Goal: Task Accomplishment & Management: Manage account settings

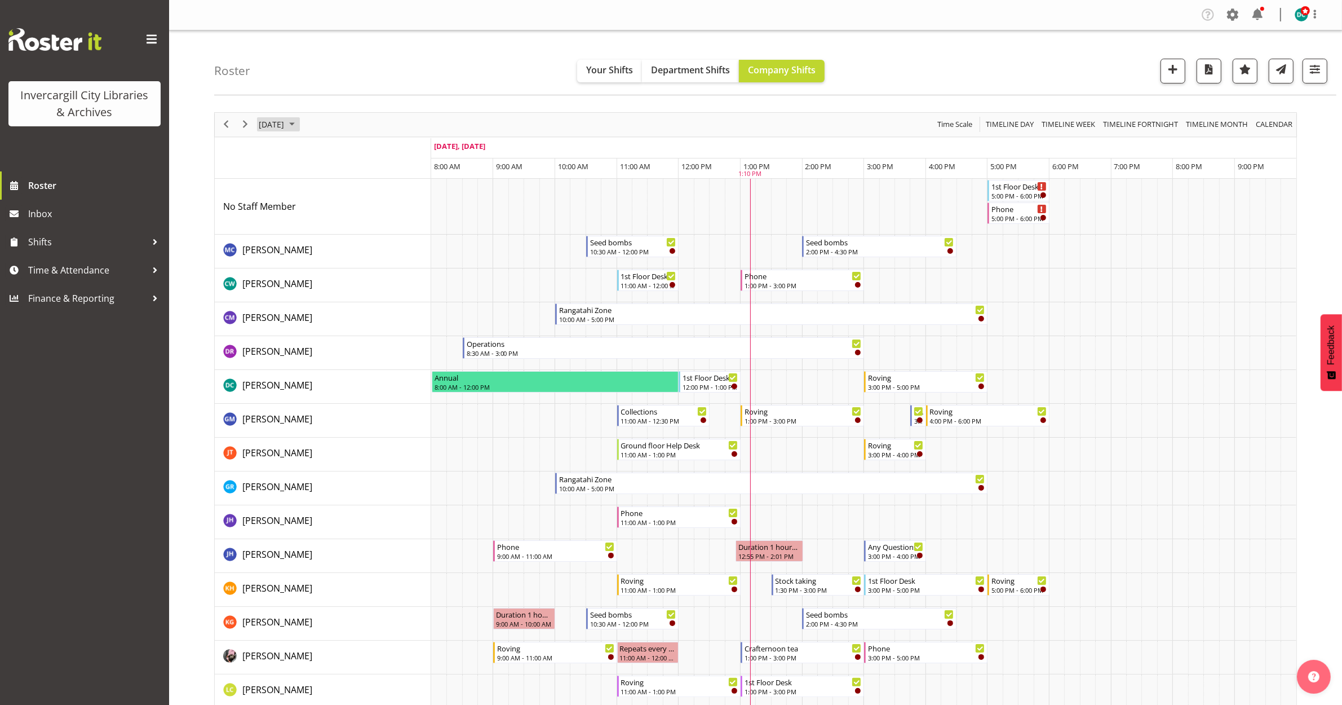
click at [284, 126] on span "[DATE]" at bounding box center [272, 124] width 28 height 14
click at [362, 251] on span "26" at bounding box center [360, 249] width 17 height 17
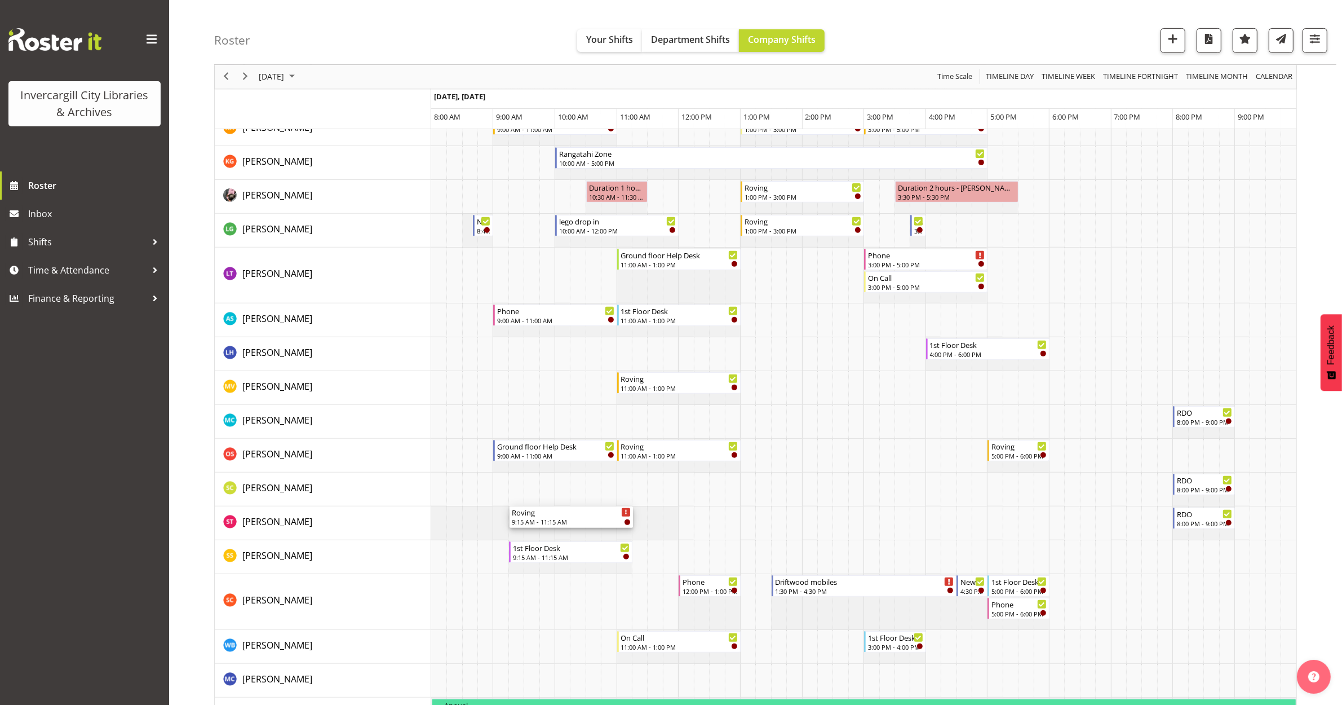
scroll to position [634, 0]
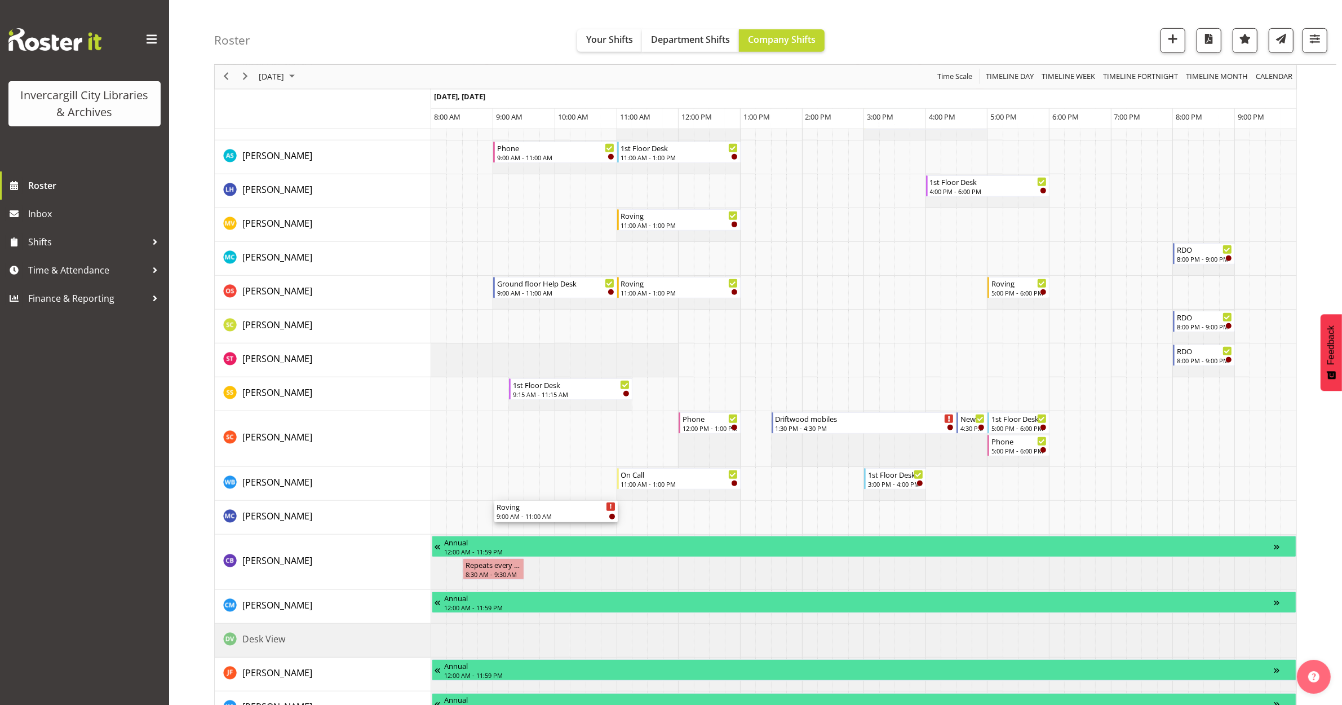
drag, startPoint x: 557, startPoint y: 192, endPoint x: 552, endPoint y: 516, distance: 324.2
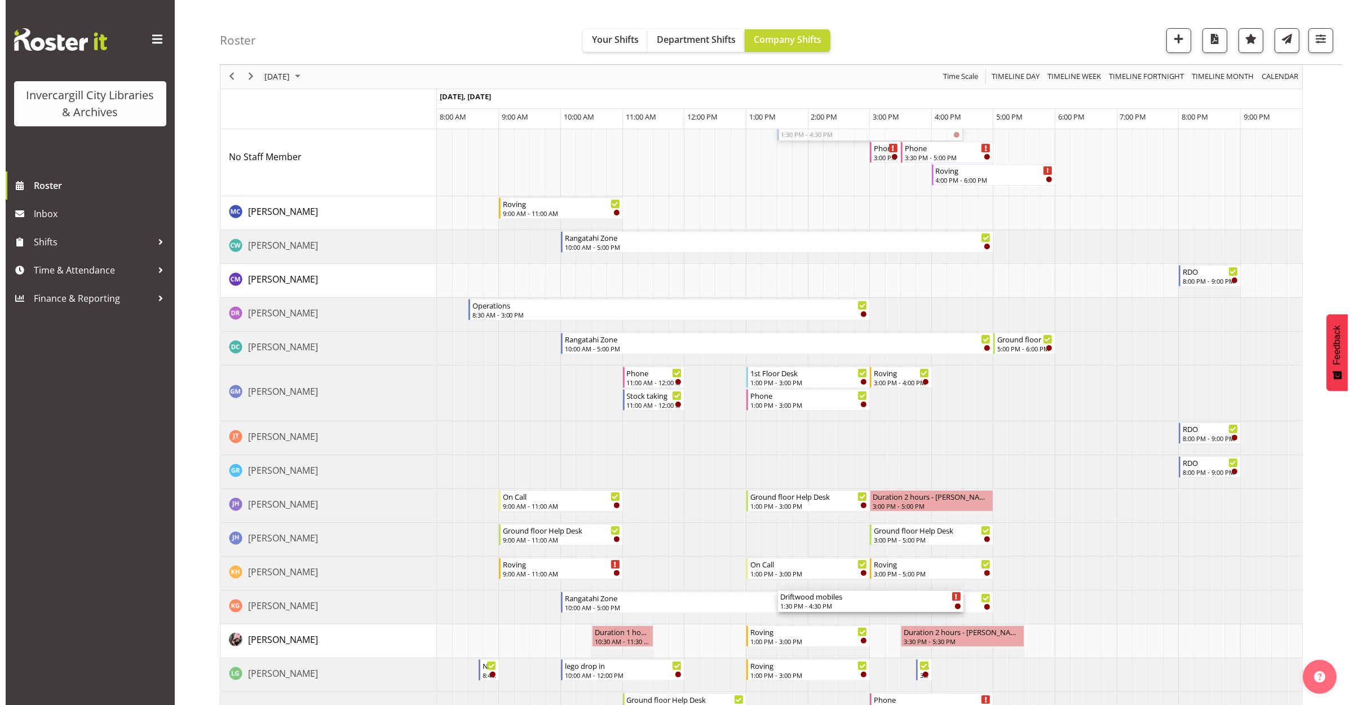
scroll to position [0, 0]
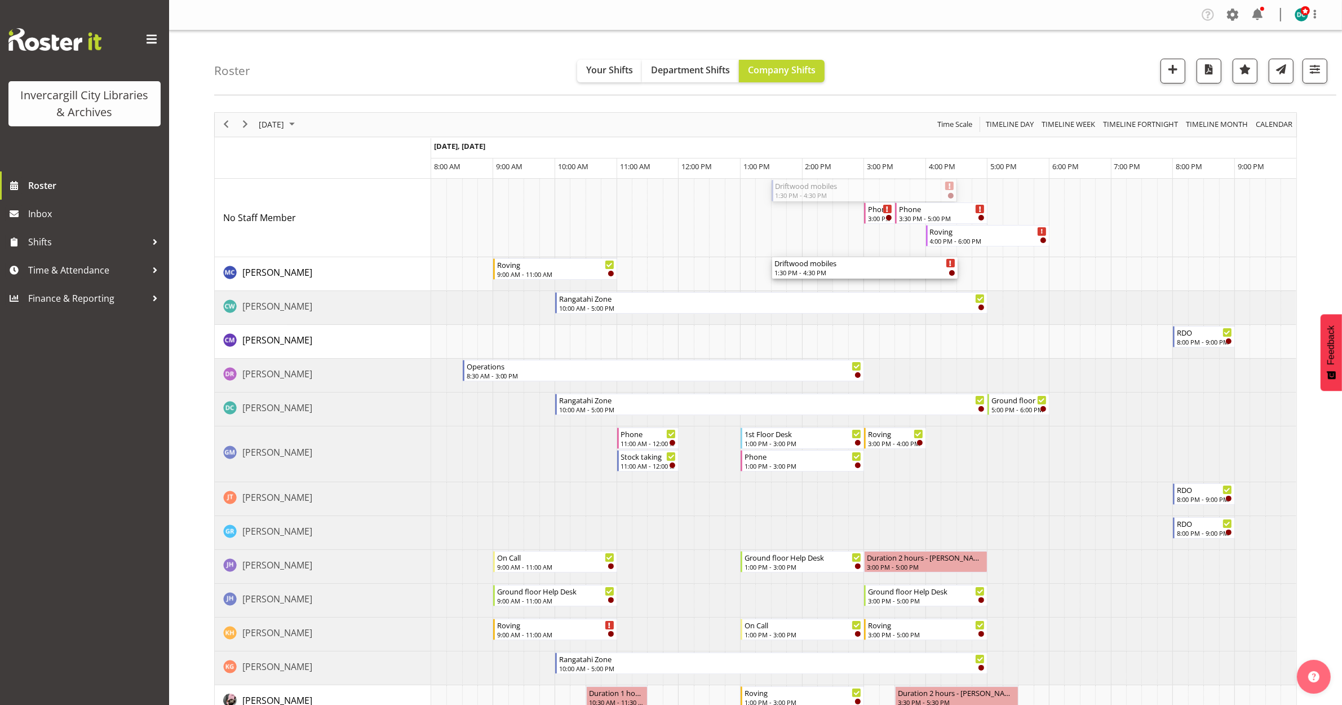
drag, startPoint x: 843, startPoint y: 184, endPoint x: 826, endPoint y: 279, distance: 96.3
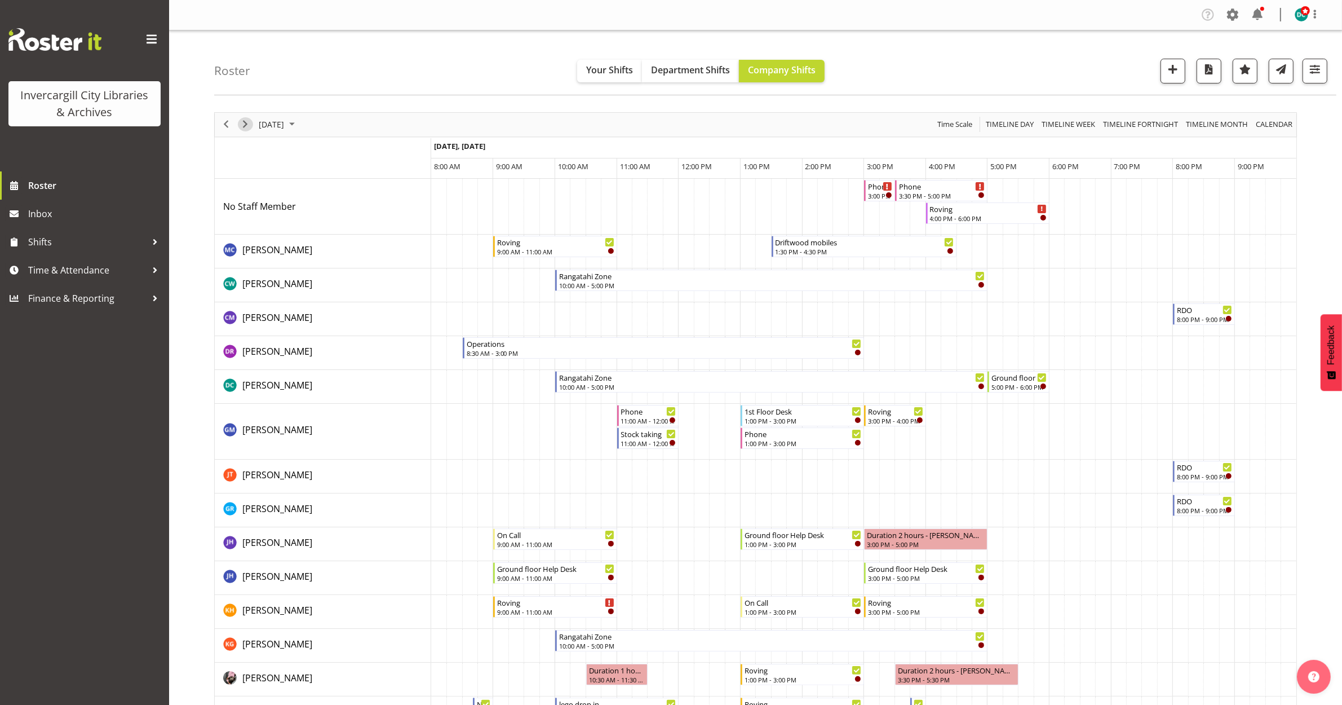
click at [246, 125] on span "Next" at bounding box center [245, 124] width 14 height 14
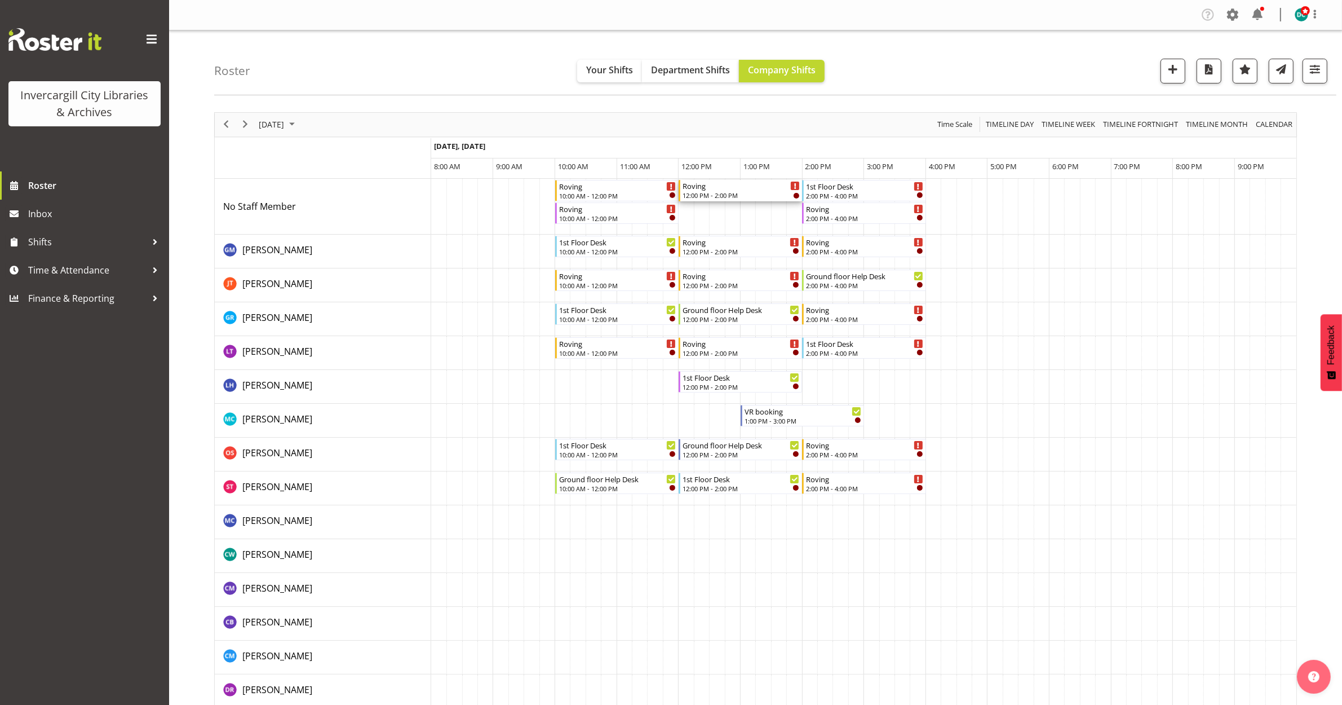
click at [761, 188] on div "Roving" at bounding box center [741, 185] width 117 height 11
click at [0, 0] on div at bounding box center [0, 0] width 0 height 0
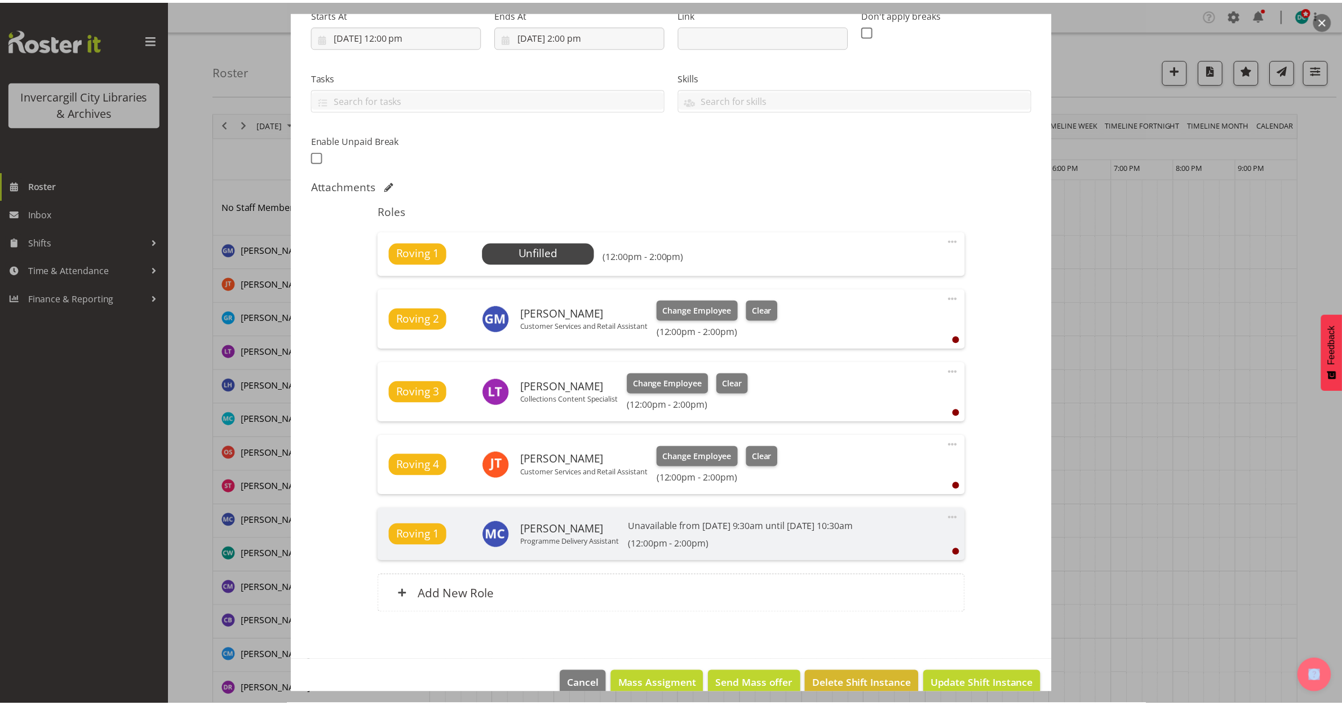
scroll to position [211, 0]
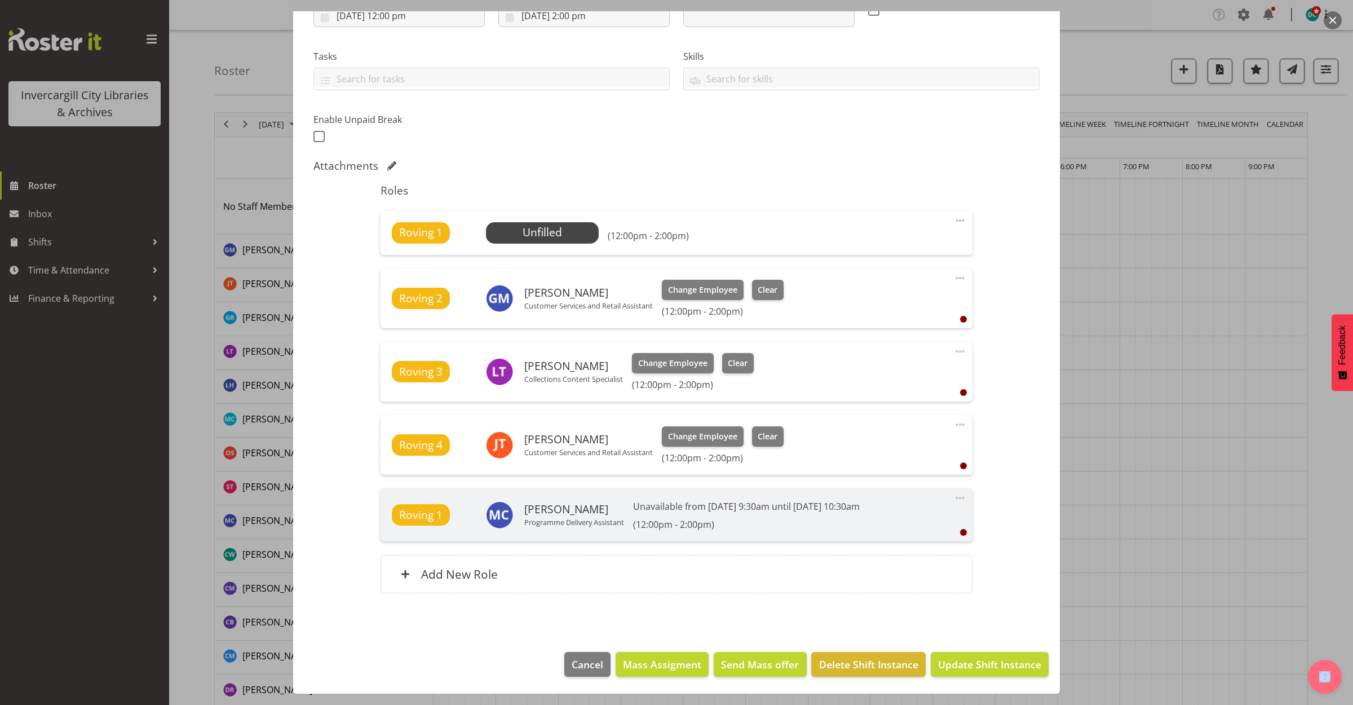
click at [1333, 10] on div "Edit Shift Instance Shift Details Notes Related Shifts Shift Instance Name Rovi…" at bounding box center [676, 352] width 1353 height 705
click at [1331, 15] on button "button" at bounding box center [1333, 20] width 18 height 18
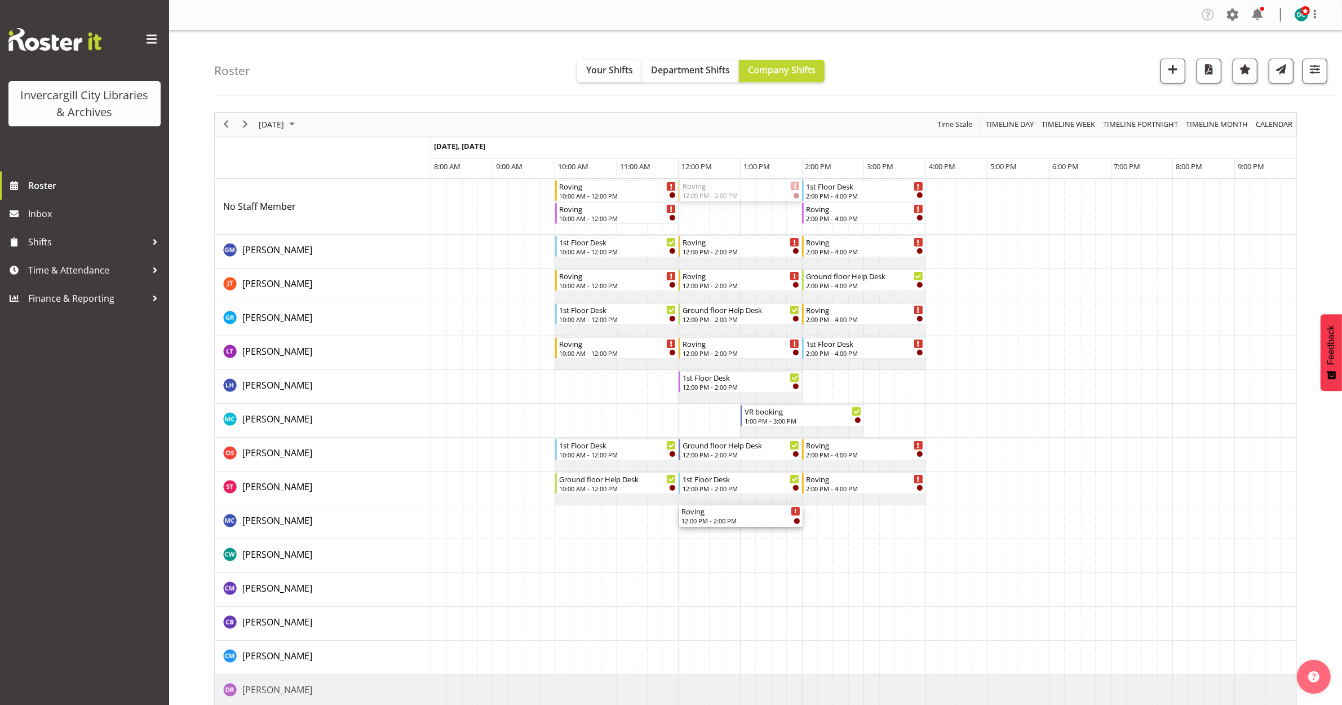
drag, startPoint x: 728, startPoint y: 190, endPoint x: 703, endPoint y: 514, distance: 325.2
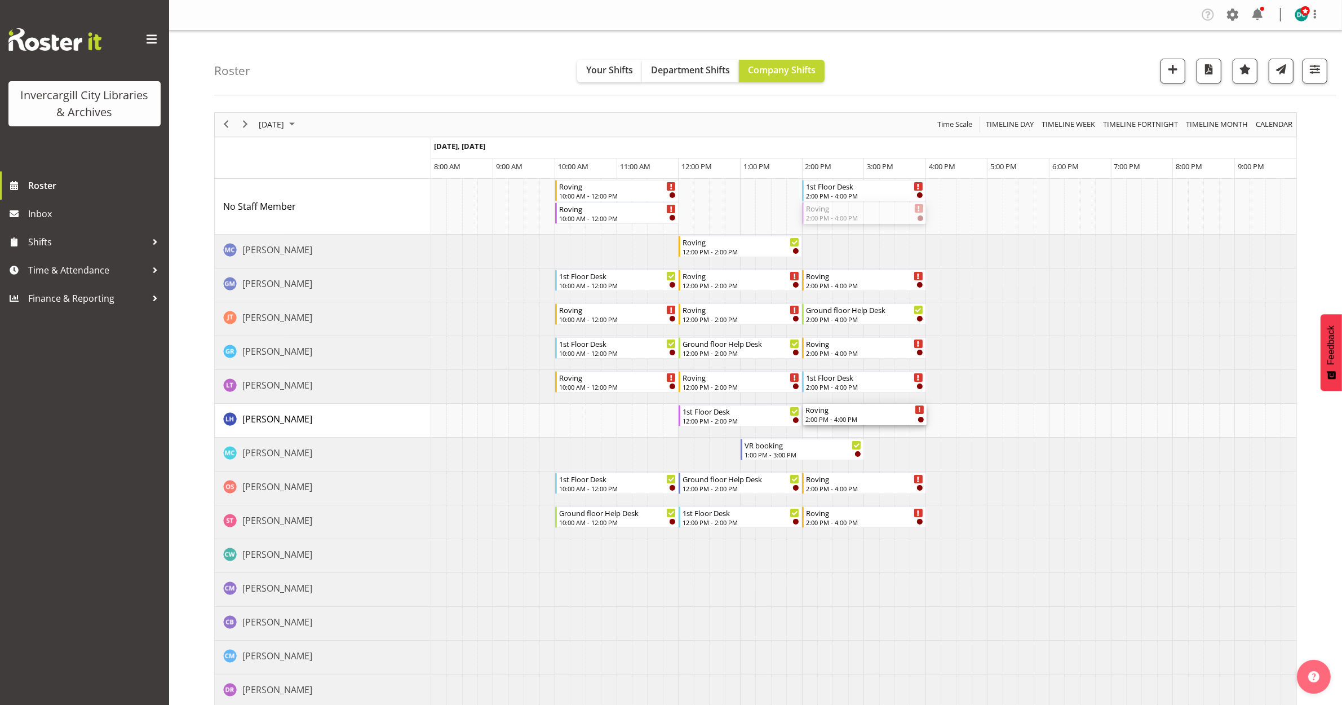
drag, startPoint x: 863, startPoint y: 214, endPoint x: 835, endPoint y: 407, distance: 194.7
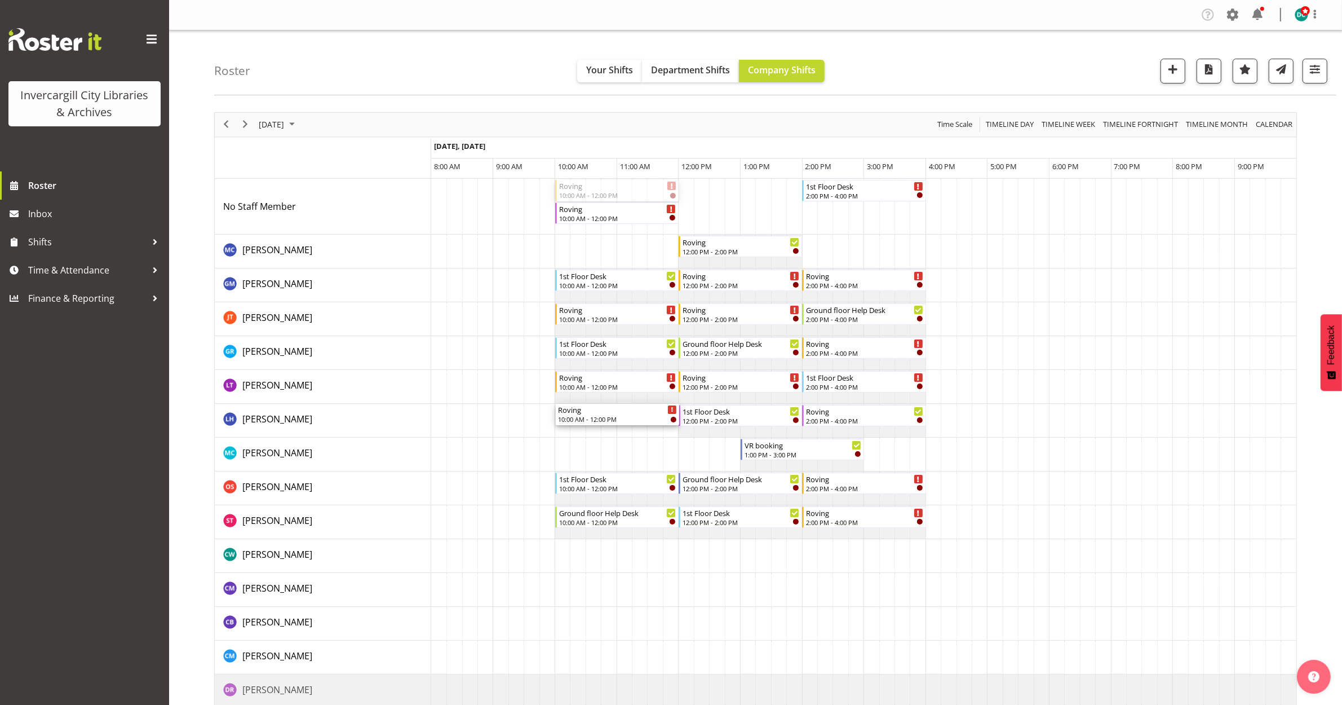
drag, startPoint x: 586, startPoint y: 373, endPoint x: 582, endPoint y: 425, distance: 52.0
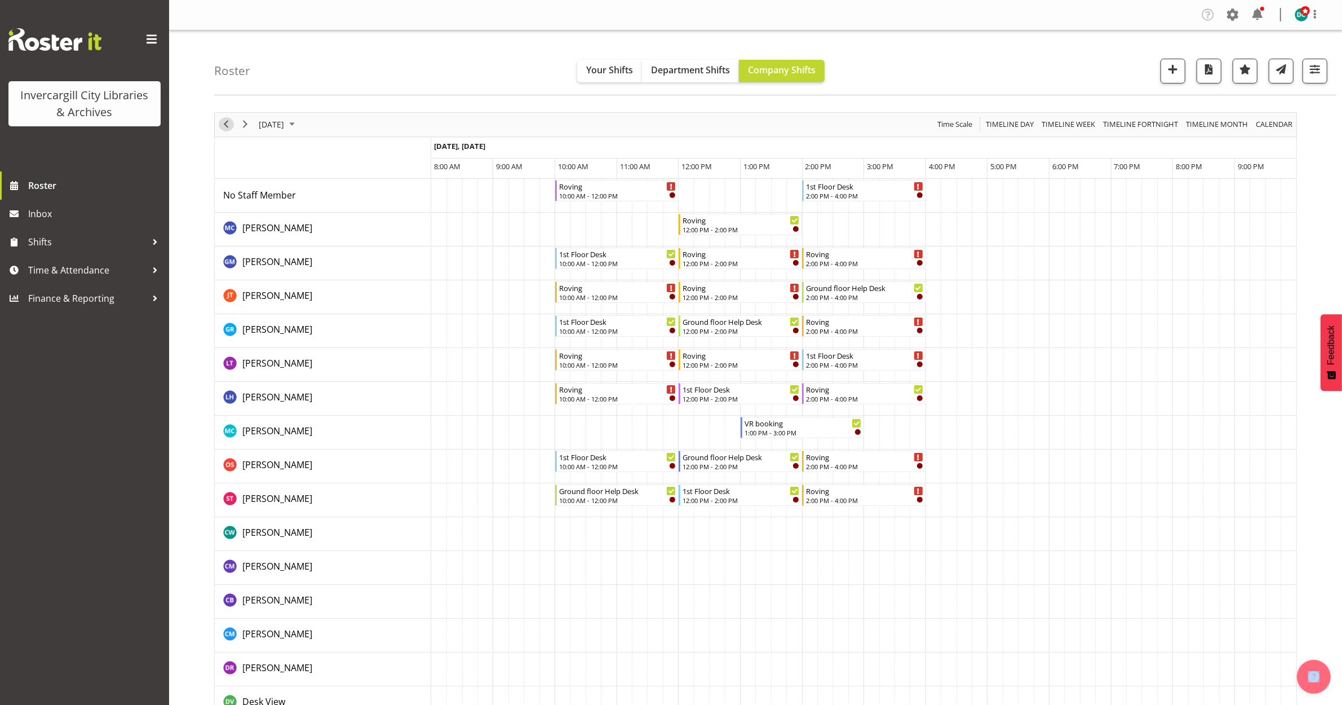
click at [229, 127] on span "Previous" at bounding box center [226, 124] width 14 height 14
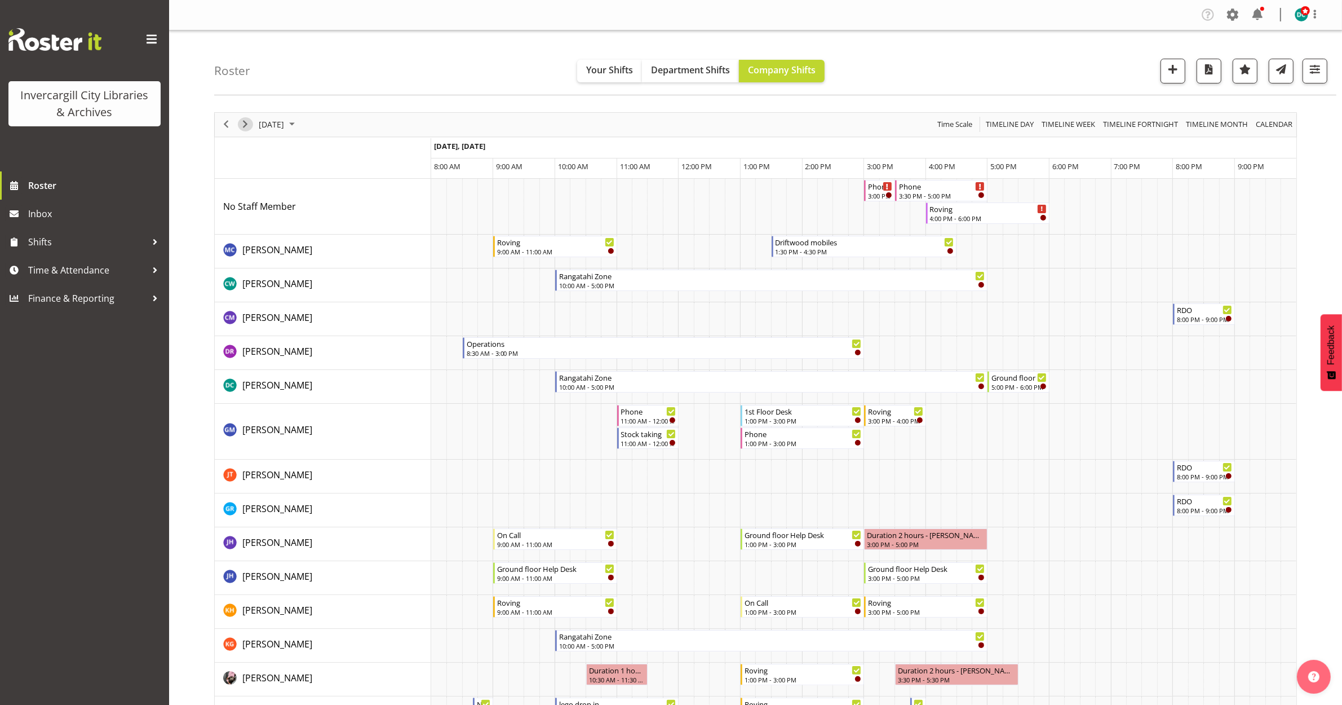
click at [241, 129] on span "Next" at bounding box center [245, 124] width 14 height 14
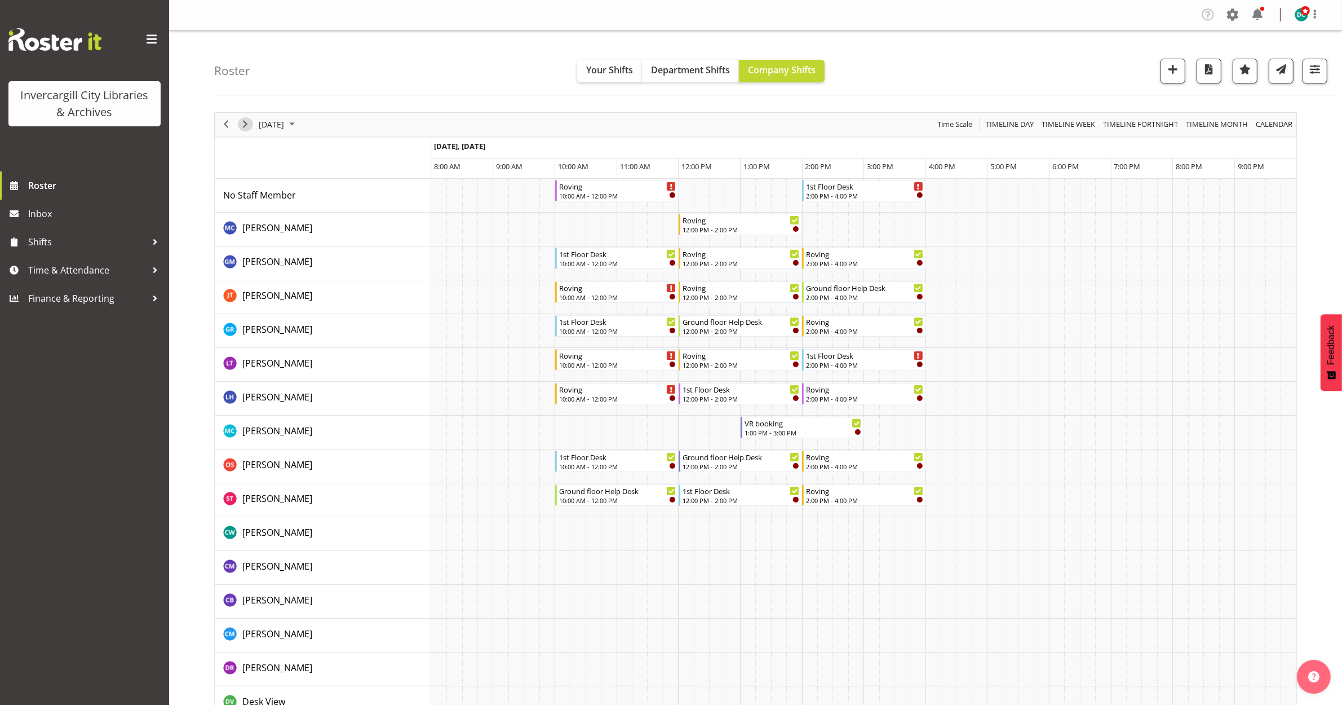
click at [244, 124] on span "Next" at bounding box center [245, 124] width 14 height 14
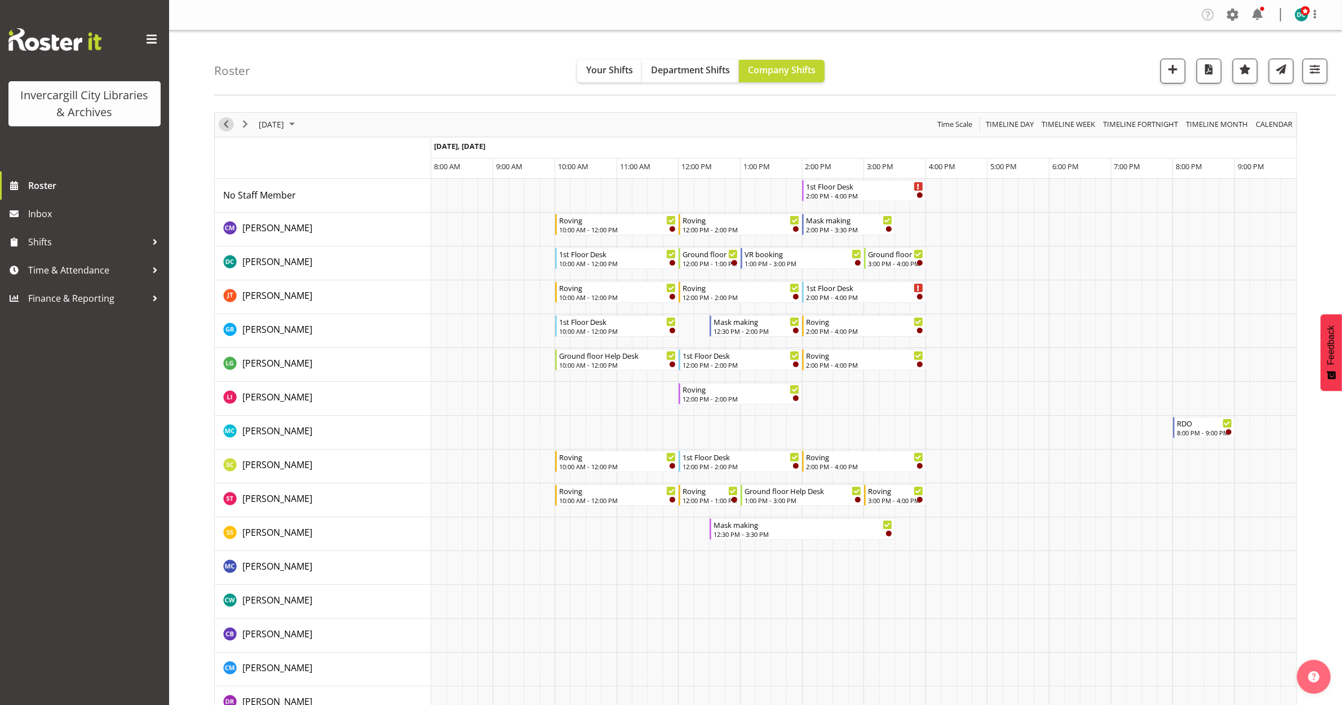
click at [224, 125] on span "Previous" at bounding box center [226, 124] width 14 height 14
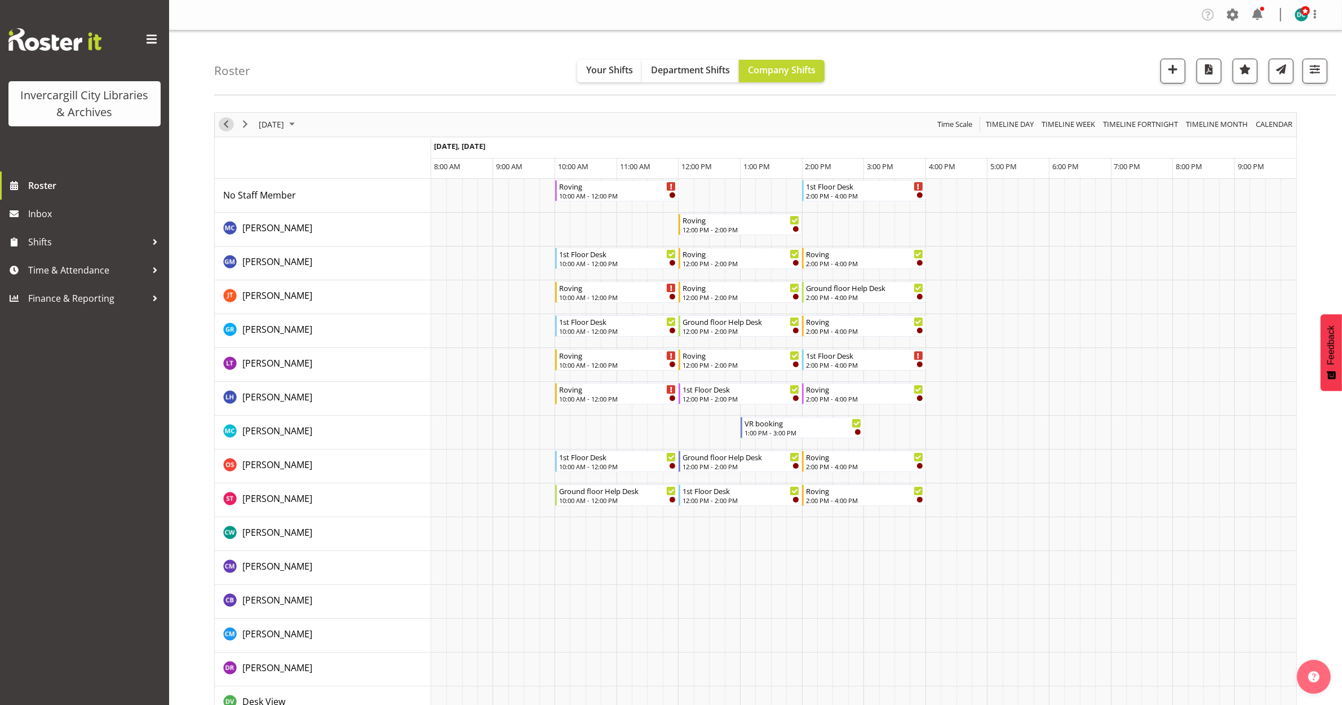
click at [224, 124] on span "Previous" at bounding box center [226, 124] width 14 height 14
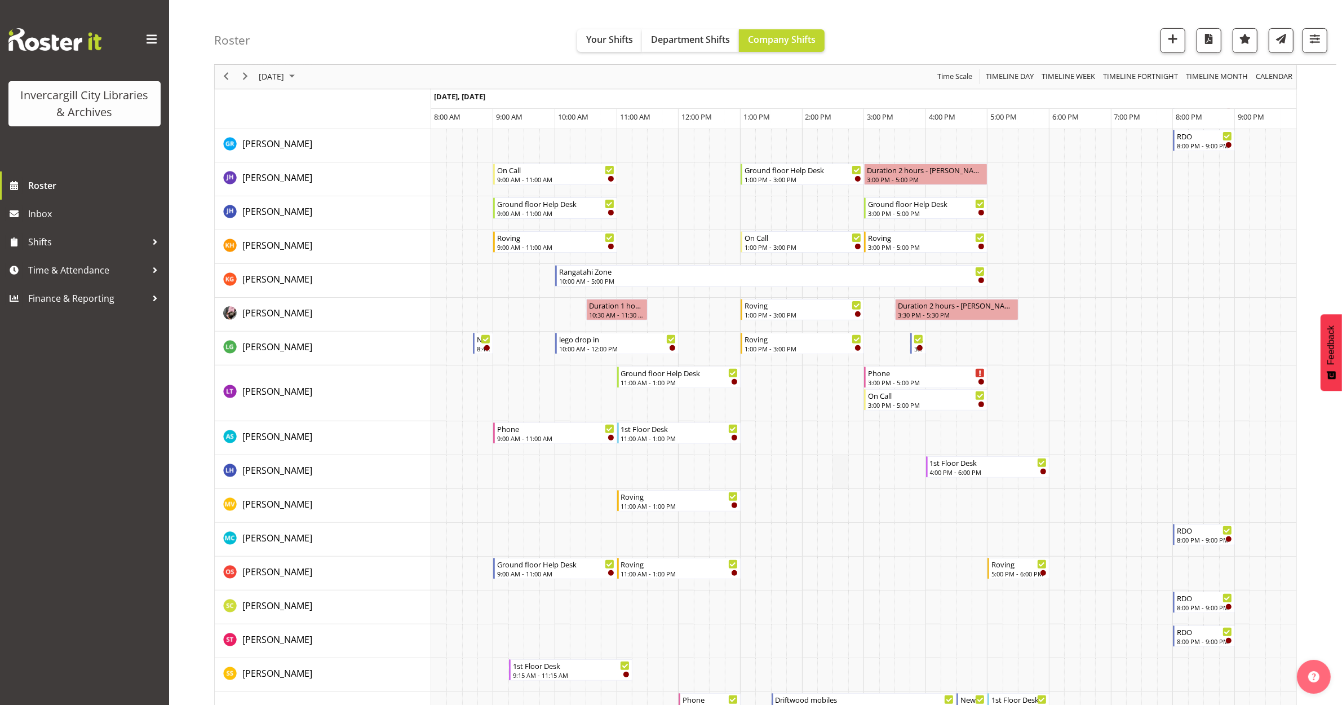
scroll to position [423, 0]
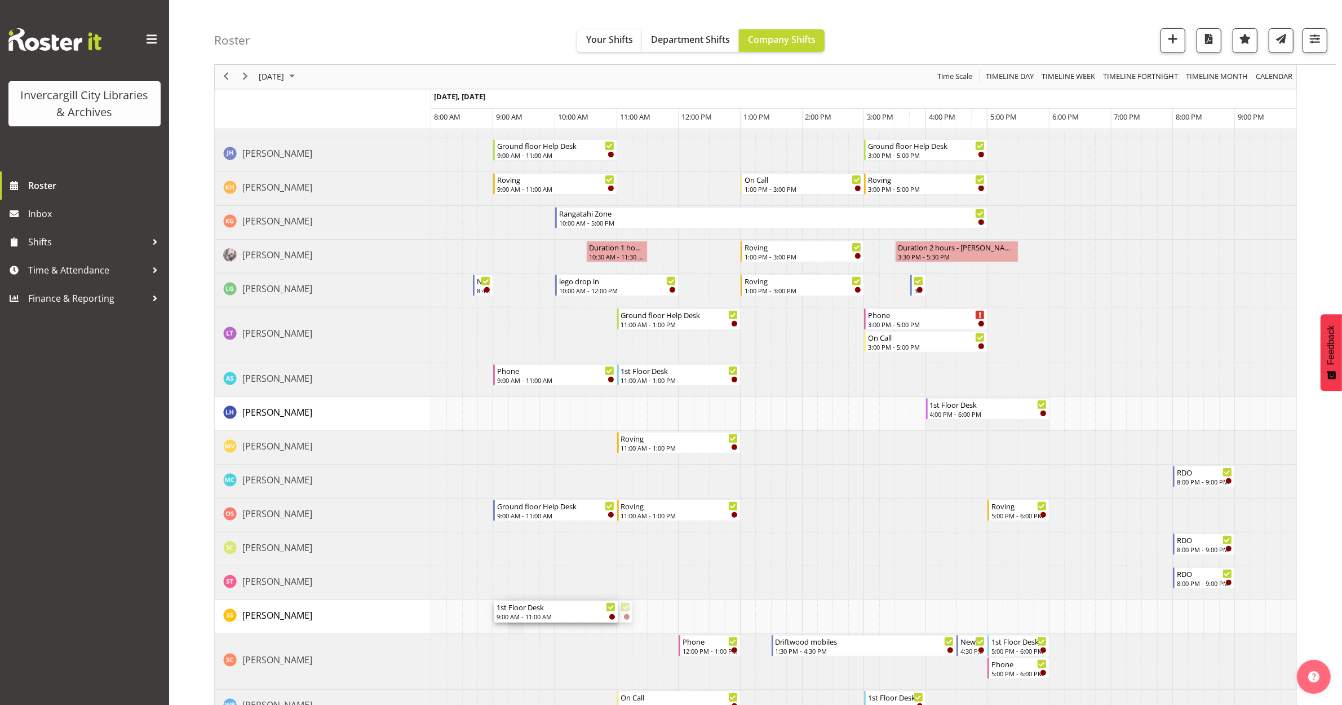
drag, startPoint x: 554, startPoint y: 616, endPoint x: 519, endPoint y: 616, distance: 34.4
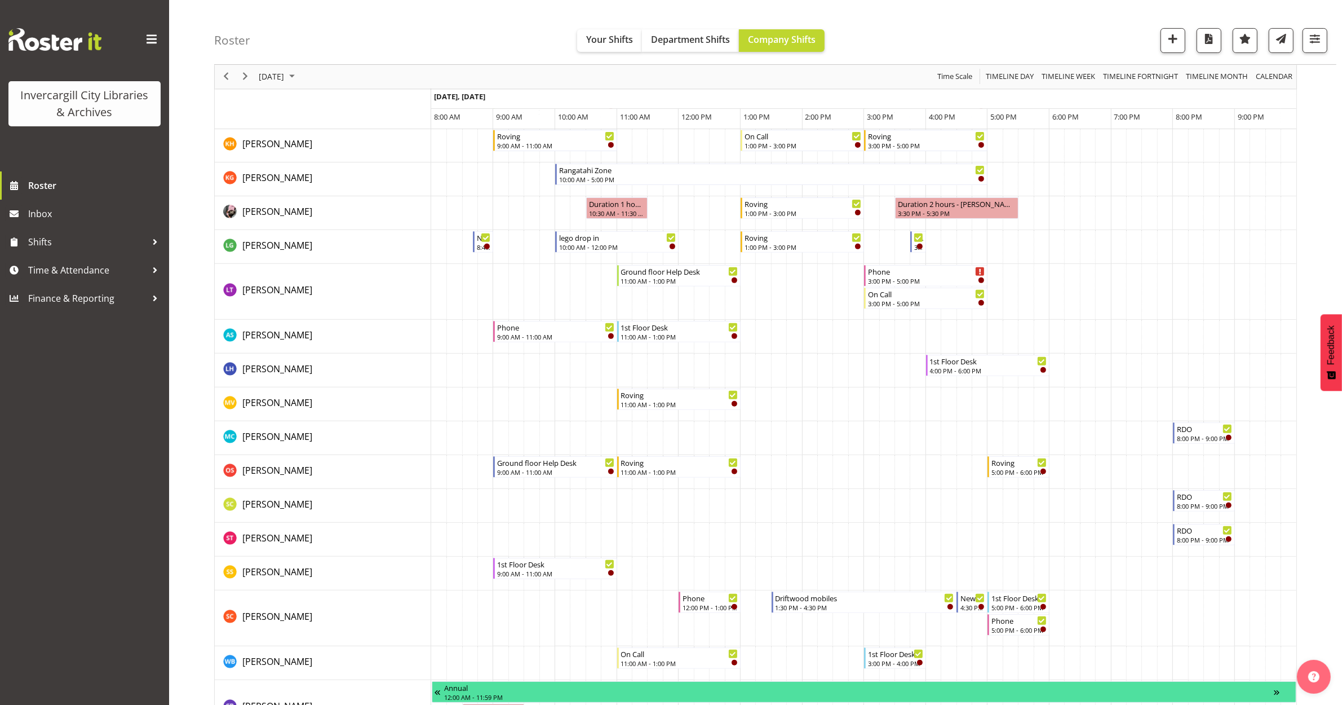
scroll to position [325, 0]
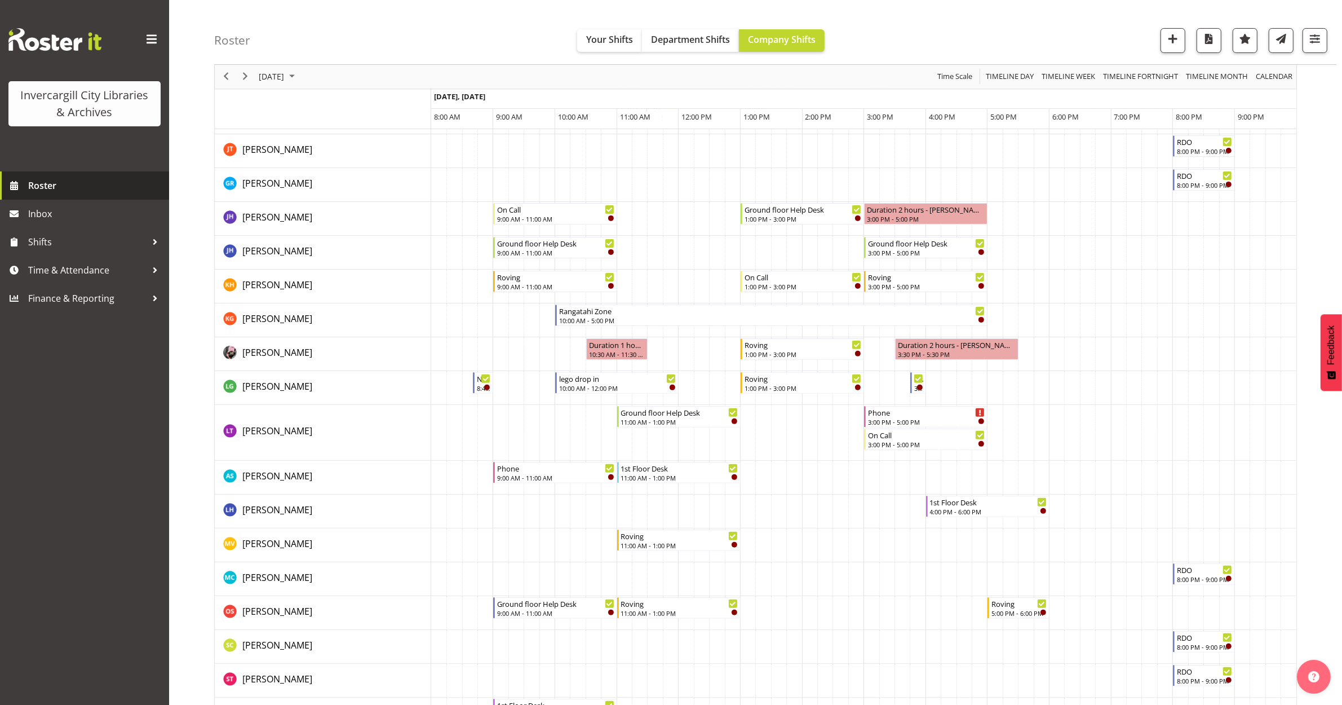
click at [44, 186] on span "Roster" at bounding box center [95, 185] width 135 height 17
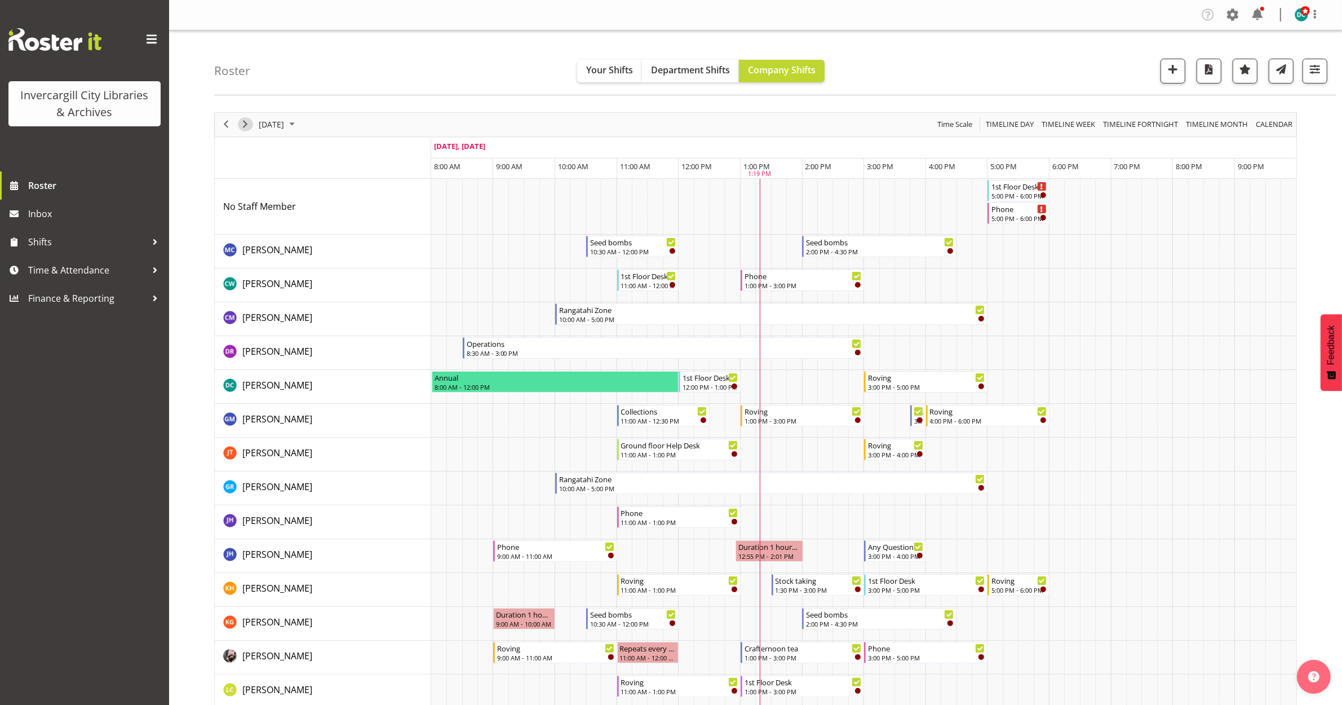
click at [241, 125] on span "Next" at bounding box center [245, 124] width 14 height 14
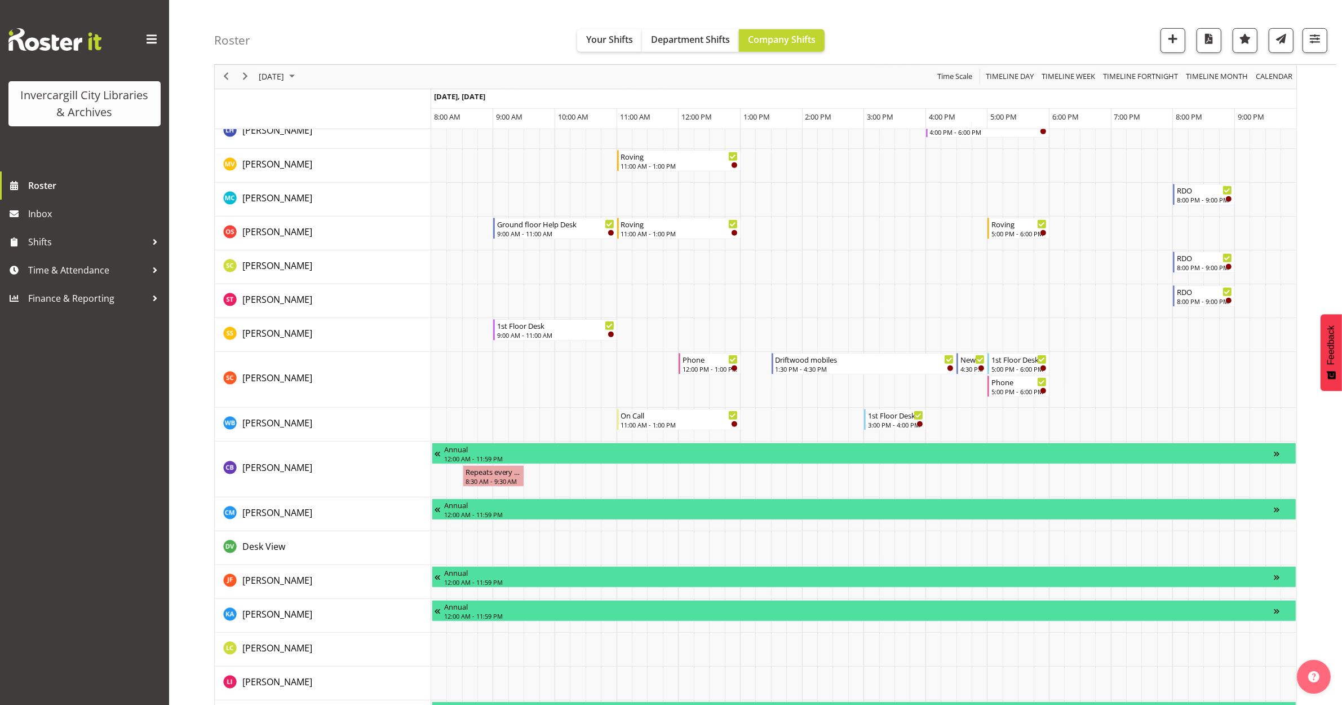
scroll to position [634, 0]
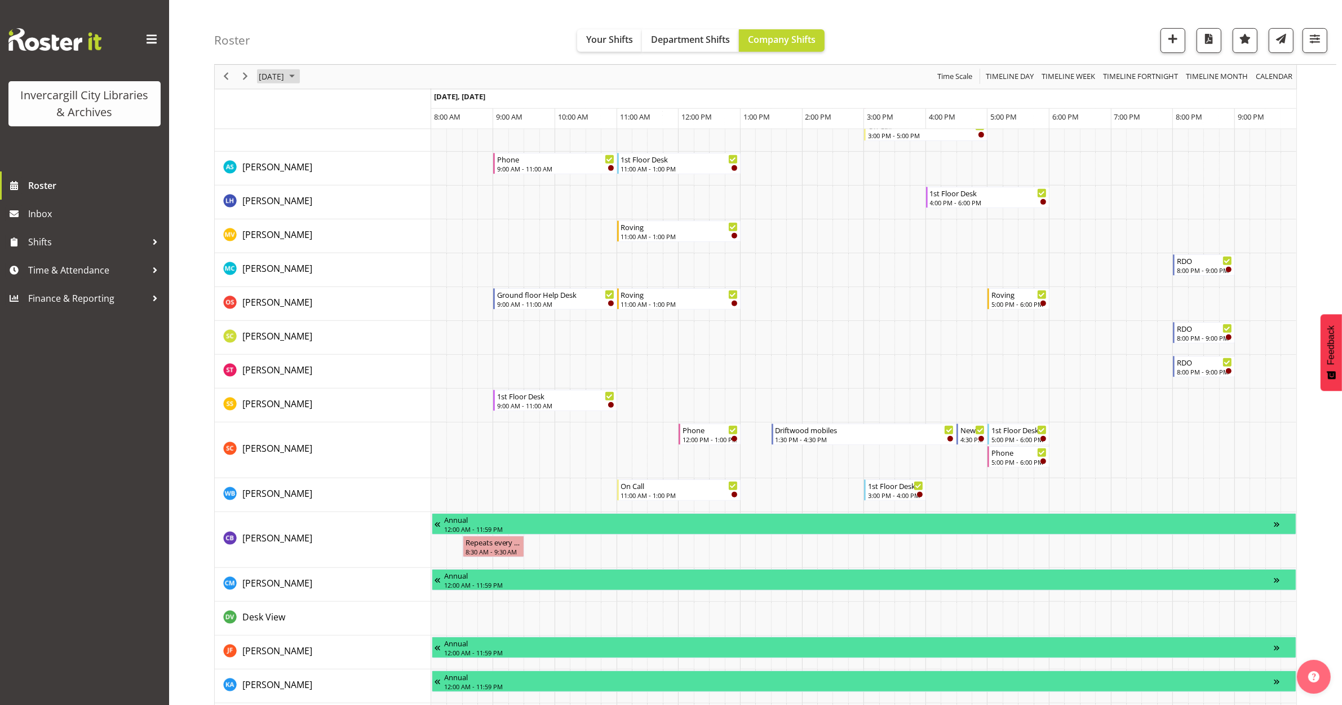
click at [285, 72] on span "September 26, 2025" at bounding box center [272, 77] width 28 height 14
click at [286, 224] on span "29" at bounding box center [288, 220] width 17 height 17
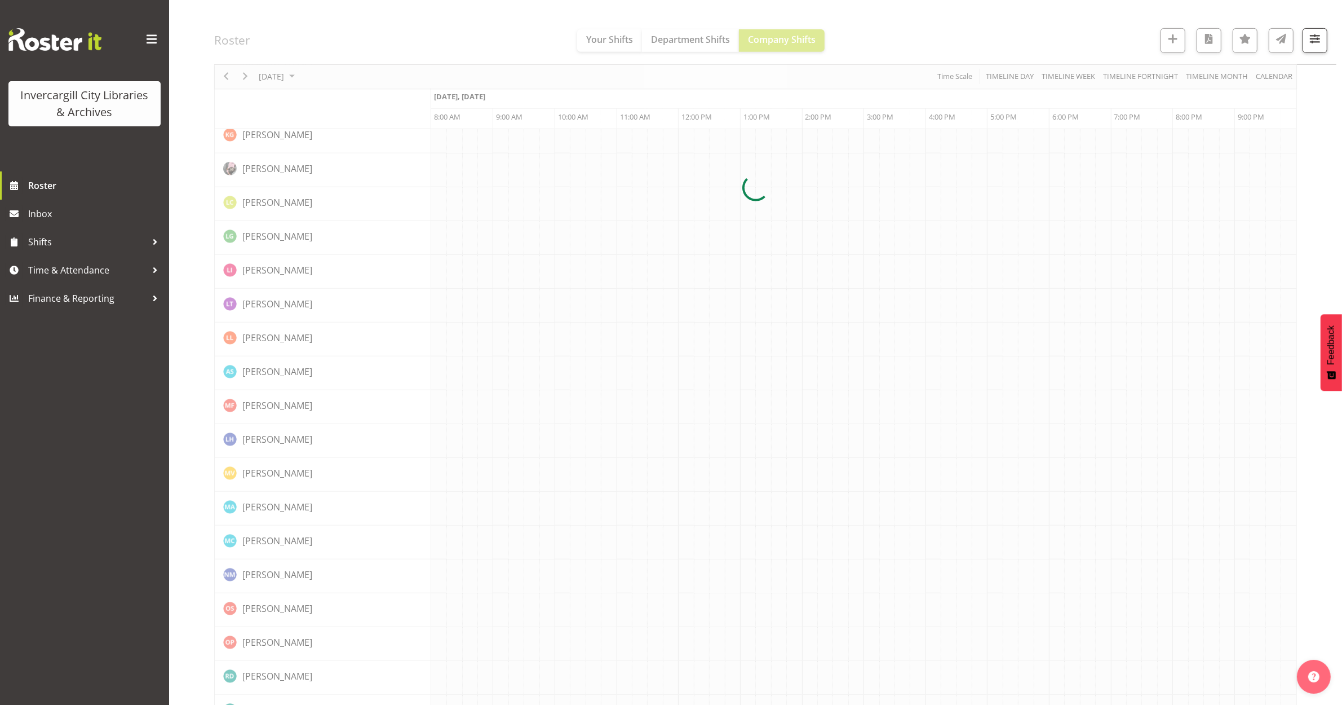
scroll to position [0, 0]
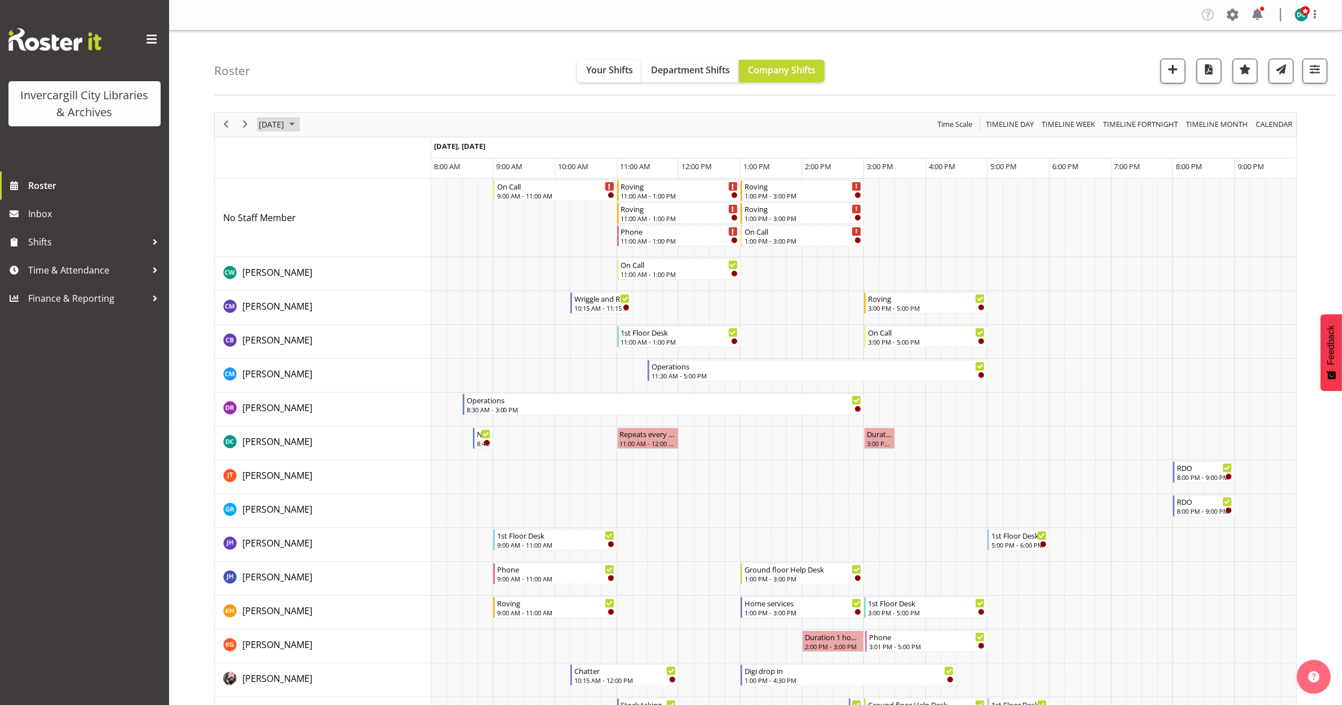
click at [263, 129] on span "September 29, 2025" at bounding box center [272, 124] width 28 height 14
click at [356, 249] on span "26" at bounding box center [360, 249] width 17 height 17
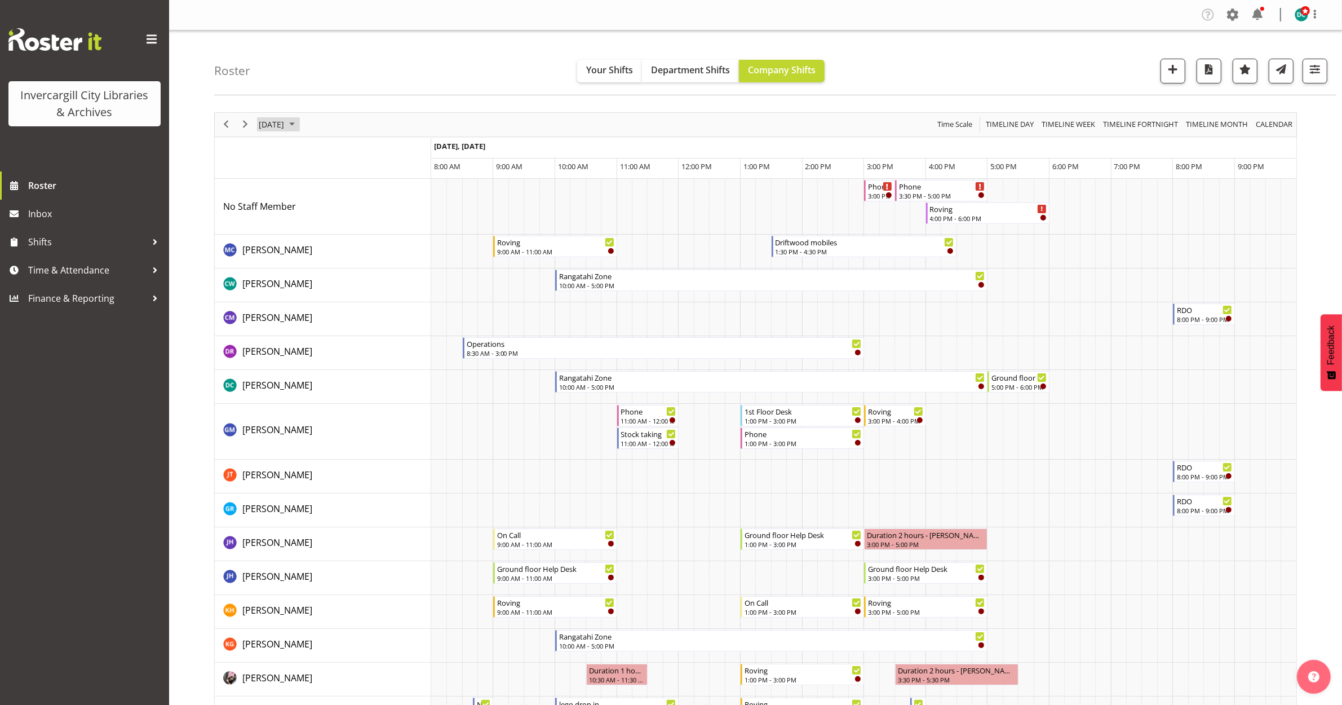
click at [280, 119] on span "[DATE]" at bounding box center [272, 124] width 28 height 14
click at [290, 274] on span "29" at bounding box center [288, 268] width 17 height 17
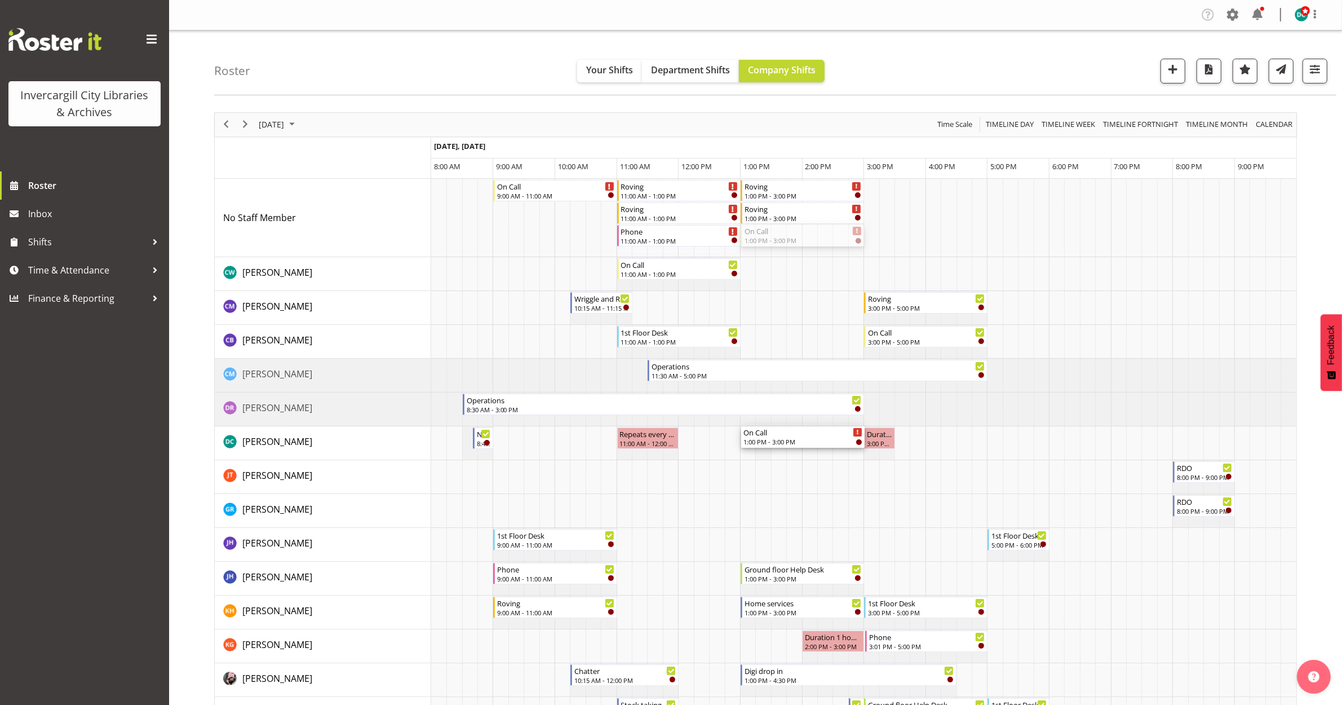
drag, startPoint x: 785, startPoint y: 232, endPoint x: 763, endPoint y: 453, distance: 222.1
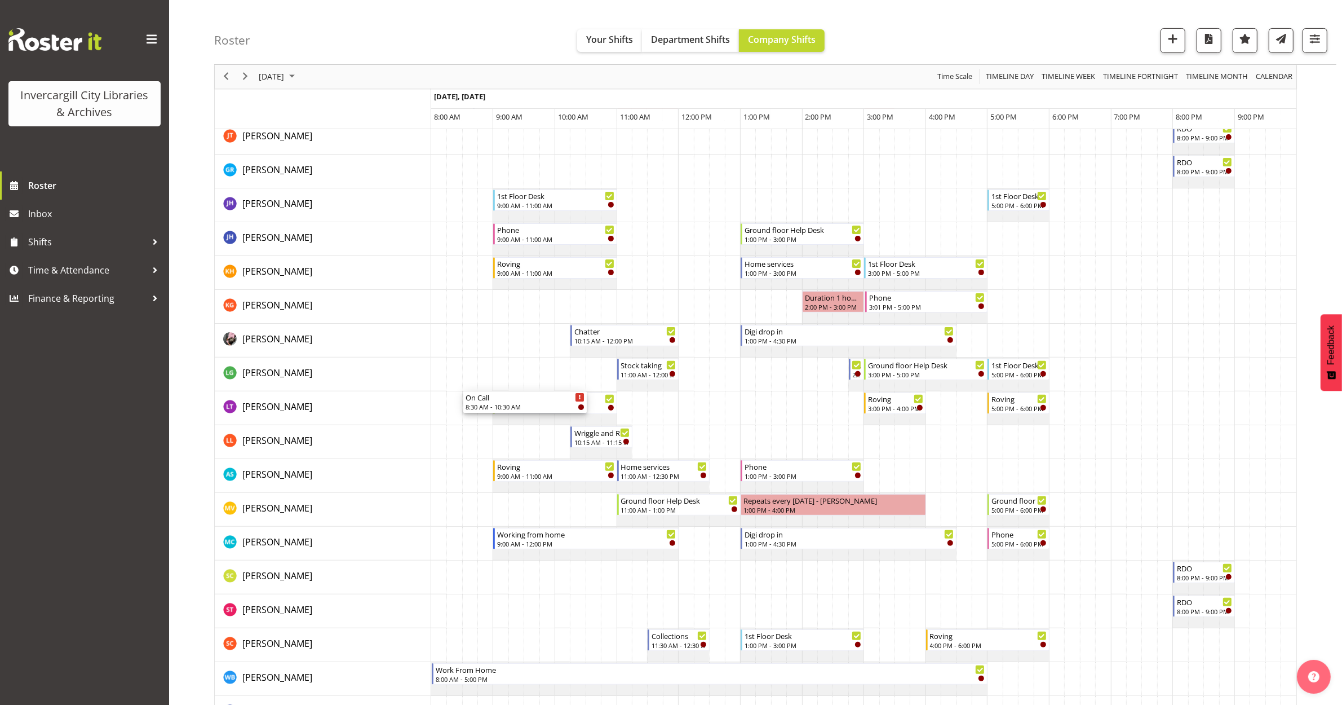
scroll to position [317, 0]
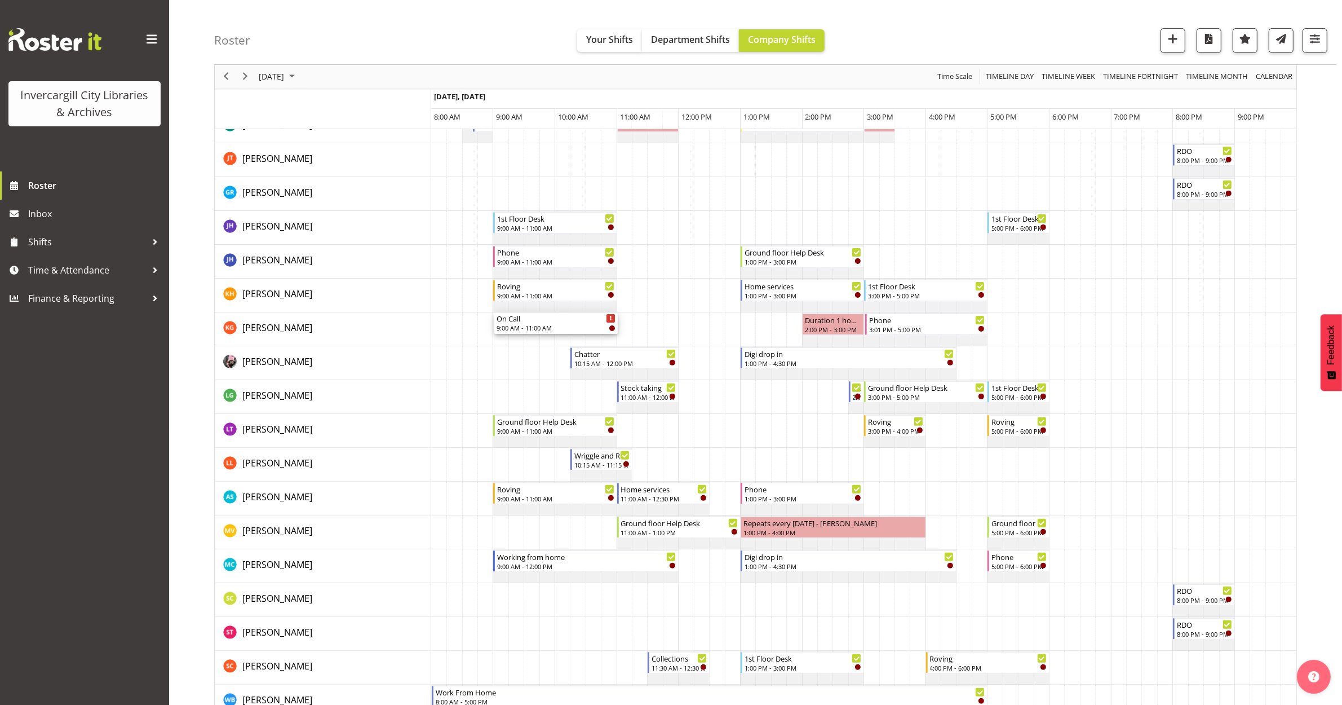
drag, startPoint x: 515, startPoint y: 185, endPoint x: 505, endPoint y: 335, distance: 150.9
click at [505, 335] on div "On Call 9:00 AM - 11:00 AM Roving 11:00 AM - 1:00 PM Roving 11:00 AM - 1:00 PM …" at bounding box center [863, 561] width 865 height 1398
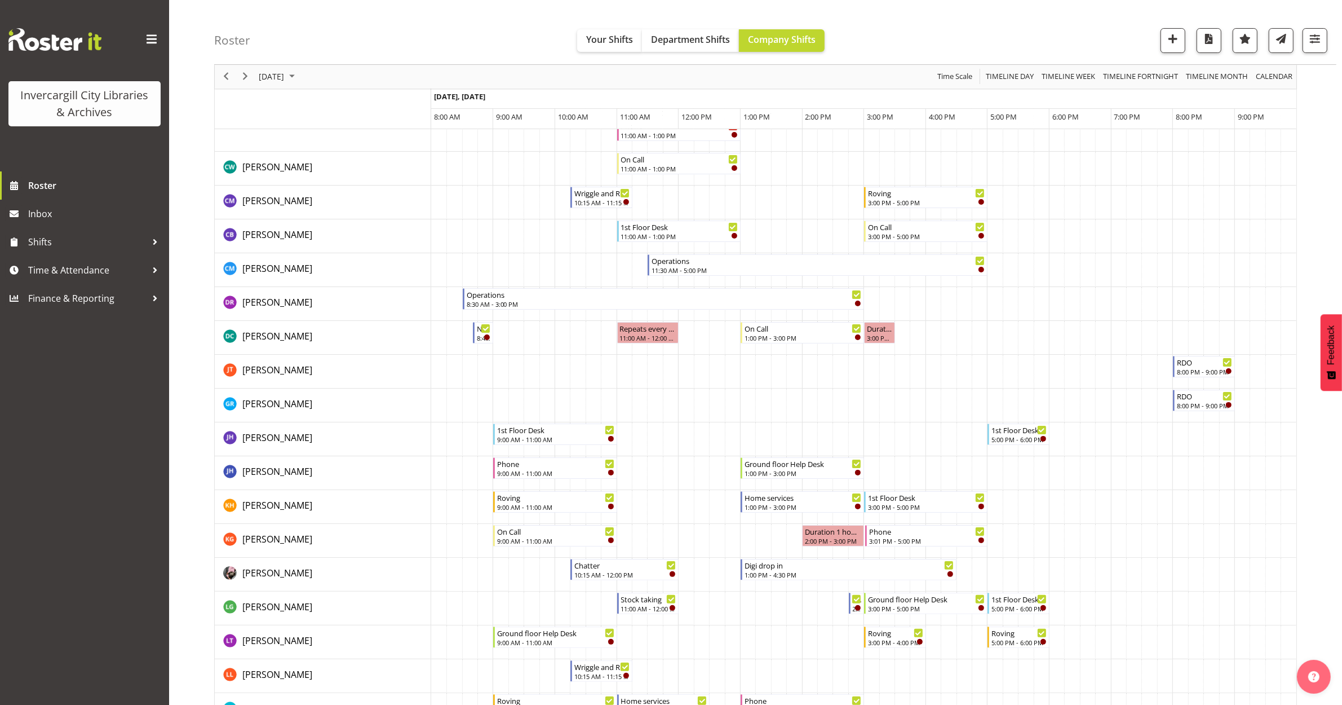
scroll to position [0, 0]
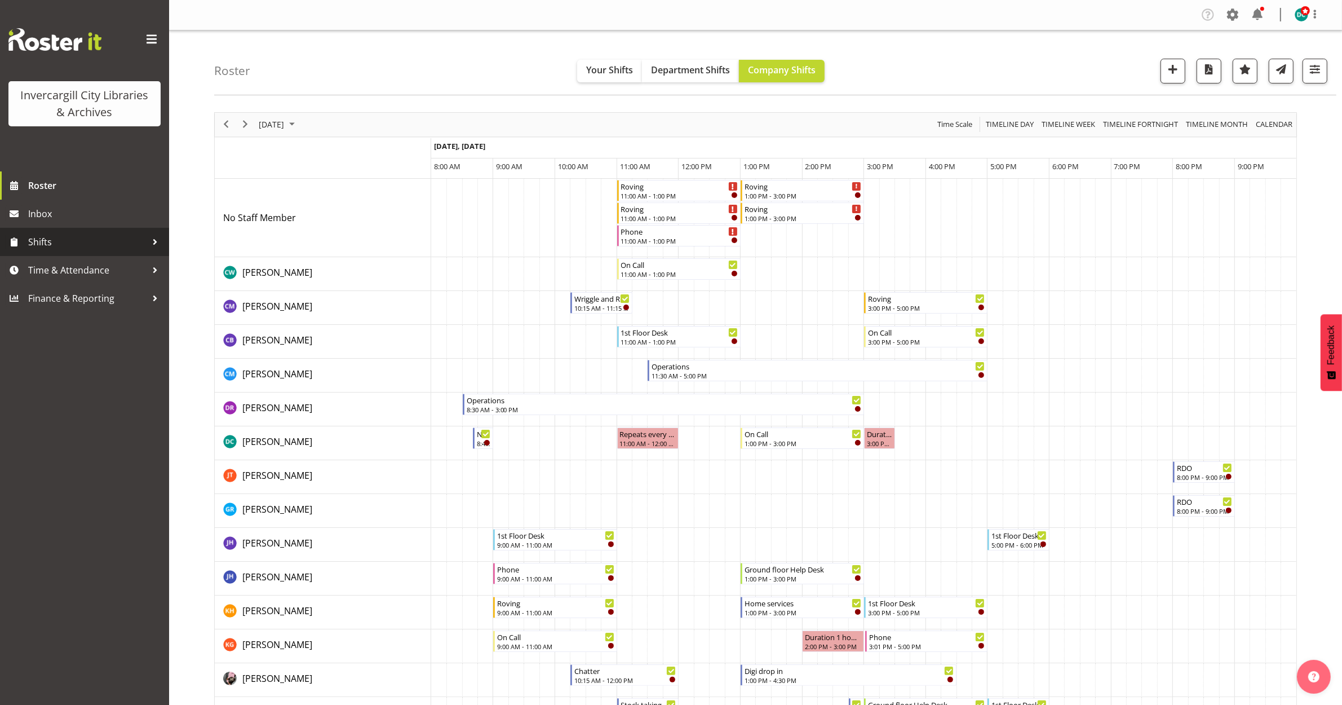
click at [118, 236] on span "Shifts" at bounding box center [87, 241] width 118 height 17
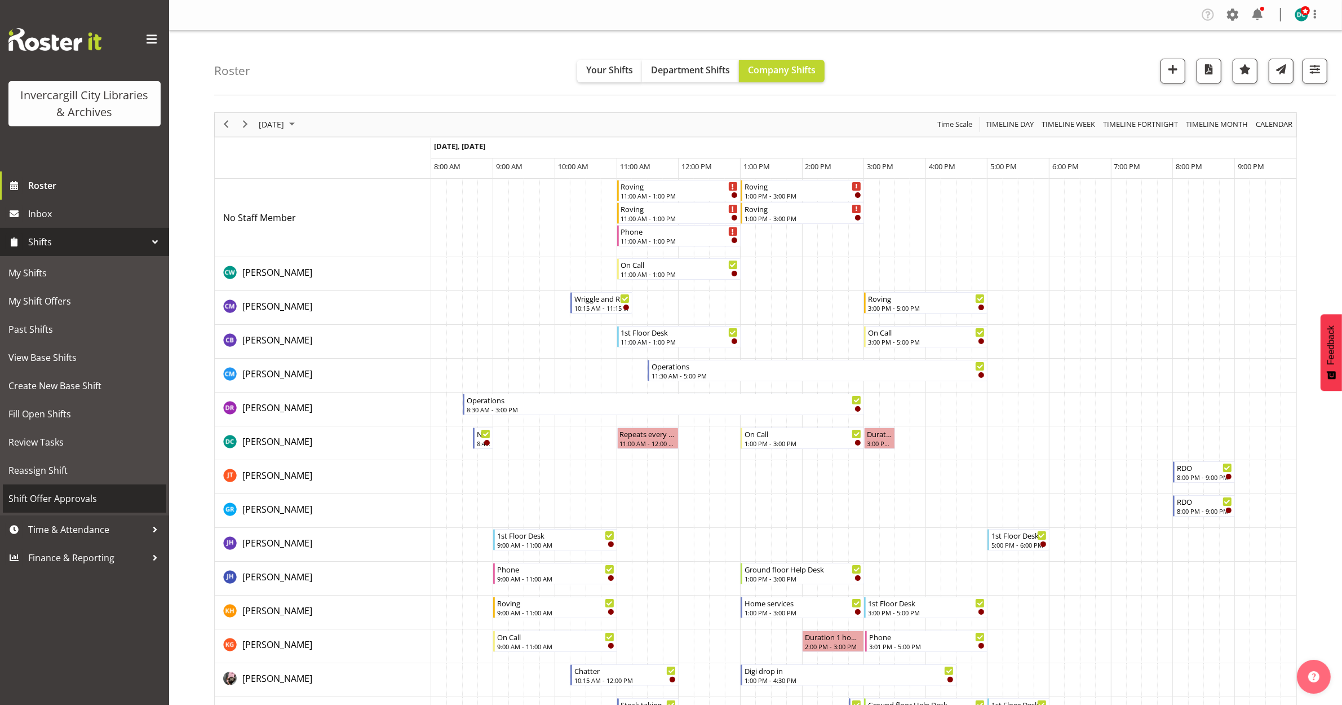
click at [103, 495] on span "Shift Offer Approvals" at bounding box center [84, 498] width 152 height 17
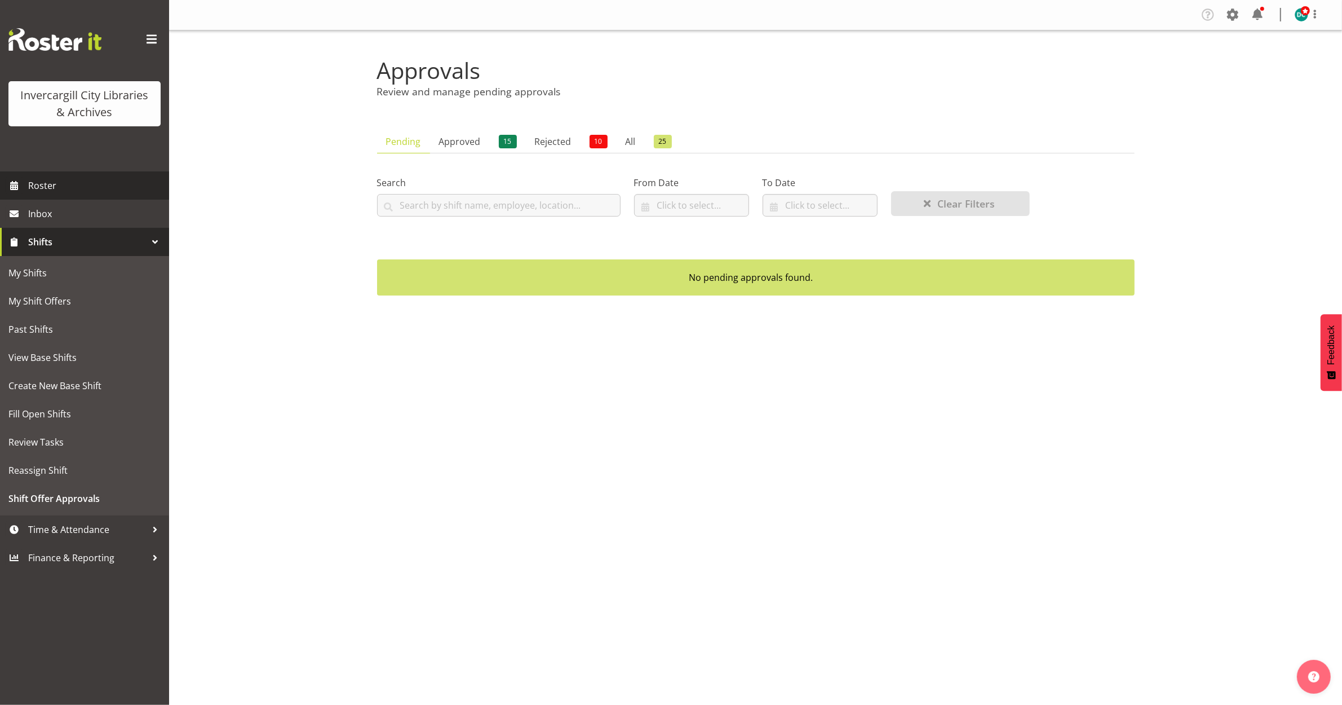
click at [62, 185] on span "Roster" at bounding box center [95, 185] width 135 height 17
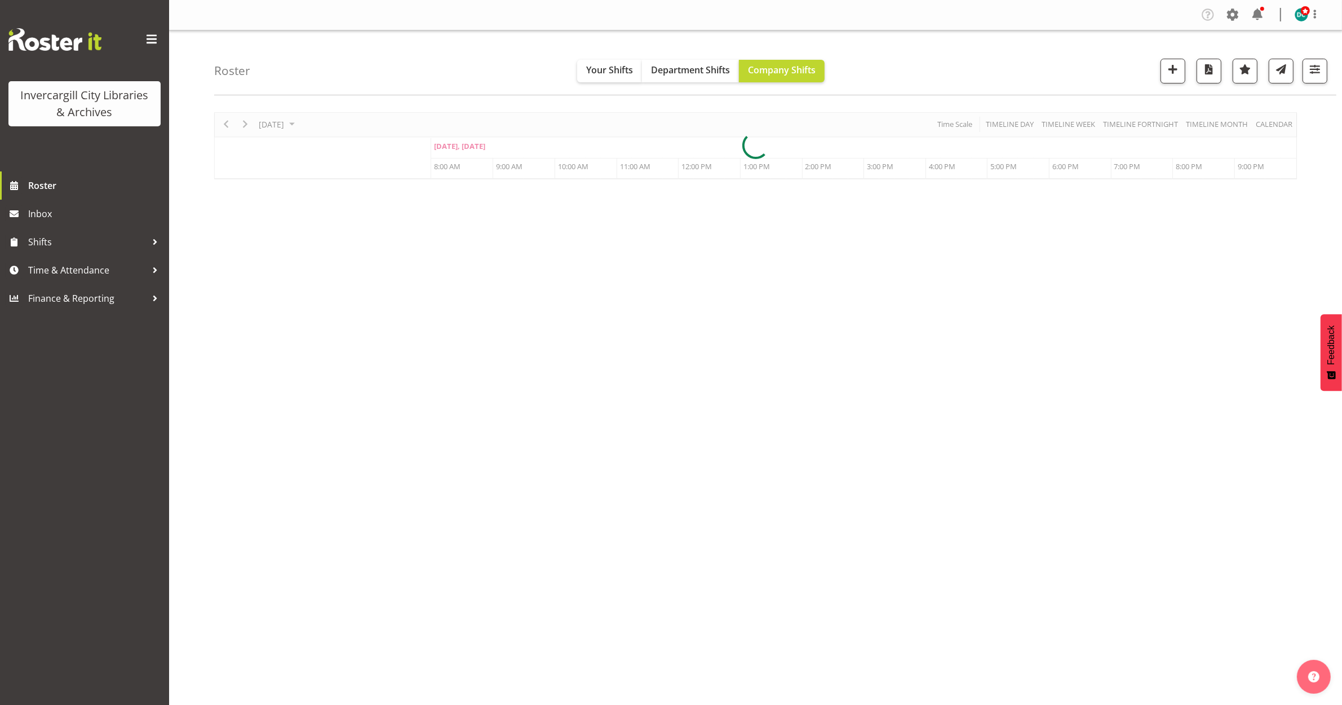
click at [300, 120] on div at bounding box center [755, 145] width 1083 height 67
click at [302, 124] on div at bounding box center [755, 145] width 1083 height 67
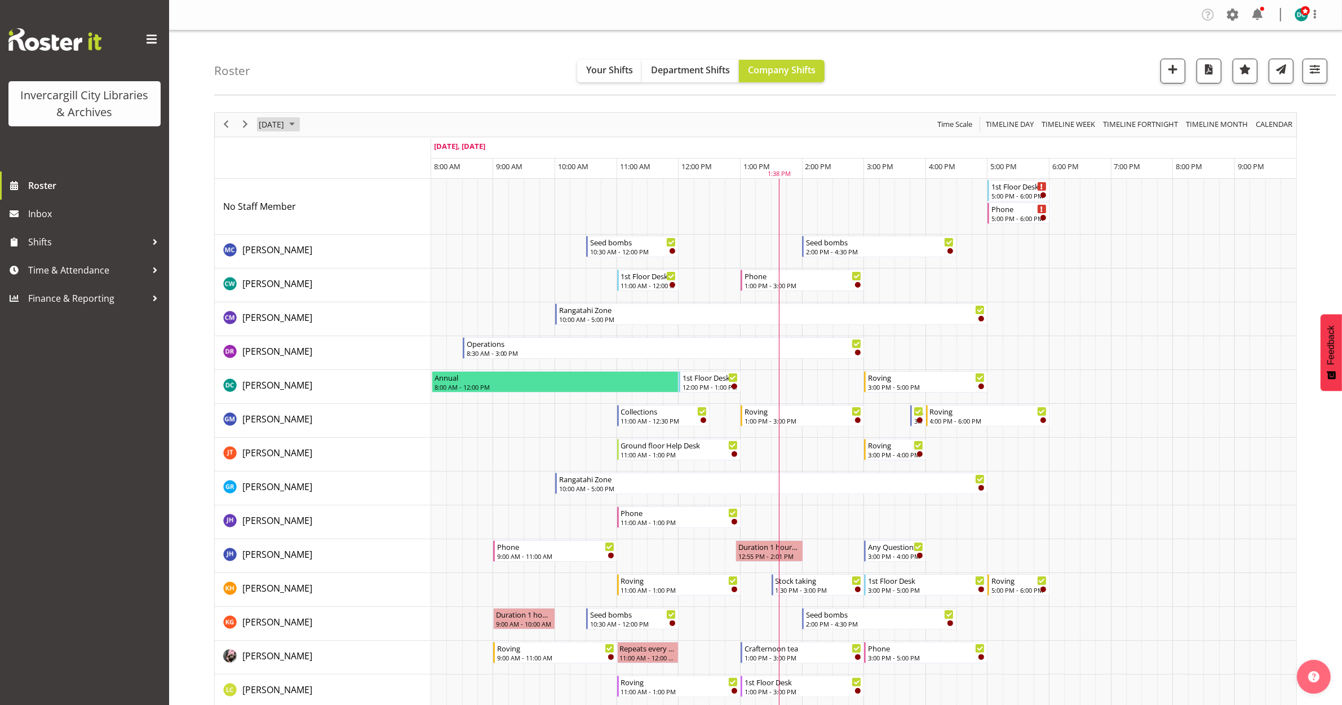
click at [285, 119] on span "September 25, 2025" at bounding box center [272, 124] width 28 height 14
click at [283, 269] on span "29" at bounding box center [288, 268] width 17 height 17
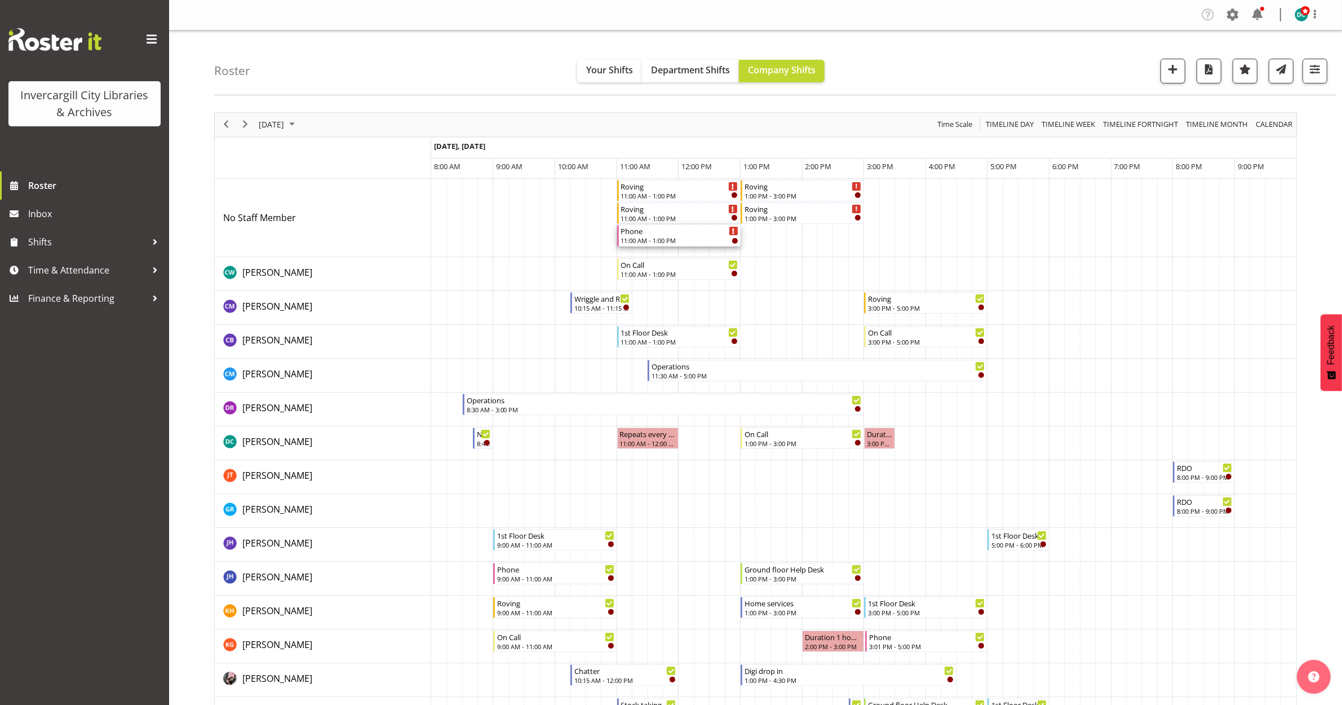
click at [692, 233] on div "Phone" at bounding box center [679, 230] width 117 height 11
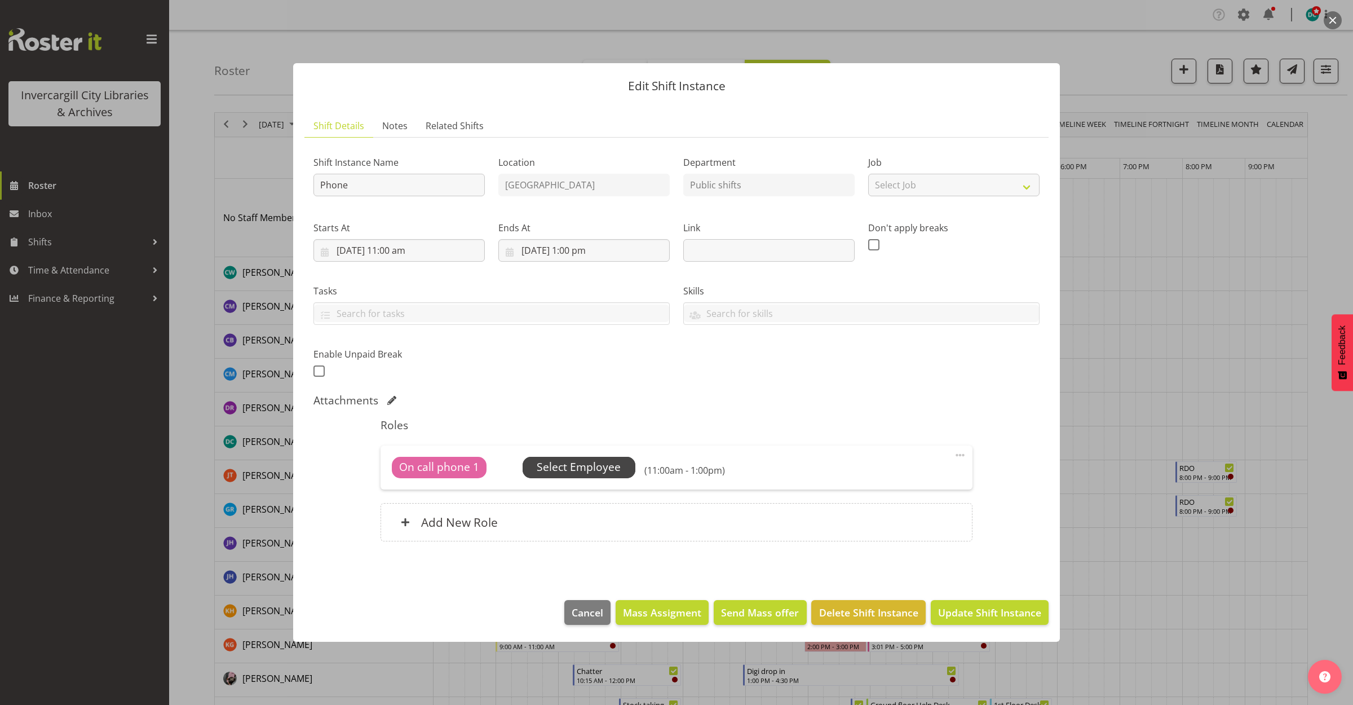
click at [570, 462] on span "Select Employee" at bounding box center [579, 467] width 84 height 16
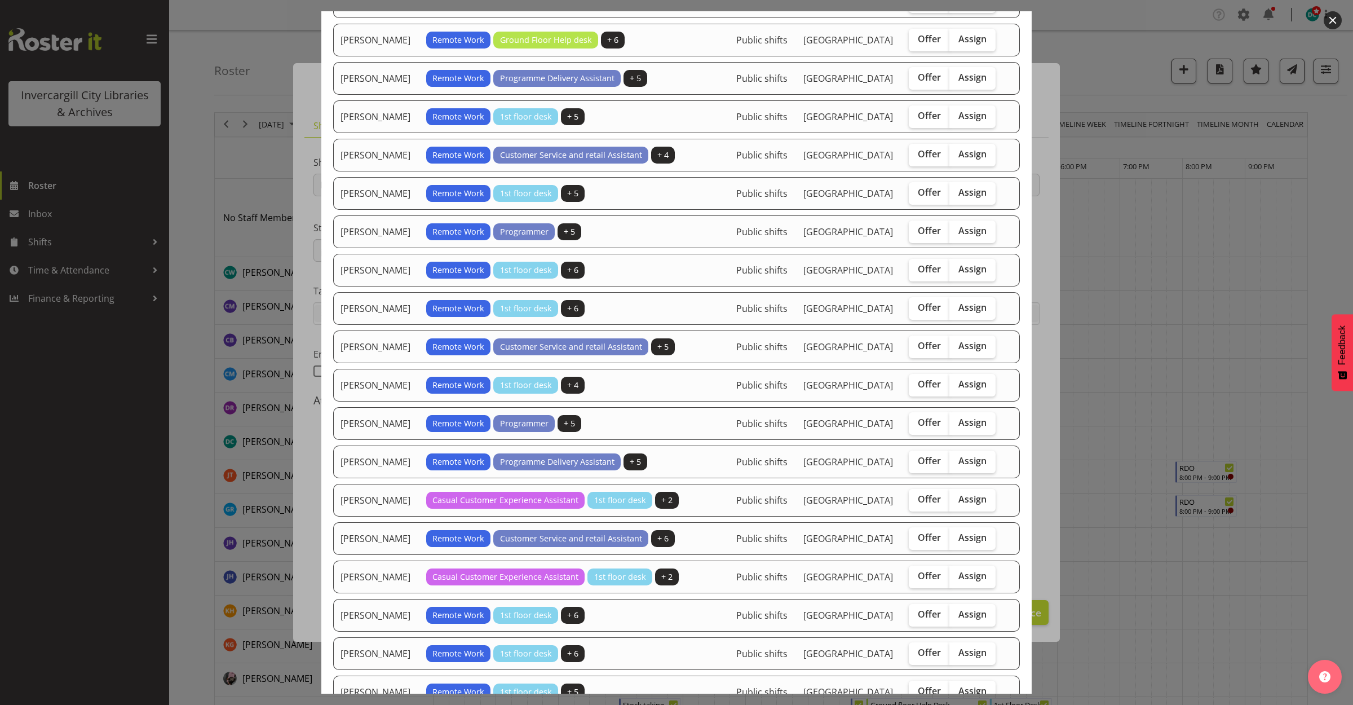
scroll to position [70, 0]
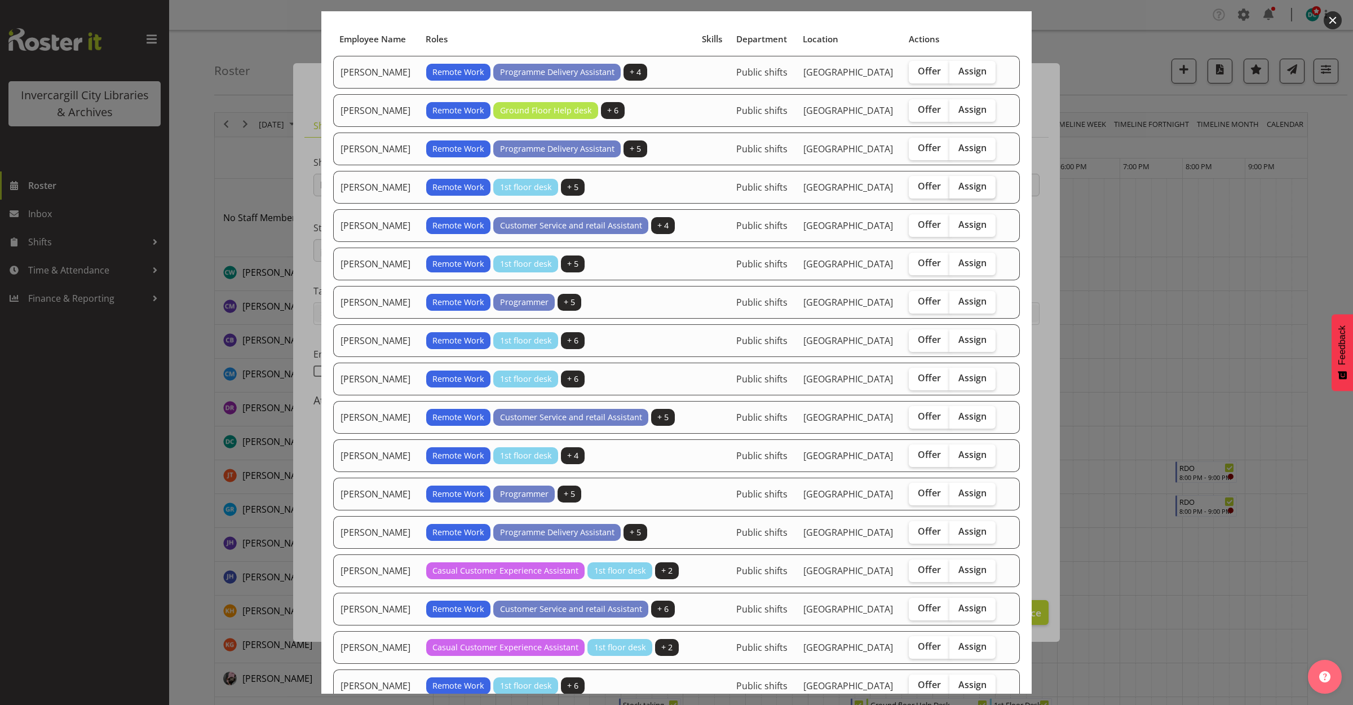
click at [971, 192] on span "Assign" at bounding box center [972, 185] width 28 height 11
click at [957, 190] on input "Assign" at bounding box center [952, 186] width 7 height 7
checkbox input "true"
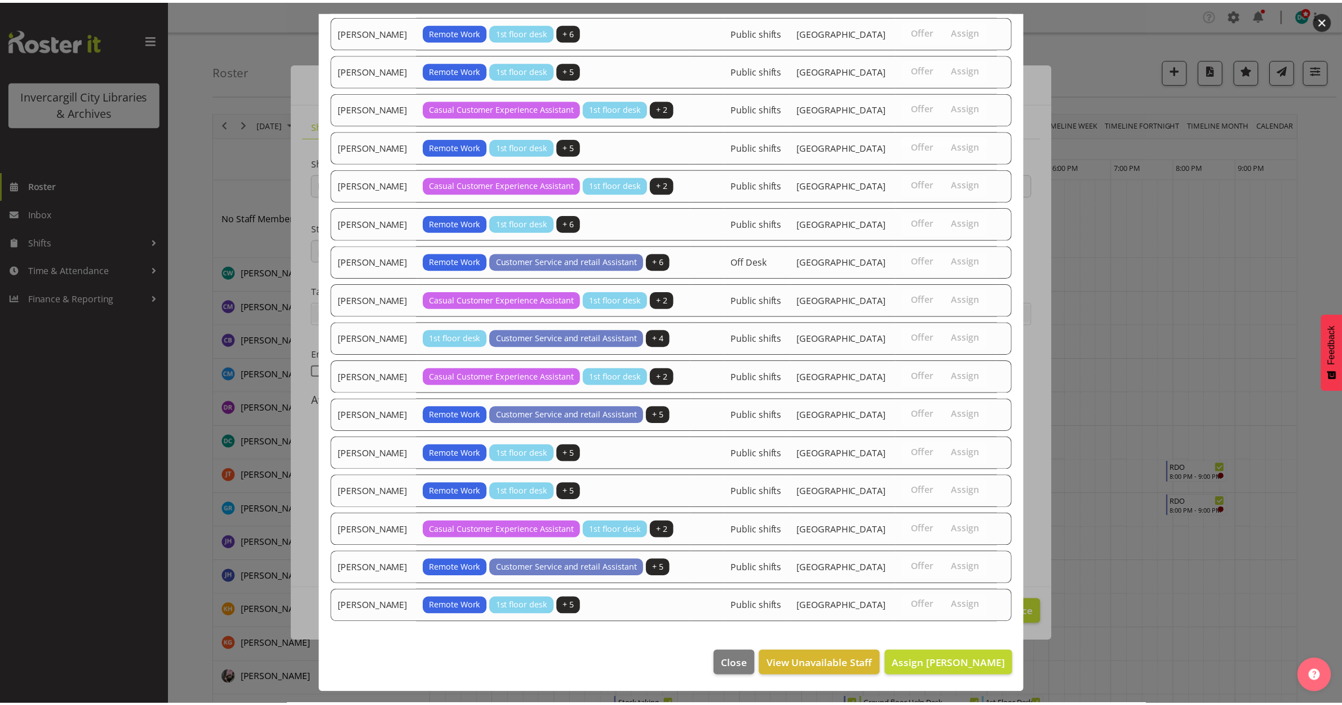
scroll to position [920, 0]
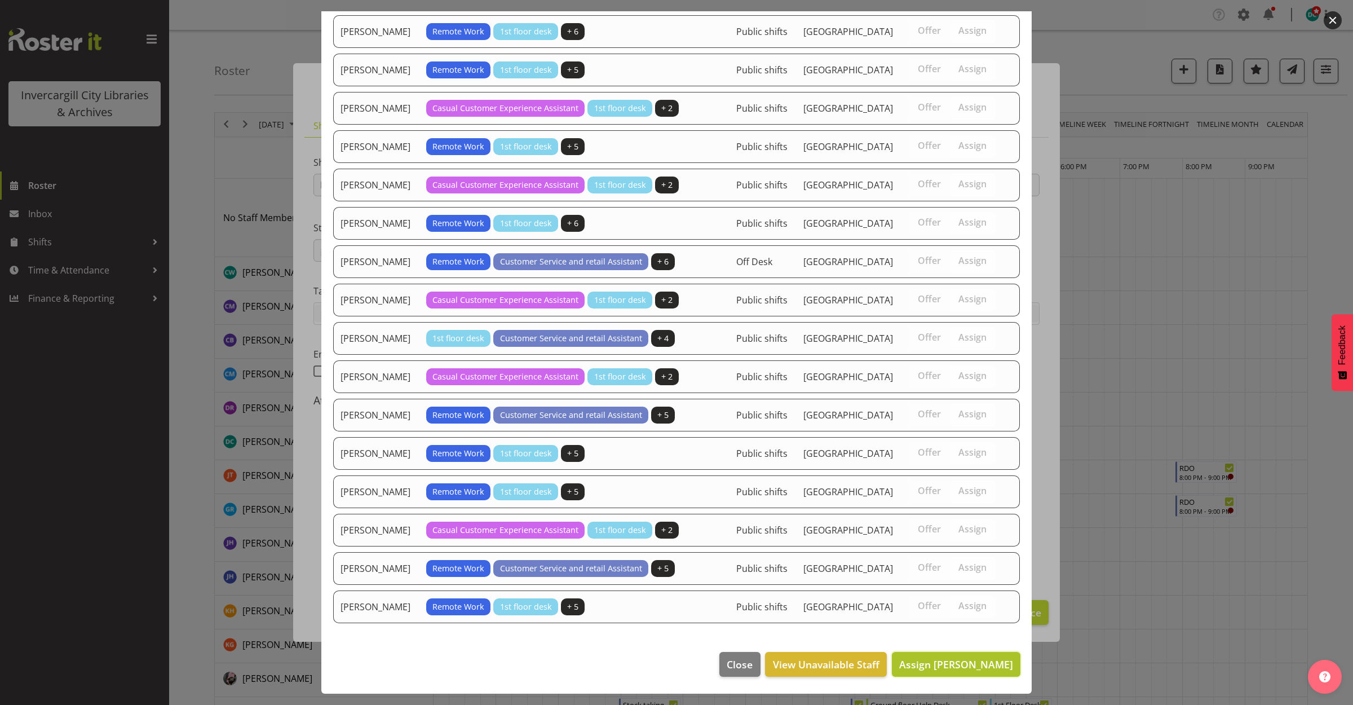
click at [971, 664] on span "Assign Chris Broad" at bounding box center [956, 664] width 114 height 14
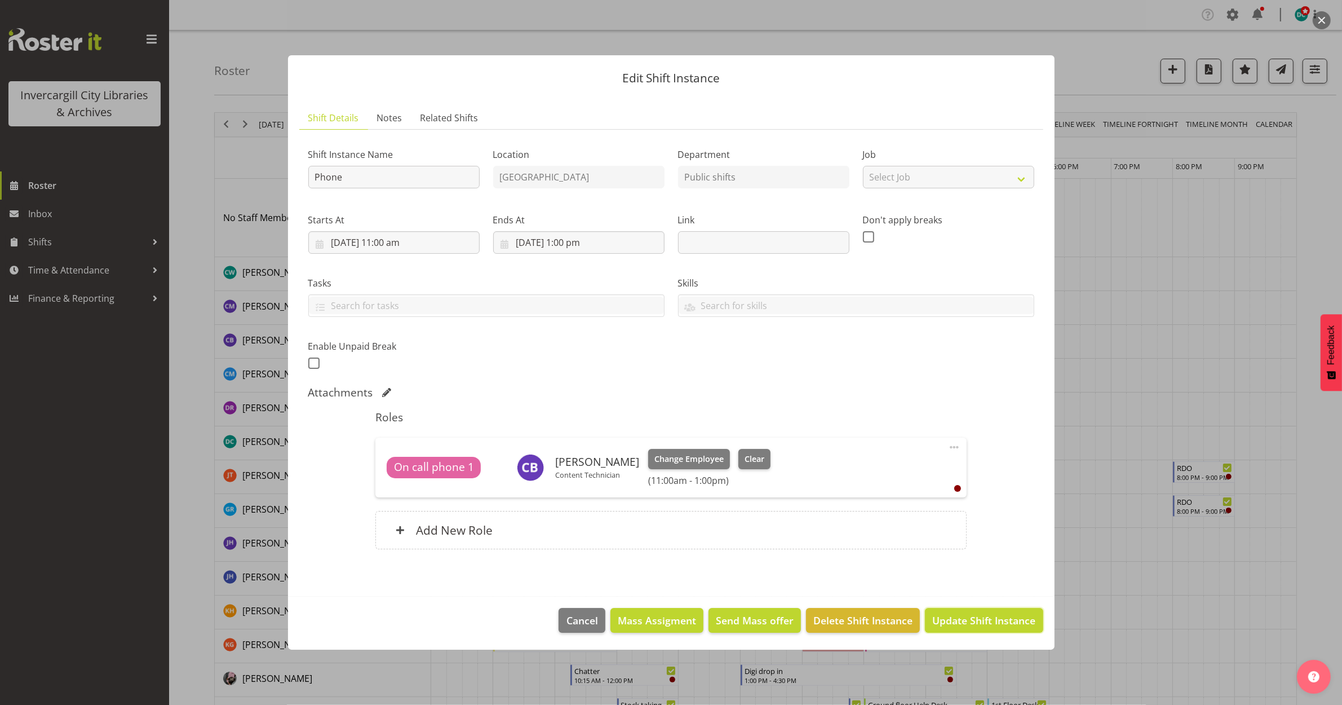
drag, startPoint x: 1013, startPoint y: 620, endPoint x: 982, endPoint y: 669, distance: 58.3
click at [1013, 620] on span "Update Shift Instance" at bounding box center [983, 620] width 103 height 15
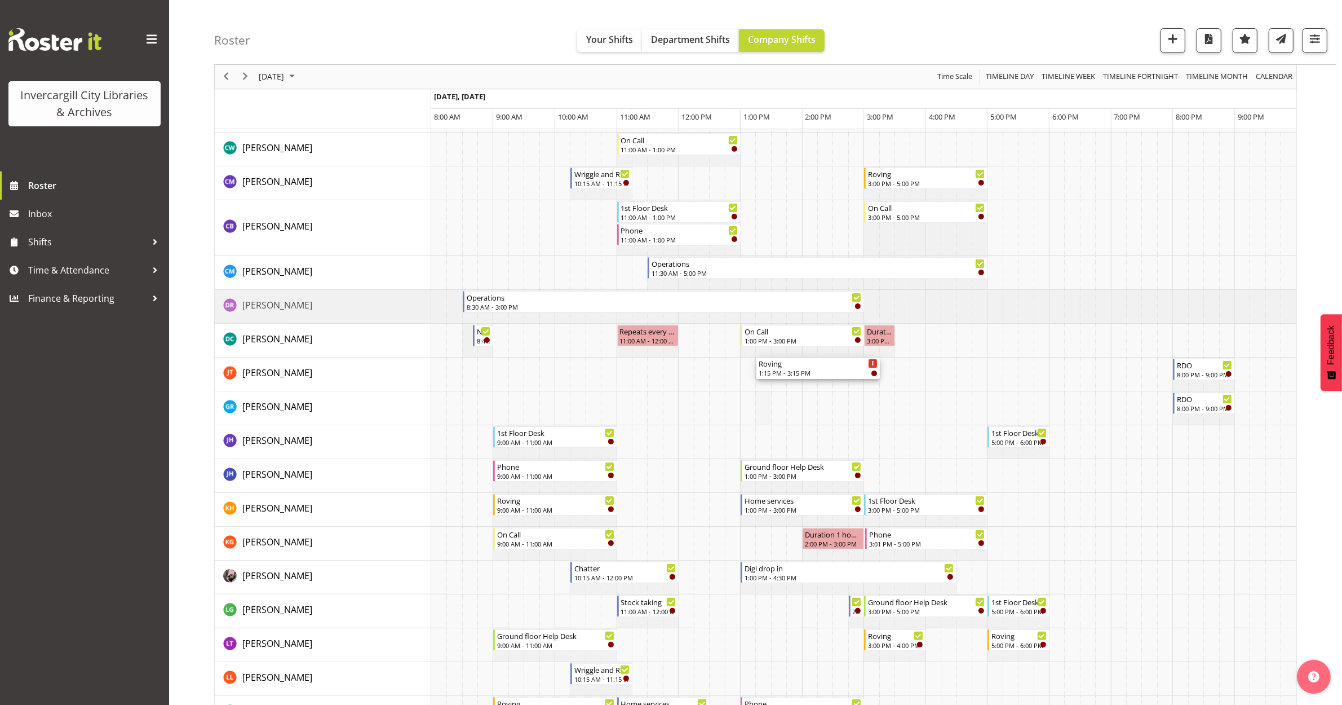
scroll to position [211, 0]
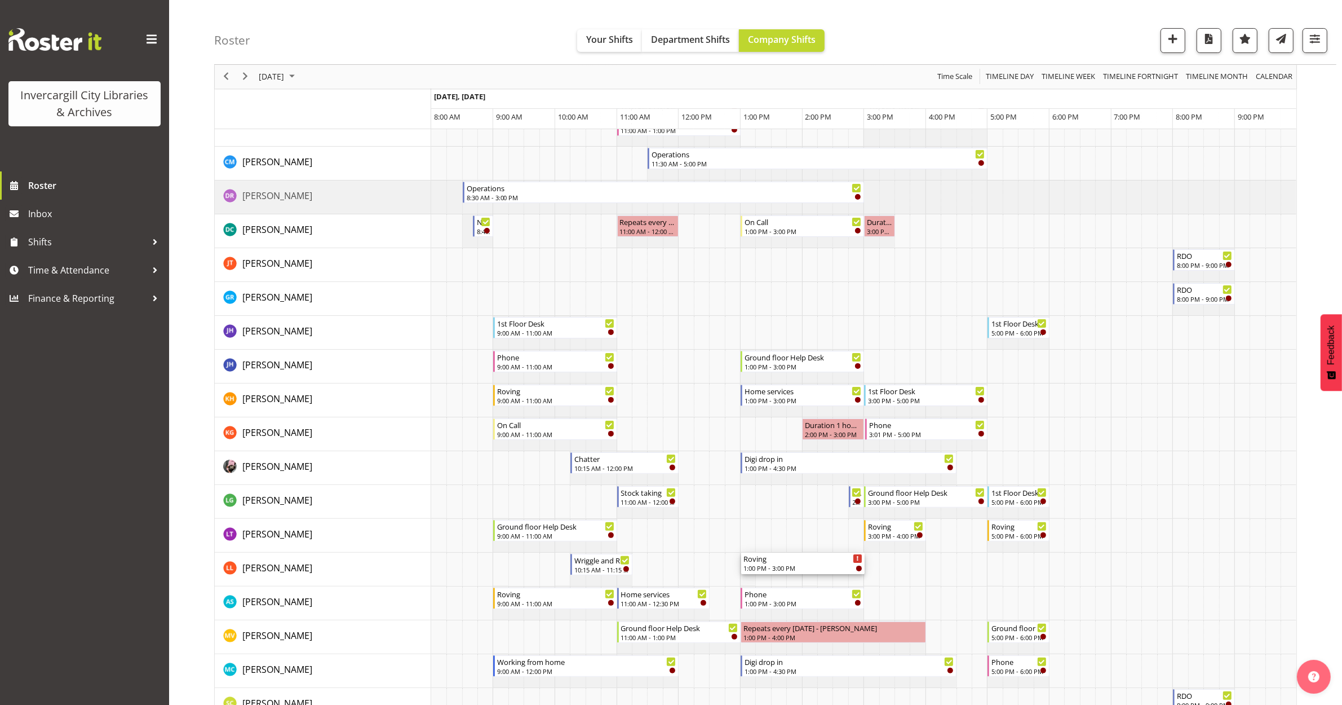
drag, startPoint x: 798, startPoint y: 213, endPoint x: 749, endPoint y: 571, distance: 362.0
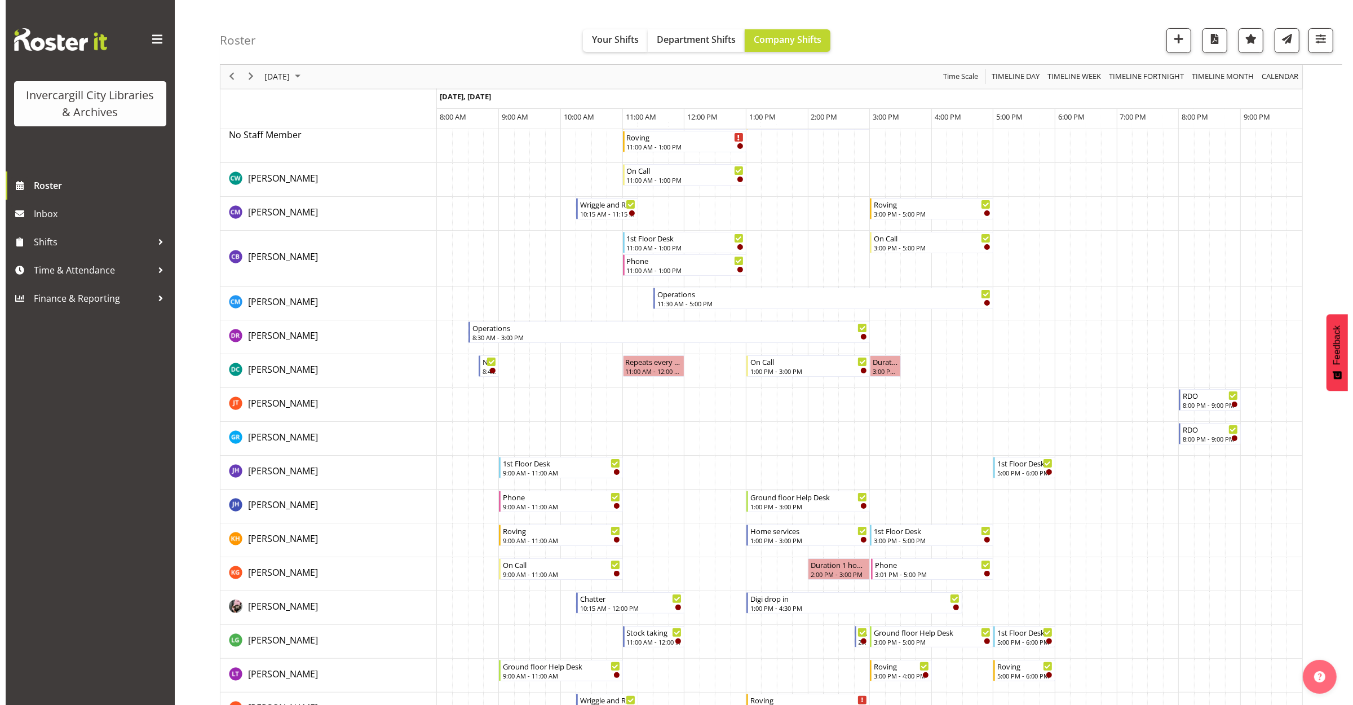
scroll to position [0, 0]
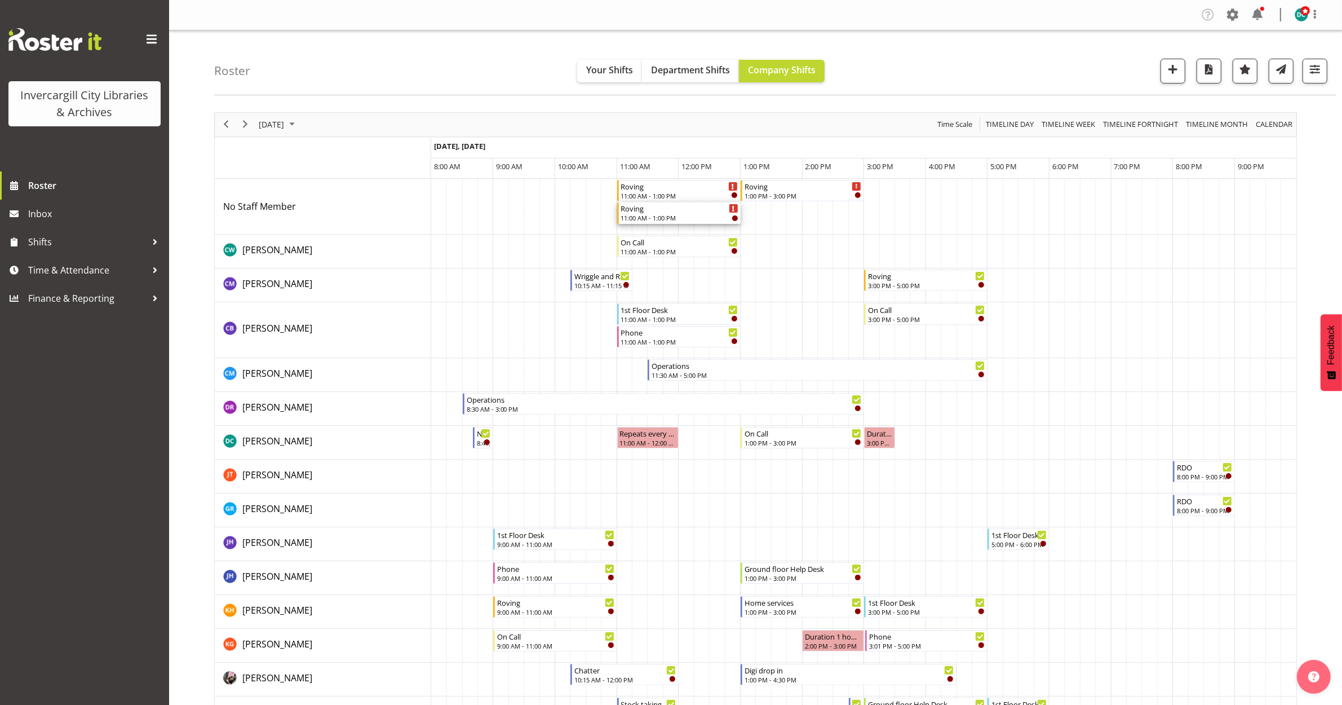
click at [677, 216] on div "11:00 AM - 1:00 PM" at bounding box center [679, 217] width 117 height 9
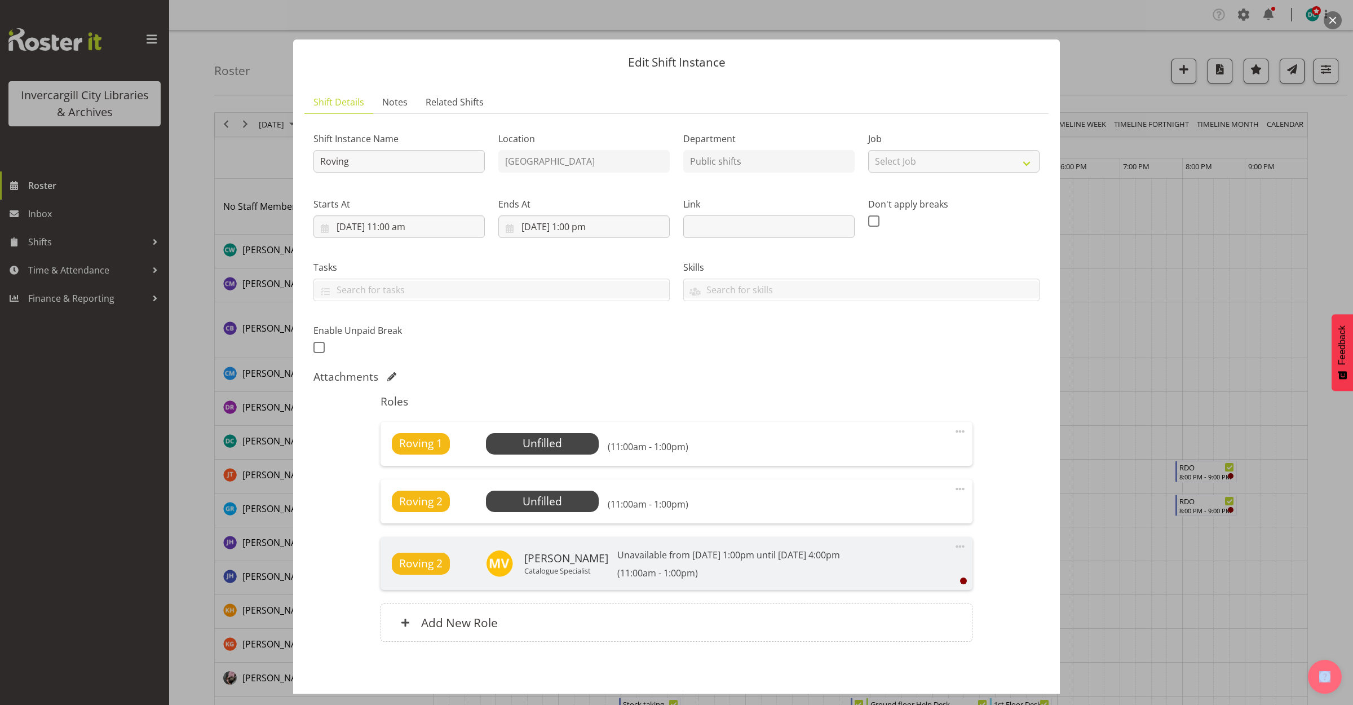
scroll to position [49, 0]
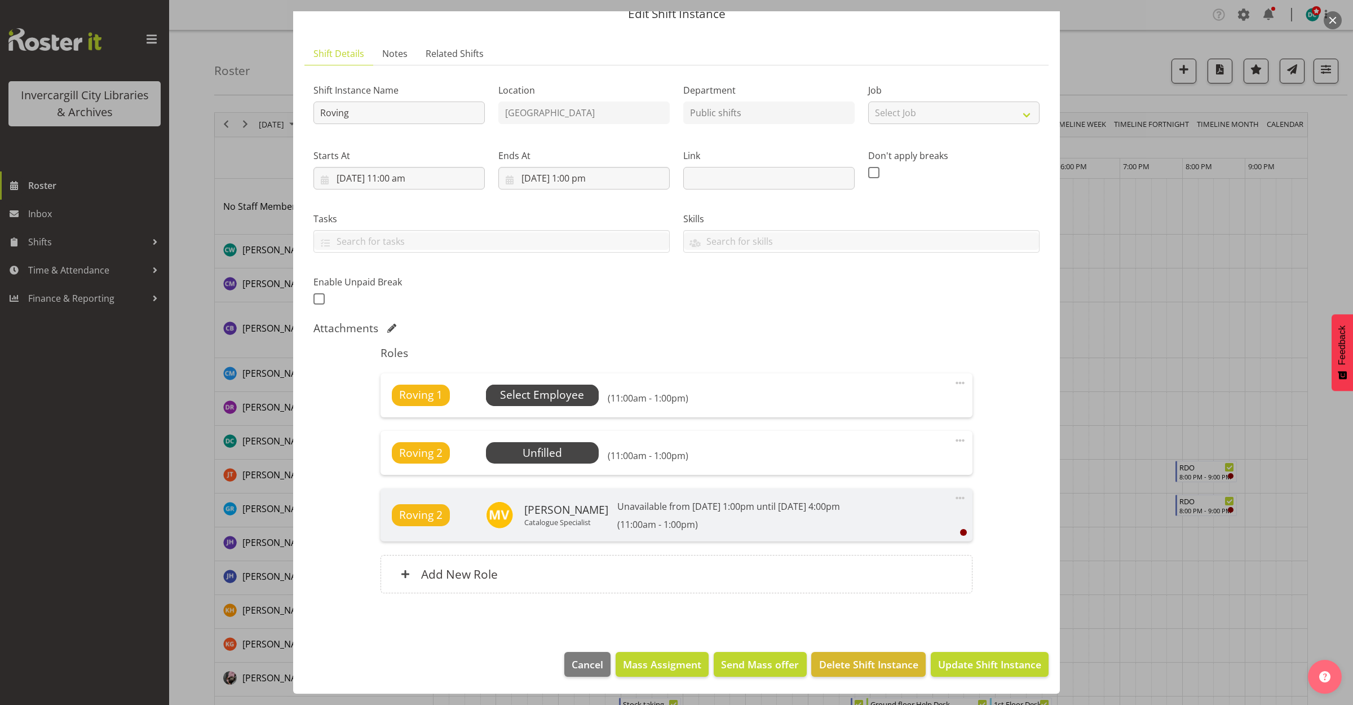
click at [576, 392] on span "Select Employee" at bounding box center [542, 395] width 84 height 16
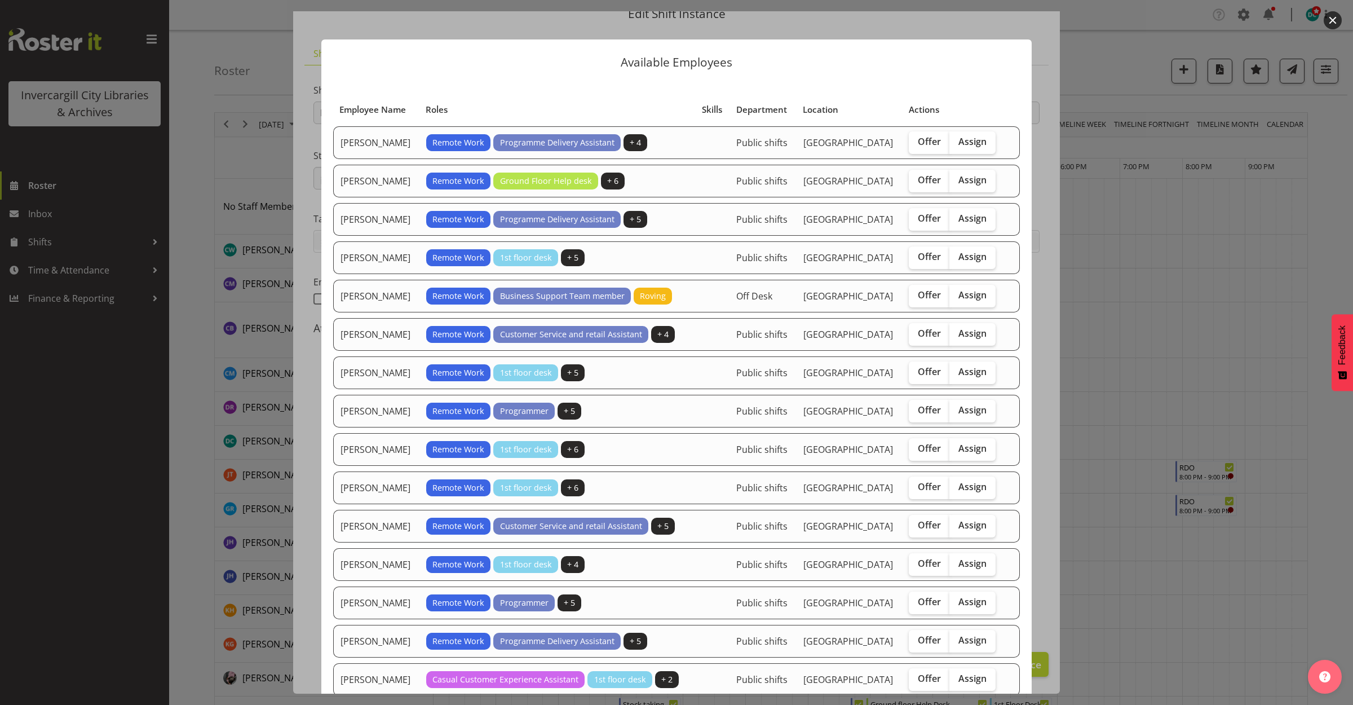
click at [1328, 18] on button "button" at bounding box center [1333, 20] width 18 height 18
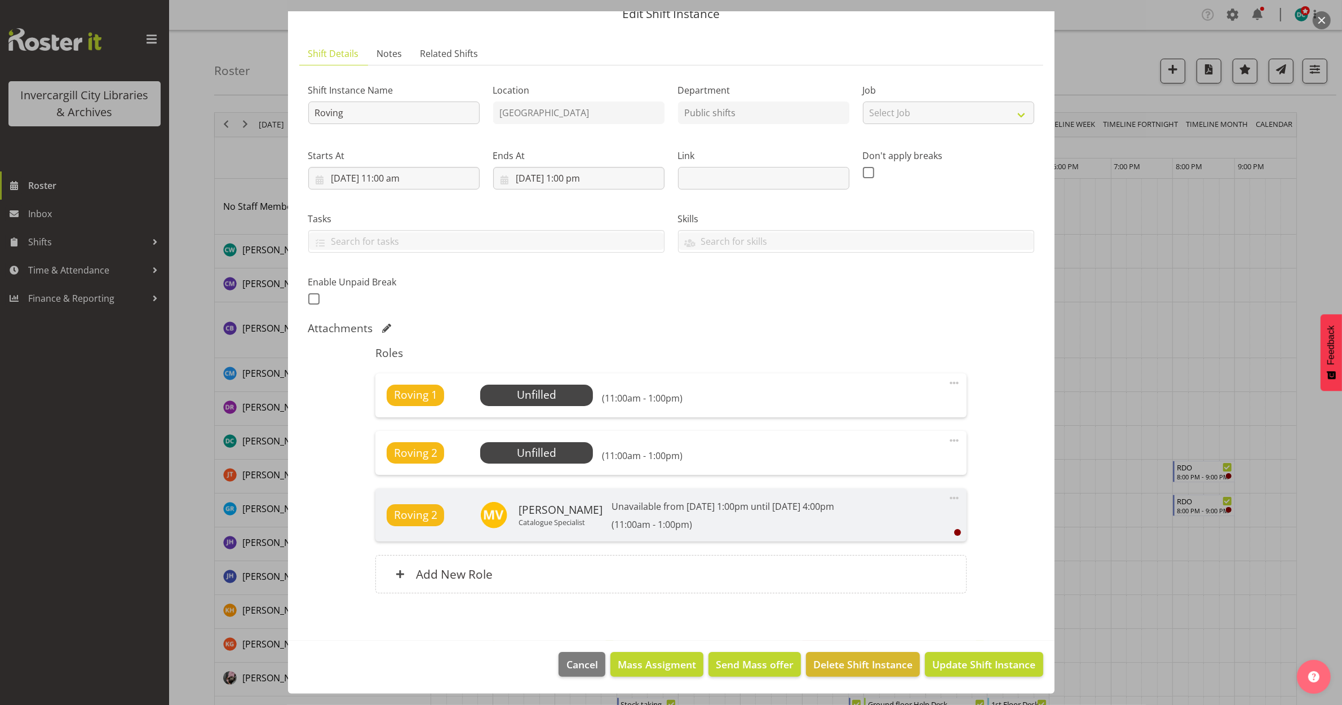
click at [948, 383] on span at bounding box center [955, 383] width 14 height 14
click at [889, 413] on link "Edit" at bounding box center [907, 407] width 108 height 20
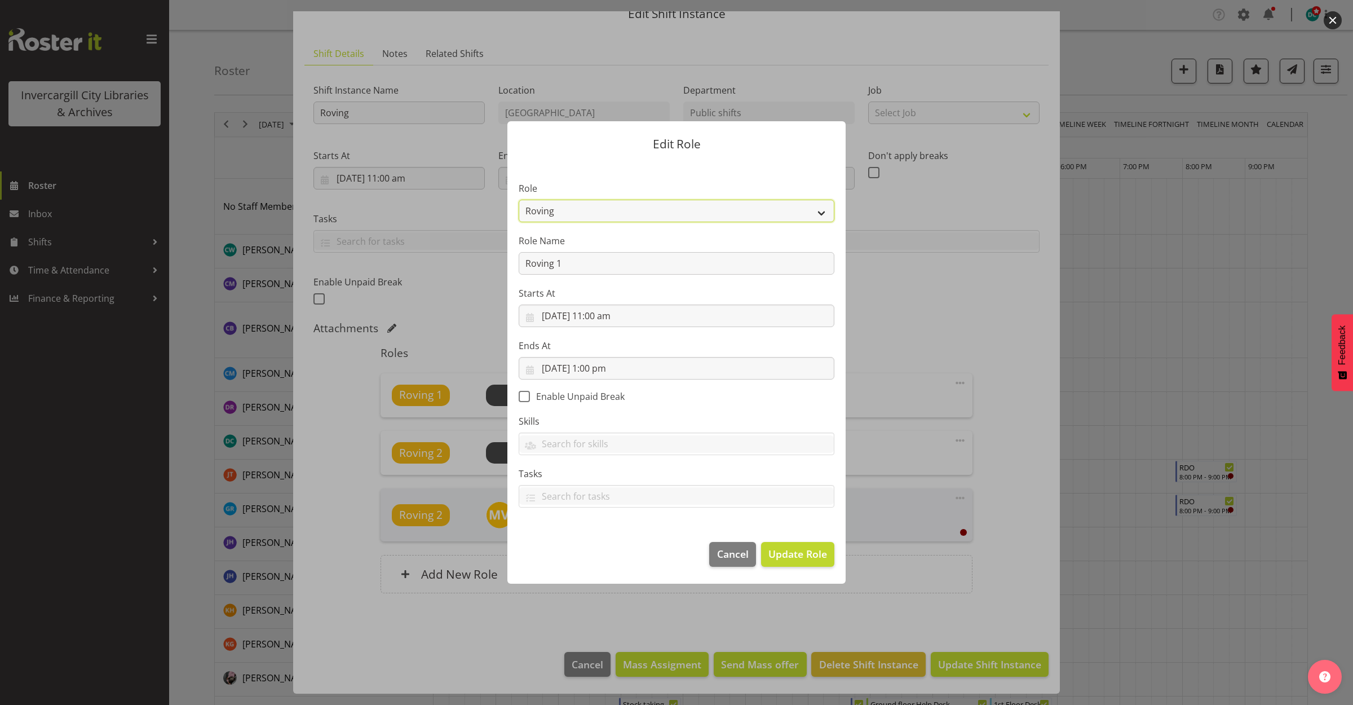
click at [618, 213] on select "1st floor desk AQ operator Business Support Team member Casual Customer Experie…" at bounding box center [677, 211] width 316 height 23
select select "1515"
click at [519, 200] on select "1st floor desk AQ operator Business Support Team member Casual Customer Experie…" at bounding box center [677, 211] width 316 height 23
click at [787, 554] on span "Update Role" at bounding box center [797, 553] width 59 height 15
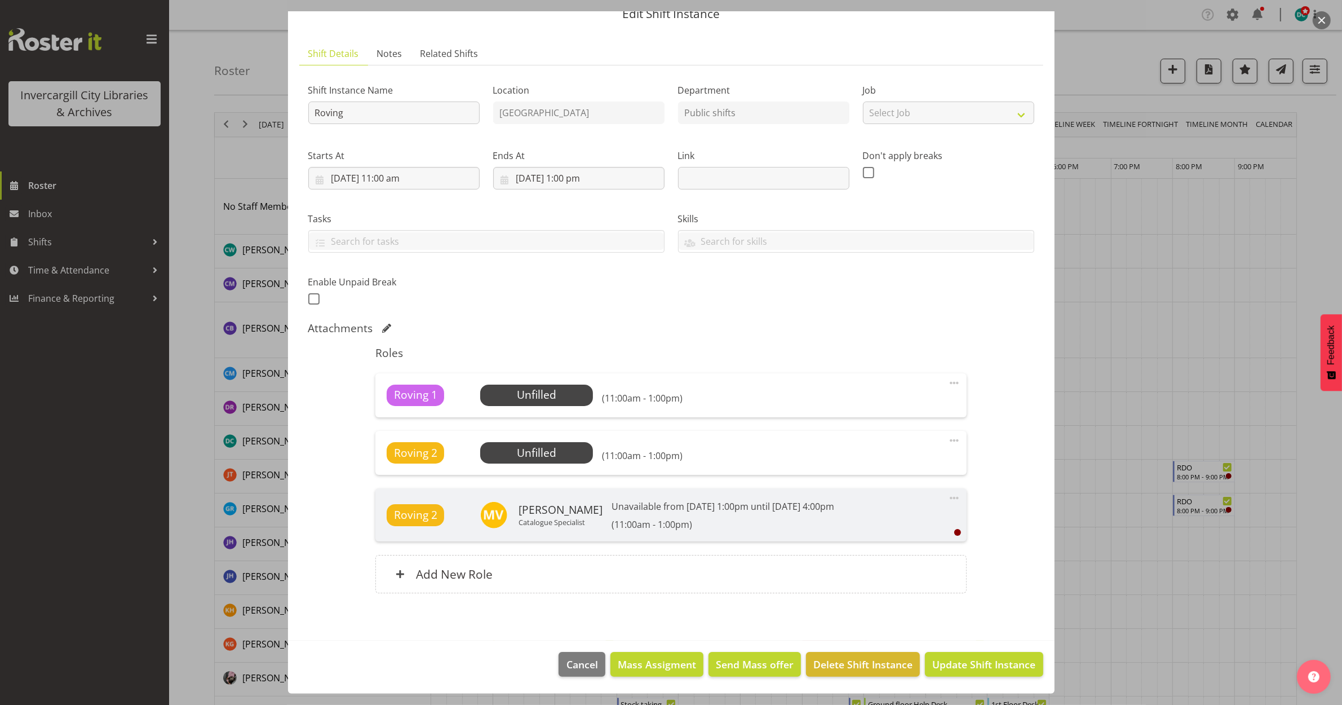
click at [948, 440] on span at bounding box center [955, 441] width 14 height 14
click at [886, 466] on link "Edit" at bounding box center [907, 465] width 108 height 20
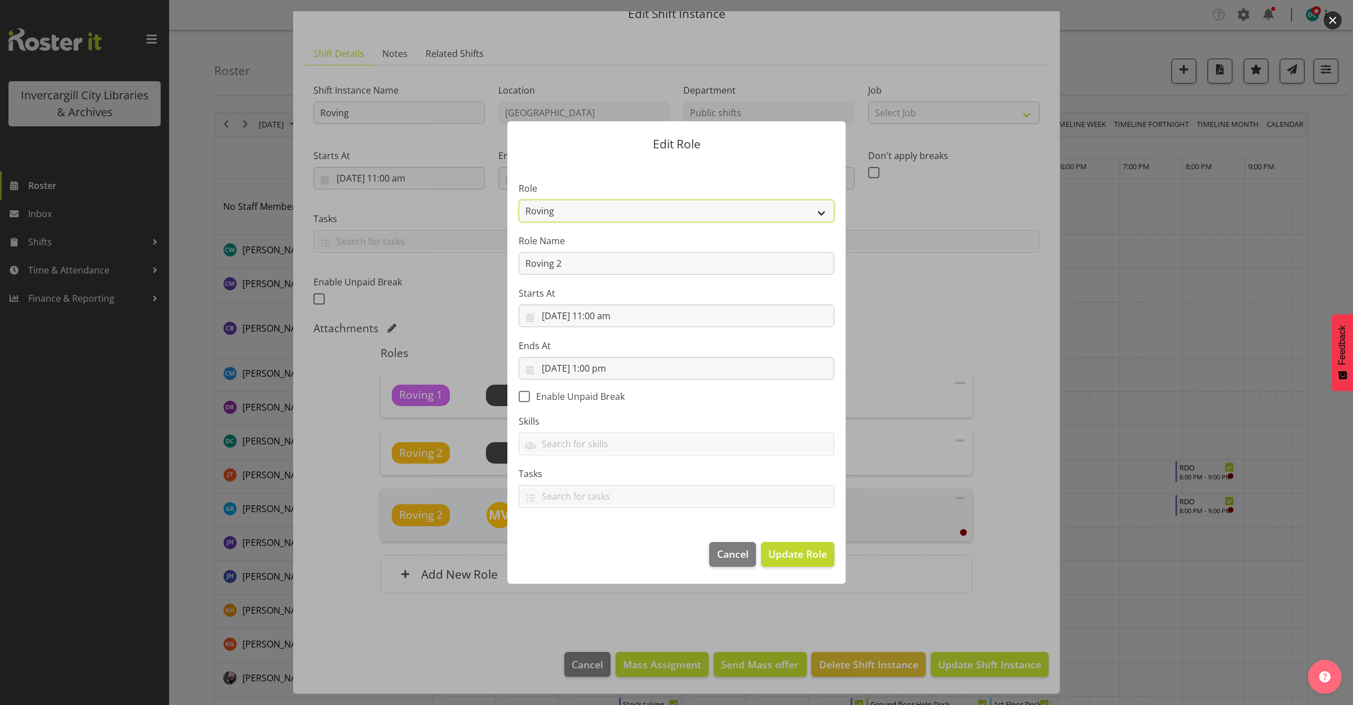
click at [694, 206] on select "1st floor desk AQ operator Business Support Team member Casual Customer Experie…" at bounding box center [677, 211] width 316 height 23
select select "1535"
click at [519, 200] on select "1st floor desk AQ operator Business Support Team member Casual Customer Experie…" at bounding box center [677, 211] width 316 height 23
click at [798, 562] on button "Update Role" at bounding box center [797, 554] width 73 height 25
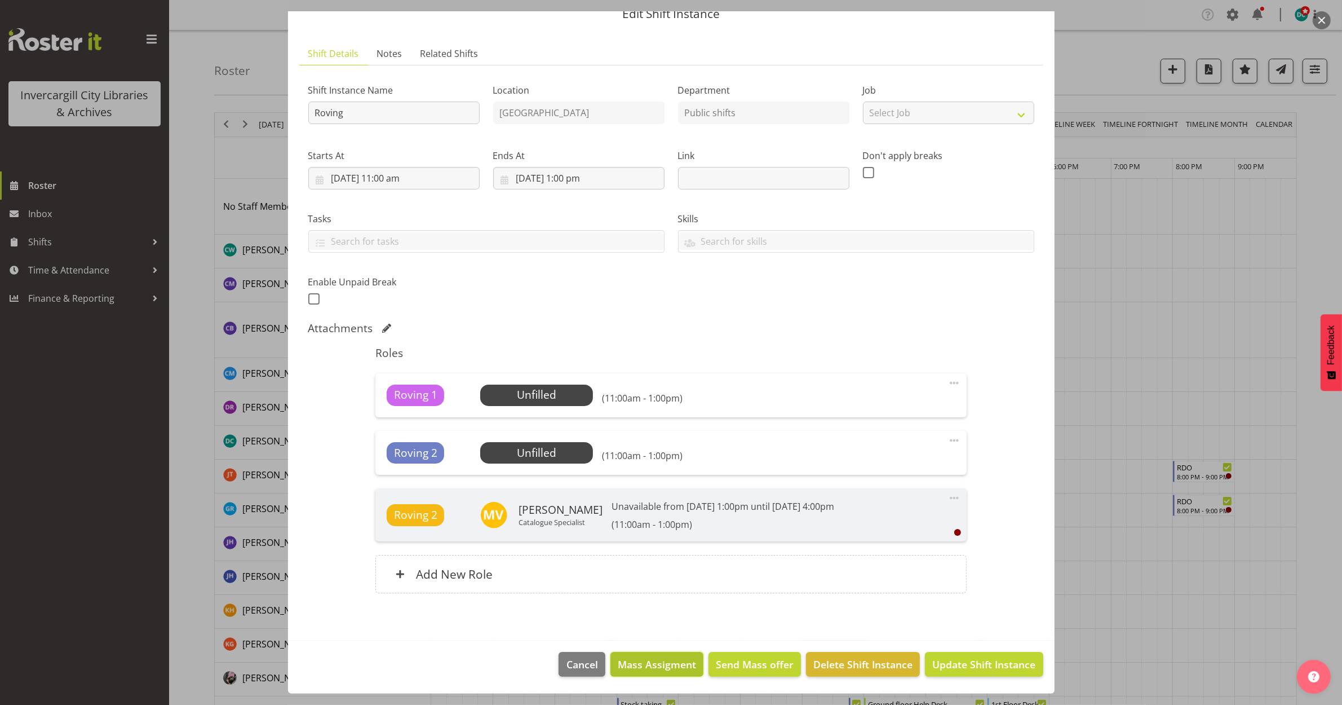
click at [660, 662] on span "Mass Assigment" at bounding box center [657, 664] width 78 height 15
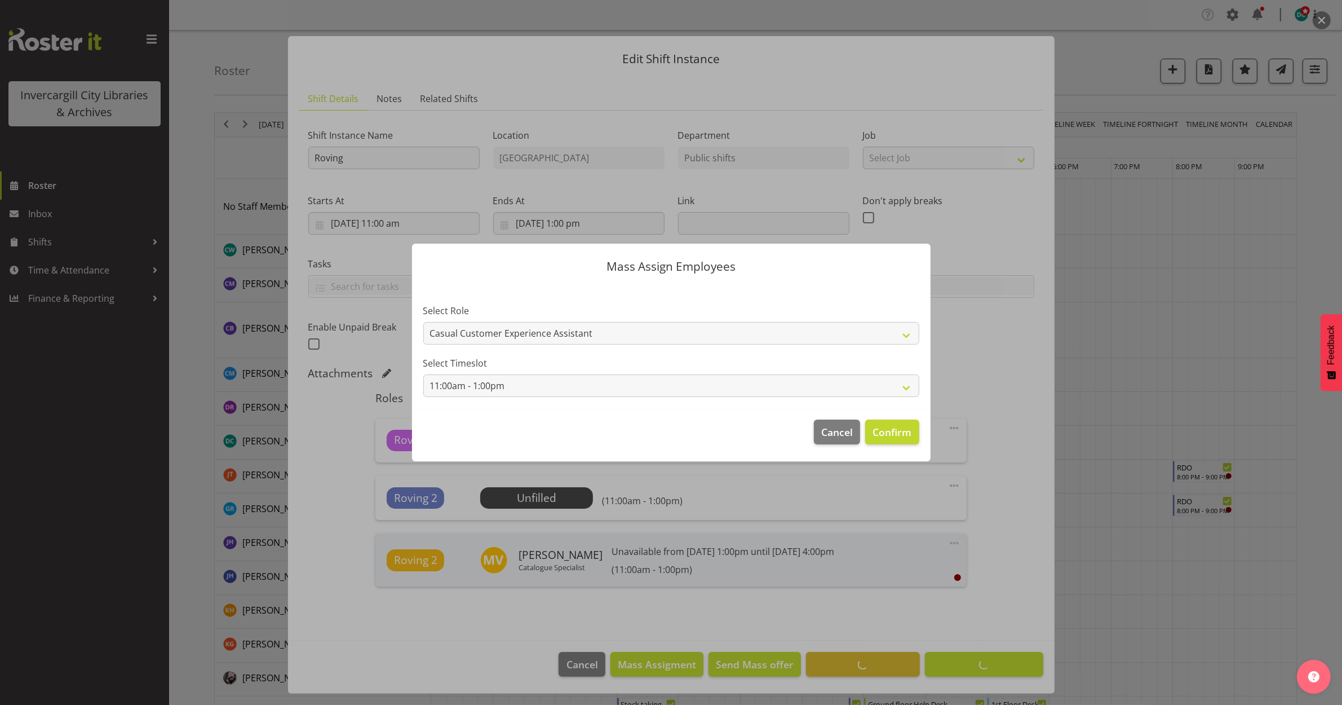
scroll to position [4, 0]
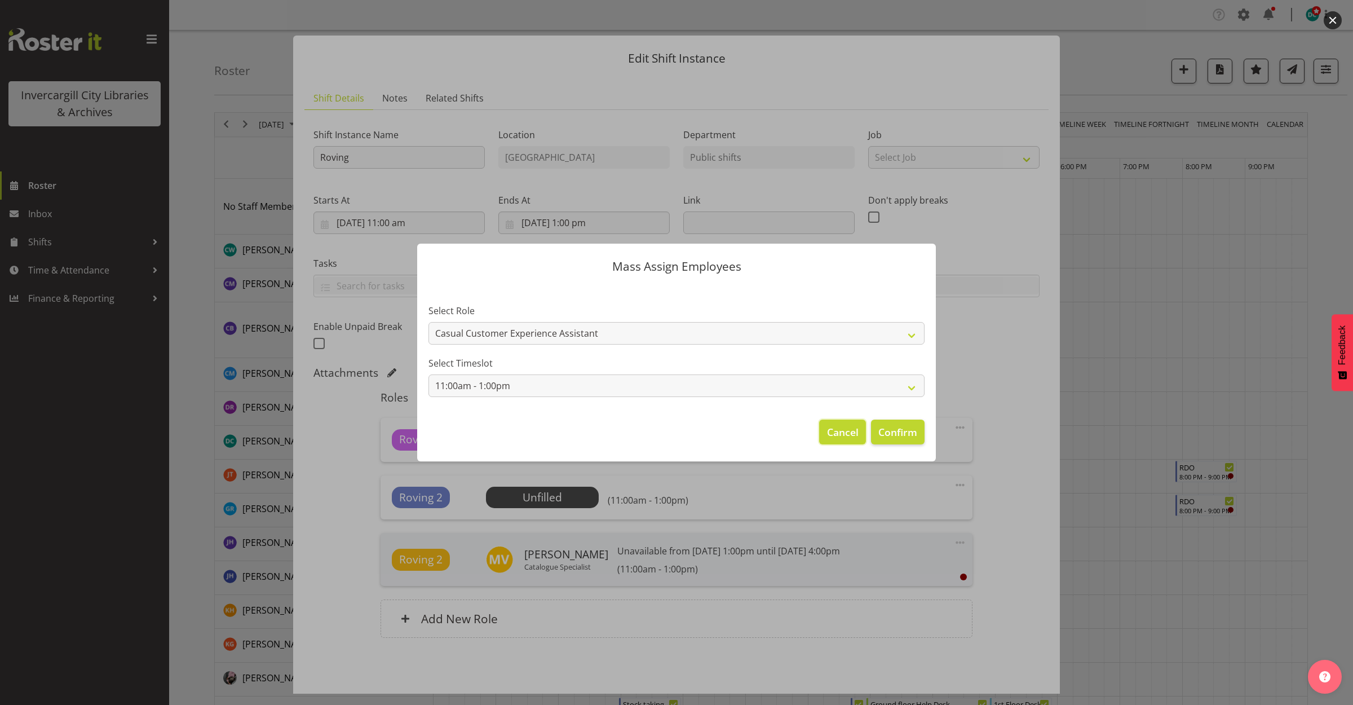
click at [853, 427] on span "Cancel" at bounding box center [843, 432] width 32 height 15
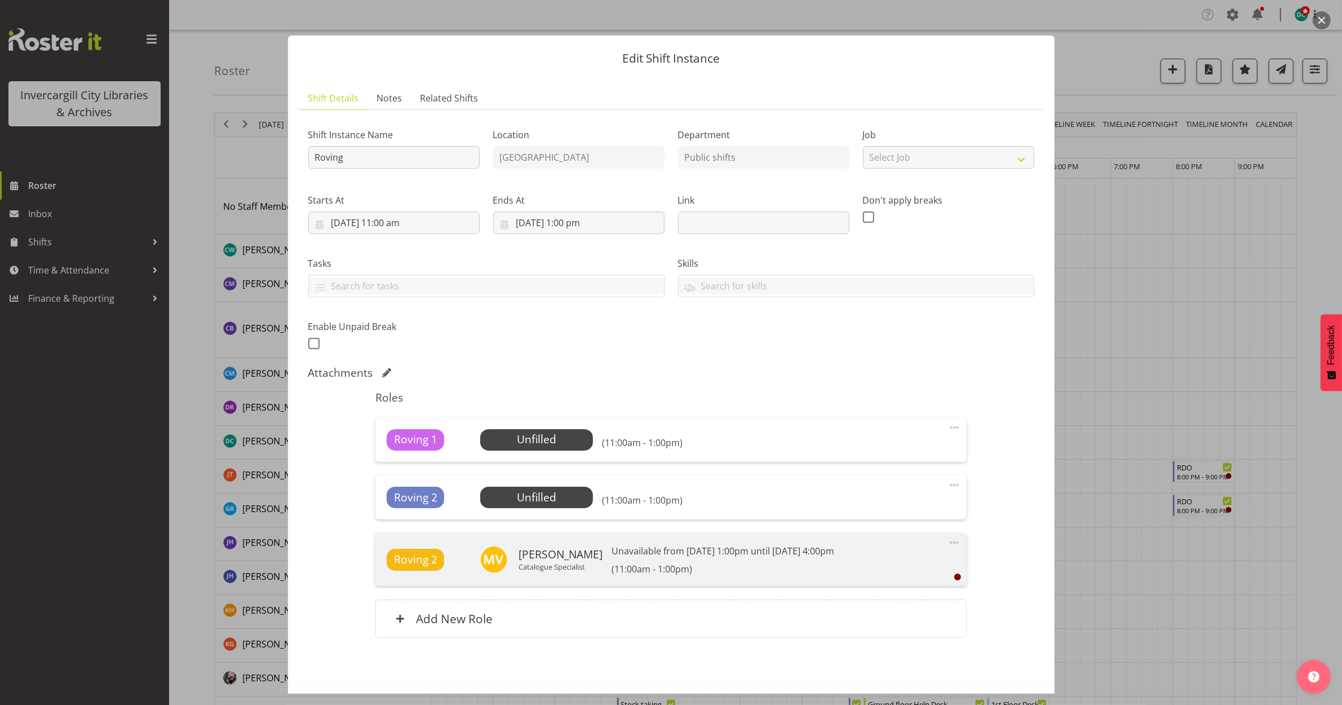
click at [948, 487] on span at bounding box center [955, 485] width 14 height 14
click at [887, 509] on link "Edit" at bounding box center [907, 509] width 108 height 20
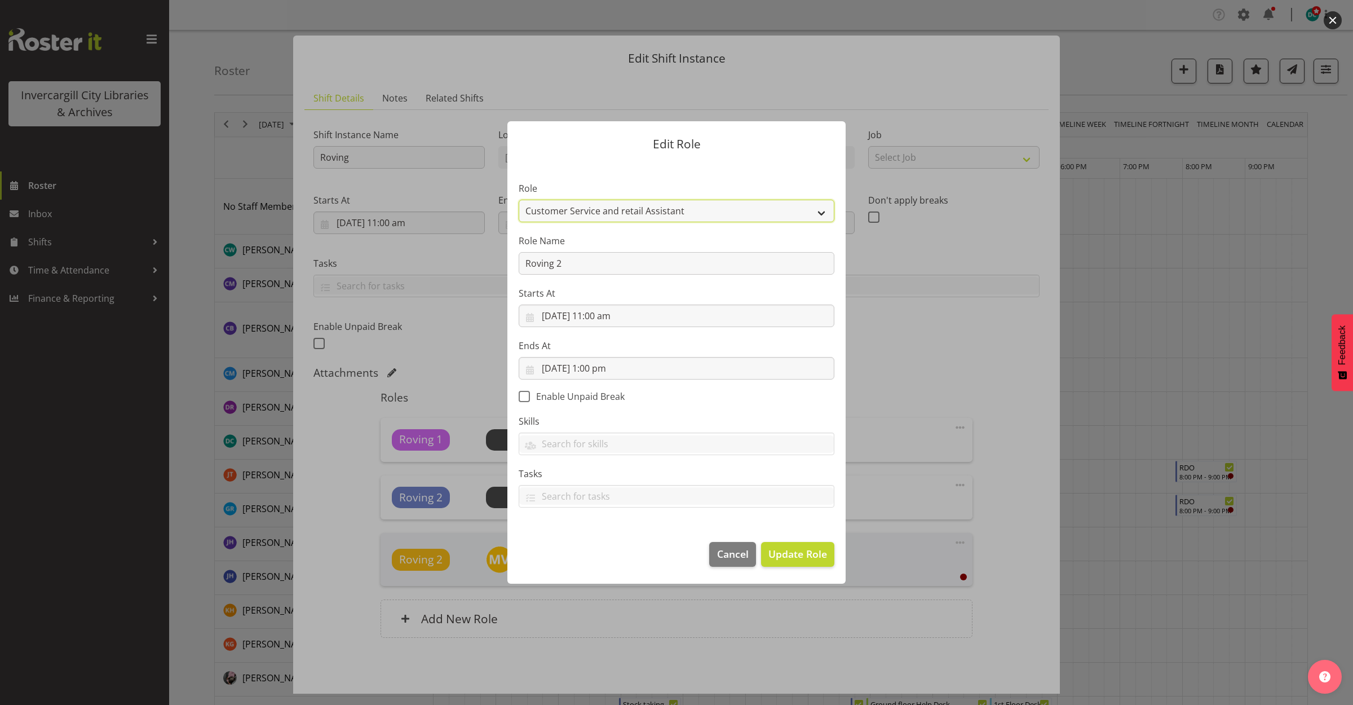
click at [745, 212] on select "1st floor desk AQ operator Business Support Team member Casual Customer Experie…" at bounding box center [677, 211] width 316 height 23
select select "1515"
click at [519, 200] on select "1st floor desk AQ operator Business Support Team member Casual Customer Experie…" at bounding box center [677, 211] width 316 height 23
click at [793, 565] on button "Update Role" at bounding box center [797, 554] width 73 height 25
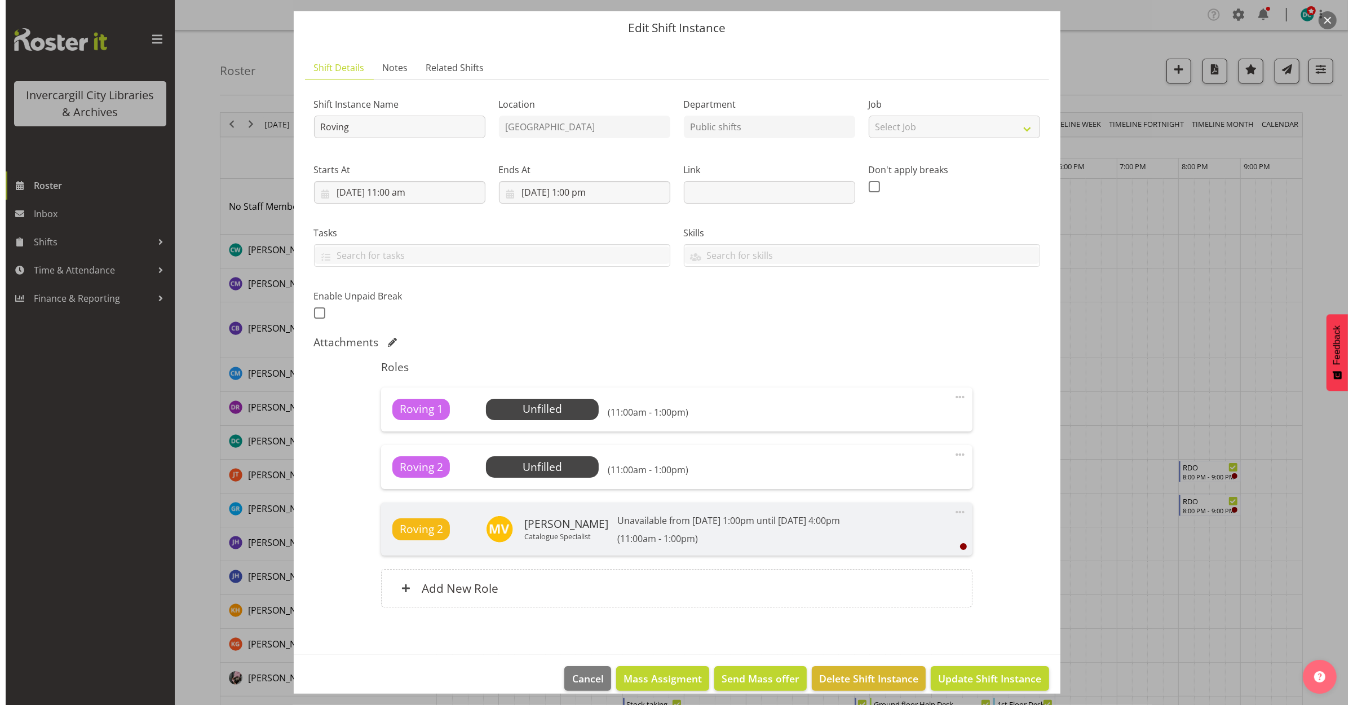
scroll to position [49, 0]
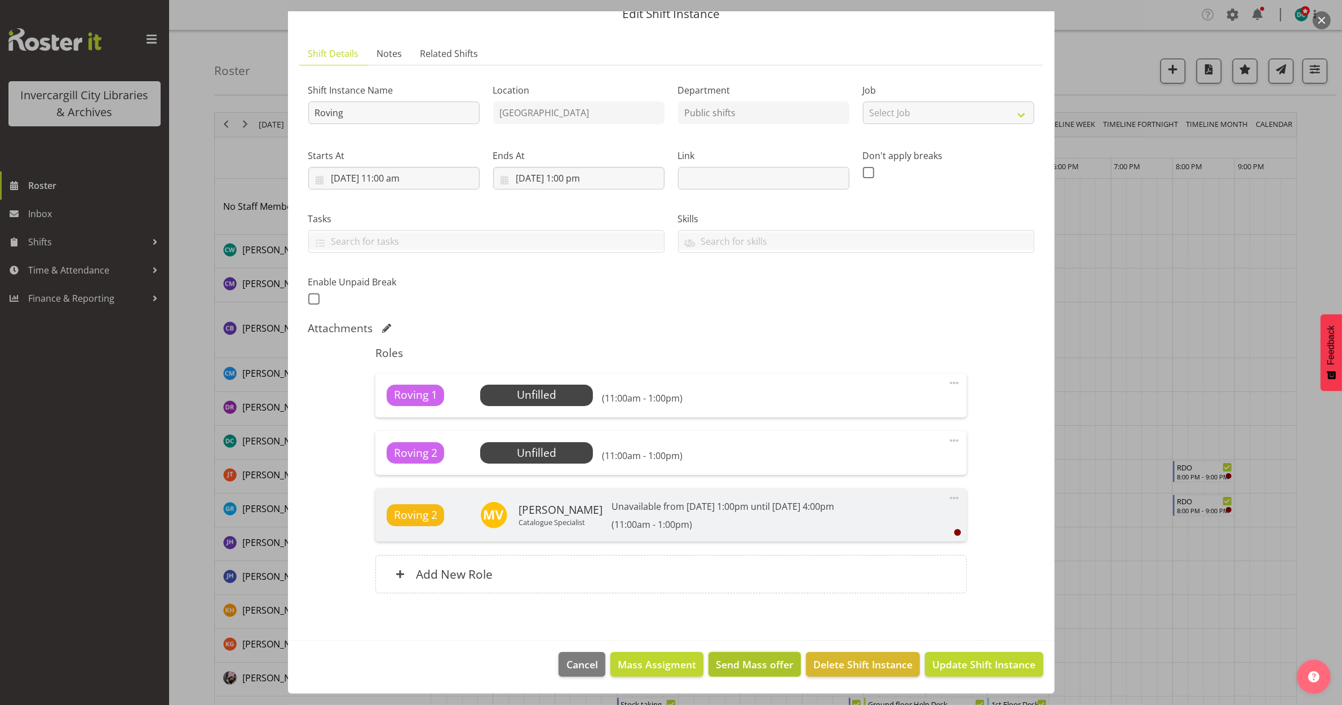
click at [737, 667] on span "Send Mass offer" at bounding box center [755, 664] width 78 height 15
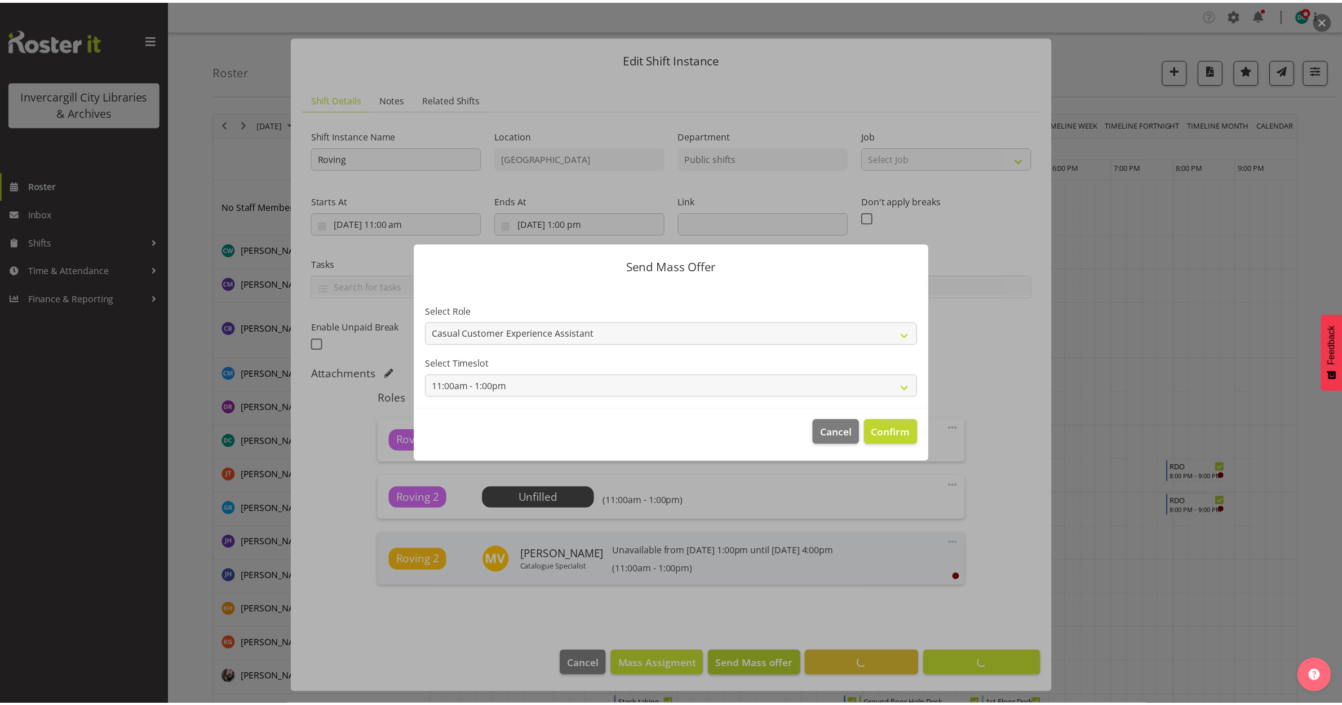
scroll to position [4, 0]
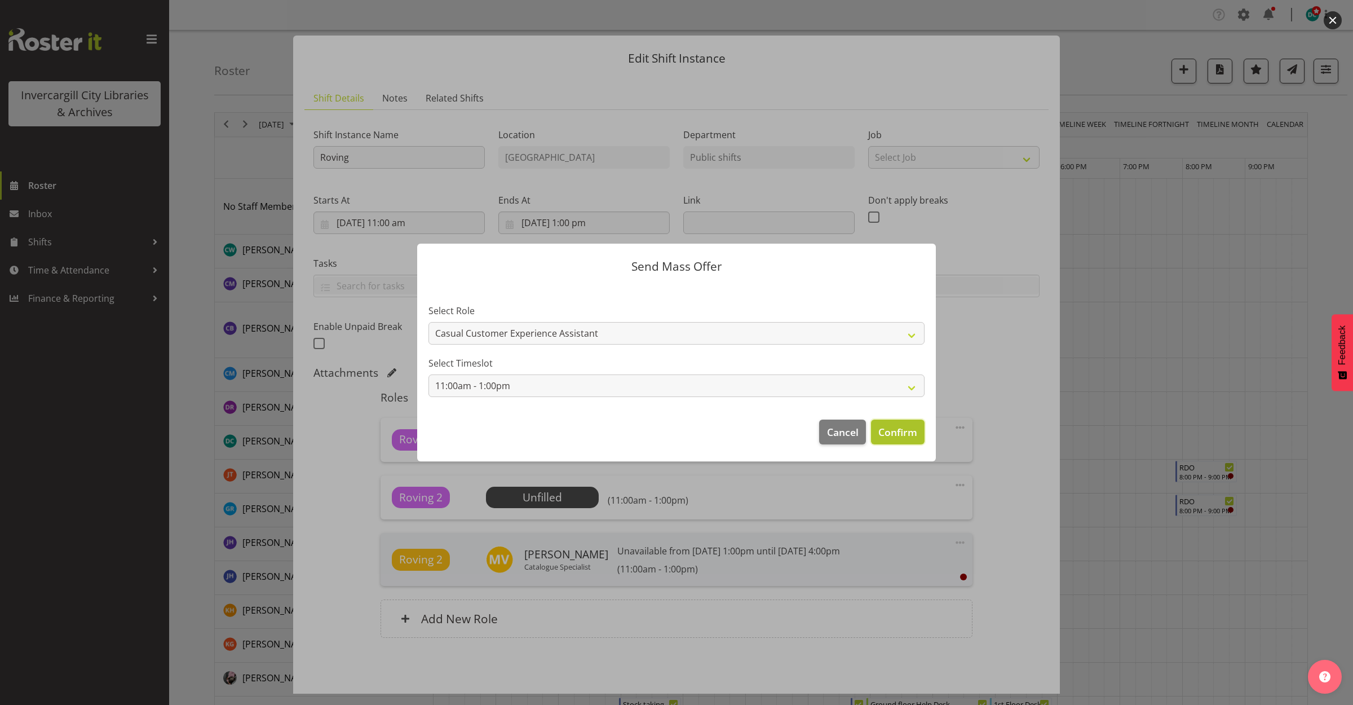
click at [886, 429] on span "Confirm" at bounding box center [897, 432] width 39 height 15
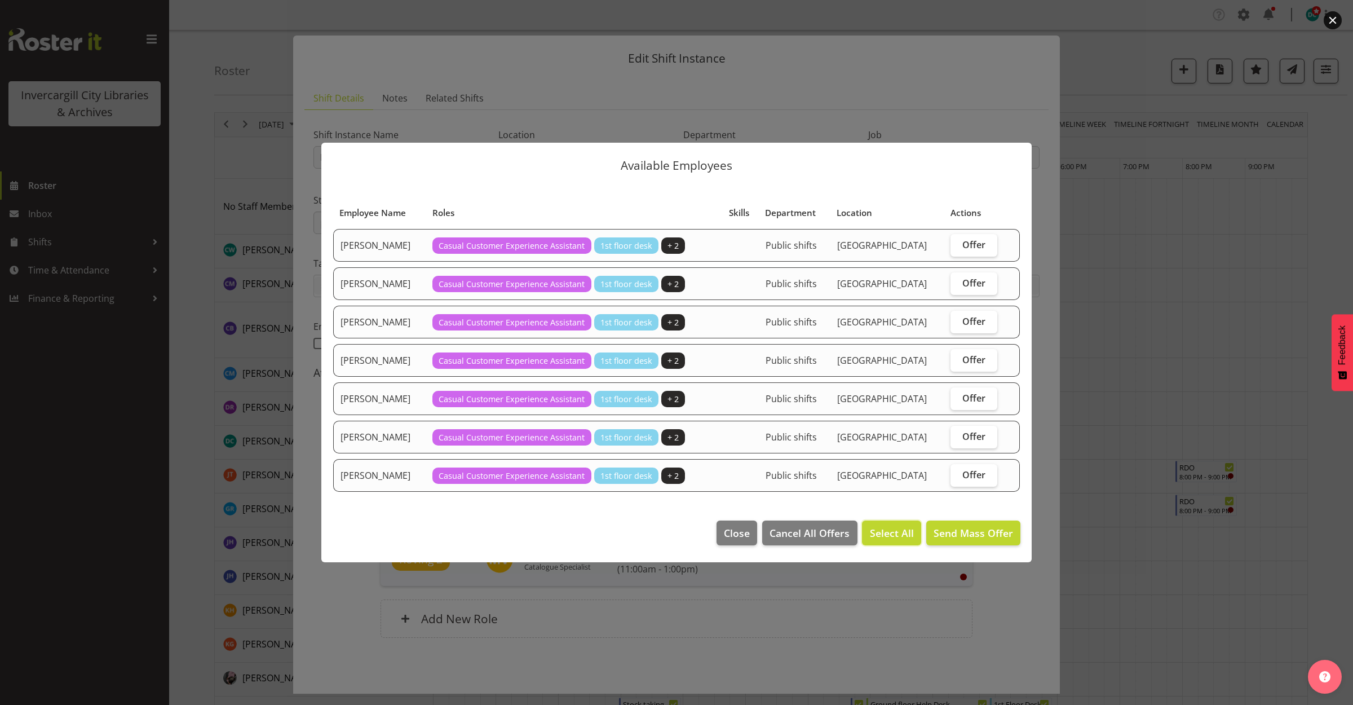
click at [889, 530] on span "Select All" at bounding box center [892, 532] width 44 height 15
checkbox input "true"
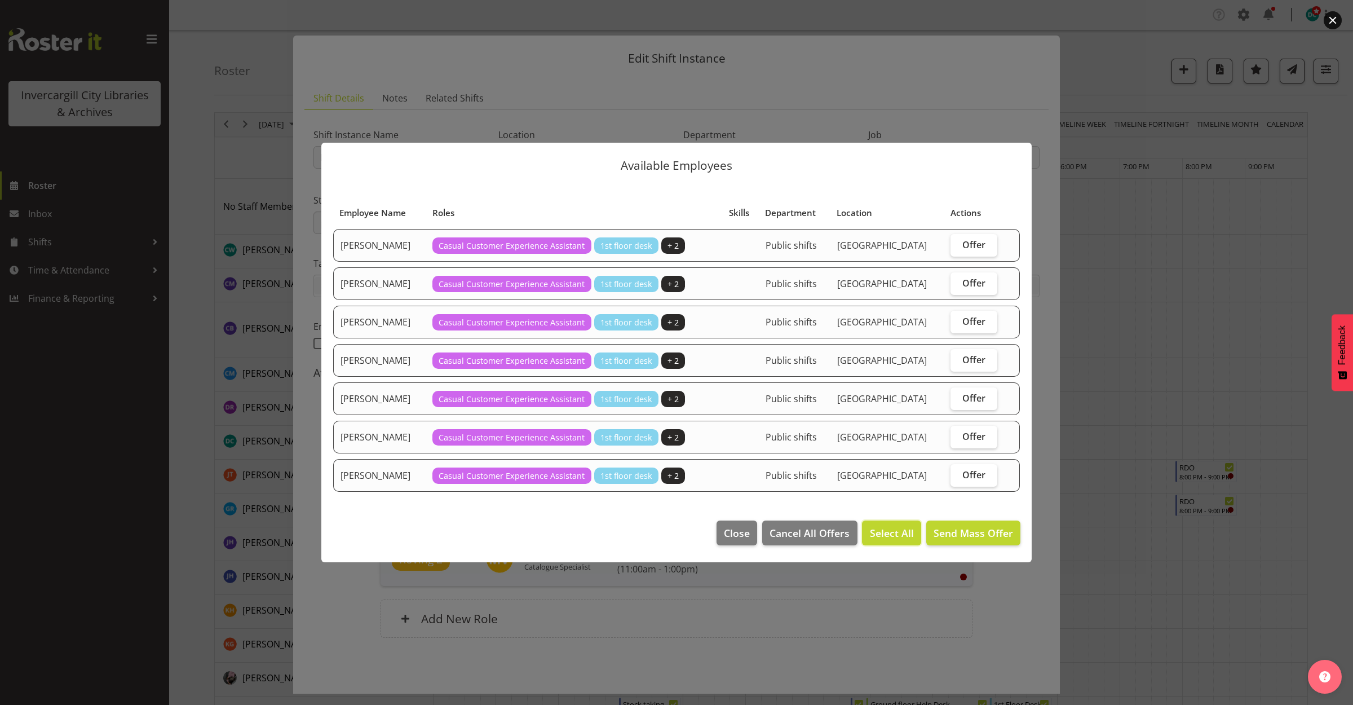
checkbox input "true"
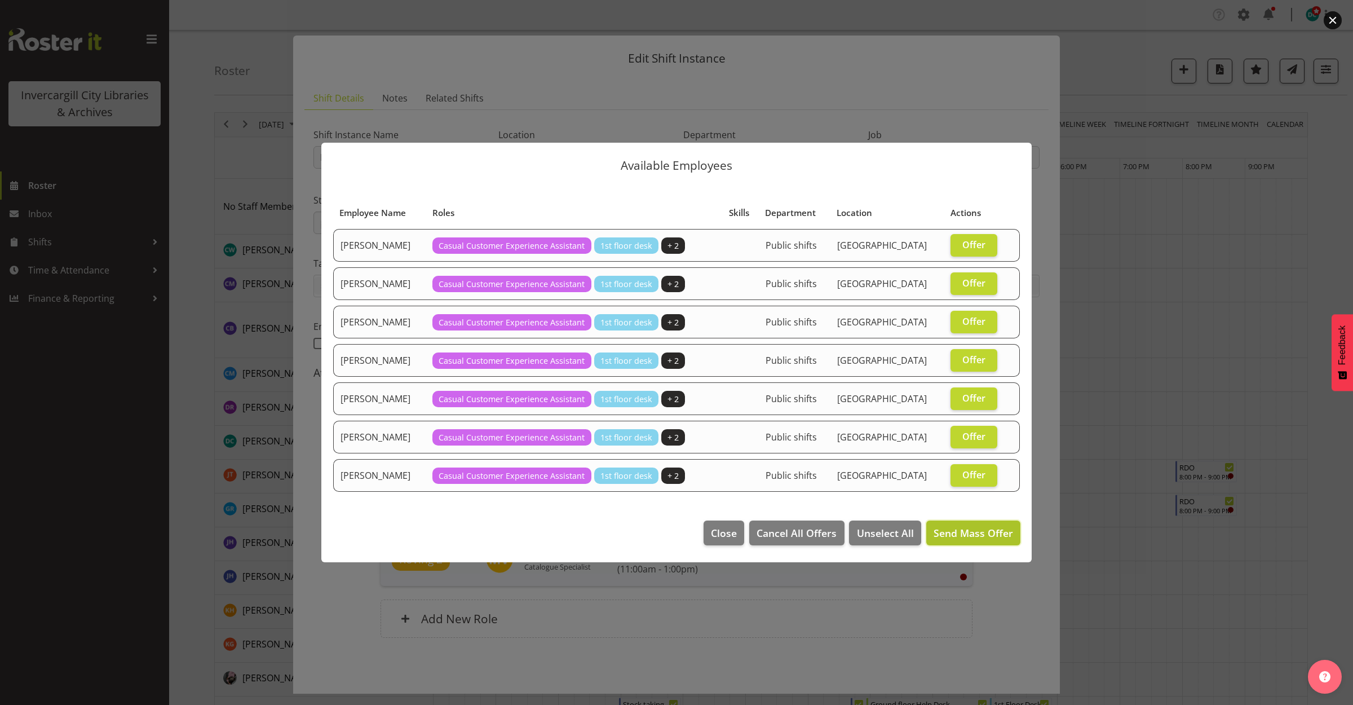
click at [954, 534] on span "Send Mass Offer" at bounding box center [973, 533] width 79 height 14
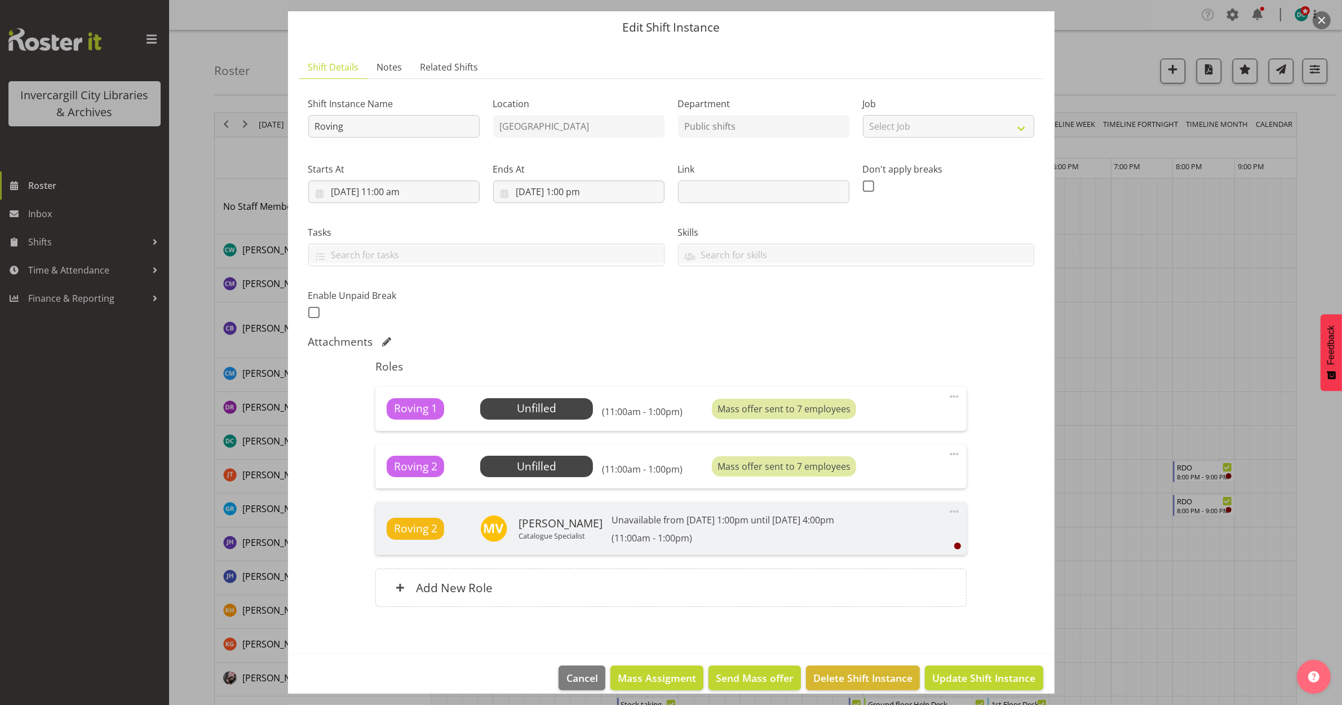
scroll to position [49, 0]
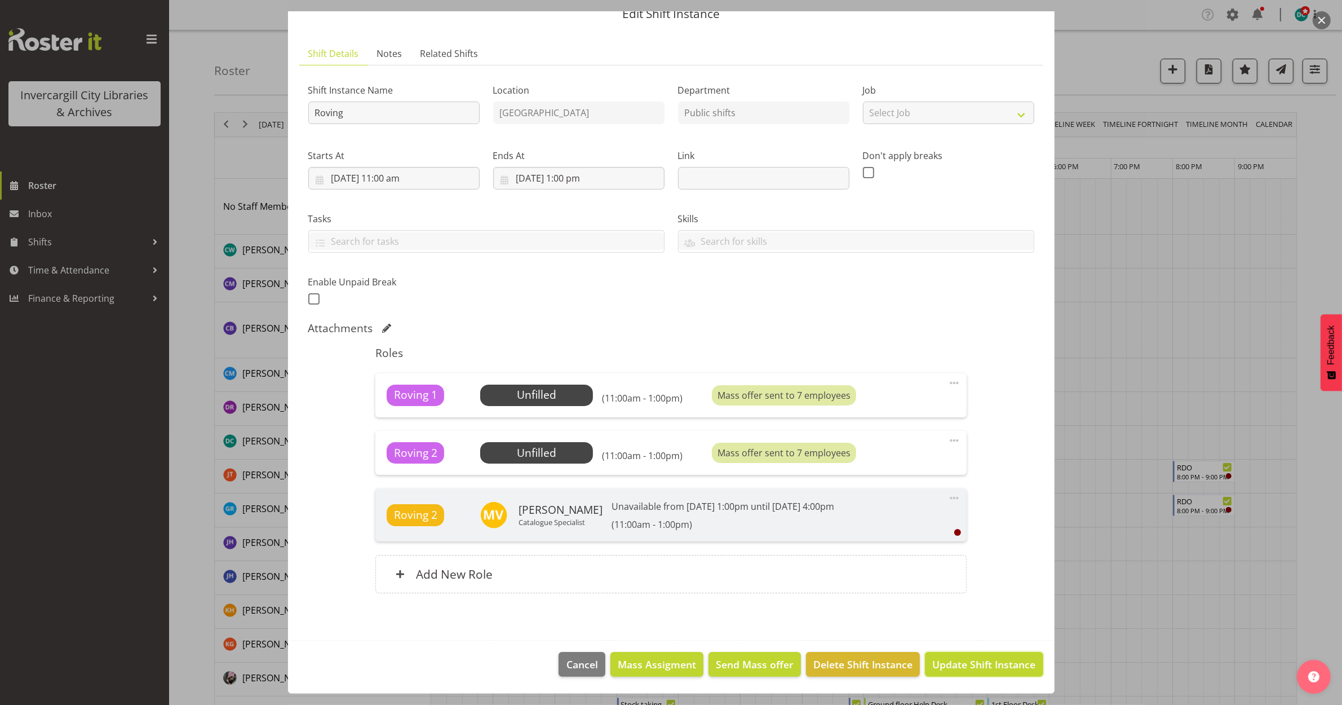
click at [958, 665] on span "Update Shift Instance" at bounding box center [983, 664] width 103 height 15
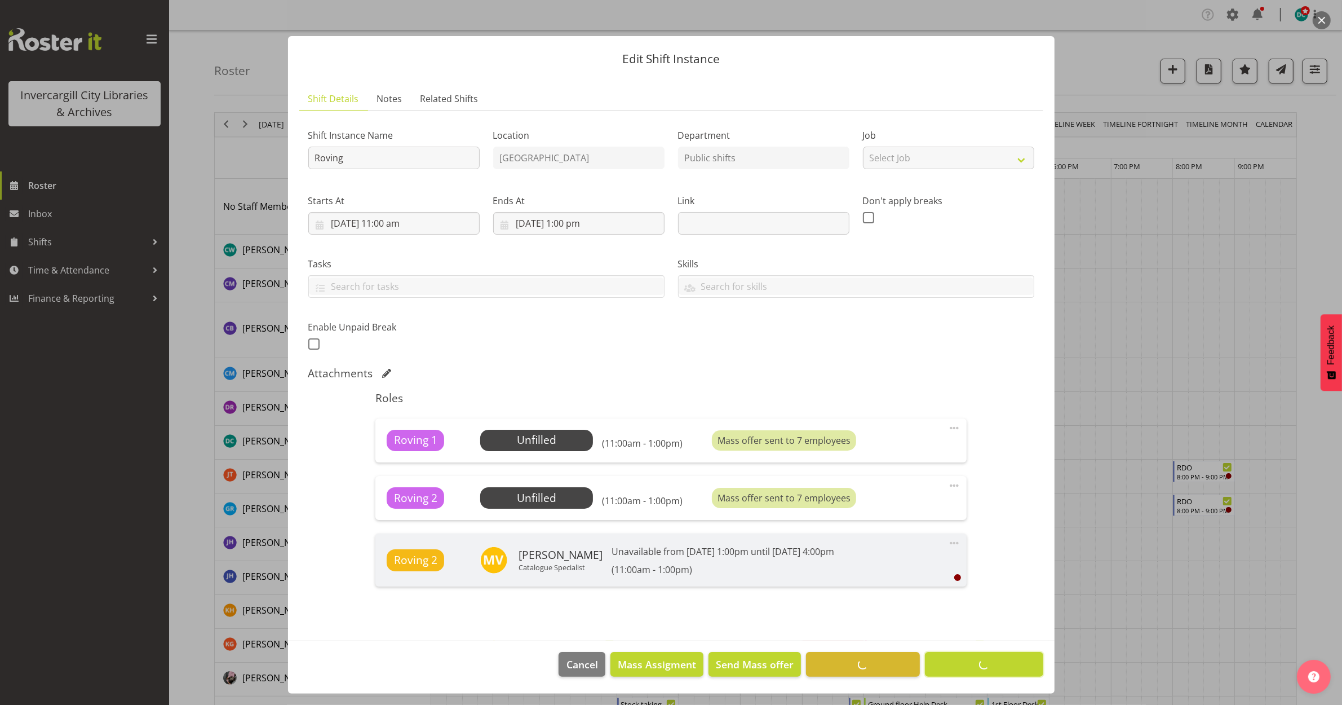
scroll to position [4, 0]
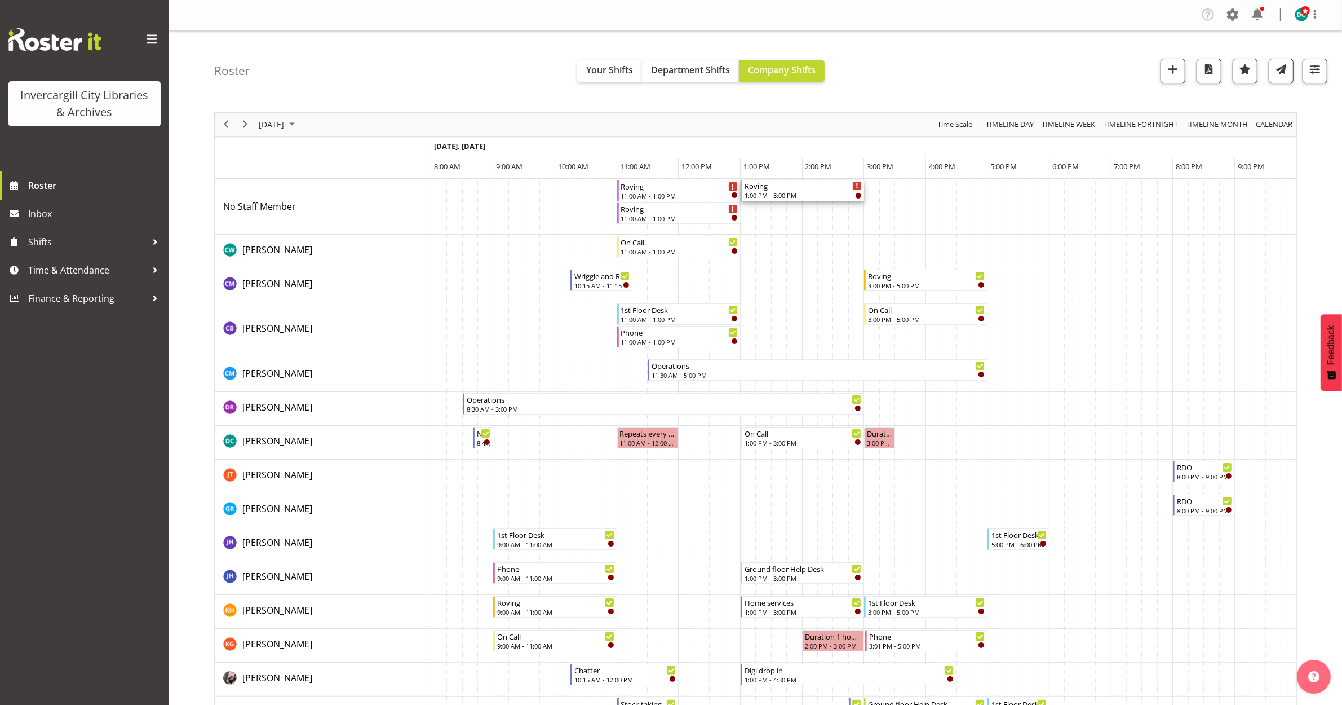
click at [790, 190] on div "Roving" at bounding box center [803, 185] width 117 height 11
click at [0, 0] on div at bounding box center [0, 0] width 0 height 0
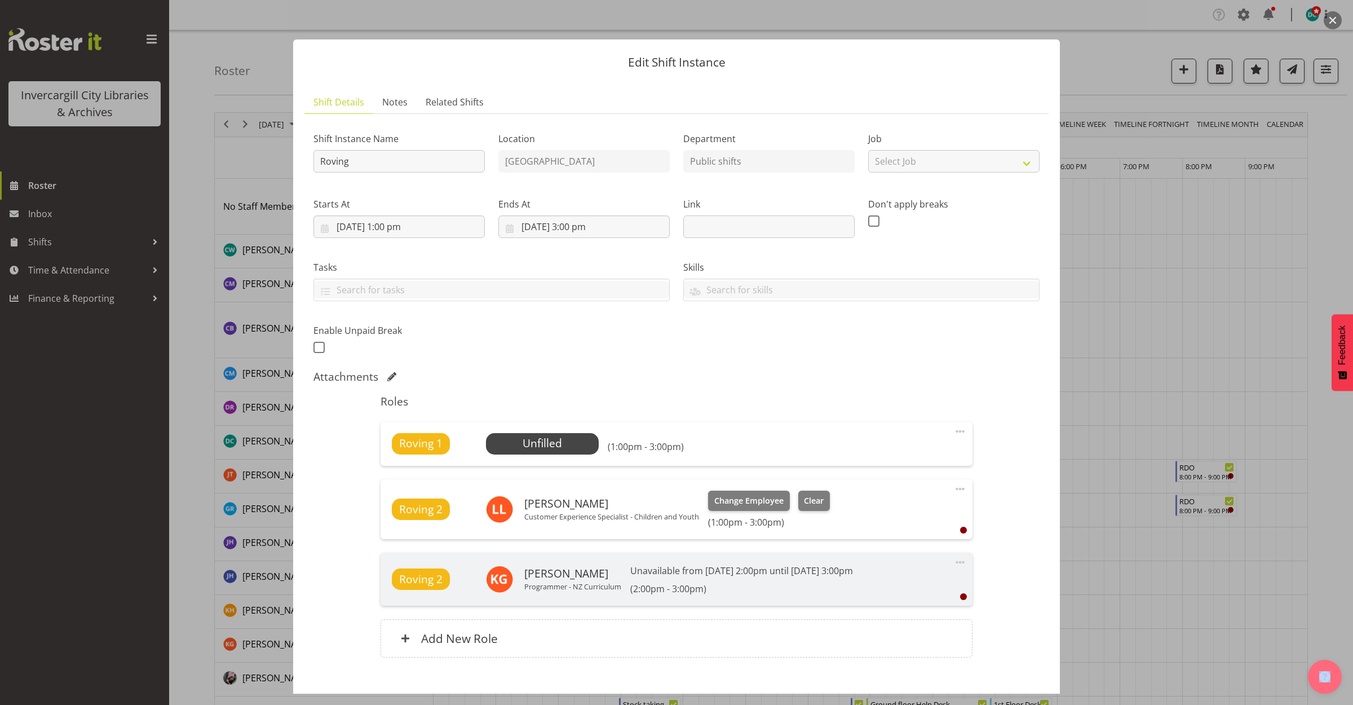
click at [953, 430] on span at bounding box center [960, 432] width 14 height 14
click at [878, 458] on link "Edit" at bounding box center [913, 456] width 108 height 20
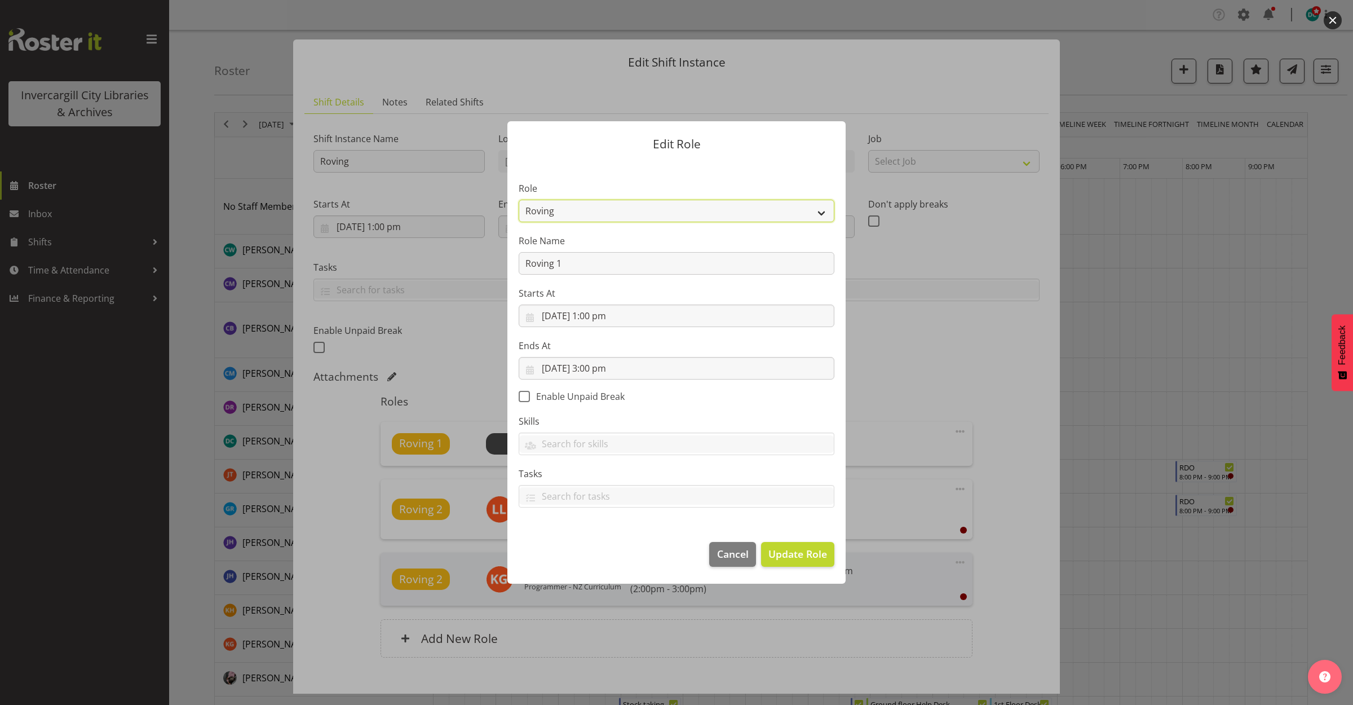
click at [674, 210] on select "1st floor desk AQ operator Business Support Team member Casual Customer Experie…" at bounding box center [677, 211] width 316 height 23
select select "1515"
click at [519, 200] on select "1st floor desk AQ operator Business Support Team member Casual Customer Experie…" at bounding box center [677, 211] width 316 height 23
click at [789, 548] on span "Update Role" at bounding box center [797, 553] width 59 height 15
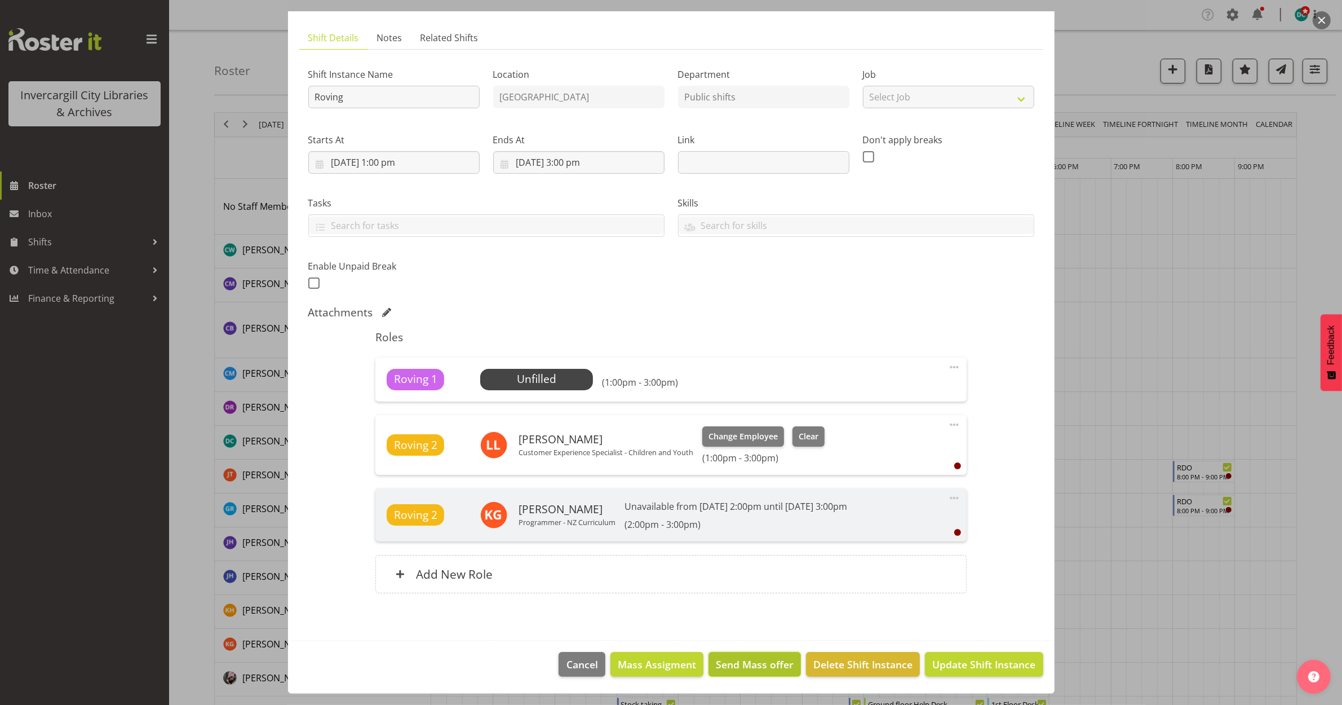
click at [749, 671] on button "Send Mass offer" at bounding box center [755, 664] width 92 height 25
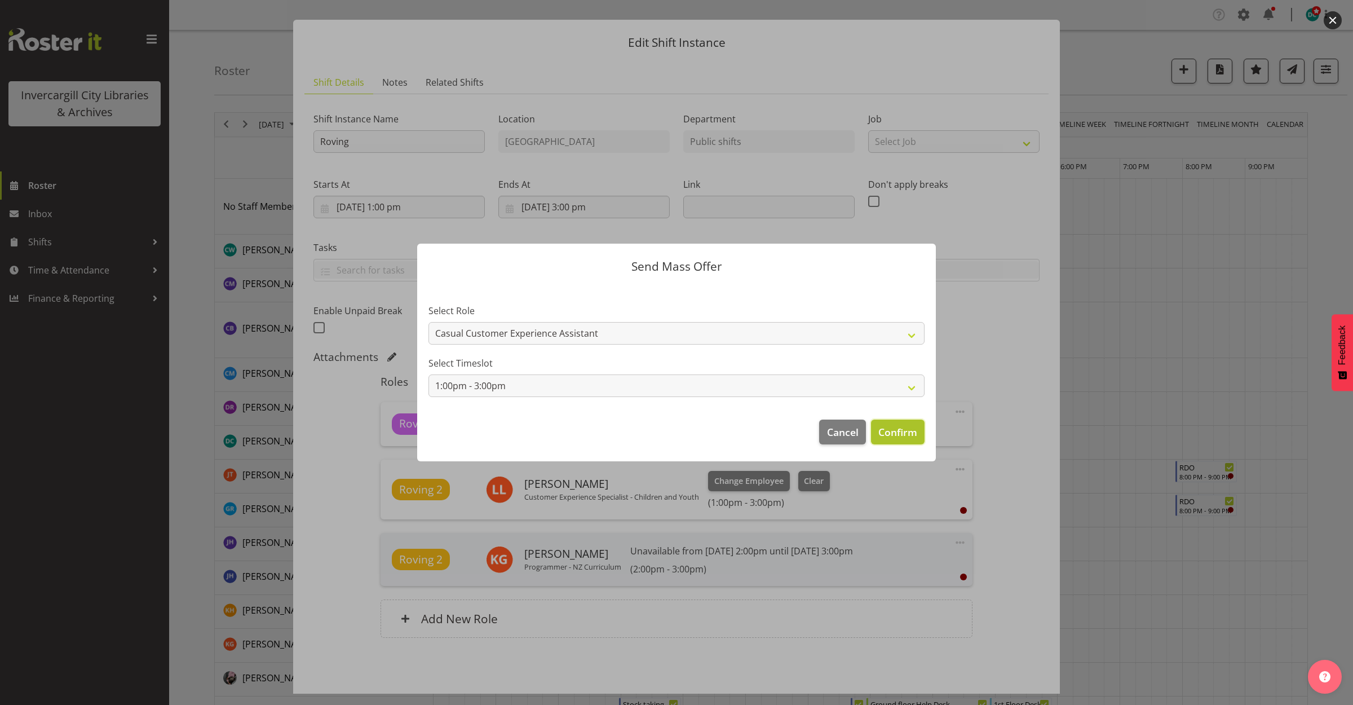
click at [905, 432] on span "Confirm" at bounding box center [897, 432] width 39 height 15
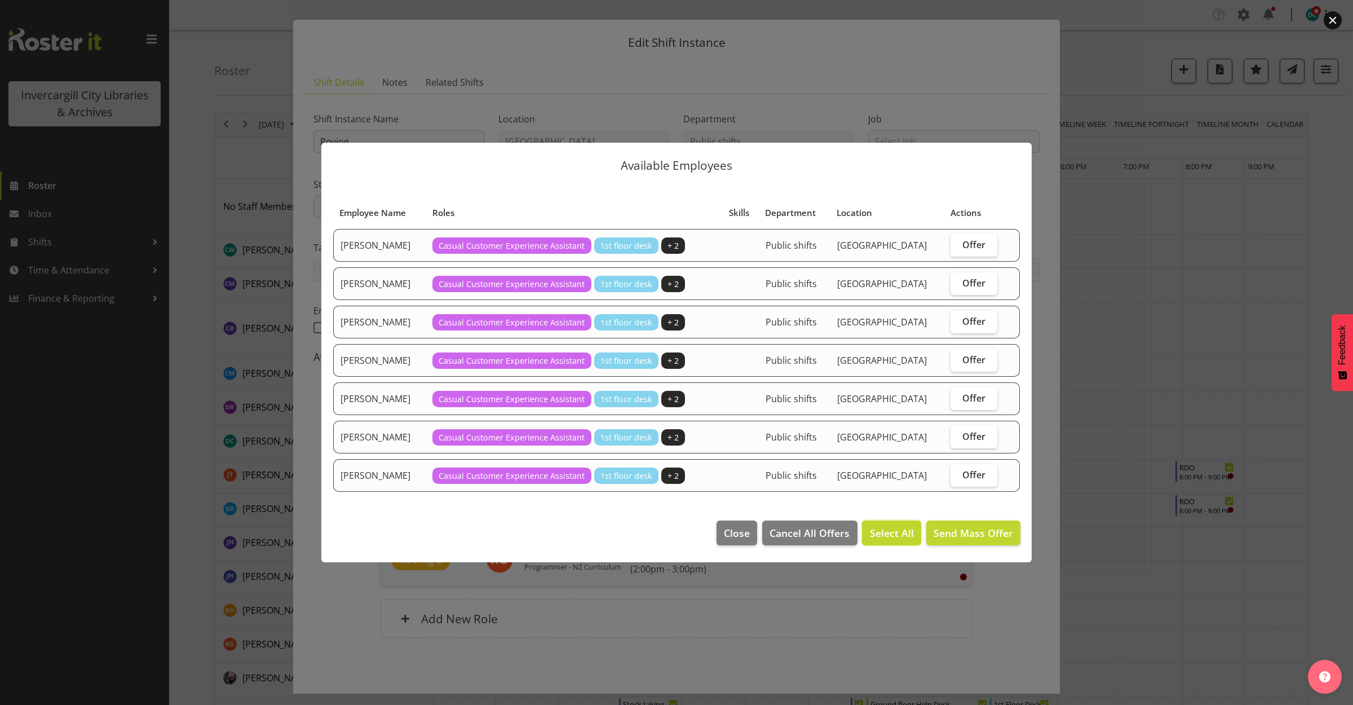
drag, startPoint x: 905, startPoint y: 523, endPoint x: 919, endPoint y: 530, distance: 16.1
click at [907, 523] on button "Select All" at bounding box center [891, 532] width 59 height 25
checkbox input "true"
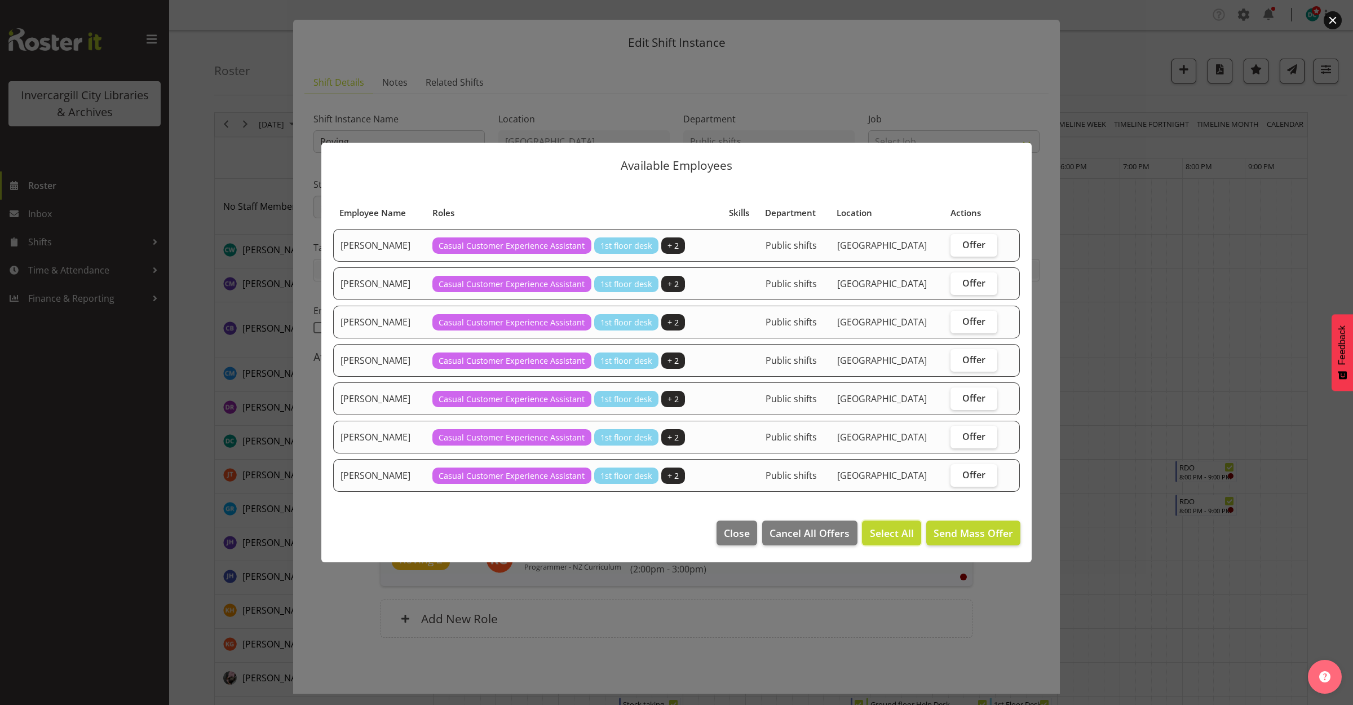
checkbox input "true"
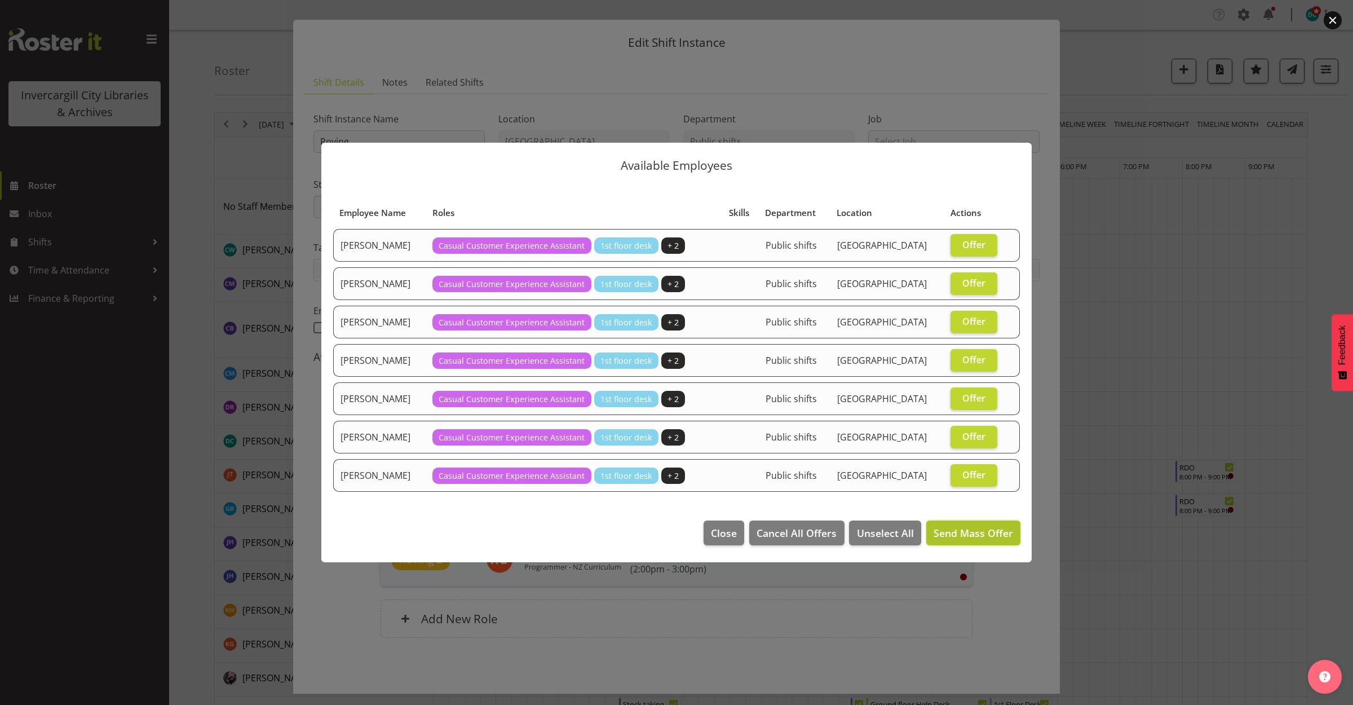
click at [963, 539] on span "Send Mass Offer" at bounding box center [973, 533] width 79 height 14
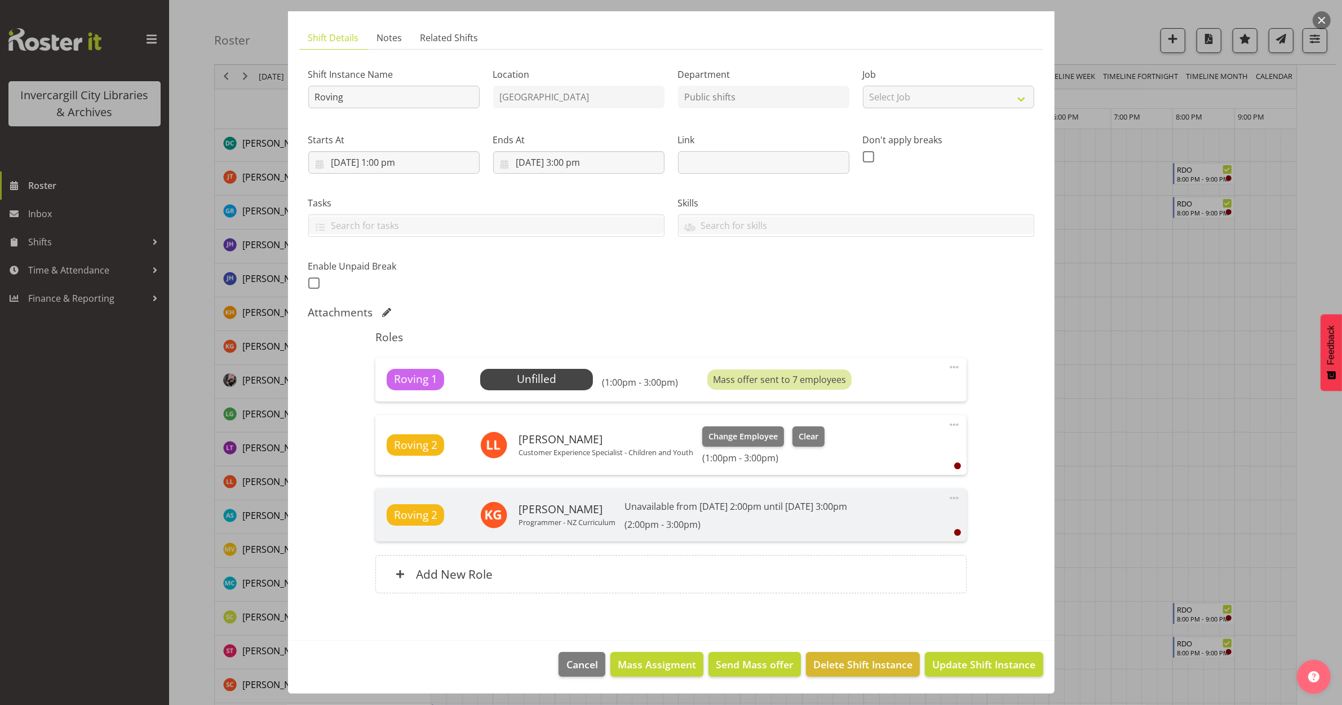
scroll to position [493, 0]
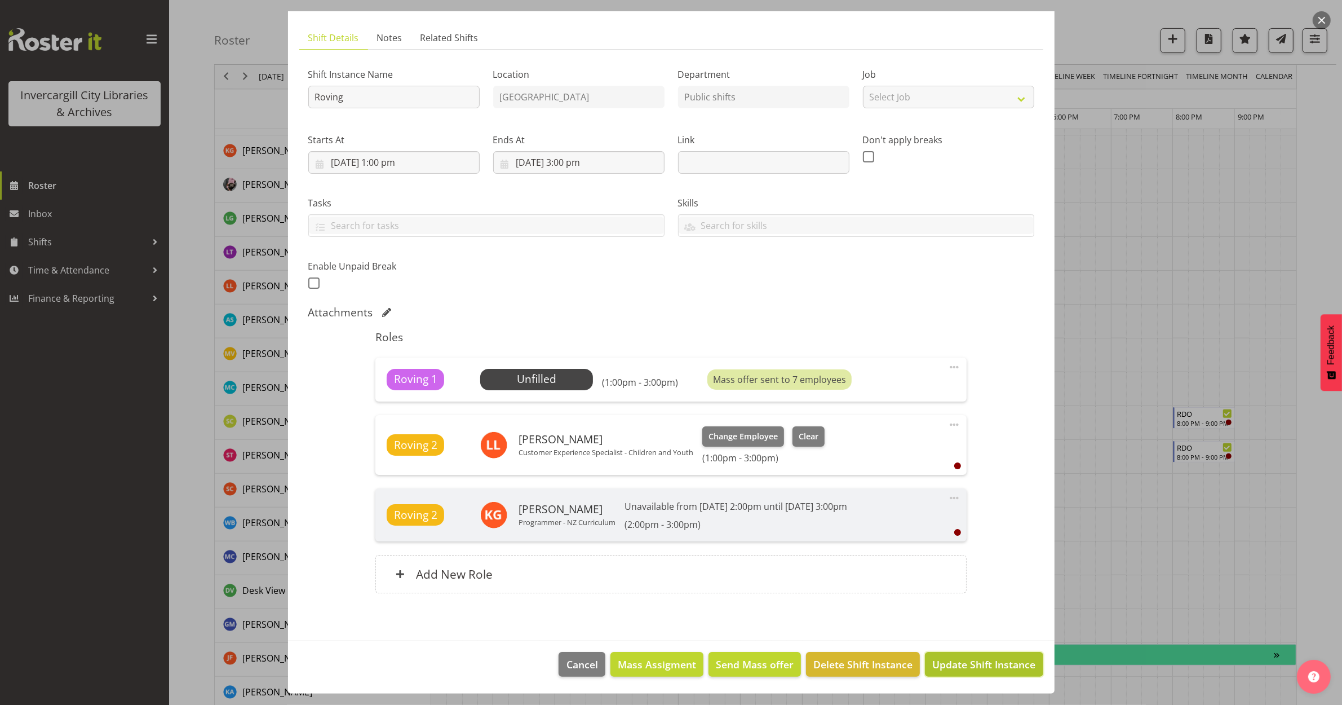
click at [965, 661] on span "Update Shift Instance" at bounding box center [983, 664] width 103 height 15
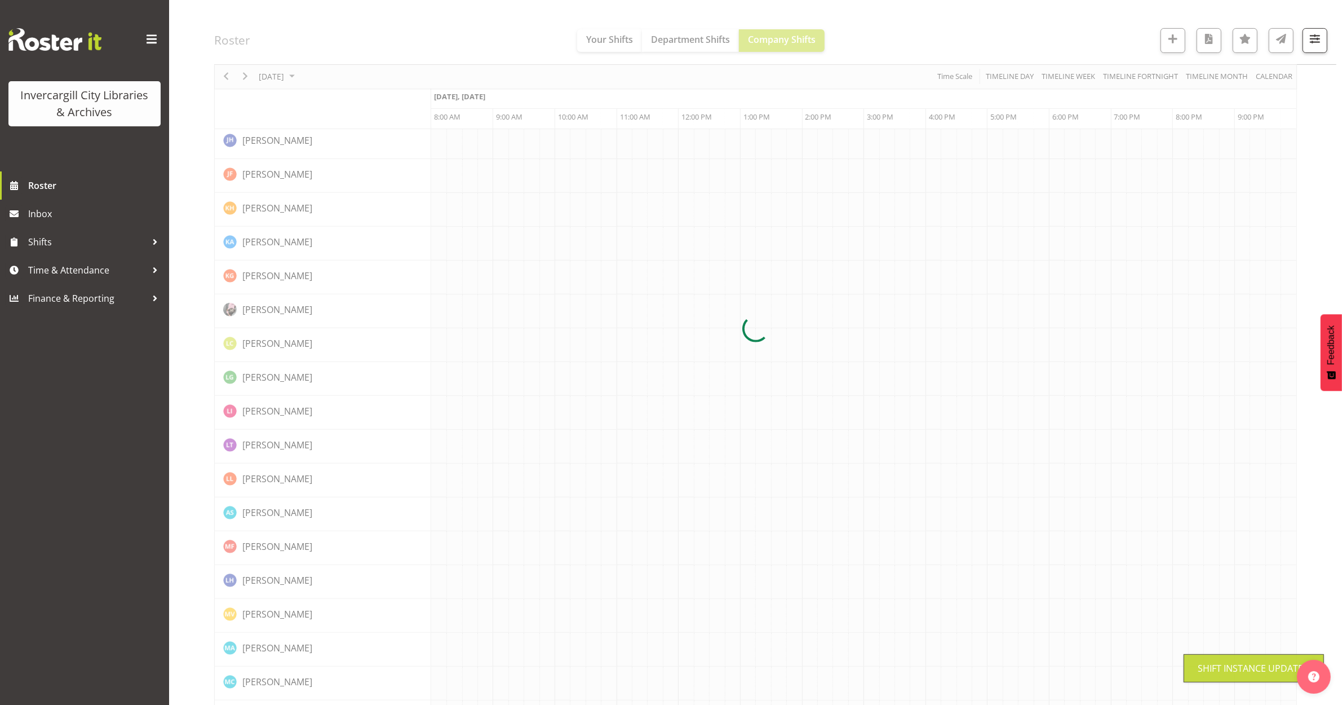
scroll to position [0, 0]
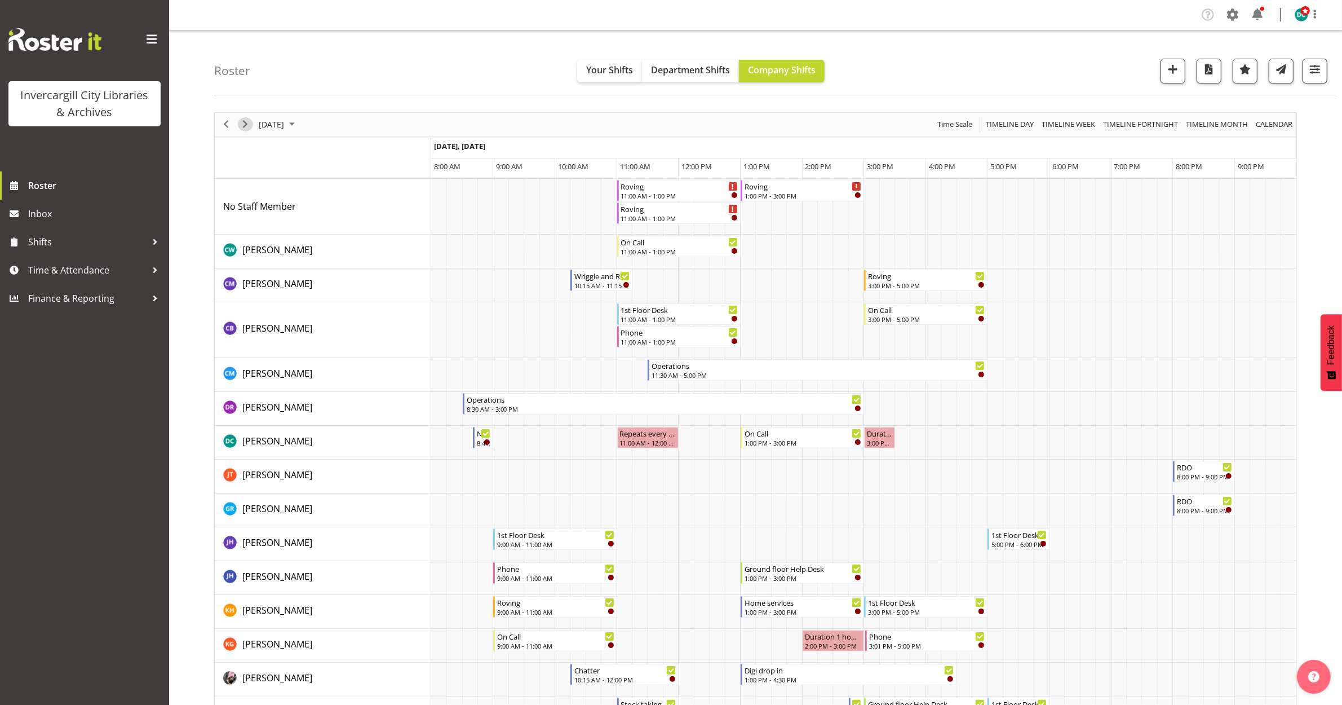
click at [247, 120] on span "Next" at bounding box center [245, 124] width 14 height 14
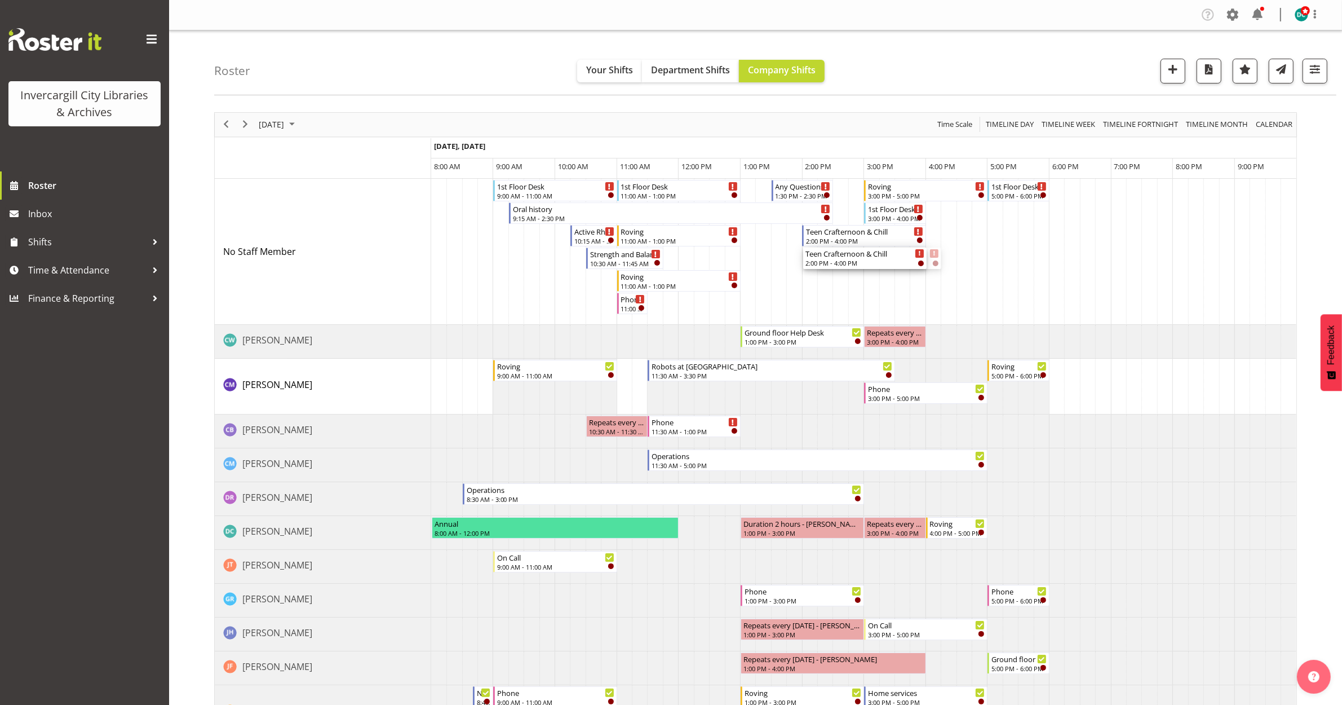
drag, startPoint x: 849, startPoint y: 255, endPoint x: 810, endPoint y: 260, distance: 39.8
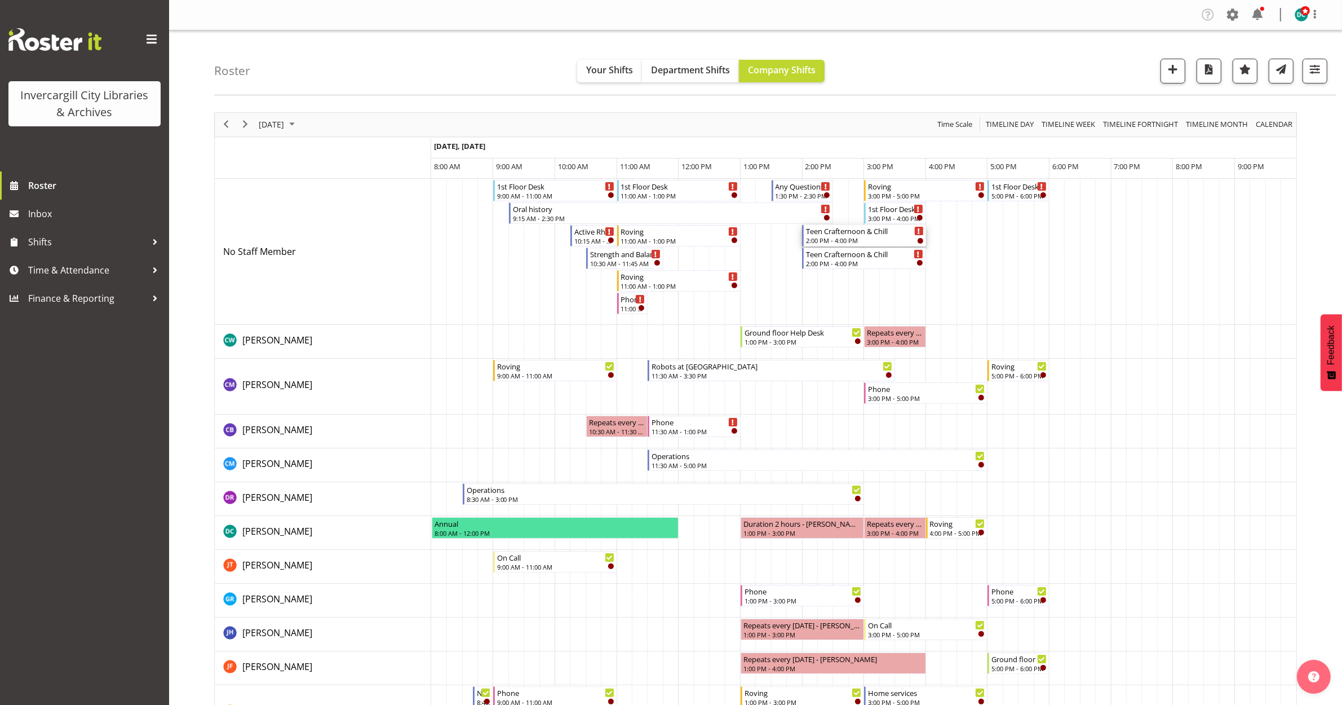
click at [842, 238] on div "2:00 PM - 4:00 PM" at bounding box center [864, 240] width 117 height 9
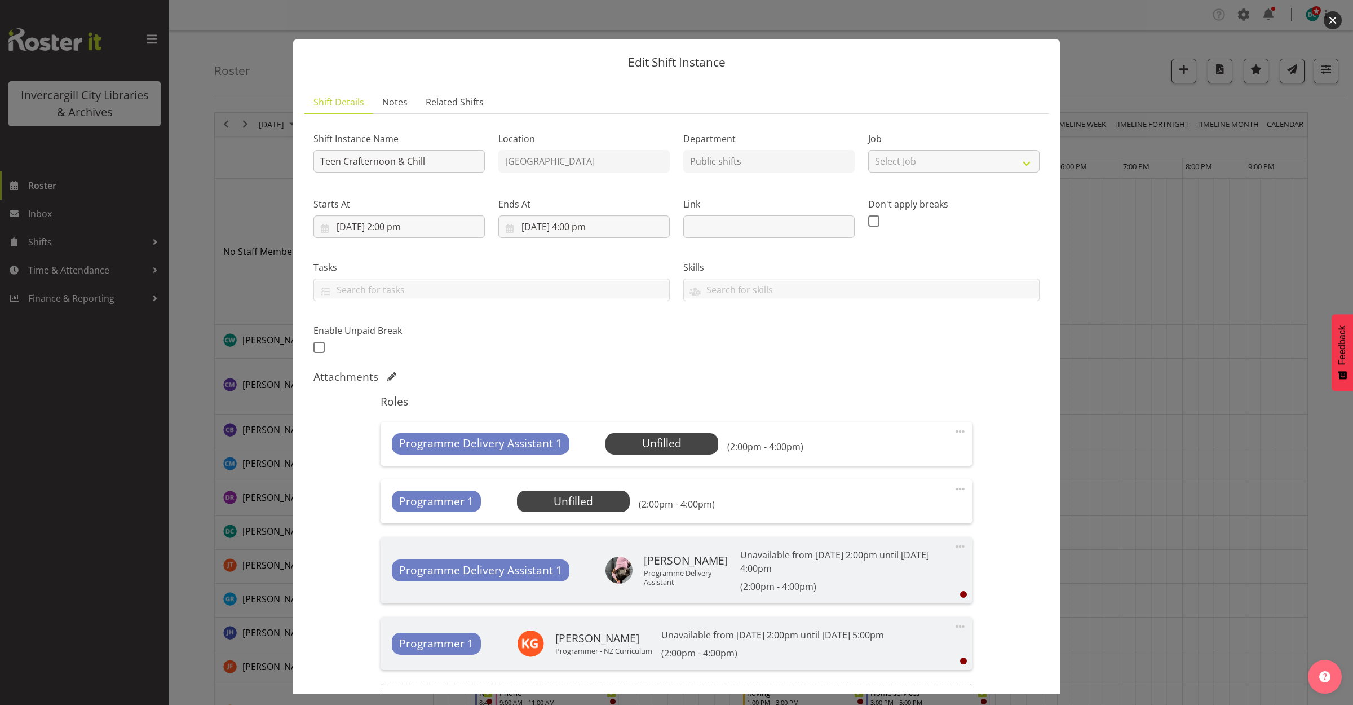
click at [1329, 19] on button "button" at bounding box center [1333, 20] width 18 height 18
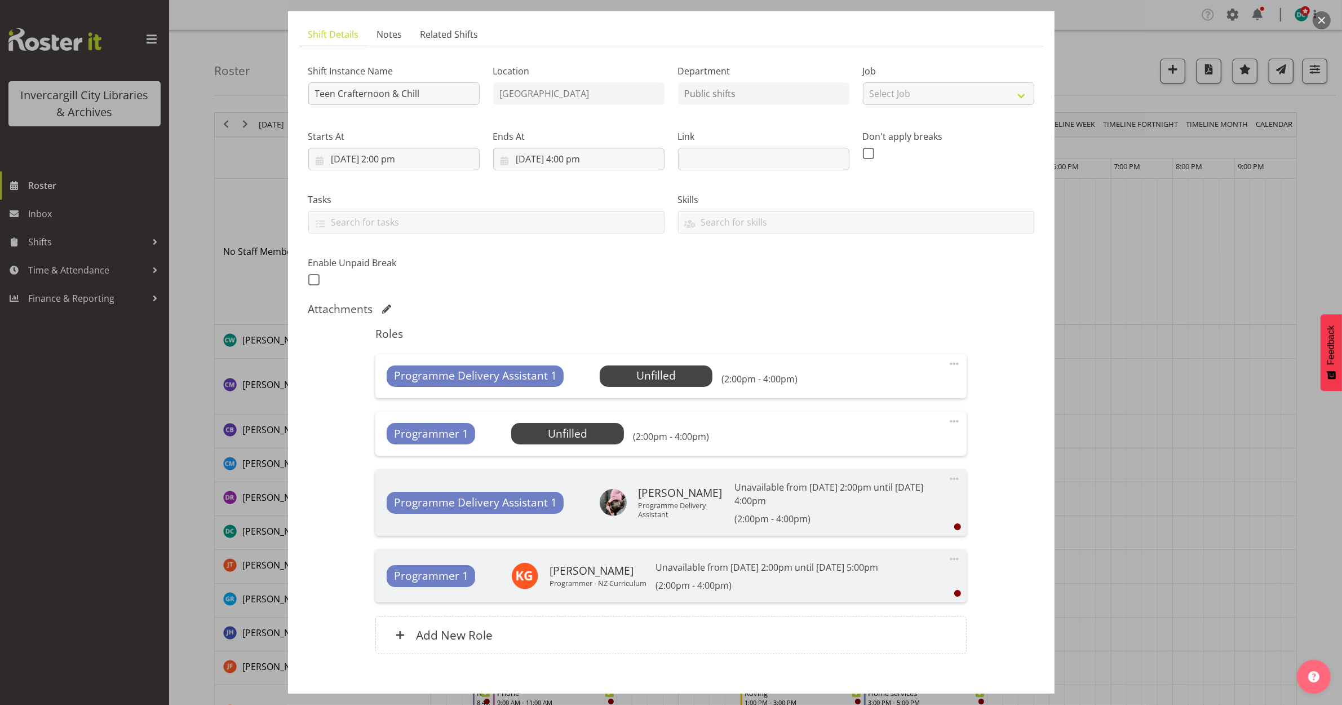
scroll to position [130, 0]
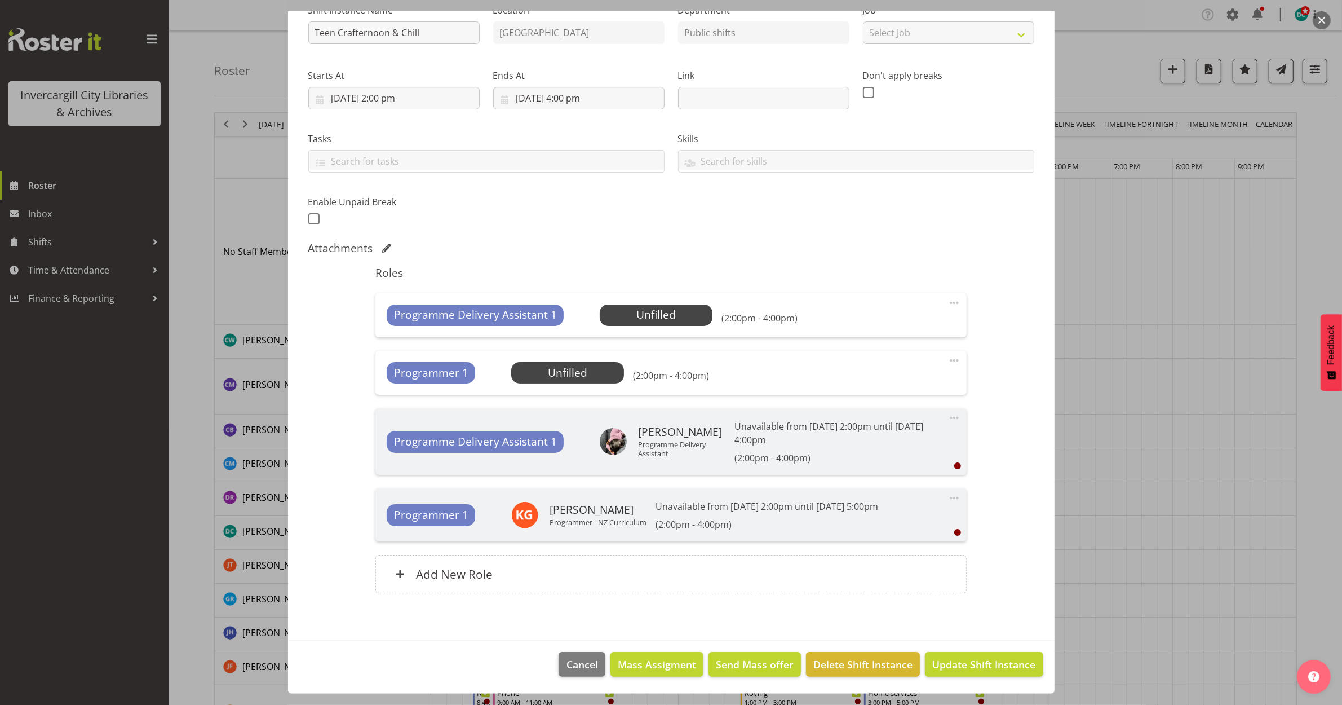
click at [1317, 17] on button "button" at bounding box center [1322, 20] width 18 height 18
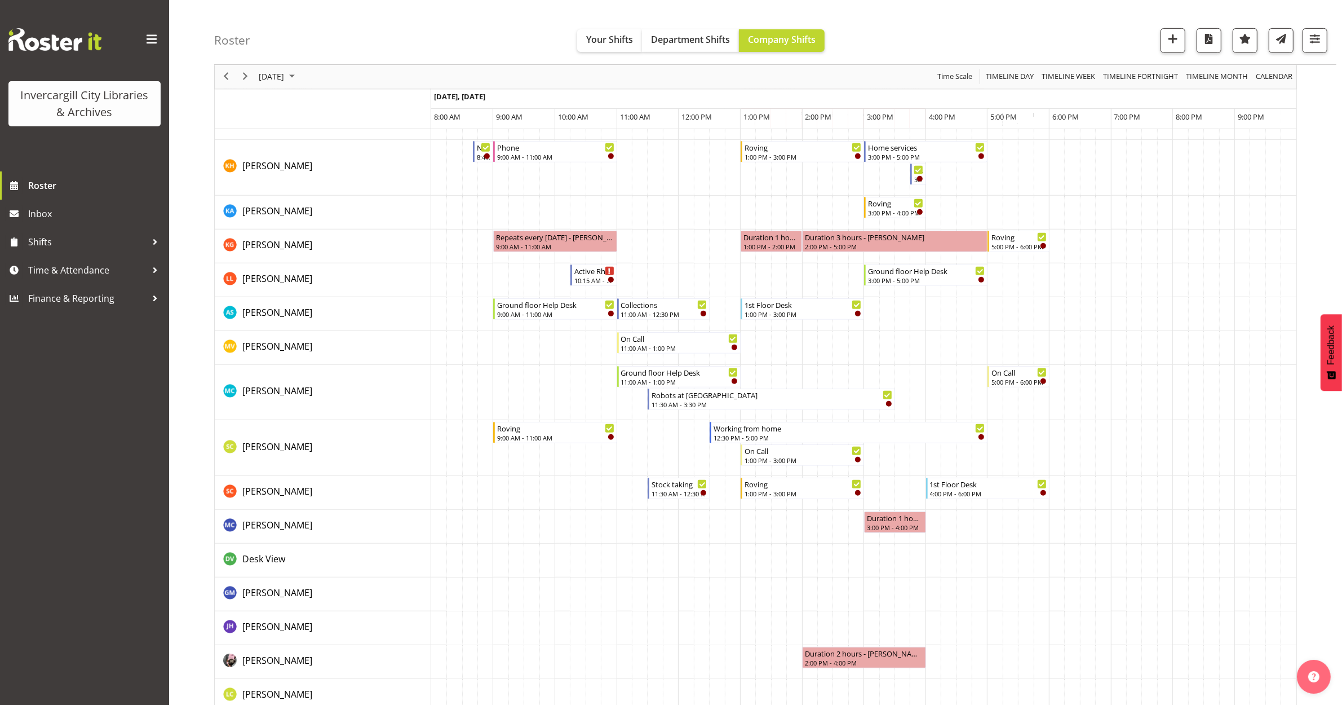
scroll to position [634, 0]
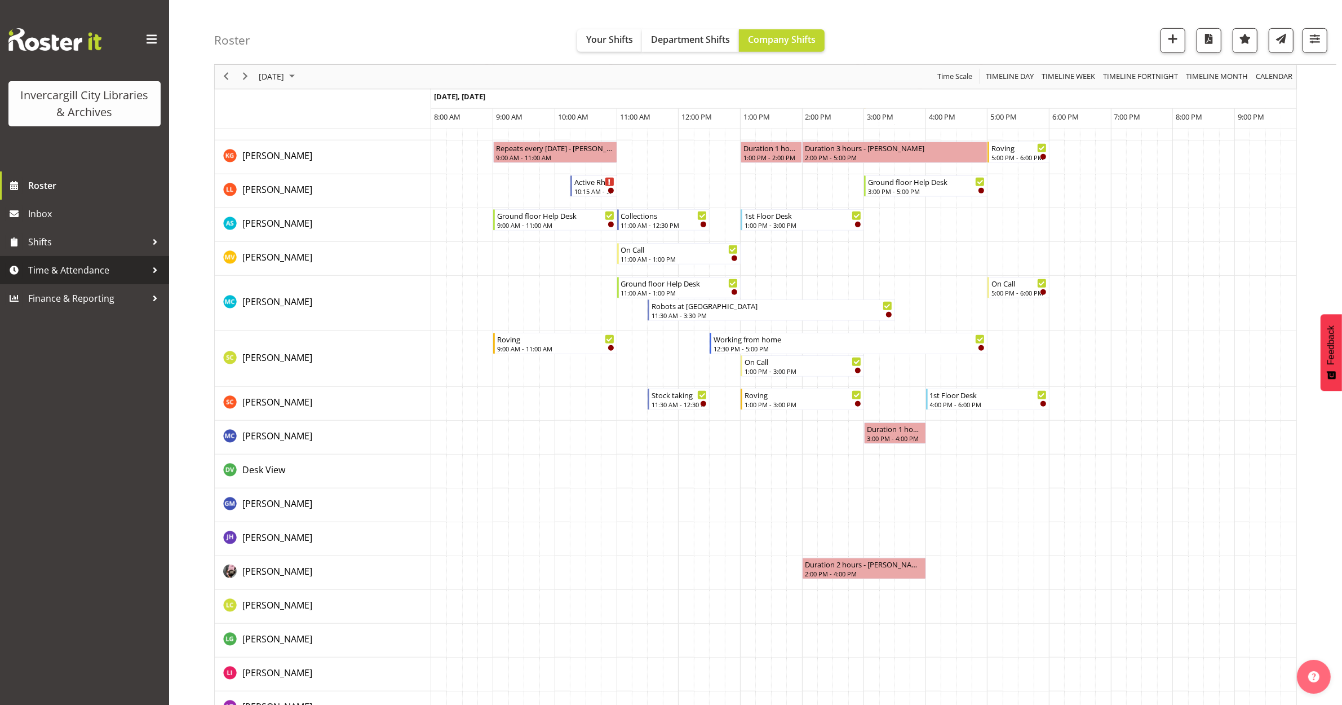
click at [145, 266] on span "Time & Attendance" at bounding box center [87, 270] width 118 height 17
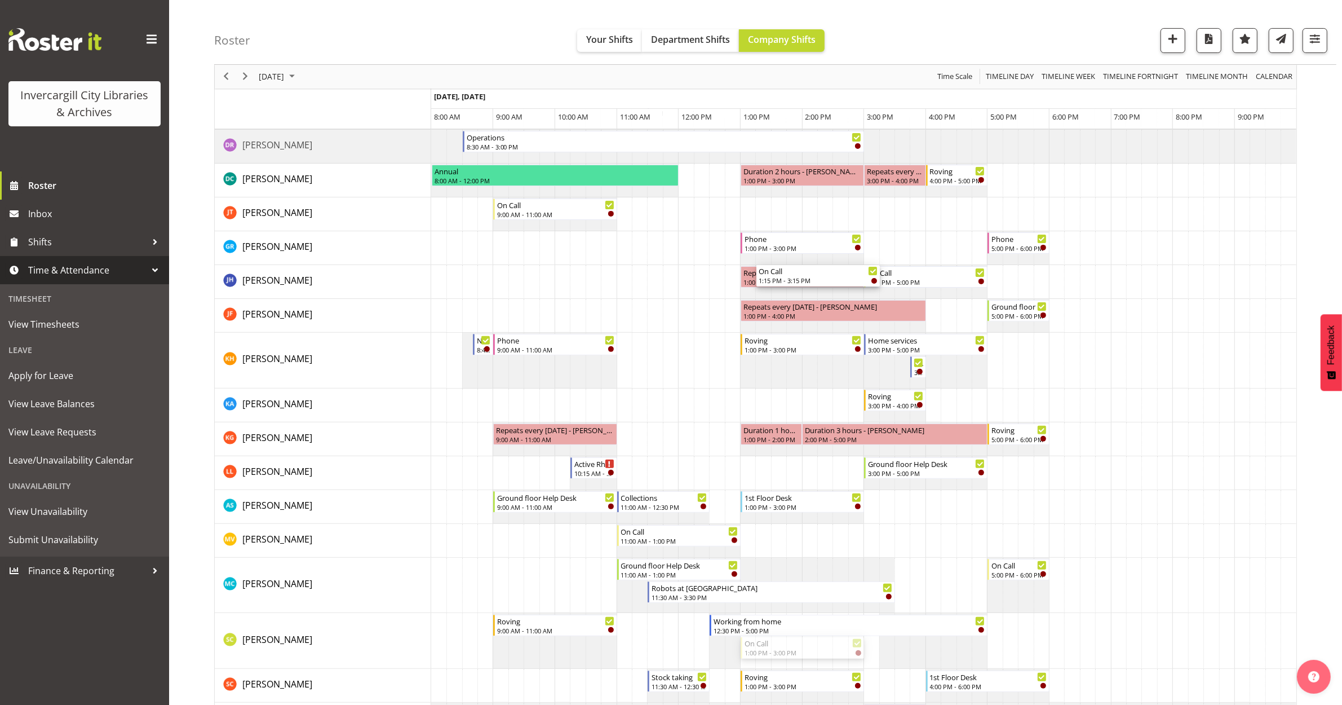
scroll to position [70, 0]
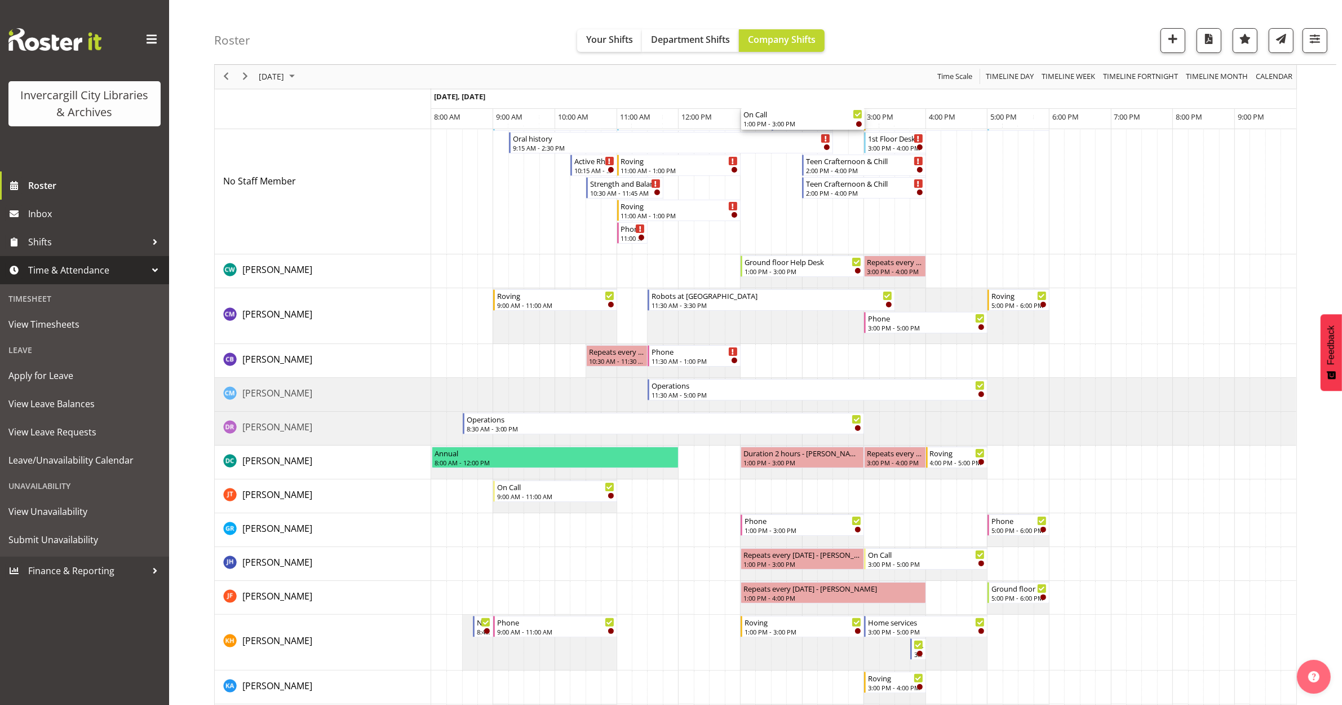
drag, startPoint x: 827, startPoint y: 369, endPoint x: 796, endPoint y: 229, distance: 143.8
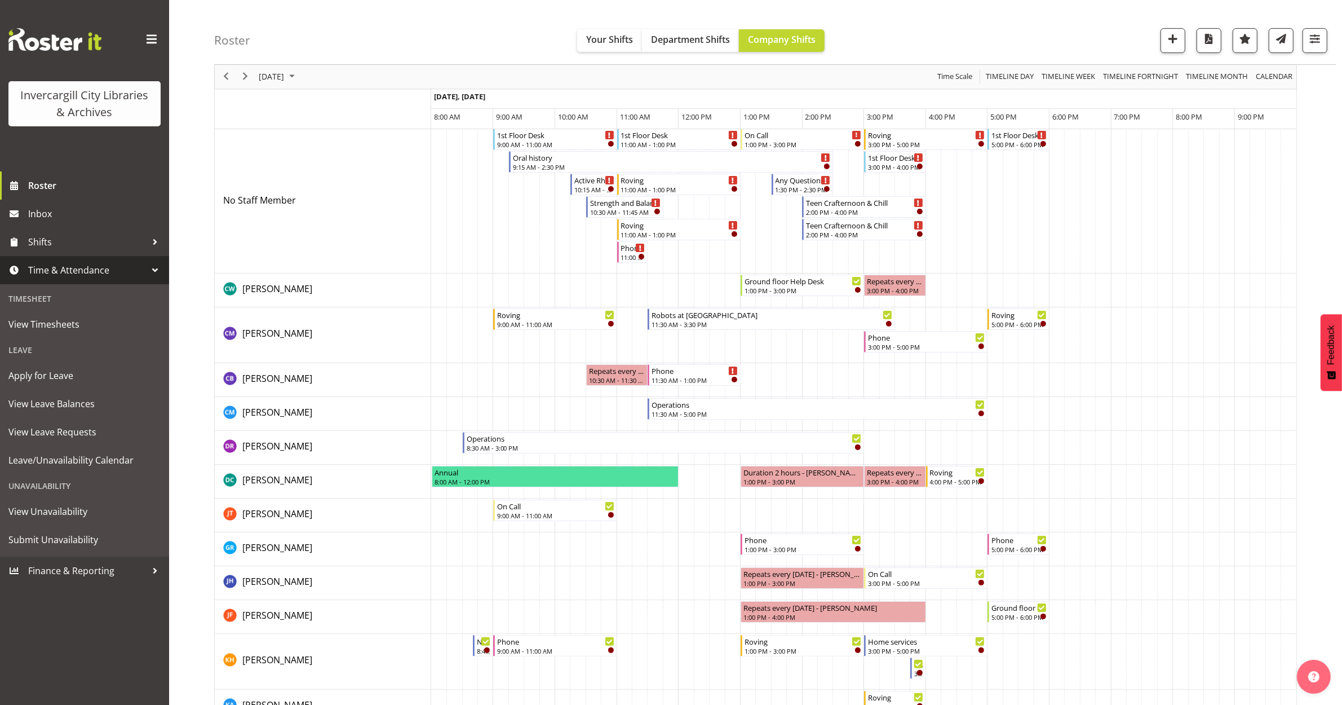
scroll to position [0, 0]
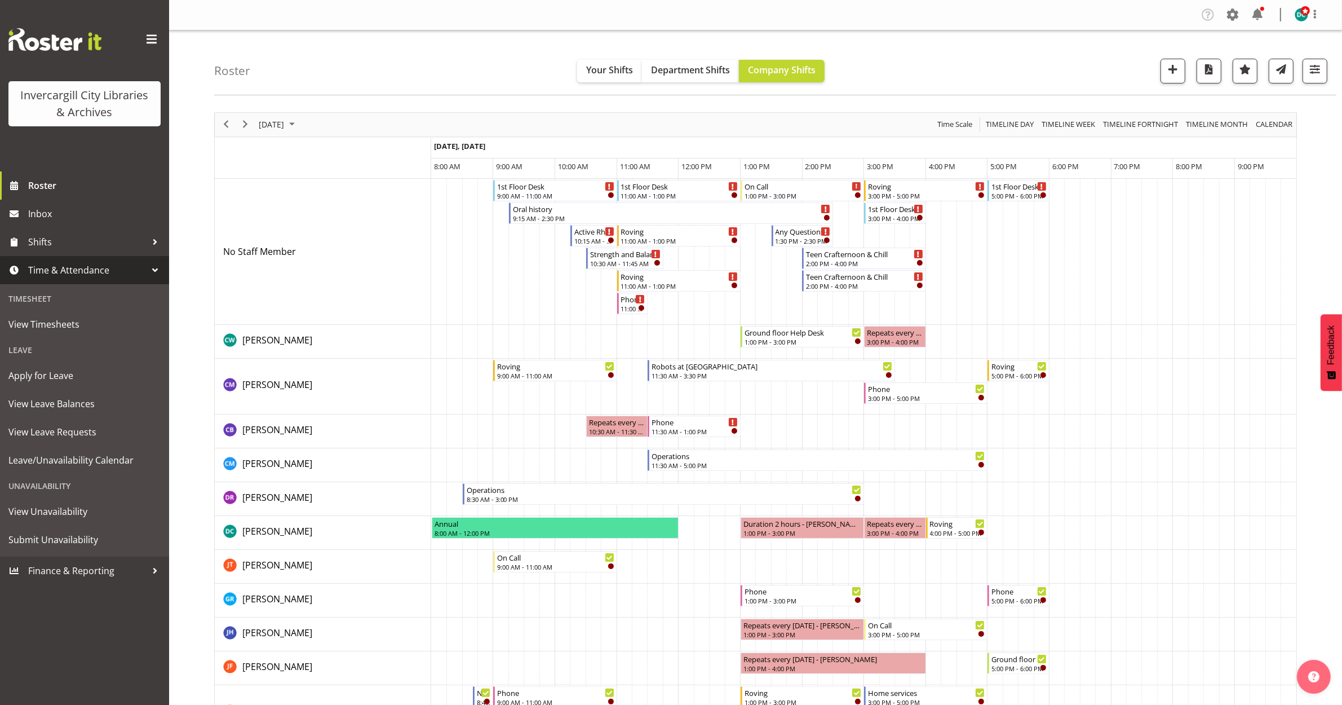
click at [804, 237] on td "Timeline Day of September 30, 2025" at bounding box center [809, 252] width 15 height 146
click at [803, 241] on td "Timeline Day of September 30, 2025" at bounding box center [809, 252] width 15 height 146
click at [829, 286] on div "2:00 PM - 3:00 PM" at bounding box center [834, 285] width 56 height 9
click at [0, 0] on div at bounding box center [0, 0] width 0 height 0
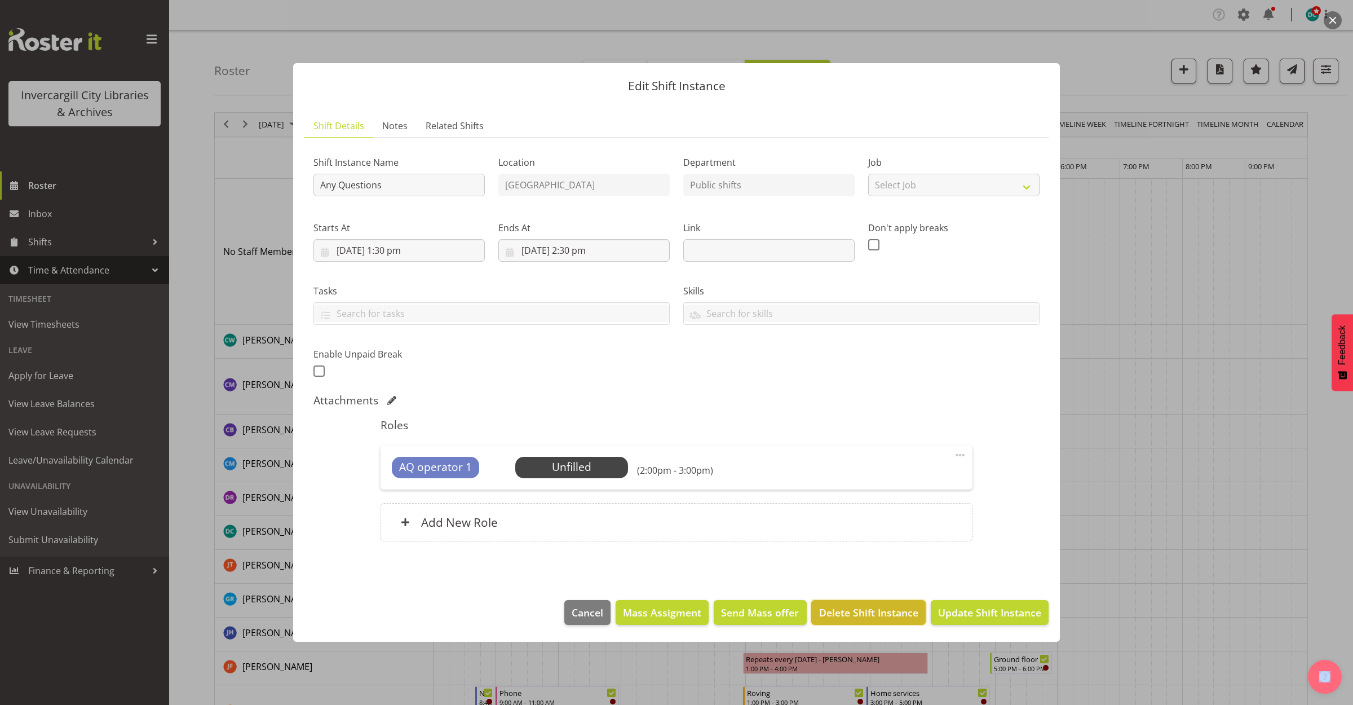
click at [841, 611] on span "Delete Shift Instance" at bounding box center [868, 612] width 99 height 15
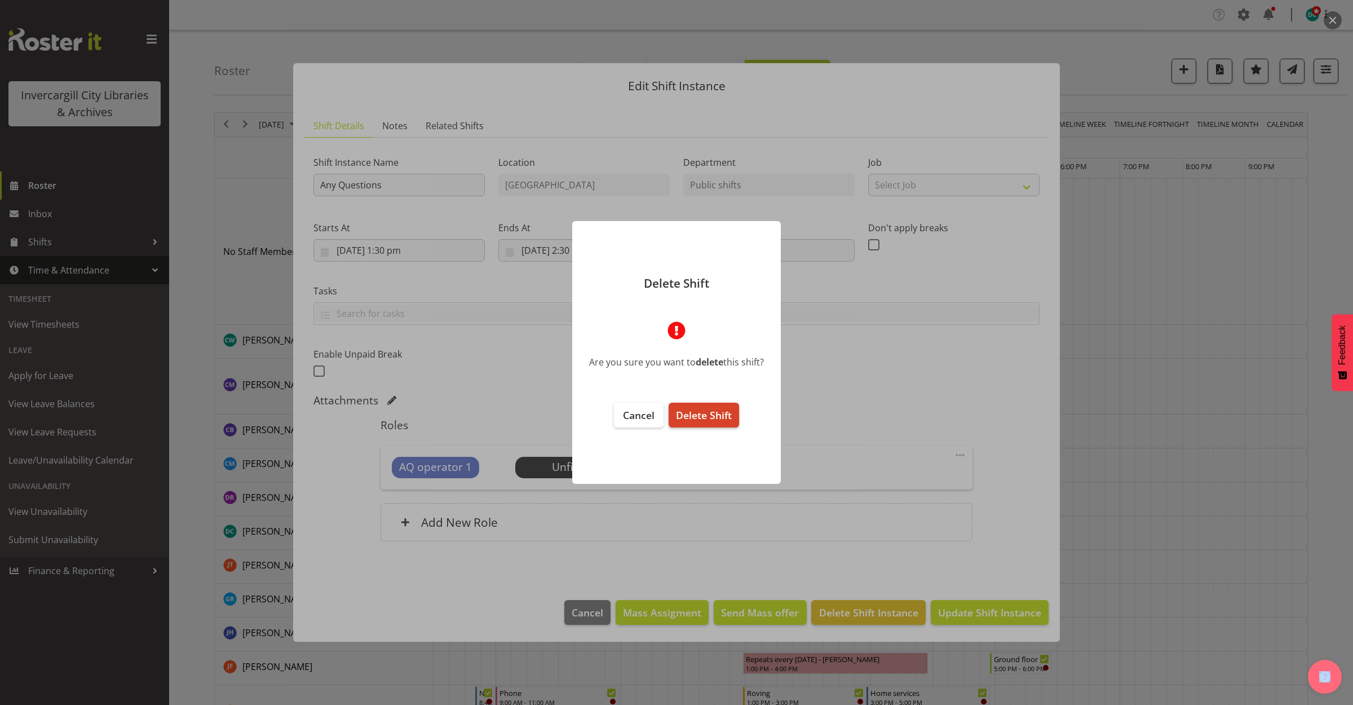
click at [717, 415] on span "Delete Shift" at bounding box center [704, 415] width 56 height 14
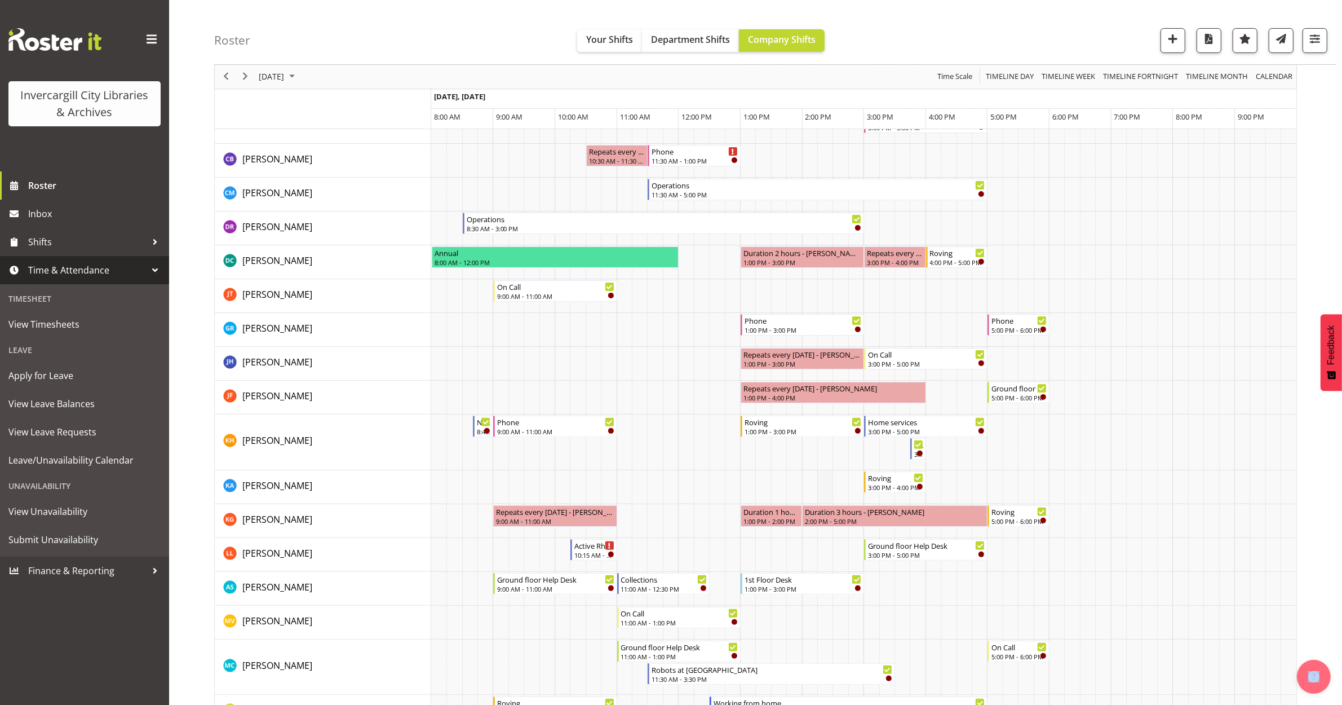
scroll to position [423, 0]
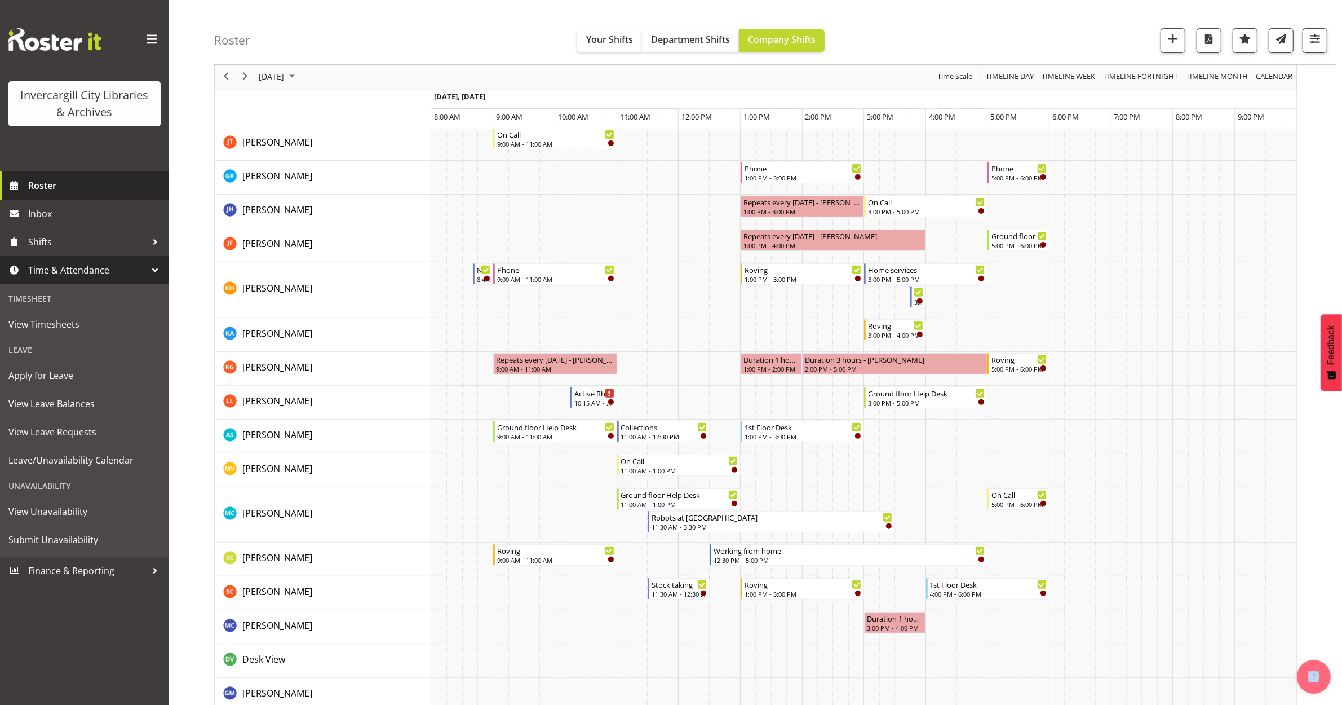
click at [43, 179] on span "Roster" at bounding box center [95, 185] width 135 height 17
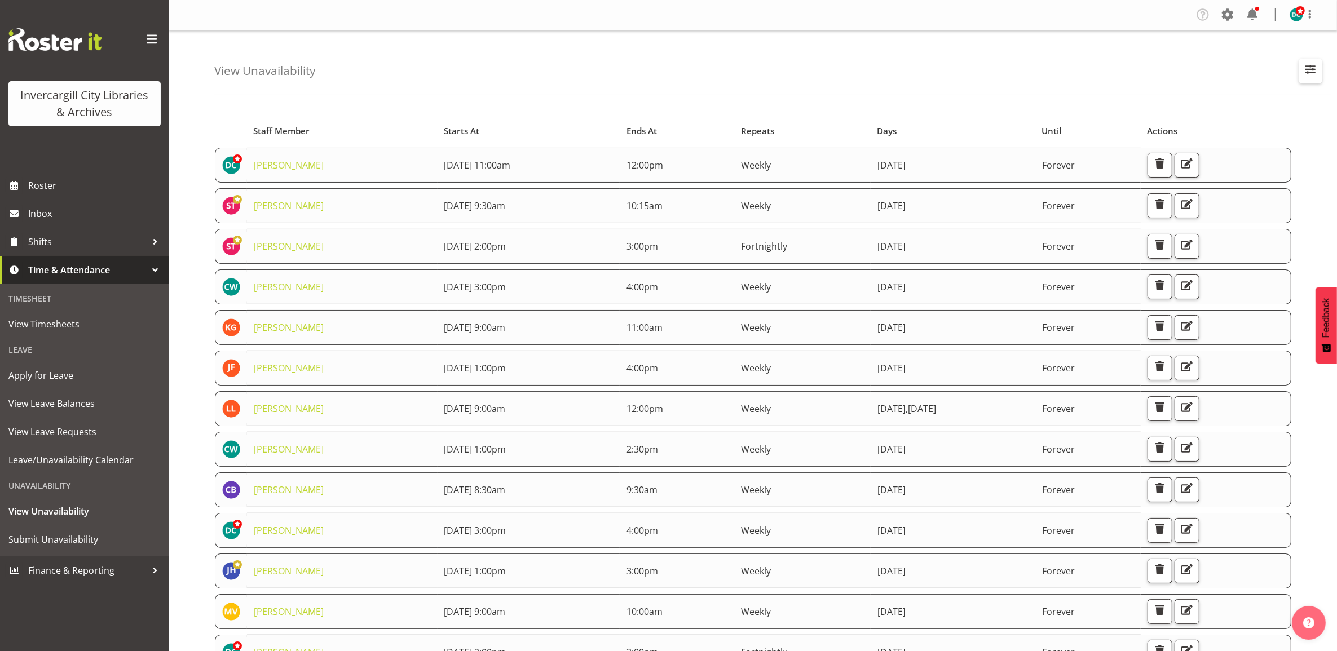
click at [1317, 65] on span "button" at bounding box center [1310, 69] width 15 height 15
click at [1179, 121] on input "text" at bounding box center [1237, 123] width 151 height 23
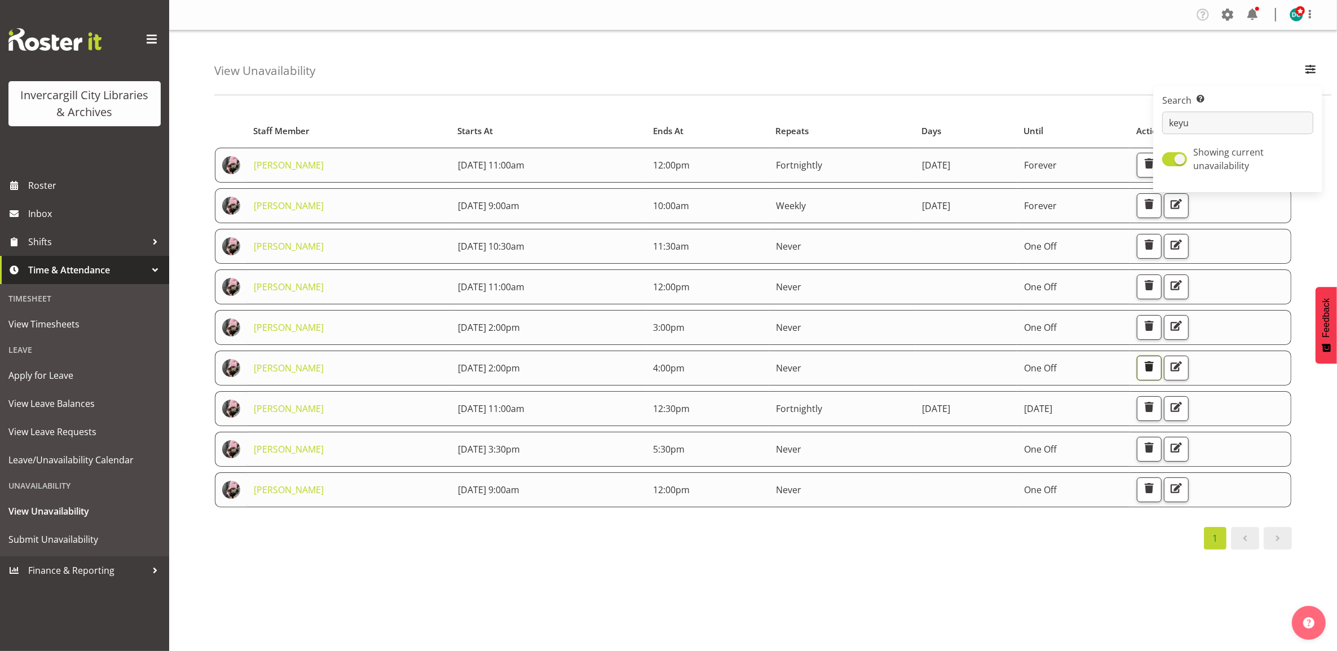
click at [1156, 369] on span "button" at bounding box center [1149, 366] width 15 height 15
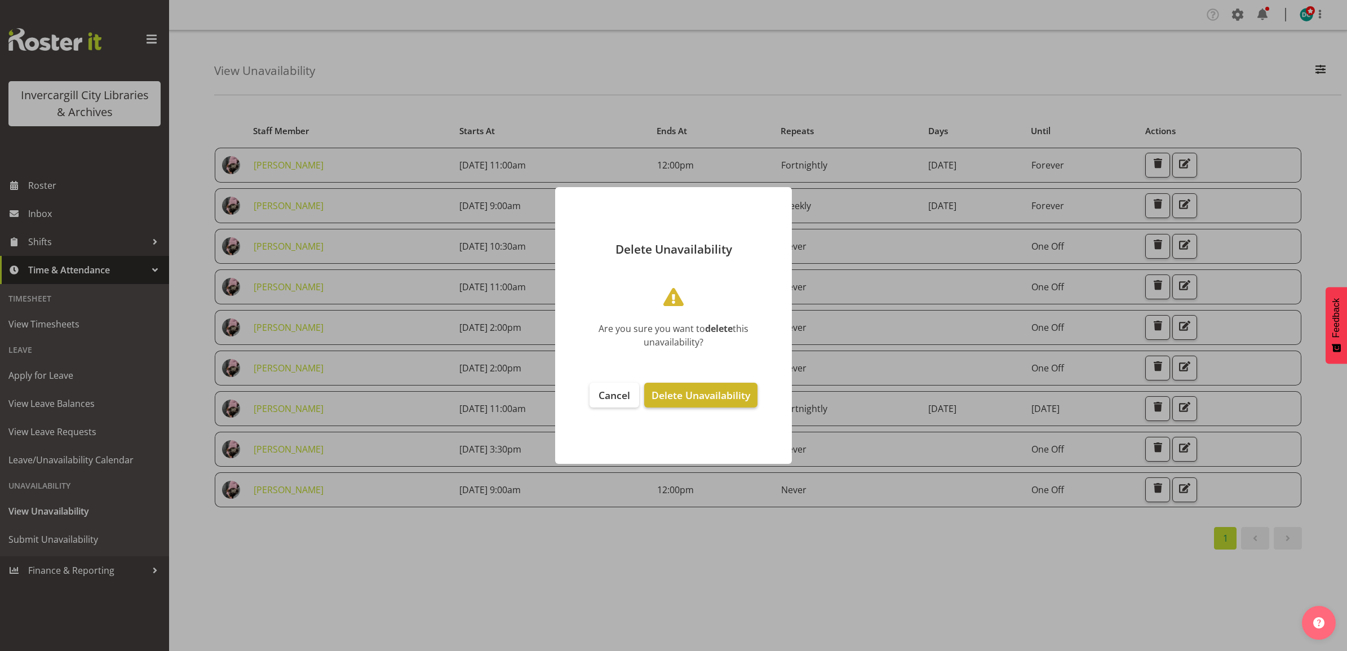
click at [702, 395] on span "Delete Unavailability" at bounding box center [701, 395] width 99 height 14
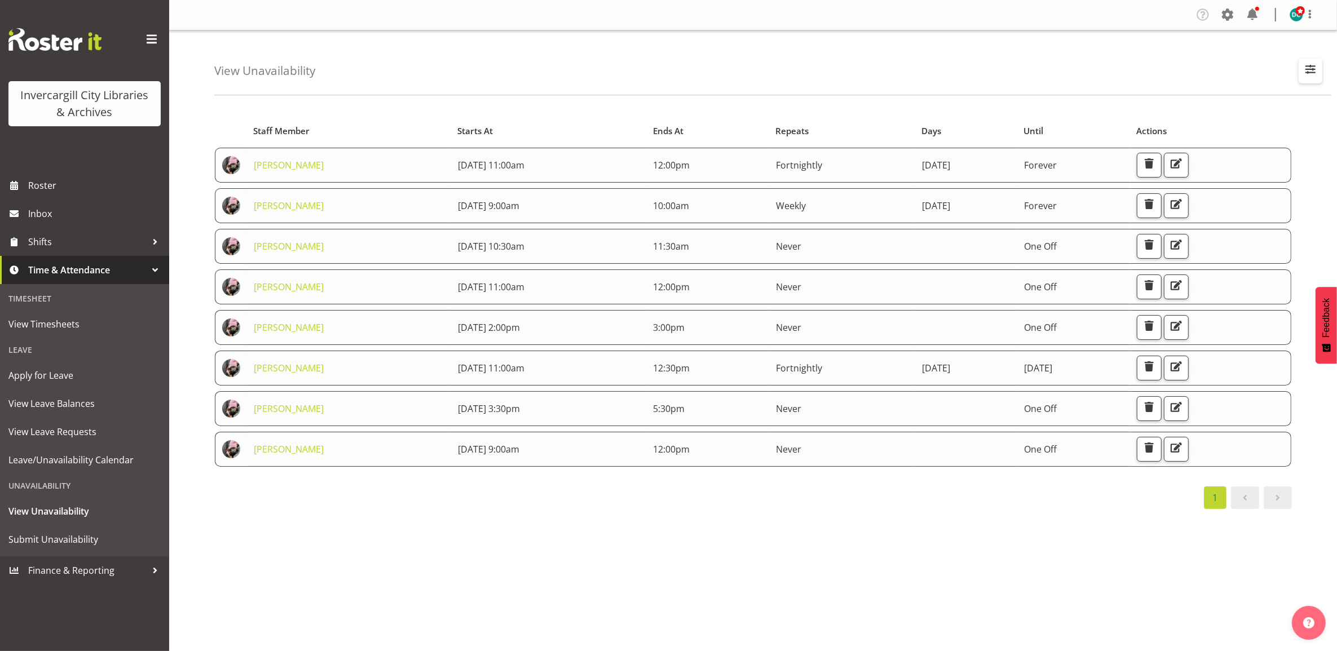
click at [1311, 65] on span "button" at bounding box center [1310, 69] width 15 height 15
click at [1208, 124] on input "keyu" at bounding box center [1237, 123] width 151 height 23
type input "k"
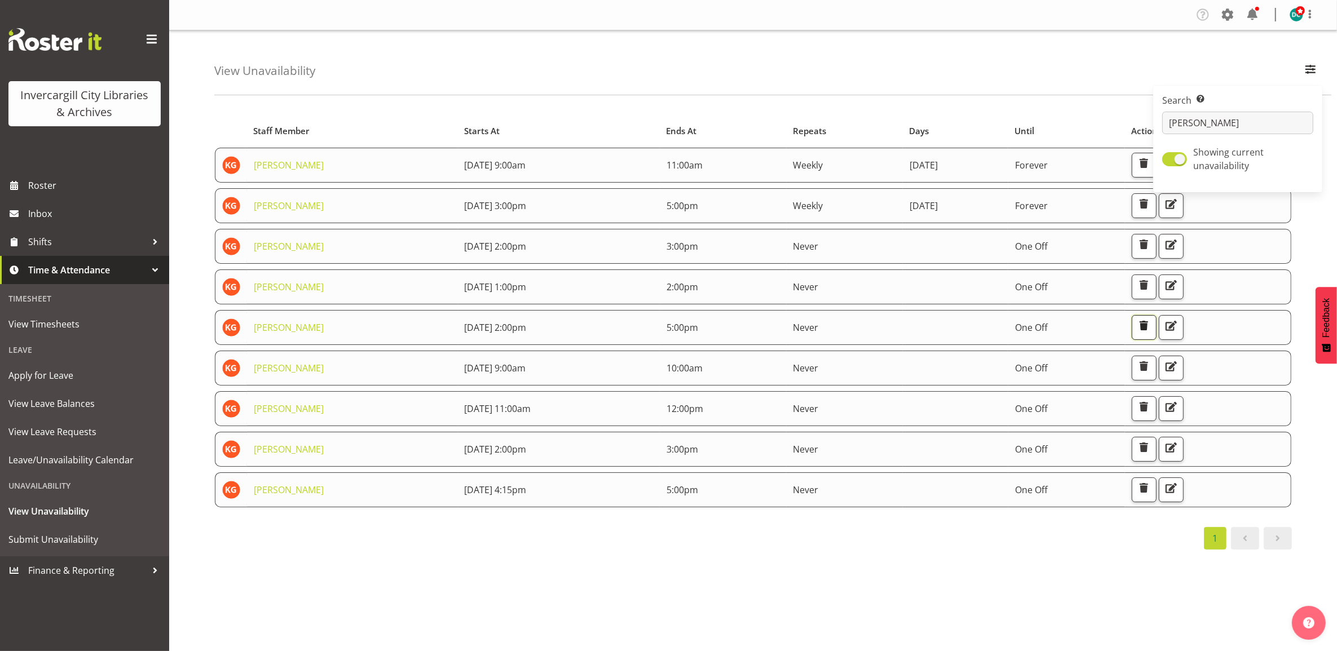
click at [1151, 330] on span "button" at bounding box center [1144, 326] width 15 height 15
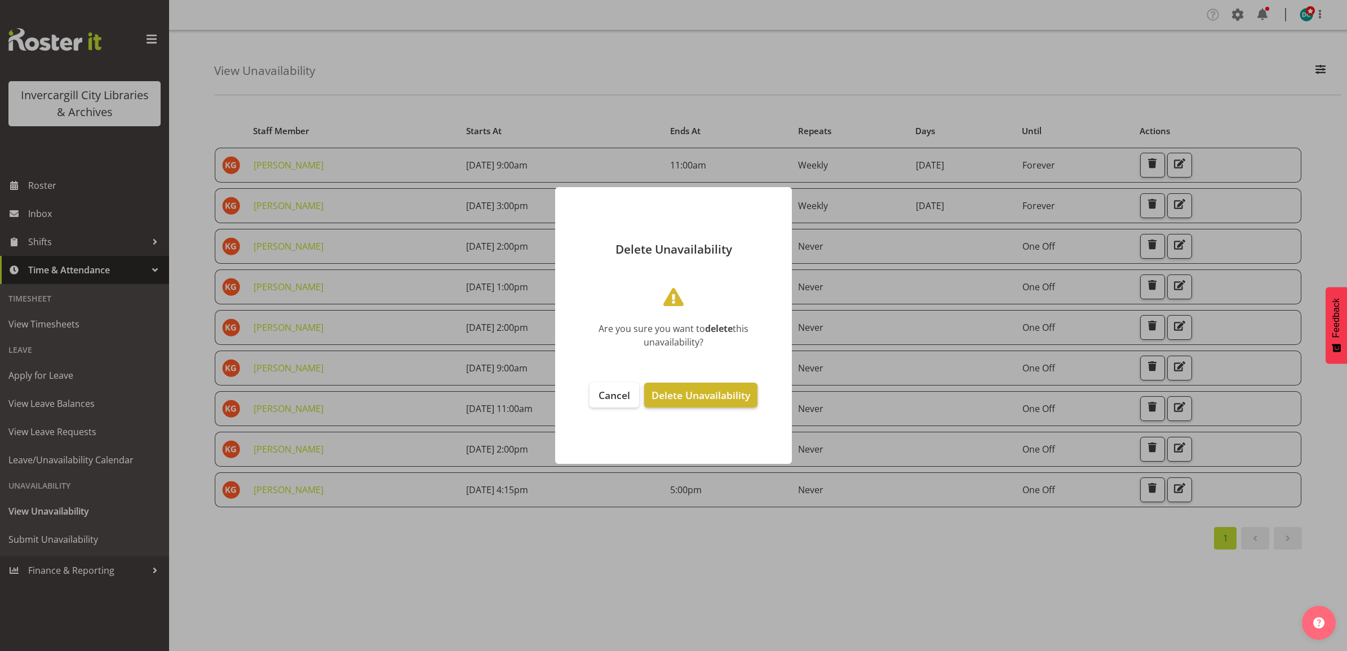
click at [728, 395] on span "Delete Unavailability" at bounding box center [701, 395] width 99 height 14
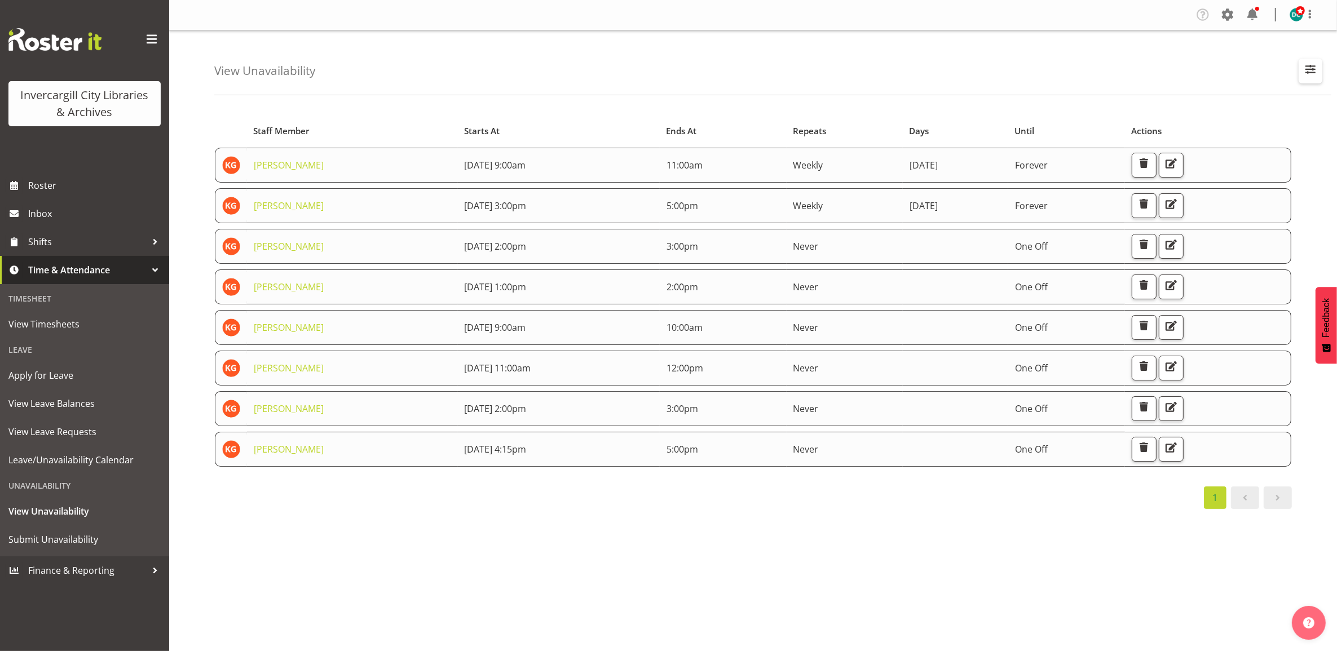
click at [1311, 71] on span "button" at bounding box center [1310, 69] width 15 height 15
click at [1205, 117] on input "katie" at bounding box center [1237, 123] width 151 height 23
type input "k"
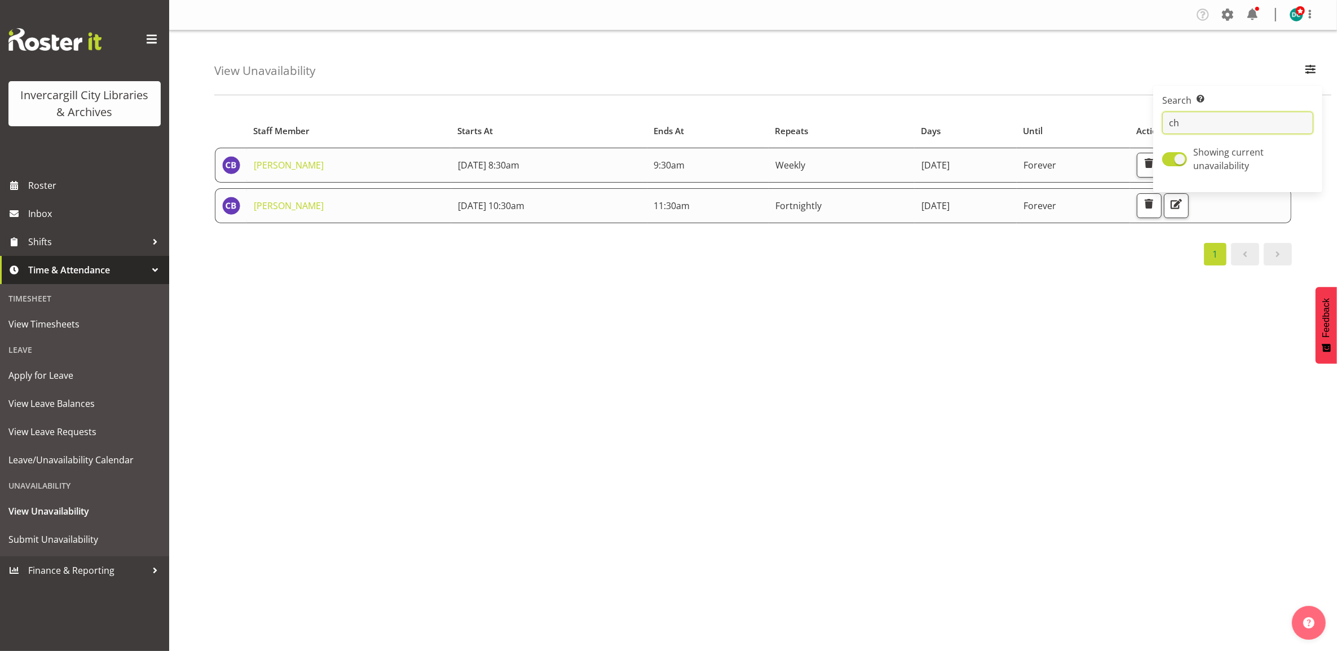
type input "c"
click at [1176, 371] on div "Starts At Staff Member Starts At Ends At Repeats Days Until Actions Chris Broad…" at bounding box center [775, 329] width 1122 height 451
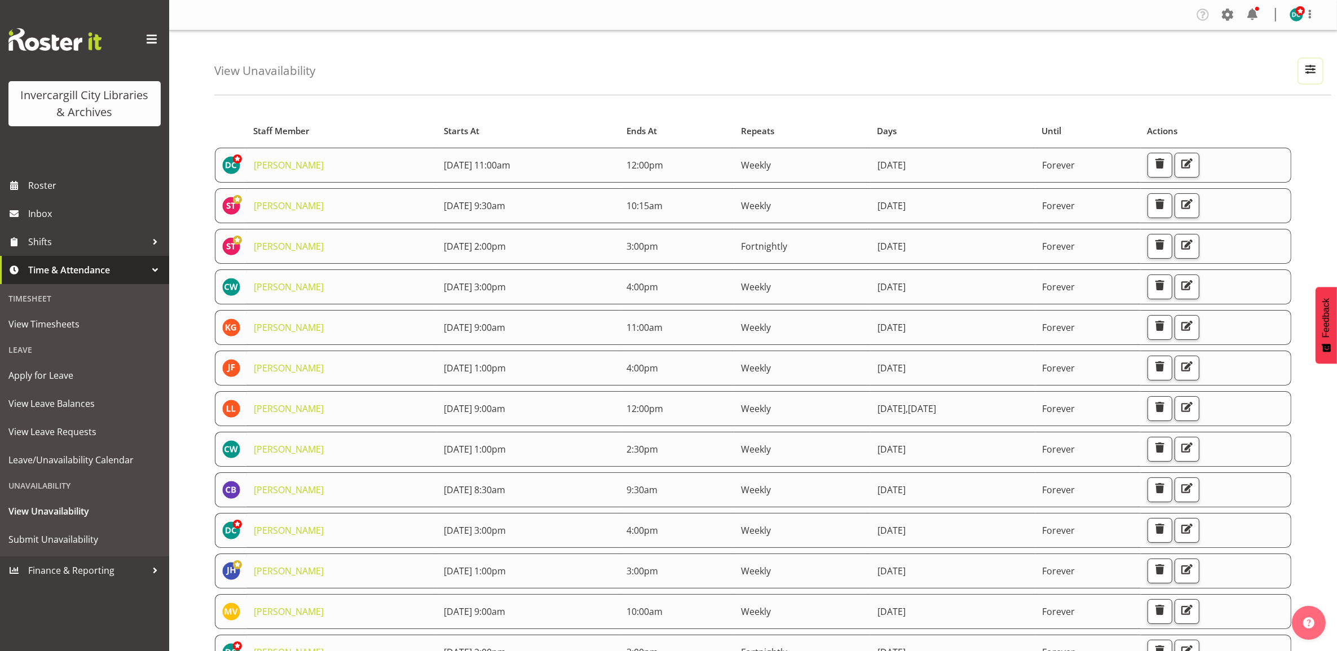
click at [1323, 68] on div "View Unavailability Search Search for a particular employee Showing current una…" at bounding box center [772, 62] width 1117 height 65
click at [1309, 73] on span "button" at bounding box center [1310, 69] width 15 height 15
click at [1253, 120] on input "text" at bounding box center [1237, 123] width 151 height 23
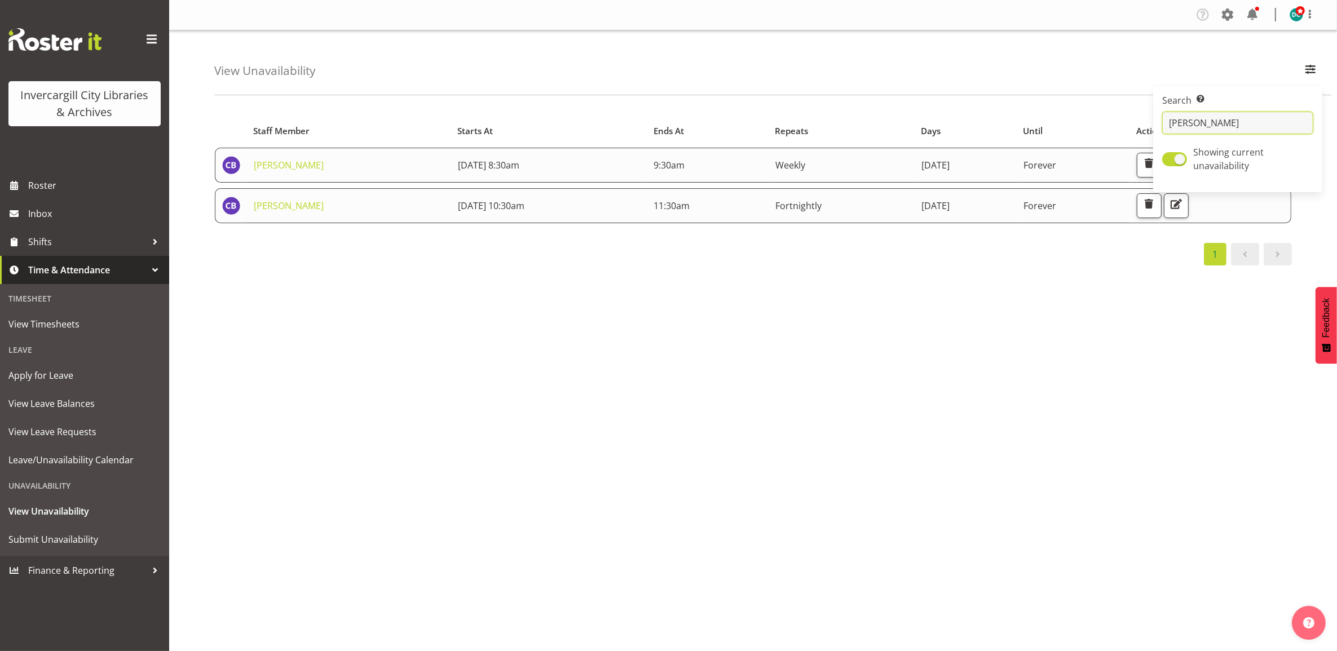
type input "chris"
click at [1140, 303] on div "Starts At Staff Member Starts At Ends At Repeats Days Until Actions Chris Broad…" at bounding box center [775, 329] width 1122 height 451
click at [1183, 211] on span "button" at bounding box center [1176, 204] width 15 height 15
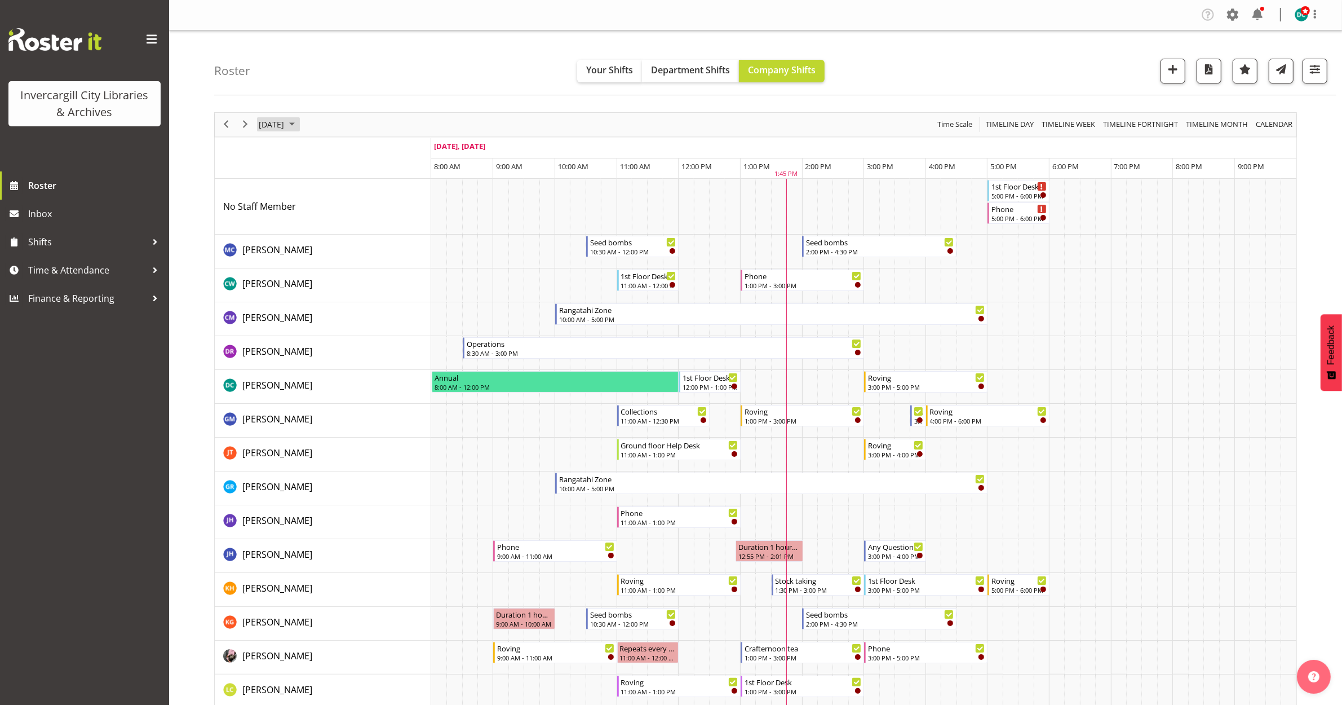
click at [280, 130] on span "[DATE]" at bounding box center [272, 124] width 28 height 14
click at [303, 272] on span "30" at bounding box center [306, 268] width 17 height 17
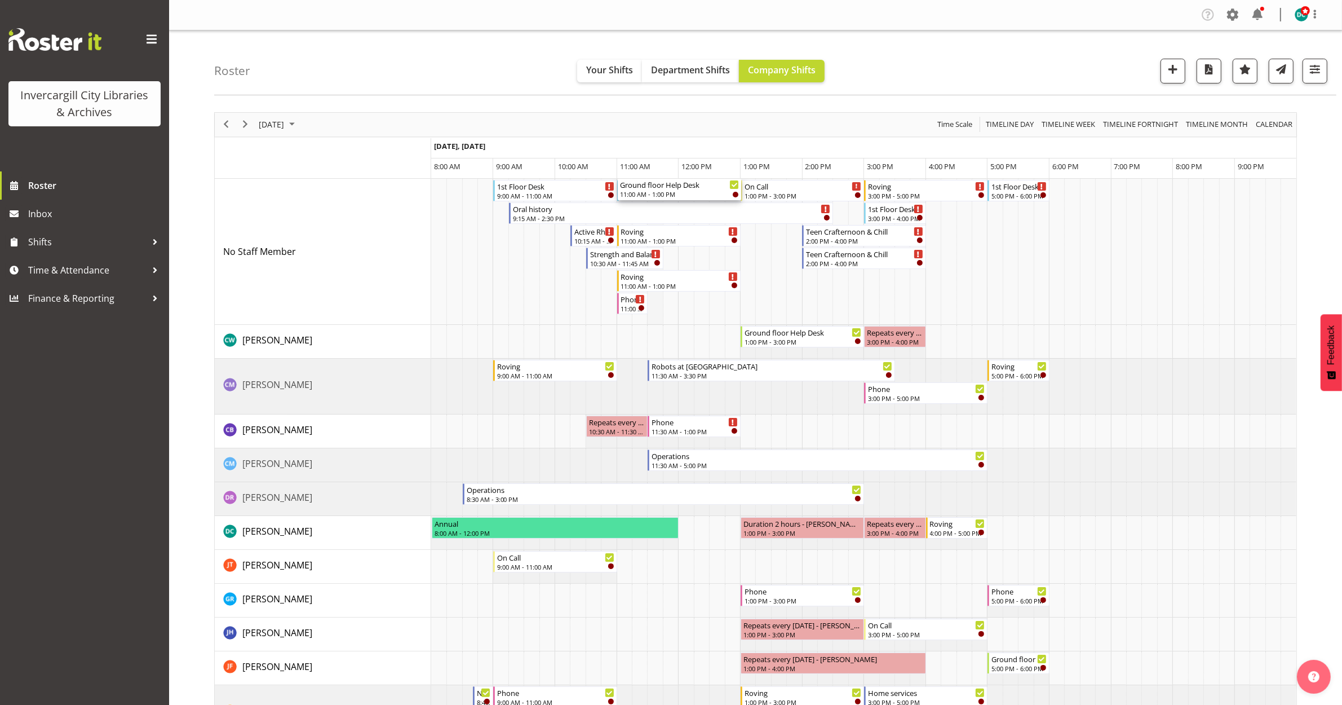
drag, startPoint x: 665, startPoint y: 285, endPoint x: 658, endPoint y: 236, distance: 50.1
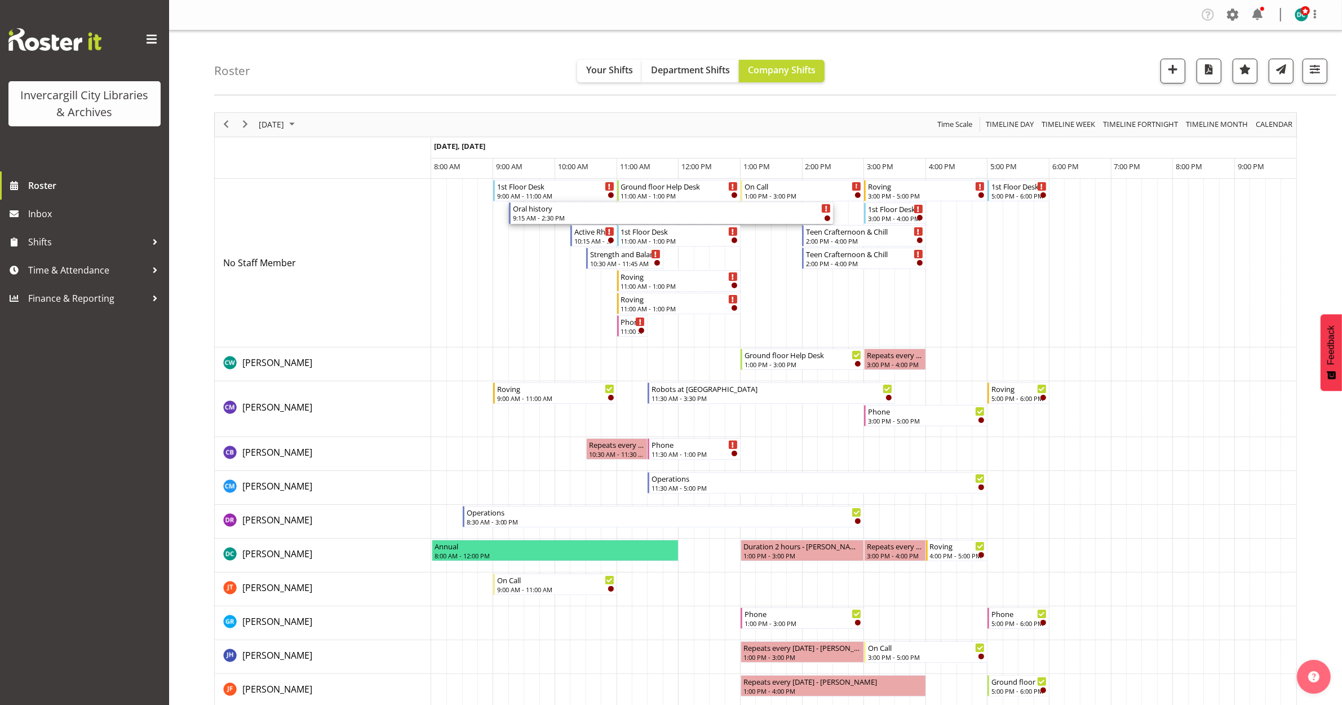
click at [564, 213] on div "Oral history" at bounding box center [672, 207] width 318 height 11
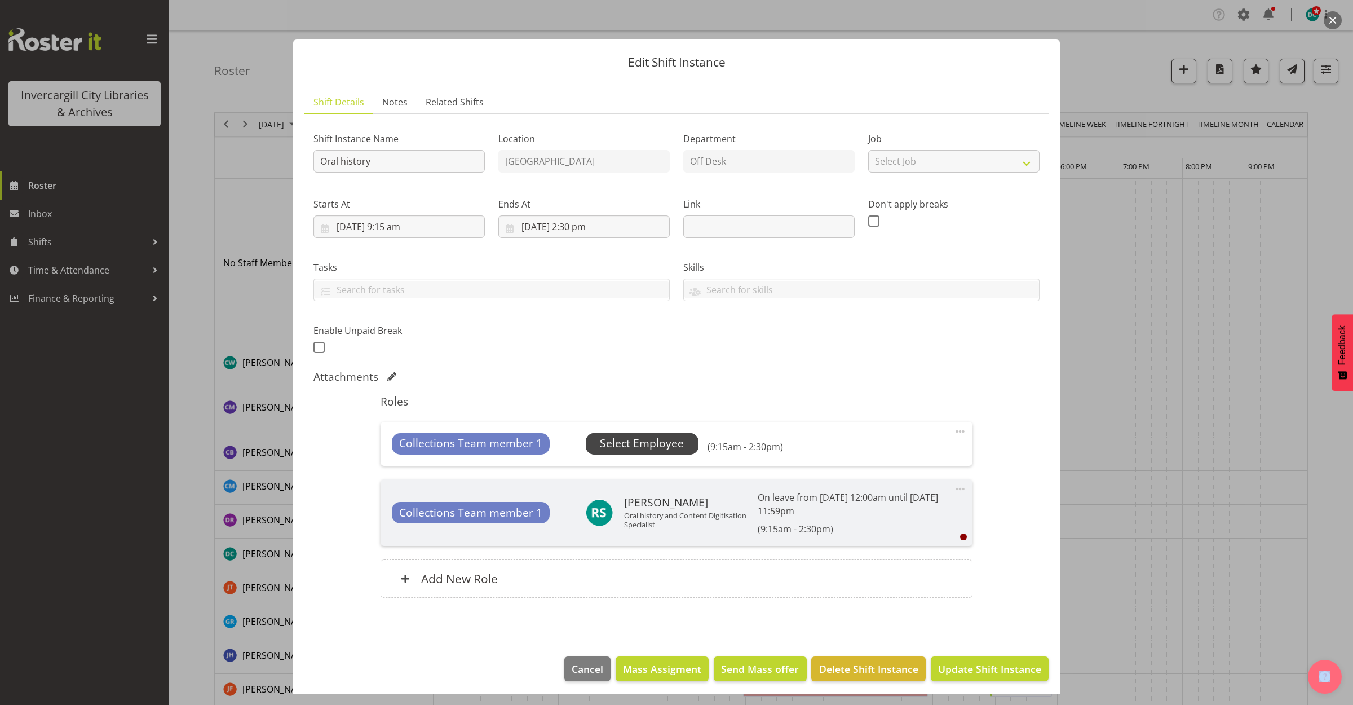
scroll to position [6, 0]
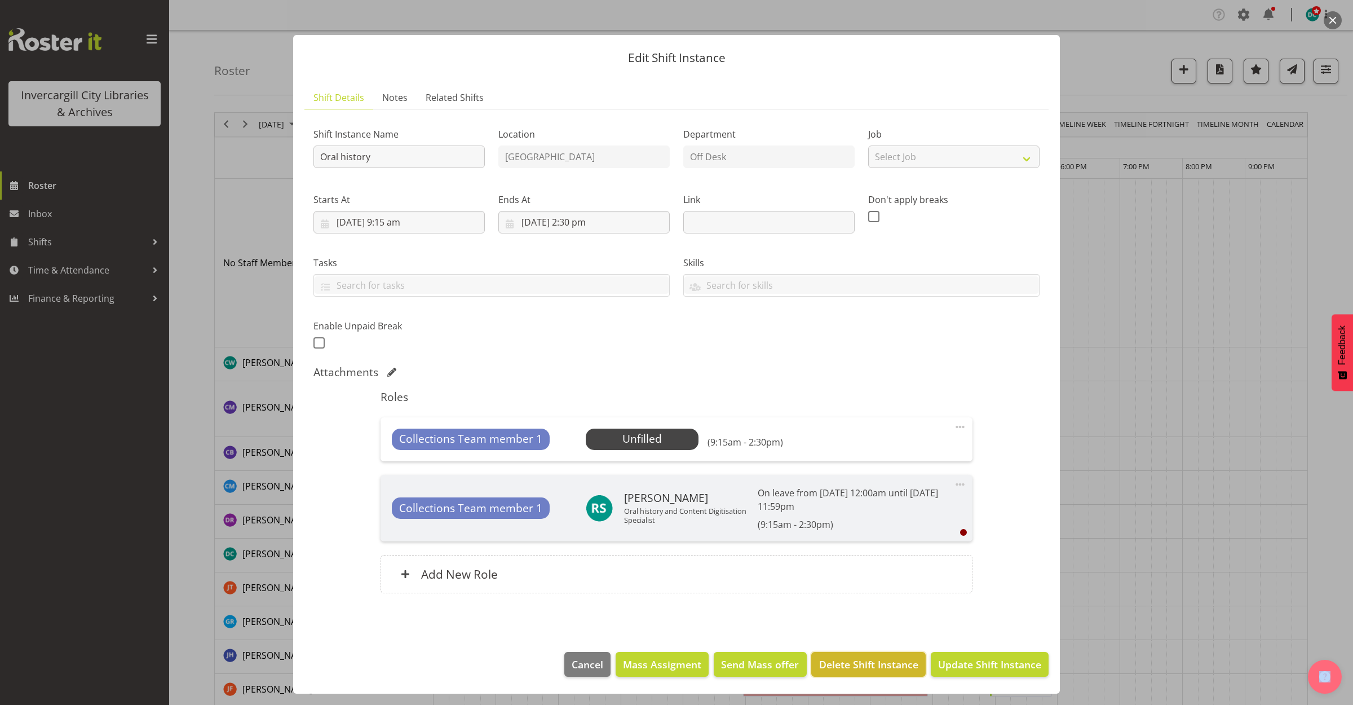
click at [859, 664] on span "Delete Shift Instance" at bounding box center [868, 664] width 99 height 15
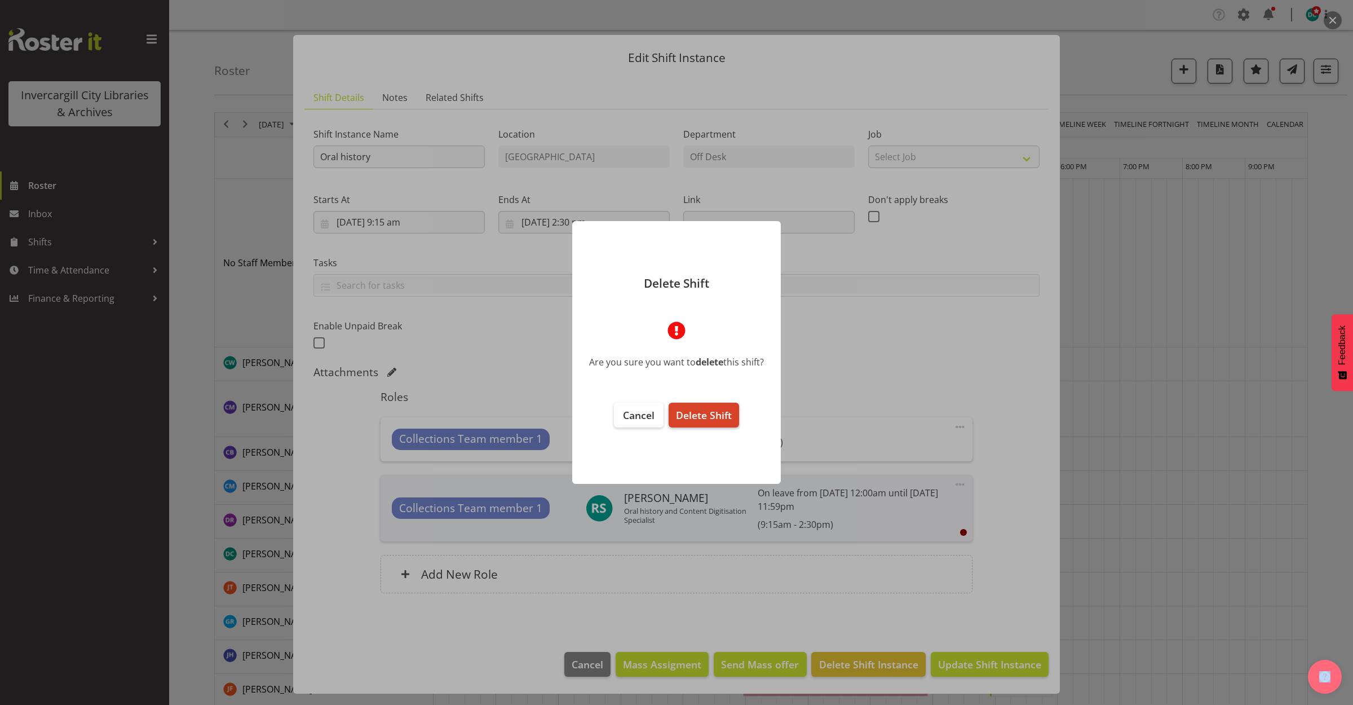
click at [716, 416] on span "Delete Shift" at bounding box center [704, 415] width 56 height 14
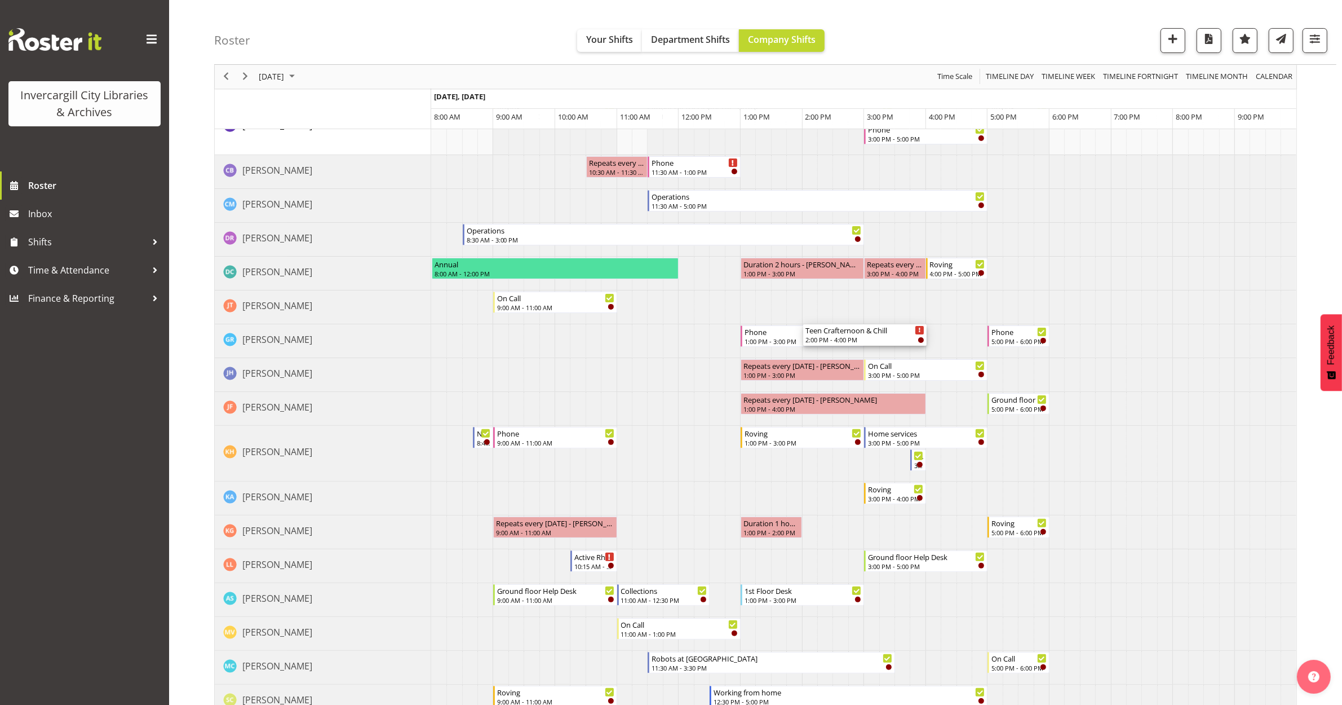
scroll to position [282, 0]
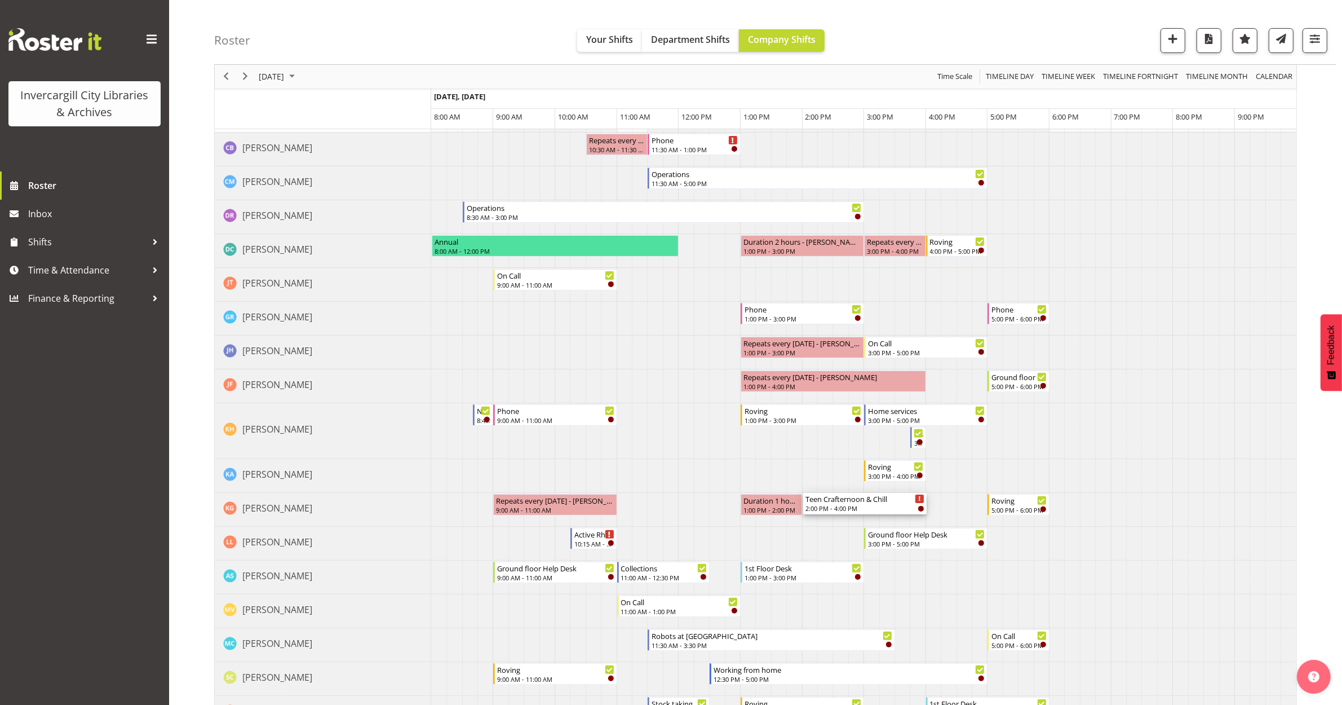
drag, startPoint x: 845, startPoint y: 179, endPoint x: 824, endPoint y: 509, distance: 329.9
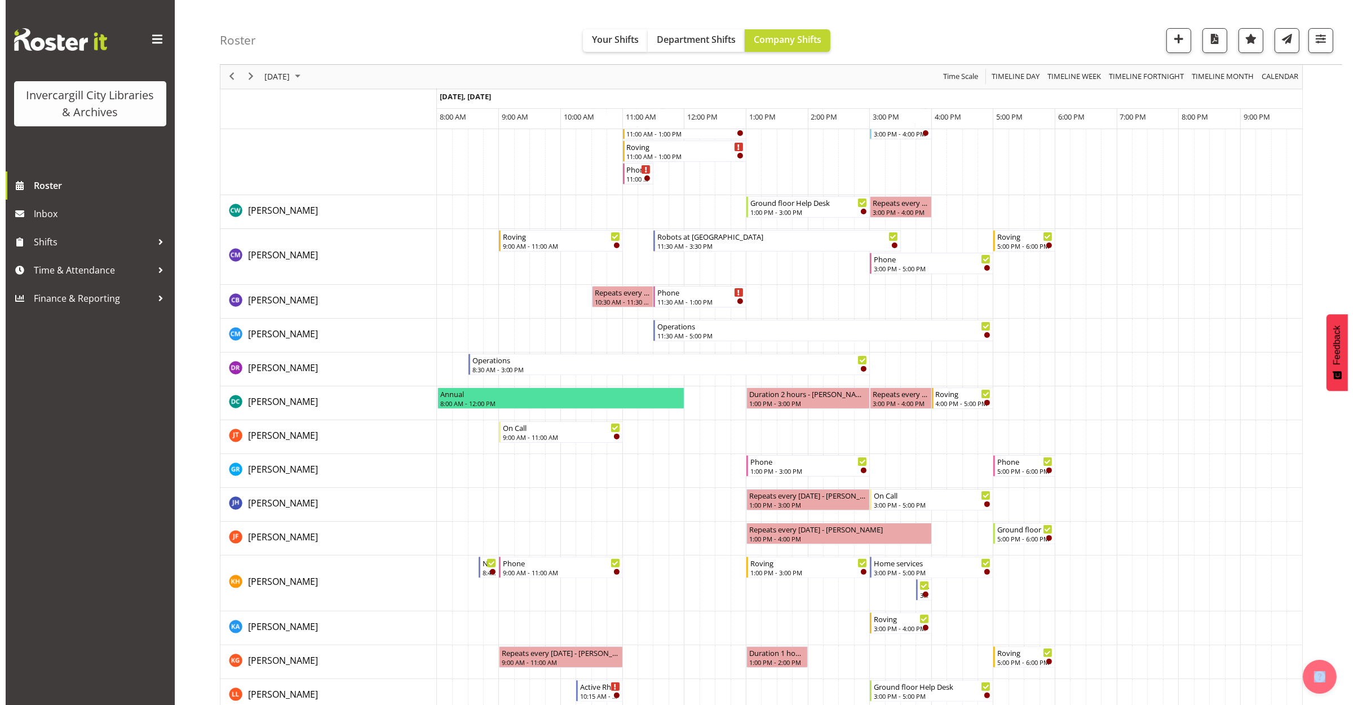
scroll to position [0, 0]
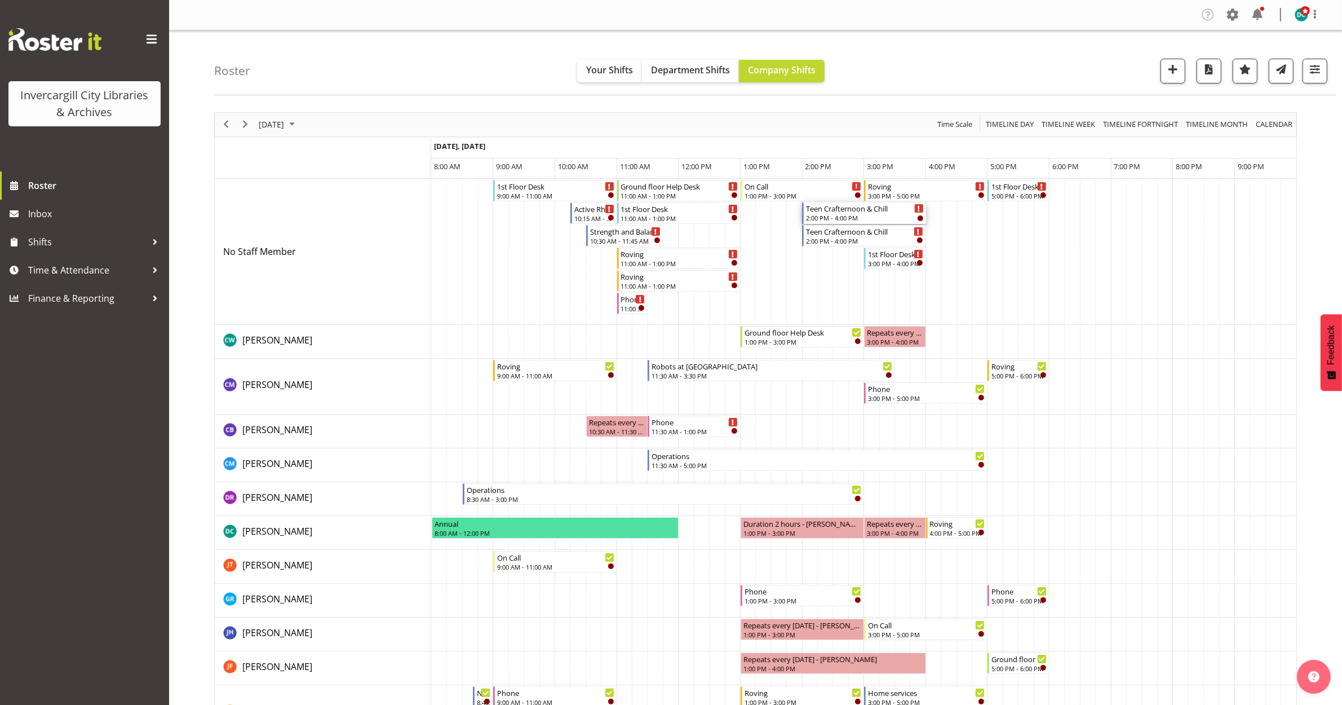
click at [856, 212] on div "Teen Crafternoon & Chill" at bounding box center [864, 207] width 117 height 11
drag, startPoint x: 856, startPoint y: 212, endPoint x: 860, endPoint y: 217, distance: 6.4
click at [0, 0] on div at bounding box center [0, 0] width 0 height 0
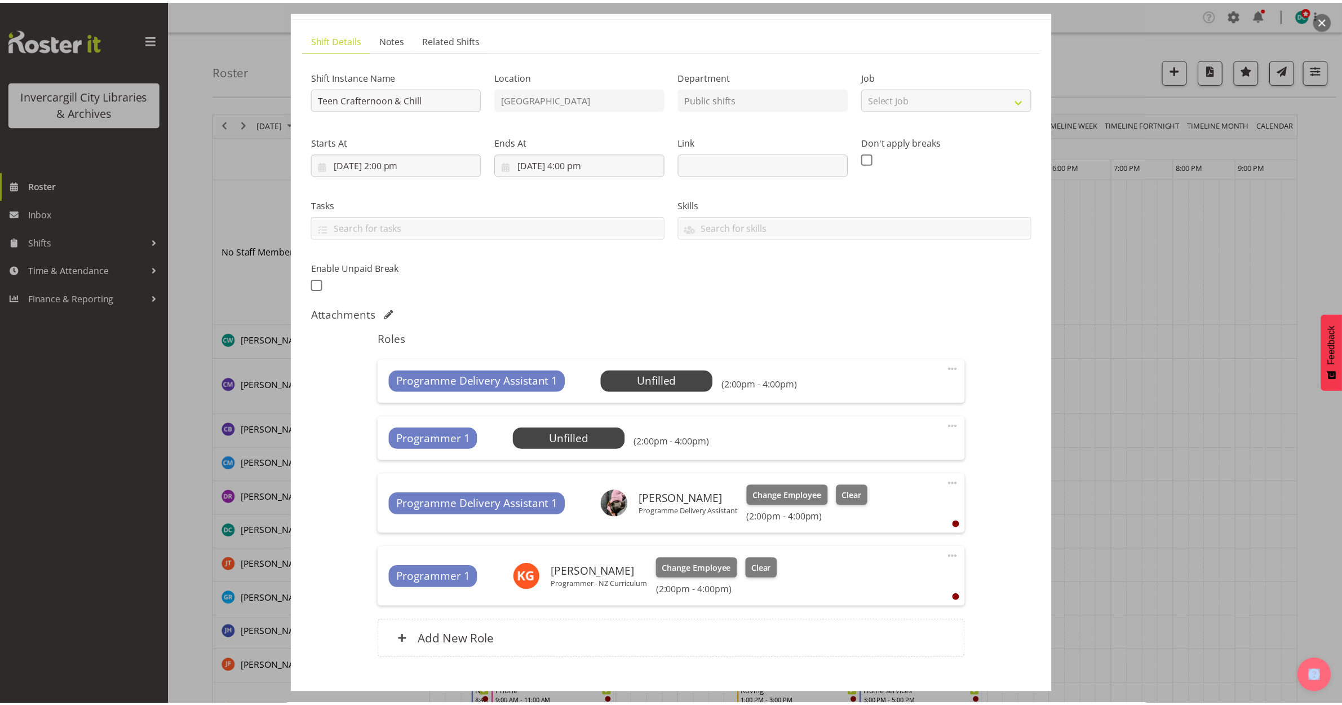
scroll to position [130, 0]
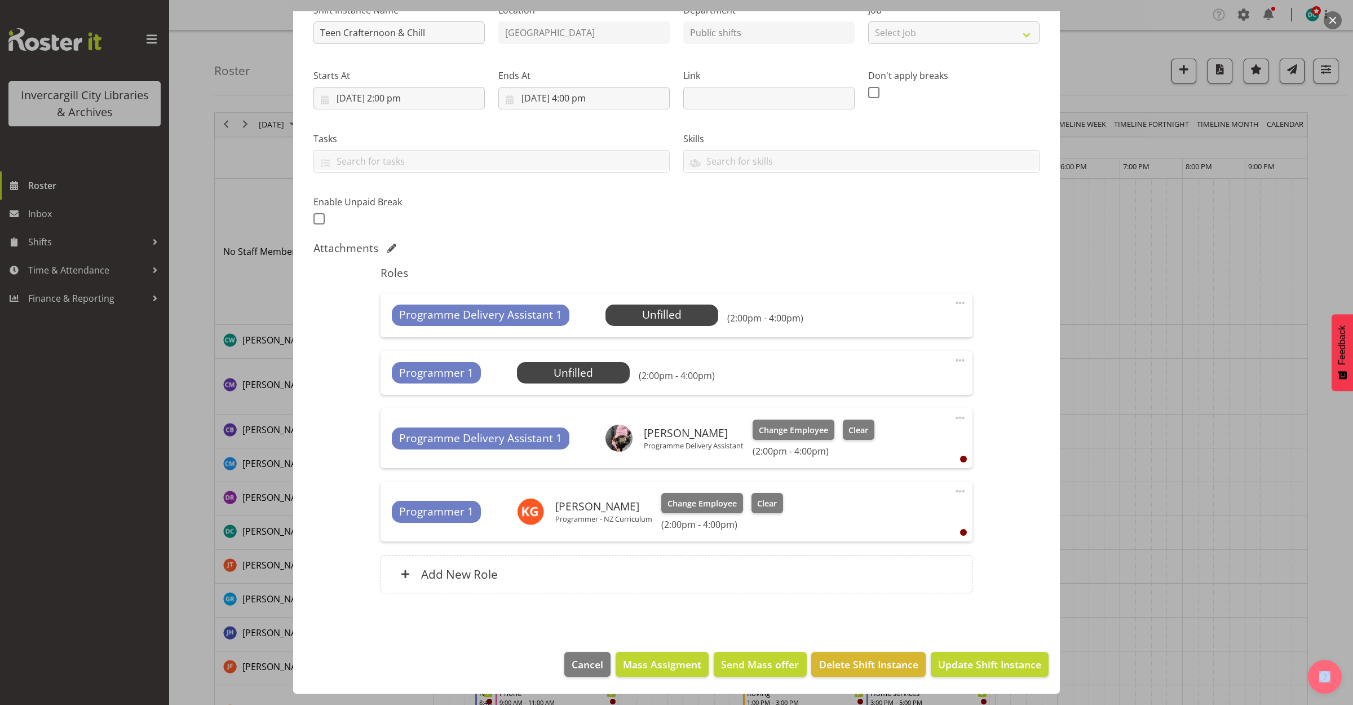
click at [1330, 14] on button "button" at bounding box center [1333, 20] width 18 height 18
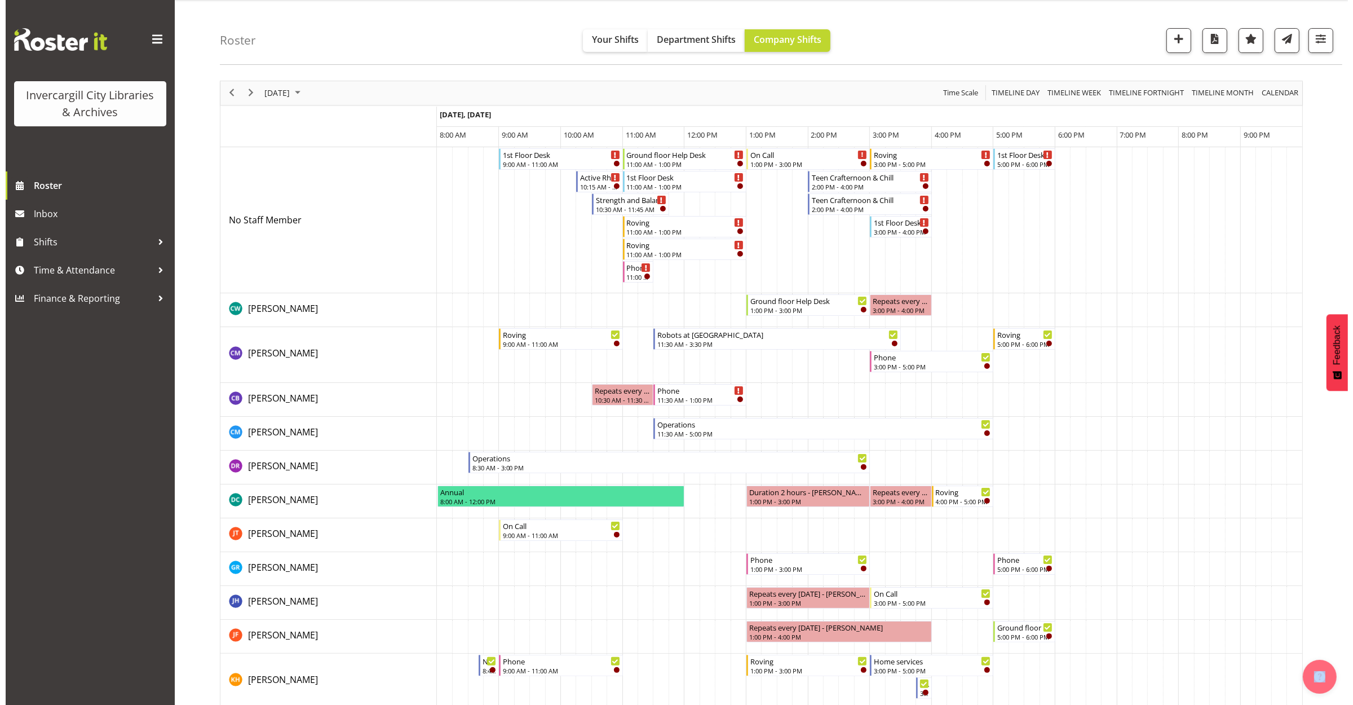
scroll to position [0, 0]
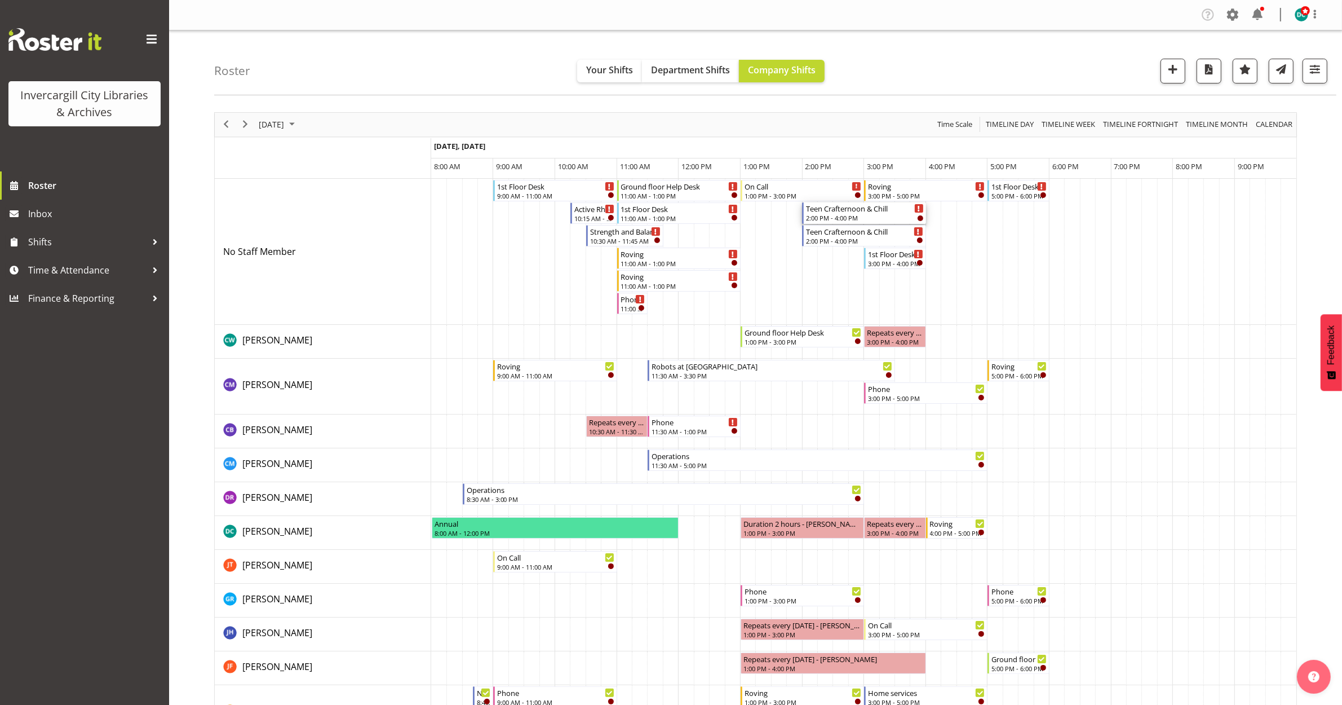
click at [863, 215] on div "2:00 PM - 4:00 PM" at bounding box center [864, 217] width 117 height 9
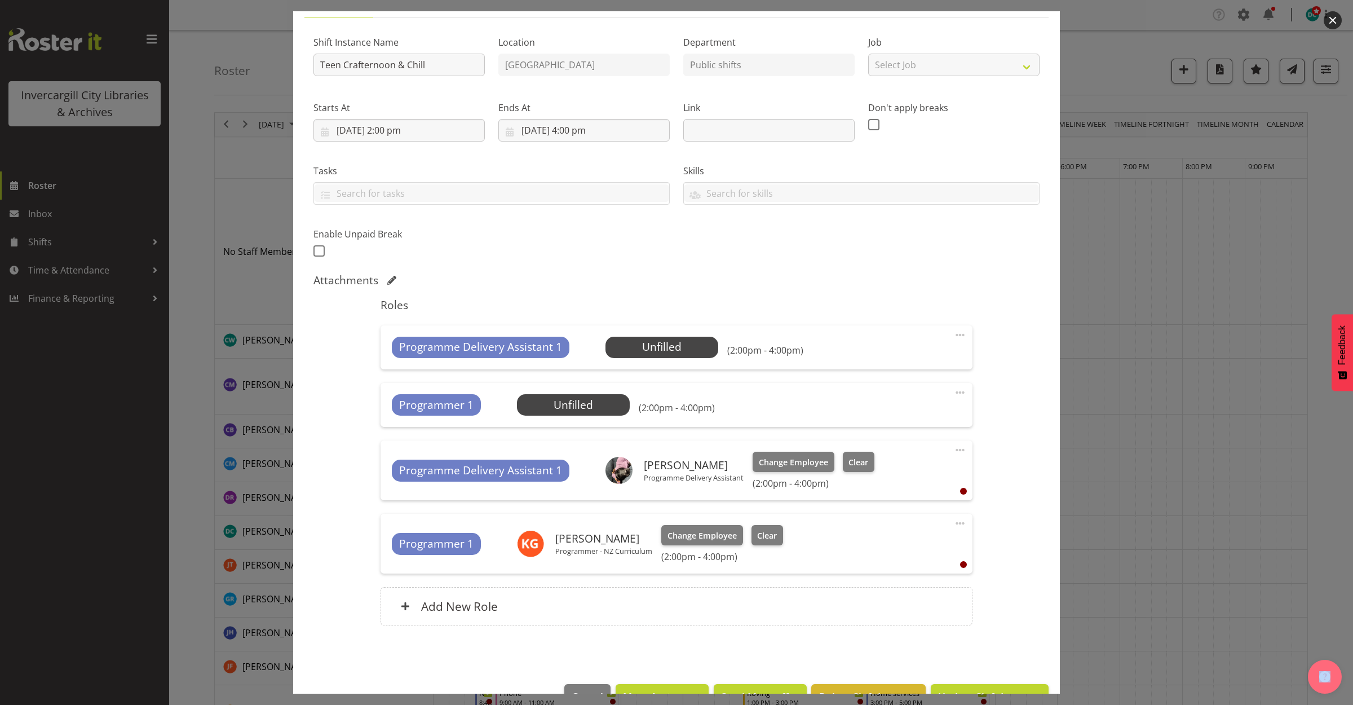
scroll to position [130, 0]
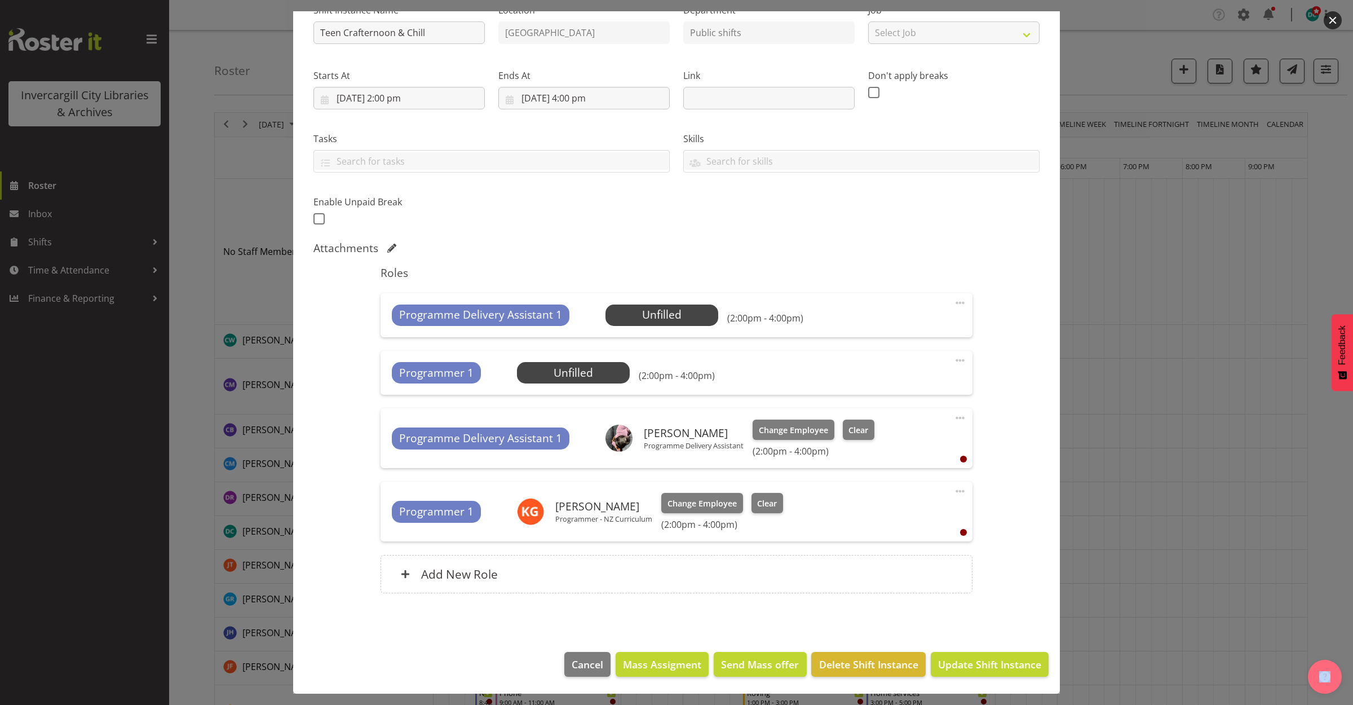
click at [953, 418] on span at bounding box center [960, 418] width 14 height 14
click at [890, 480] on link "Delete" at bounding box center [913, 483] width 108 height 20
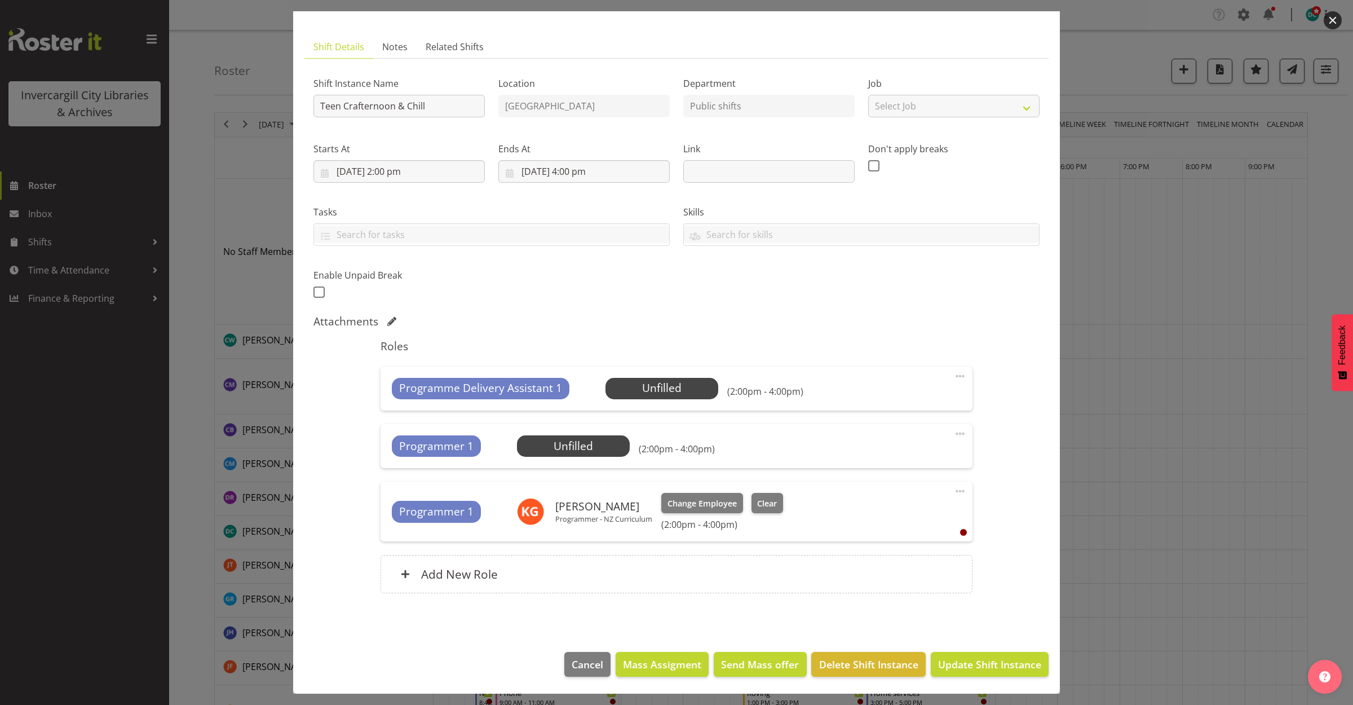
scroll to position [56, 0]
click at [956, 485] on span at bounding box center [960, 491] width 14 height 14
click at [860, 555] on link "Delete" at bounding box center [913, 556] width 108 height 20
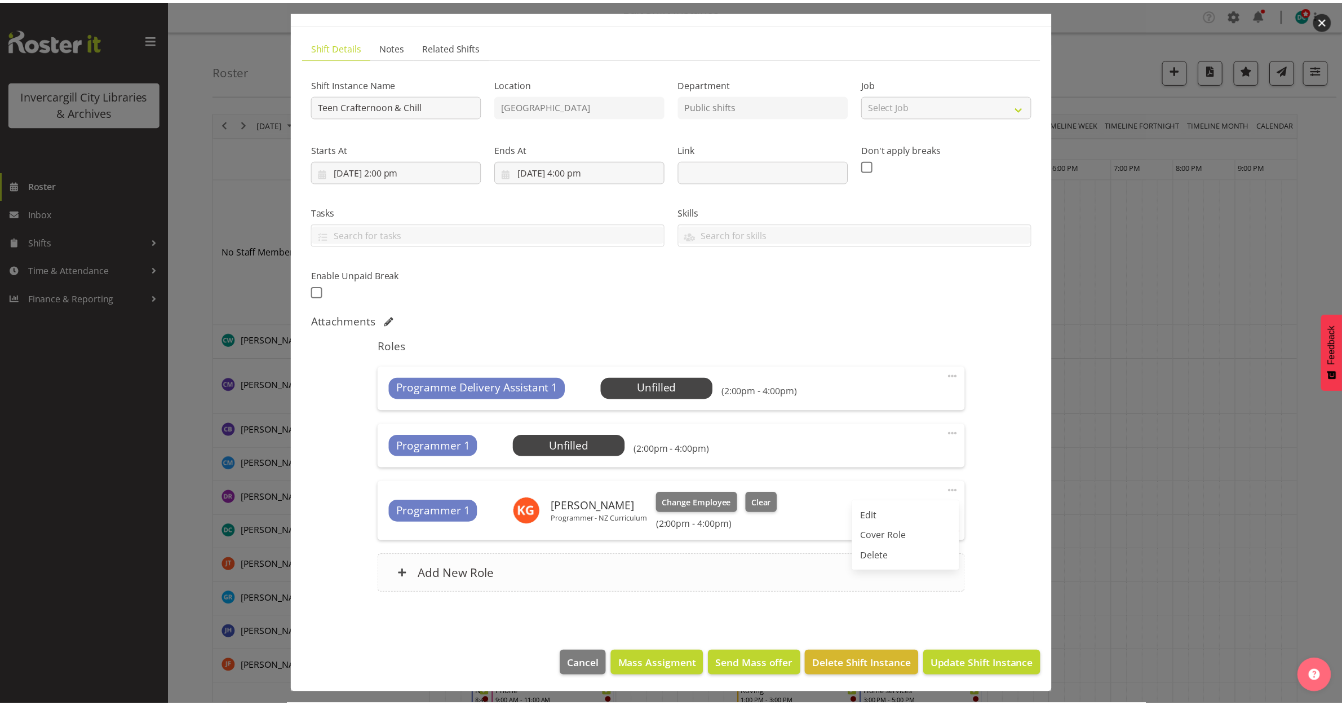
scroll to position [0, 0]
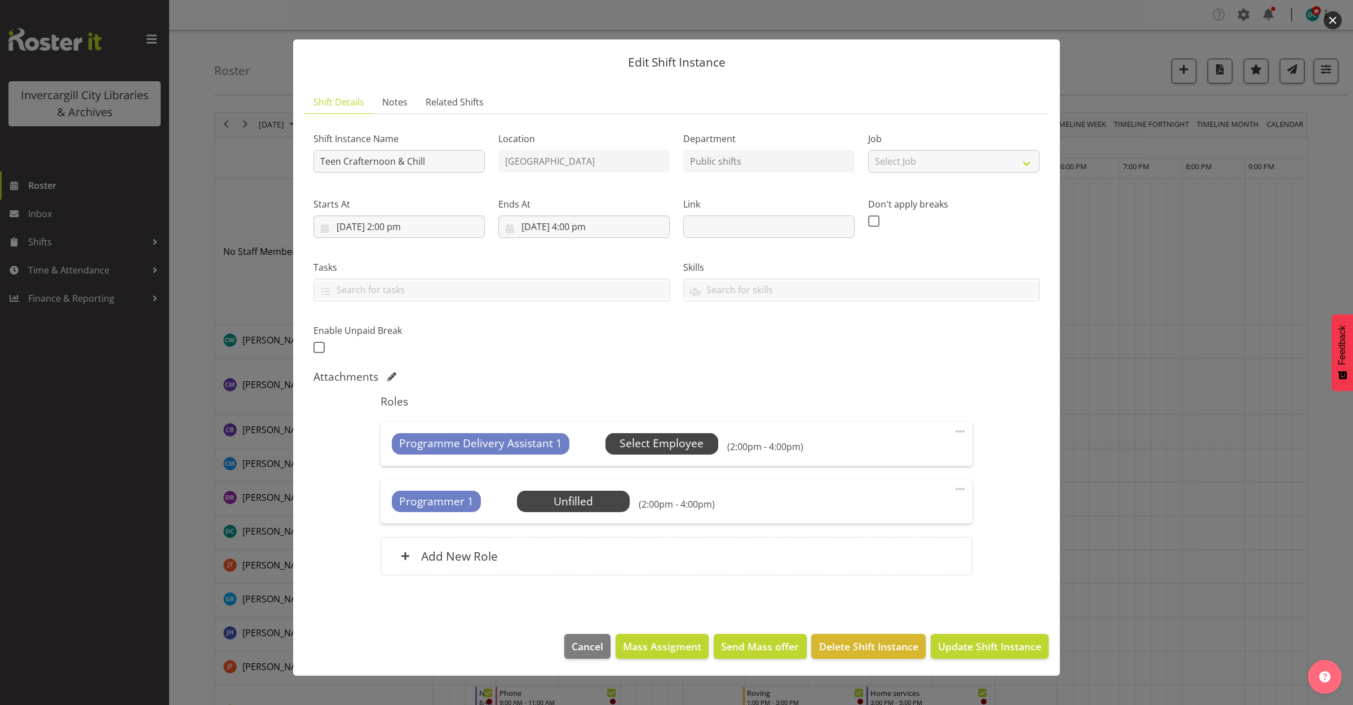
click at [646, 437] on span "Select Employee" at bounding box center [662, 443] width 84 height 16
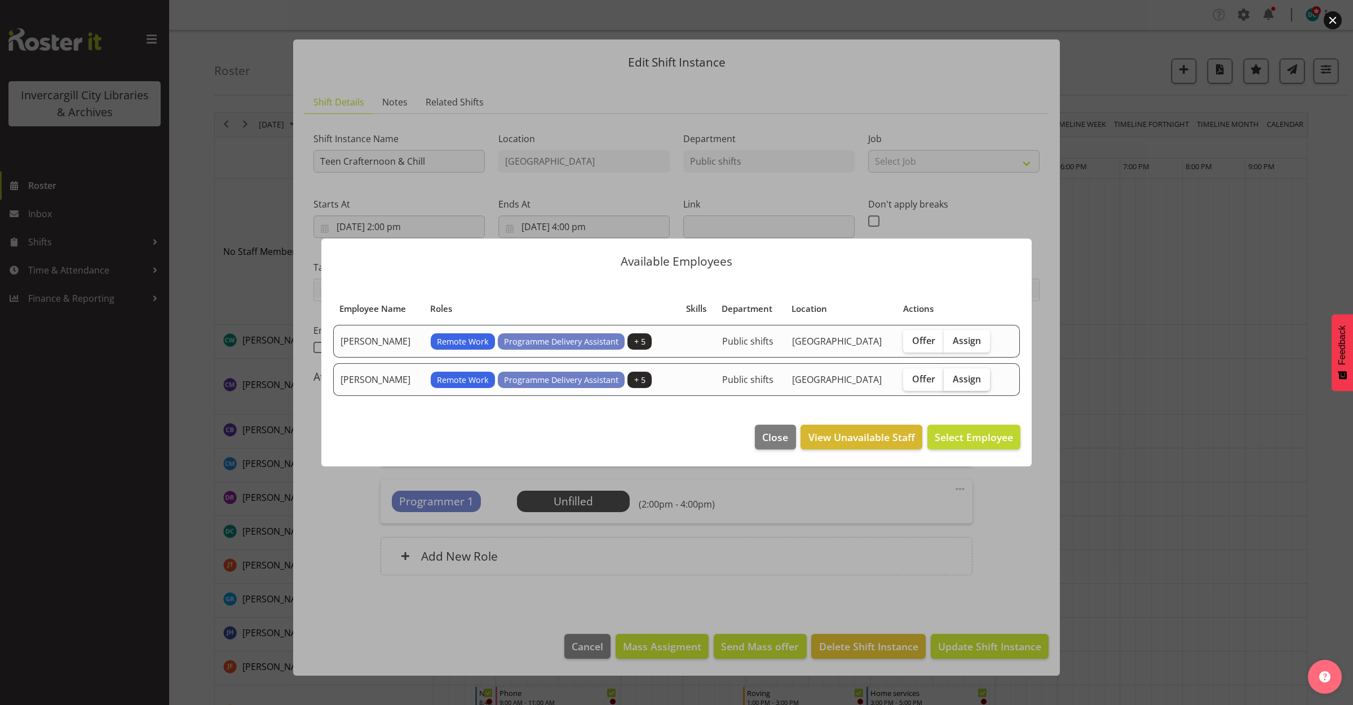
click at [960, 378] on span "Assign" at bounding box center [967, 378] width 28 height 11
click at [951, 378] on input "Assign" at bounding box center [947, 378] width 7 height 7
checkbox input "true"
click at [953, 433] on span "Assign Keyu Chen" at bounding box center [956, 437] width 114 height 14
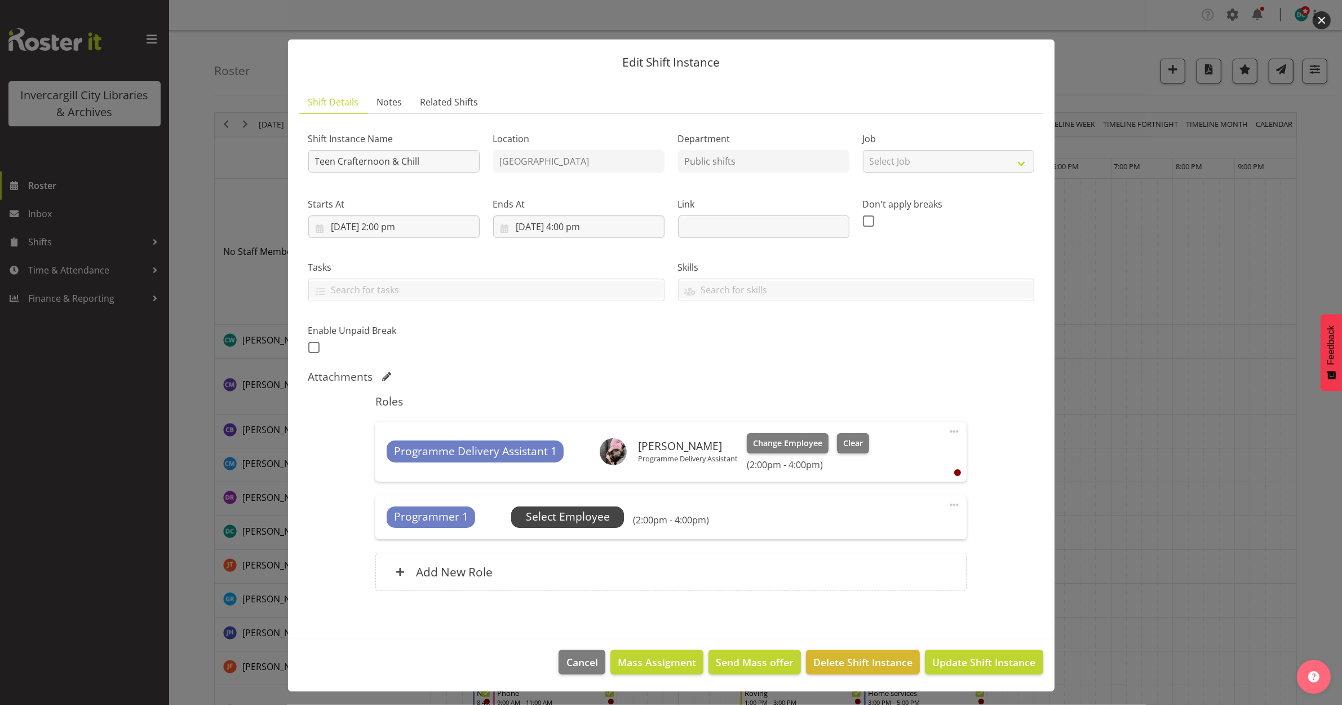
click at [585, 519] on span "Select Employee" at bounding box center [568, 517] width 84 height 16
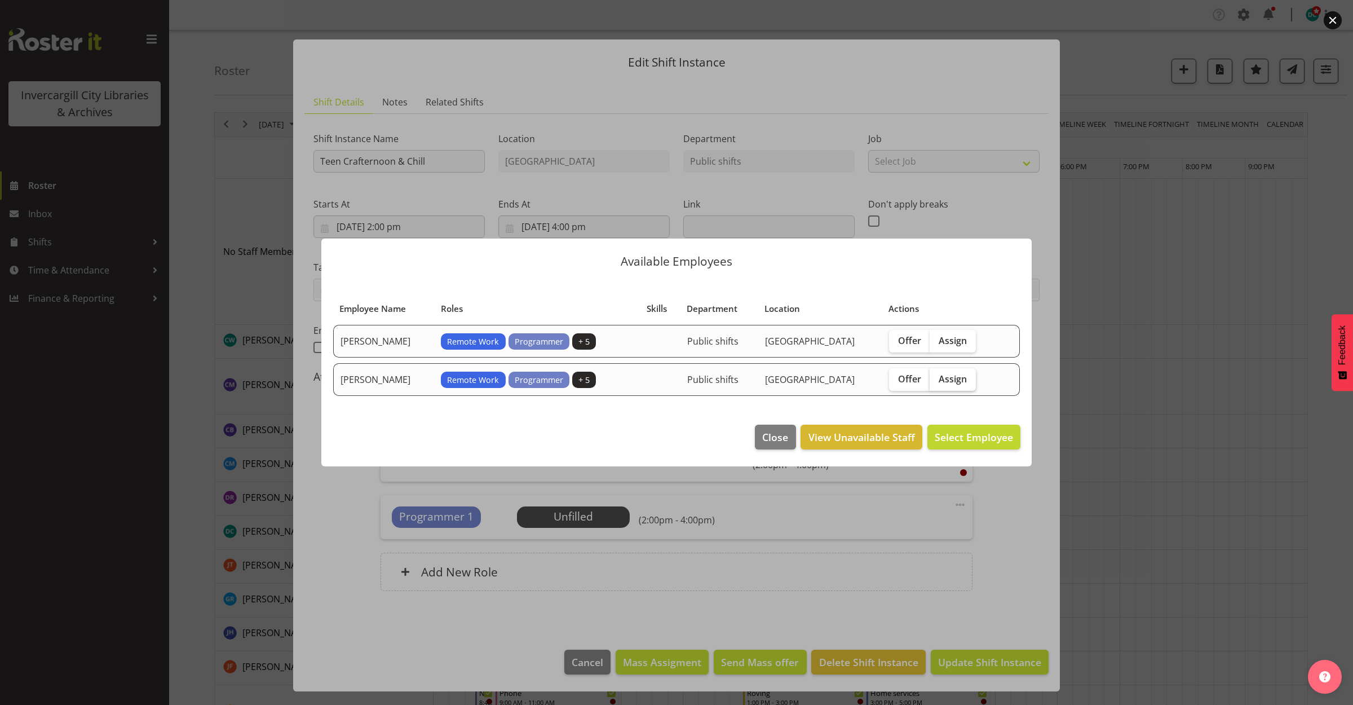
click at [945, 375] on span "Assign" at bounding box center [953, 378] width 28 height 11
click at [937, 375] on input "Assign" at bounding box center [933, 378] width 7 height 7
checkbox input "true"
click at [974, 441] on span "Assign Katie Greene" at bounding box center [956, 437] width 114 height 14
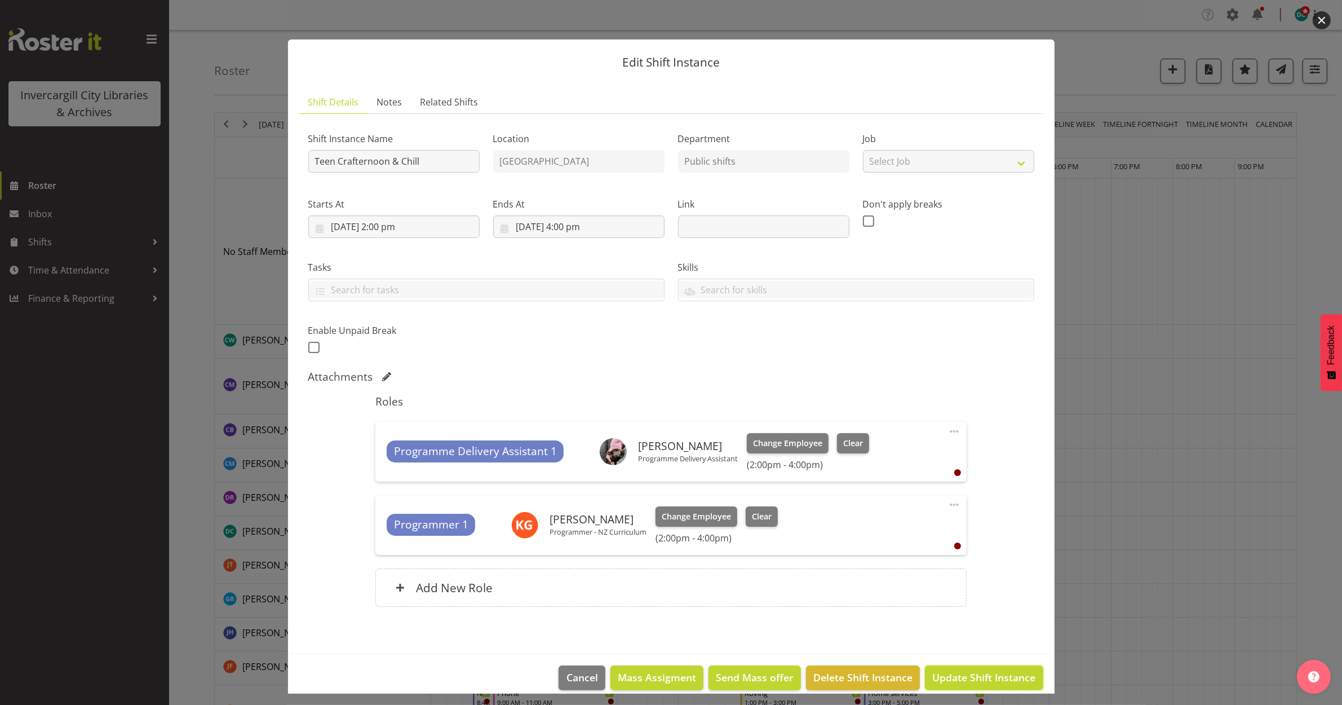
click at [957, 667] on button "Update Shift Instance" at bounding box center [984, 677] width 118 height 25
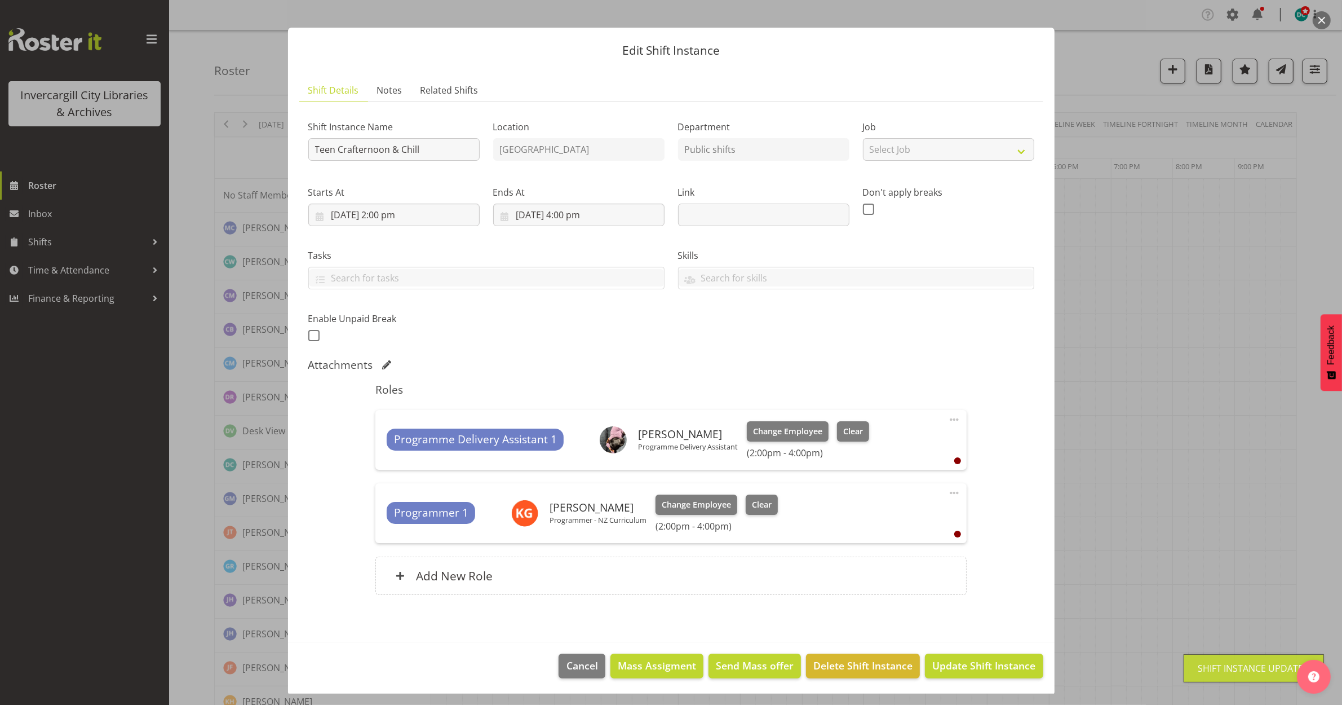
scroll to position [14, 0]
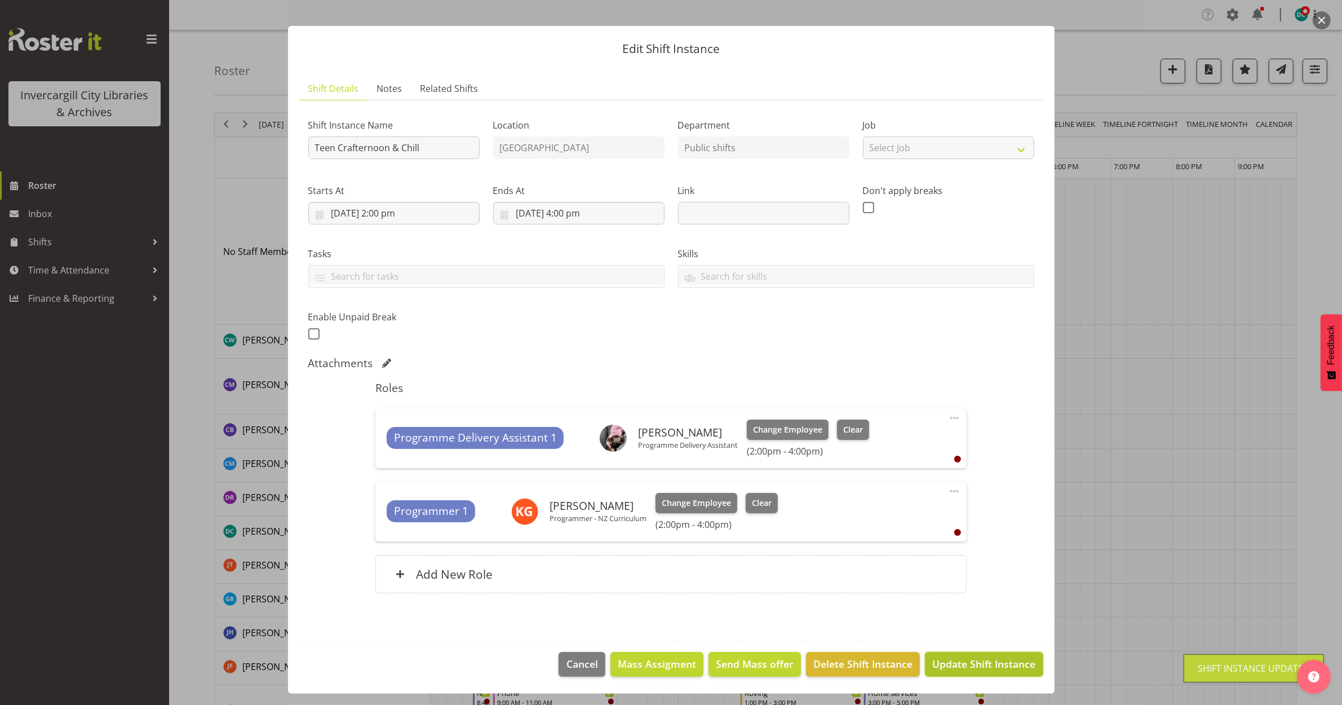
click at [953, 660] on span "Update Shift Instance" at bounding box center [983, 663] width 103 height 15
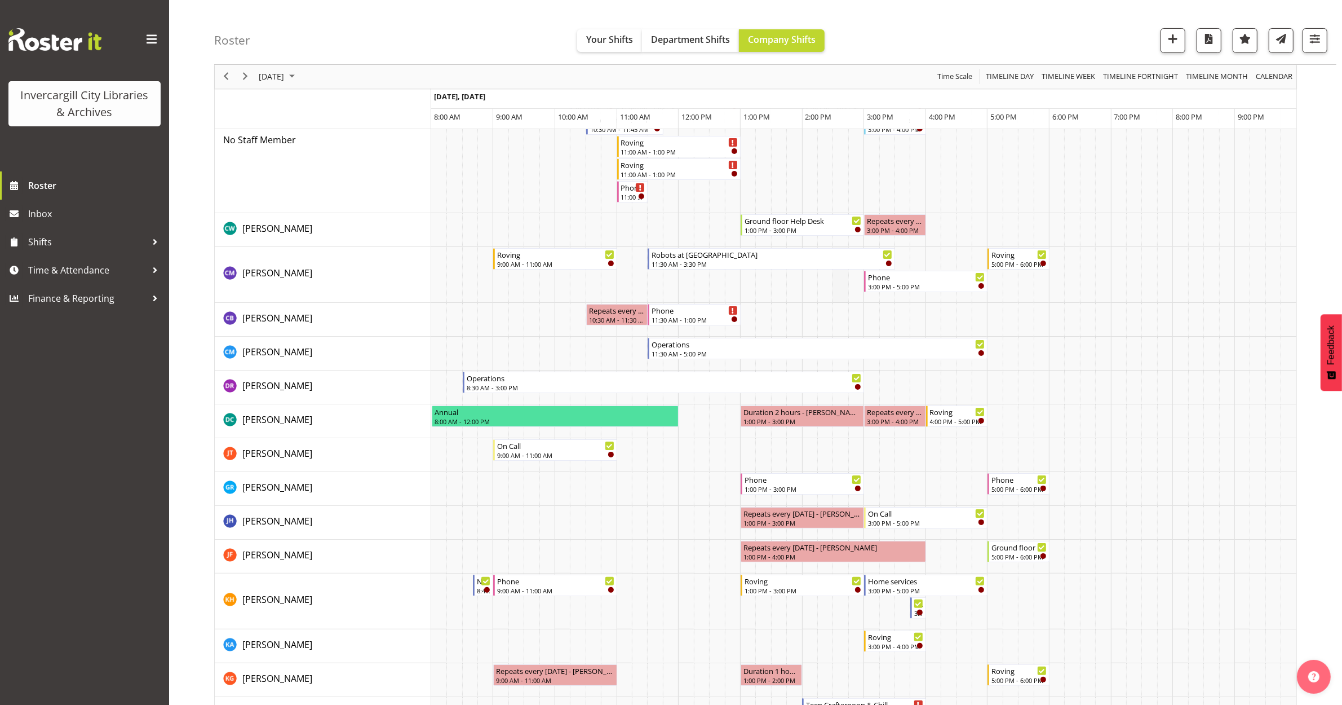
scroll to position [0, 0]
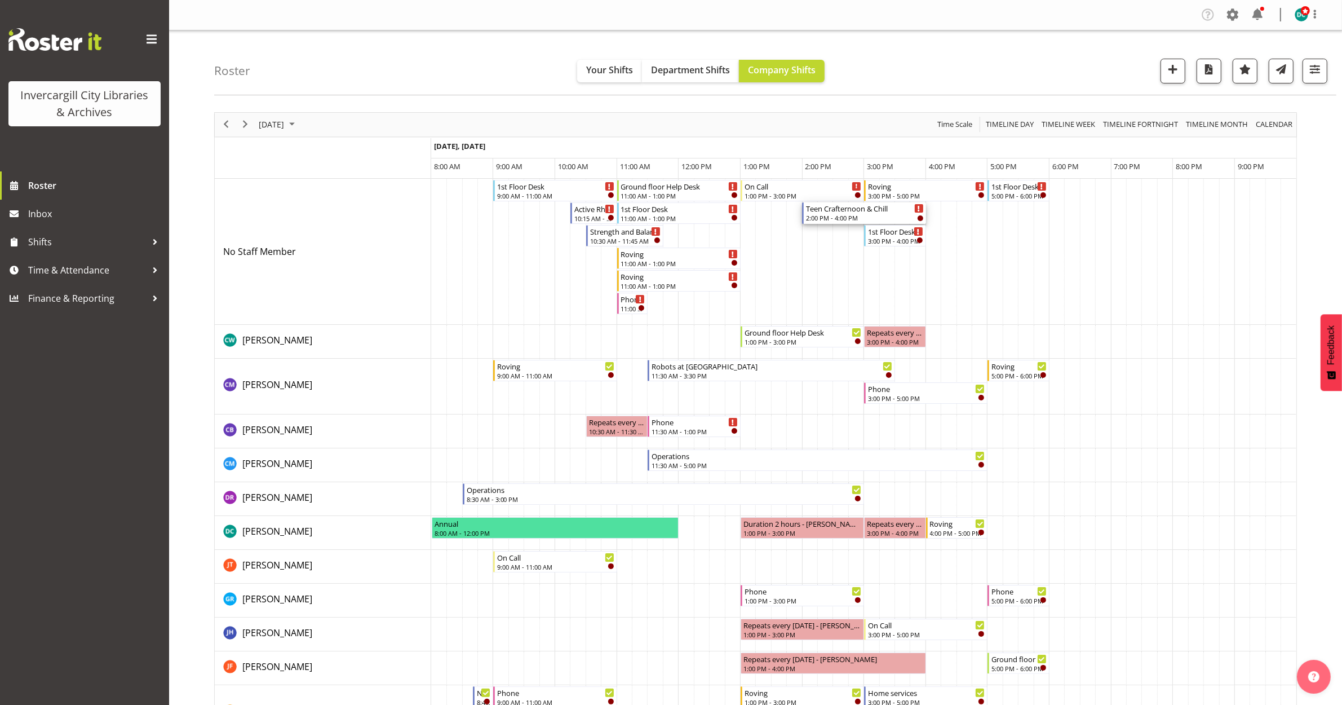
click at [852, 209] on div "Teen Crafternoon & Chill" at bounding box center [864, 207] width 117 height 11
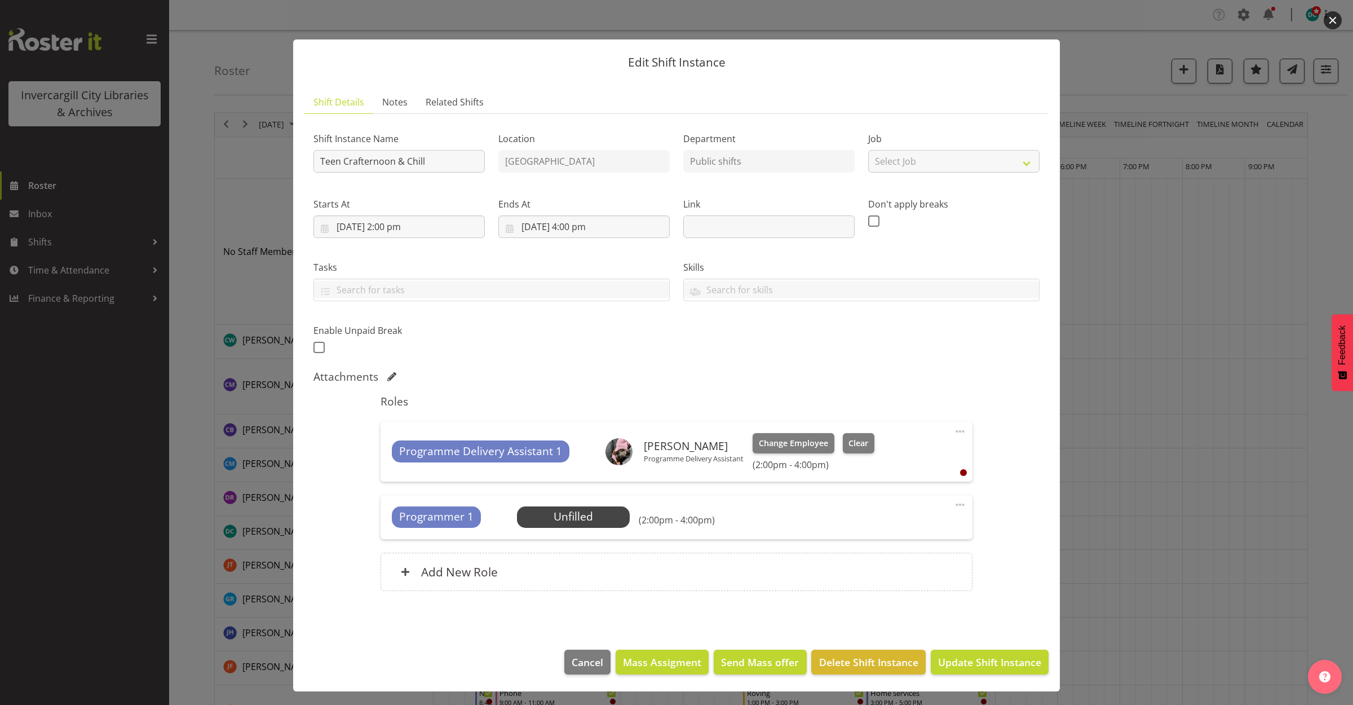
click at [1334, 17] on button "button" at bounding box center [1333, 20] width 18 height 18
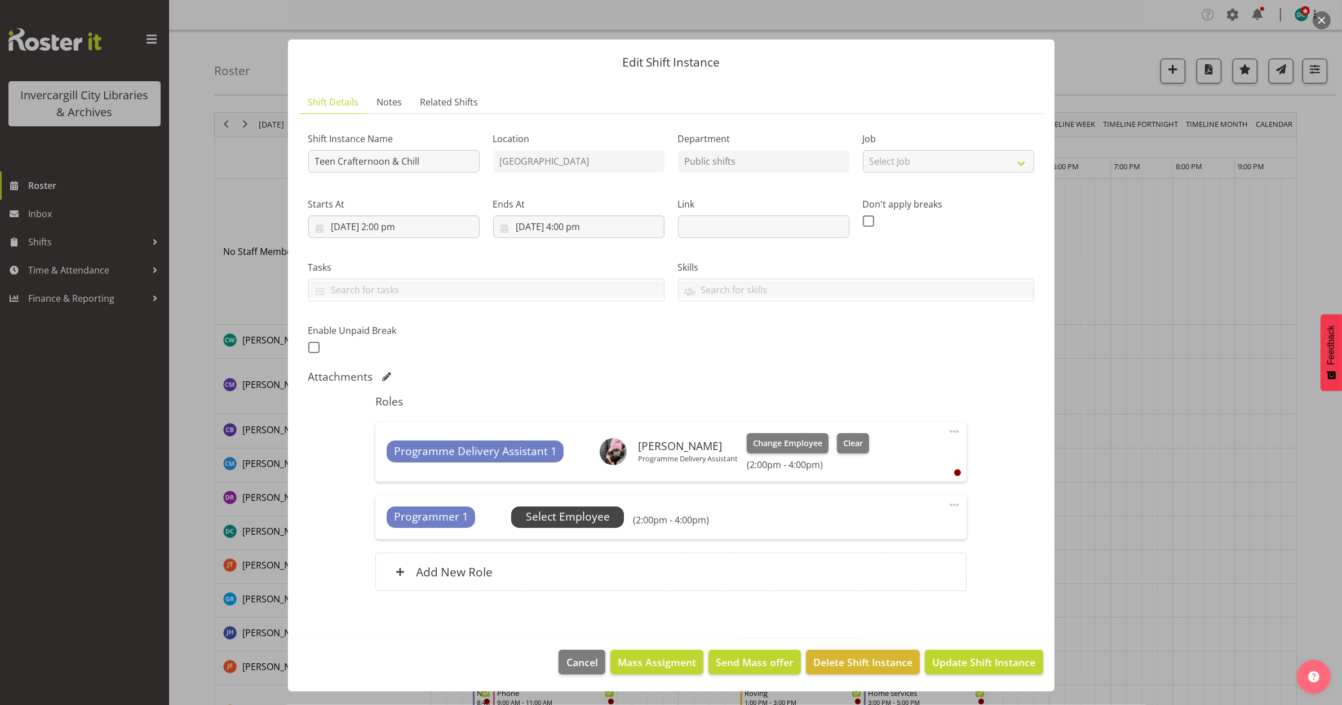
click at [550, 516] on span "Select Employee" at bounding box center [568, 517] width 84 height 16
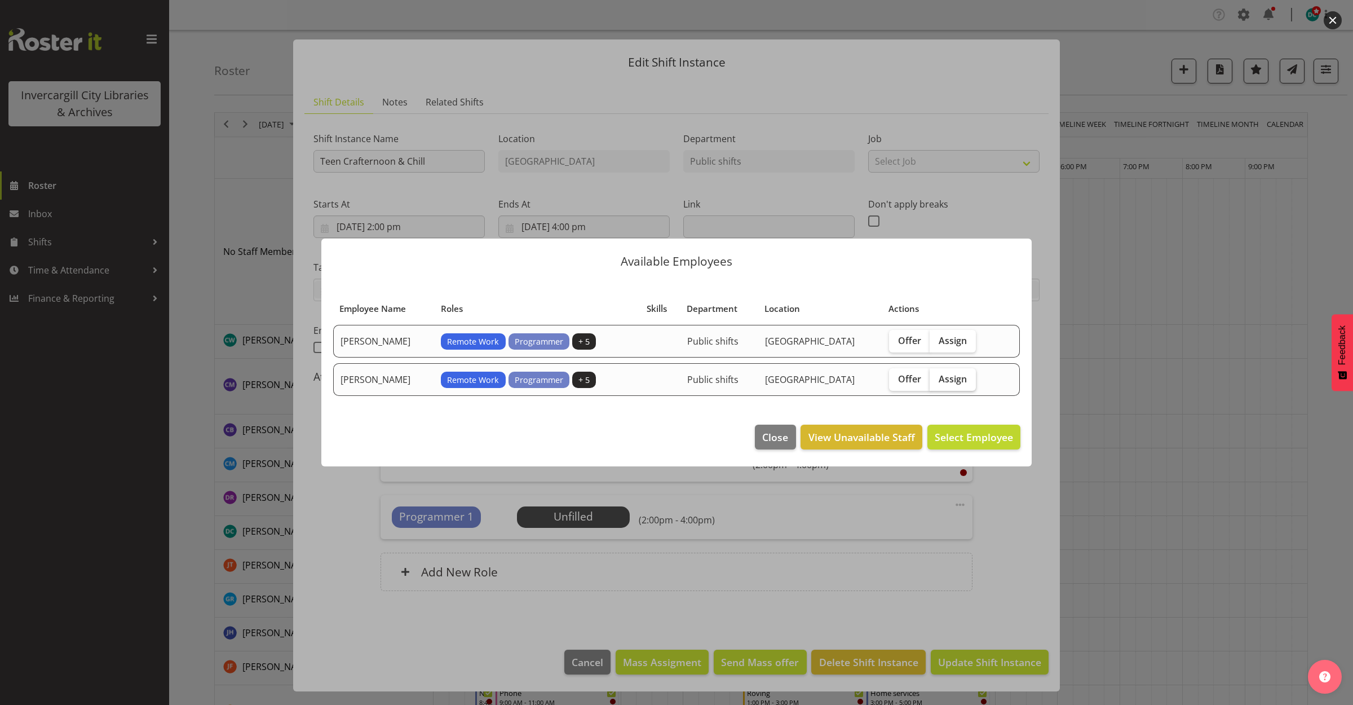
click at [956, 377] on span "Assign" at bounding box center [953, 378] width 28 height 11
click at [937, 377] on input "Assign" at bounding box center [933, 378] width 7 height 7
checkbox input "true"
click at [975, 434] on span "Assign Katie Greene" at bounding box center [956, 437] width 114 height 14
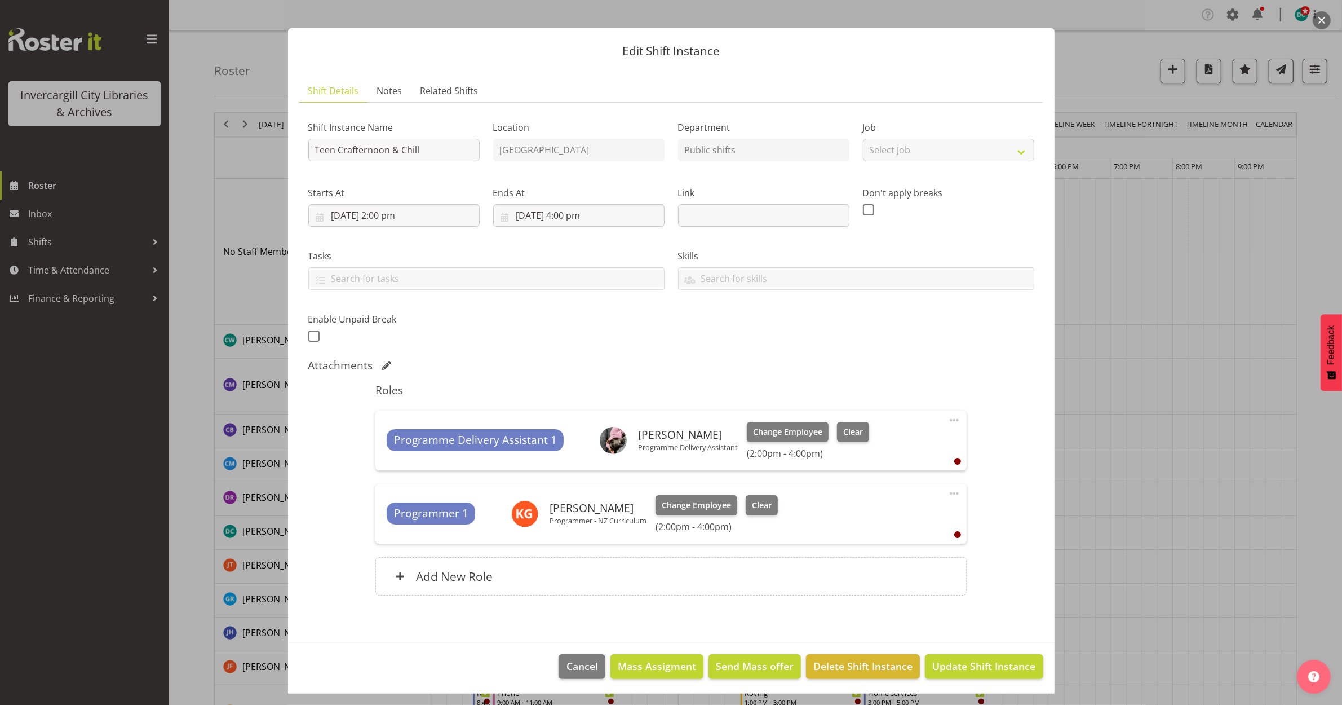
scroll to position [14, 0]
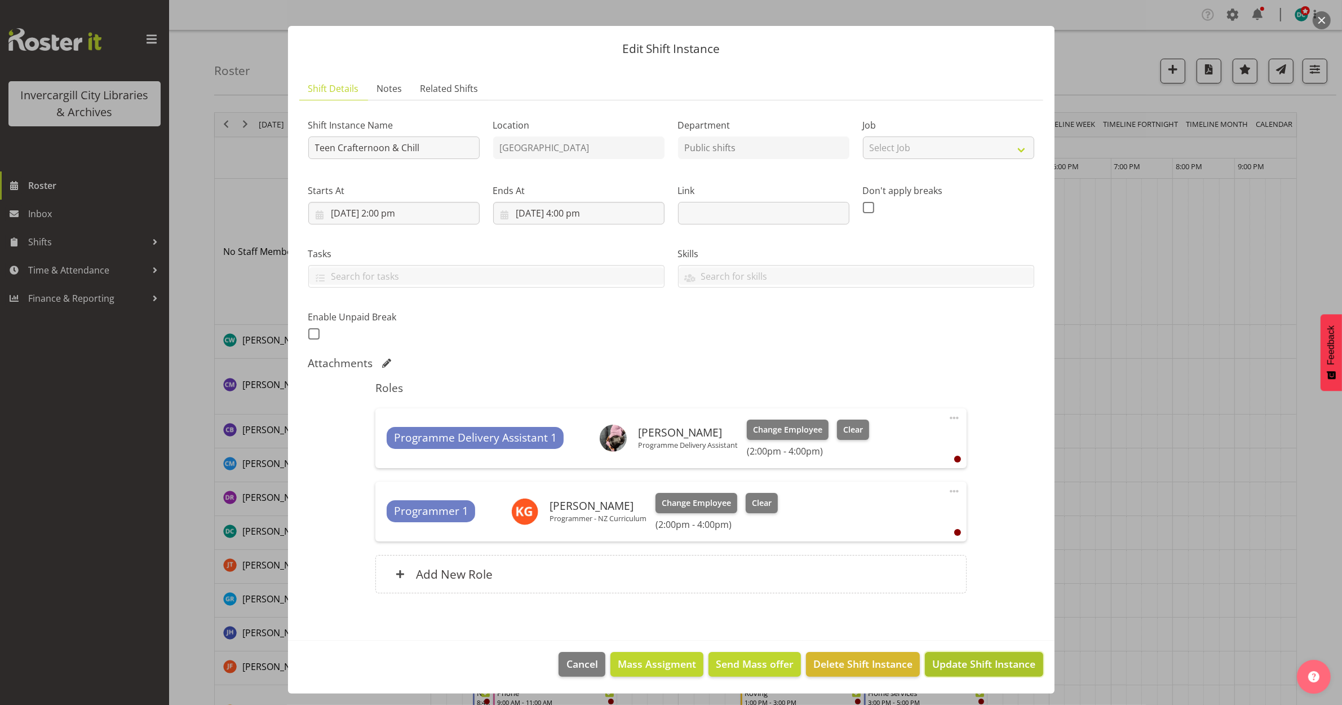
click at [970, 662] on span "Update Shift Instance" at bounding box center [983, 663] width 103 height 15
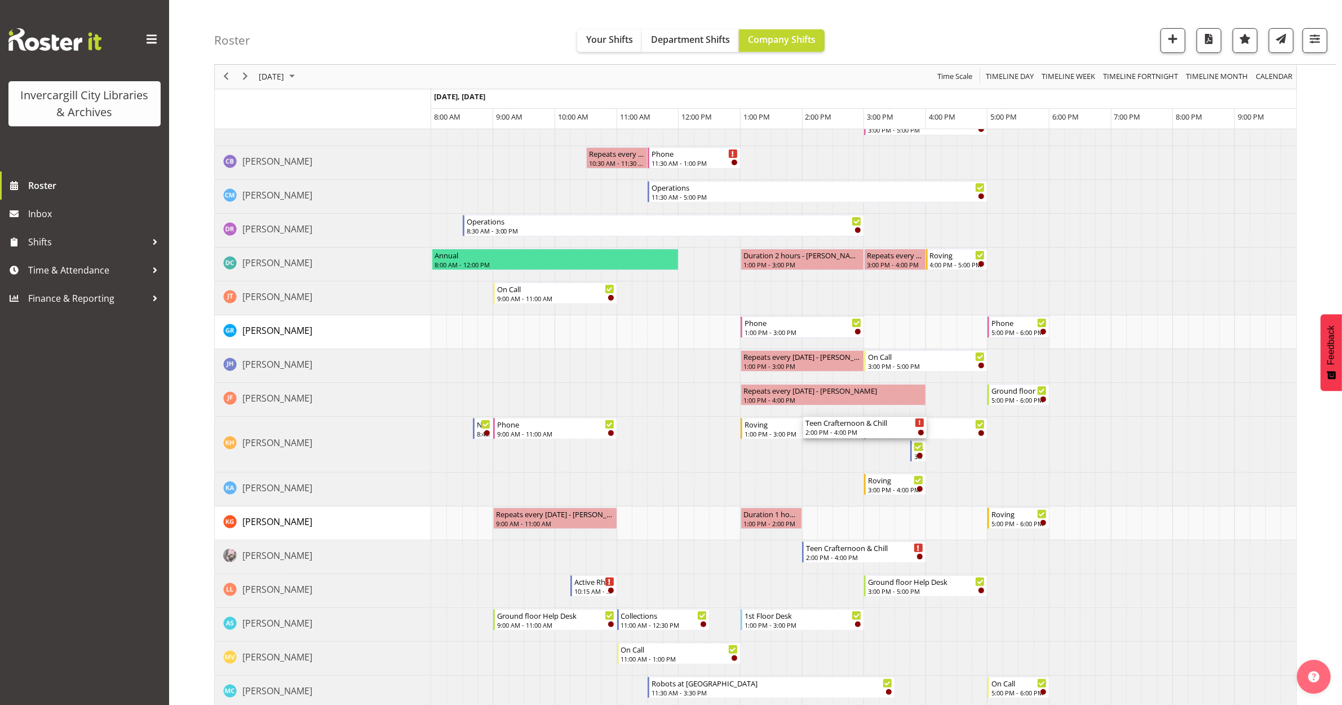
scroll to position [282, 0]
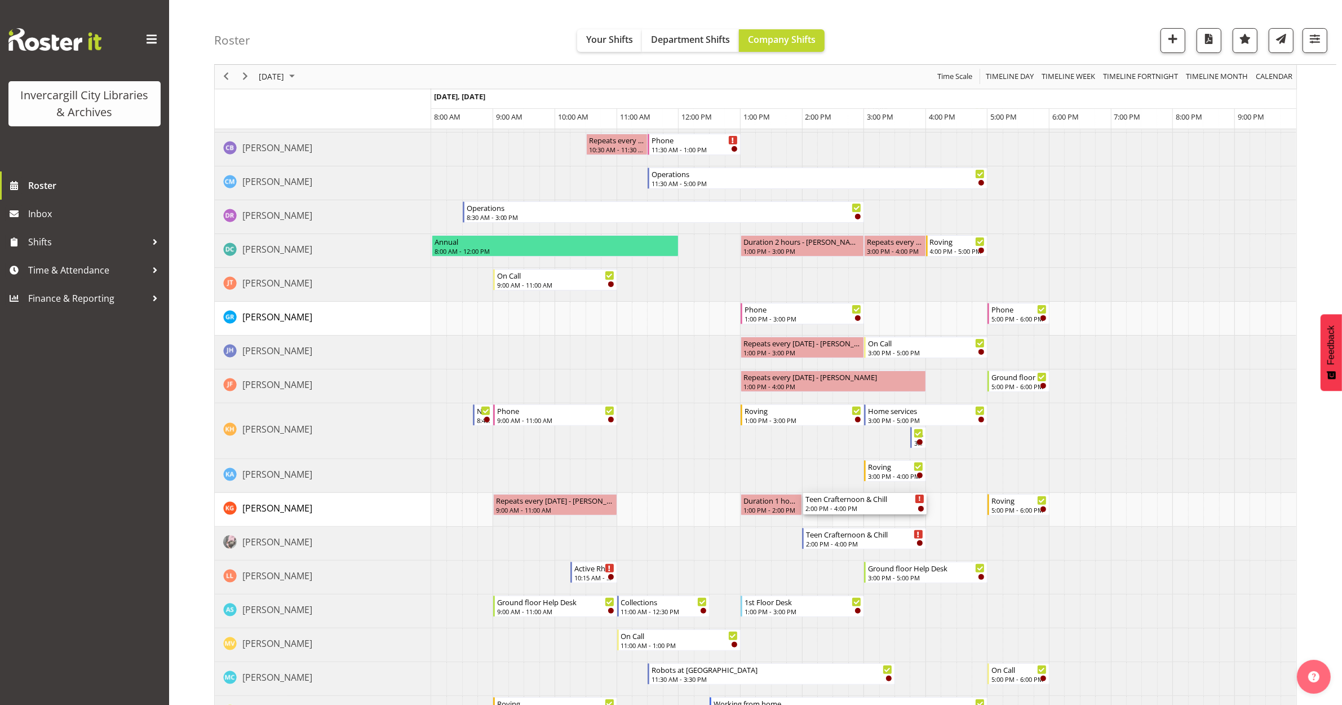
drag, startPoint x: 841, startPoint y: 254, endPoint x: 830, endPoint y: 509, distance: 255.6
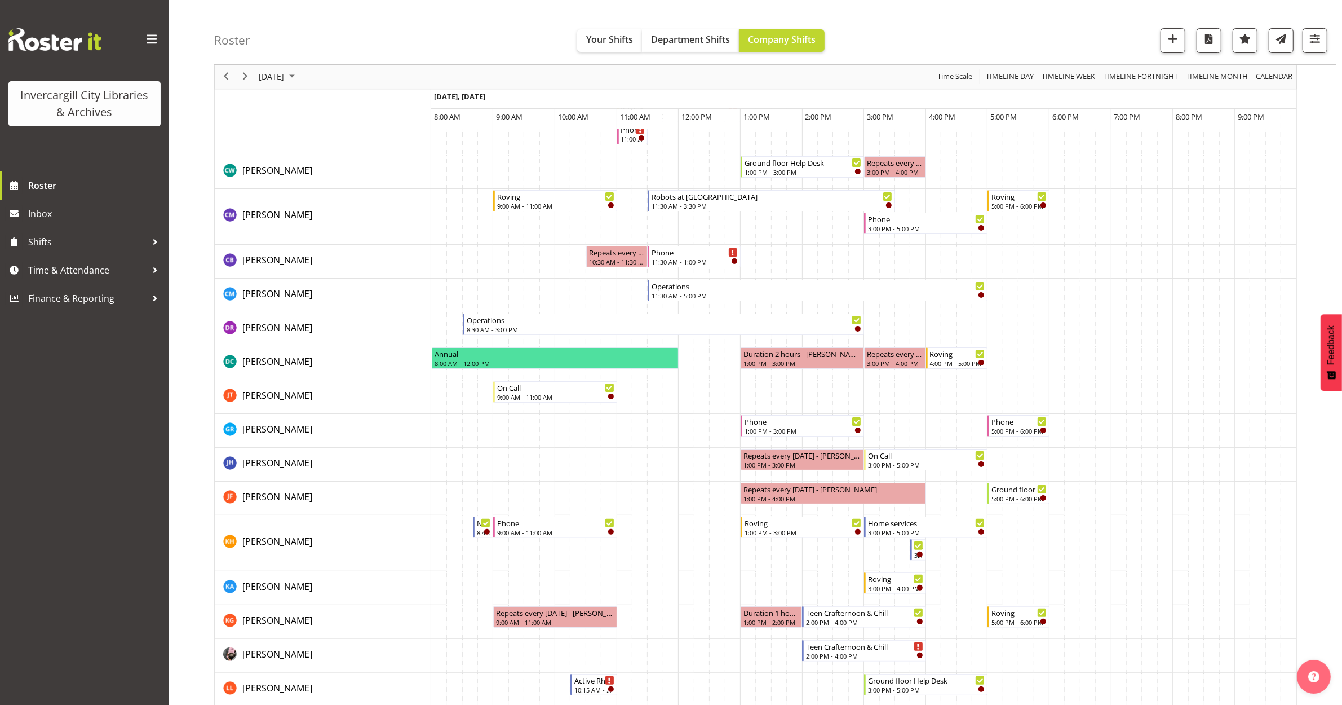
scroll to position [0, 0]
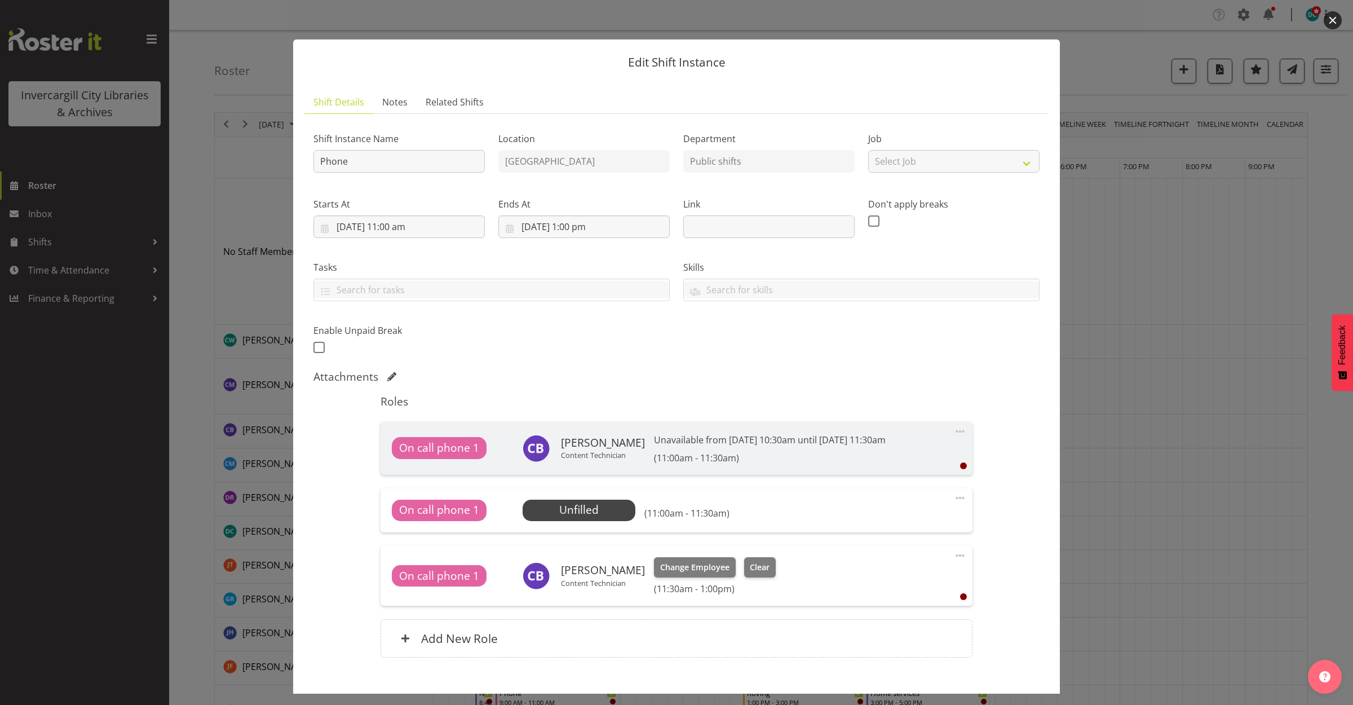
click at [1331, 18] on button "button" at bounding box center [1333, 20] width 18 height 18
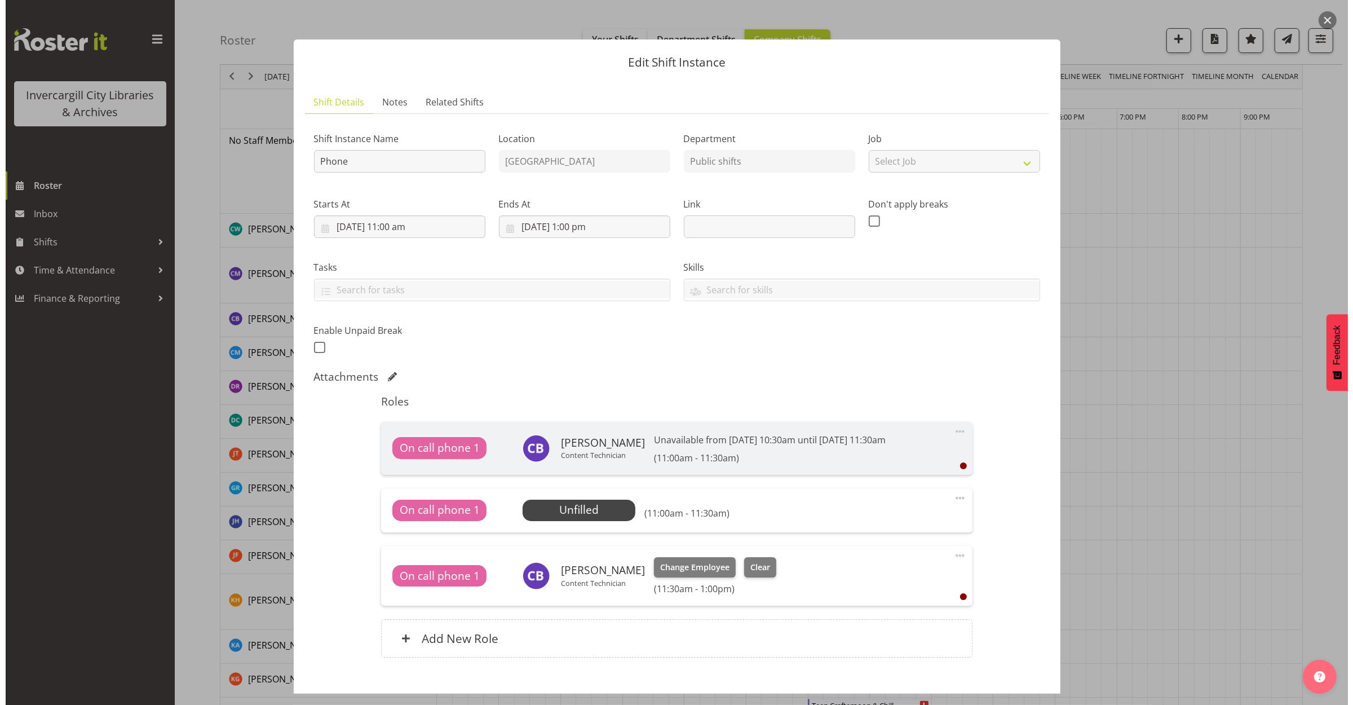
scroll to position [211, 0]
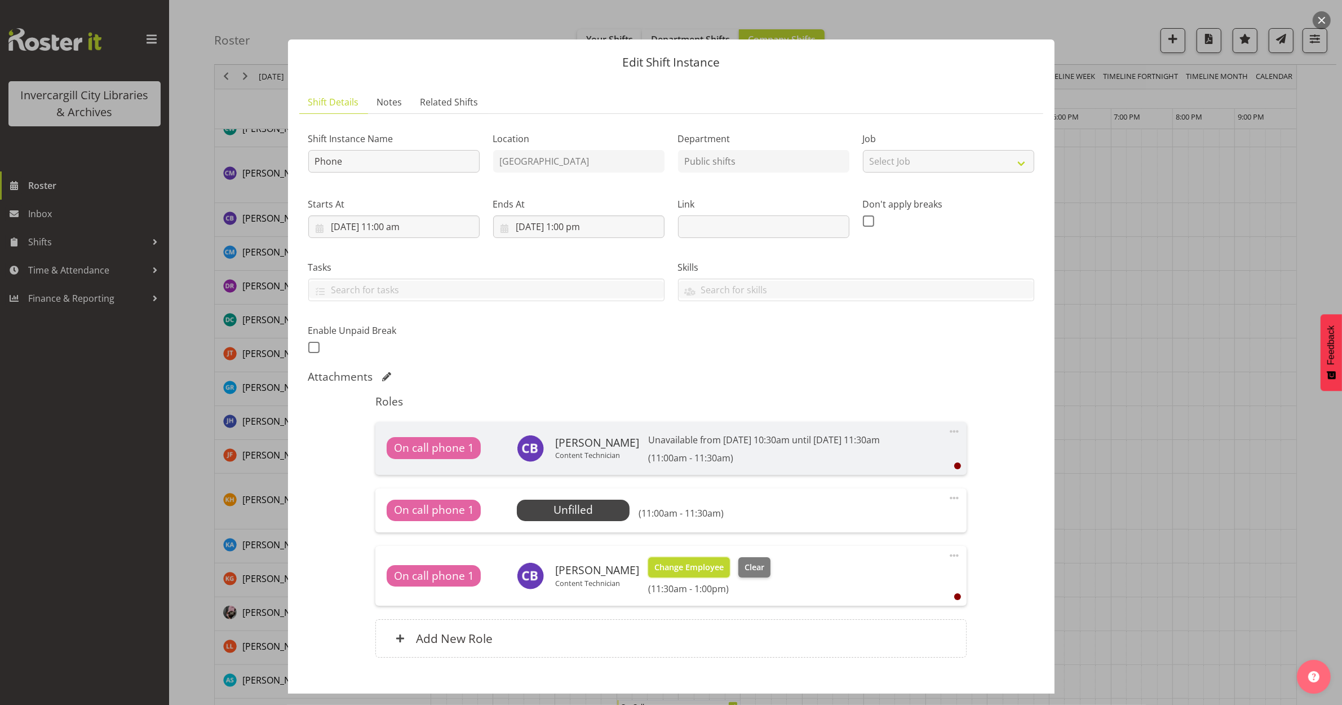
click at [662, 564] on span "Change Employee" at bounding box center [689, 567] width 69 height 12
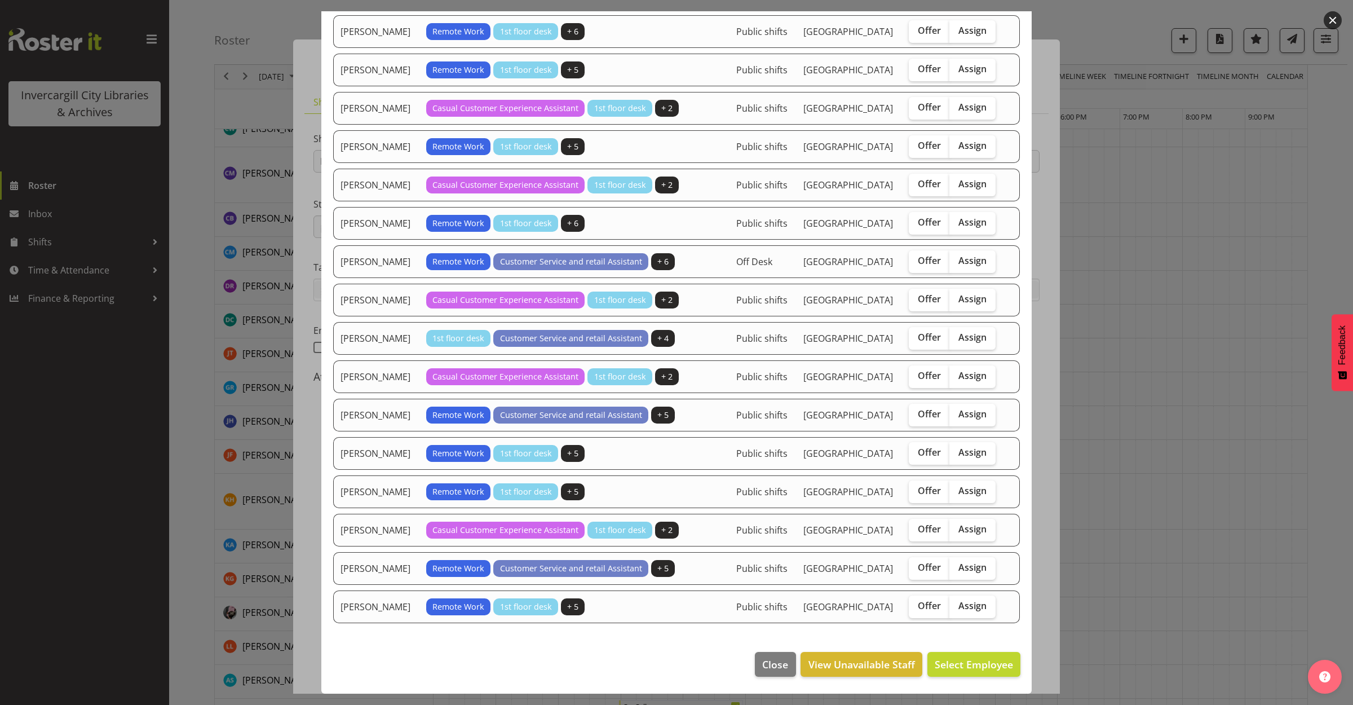
scroll to position [920, 0]
click at [848, 661] on span "View Unavailable Staff" at bounding box center [861, 664] width 107 height 15
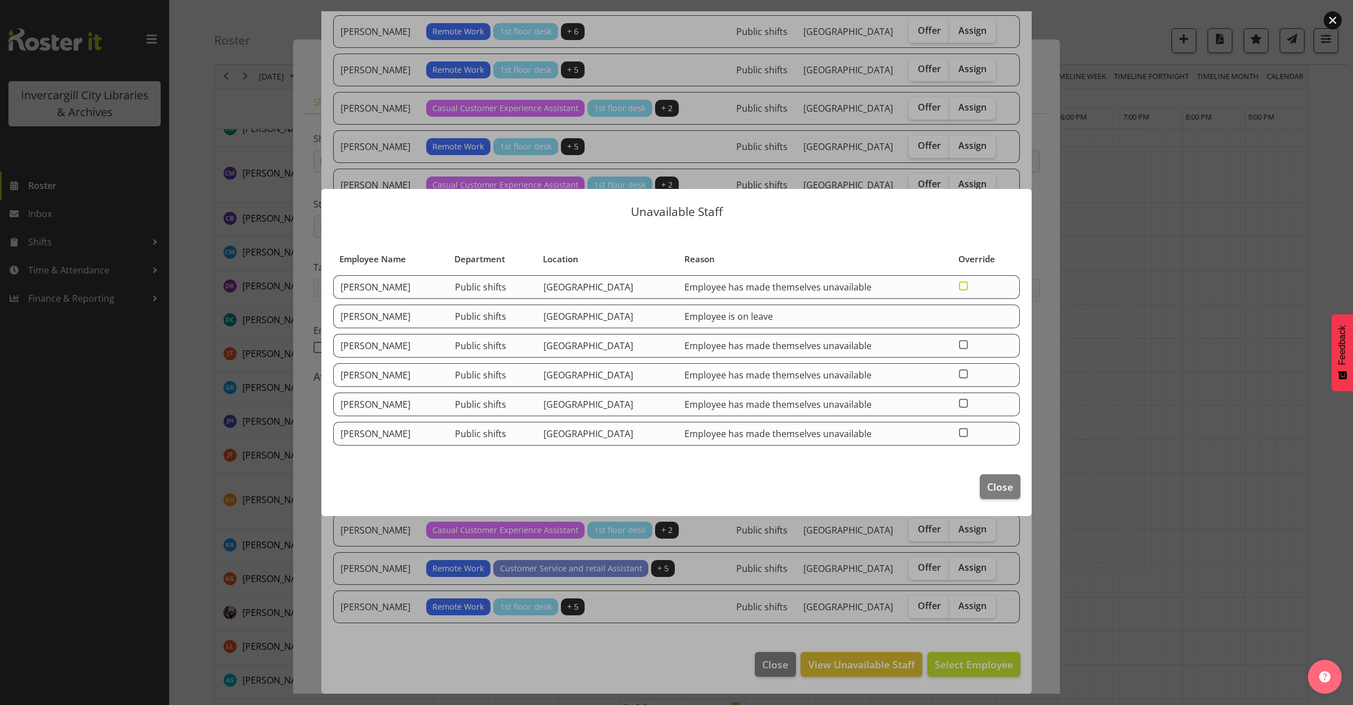
click at [967, 281] on span at bounding box center [963, 285] width 9 height 9
click at [966, 282] on input "checkbox" at bounding box center [962, 285] width 7 height 7
checkbox input "true"
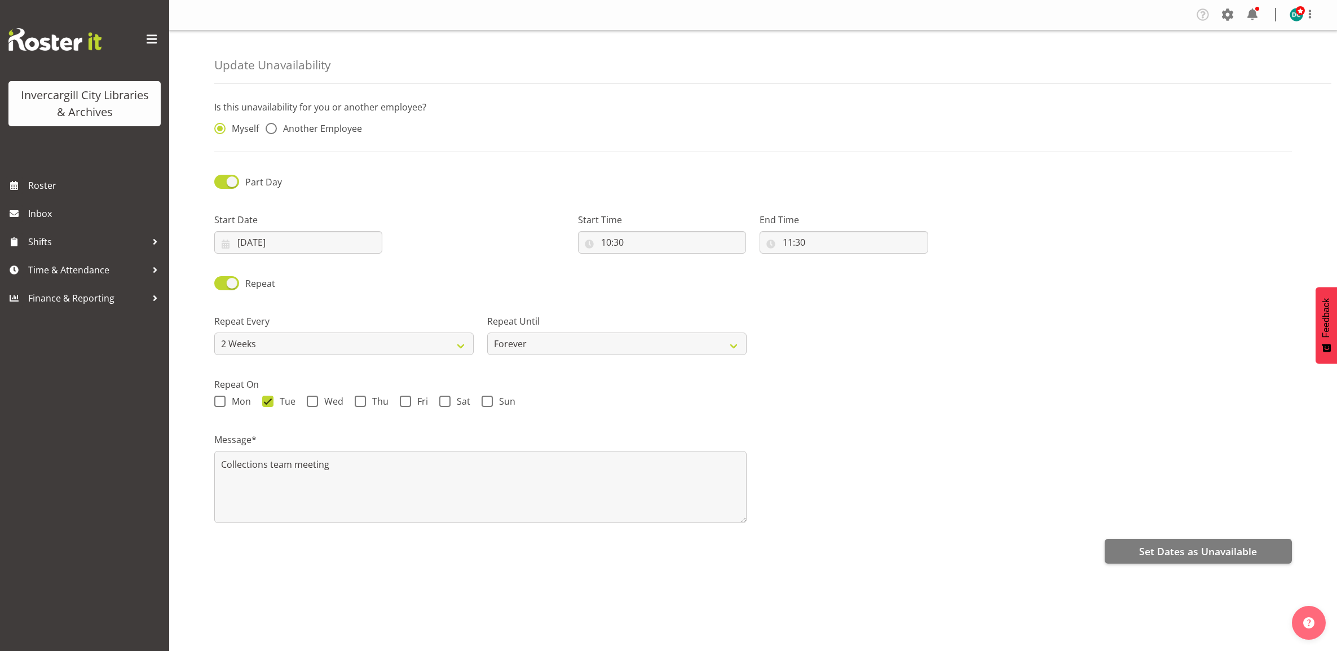
select select "11"
select select "30"
select select "2weeks"
radio input "false"
radio input "true"
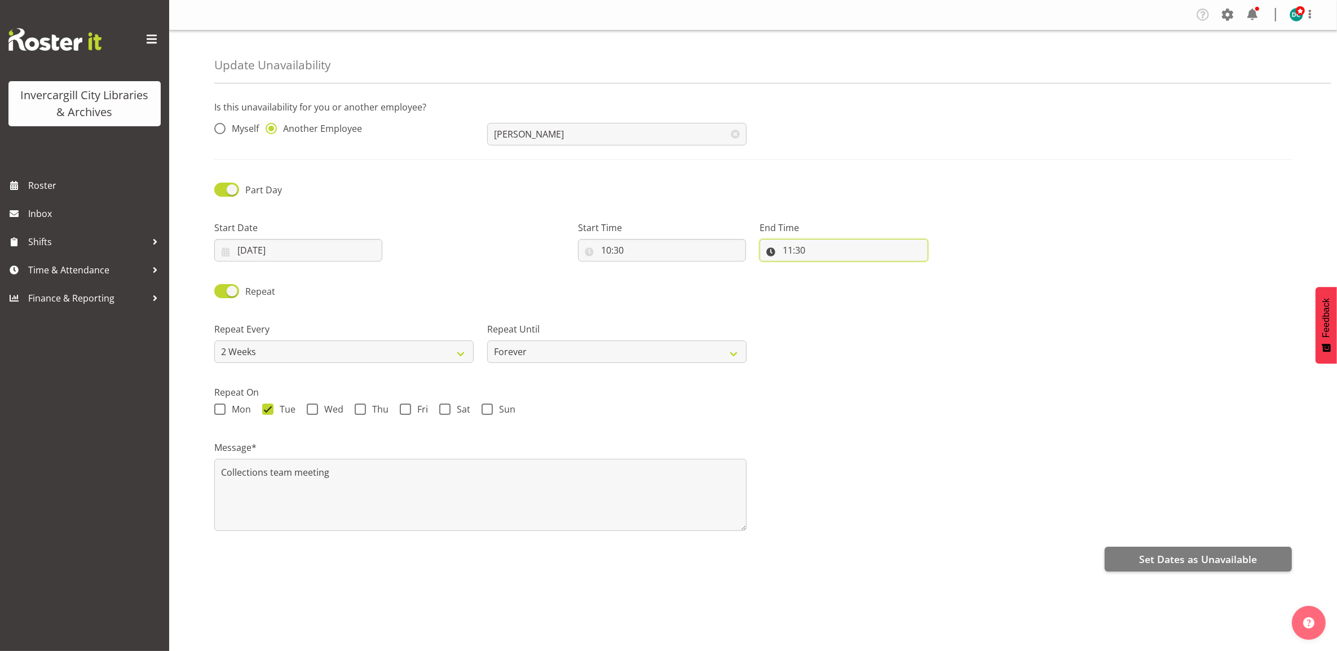
click at [825, 253] on input "11:30" at bounding box center [843, 250] width 168 height 23
click at [866, 282] on select "00 01 02 03 04 05 06 07 08 09 10 11 12 13 14 15 16 17 18 19 20 21 22 23 24 25 2…" at bounding box center [865, 279] width 25 height 23
select select "0"
type input "11:00"
click at [934, 340] on div "Repeat Every Week 2 Weeks 3 Weeks 4 Weeks Month Repeat Until Forever On a date" at bounding box center [752, 338] width 1091 height 63
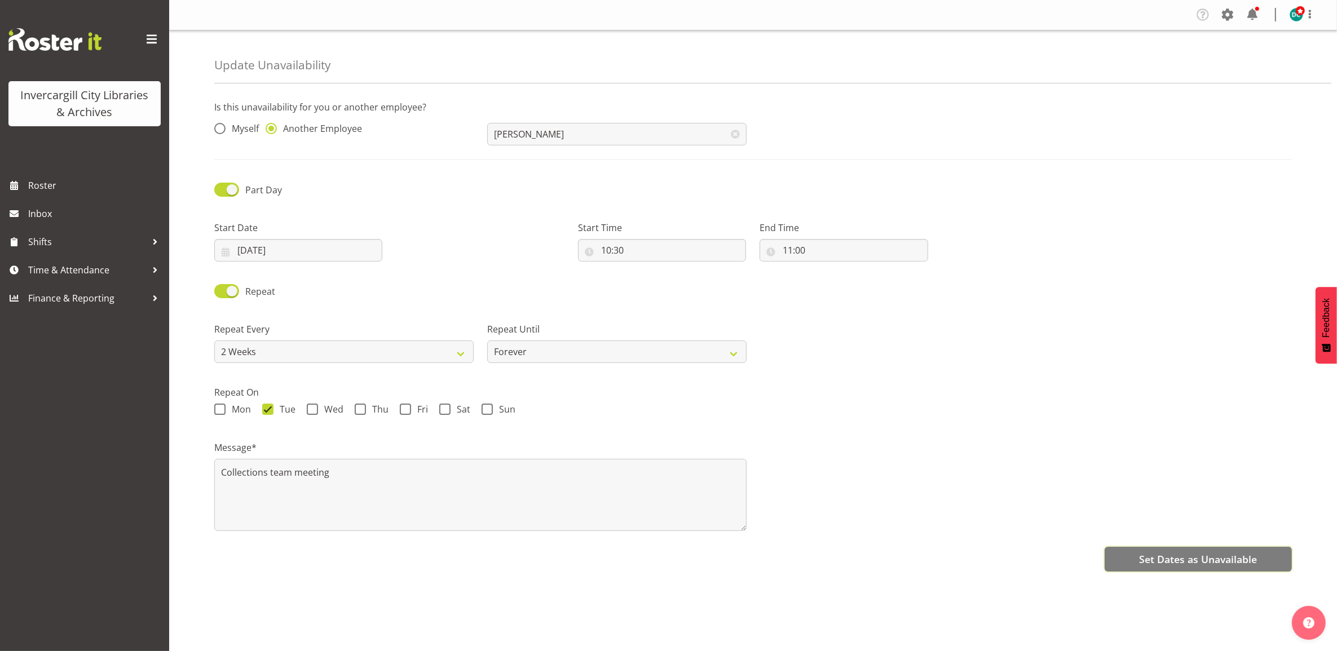
click at [1188, 553] on span "Set Dates as Unavailable" at bounding box center [1198, 559] width 118 height 15
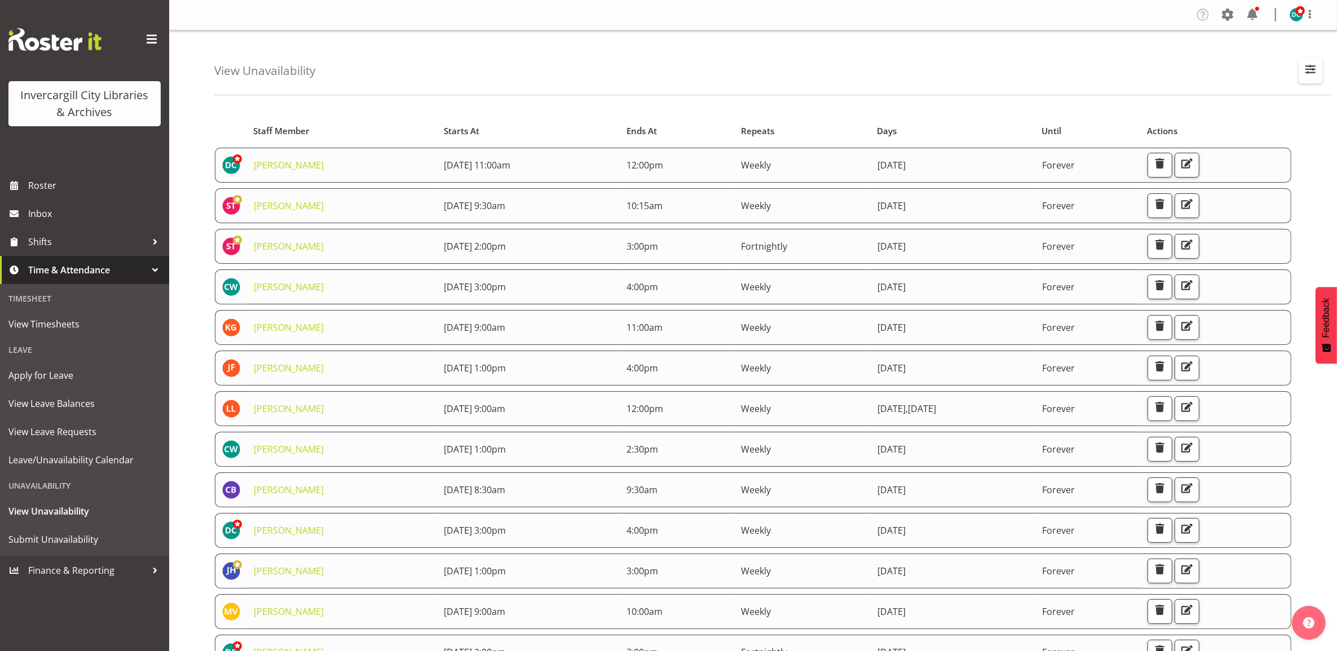
click at [1301, 64] on button "button" at bounding box center [1310, 71] width 24 height 25
click at [1181, 124] on input "text" at bounding box center [1237, 123] width 151 height 23
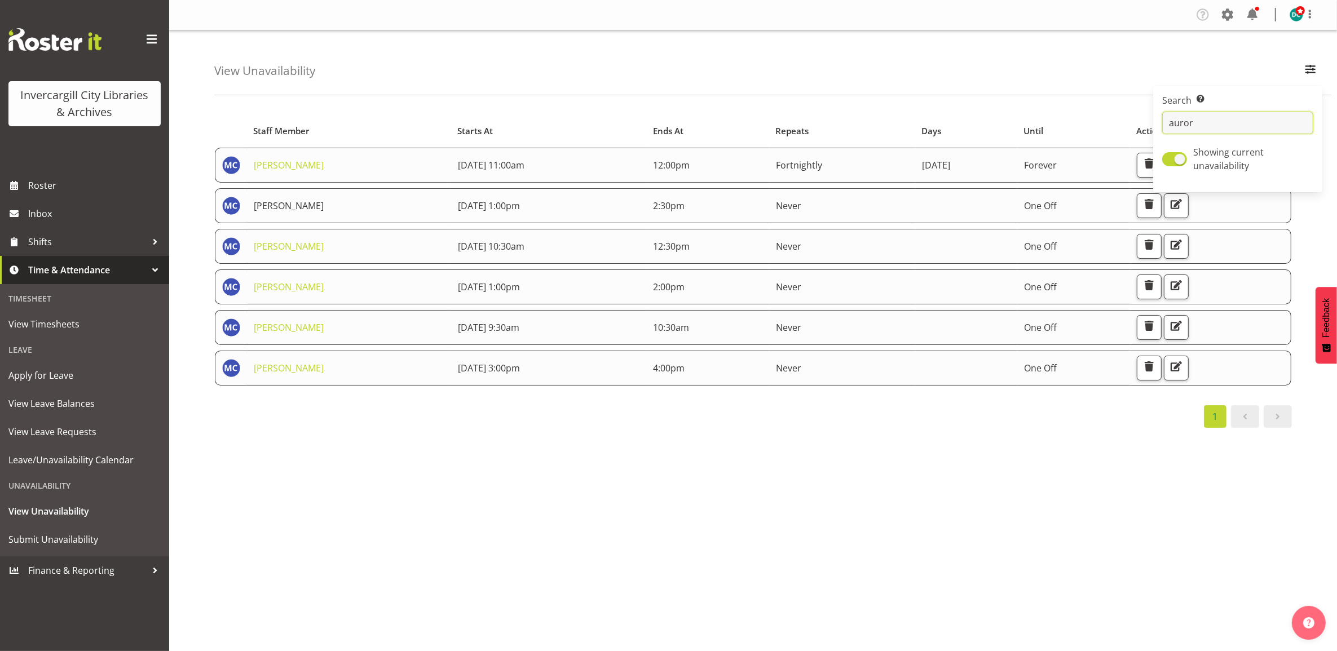
type input "auror"
click at [284, 213] on td "[PERSON_NAME]" at bounding box center [349, 205] width 204 height 35
click at [1183, 203] on span "button" at bounding box center [1176, 204] width 15 height 15
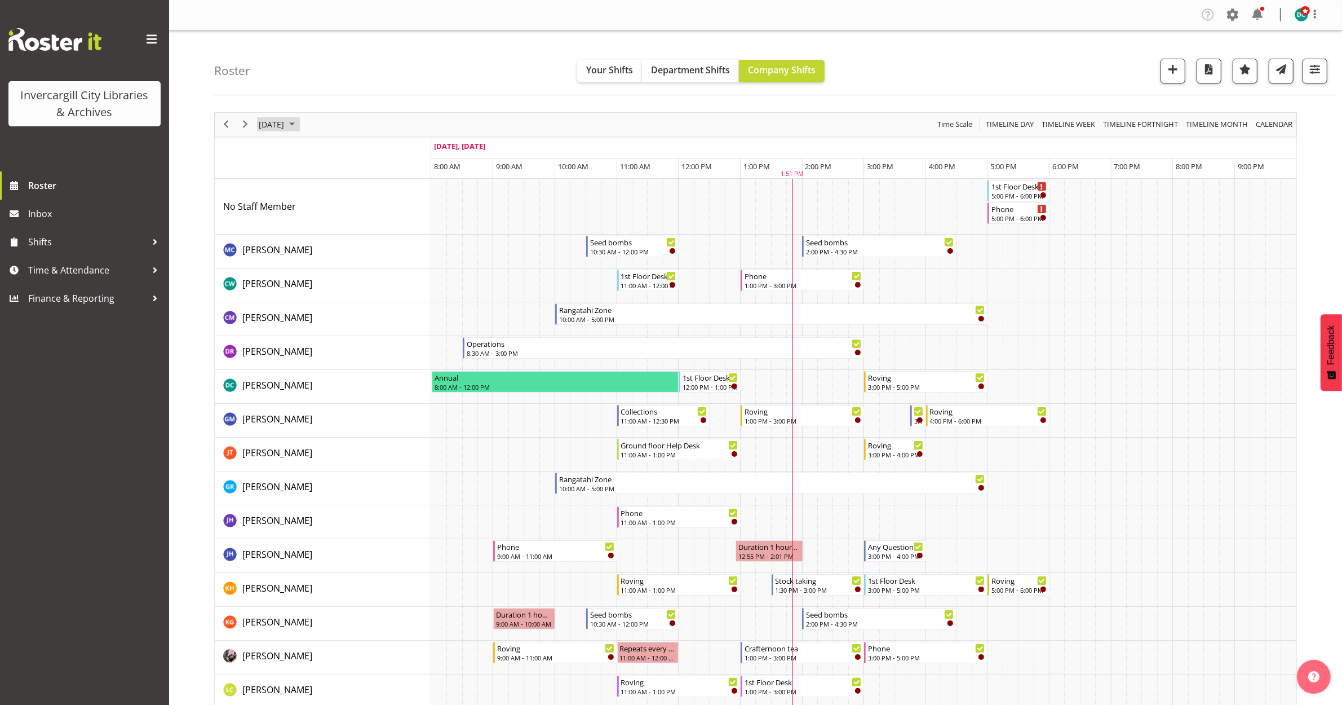
click at [285, 122] on span "[DATE]" at bounding box center [272, 124] width 28 height 14
click at [313, 267] on span "30" at bounding box center [306, 268] width 17 height 17
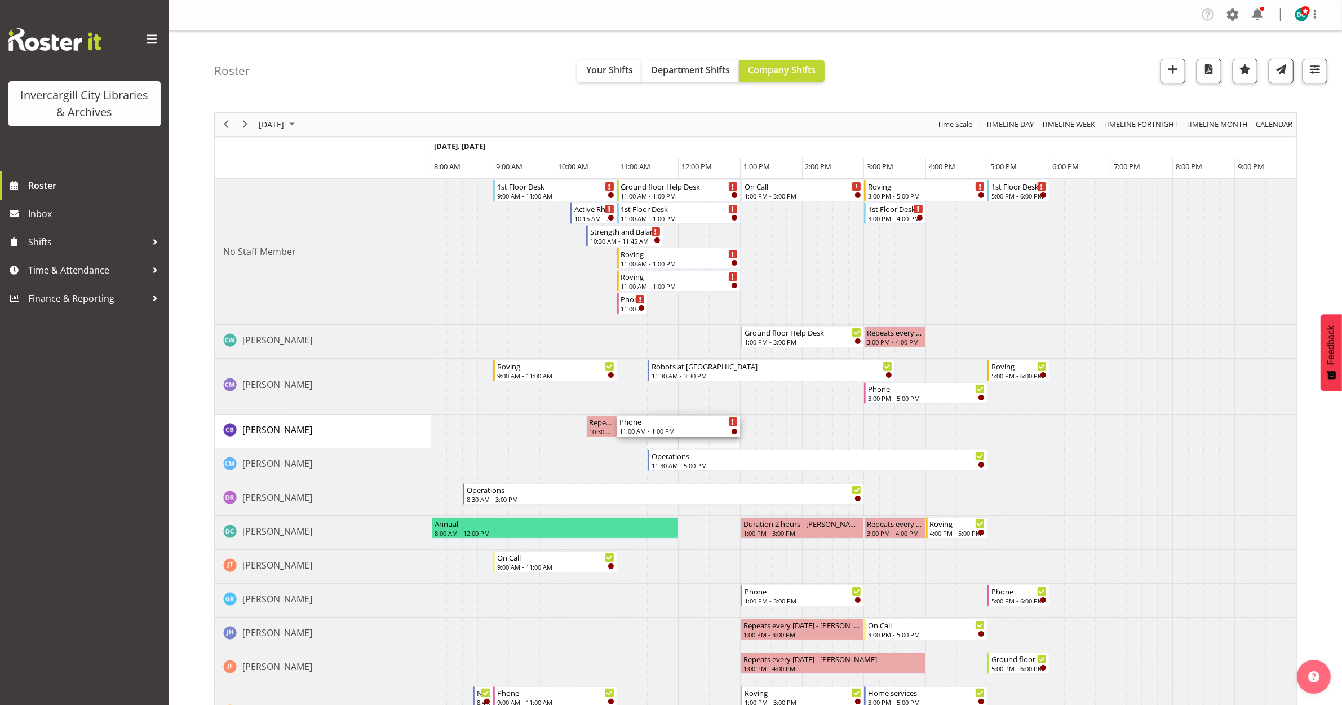
drag, startPoint x: 652, startPoint y: 421, endPoint x: 627, endPoint y: 427, distance: 24.9
drag, startPoint x: 649, startPoint y: 423, endPoint x: 626, endPoint y: 426, distance: 23.4
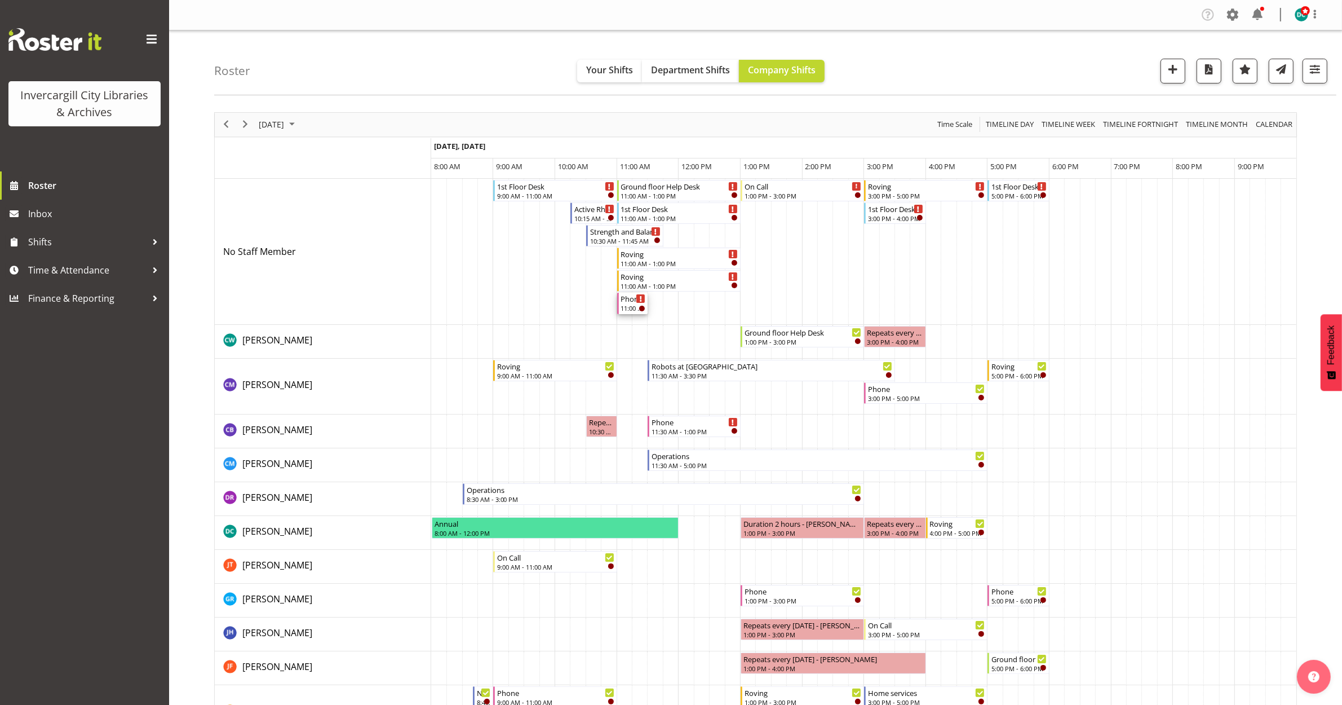
click at [627, 305] on div "11:00 AM - 11:30 AM" at bounding box center [633, 307] width 25 height 9
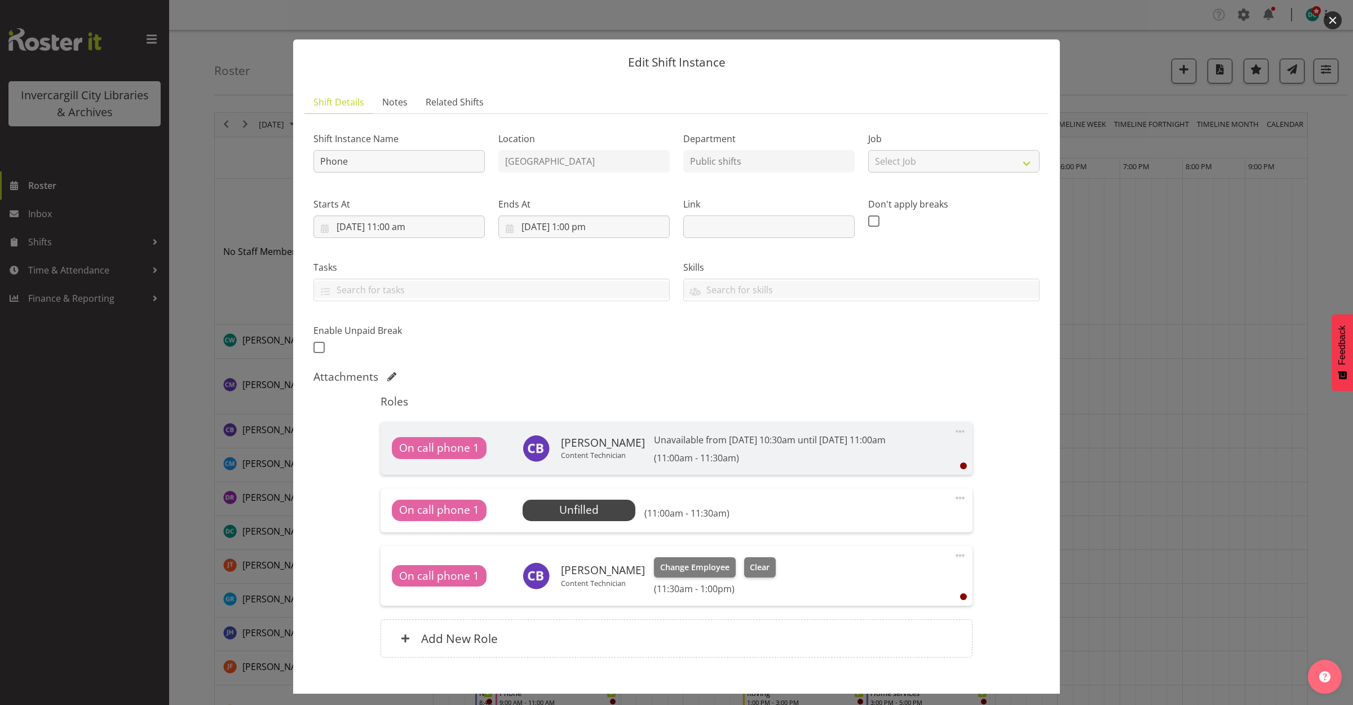
click at [1334, 23] on button "button" at bounding box center [1333, 20] width 18 height 18
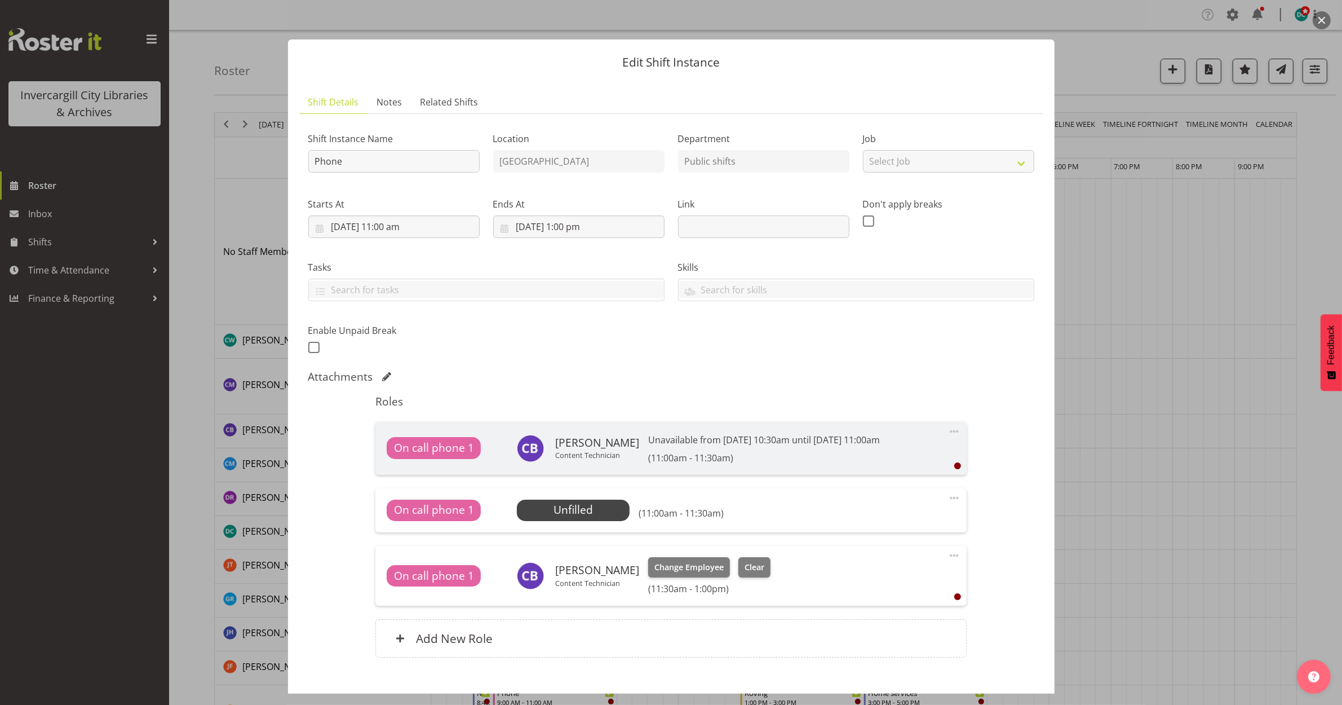
click at [1323, 17] on button "button" at bounding box center [1322, 20] width 18 height 18
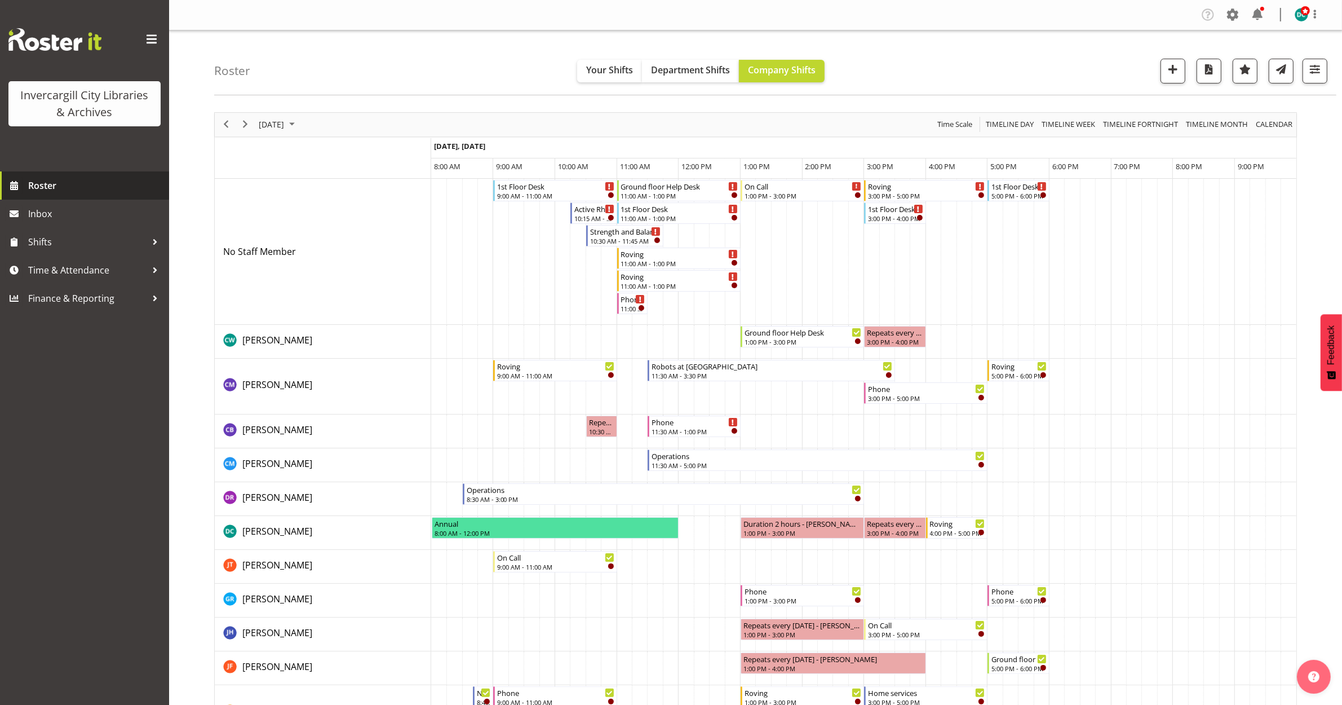
click at [58, 189] on span "Roster" at bounding box center [95, 185] width 135 height 17
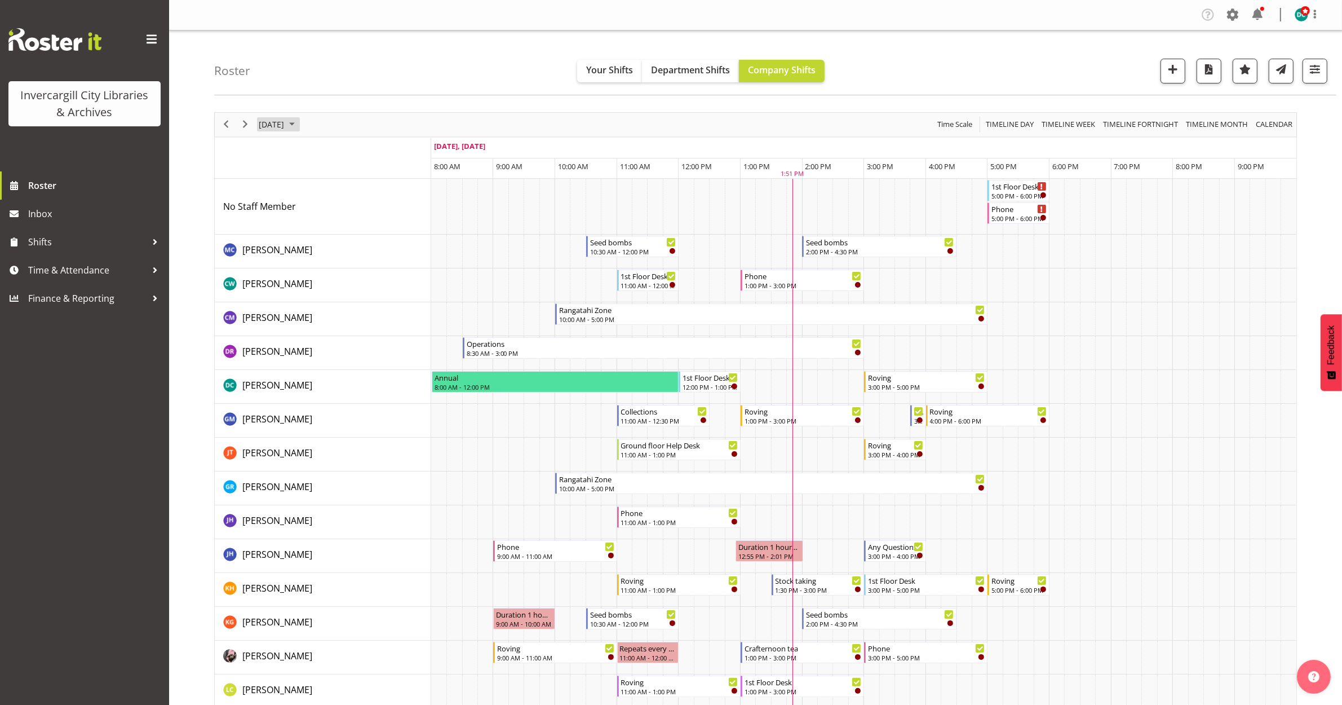
click at [285, 129] on span "[DATE]" at bounding box center [272, 124] width 28 height 14
click at [302, 272] on span "30" at bounding box center [306, 268] width 17 height 17
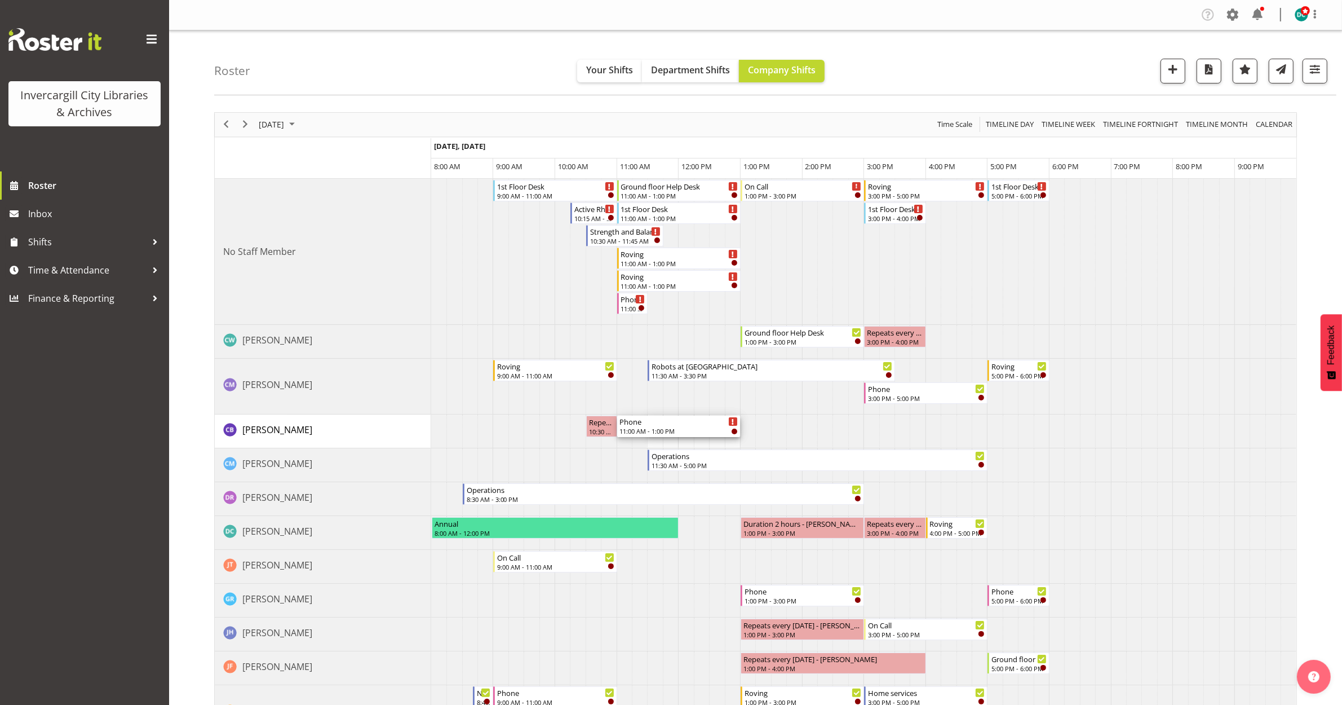
drag, startPoint x: 649, startPoint y: 429, endPoint x: 621, endPoint y: 428, distance: 28.2
drag, startPoint x: 649, startPoint y: 426, endPoint x: 618, endPoint y: 426, distance: 31.6
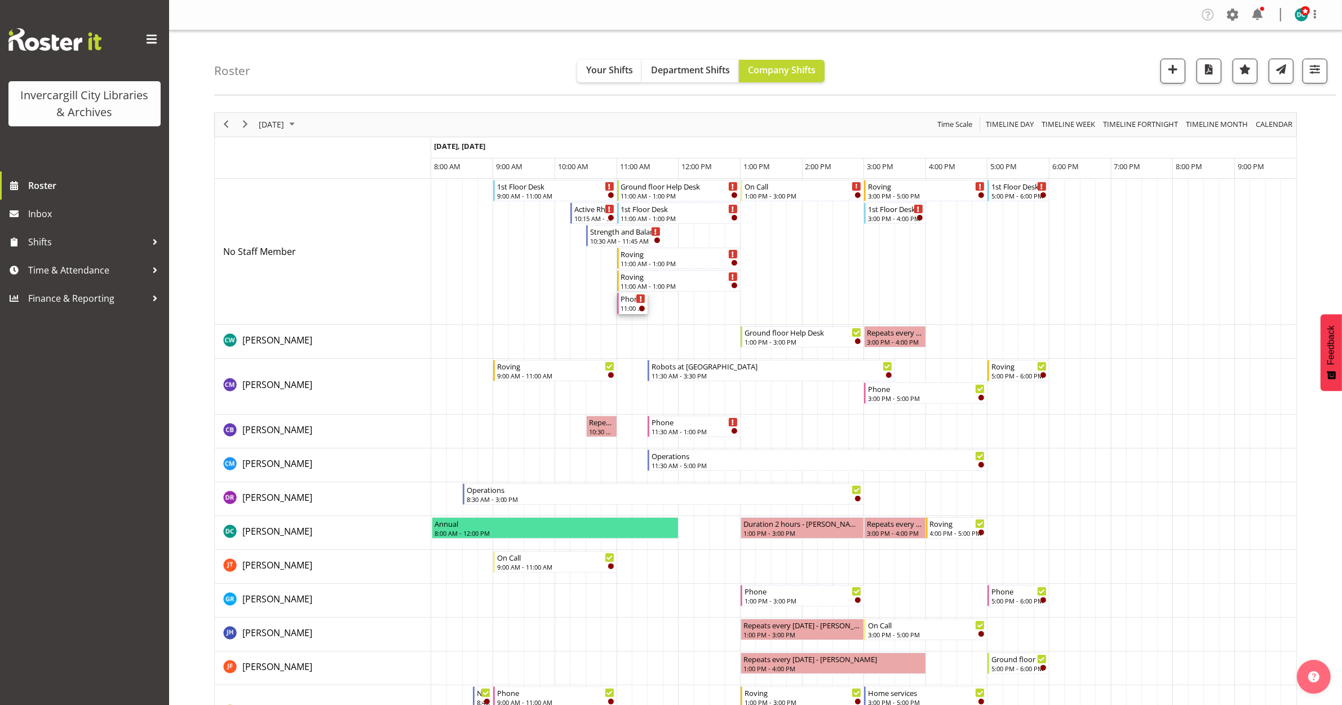
click at [630, 305] on div "11:00 AM - 11:30 AM" at bounding box center [633, 307] width 25 height 9
click at [0, 0] on div at bounding box center [0, 0] width 0 height 0
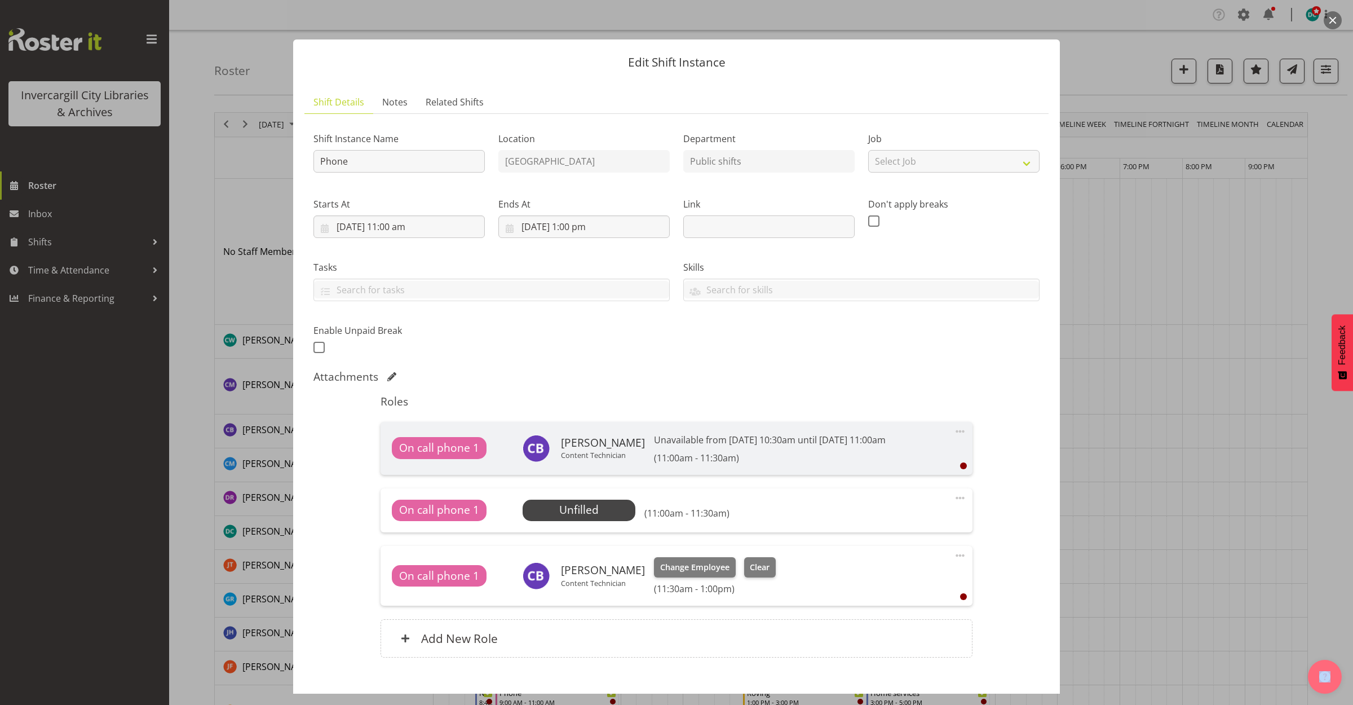
click at [953, 432] on span at bounding box center [960, 432] width 14 height 14
click at [854, 392] on div "Roles On call phone 1 Chris Broad Content Technician Unavailable from 23rd Sep …" at bounding box center [676, 529] width 605 height 283
click at [571, 509] on span "Select Employee" at bounding box center [579, 510] width 84 height 16
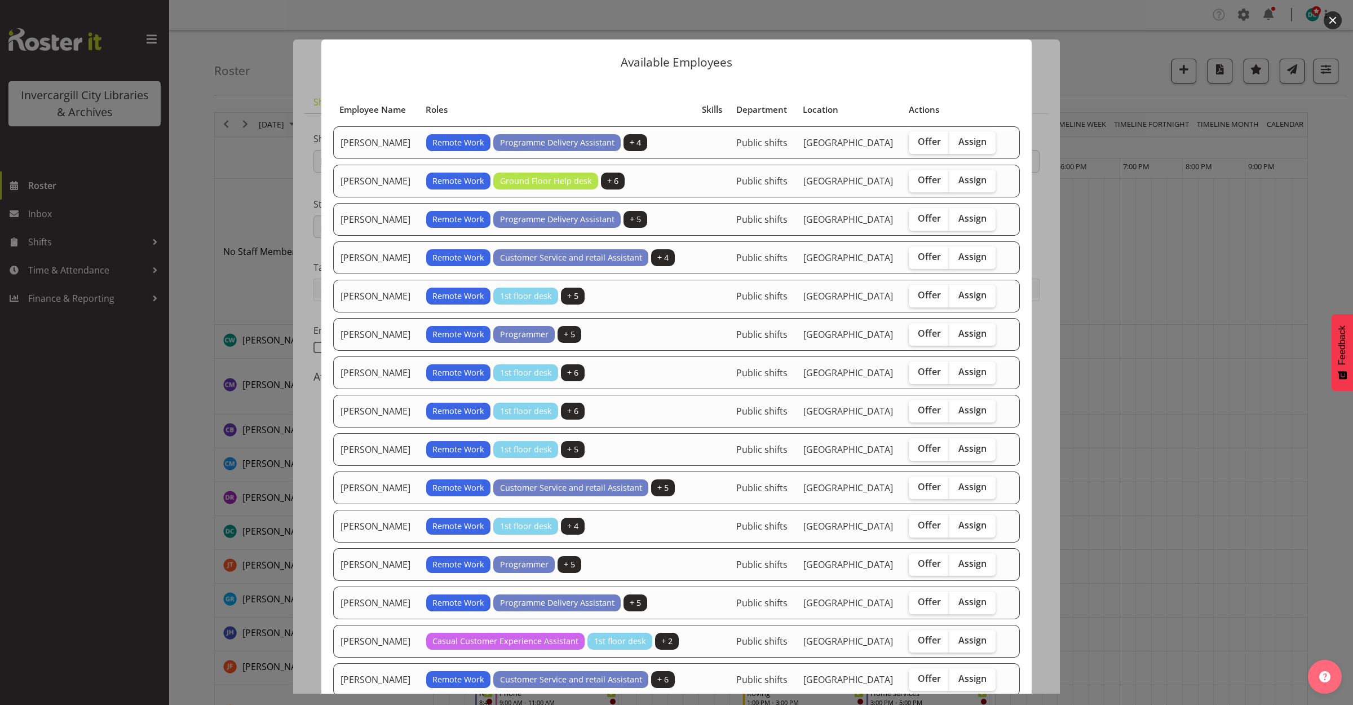
click at [1330, 23] on button "button" at bounding box center [1333, 20] width 18 height 18
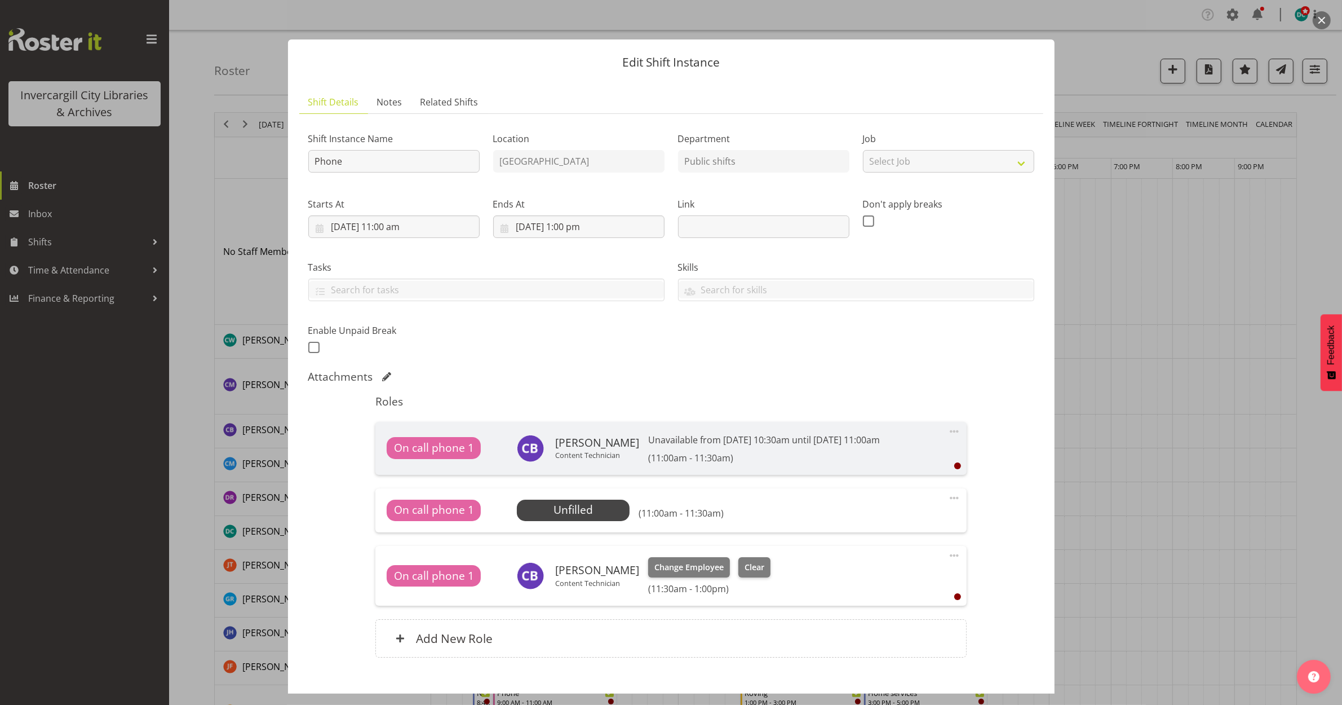
drag, startPoint x: 1316, startPoint y: 20, endPoint x: 1310, endPoint y: 23, distance: 7.3
click at [1316, 19] on button "button" at bounding box center [1322, 20] width 18 height 18
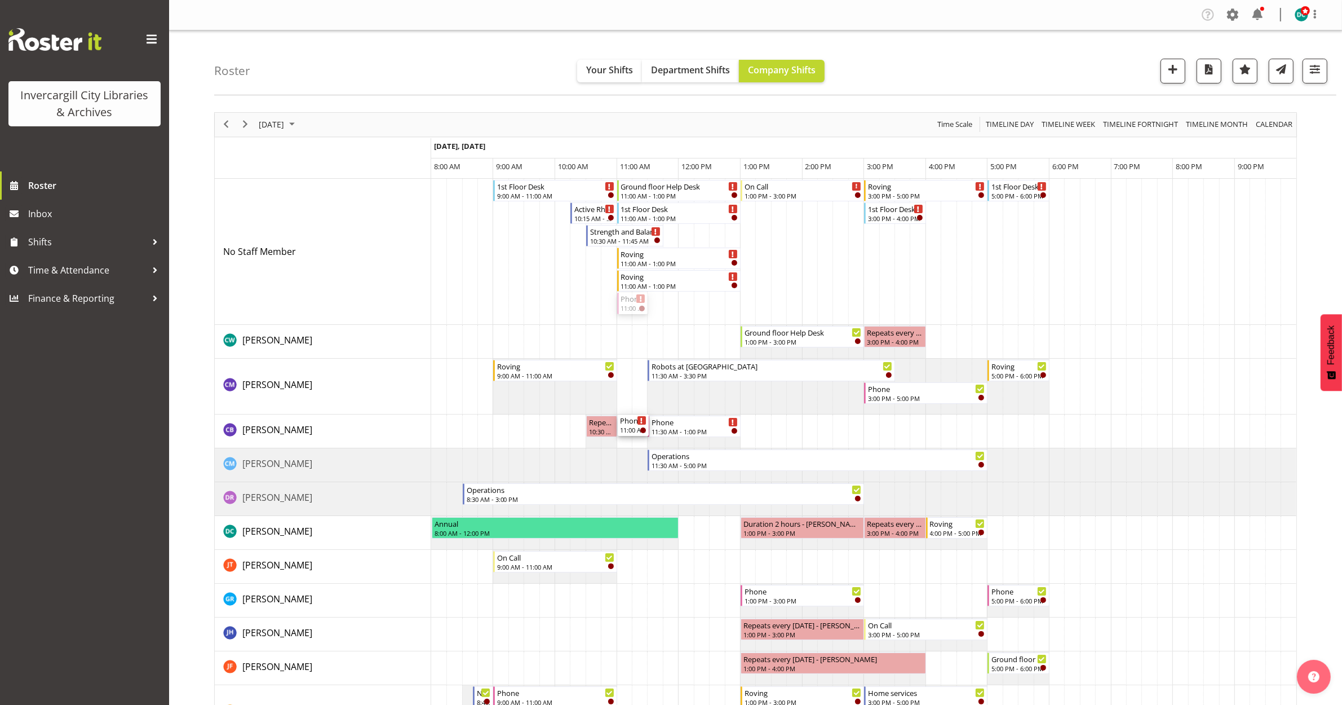
drag, startPoint x: 630, startPoint y: 429, endPoint x: 626, endPoint y: 441, distance: 12.5
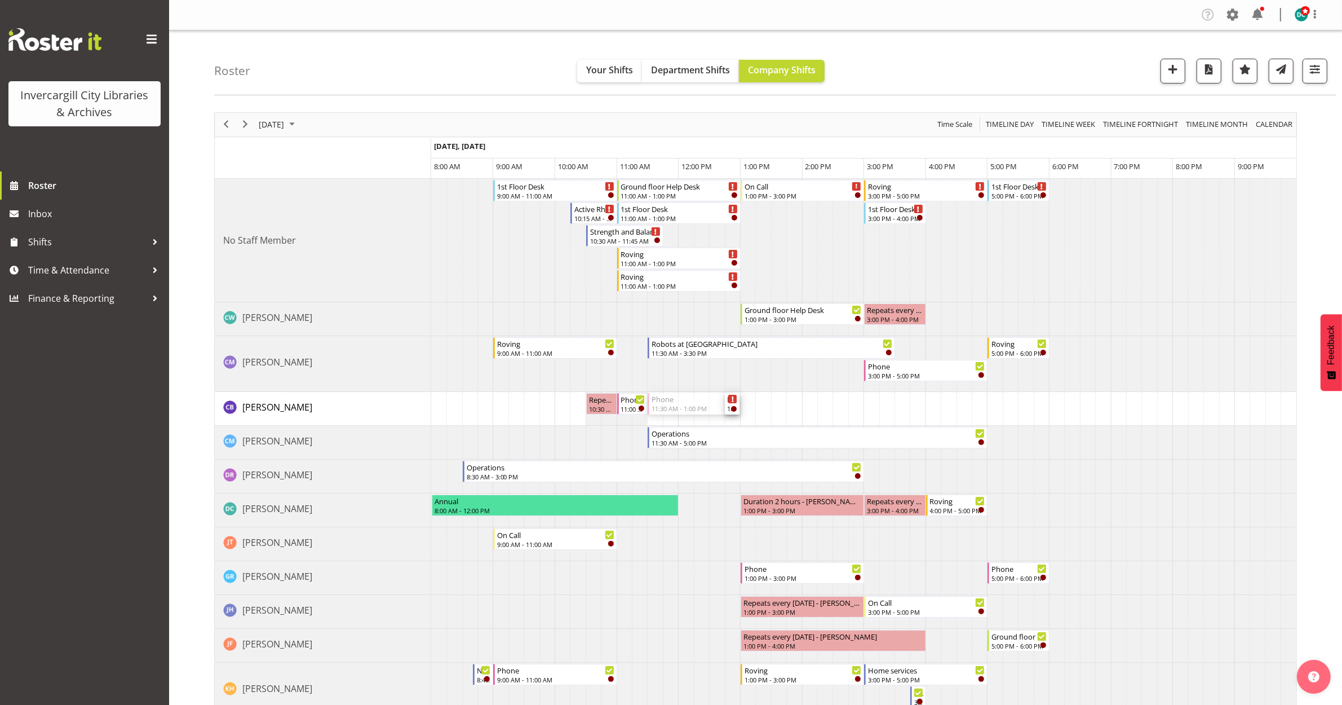
drag, startPoint x: 651, startPoint y: 401, endPoint x: 693, endPoint y: 404, distance: 42.4
drag, startPoint x: 647, startPoint y: 402, endPoint x: 736, endPoint y: 415, distance: 89.5
drag, startPoint x: 647, startPoint y: 406, endPoint x: 735, endPoint y: 410, distance: 87.5
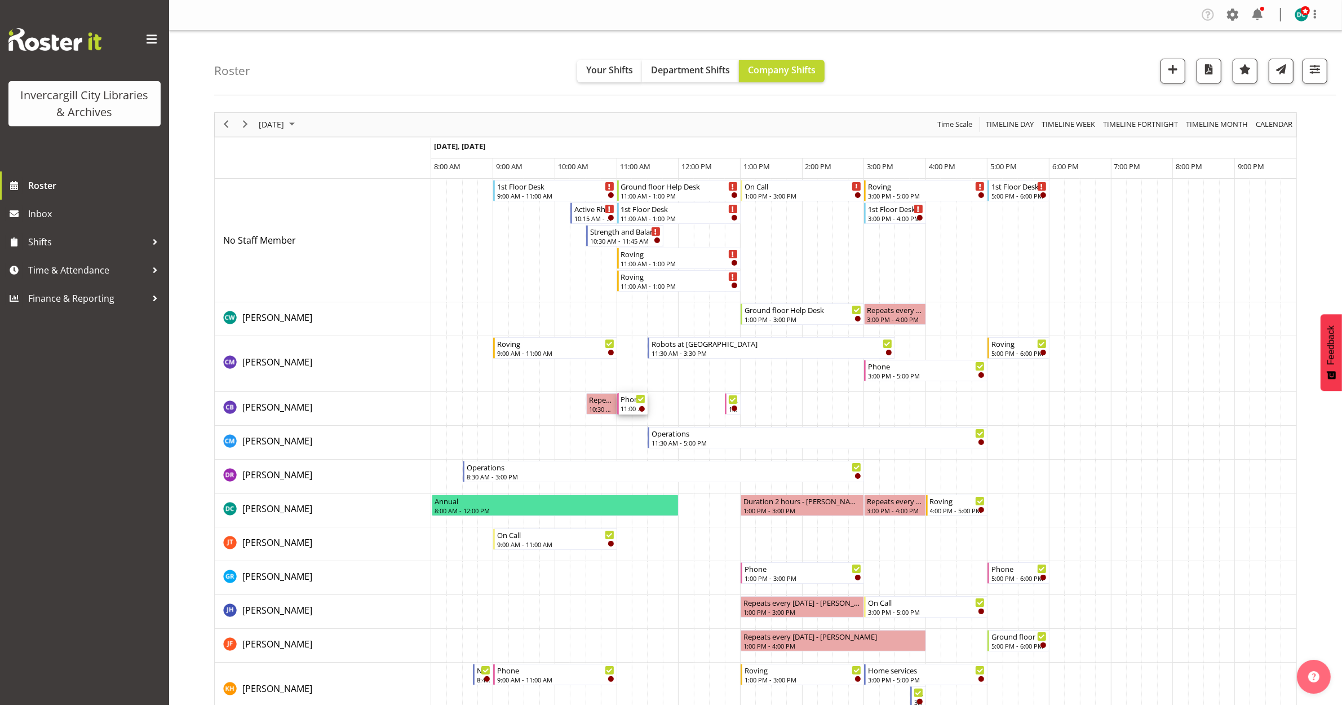
click at [630, 409] on div "11:00 AM - 11:30 AM" at bounding box center [633, 408] width 25 height 9
click at [0, 0] on div at bounding box center [0, 0] width 0 height 0
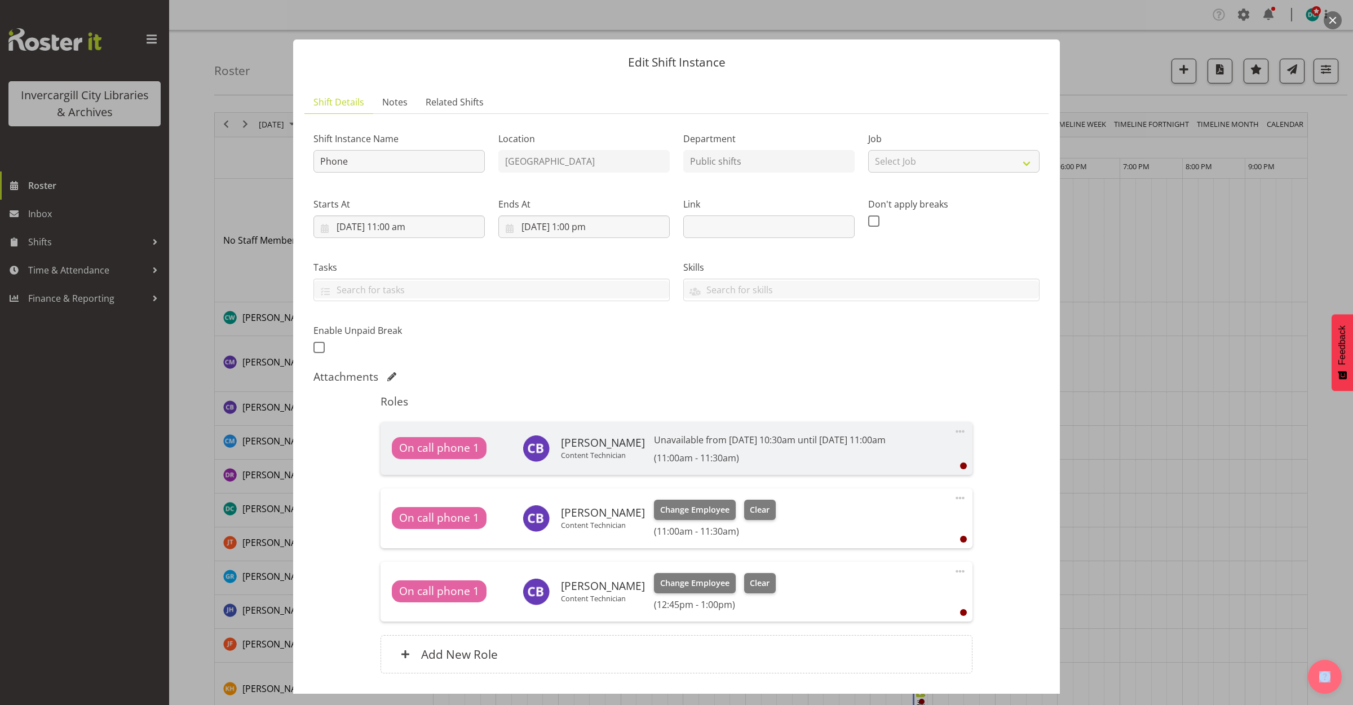
click at [1336, 18] on button "button" at bounding box center [1333, 20] width 18 height 18
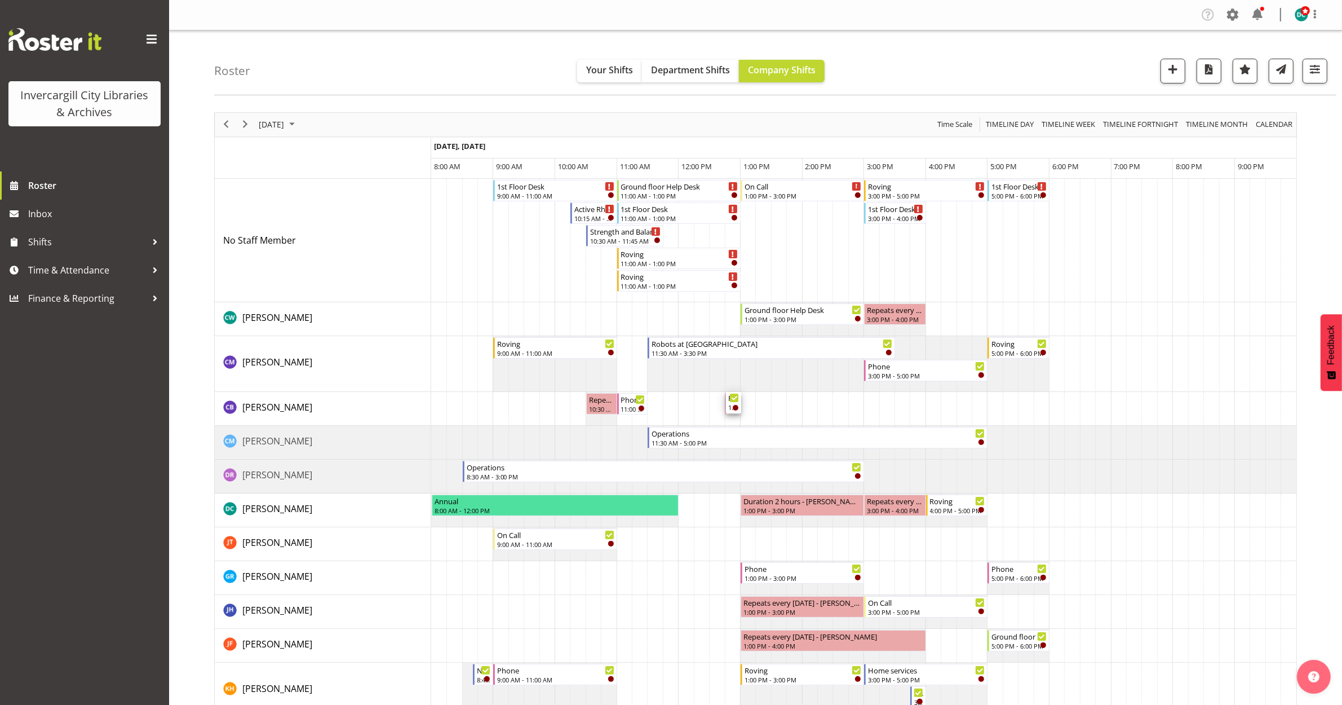
drag, startPoint x: 699, startPoint y: 398, endPoint x: 732, endPoint y: 413, distance: 35.8
drag, startPoint x: 633, startPoint y: 404, endPoint x: 739, endPoint y: 416, distance: 107.3
drag, startPoint x: 720, startPoint y: 409, endPoint x: 714, endPoint y: 410, distance: 5.7
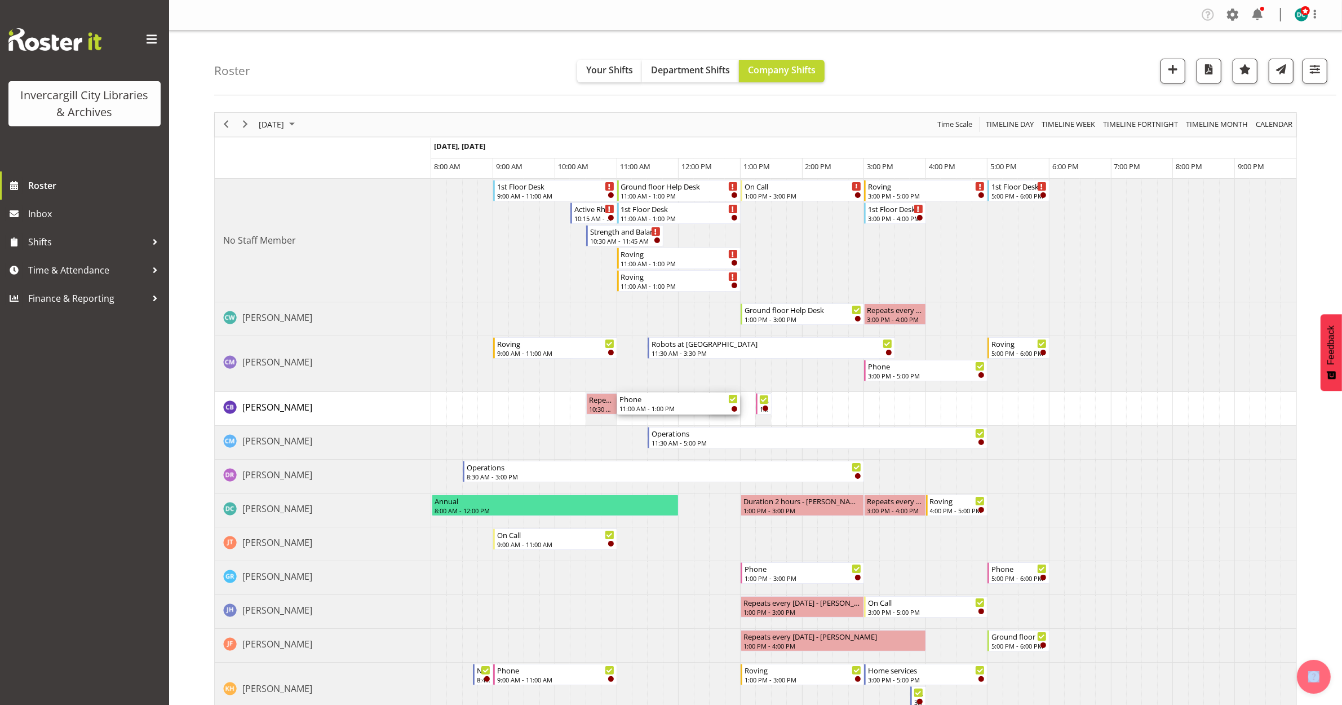
drag, startPoint x: 714, startPoint y: 404, endPoint x: 632, endPoint y: 419, distance: 83.0
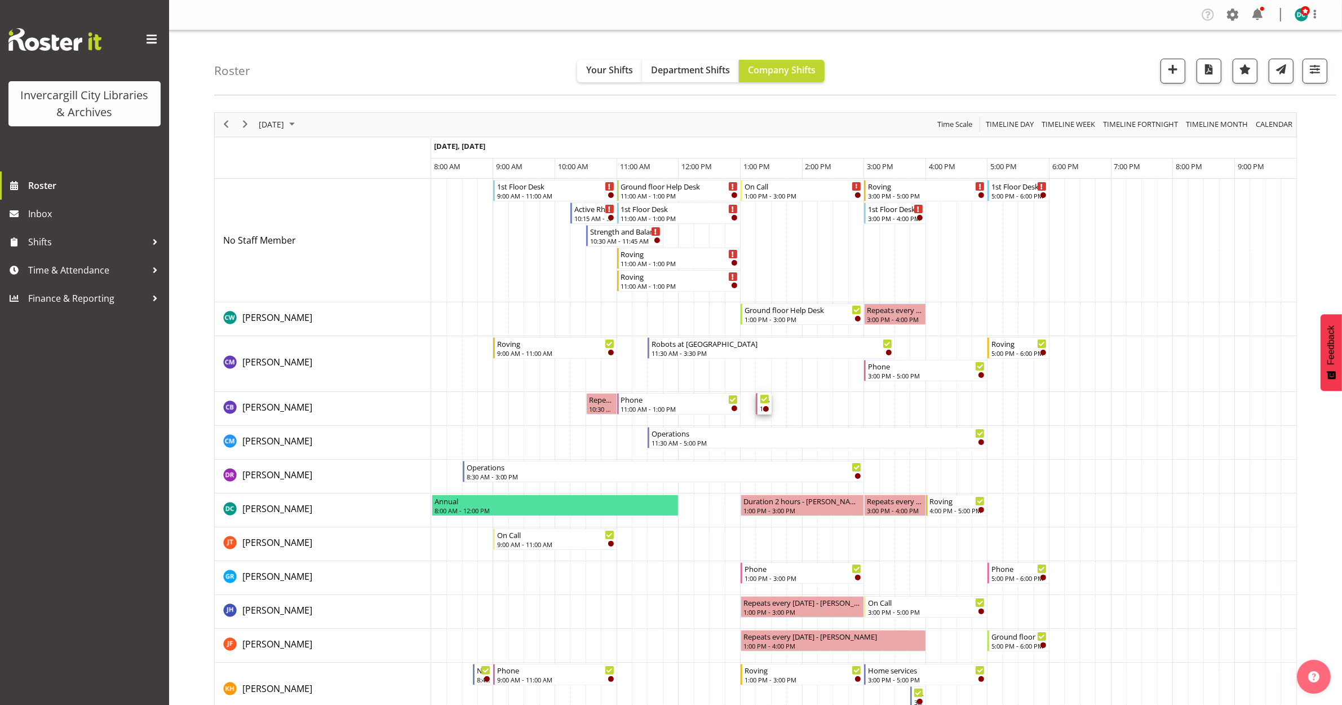
click at [765, 399] on icon "Timeline Day of September 30, 2025" at bounding box center [765, 399] width 6 height 6
click at [0, 0] on div at bounding box center [0, 0] width 0 height 0
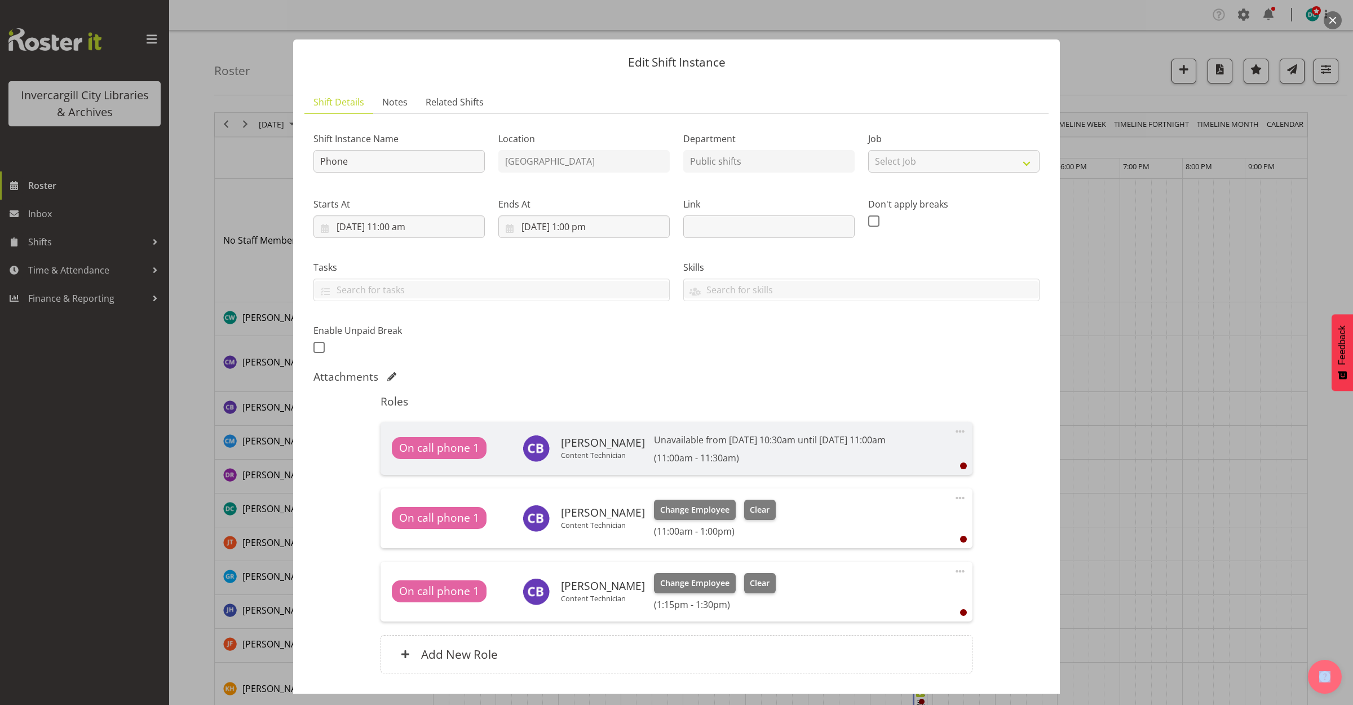
click at [953, 573] on span at bounding box center [960, 571] width 14 height 14
click at [878, 638] on link "Delete" at bounding box center [913, 636] width 108 height 20
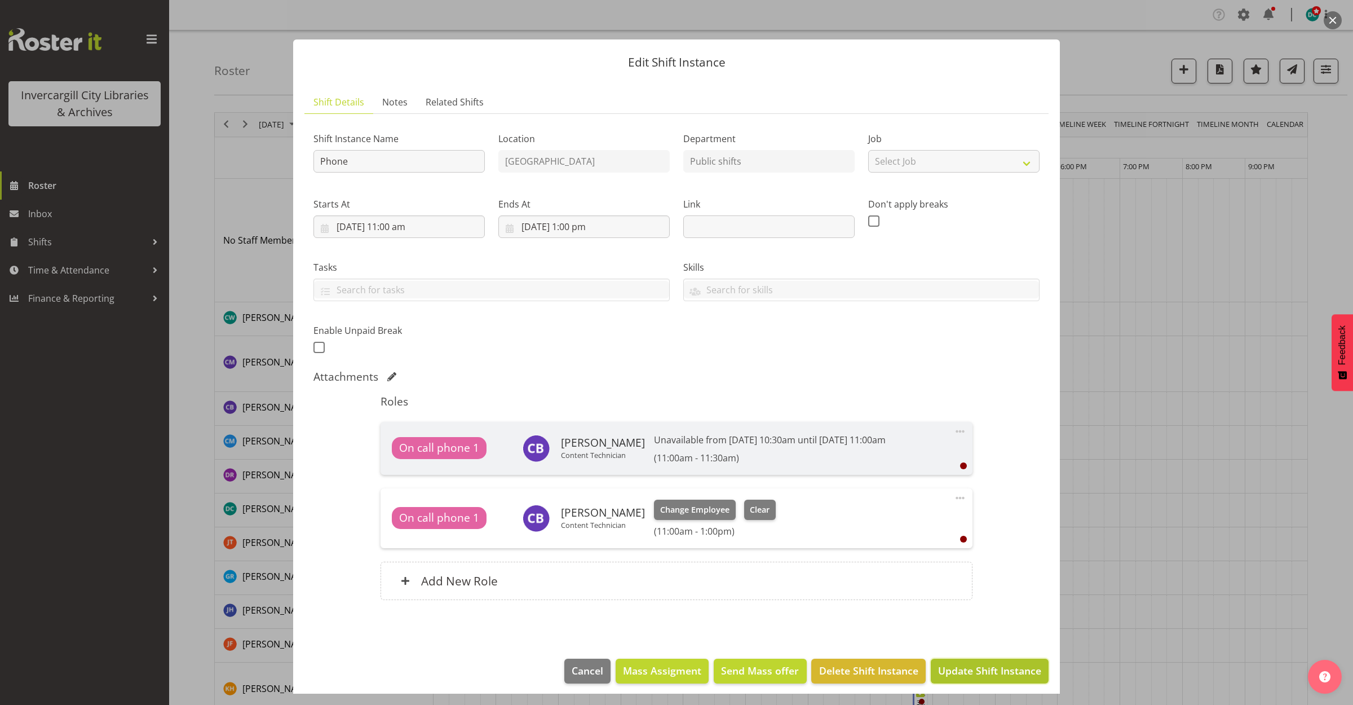
click at [953, 683] on button "Update Shift Instance" at bounding box center [990, 670] width 118 height 25
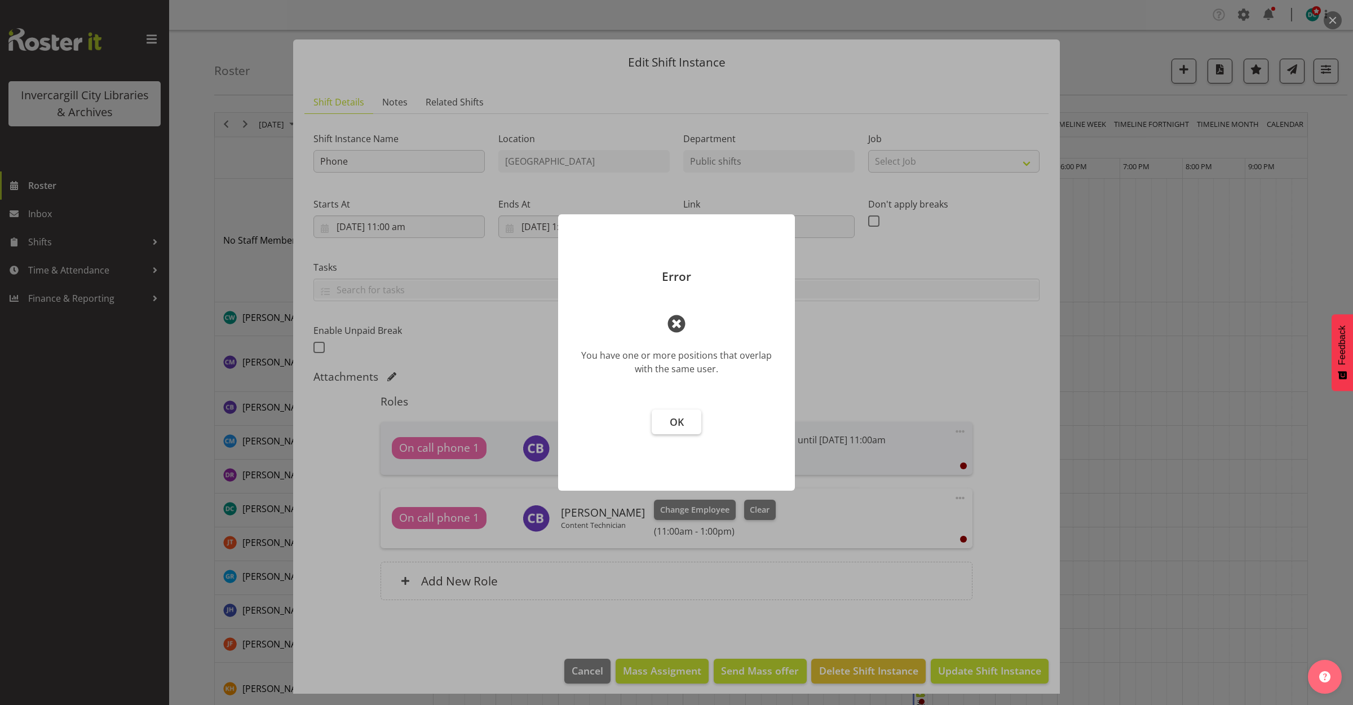
click at [688, 425] on button "OK" at bounding box center [677, 421] width 50 height 25
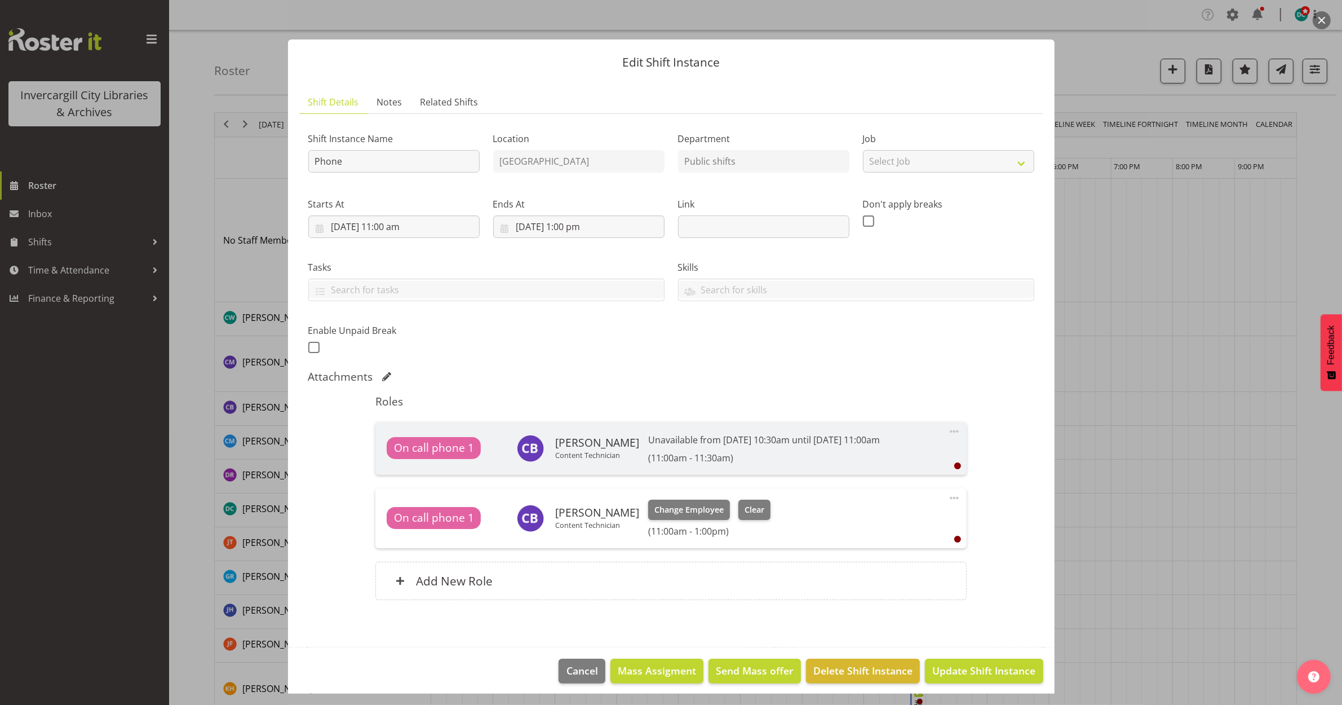
click at [1329, 21] on button "button" at bounding box center [1322, 20] width 18 height 18
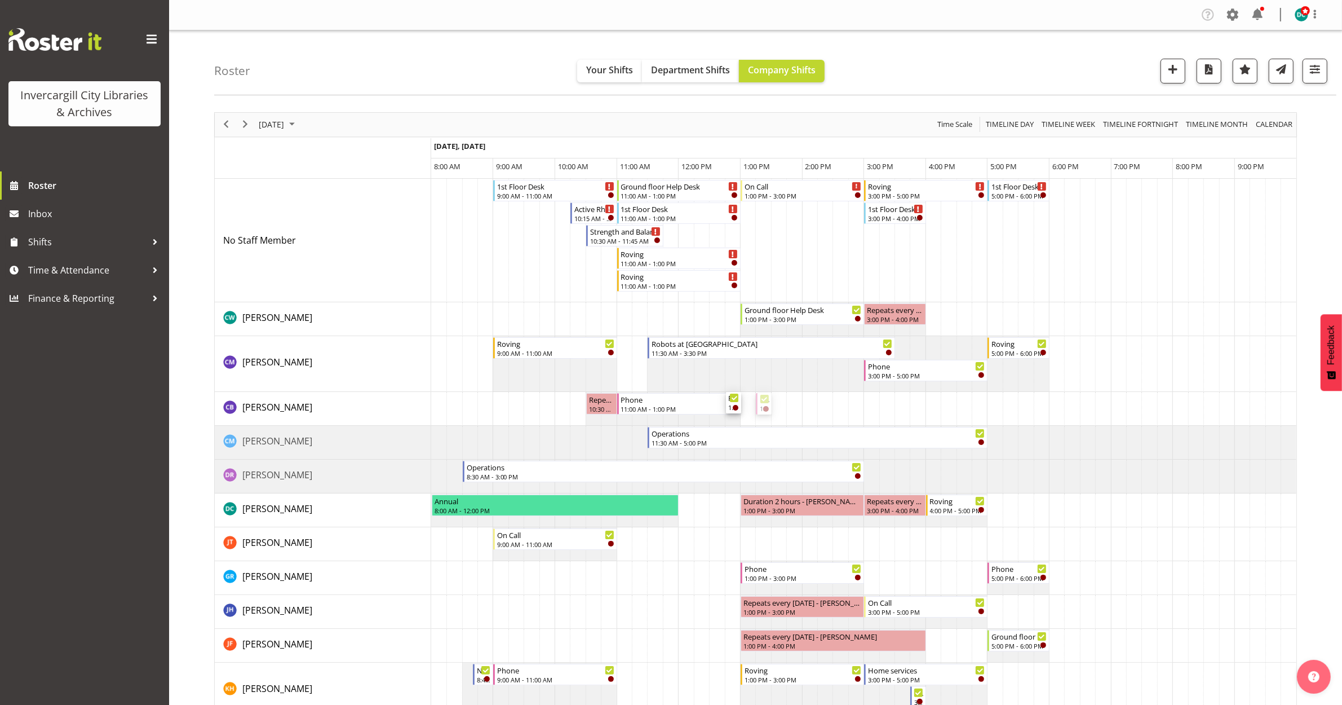
drag, startPoint x: 764, startPoint y: 397, endPoint x: 735, endPoint y: 415, distance: 34.9
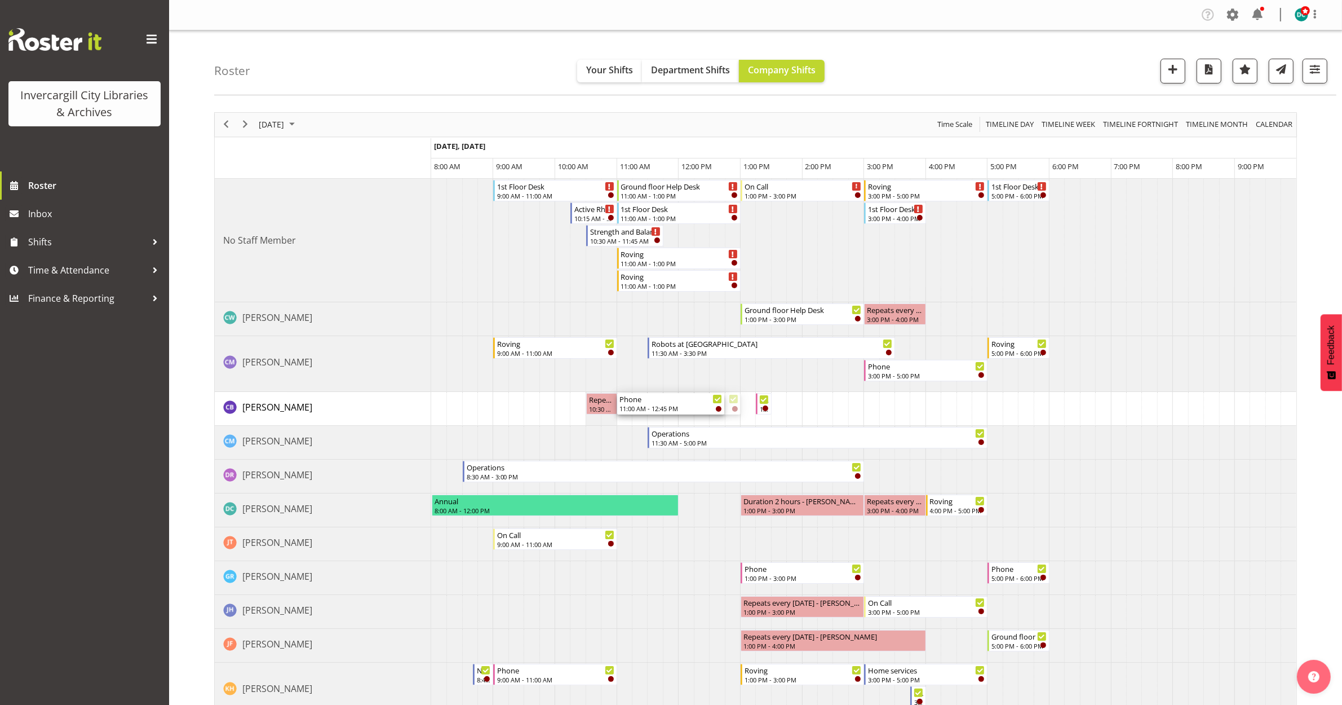
drag, startPoint x: 737, startPoint y: 404, endPoint x: 718, endPoint y: 403, distance: 19.2
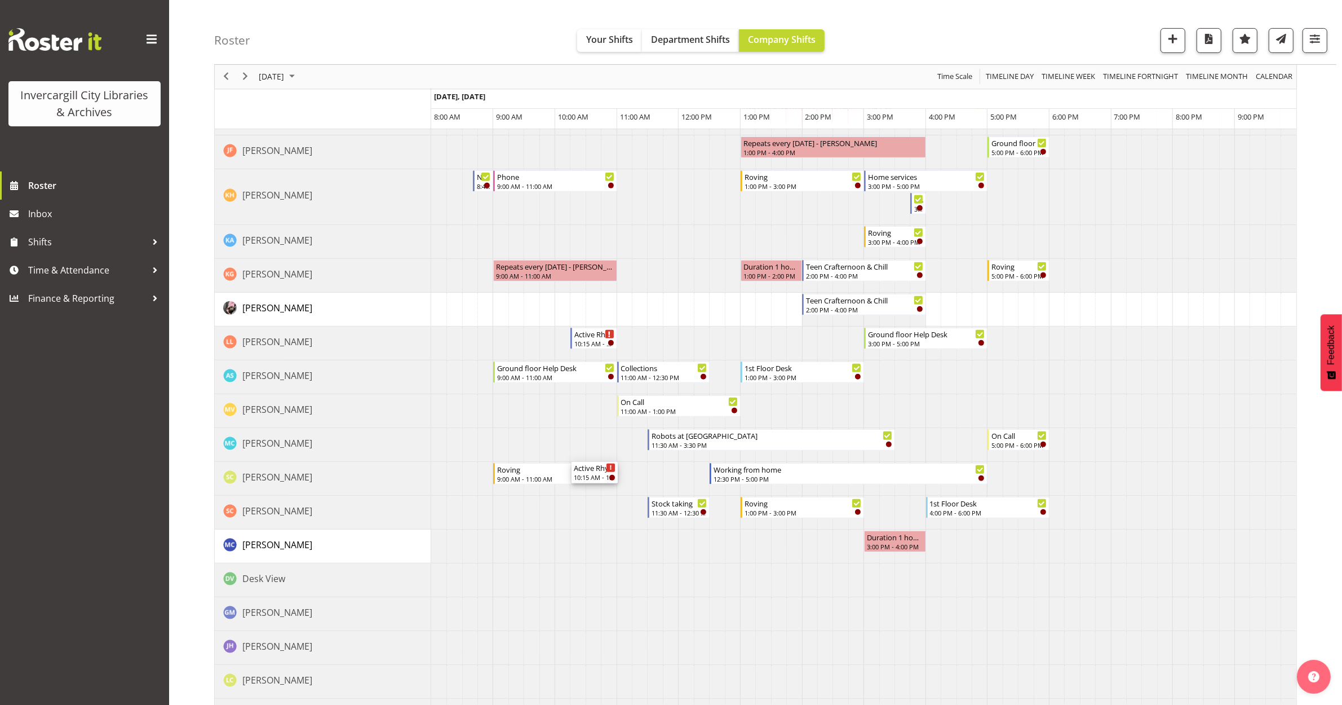
scroll to position [564, 0]
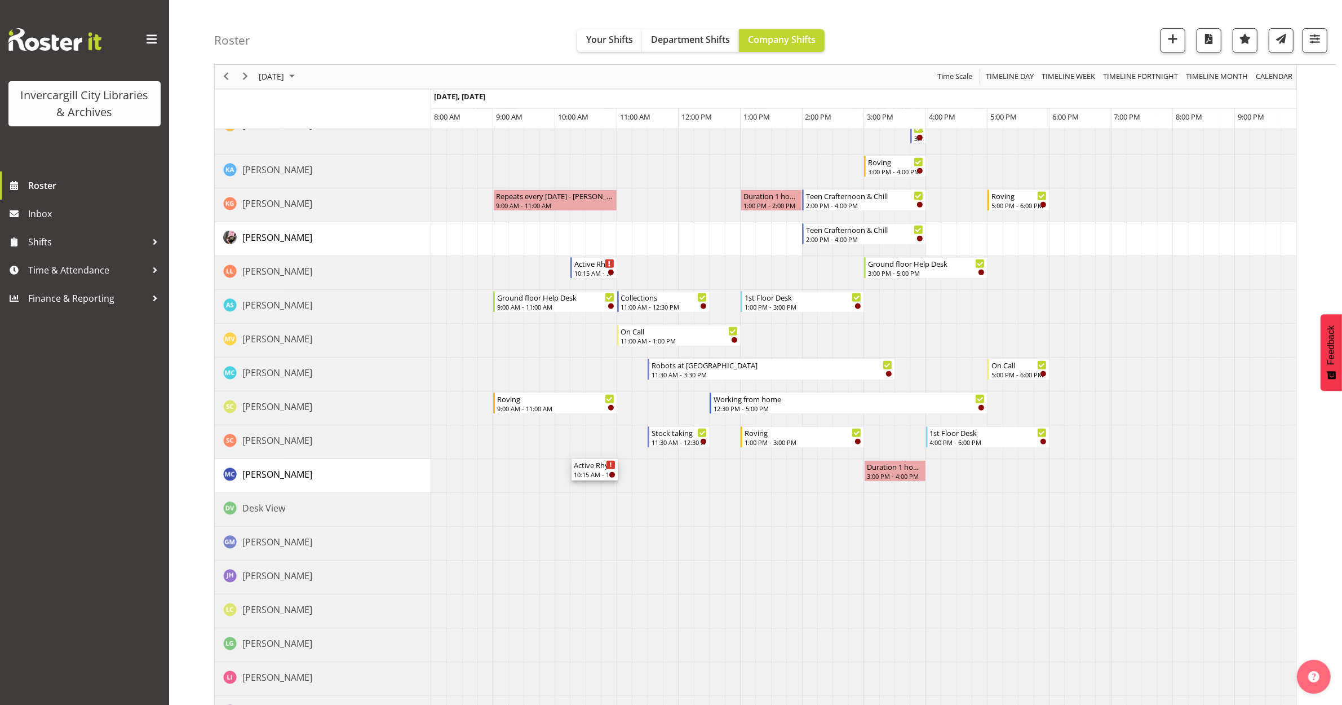
drag, startPoint x: 595, startPoint y: 209, endPoint x: 582, endPoint y: 478, distance: 269.2
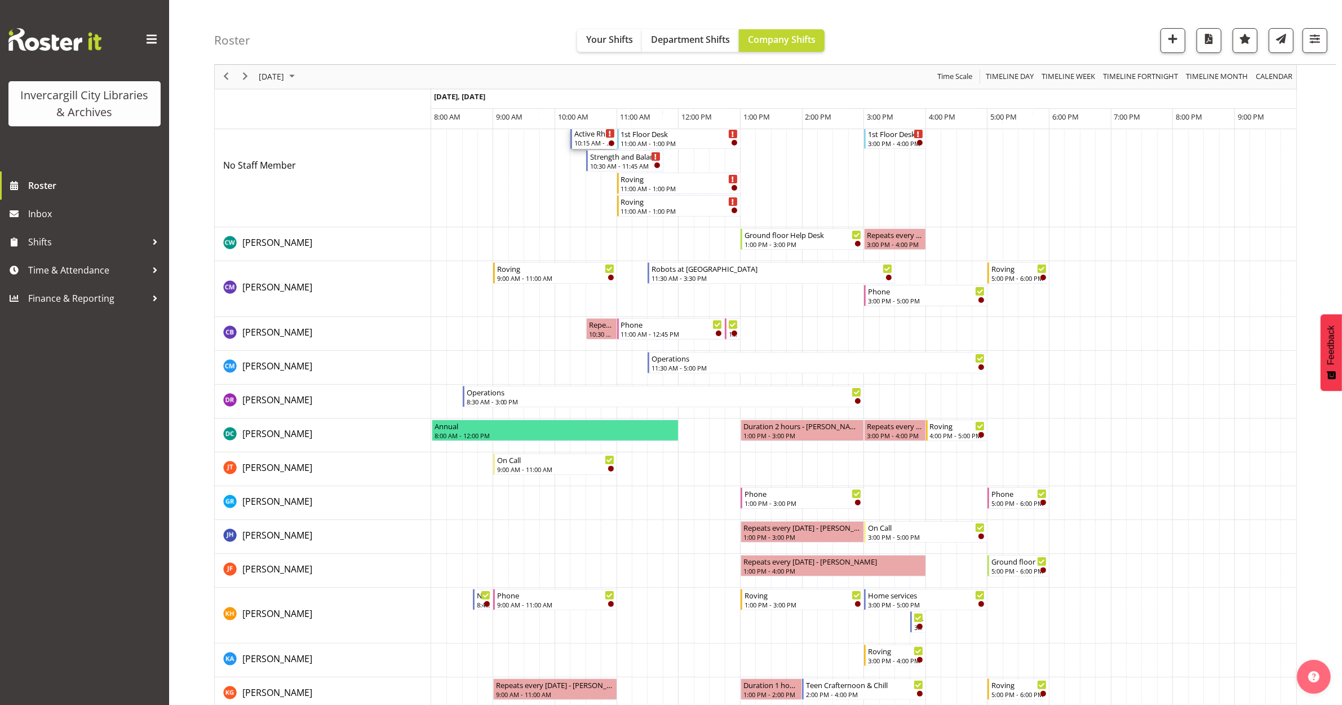
scroll to position [0, 0]
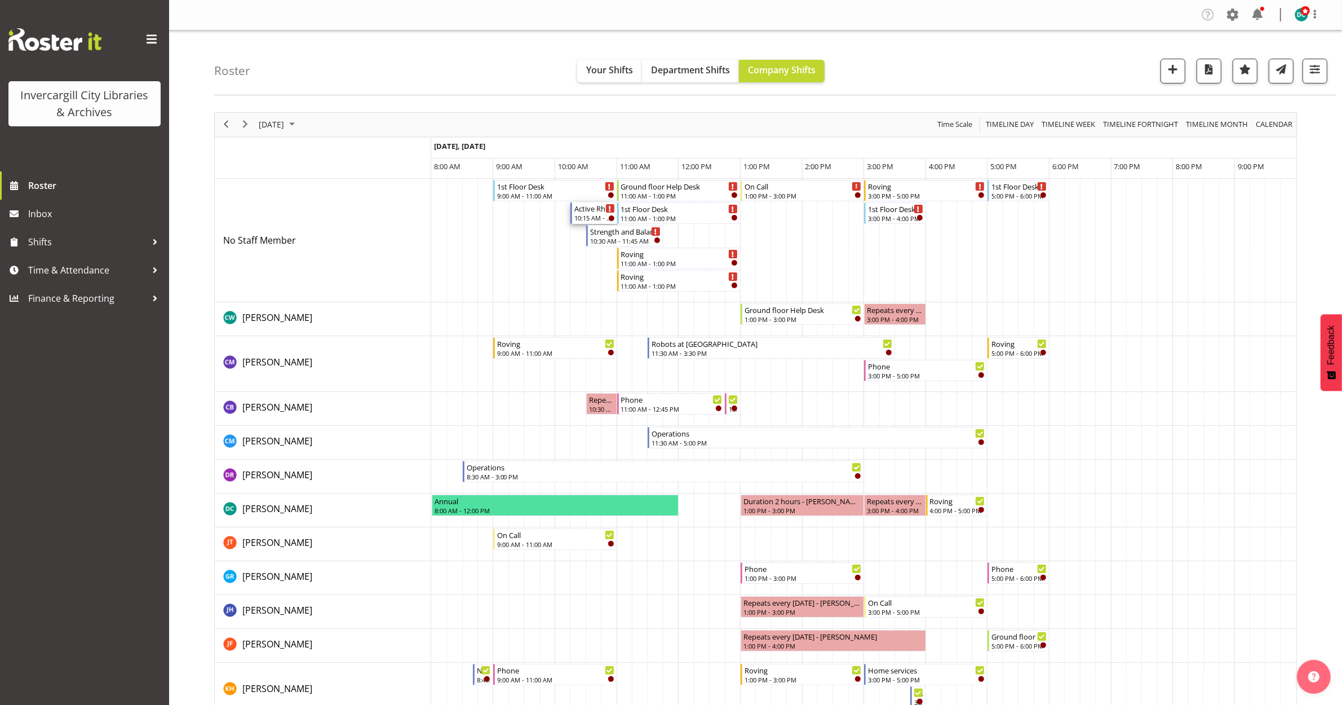
click at [592, 207] on div "Active Rhyming" at bounding box center [594, 207] width 40 height 11
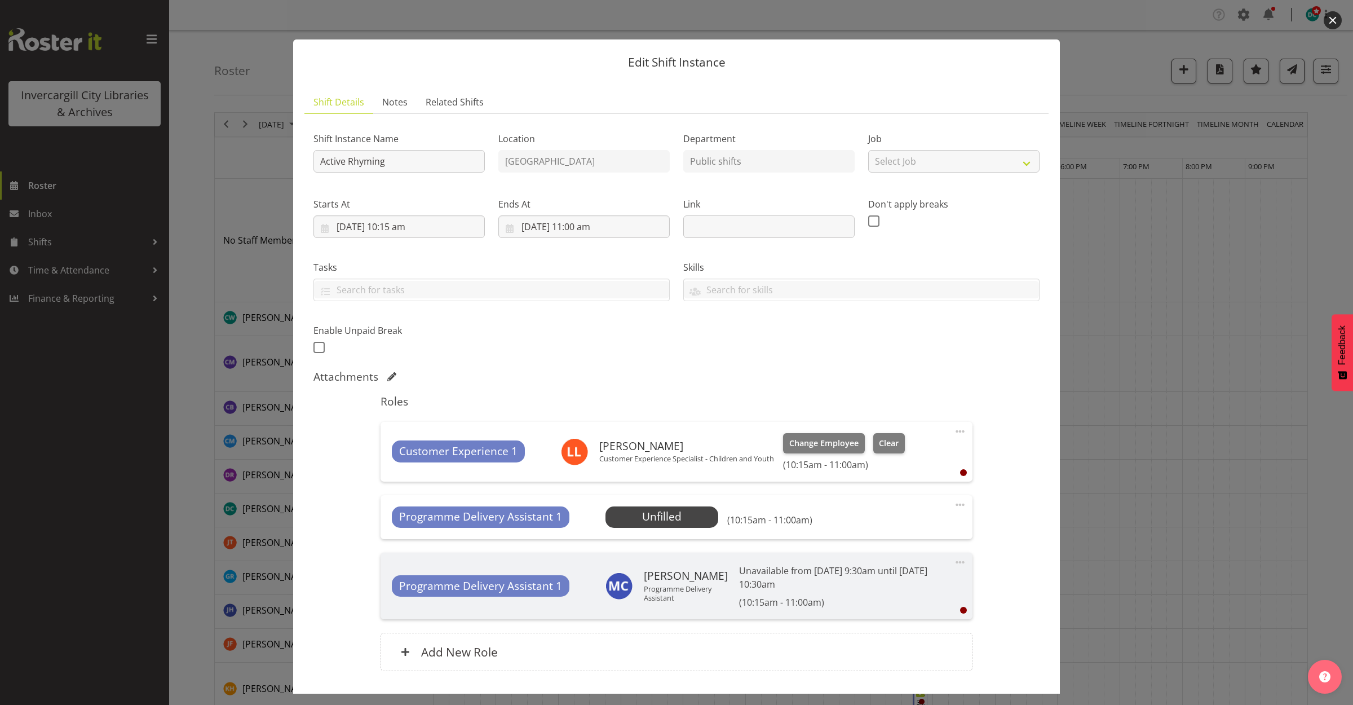
click at [1339, 20] on button "button" at bounding box center [1333, 20] width 18 height 18
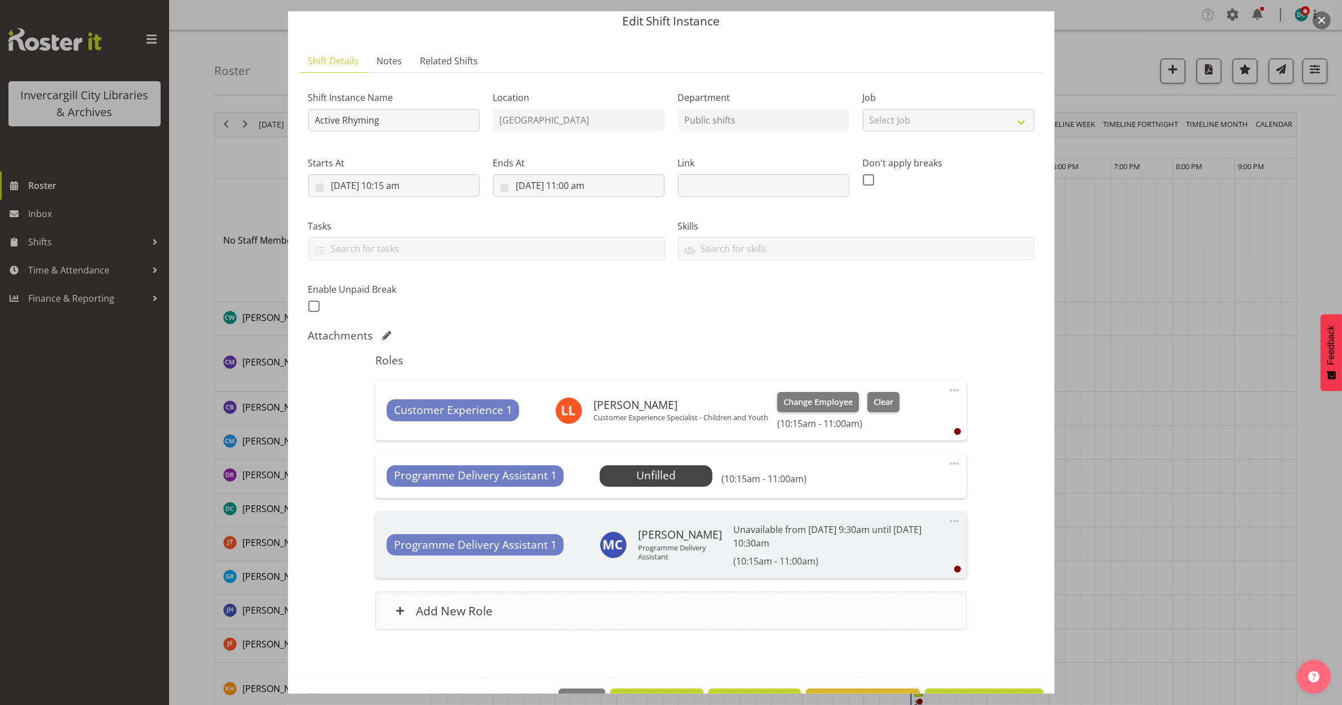
scroll to position [79, 0]
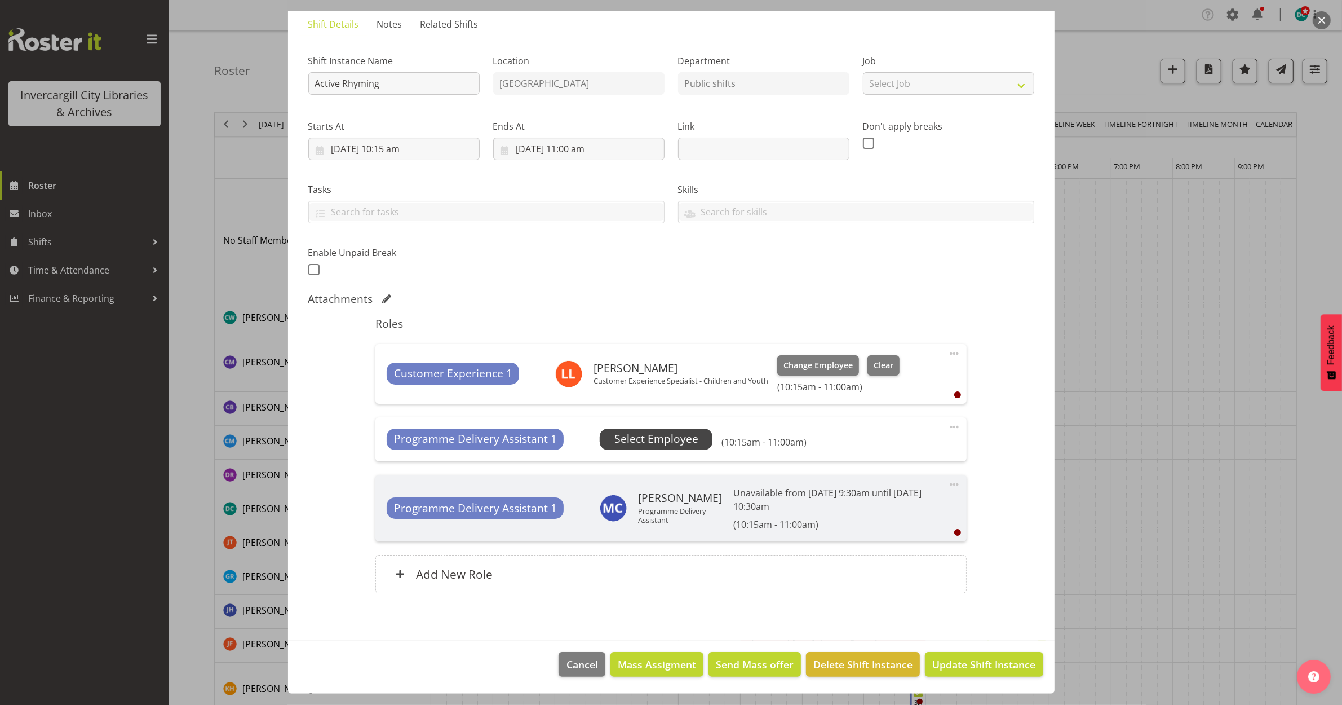
click at [658, 437] on span "Select Employee" at bounding box center [657, 439] width 84 height 16
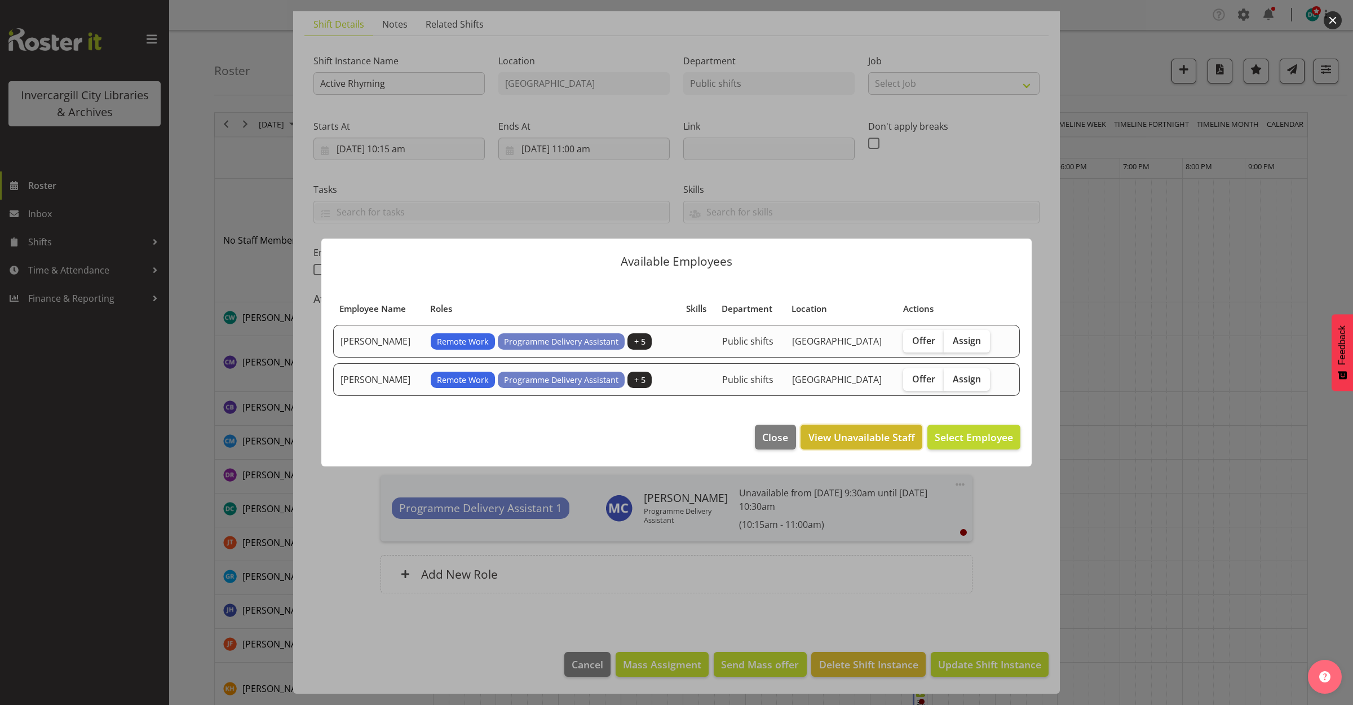
click at [829, 439] on span "View Unavailable Staff" at bounding box center [861, 437] width 107 height 15
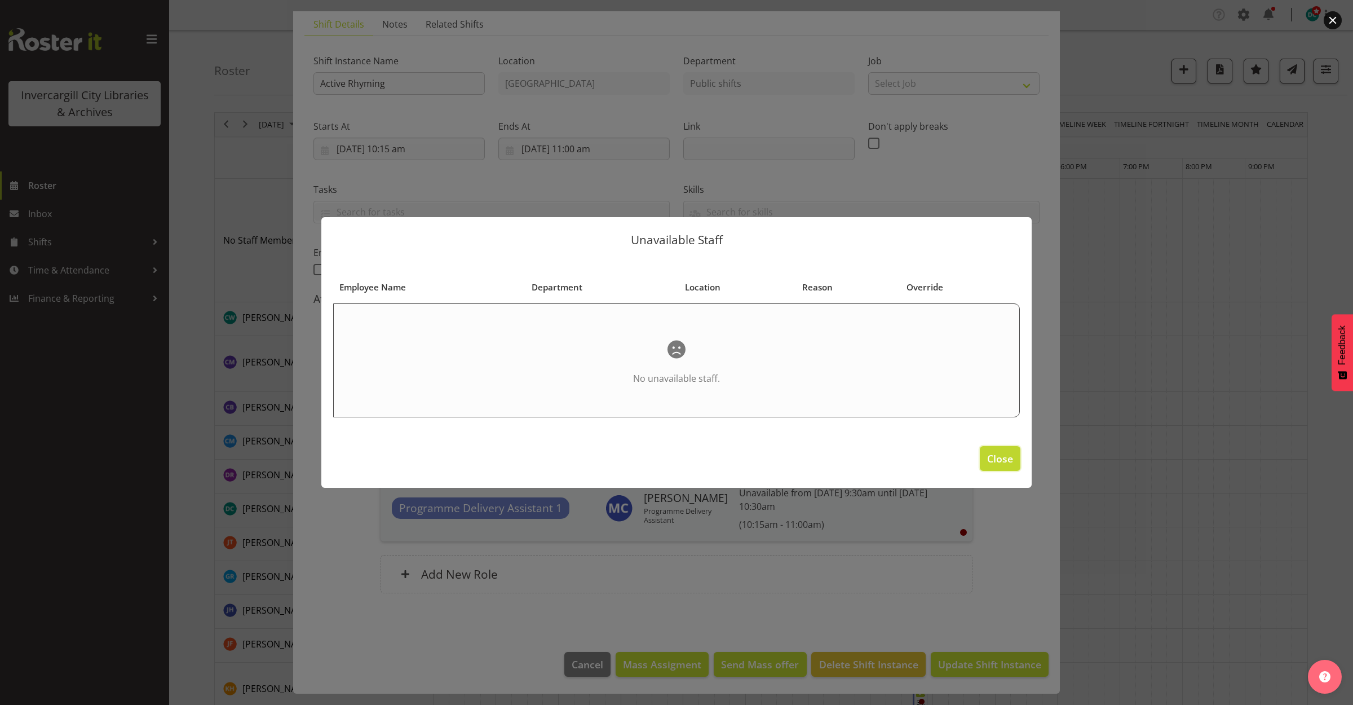
click at [1008, 452] on span "Close" at bounding box center [1000, 458] width 26 height 15
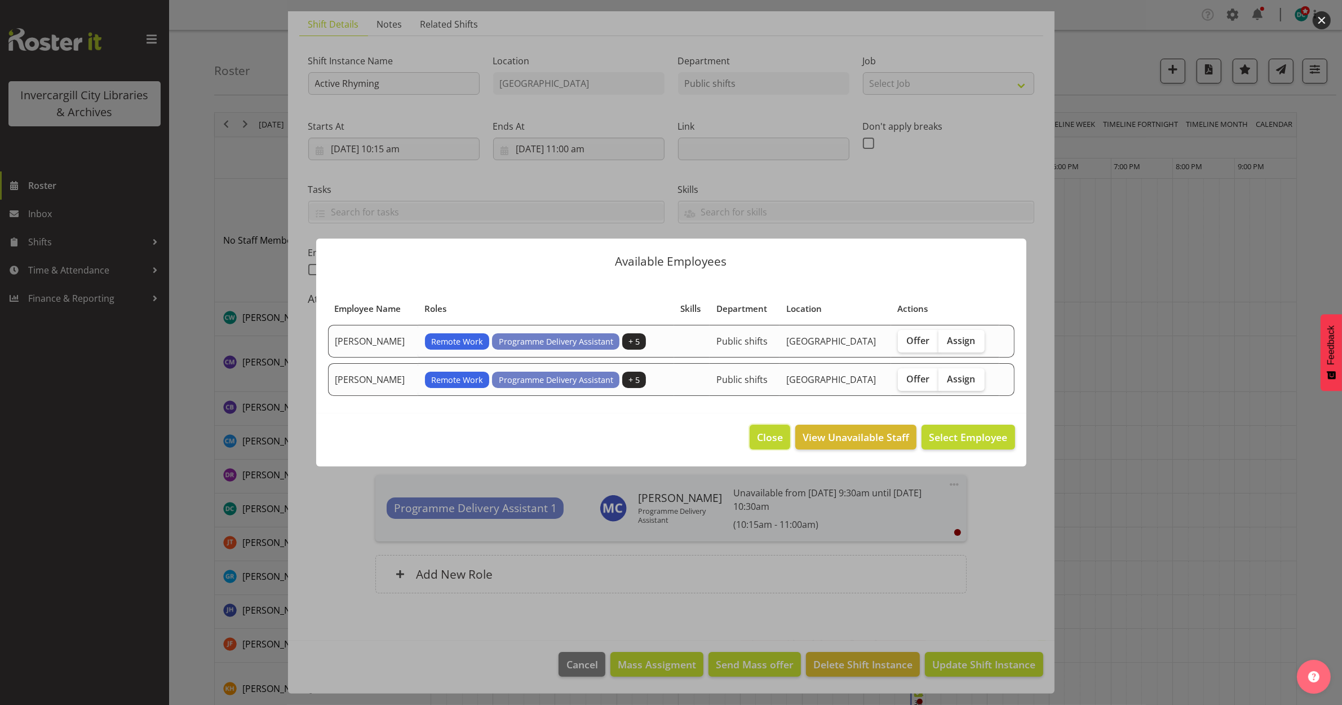
click at [759, 430] on span "Close" at bounding box center [770, 437] width 26 height 15
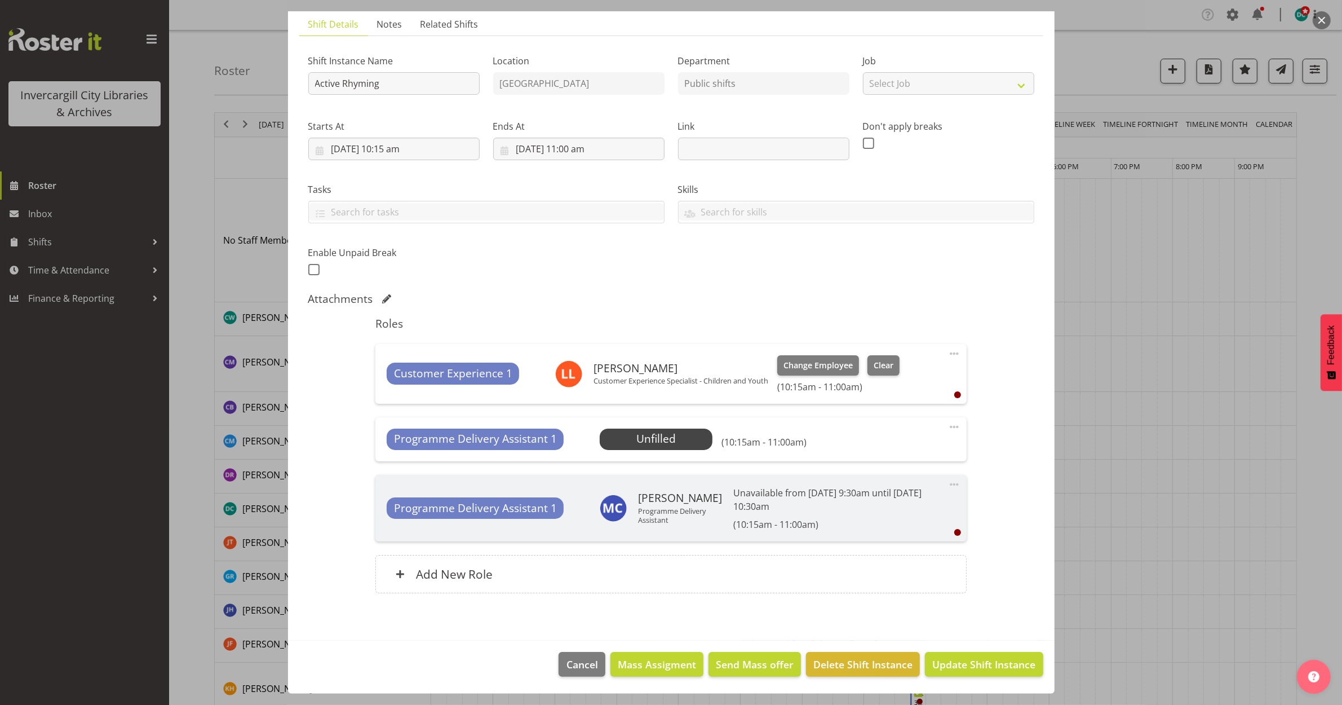
click at [1321, 14] on button "button" at bounding box center [1322, 20] width 18 height 18
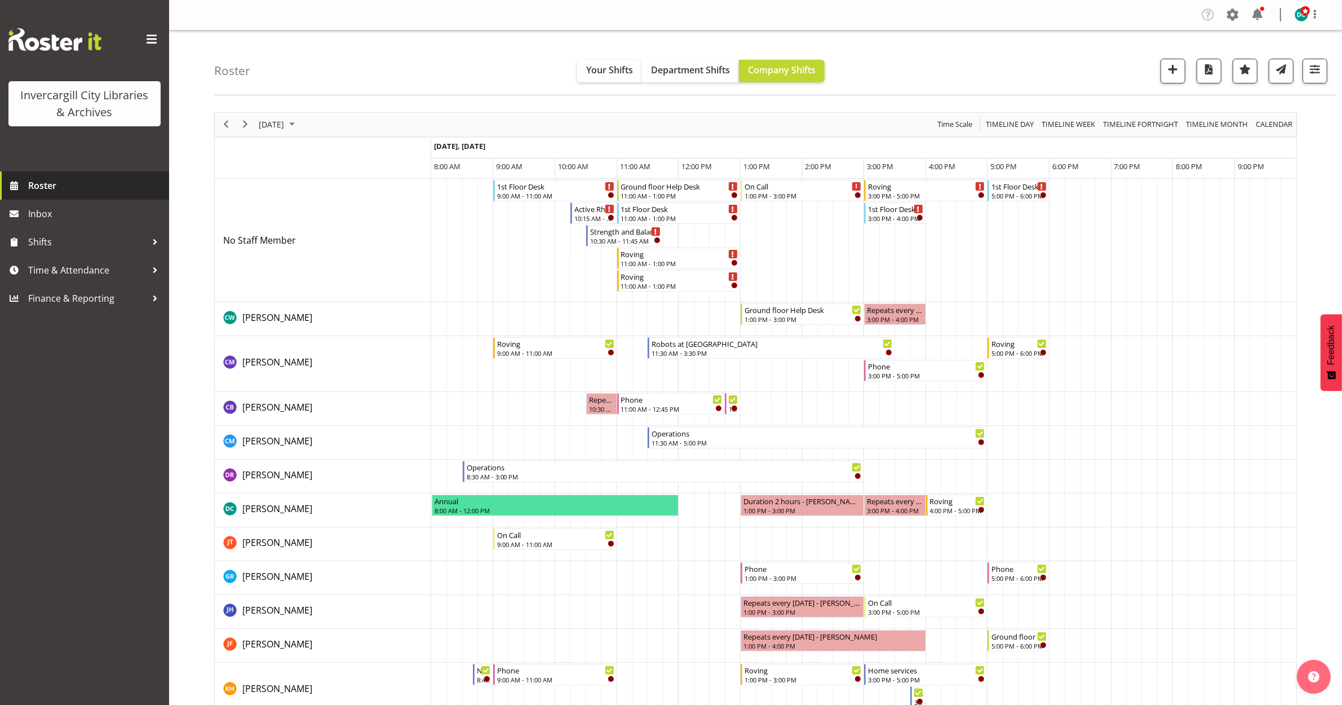
click at [57, 180] on span "Roster" at bounding box center [95, 185] width 135 height 17
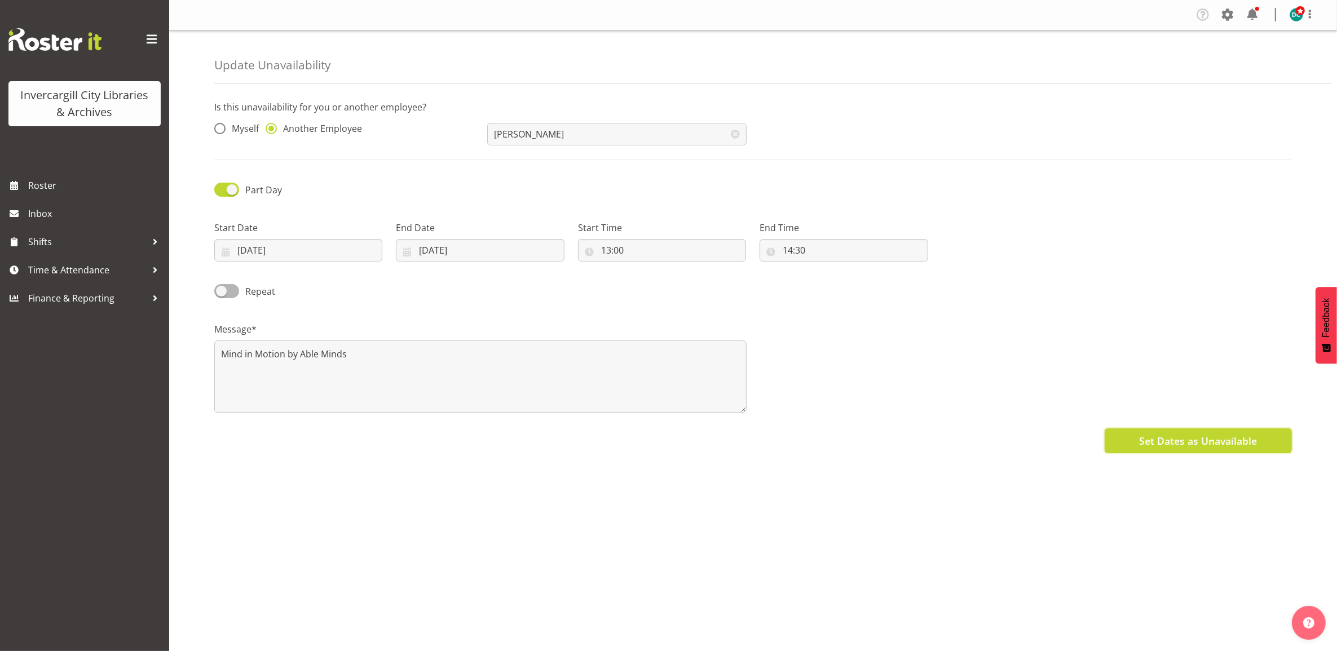
click at [1155, 433] on button "Set Dates as Unavailable" at bounding box center [1197, 440] width 187 height 25
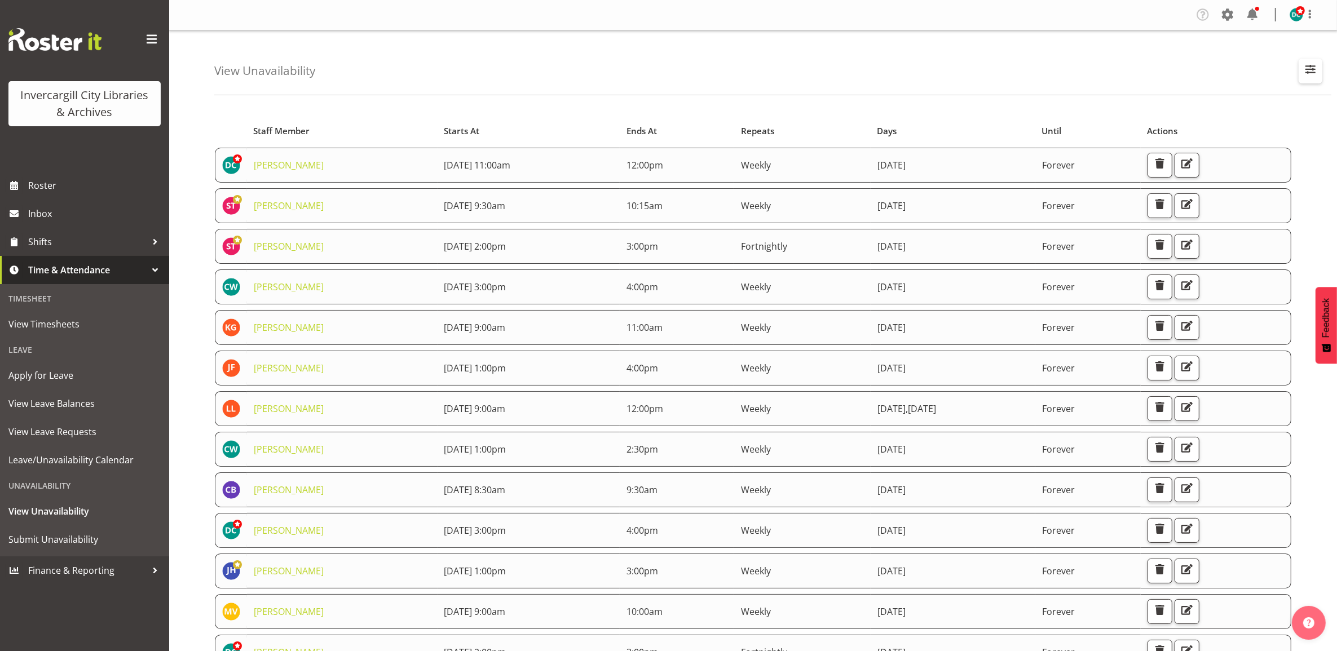
click at [1307, 69] on span "button" at bounding box center [1310, 69] width 15 height 15
click at [1207, 120] on input "text" at bounding box center [1237, 123] width 151 height 23
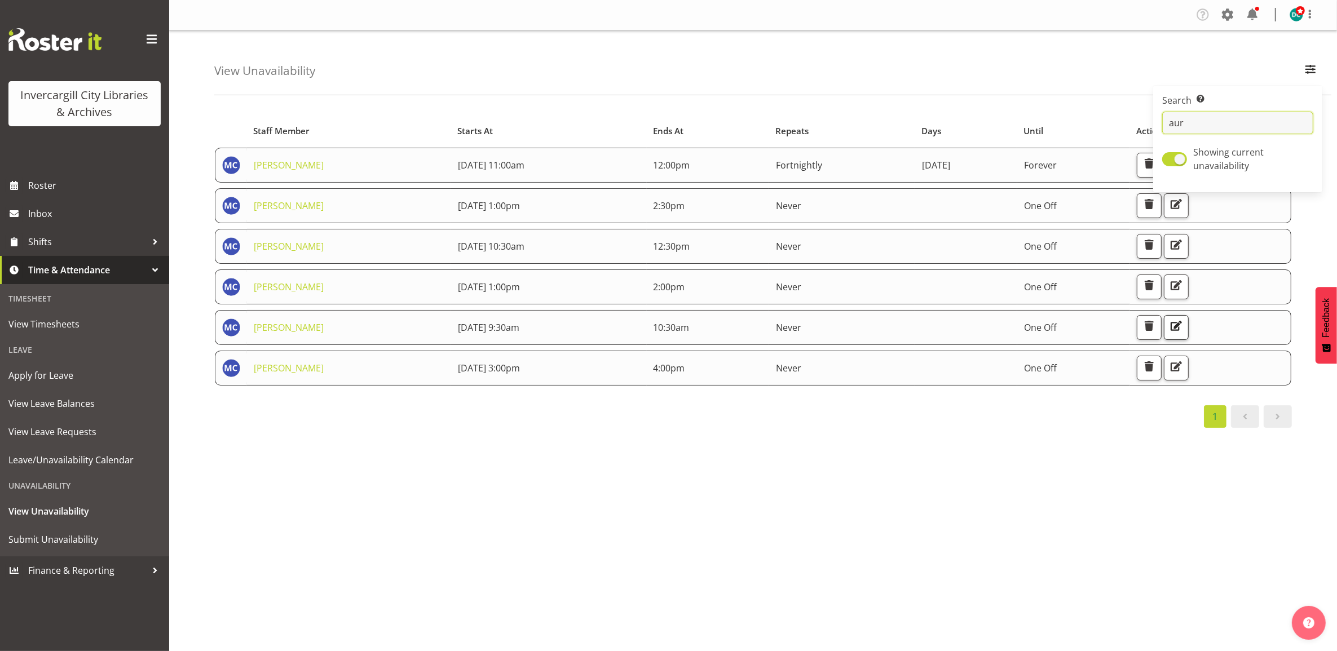
type input "aur"
click at [1183, 328] on span "button" at bounding box center [1176, 326] width 15 height 15
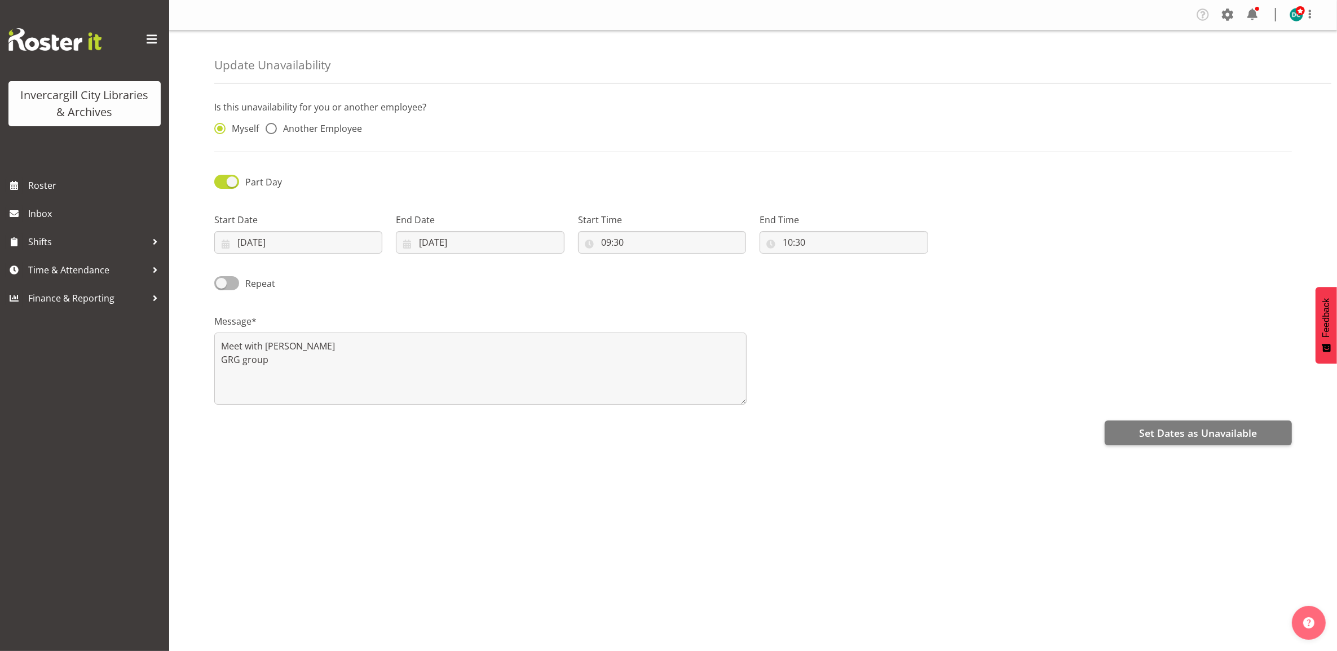
radio input "false"
radio input "true"
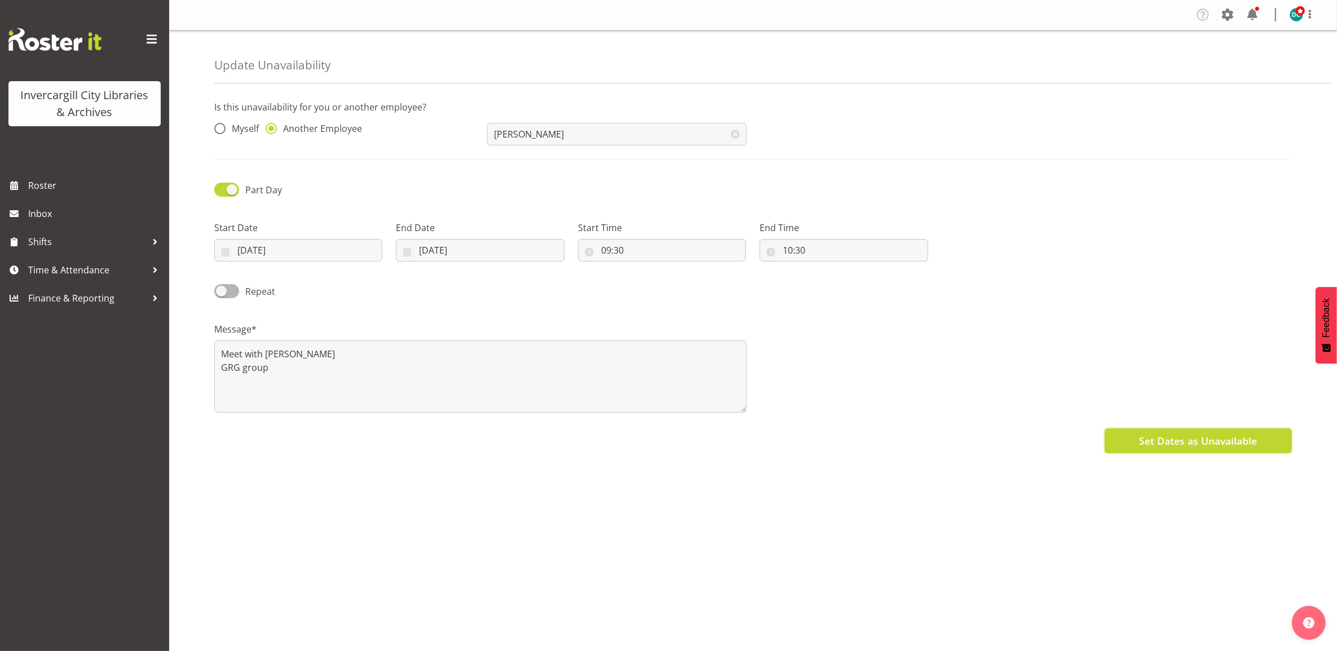
click at [1192, 432] on button "Set Dates as Unavailable" at bounding box center [1197, 440] width 187 height 25
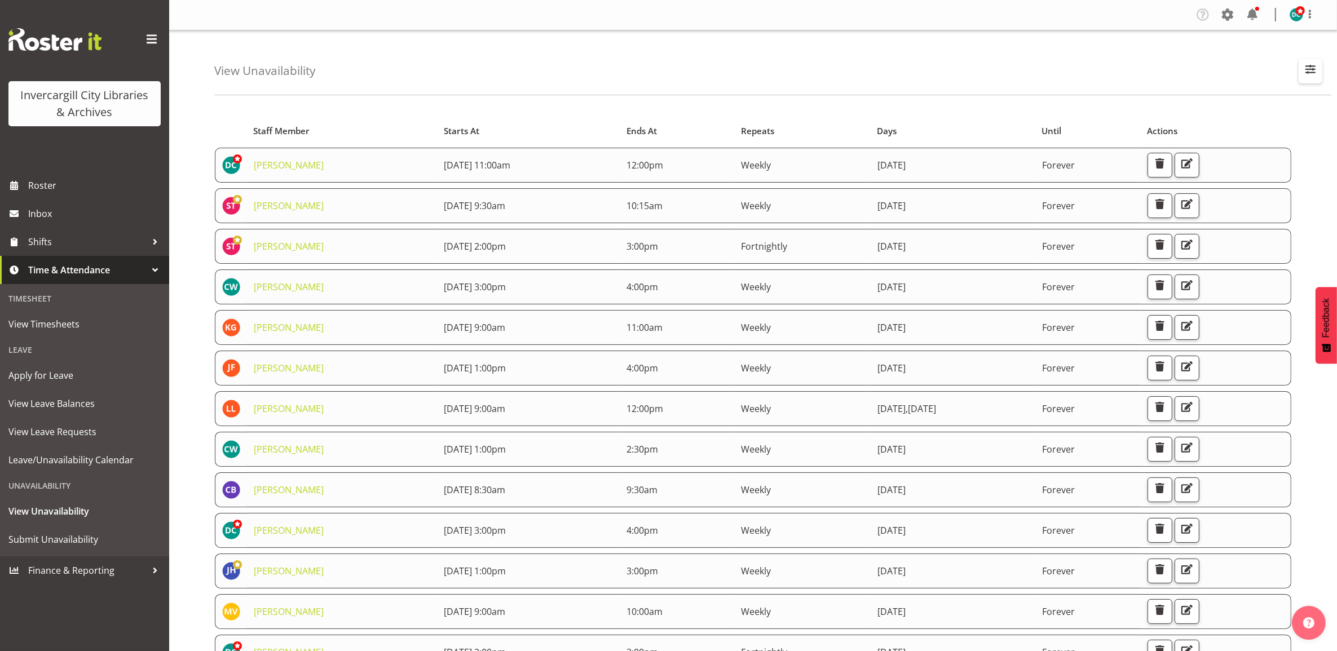
click at [1314, 74] on span "button" at bounding box center [1310, 69] width 15 height 15
click at [1174, 120] on input "text" at bounding box center [1237, 123] width 151 height 23
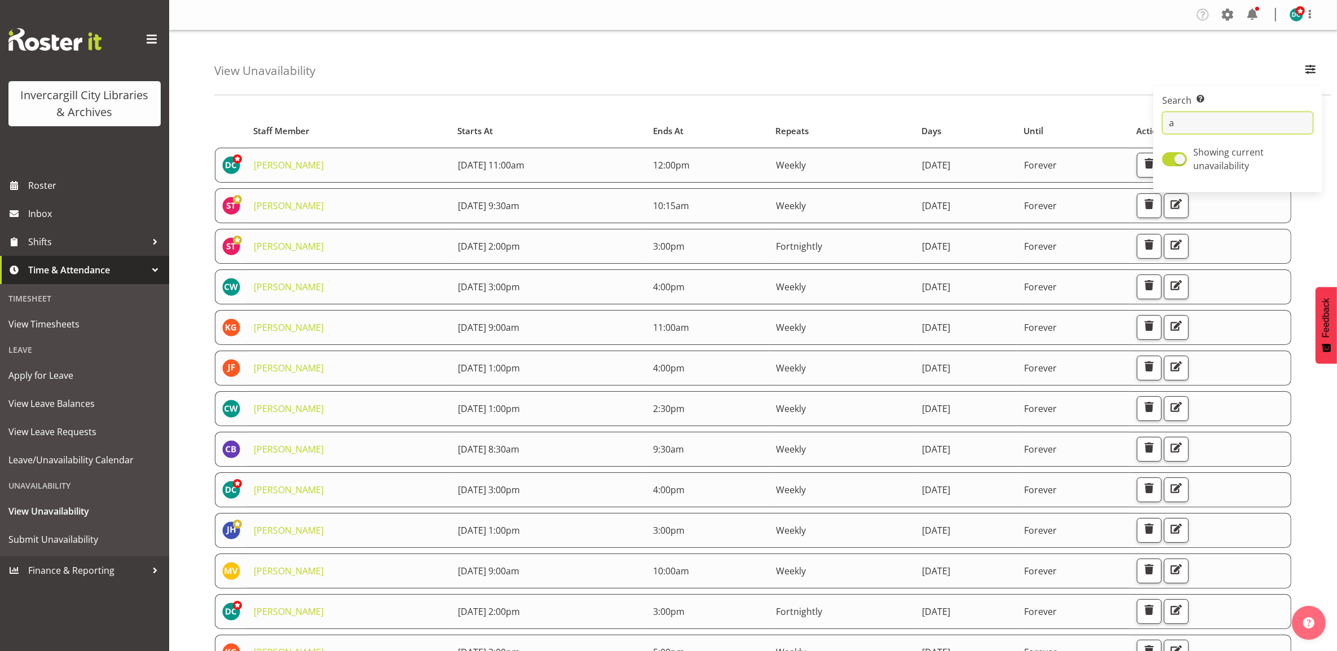
type input "aur"
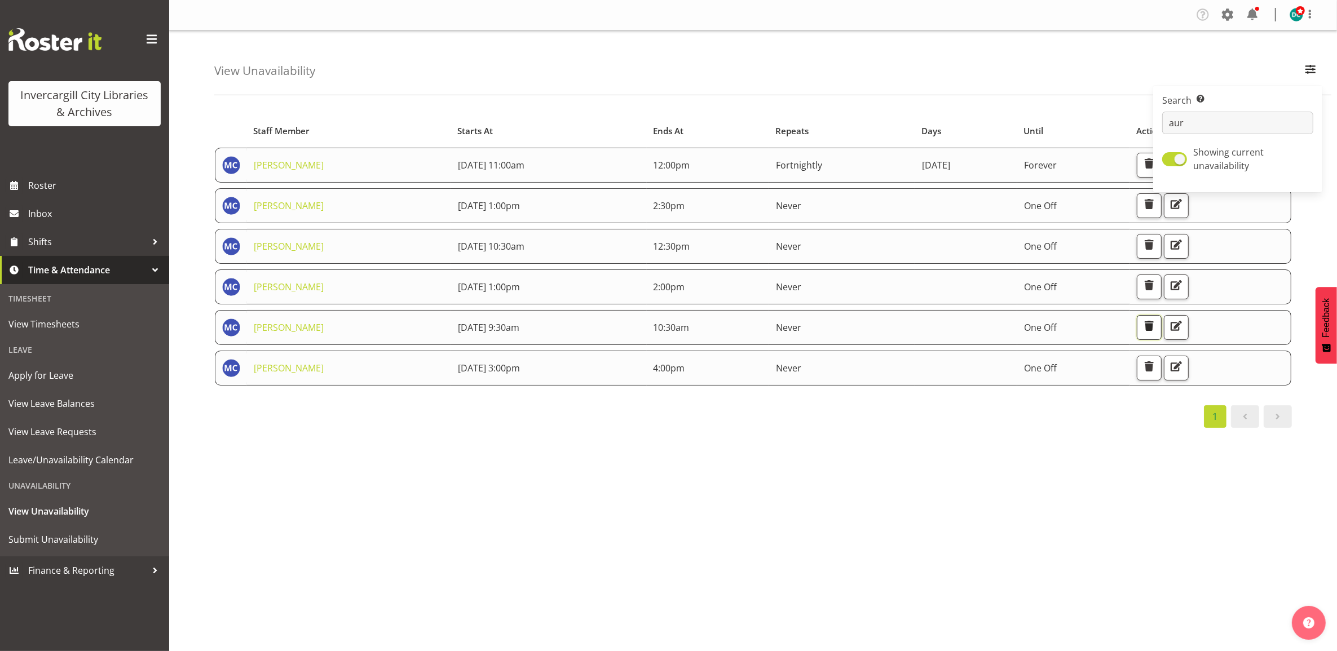
click at [1156, 325] on span "button" at bounding box center [1149, 326] width 15 height 15
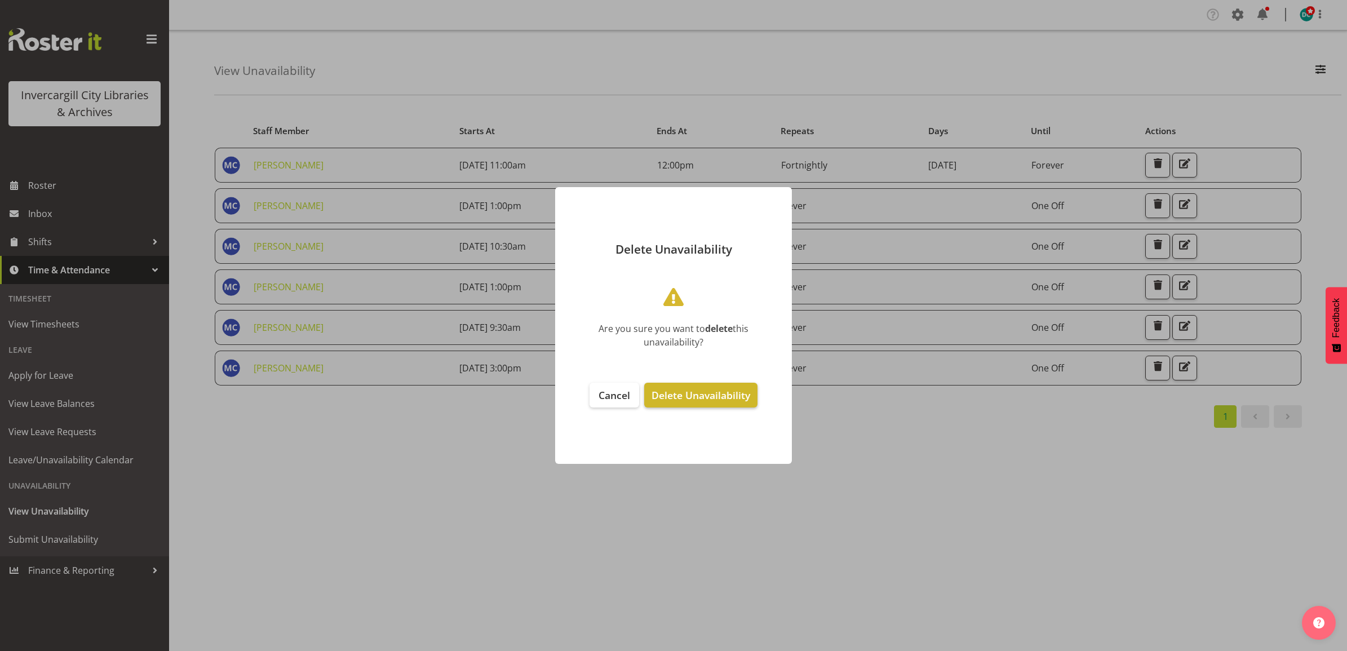
click at [682, 398] on span "Delete Unavailability" at bounding box center [701, 395] width 99 height 14
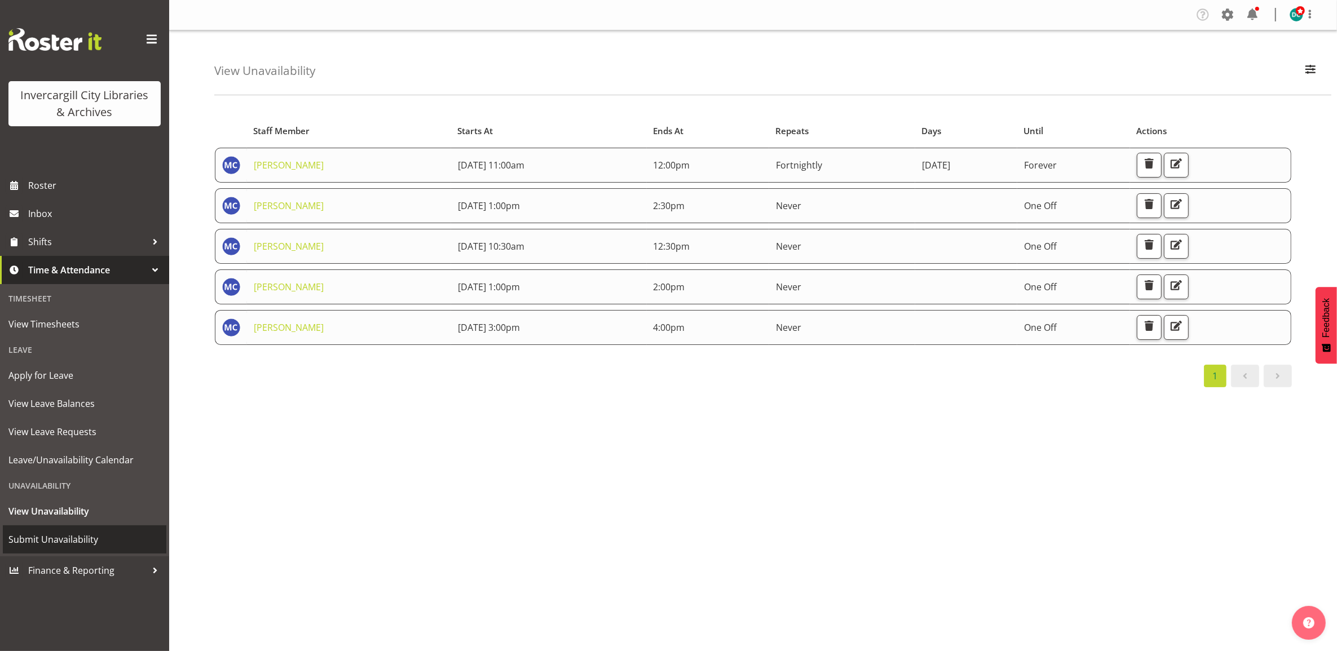
click at [51, 534] on span "Submit Unavailability" at bounding box center [84, 539] width 152 height 17
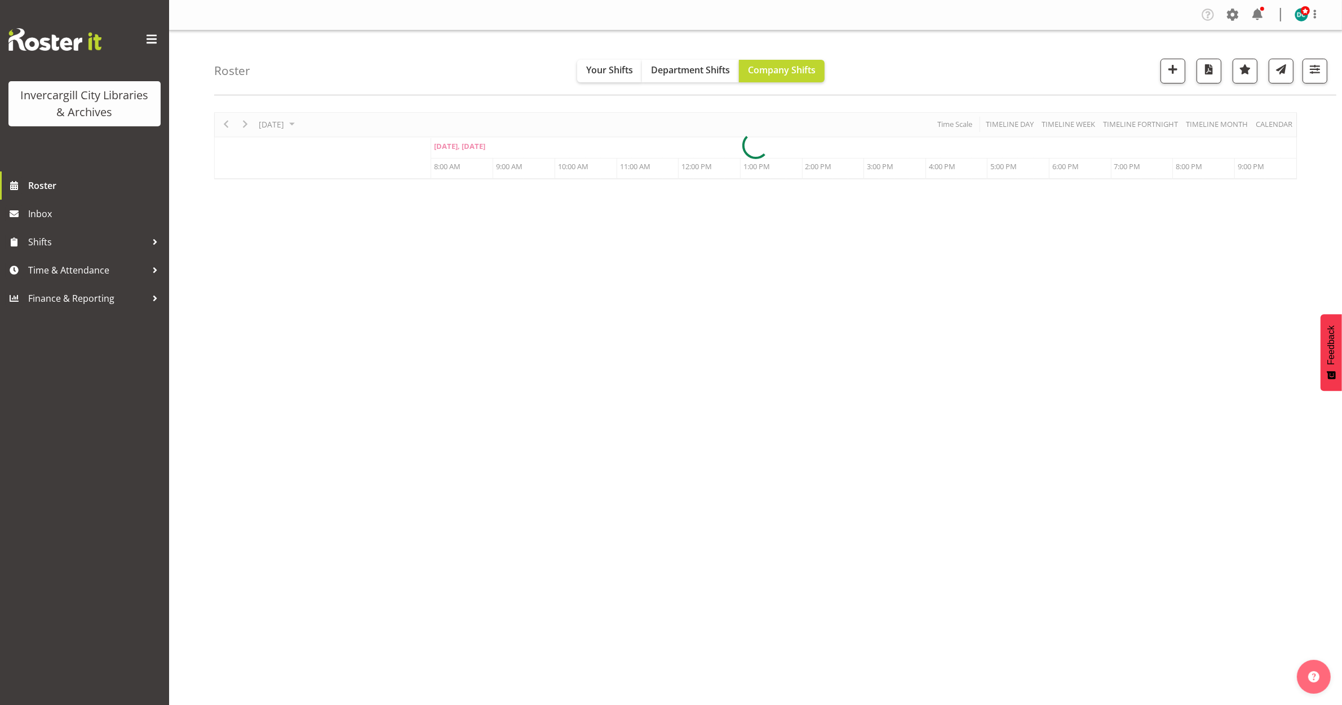
click at [292, 125] on div at bounding box center [755, 145] width 1083 height 67
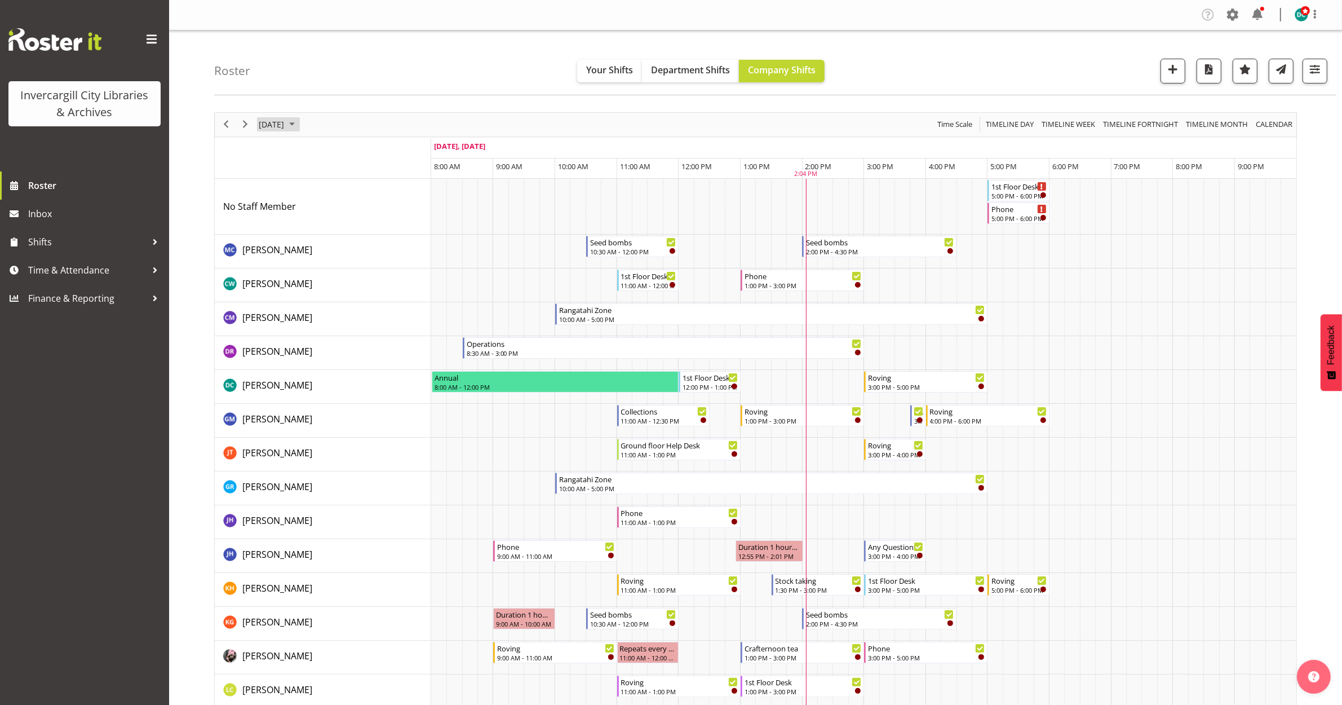
click at [285, 120] on span "[DATE]" at bounding box center [272, 124] width 28 height 14
click at [310, 271] on span "30" at bounding box center [306, 268] width 17 height 17
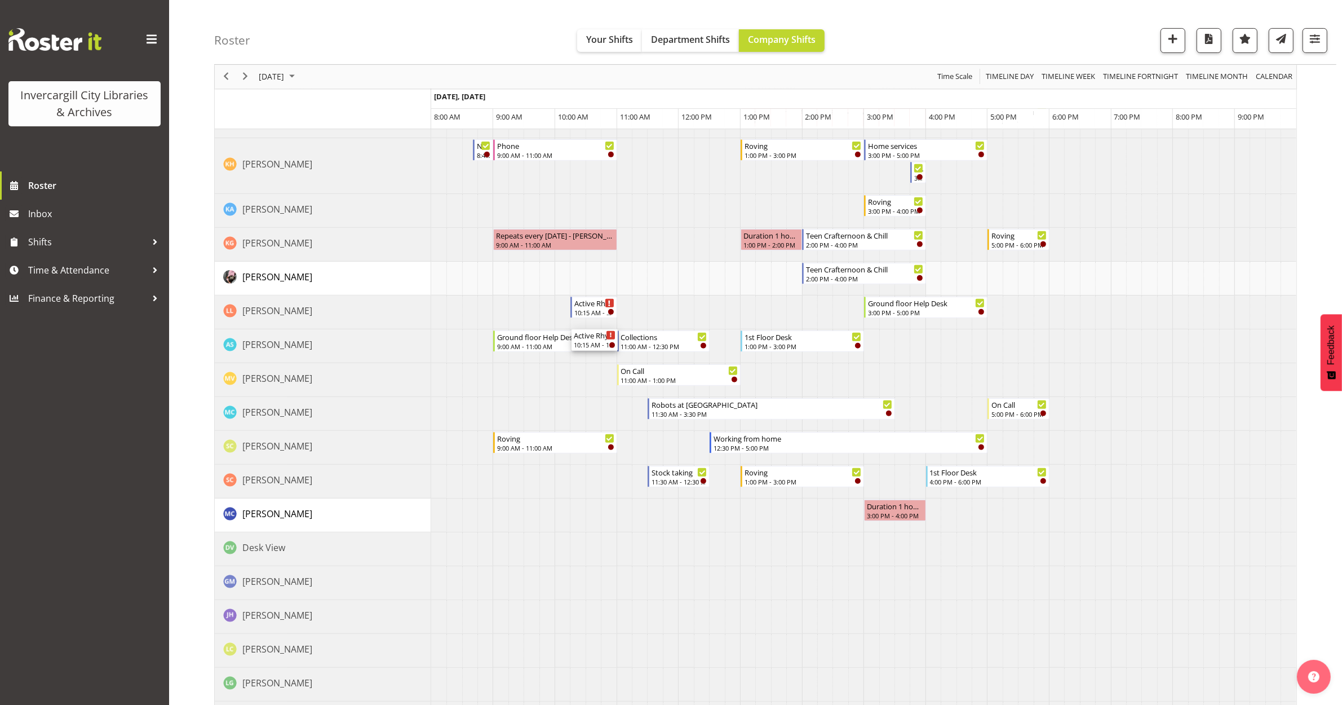
scroll to position [564, 0]
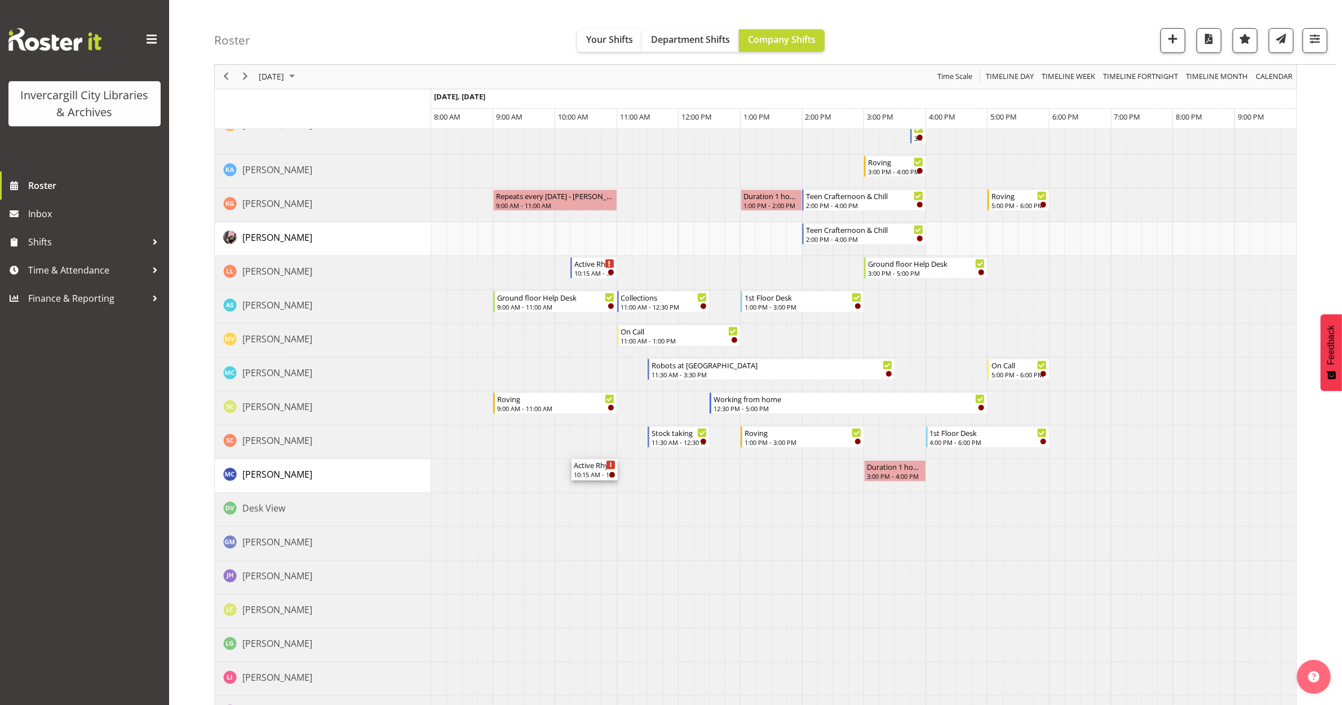
drag, startPoint x: 591, startPoint y: 213, endPoint x: 580, endPoint y: 477, distance: 264.6
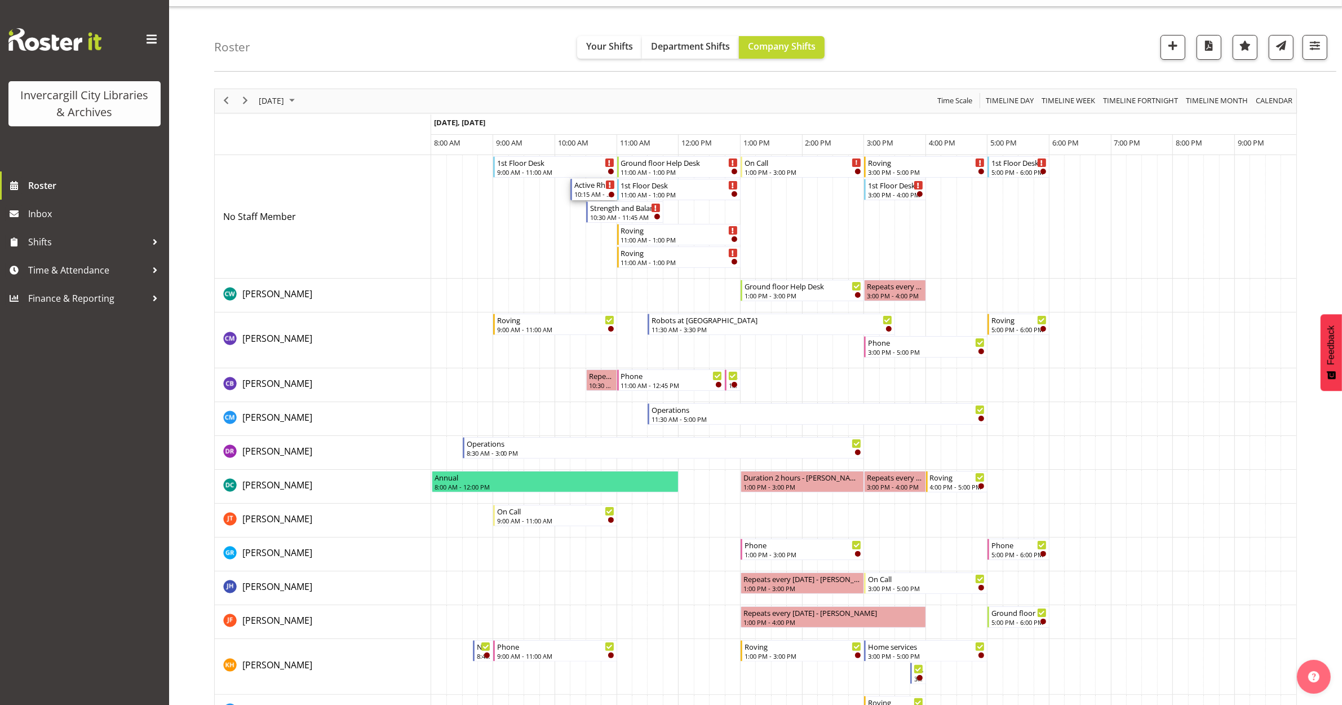
scroll to position [0, 0]
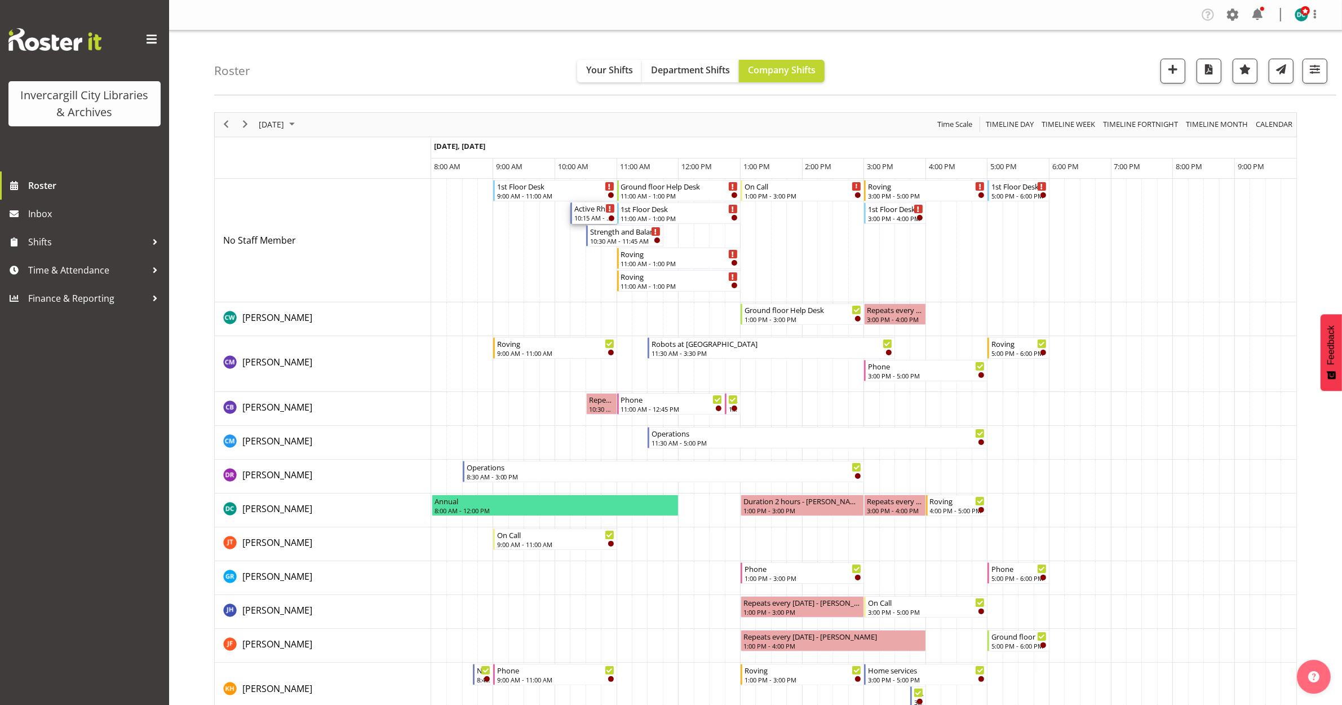
click at [587, 209] on div "Active Rhyming" at bounding box center [594, 207] width 40 height 11
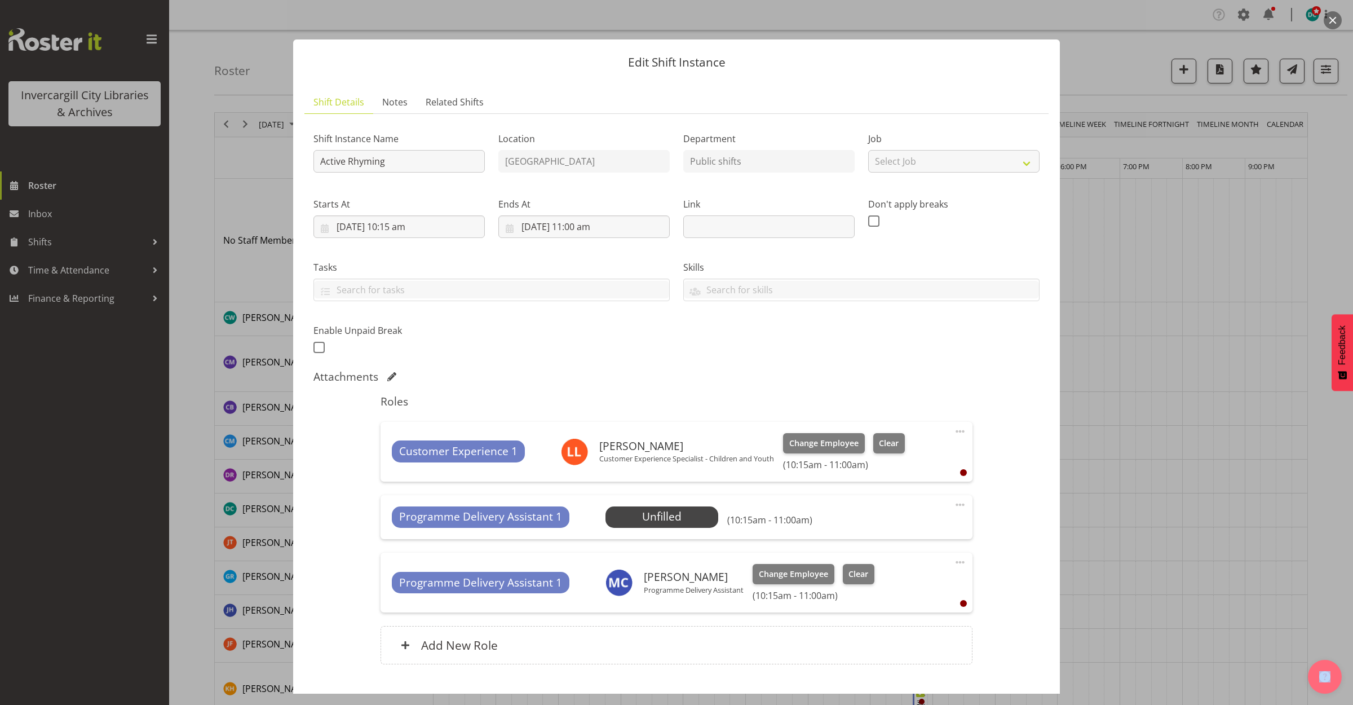
click at [953, 562] on span at bounding box center [960, 562] width 14 height 14
click at [883, 626] on link "Delete" at bounding box center [913, 627] width 108 height 20
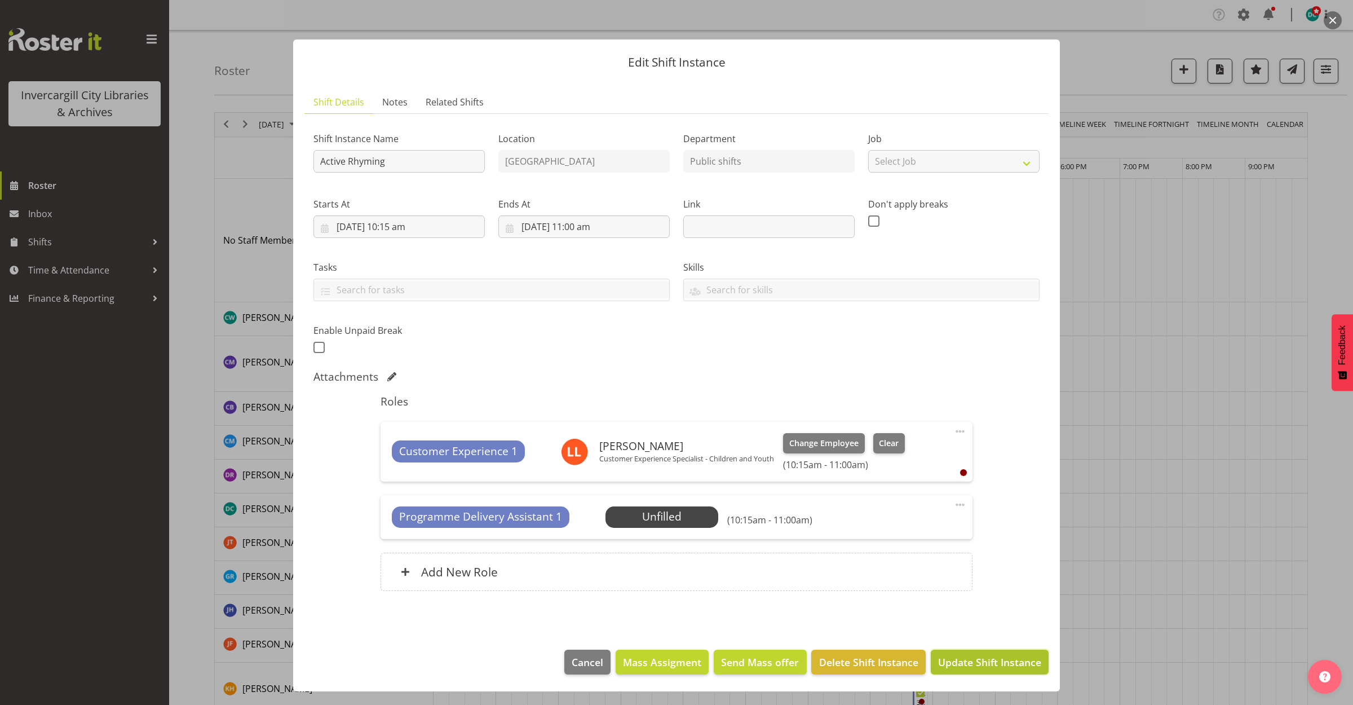
click at [1010, 660] on span "Update Shift Instance" at bounding box center [989, 662] width 103 height 15
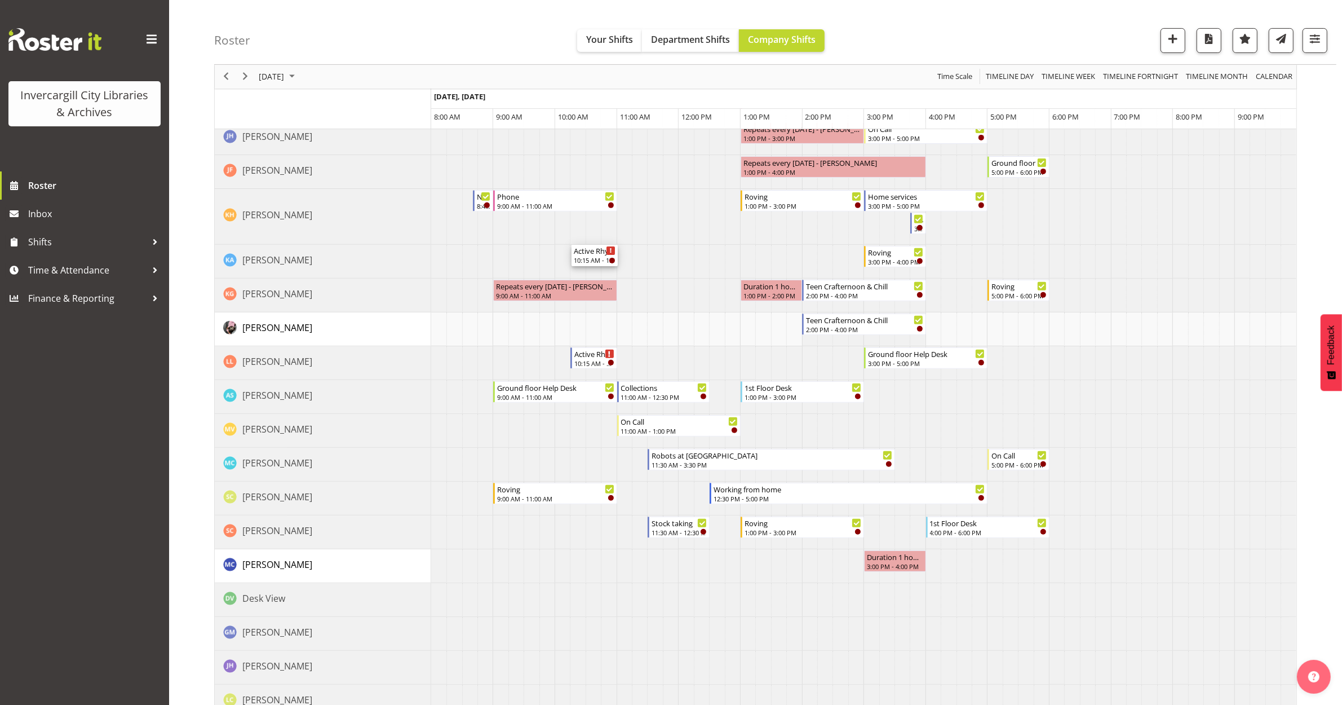
scroll to position [493, 0]
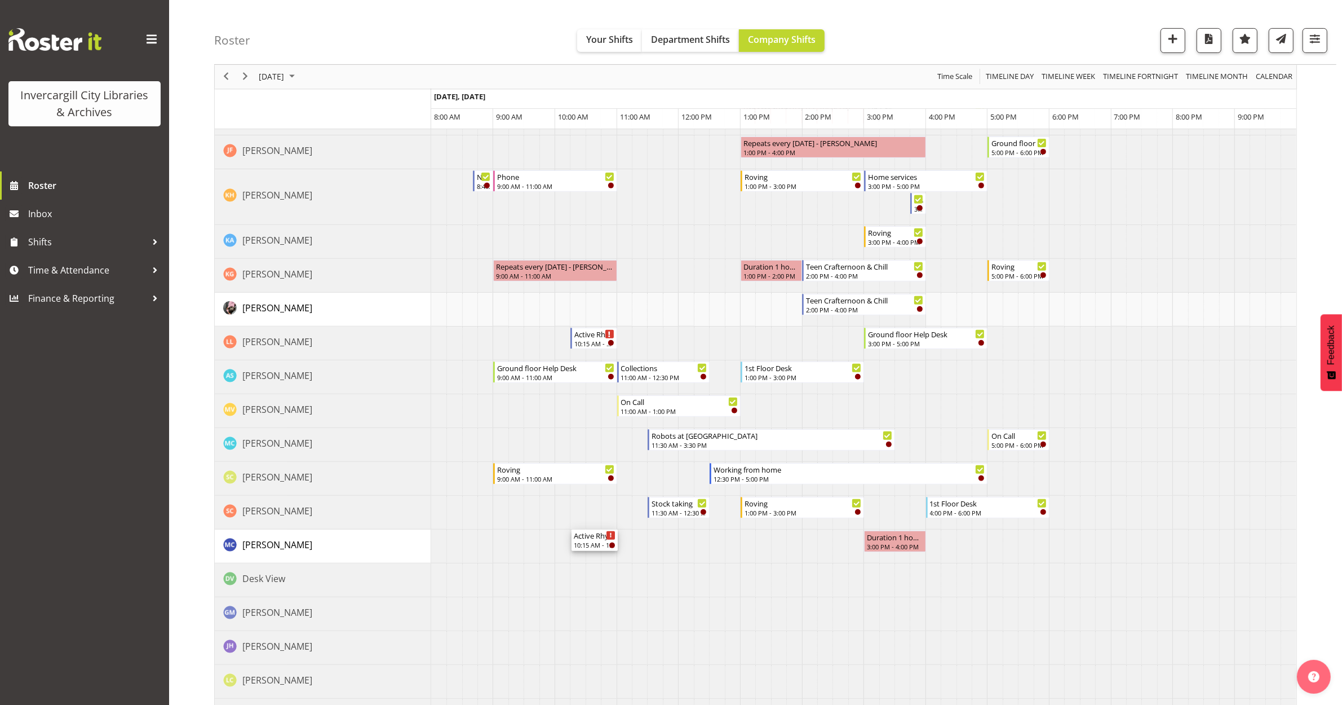
drag, startPoint x: 585, startPoint y: 212, endPoint x: 586, endPoint y: 559, distance: 346.7
click at [586, 559] on div "1st Floor Desk 9:00 AM - 11:00 AM Active Rhyming 10:15 AM - 11:00 AM Strength a…" at bounding box center [863, 428] width 865 height 1487
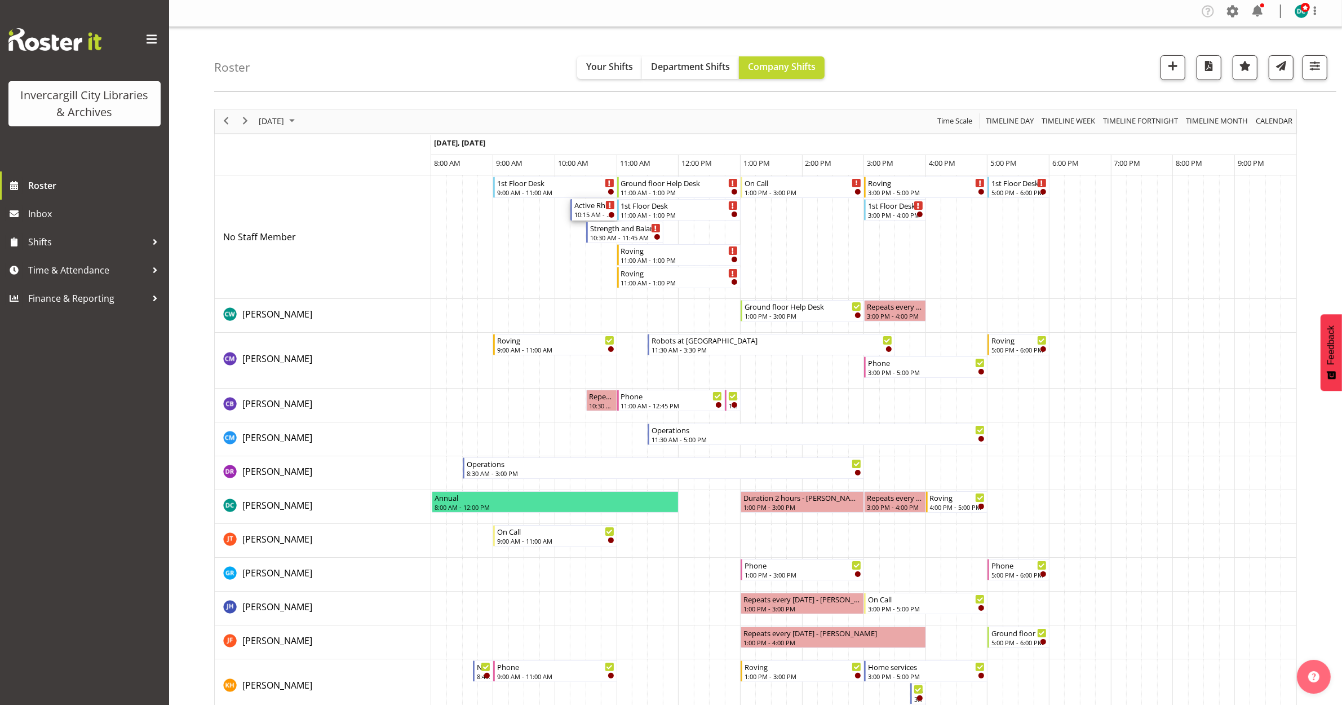
scroll to position [0, 0]
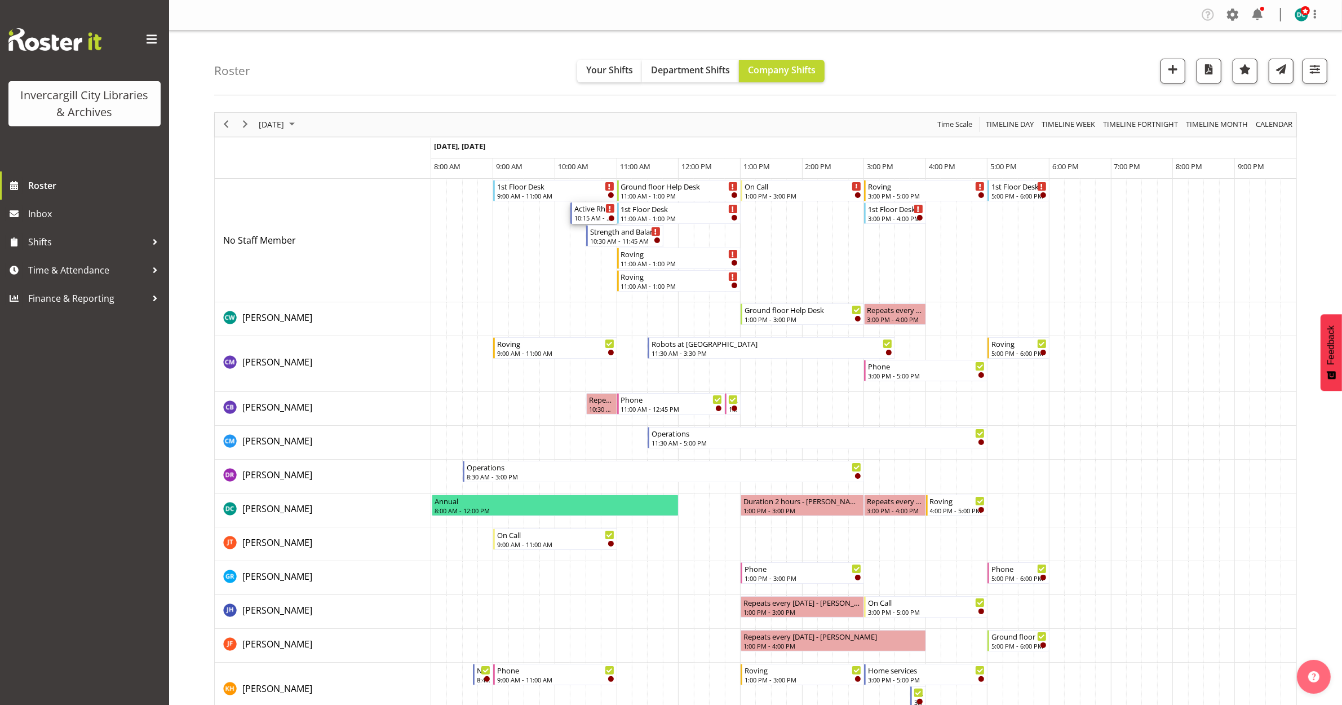
click at [596, 215] on div "10:15 AM - 11:00 AM" at bounding box center [594, 217] width 40 height 9
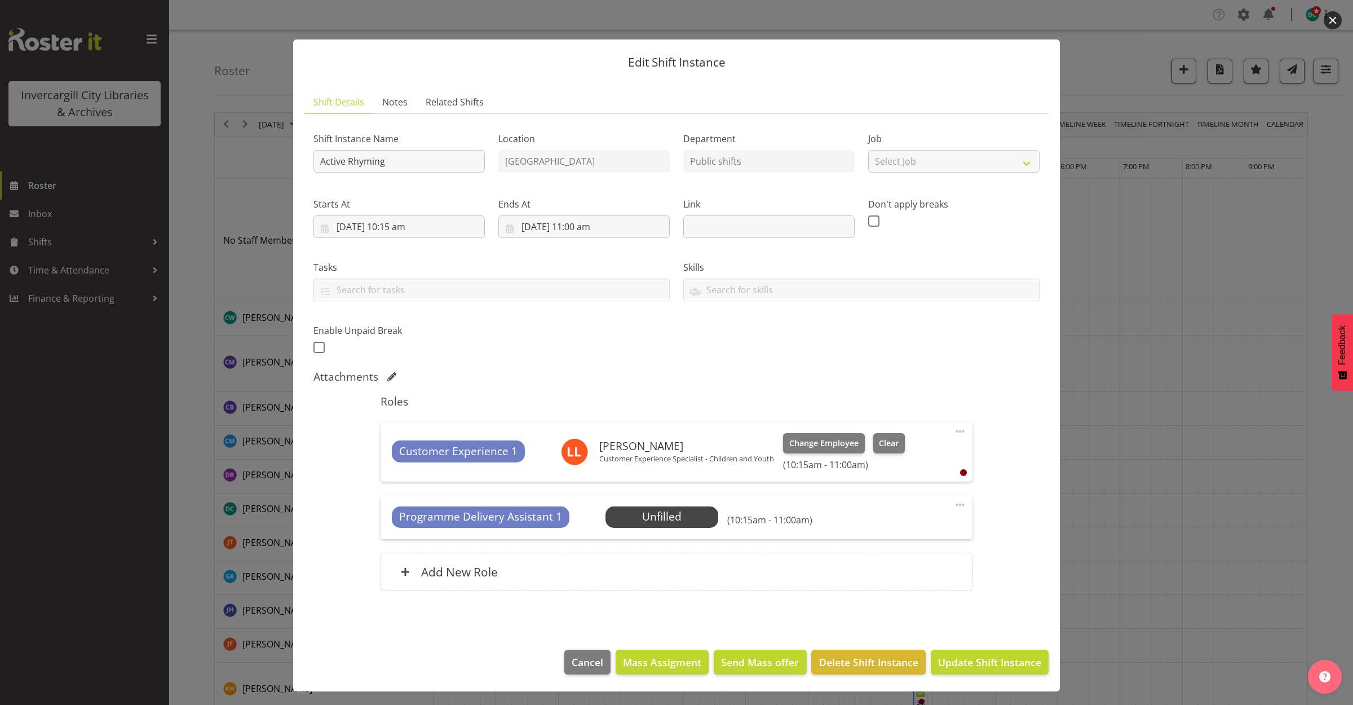
click at [1334, 19] on button "button" at bounding box center [1333, 20] width 18 height 18
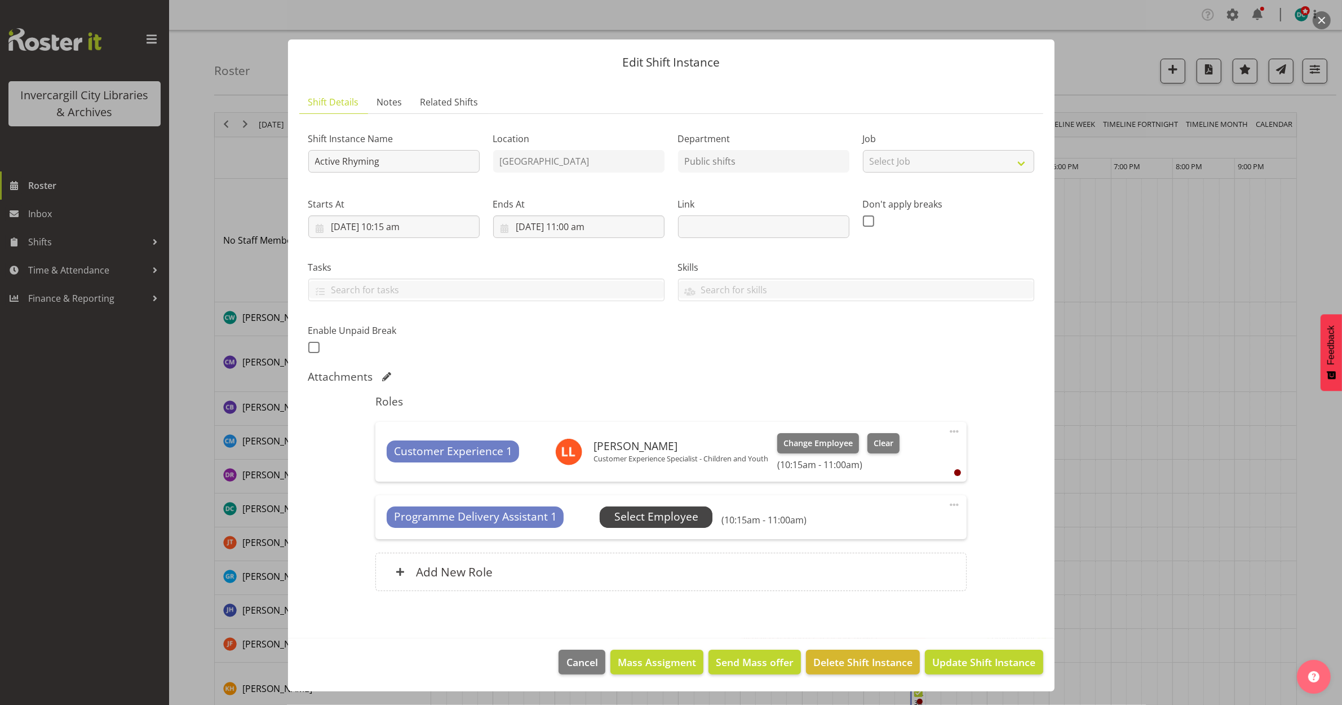
click at [657, 516] on span "Select Employee" at bounding box center [657, 517] width 84 height 16
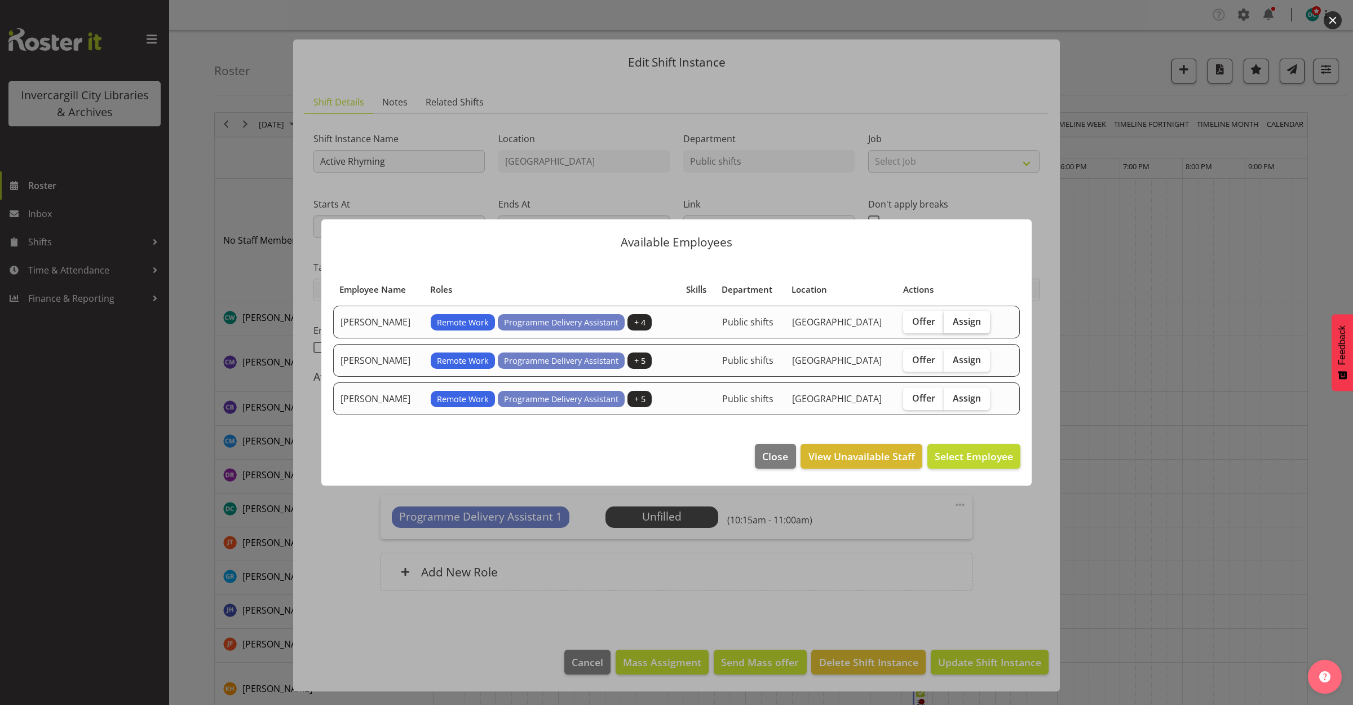
click at [966, 327] on label "Assign" at bounding box center [967, 322] width 46 height 23
click at [951, 325] on input "Assign" at bounding box center [947, 320] width 7 height 7
checkbox input "true"
click at [944, 468] on footer "Close View Unavailable Staff Assign [PERSON_NAME]" at bounding box center [676, 458] width 710 height 53
click at [940, 459] on span "Assign [PERSON_NAME]" at bounding box center [956, 456] width 114 height 14
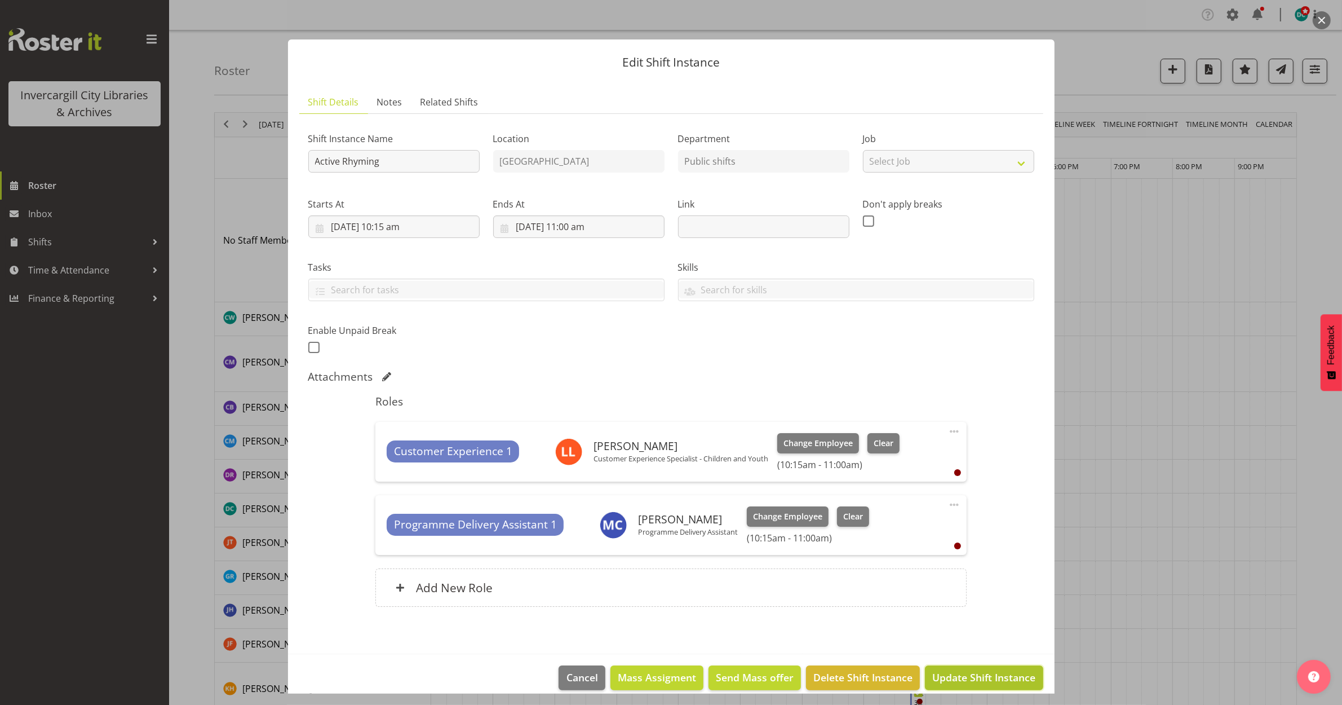
click at [977, 674] on span "Update Shift Instance" at bounding box center [983, 677] width 103 height 15
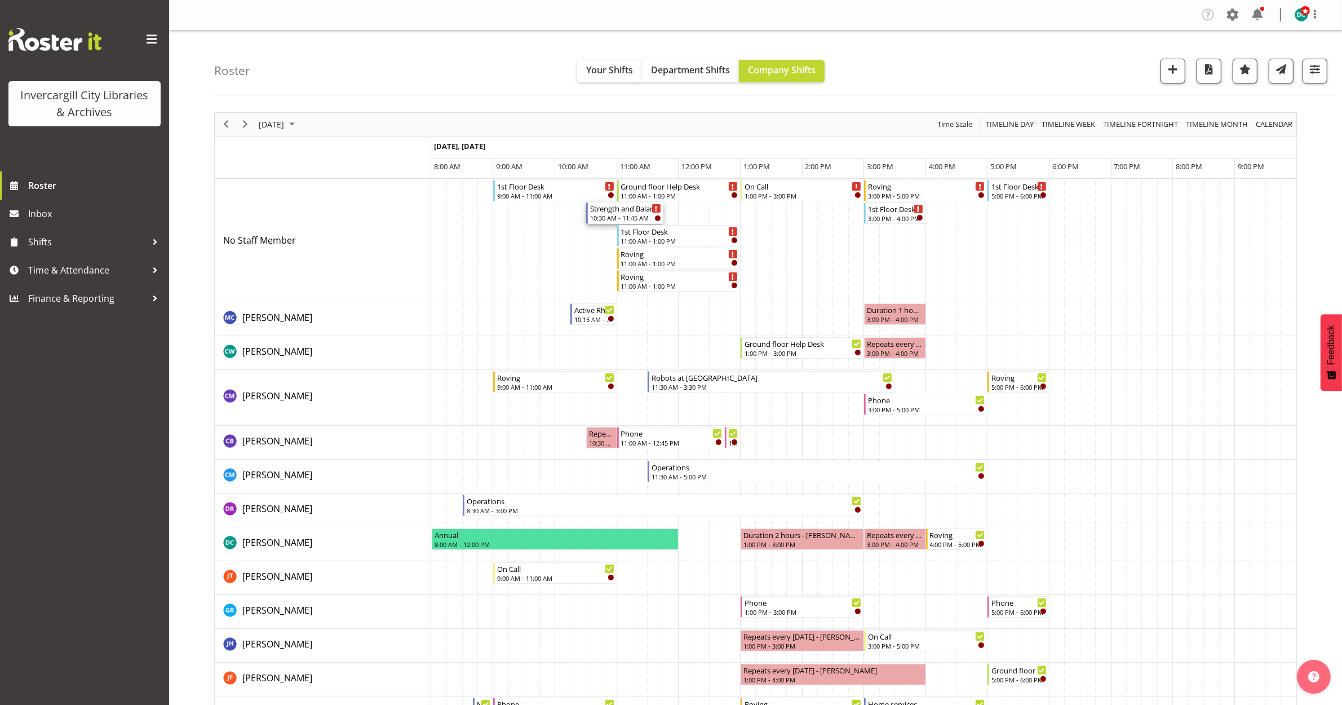
click at [629, 216] on div "10:30 AM - 11:45 AM" at bounding box center [625, 217] width 71 height 9
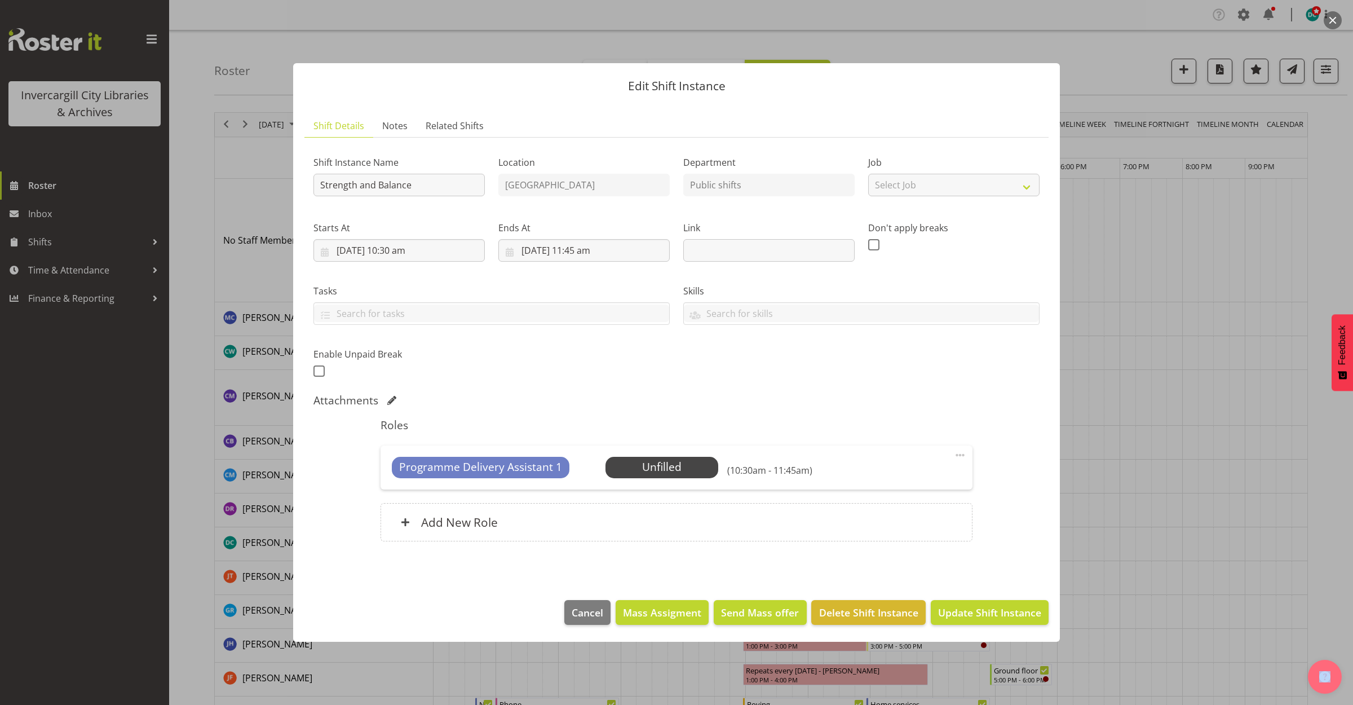
click at [954, 455] on span at bounding box center [960, 455] width 14 height 14
click at [908, 484] on link "Edit" at bounding box center [913, 480] width 108 height 20
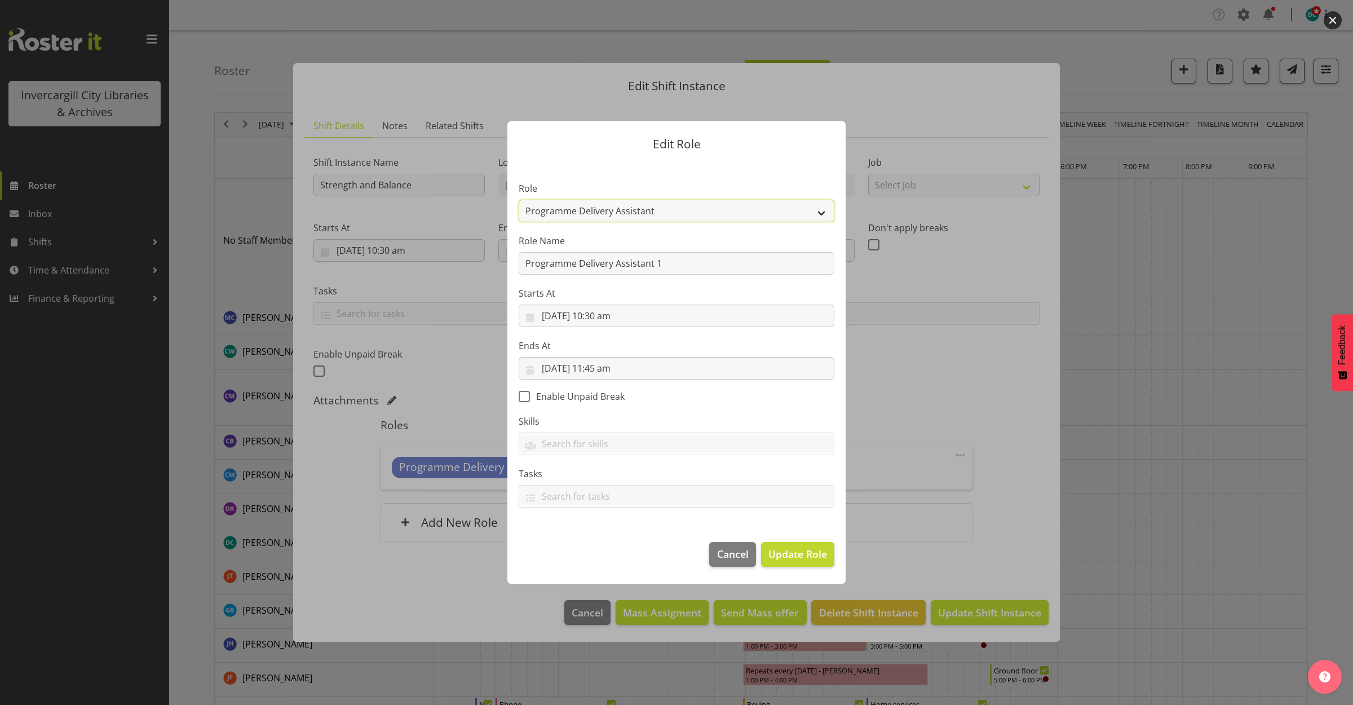
click at [640, 215] on select "1st floor desk AQ operator Business Support Team member Casual Customer Experie…" at bounding box center [677, 211] width 316 height 23
select select "1518"
click at [519, 200] on select "1st floor desk AQ operator Business Support Team member Casual Customer Experie…" at bounding box center [677, 211] width 316 height 23
click at [790, 556] on span "Update Role" at bounding box center [797, 553] width 59 height 15
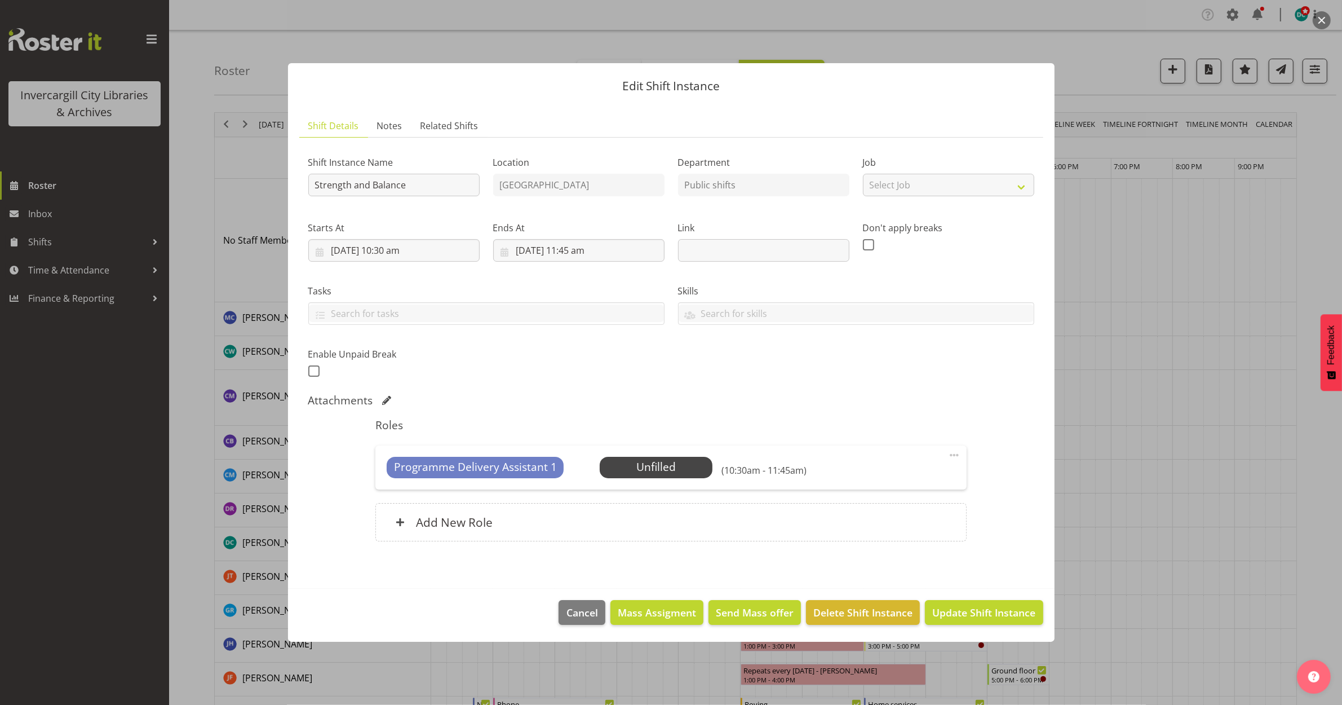
click at [956, 449] on span at bounding box center [955, 455] width 14 height 14
click at [891, 485] on link "Edit" at bounding box center [907, 480] width 108 height 20
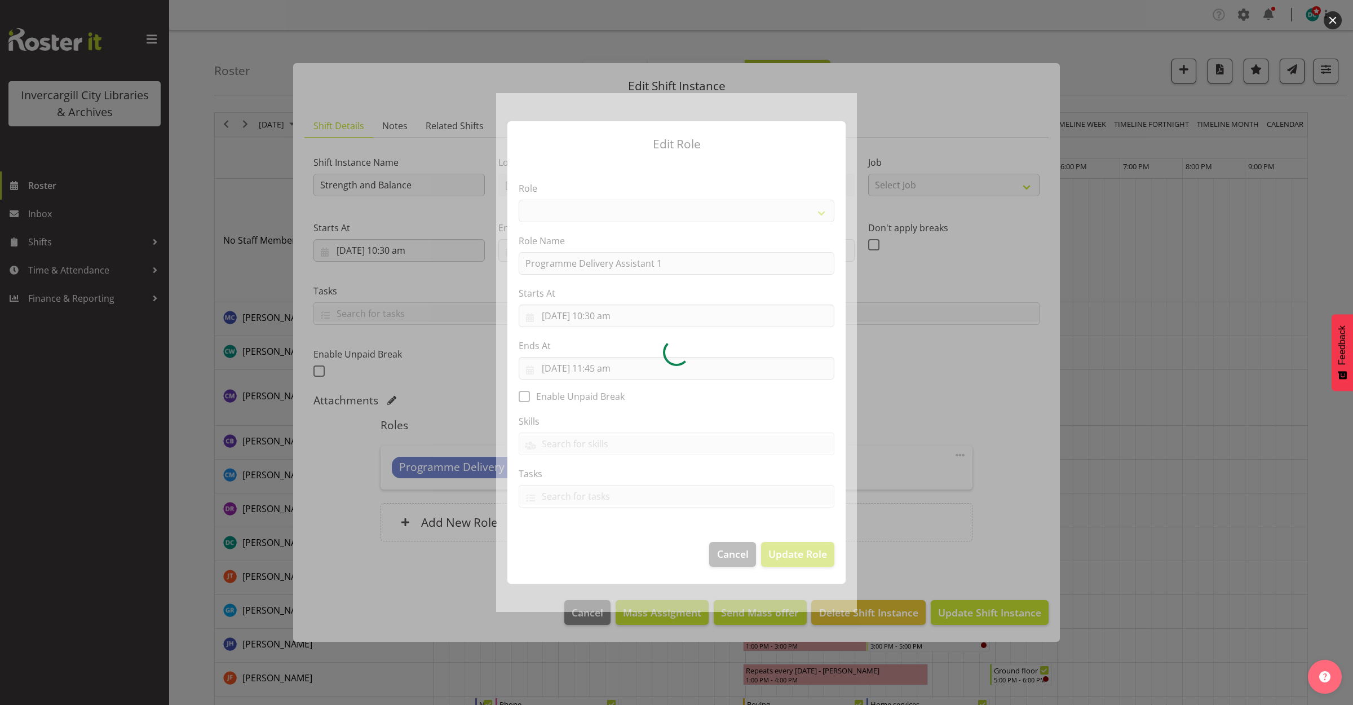
select select "1518"
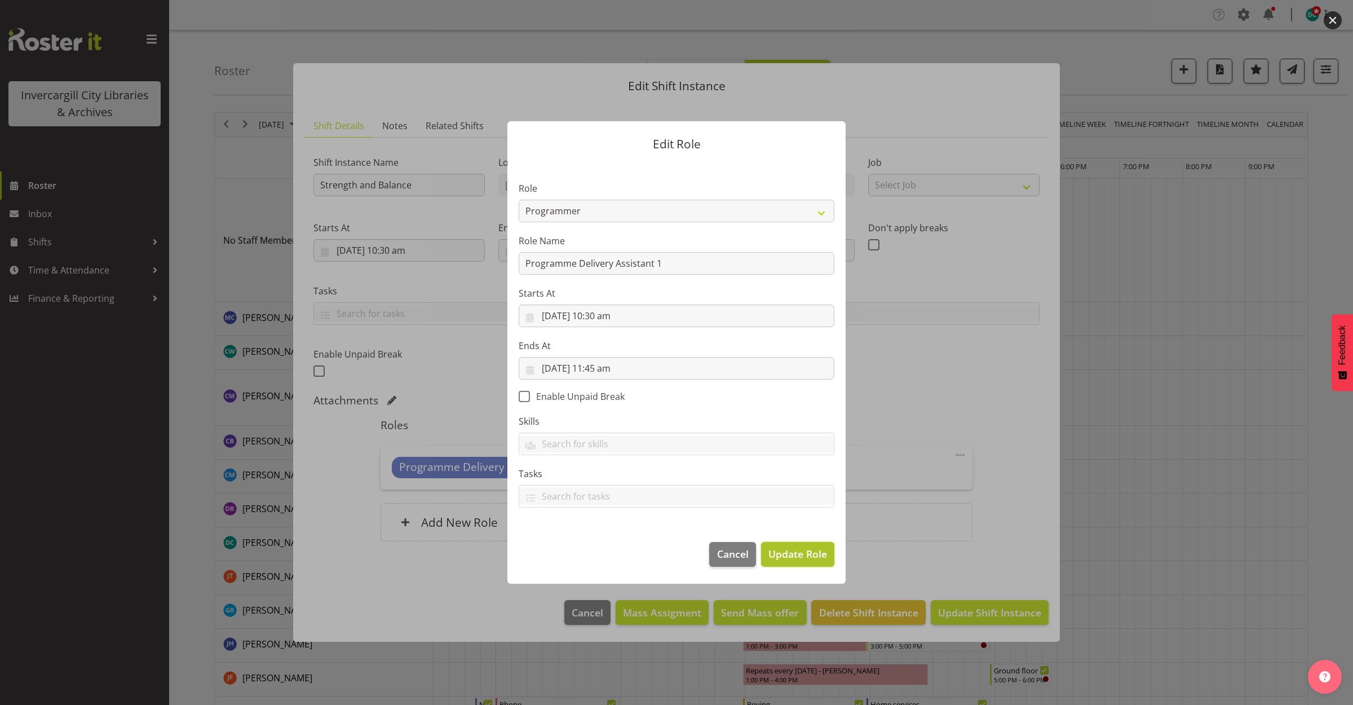
click at [781, 544] on button "Update Role" at bounding box center [797, 554] width 73 height 25
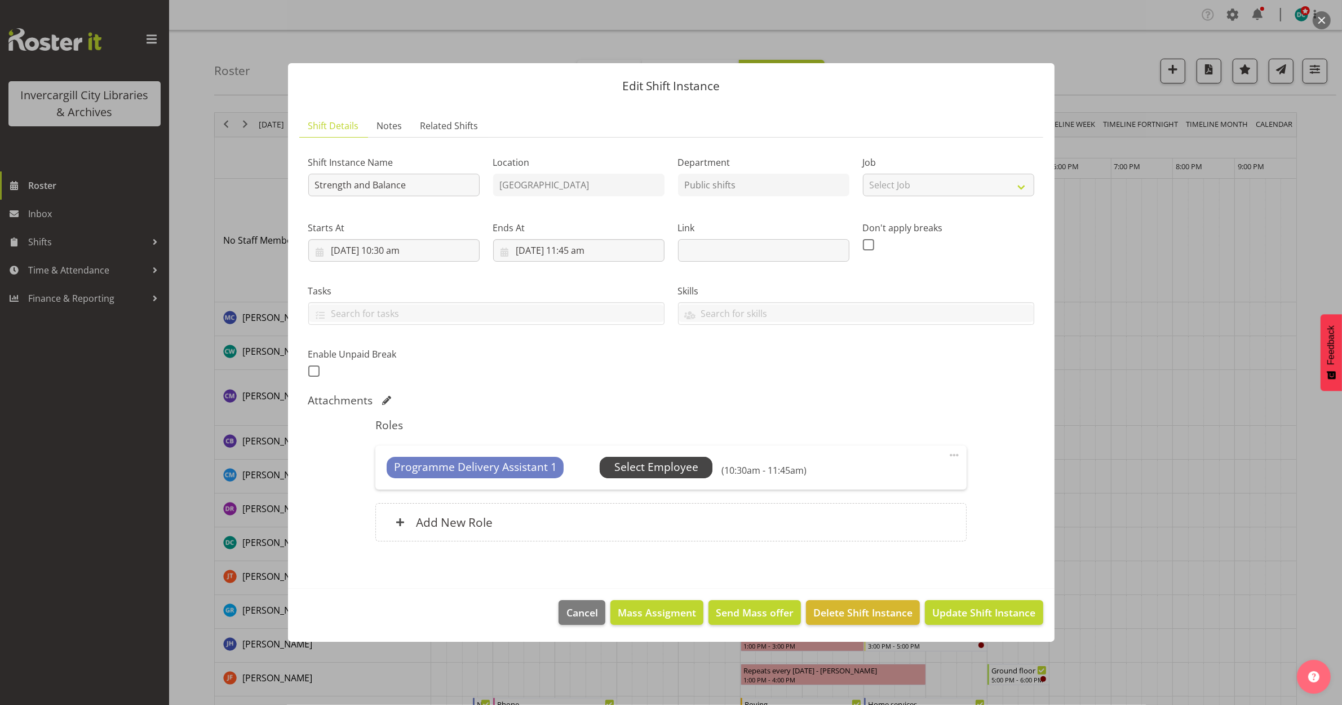
click at [658, 470] on span "Select Employee" at bounding box center [657, 467] width 84 height 16
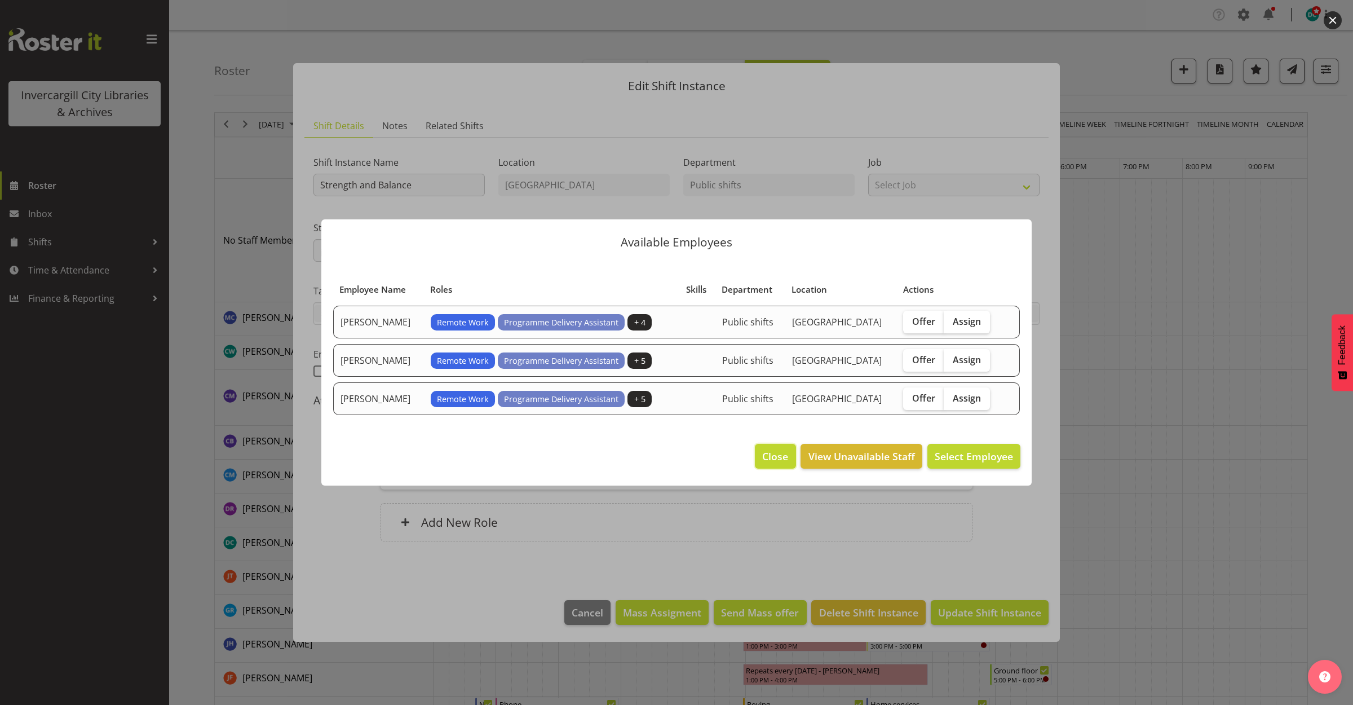
click at [776, 456] on span "Close" at bounding box center [775, 456] width 26 height 15
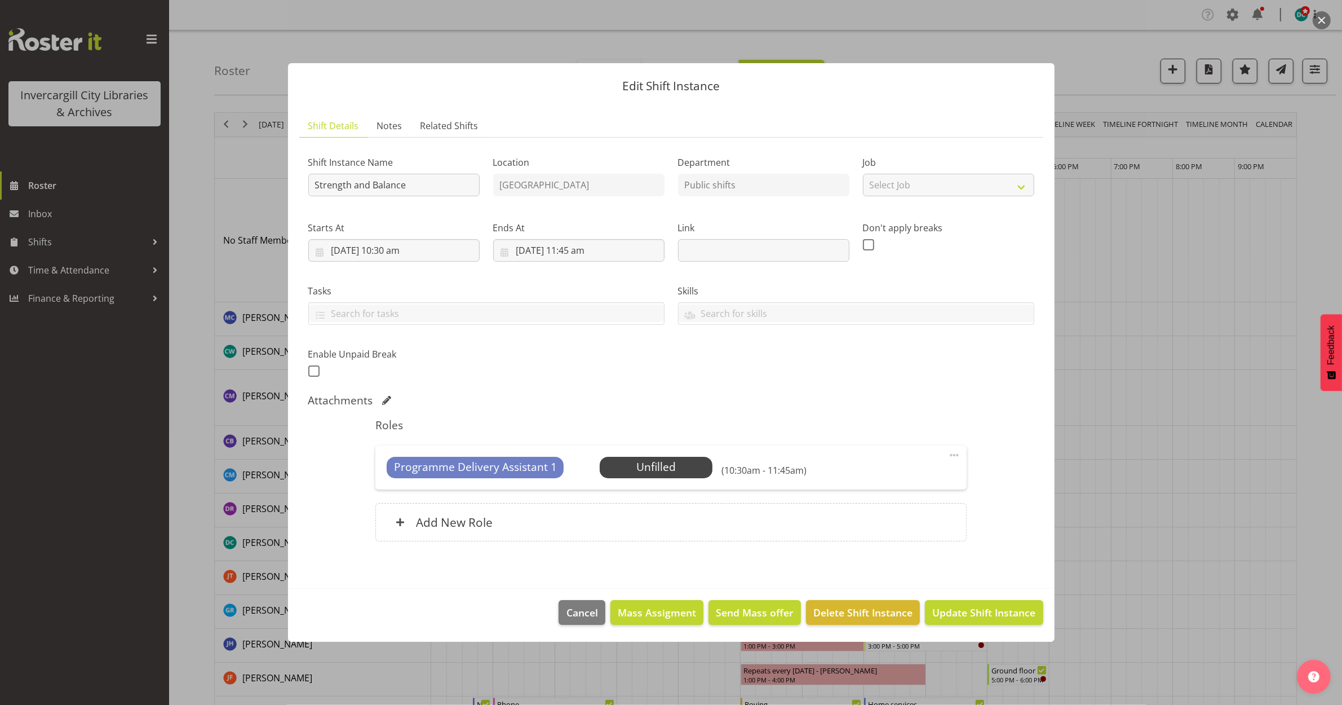
click at [956, 449] on span at bounding box center [955, 455] width 14 height 14
click at [886, 525] on link "Delete" at bounding box center [907, 520] width 108 height 20
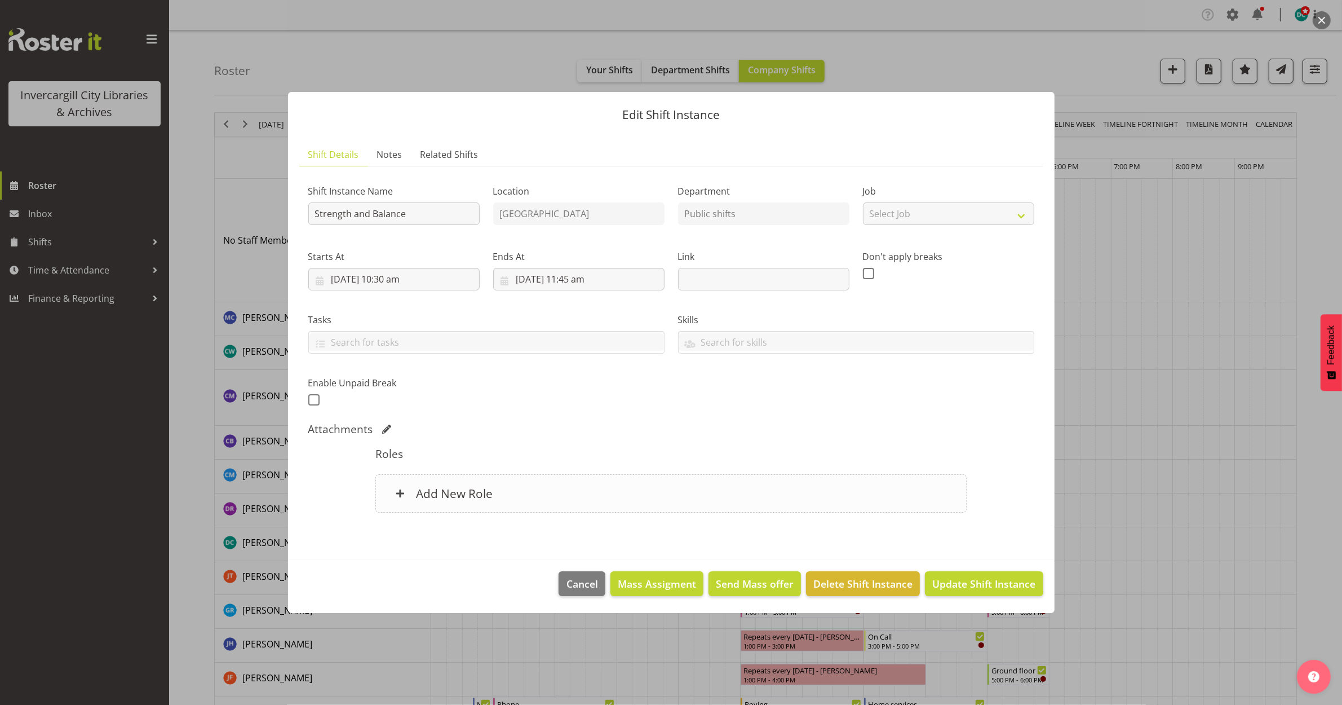
click at [514, 479] on div "Add New Role" at bounding box center [670, 493] width 591 height 38
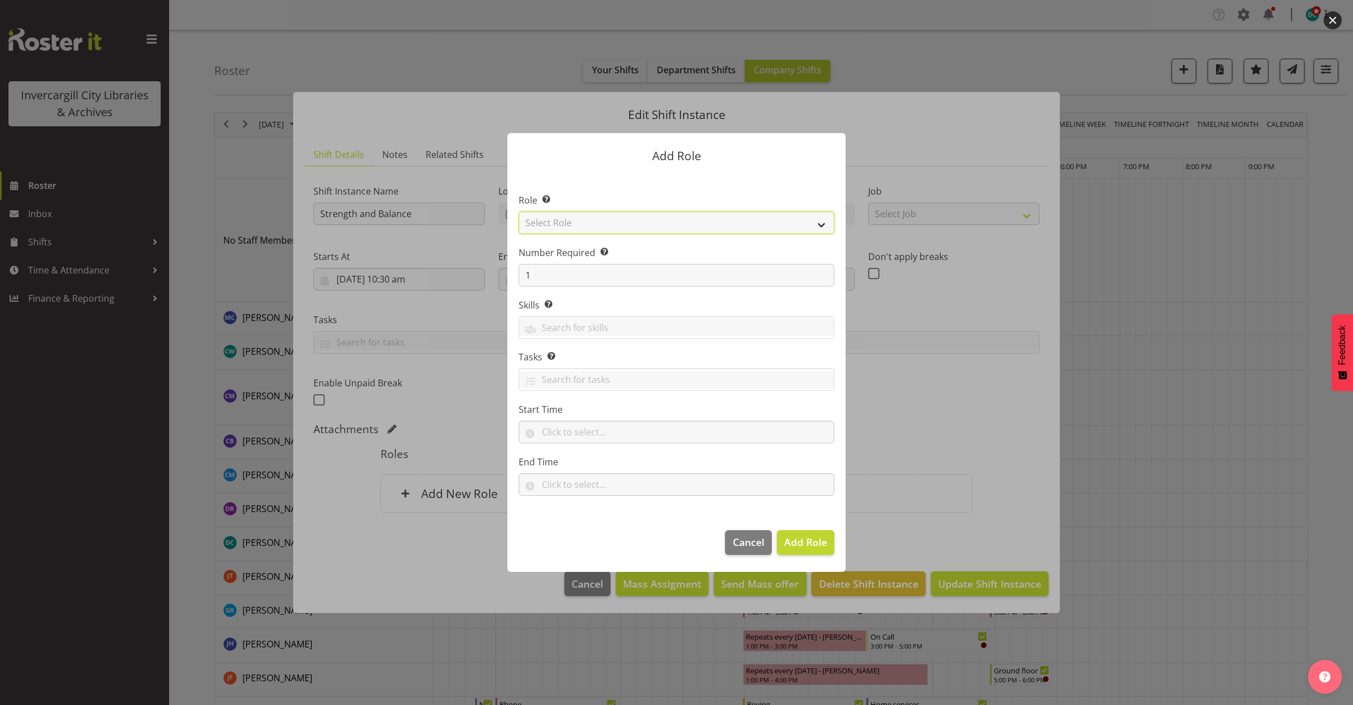
click at [661, 218] on select "Select Role 1st floor desk AQ operator Business Support Team member Casual Cust…" at bounding box center [677, 222] width 316 height 23
select select "1518"
click at [519, 211] on select "Select Role 1st floor desk AQ operator Business Support Team member Casual Cust…" at bounding box center [677, 222] width 316 height 23
click at [798, 551] on button "Add Role" at bounding box center [806, 542] width 58 height 25
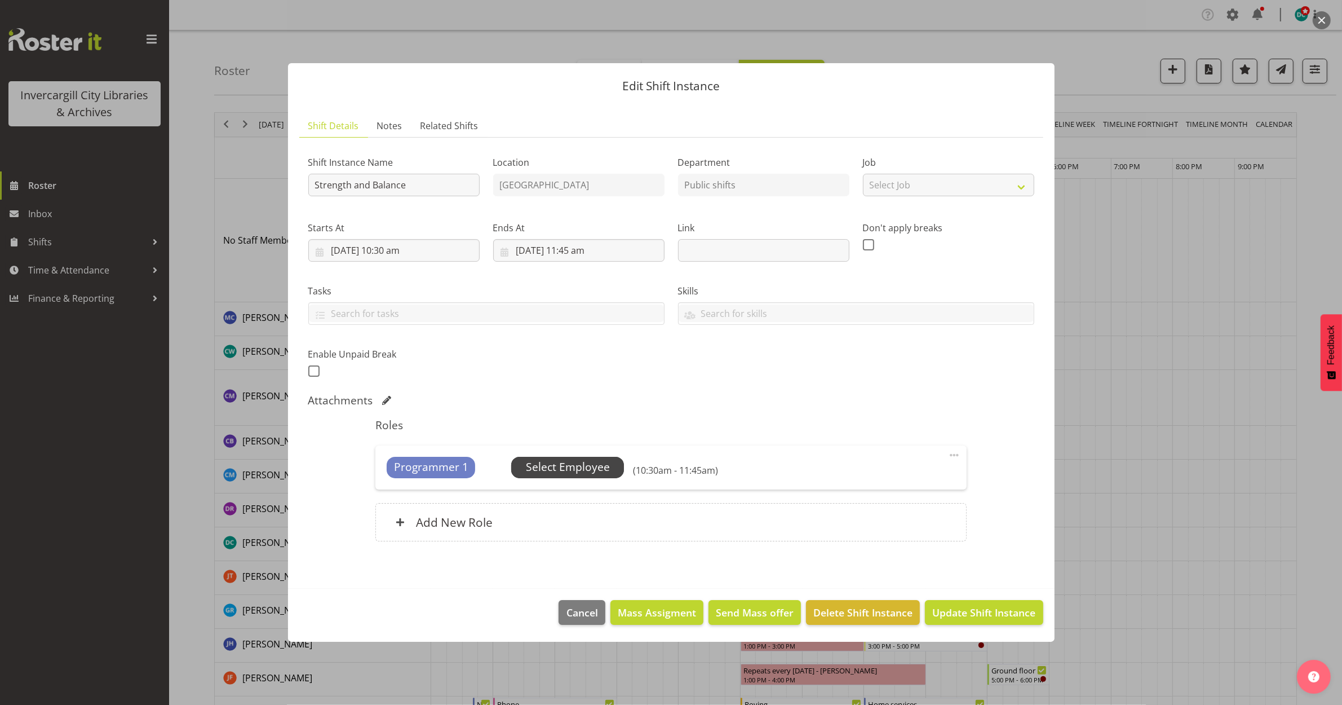
click at [547, 468] on span "Select Employee" at bounding box center [568, 467] width 84 height 16
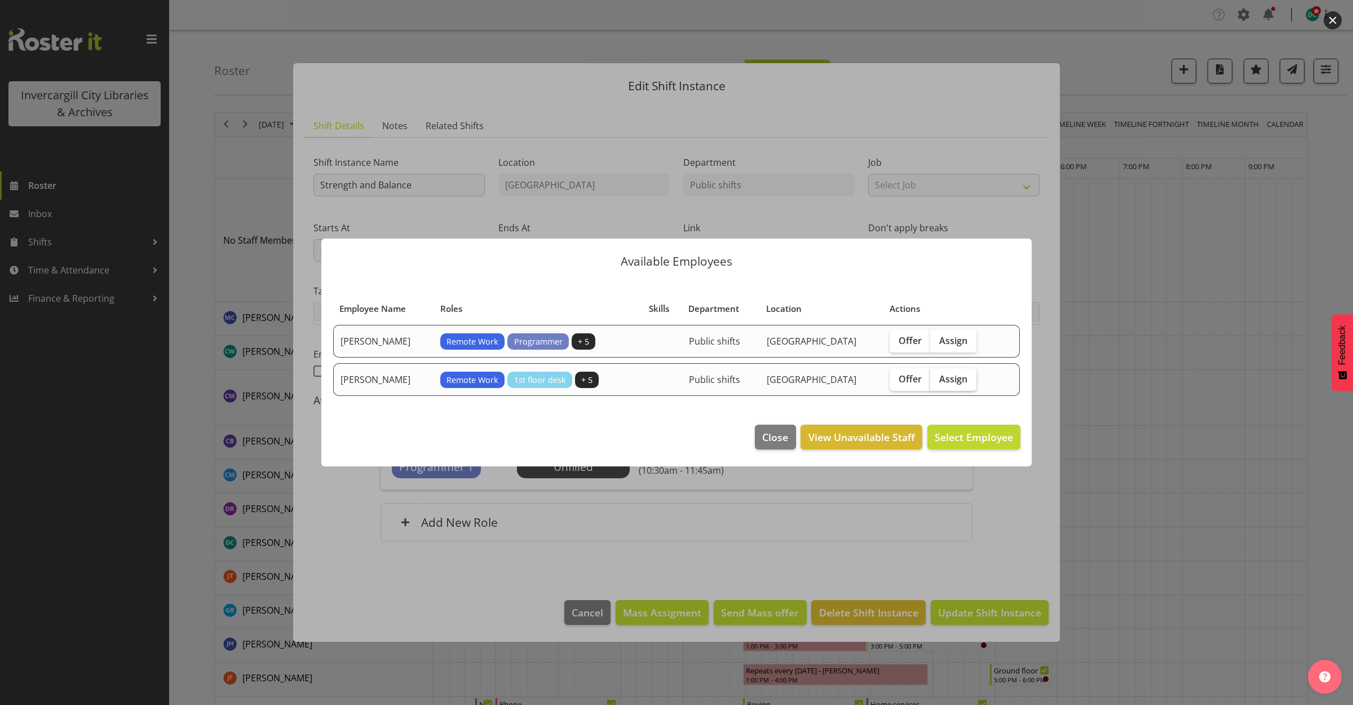
click at [948, 383] on span "Assign" at bounding box center [953, 378] width 28 height 11
click at [938, 382] on input "Assign" at bounding box center [933, 378] width 7 height 7
checkbox input "true"
click at [954, 441] on span "Assign [PERSON_NAME]" at bounding box center [956, 437] width 114 height 14
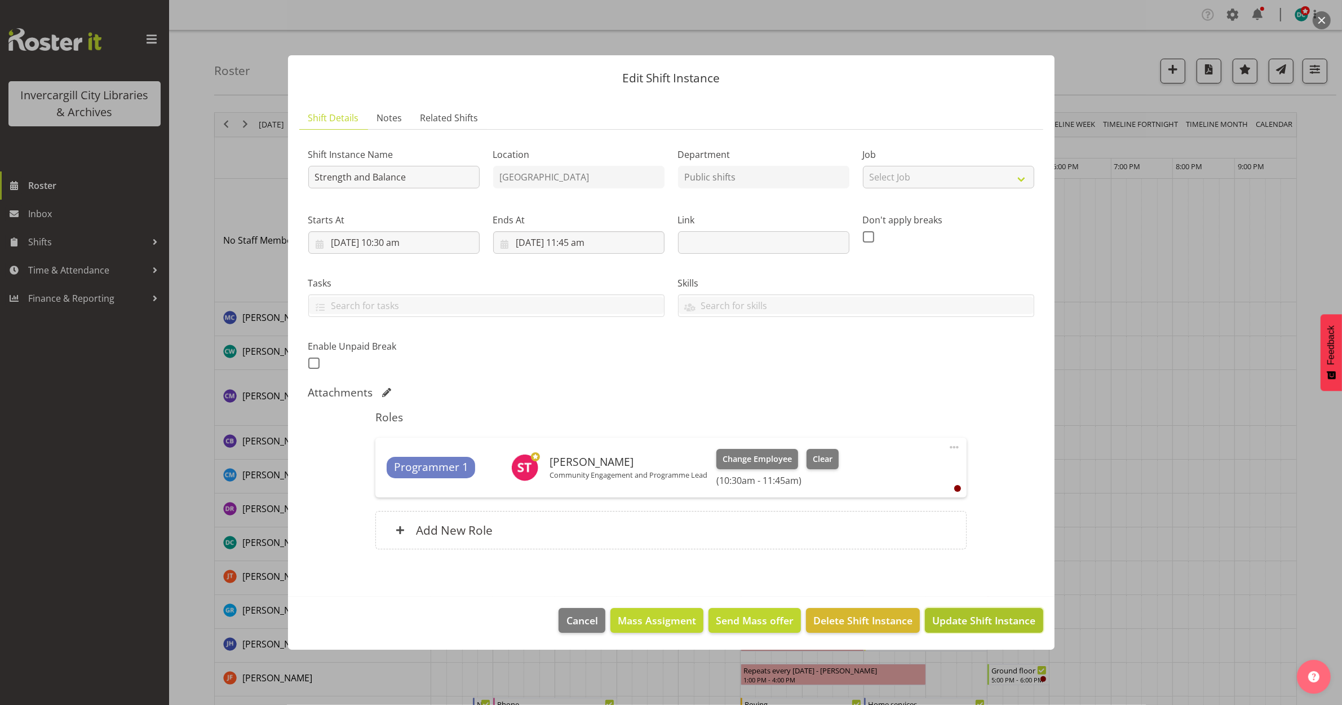
click at [971, 616] on span "Update Shift Instance" at bounding box center [983, 620] width 103 height 15
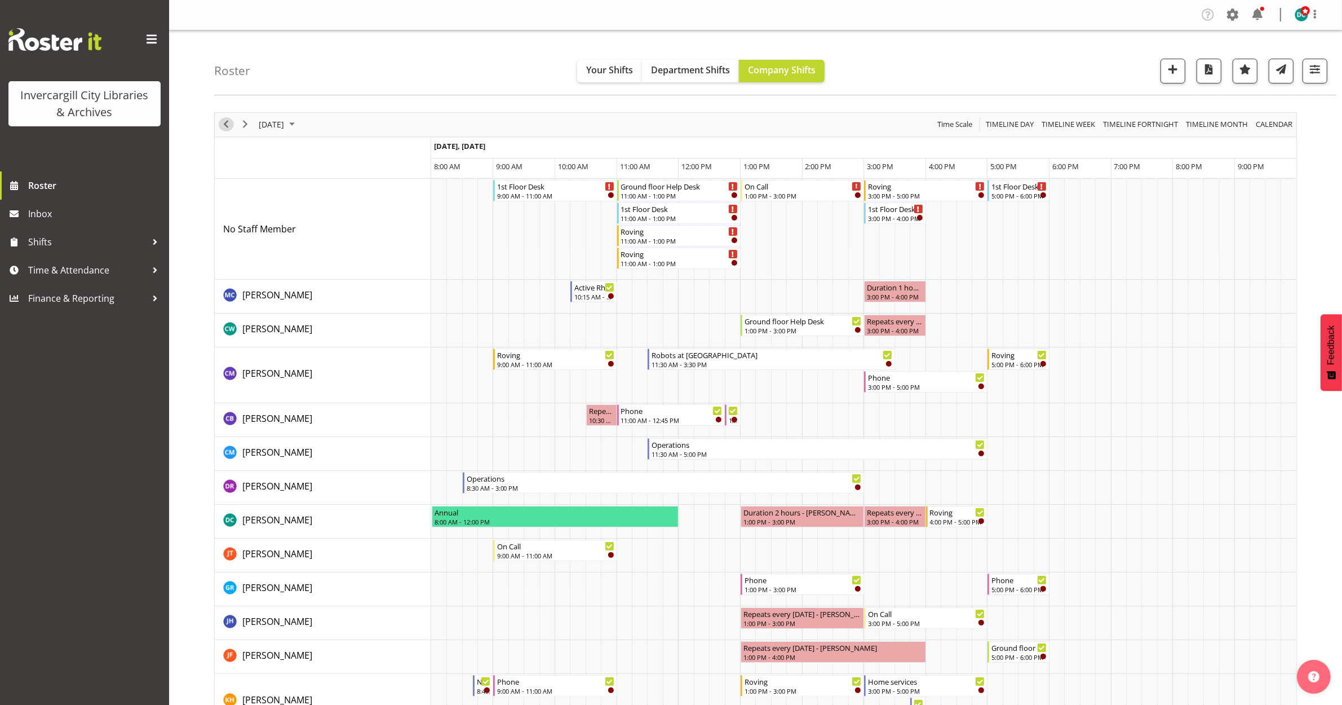
click at [232, 122] on span "Previous" at bounding box center [226, 124] width 14 height 14
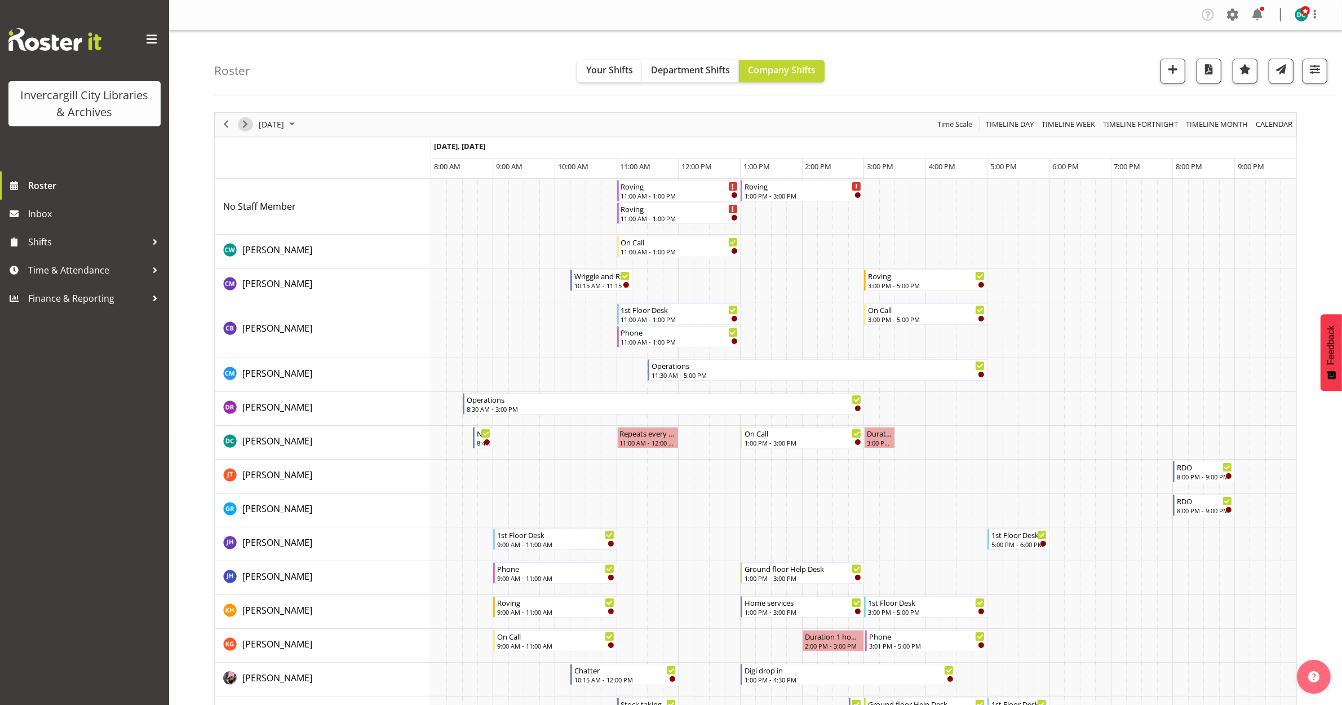
click at [241, 124] on span "Next" at bounding box center [245, 124] width 14 height 14
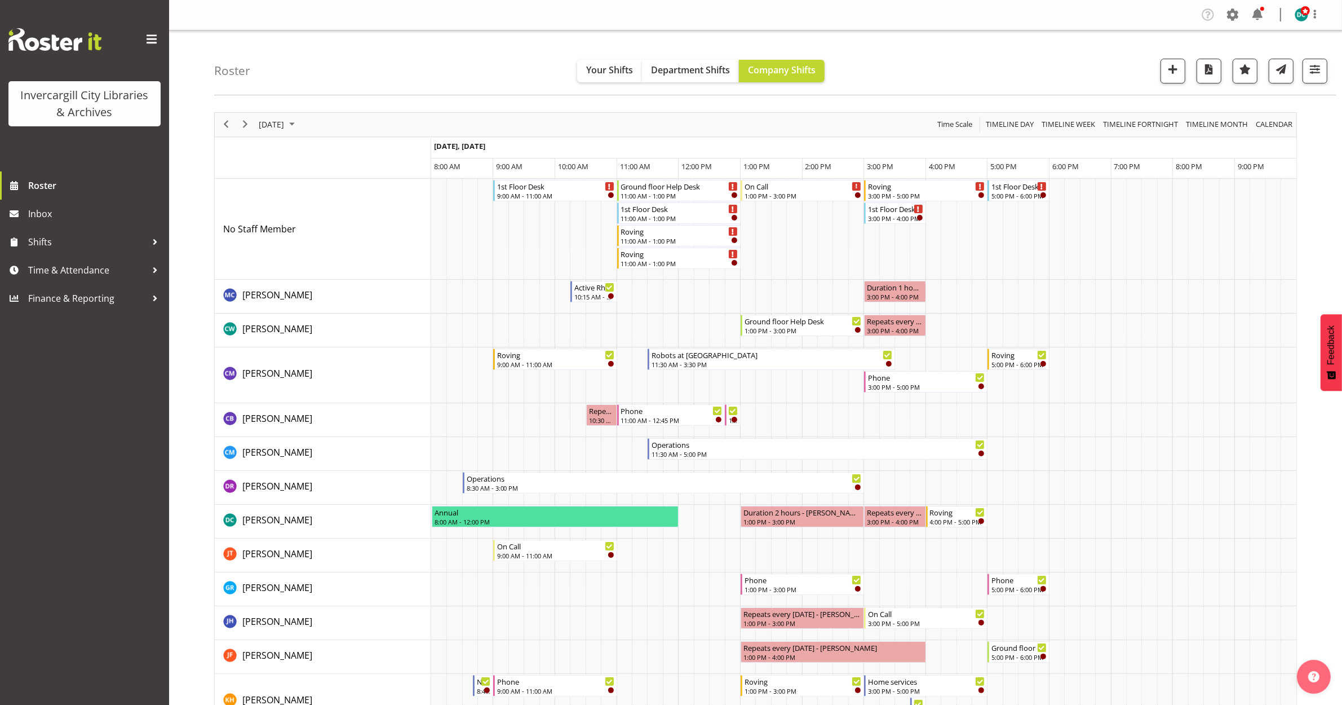
click at [234, 122] on div "previous period" at bounding box center [225, 125] width 19 height 24
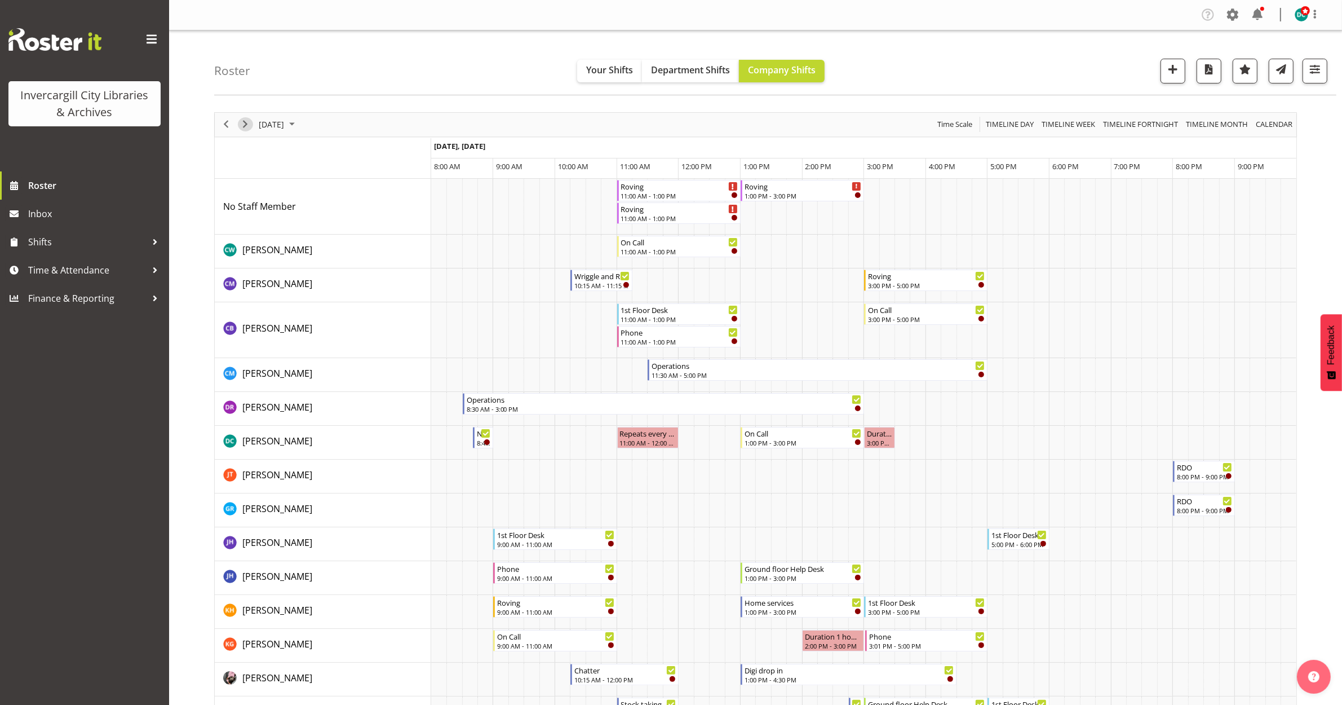
click at [247, 126] on span "Next" at bounding box center [245, 124] width 14 height 14
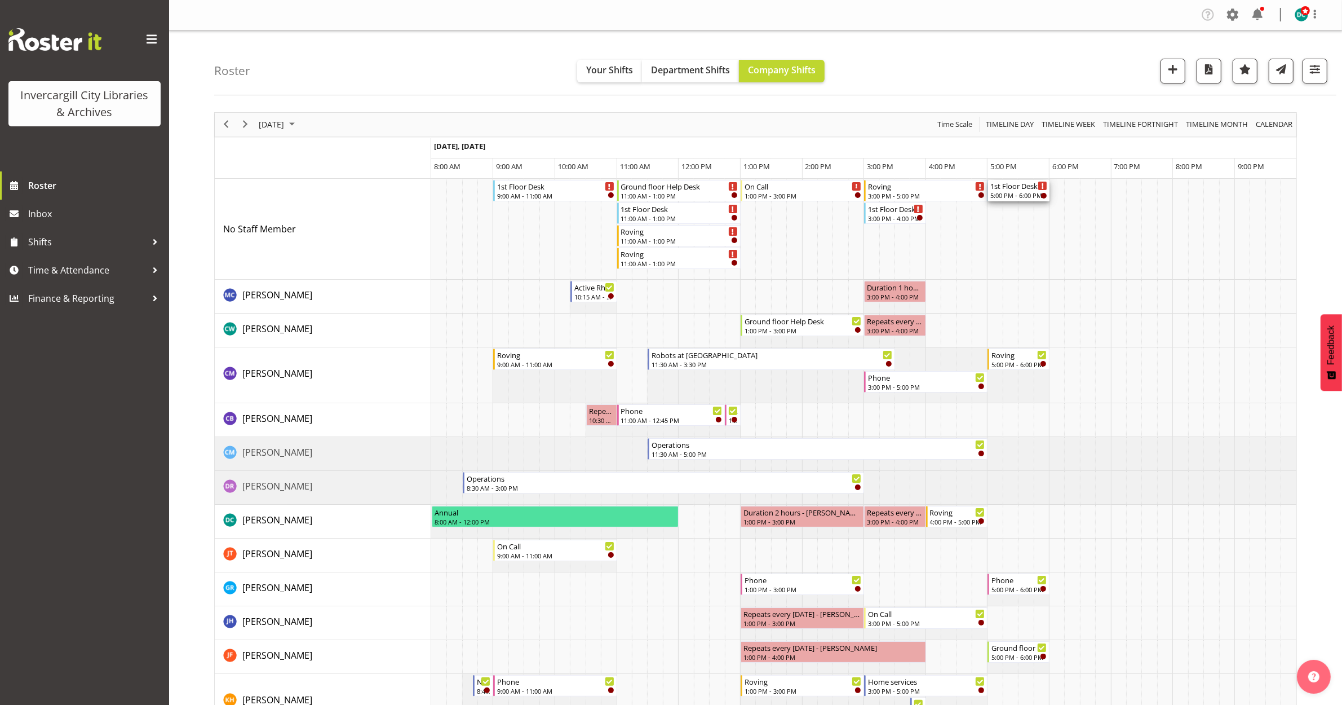
drag, startPoint x: 1016, startPoint y: 187, endPoint x: 1007, endPoint y: 191, distance: 9.8
drag, startPoint x: 1024, startPoint y: 189, endPoint x: 992, endPoint y: 192, distance: 32.2
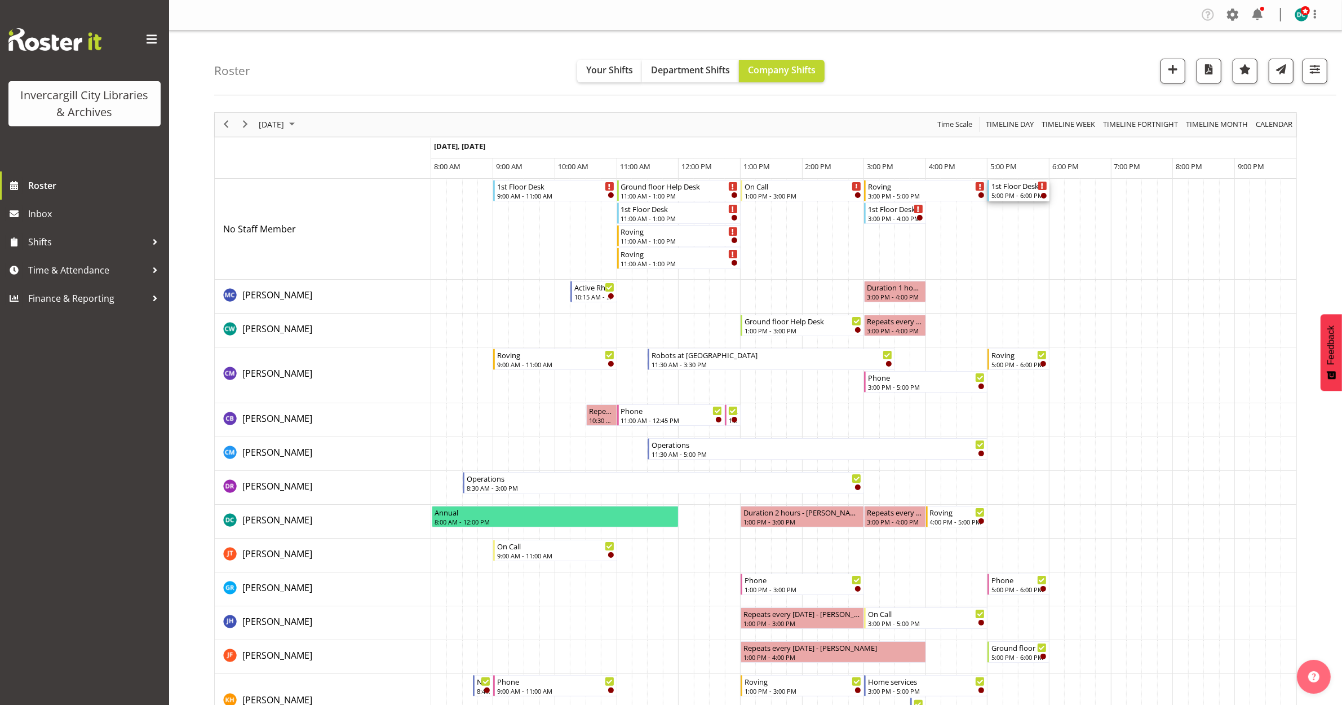
click at [1013, 187] on div "1st Floor Desk" at bounding box center [1020, 185] width 56 height 11
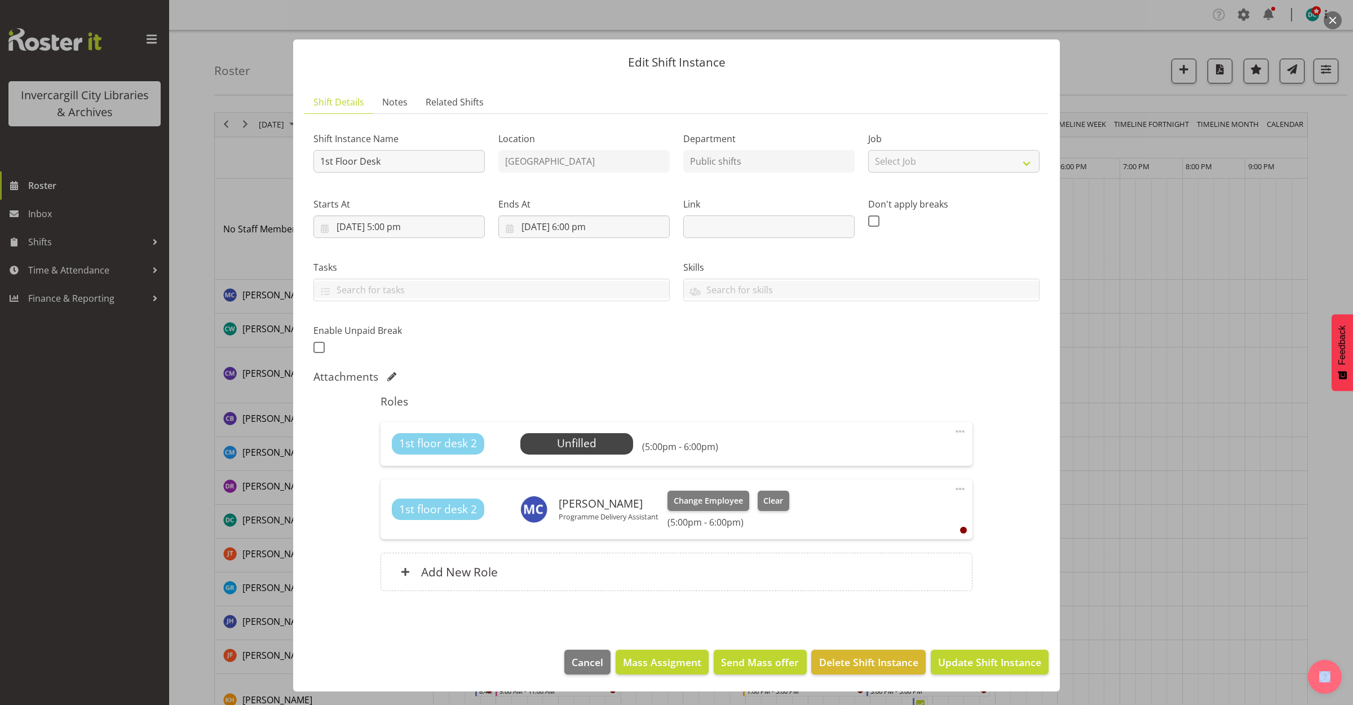
click at [963, 492] on span at bounding box center [960, 489] width 14 height 14
click at [887, 562] on link "Delete" at bounding box center [913, 554] width 108 height 20
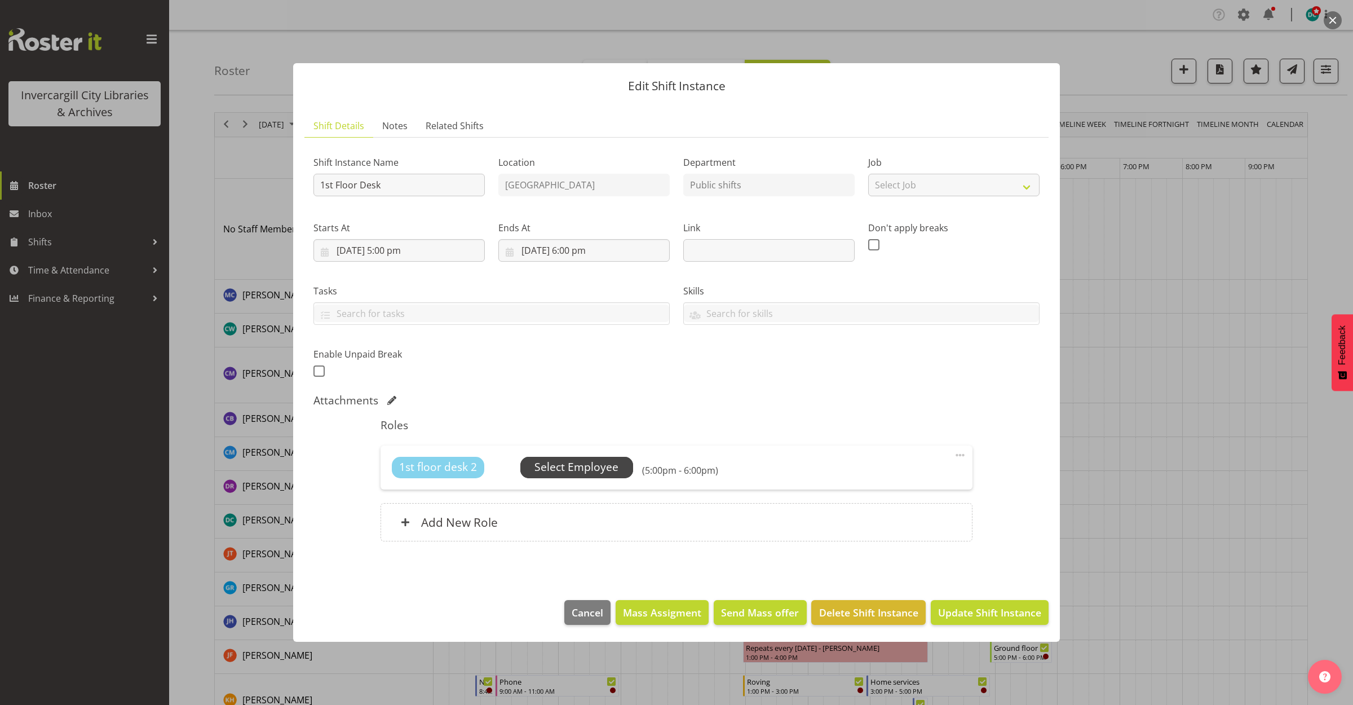
click at [563, 465] on span "Select Employee" at bounding box center [576, 467] width 84 height 16
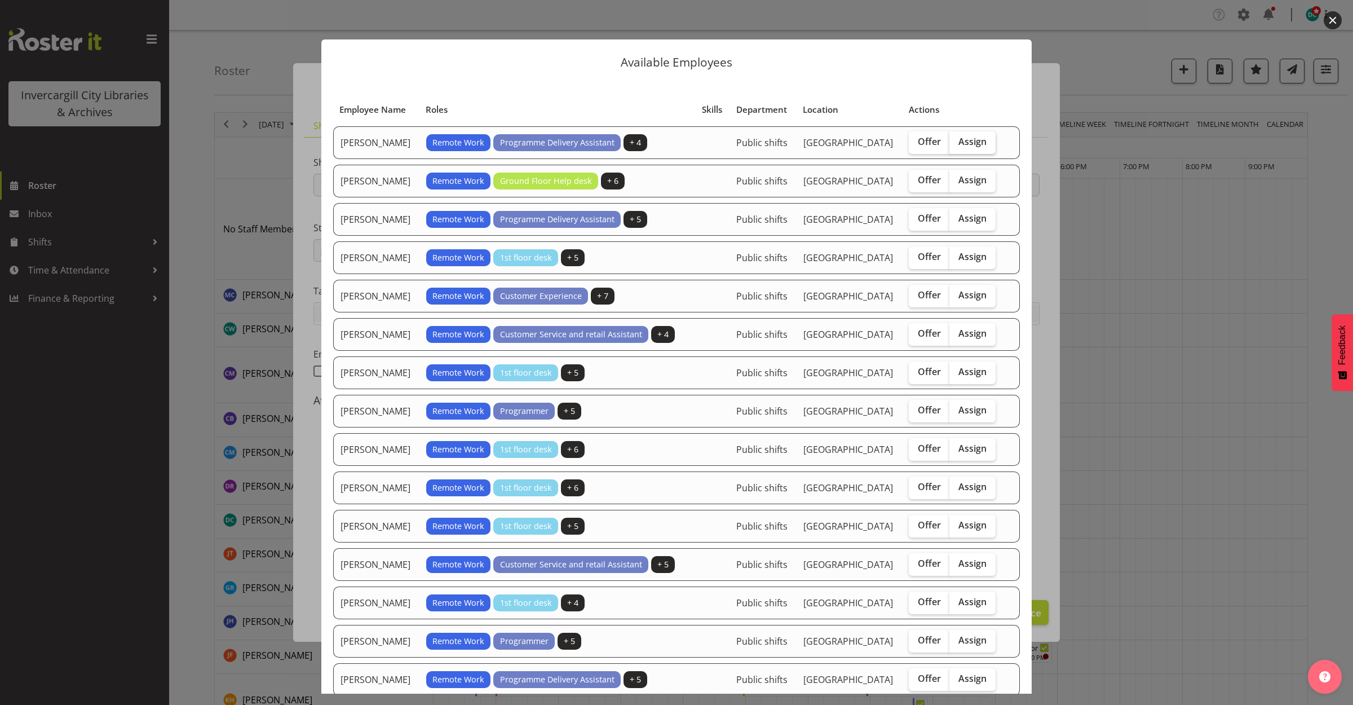
click at [965, 140] on span "Assign" at bounding box center [972, 141] width 28 height 11
click at [957, 140] on input "Assign" at bounding box center [952, 141] width 7 height 7
checkbox input "true"
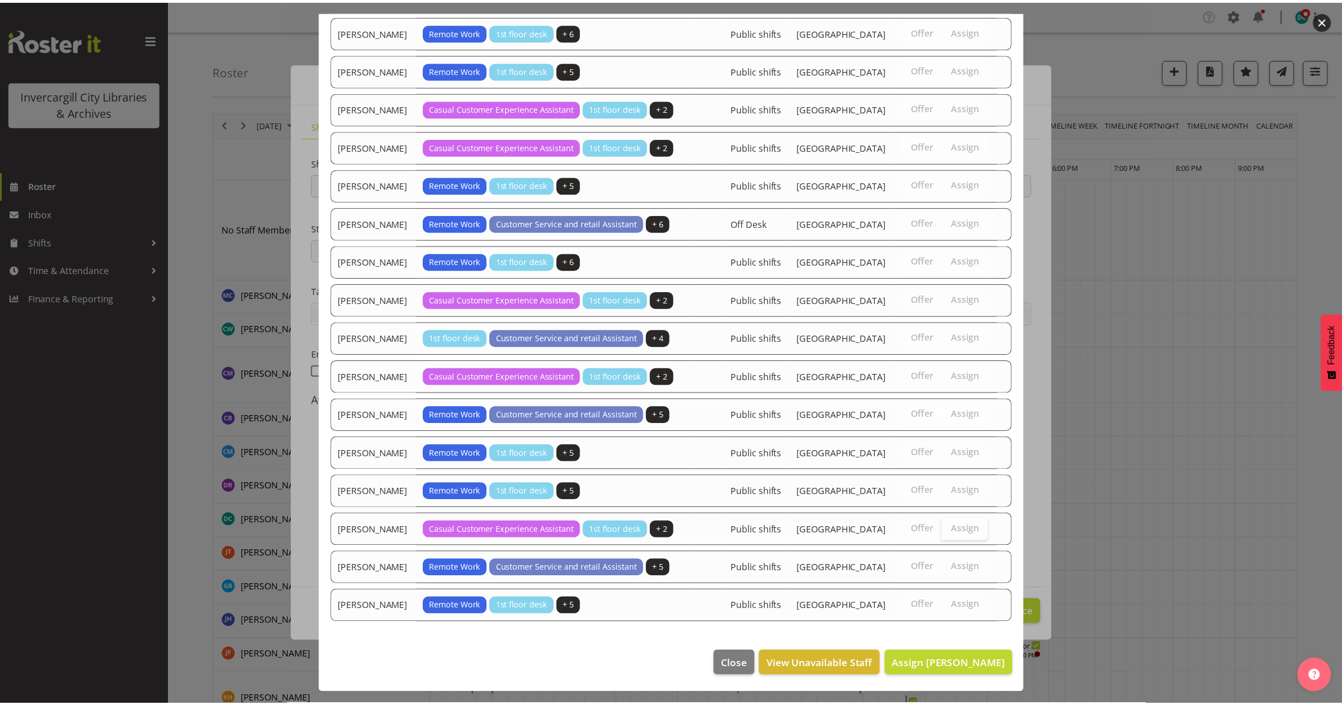
scroll to position [1006, 0]
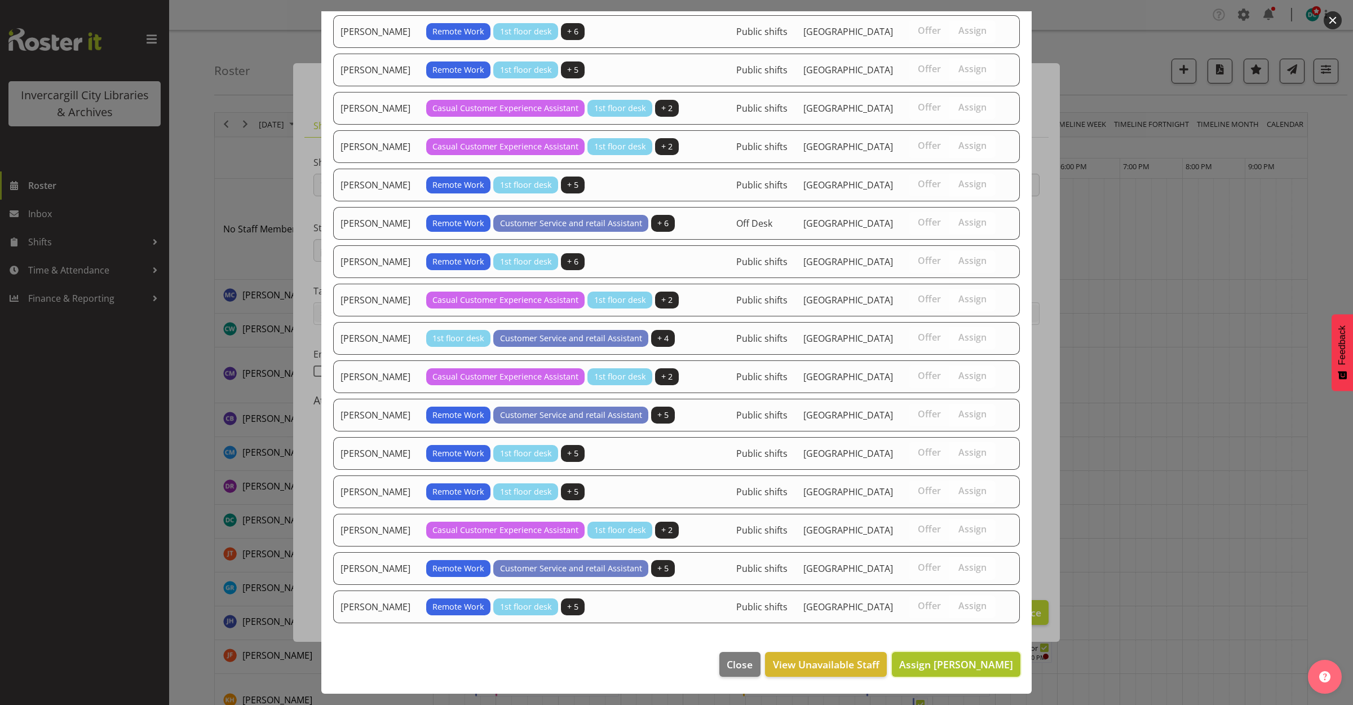
click at [952, 671] on button "Assign [PERSON_NAME]" at bounding box center [956, 664] width 129 height 25
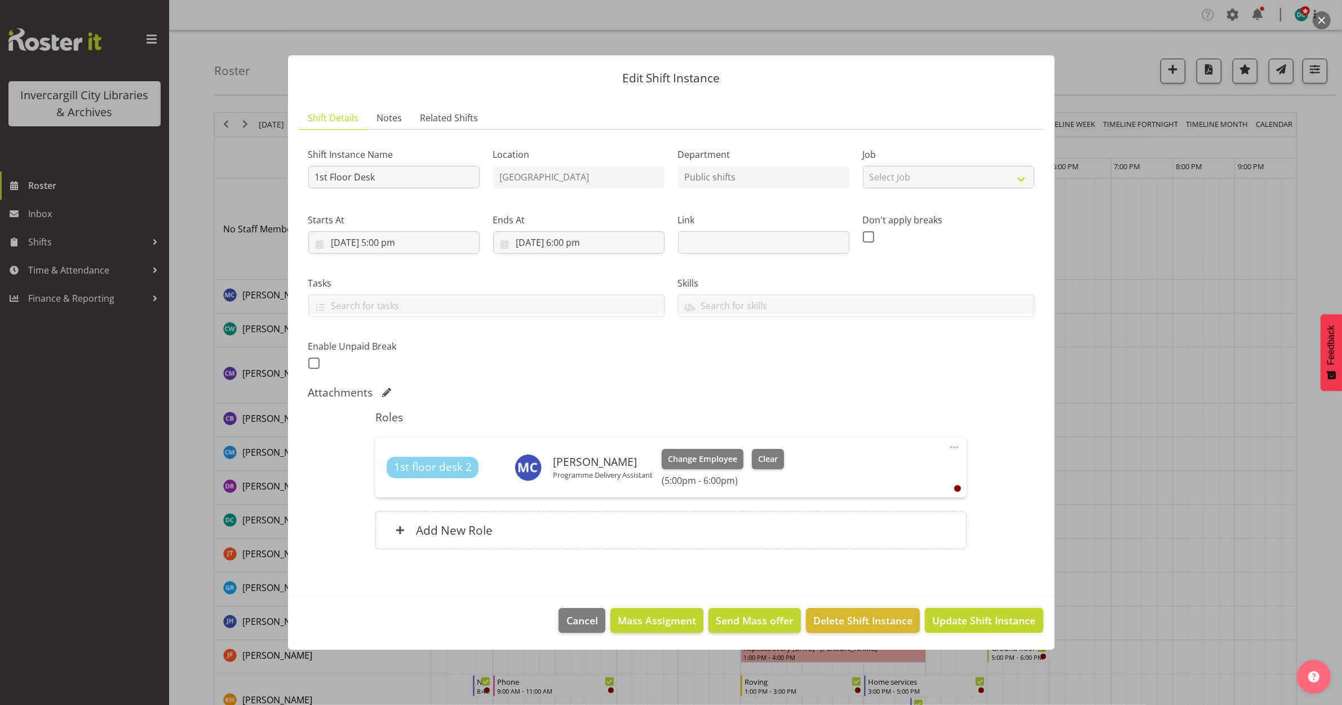
click at [954, 621] on span "Update Shift Instance" at bounding box center [983, 620] width 103 height 15
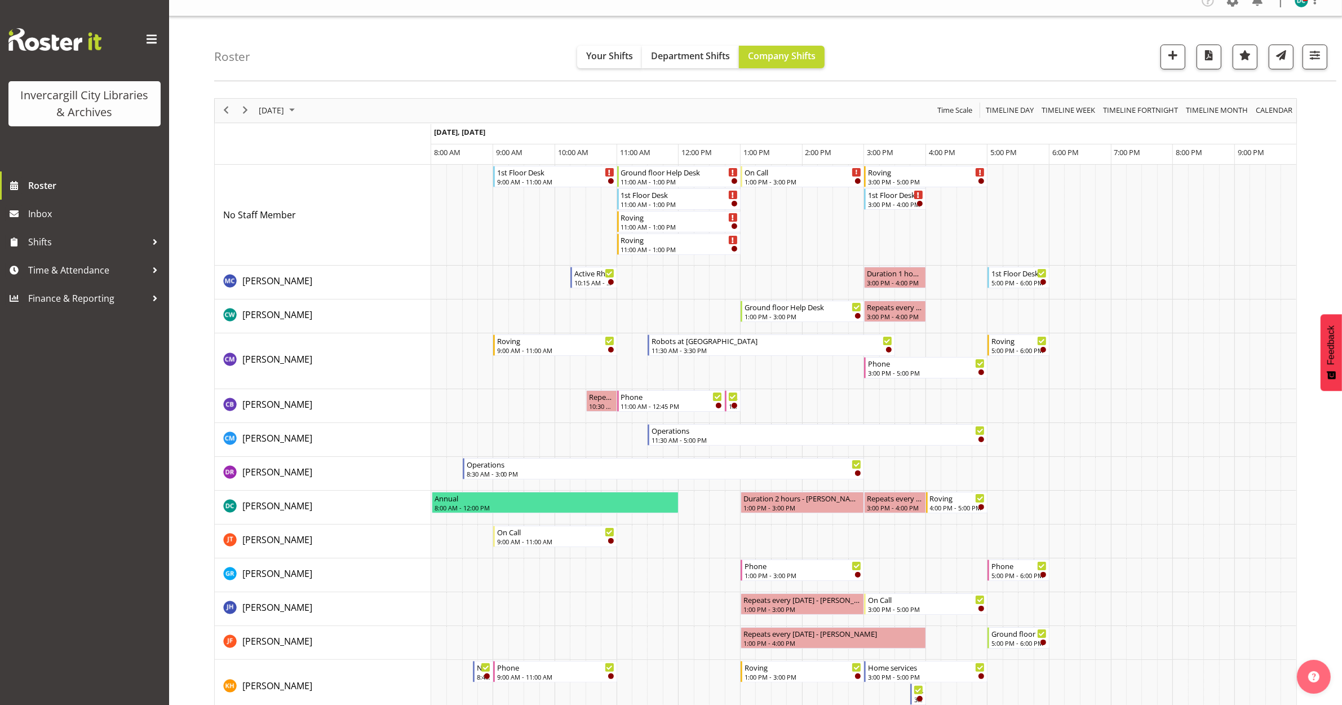
scroll to position [0, 0]
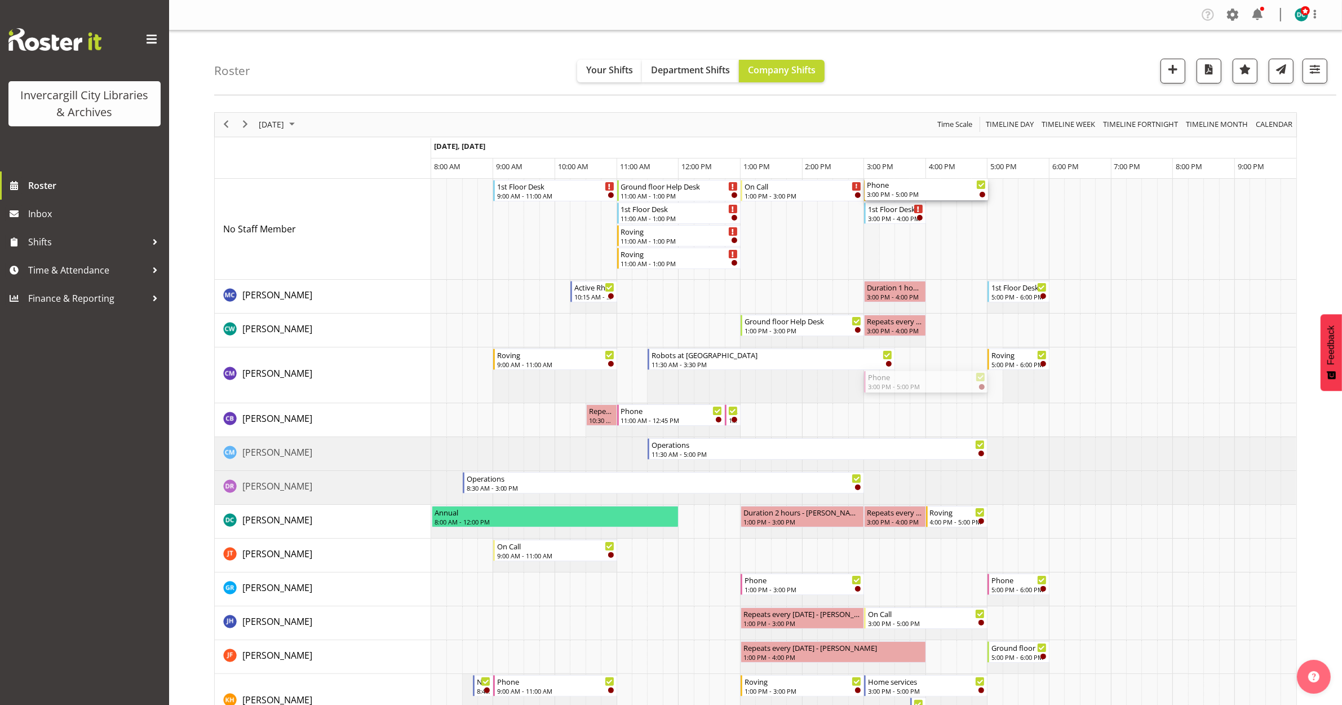
drag, startPoint x: 882, startPoint y: 244, endPoint x: 872, endPoint y: 237, distance: 11.9
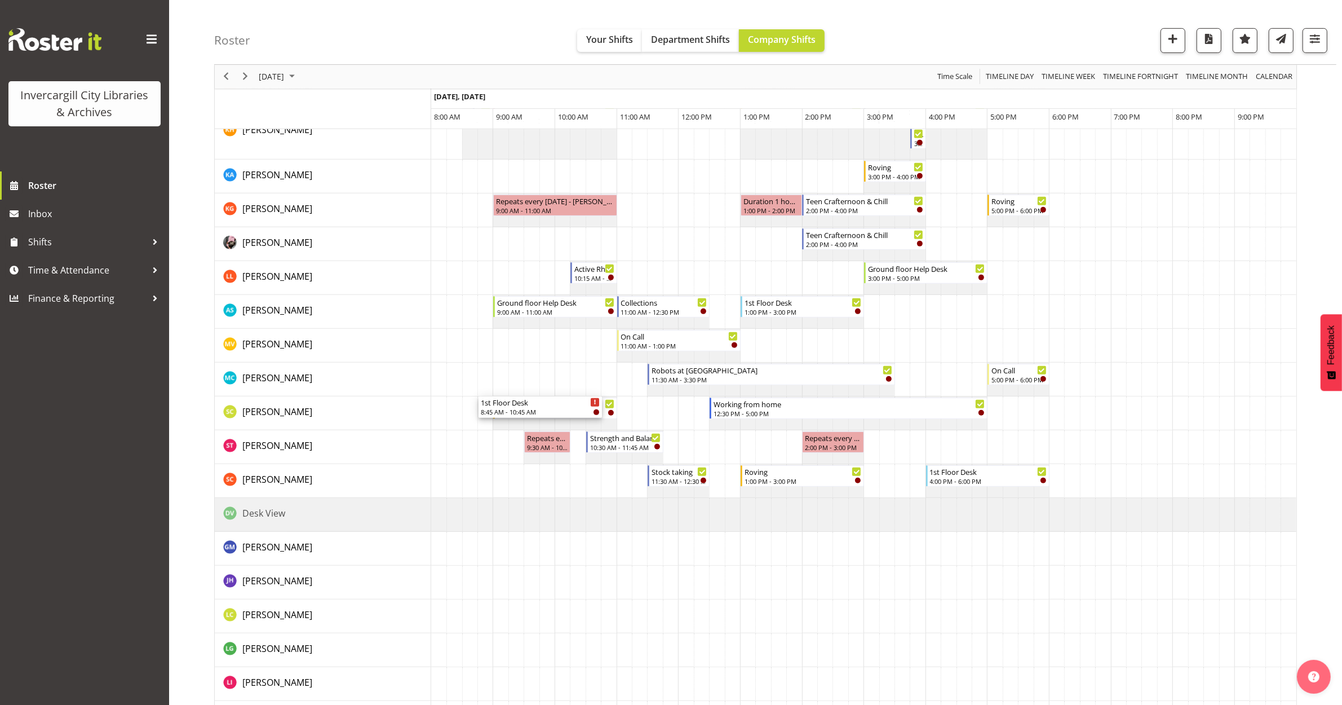
scroll to position [634, 0]
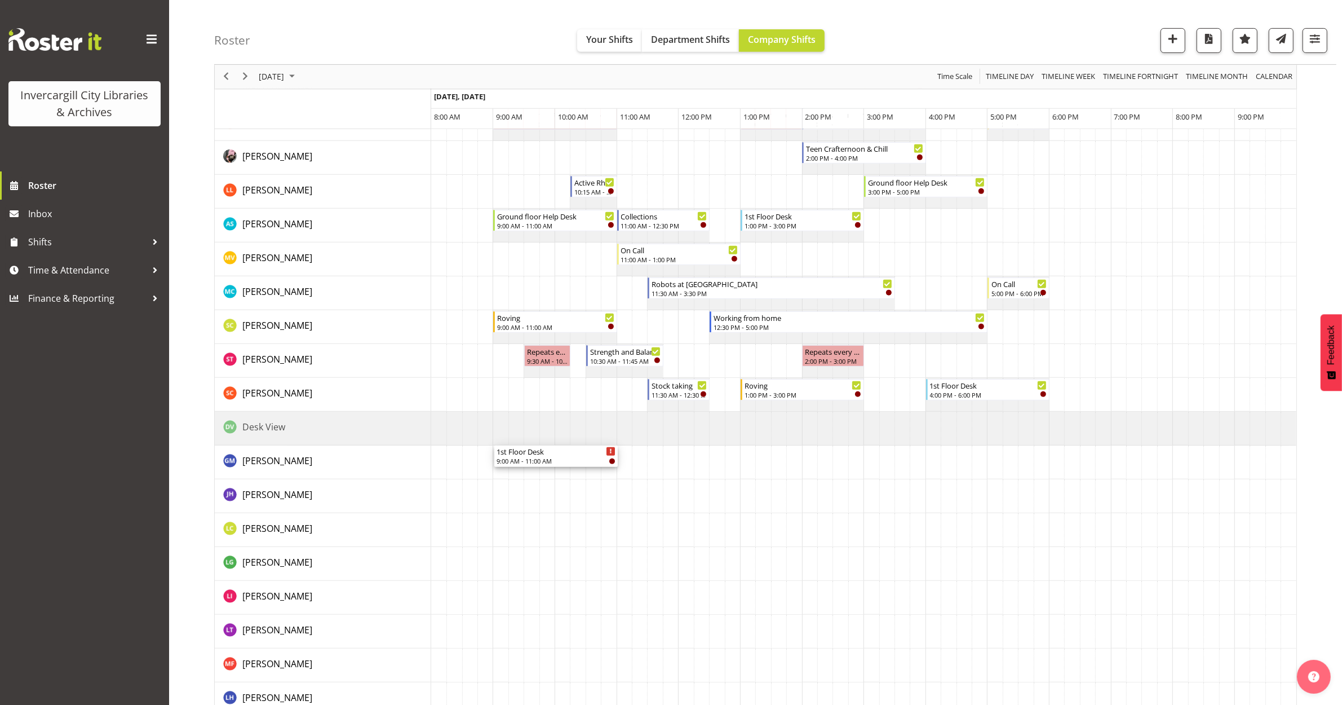
drag, startPoint x: 552, startPoint y: 311, endPoint x: 533, endPoint y: 466, distance: 155.7
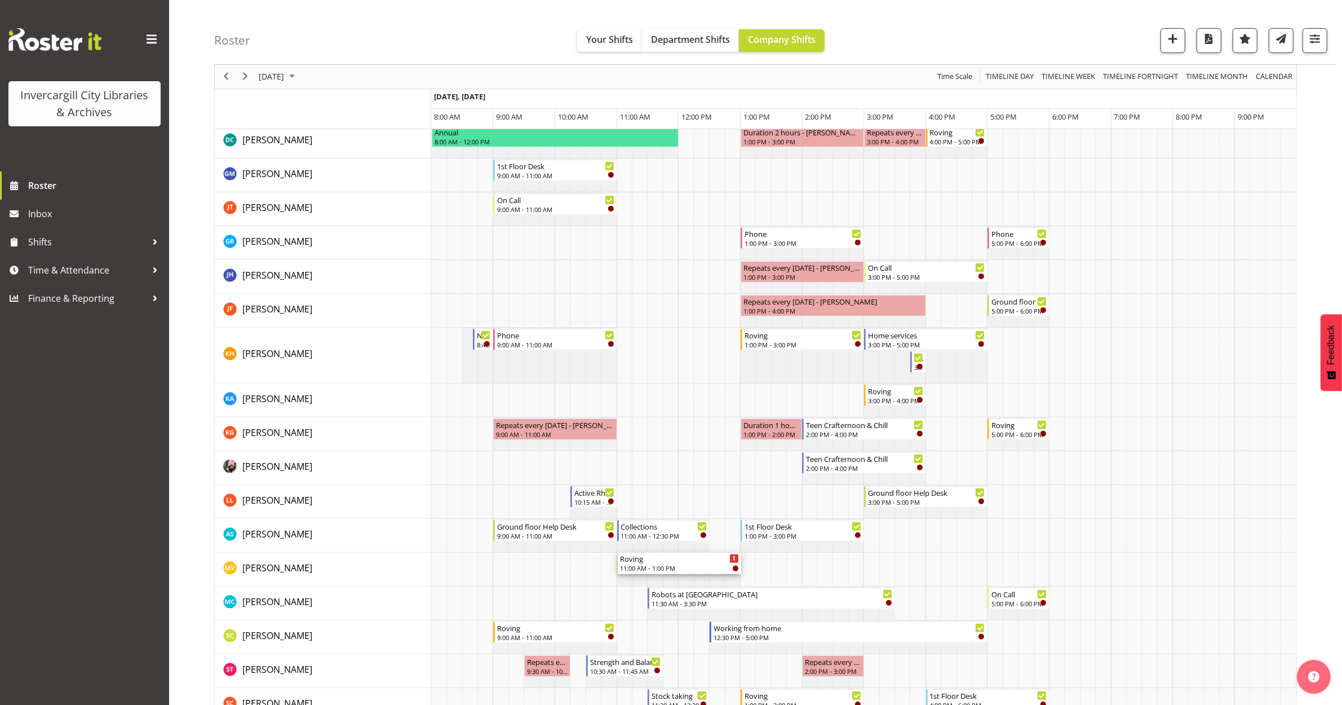
scroll to position [282, 0]
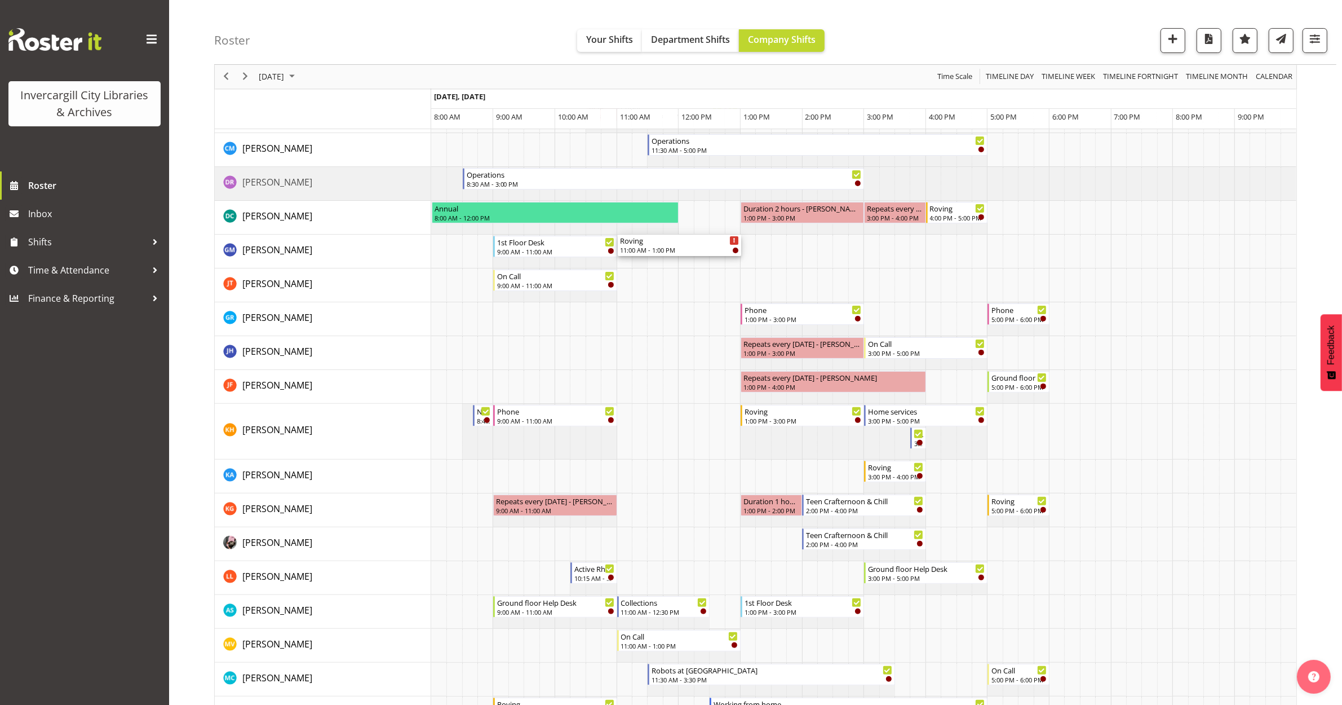
drag, startPoint x: 679, startPoint y: 259, endPoint x: 642, endPoint y: 260, distance: 37.8
click at [643, 260] on div "Ground floor Help Desk 11:00 AM - 1:00 PM 1st Floor Desk 11:00 AM - 1:00 PM Rov…" at bounding box center [863, 618] width 865 height 1442
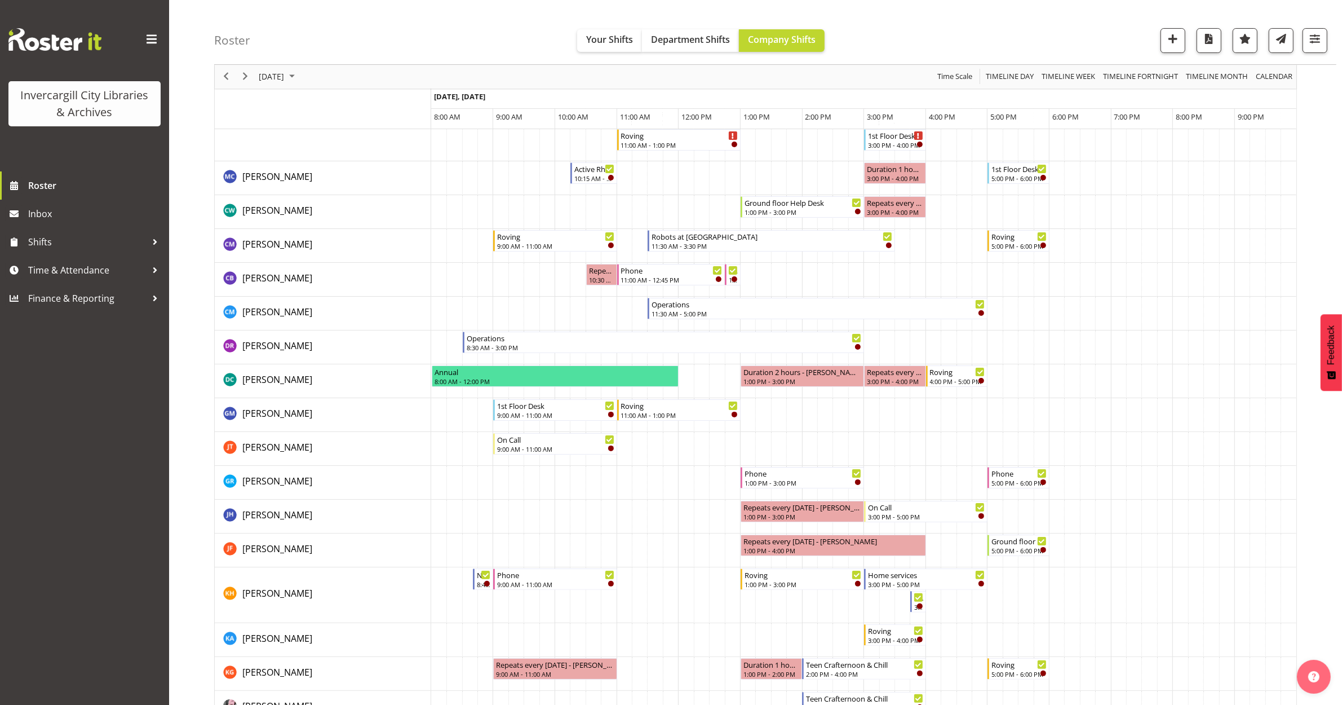
scroll to position [0, 0]
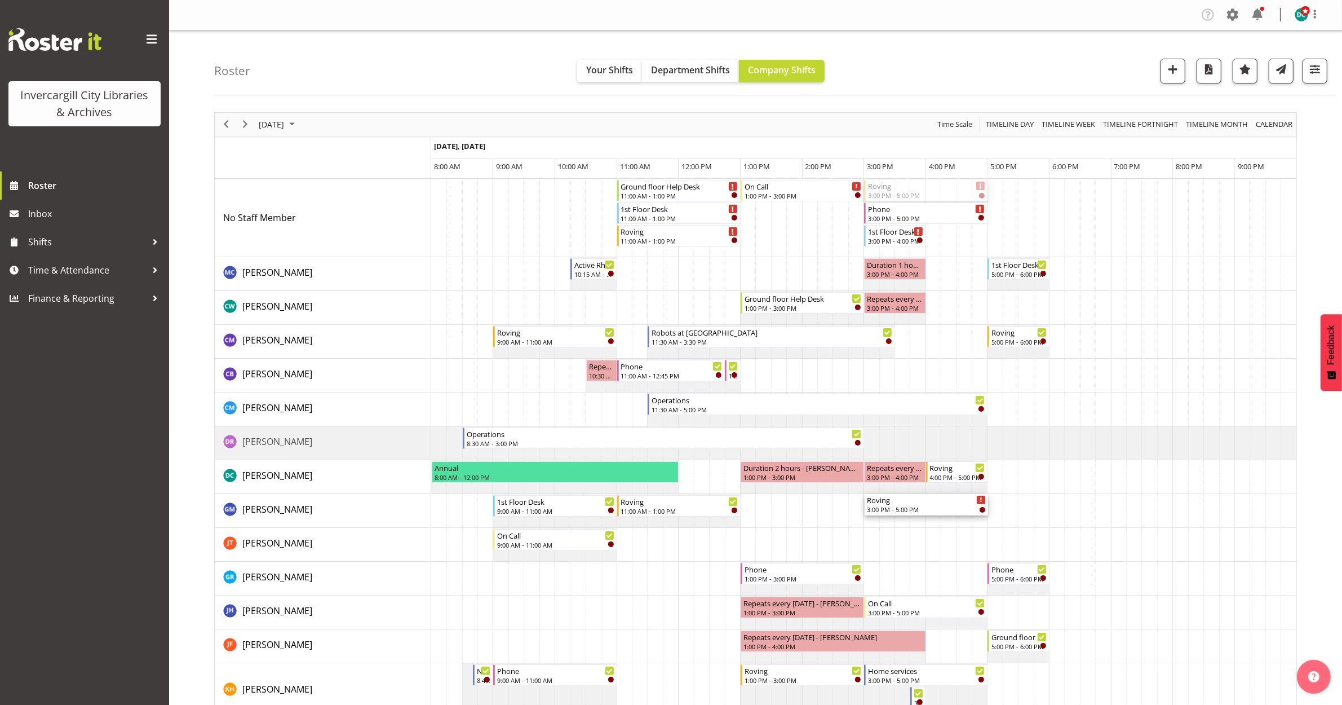
drag, startPoint x: 903, startPoint y: 185, endPoint x: 878, endPoint y: 514, distance: 330.2
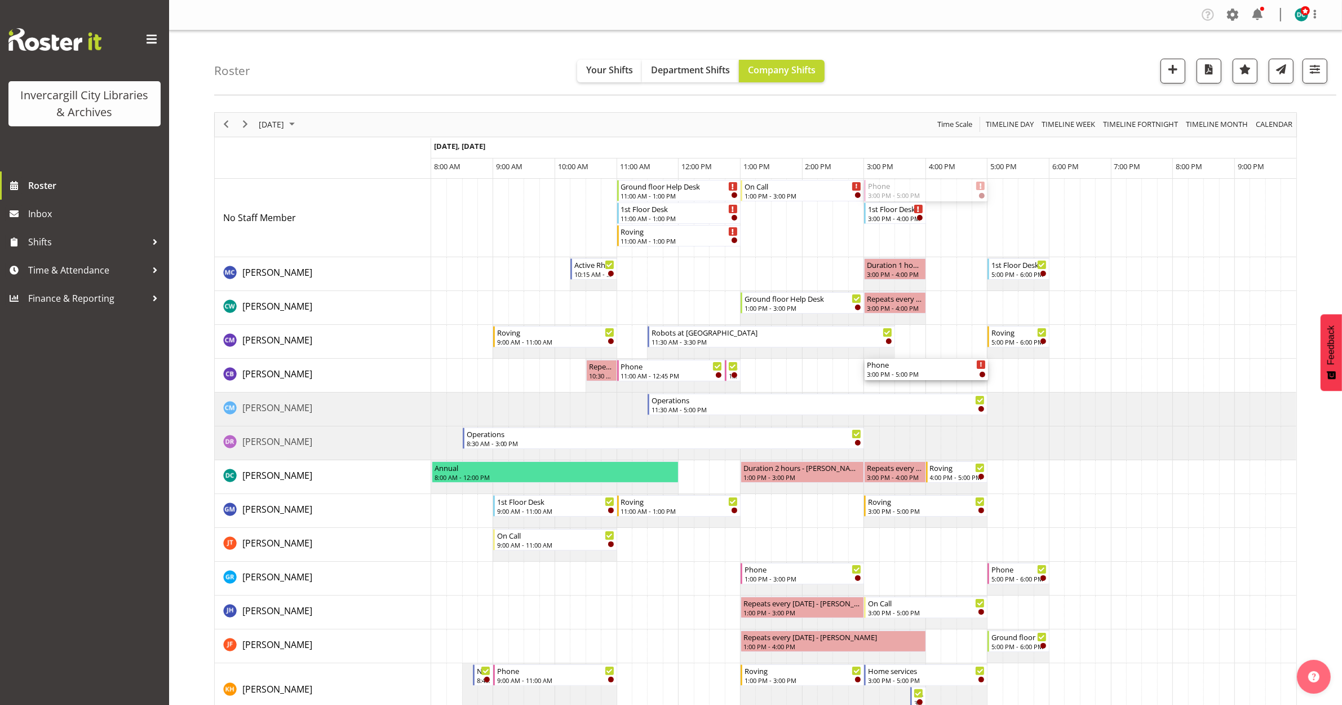
drag, startPoint x: 888, startPoint y: 192, endPoint x: 886, endPoint y: 381, distance: 189.4
drag, startPoint x: 888, startPoint y: 187, endPoint x: 874, endPoint y: 545, distance: 357.7
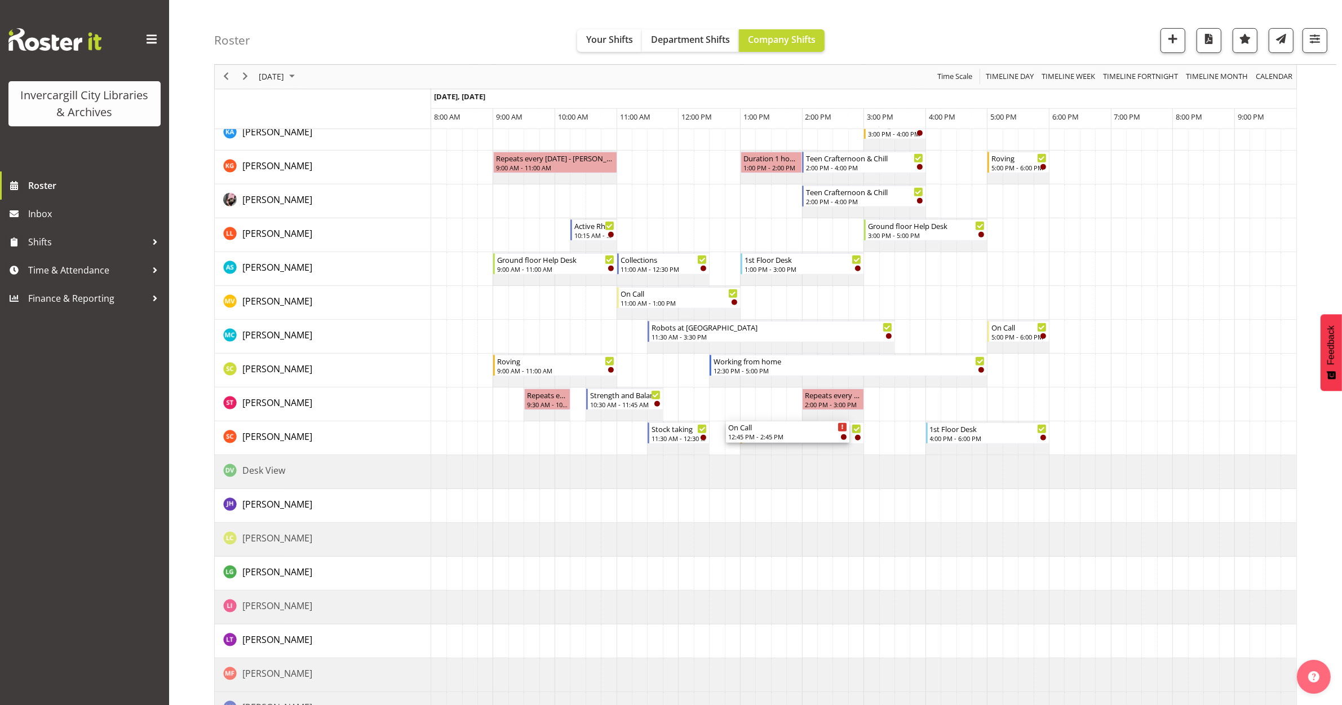
scroll to position [705, 0]
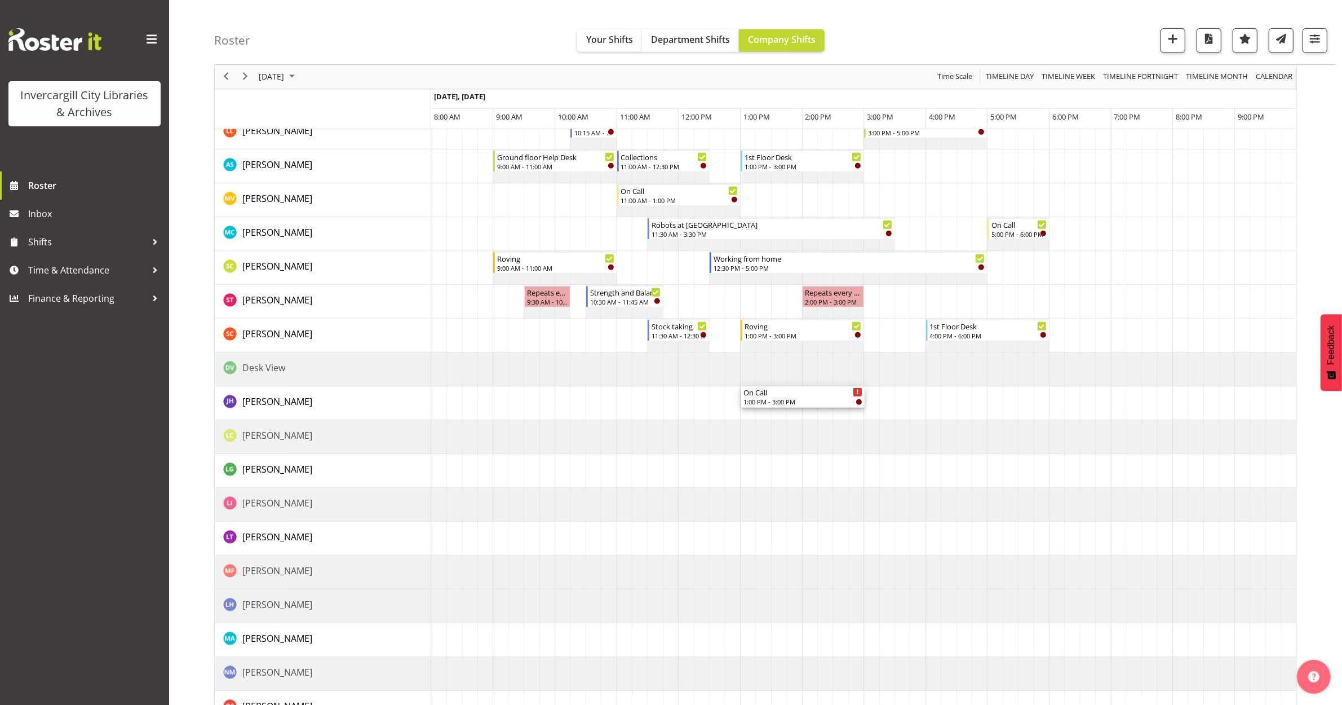
drag, startPoint x: 781, startPoint y: 190, endPoint x: 764, endPoint y: 409, distance: 219.3
click at [764, 409] on div "Ground floor Help Desk 11:00 AM - 1:00 PM 1st Floor Desk 11:00 AM - 1:00 PM Rov…" at bounding box center [863, 184] width 865 height 1420
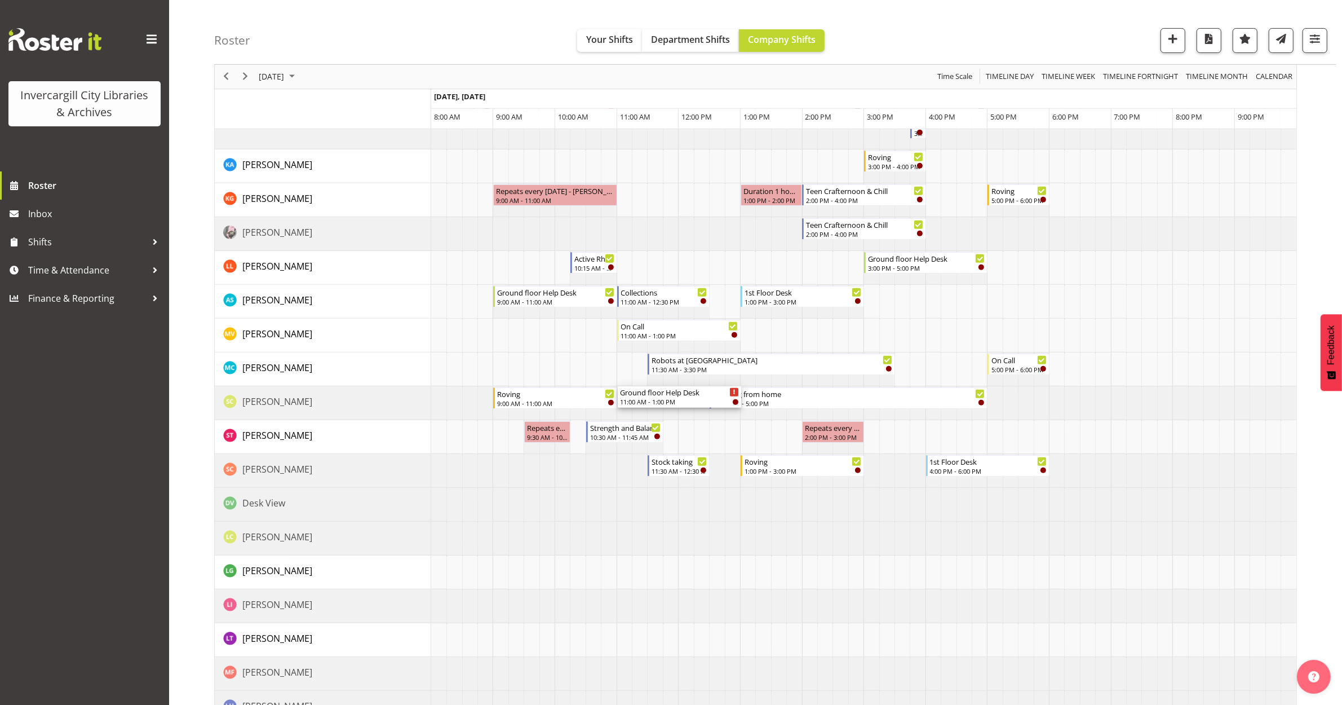
scroll to position [634, 0]
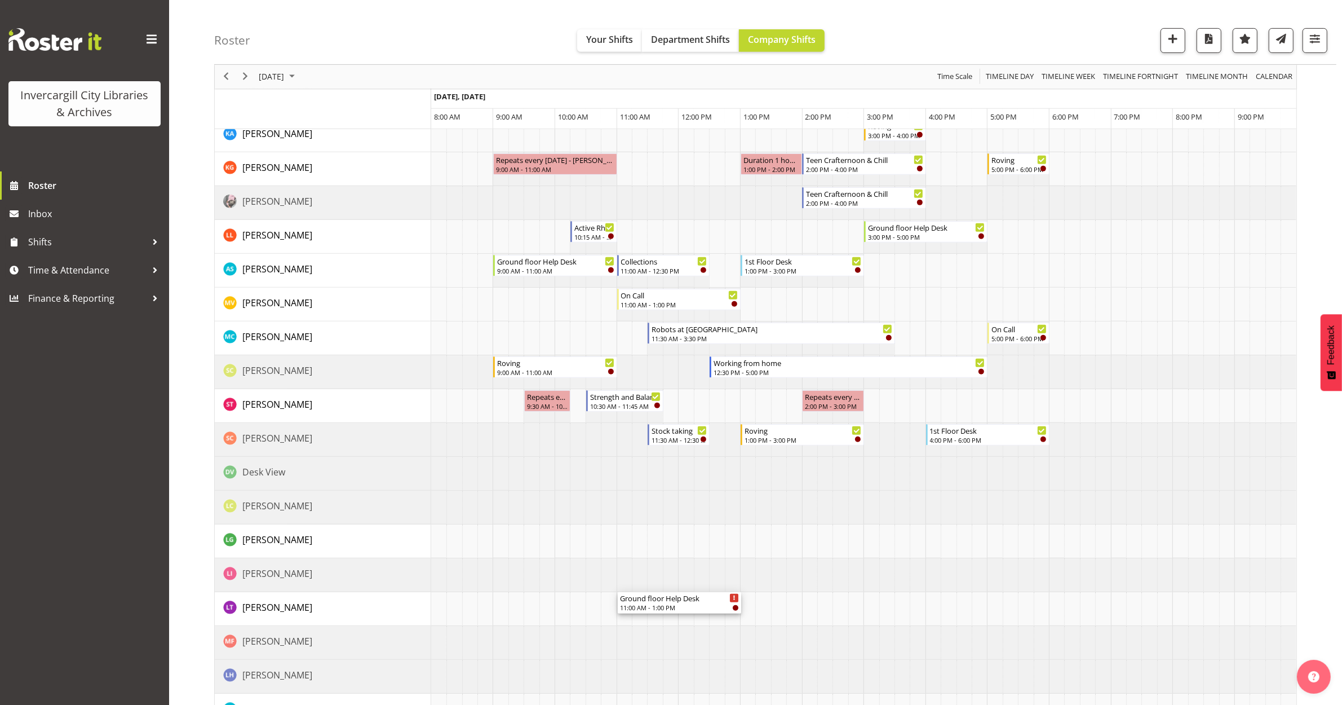
drag, startPoint x: 661, startPoint y: 194, endPoint x: 630, endPoint y: 609, distance: 415.6
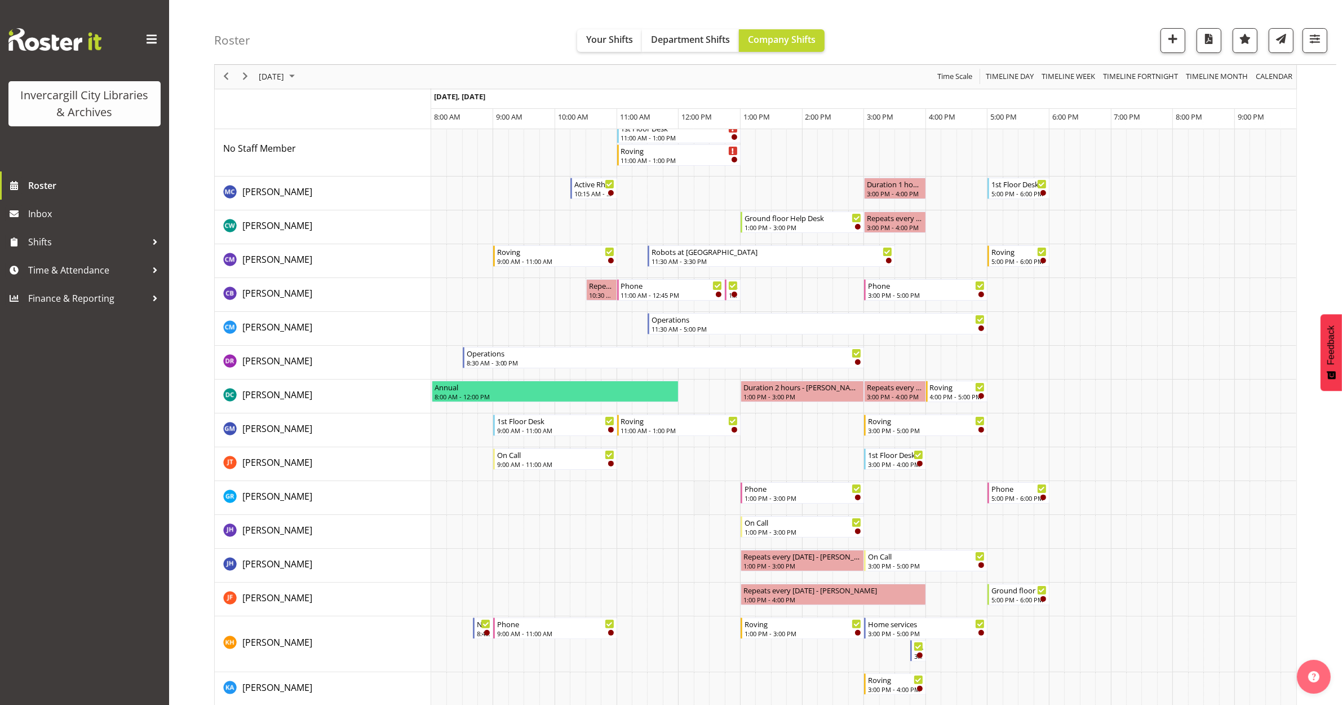
scroll to position [0, 0]
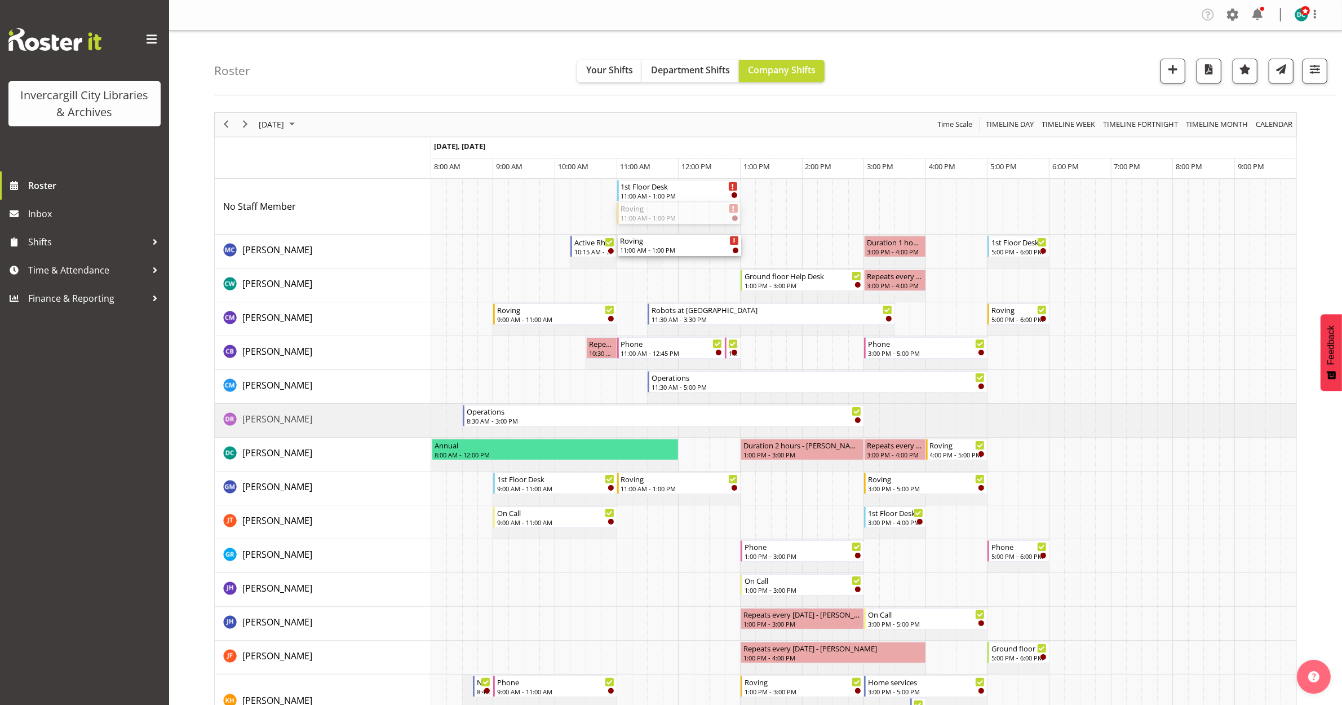
drag, startPoint x: 675, startPoint y: 213, endPoint x: 653, endPoint y: 267, distance: 57.9
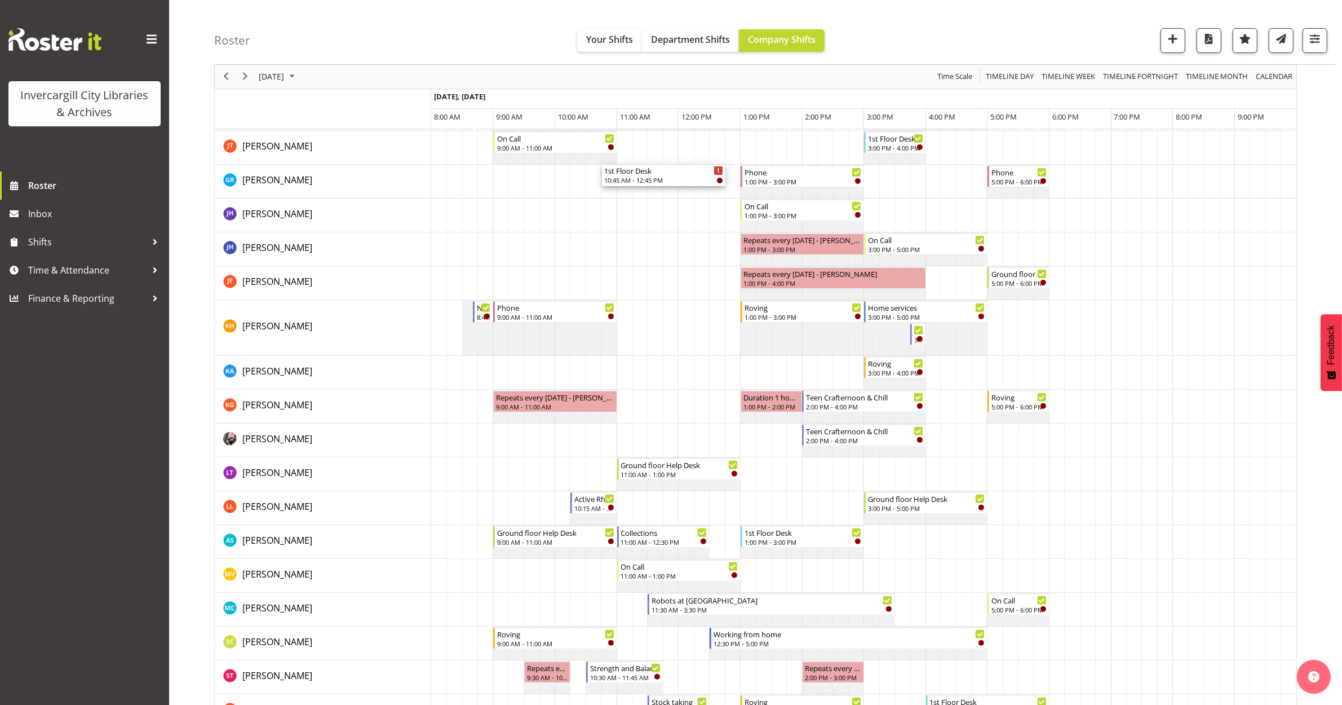
scroll to position [423, 0]
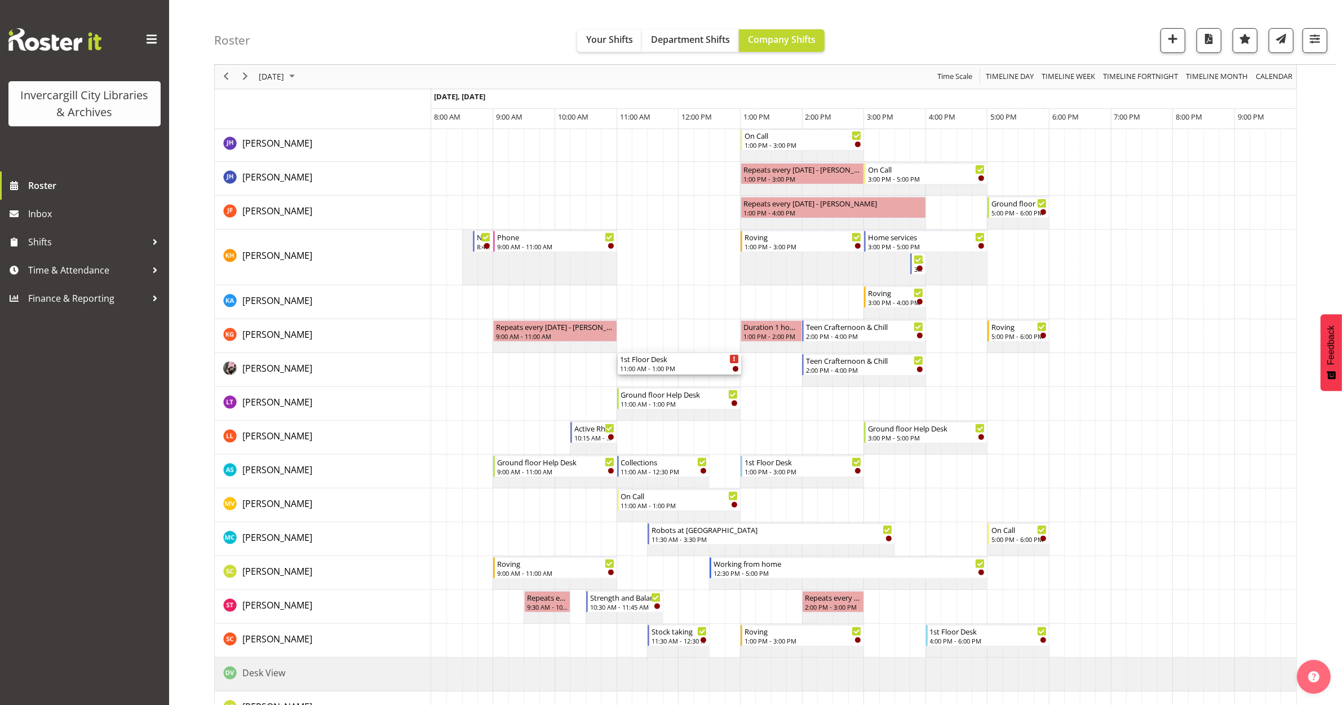
drag, startPoint x: 663, startPoint y: 306, endPoint x: 656, endPoint y: 382, distance: 75.9
click at [656, 382] on div "1st Floor Desk 11:00 AM - 1:00 PM Active Rhyming 10:15 AM - 11:00 AM Roving 11:…" at bounding box center [863, 443] width 865 height 1375
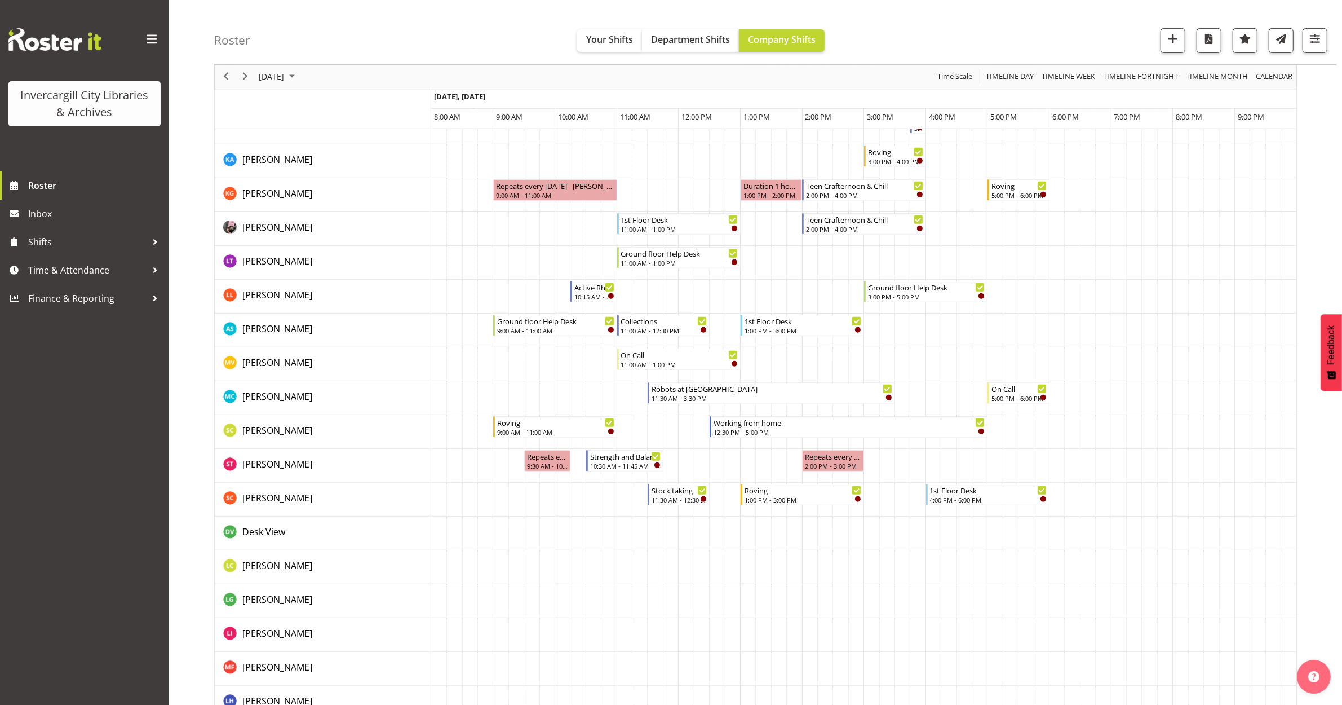
scroll to position [493, 0]
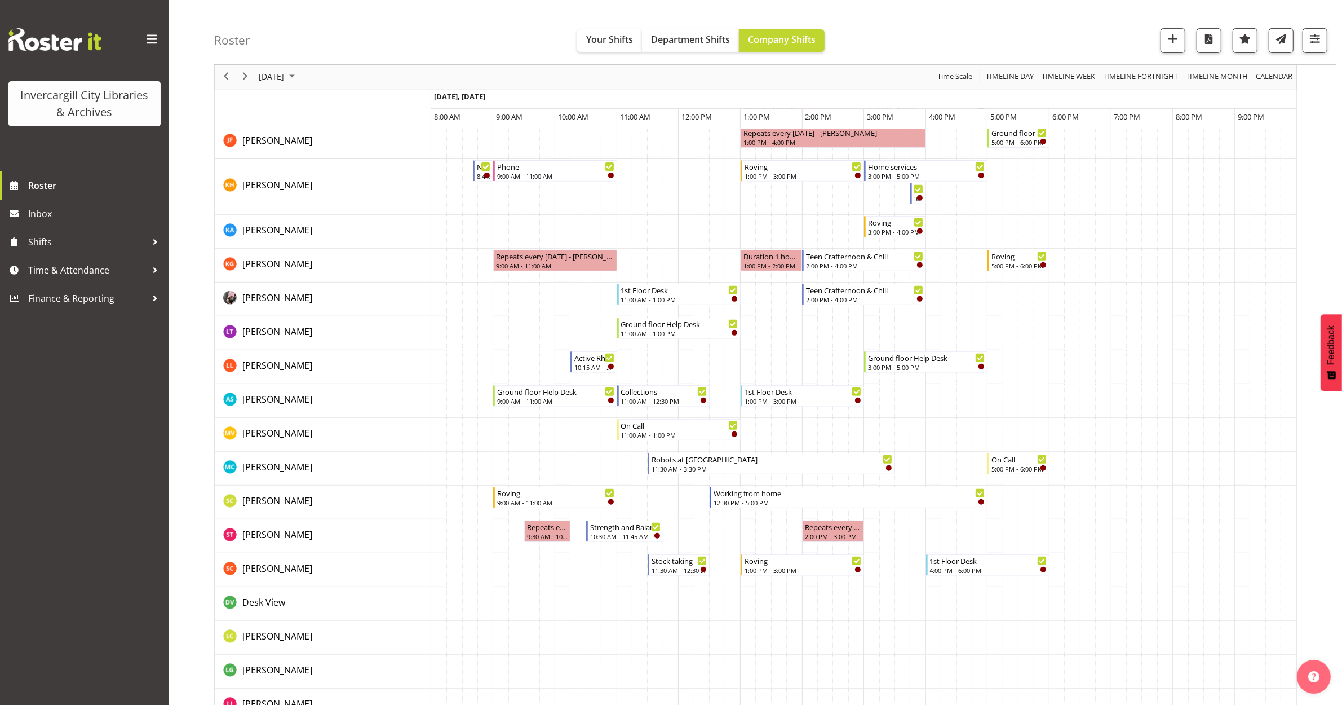
click at [903, 365] on td "Timeline Day of September 30, 2025" at bounding box center [902, 367] width 15 height 34
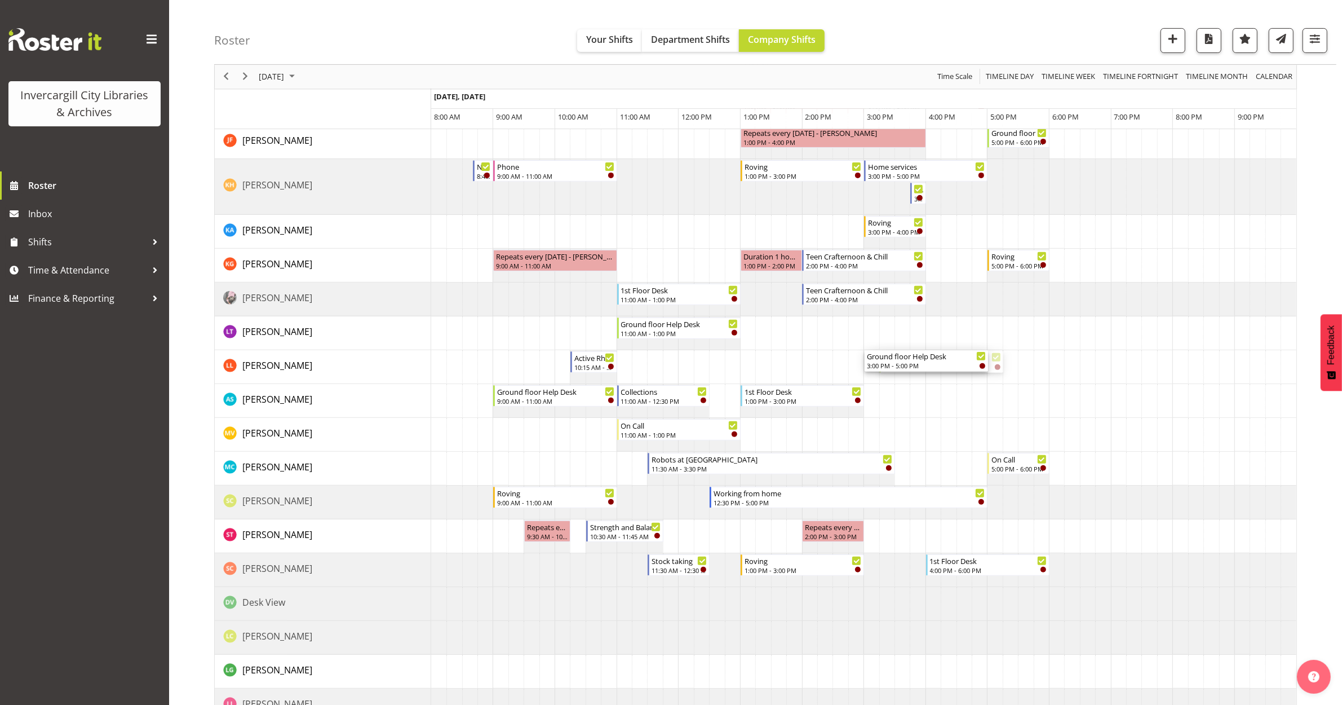
drag, startPoint x: 901, startPoint y: 364, endPoint x: 870, endPoint y: 366, distance: 31.1
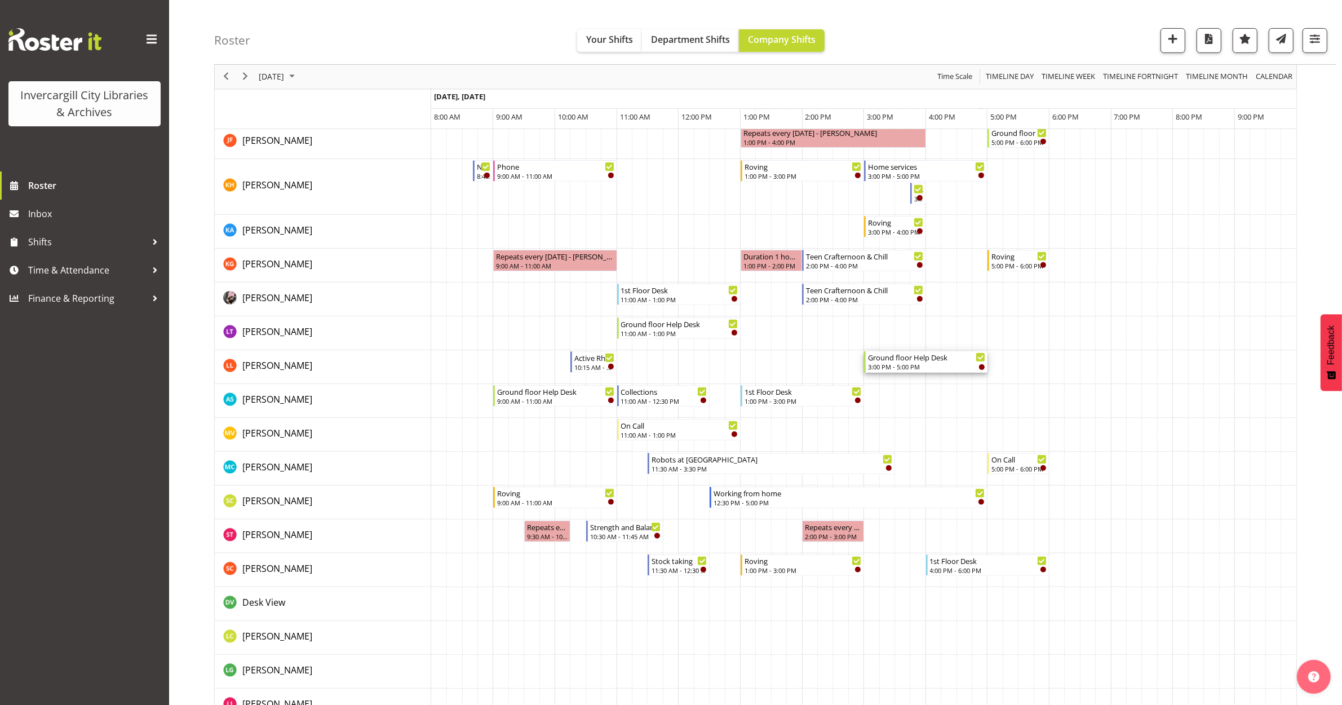
click at [904, 357] on div "Ground floor Help Desk" at bounding box center [926, 356] width 117 height 11
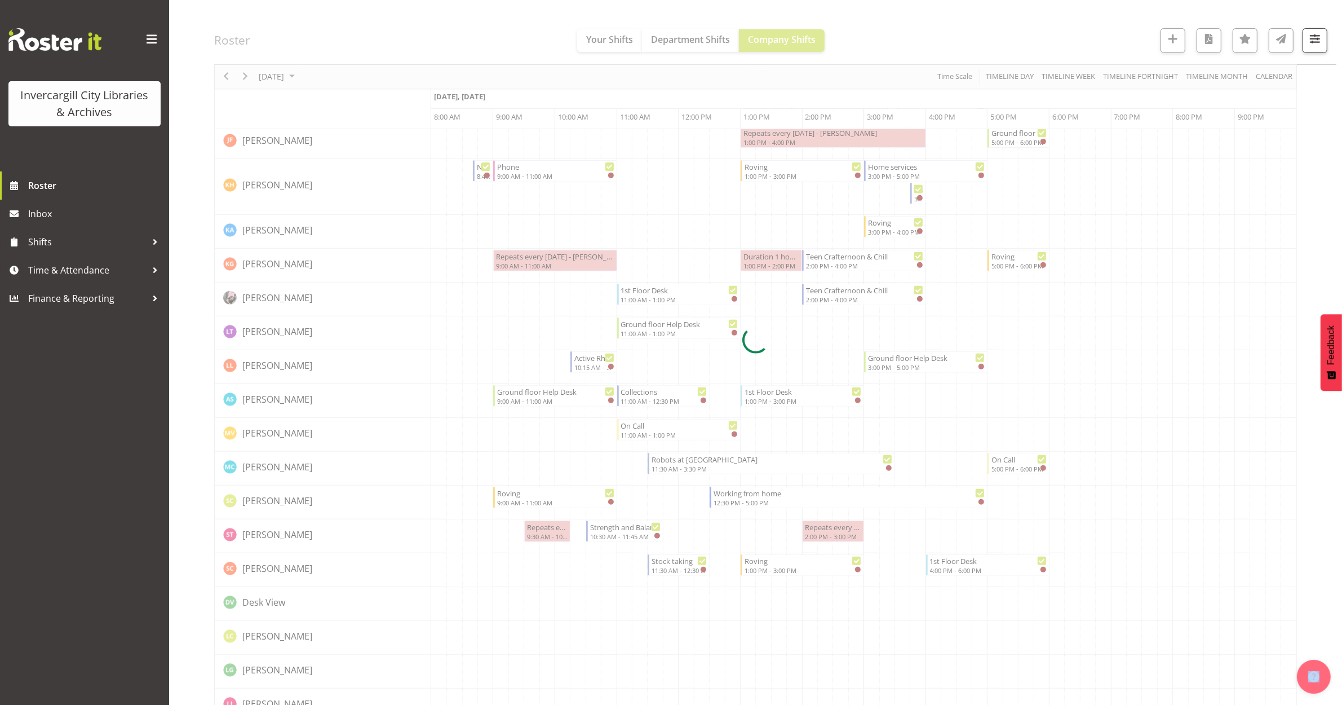
click at [904, 356] on div at bounding box center [755, 340] width 1083 height 1442
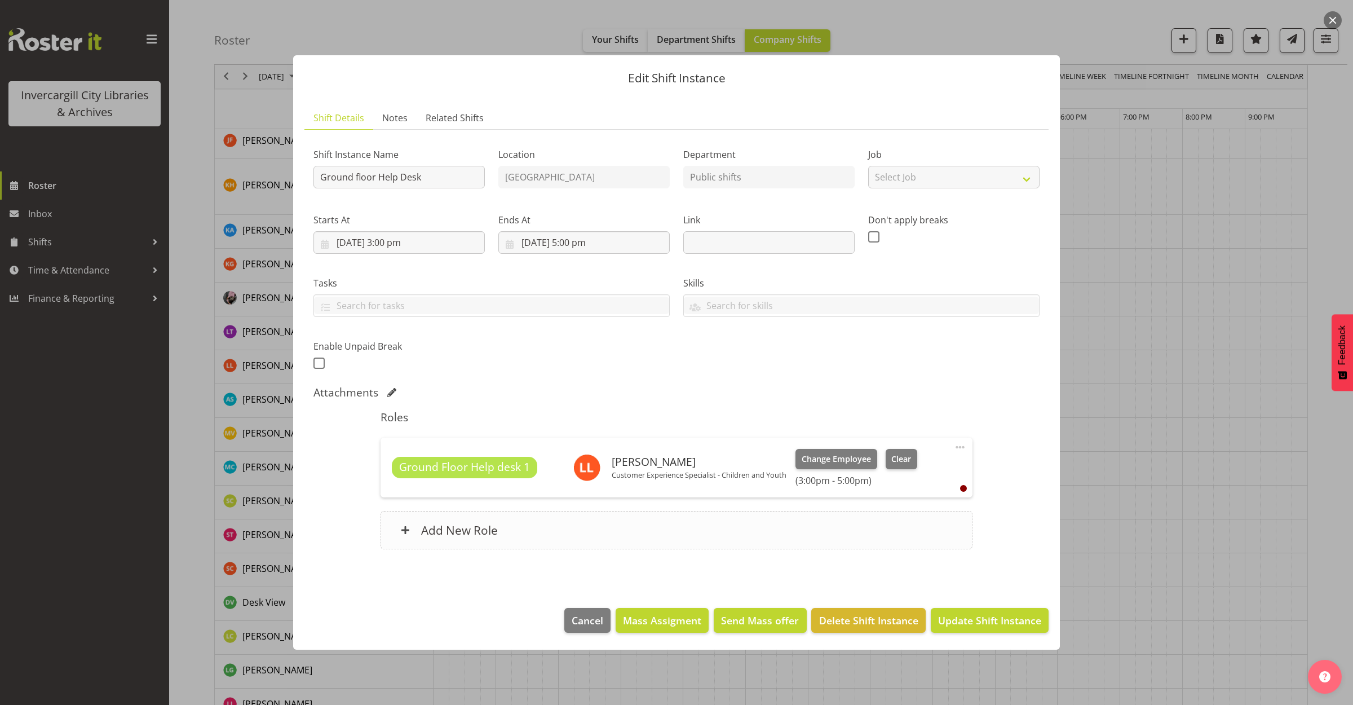
click at [856, 537] on div "Add New Role" at bounding box center [676, 530] width 591 height 38
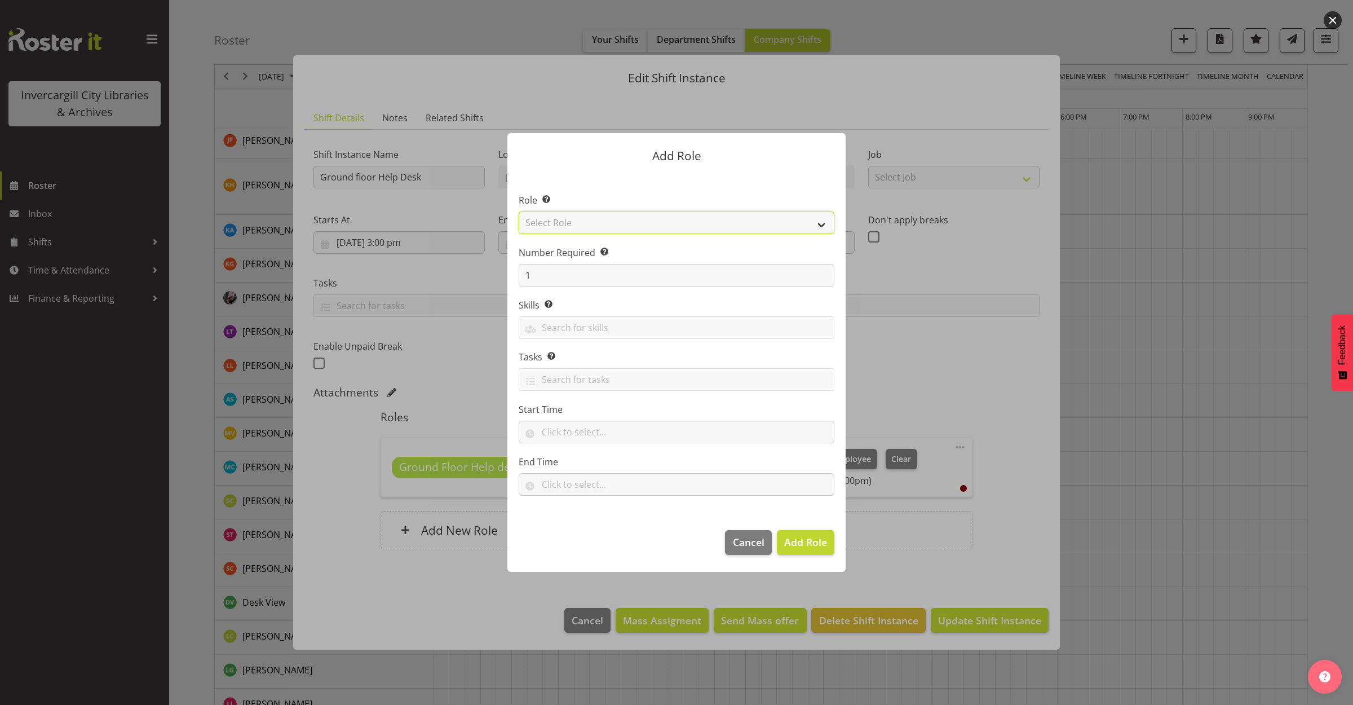
click at [740, 217] on select "Select Role 1st floor desk AQ operator Business Support Team member Casual Cust…" at bounding box center [677, 222] width 316 height 23
select select "1535"
click at [519, 211] on select "Select Role 1st floor desk AQ operator Business Support Team member Casual Cust…" at bounding box center [677, 222] width 316 height 23
click at [803, 545] on span "Add Role" at bounding box center [805, 542] width 43 height 14
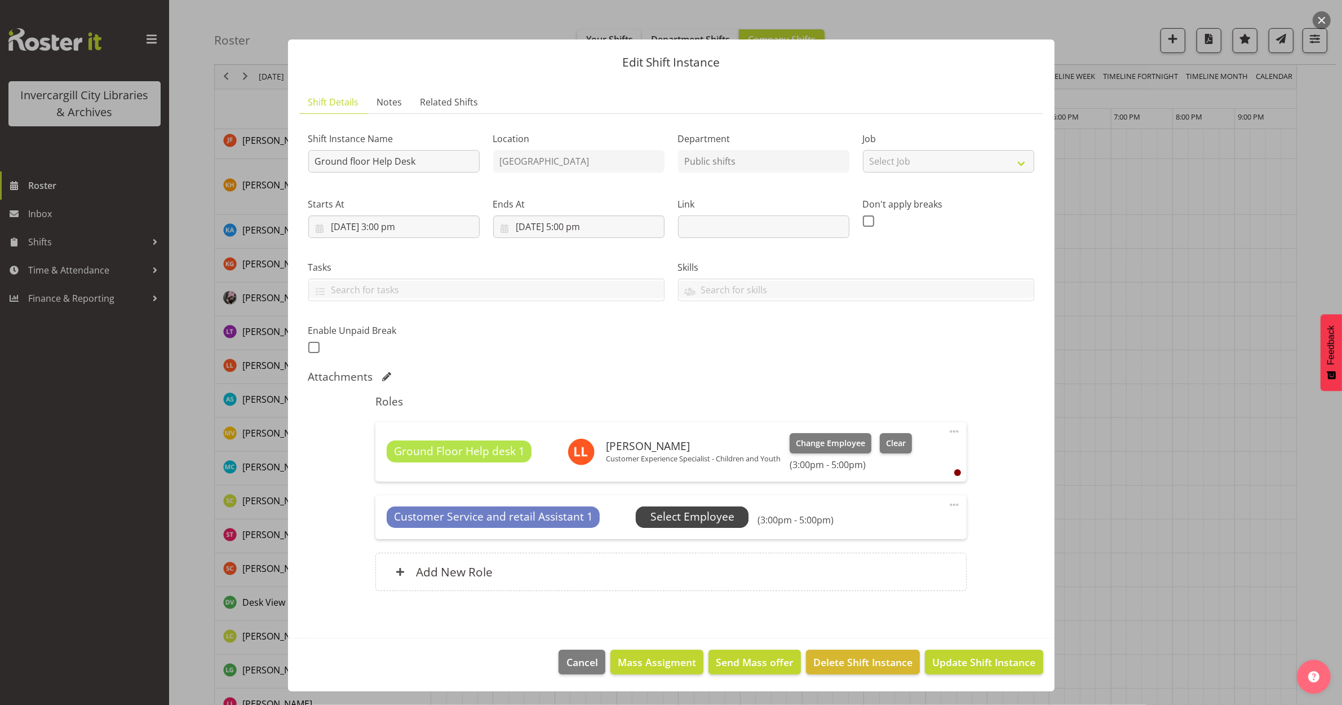
click at [700, 517] on span "Select Employee" at bounding box center [693, 517] width 84 height 16
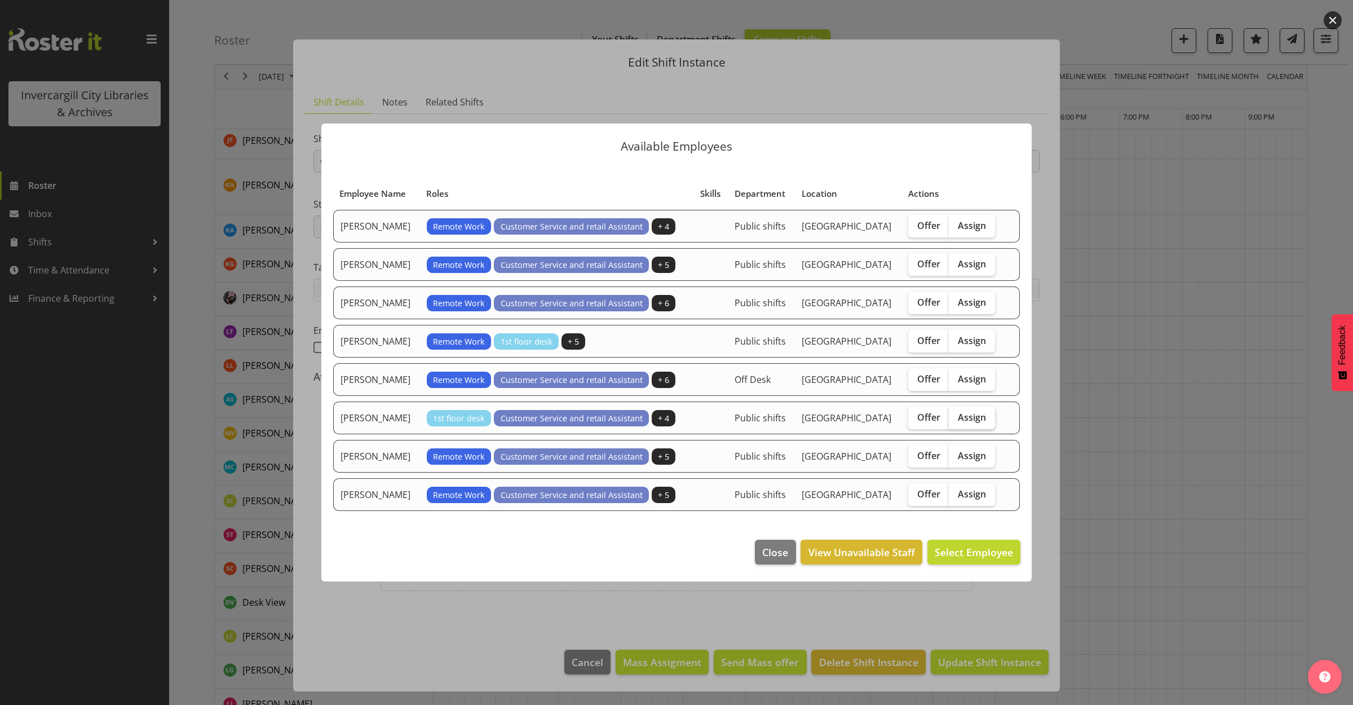
click at [968, 410] on label "Assign" at bounding box center [972, 417] width 46 height 23
click at [956, 413] on input "Assign" at bounding box center [952, 416] width 7 height 7
checkbox input "true"
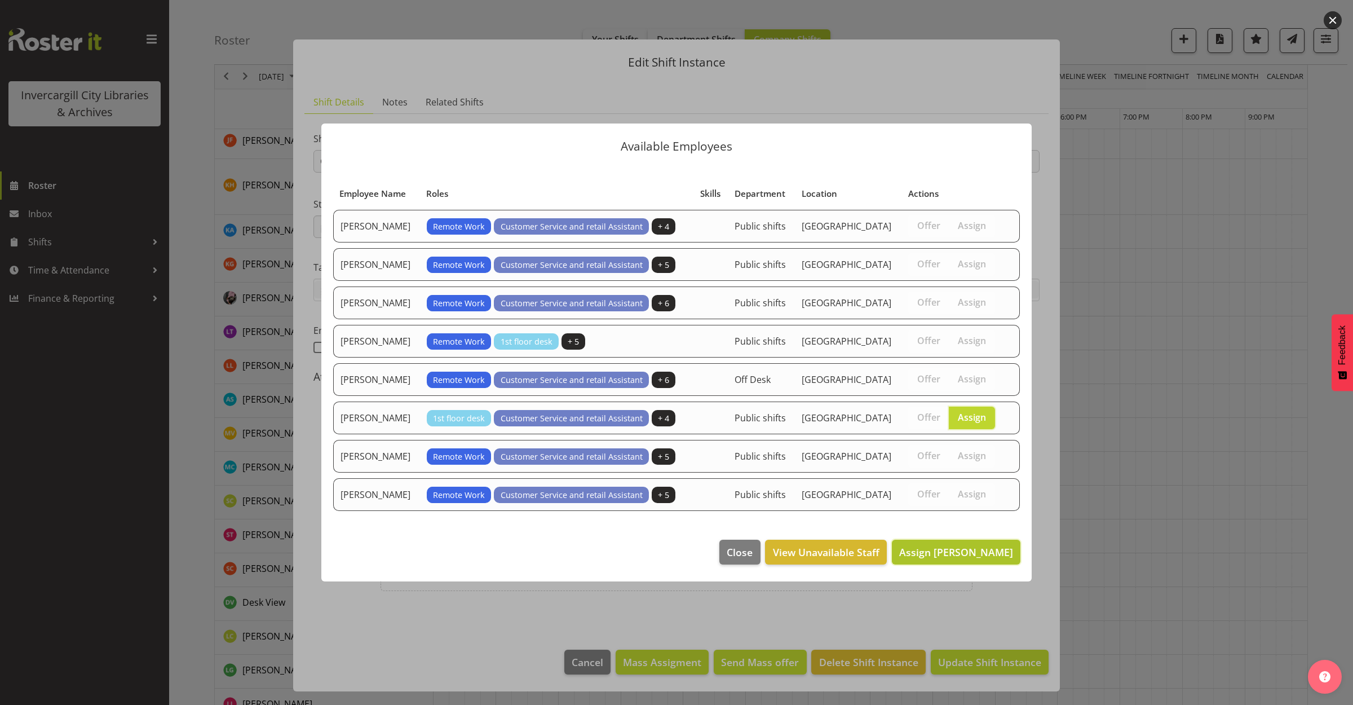
click at [945, 551] on span "Assign [PERSON_NAME]" at bounding box center [956, 552] width 114 height 14
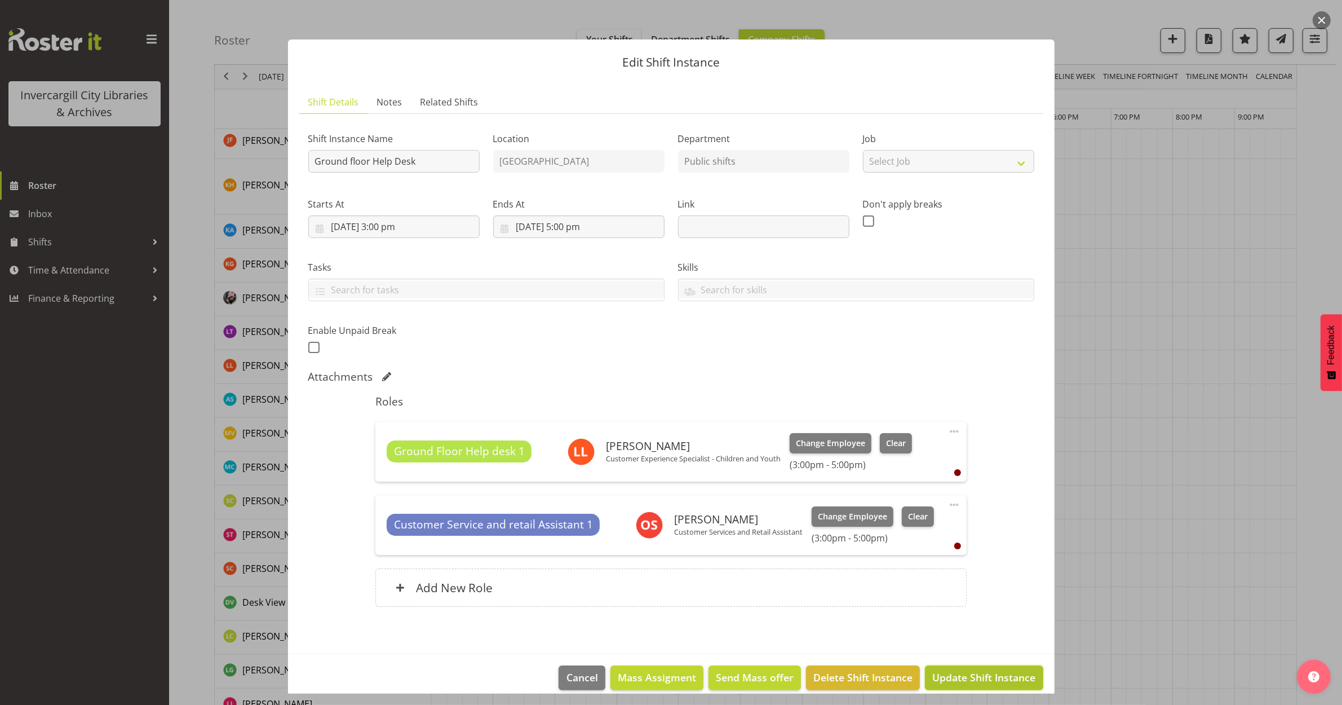
click at [958, 672] on span "Update Shift Instance" at bounding box center [983, 677] width 103 height 15
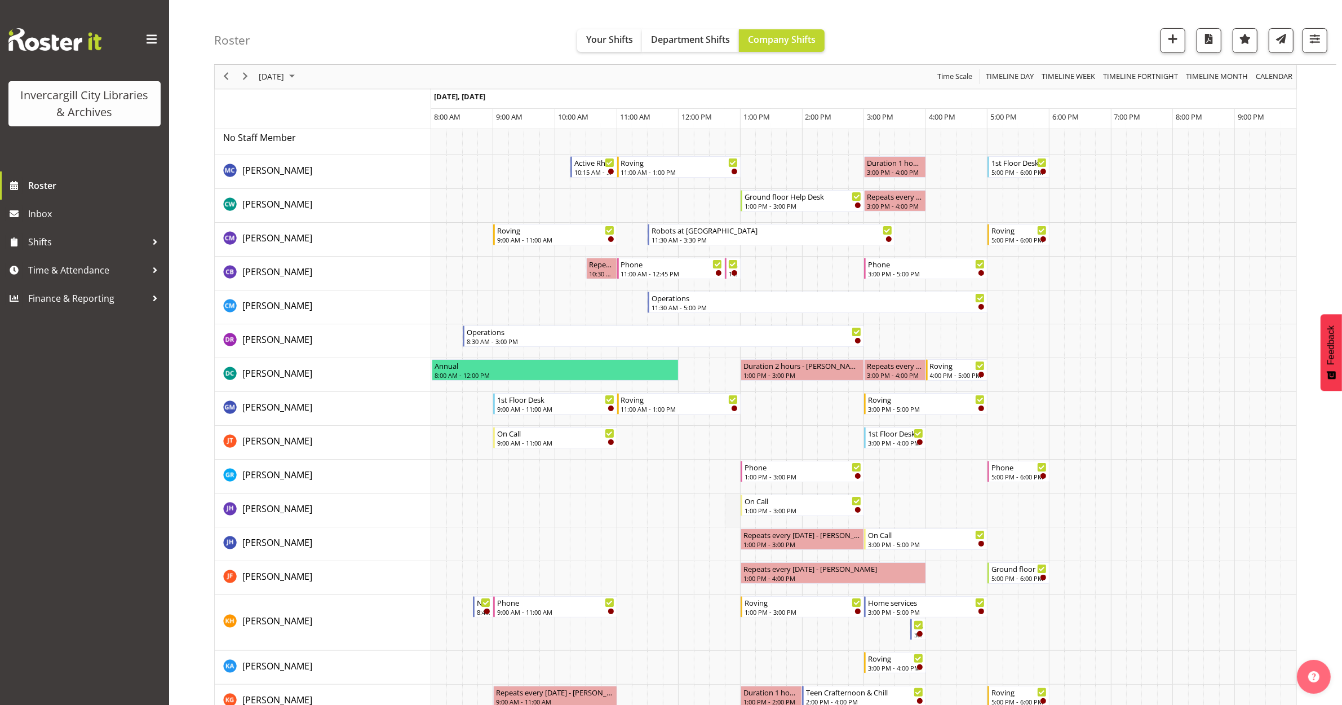
scroll to position [141, 0]
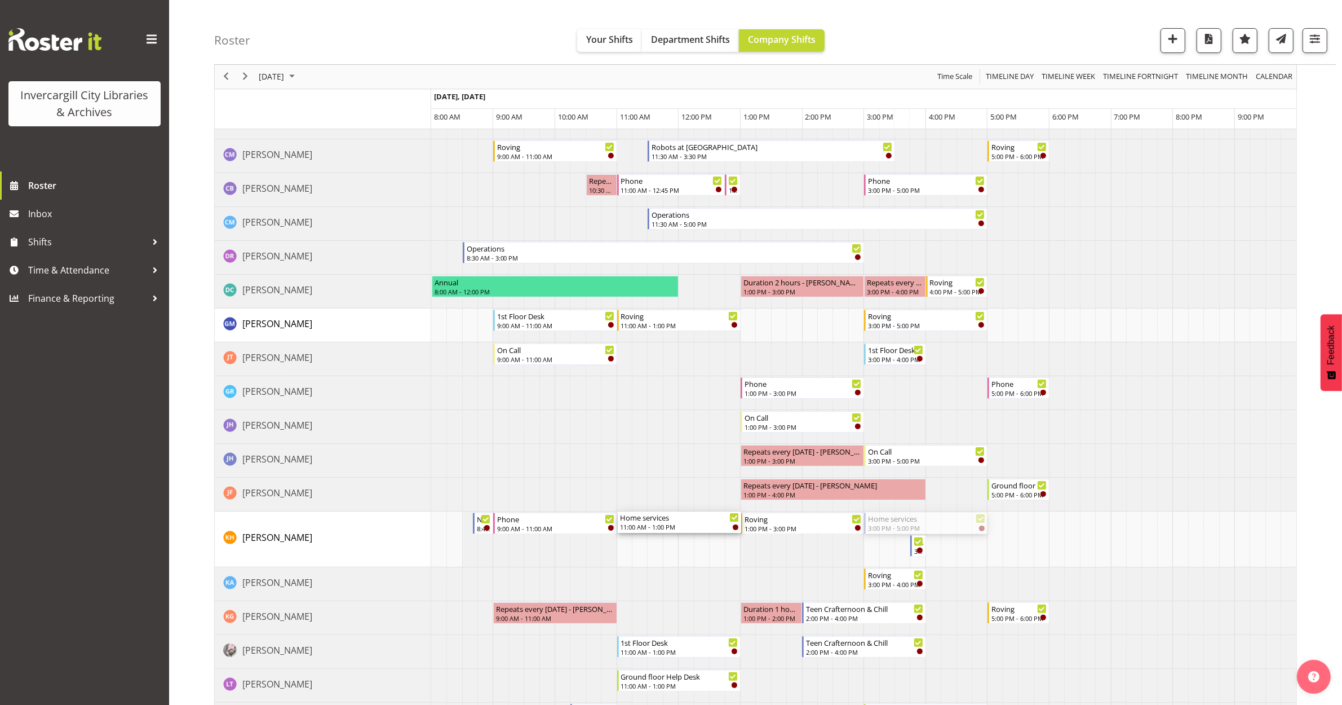
drag, startPoint x: 819, startPoint y: 554, endPoint x: 624, endPoint y: 525, distance: 196.6
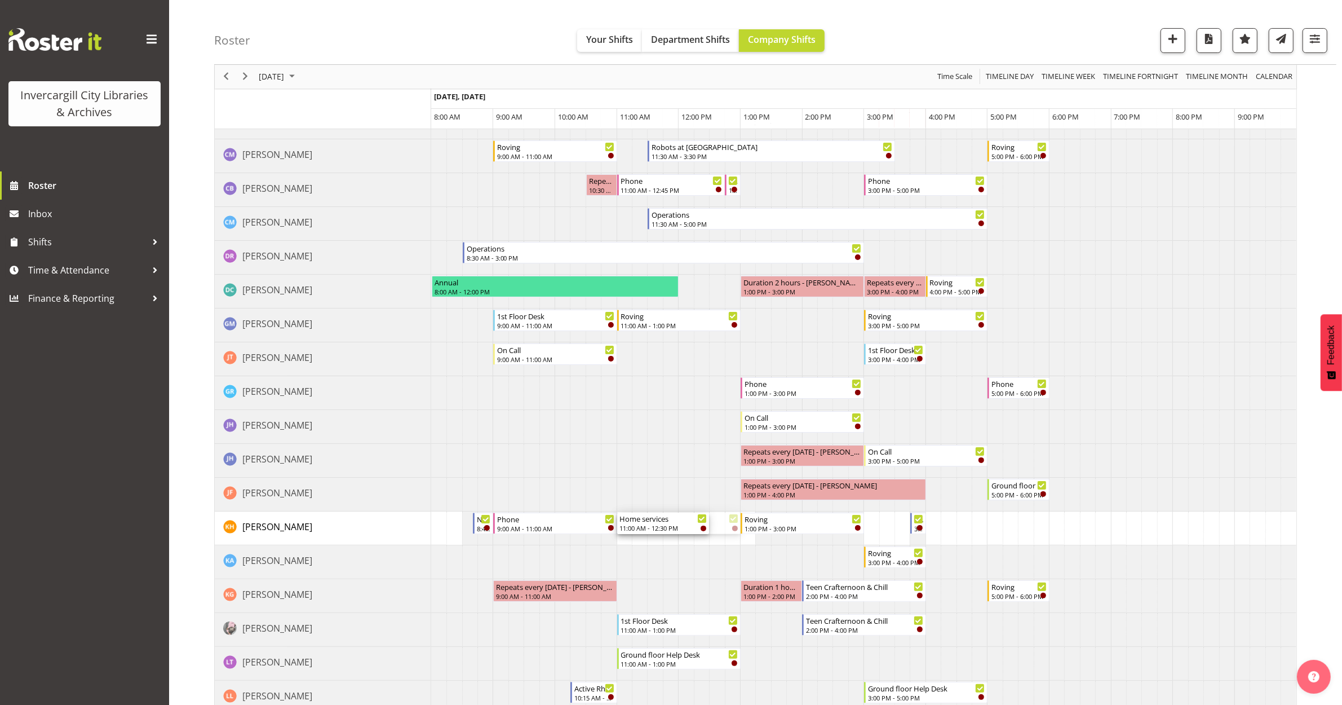
drag, startPoint x: 739, startPoint y: 525, endPoint x: 701, endPoint y: 523, distance: 37.8
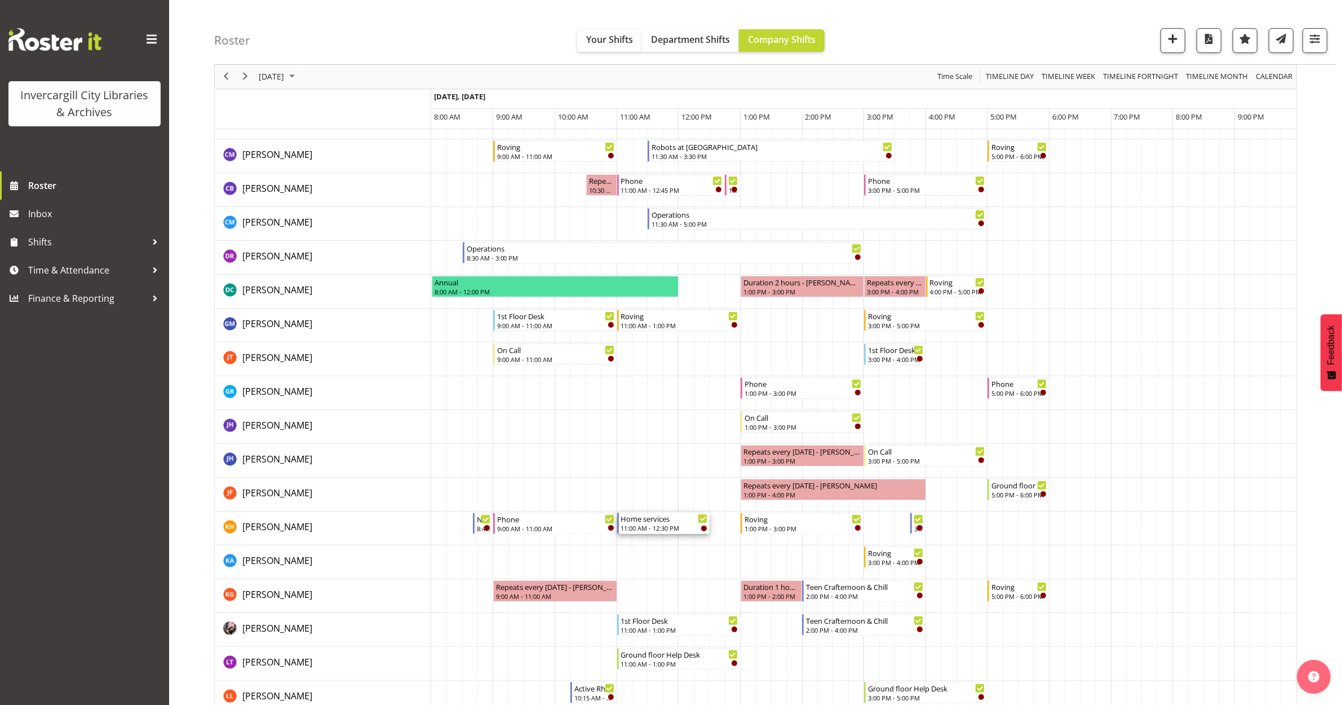
click at [668, 524] on div "11:00 AM - 12:30 PM" at bounding box center [664, 527] width 86 height 9
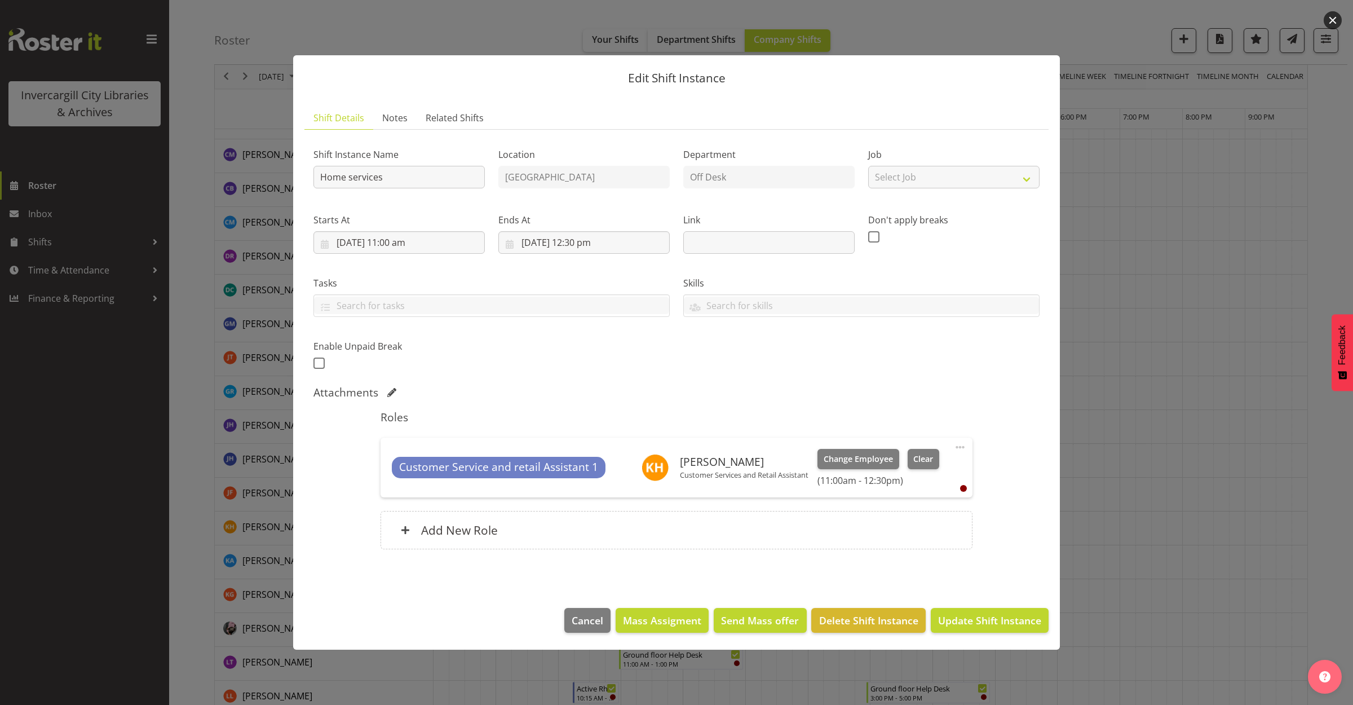
click at [1328, 20] on button "button" at bounding box center [1333, 20] width 18 height 18
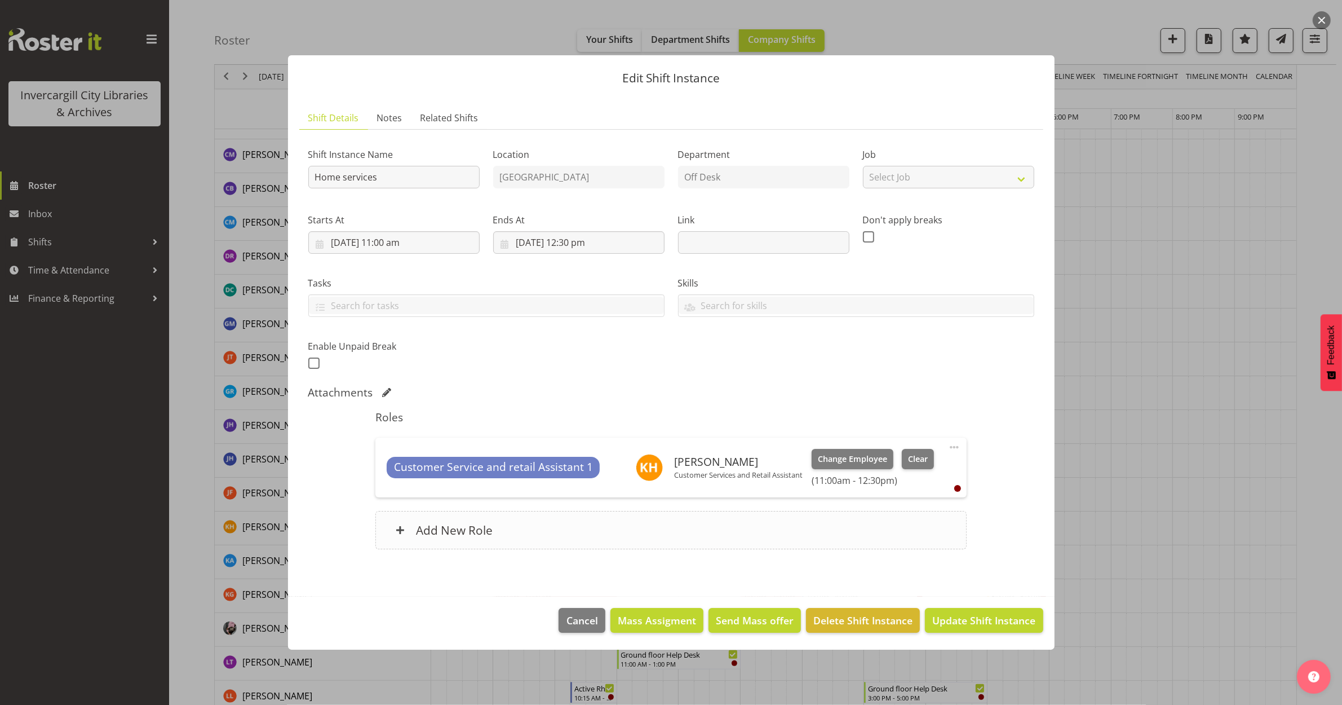
click at [589, 532] on div "Add New Role" at bounding box center [670, 530] width 591 height 38
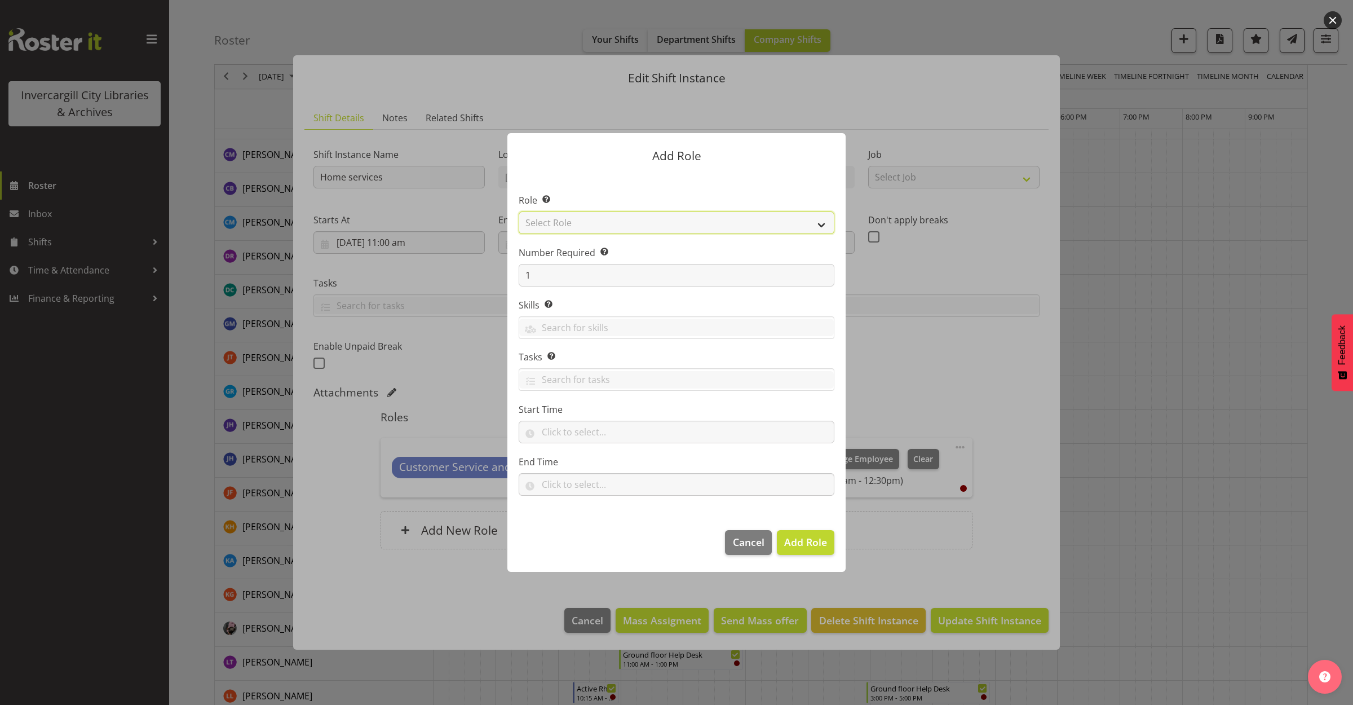
click at [615, 223] on select "Select Role 1st floor desk AQ operator Business Support Team member Casual Cust…" at bounding box center [677, 222] width 316 height 23
select select "1535"
click at [519, 211] on select "Select Role 1st floor desk AQ operator Business Support Team member Casual Cust…" at bounding box center [677, 222] width 316 height 23
click at [799, 549] on span "Add Role" at bounding box center [805, 541] width 43 height 15
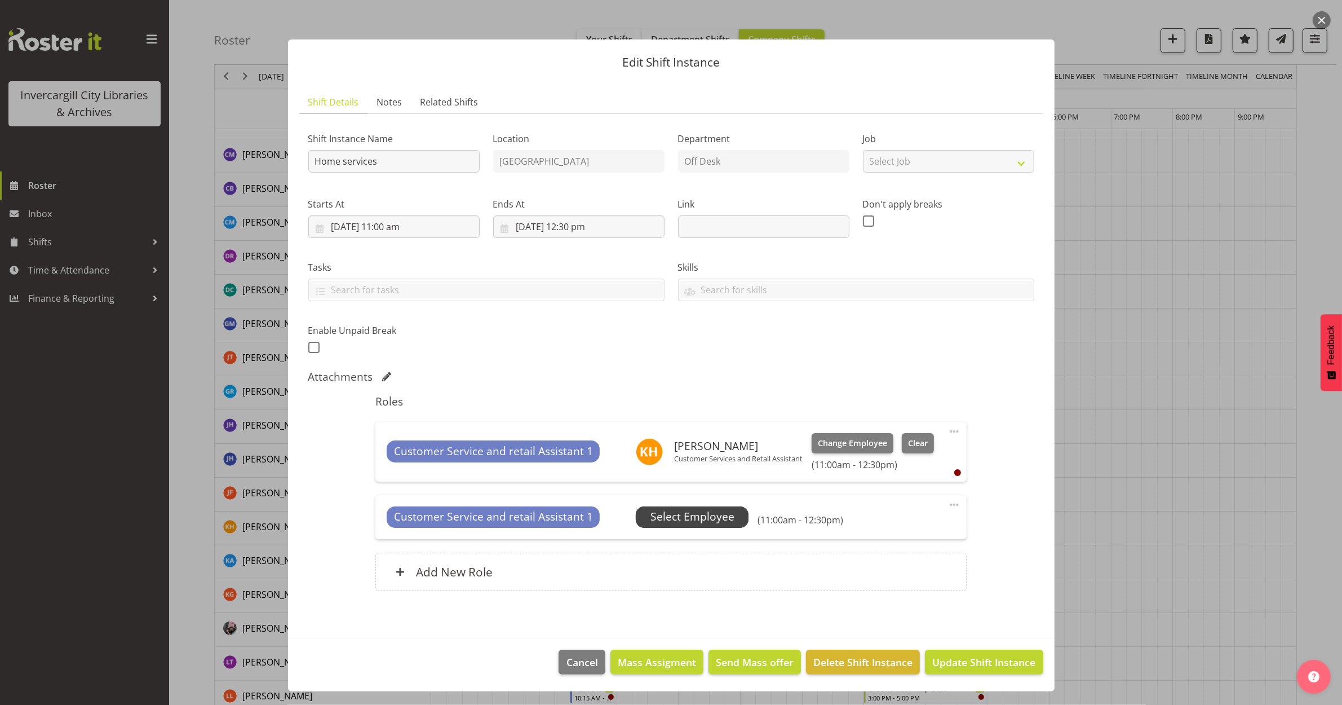
click at [669, 519] on span "Select Employee" at bounding box center [693, 517] width 84 height 16
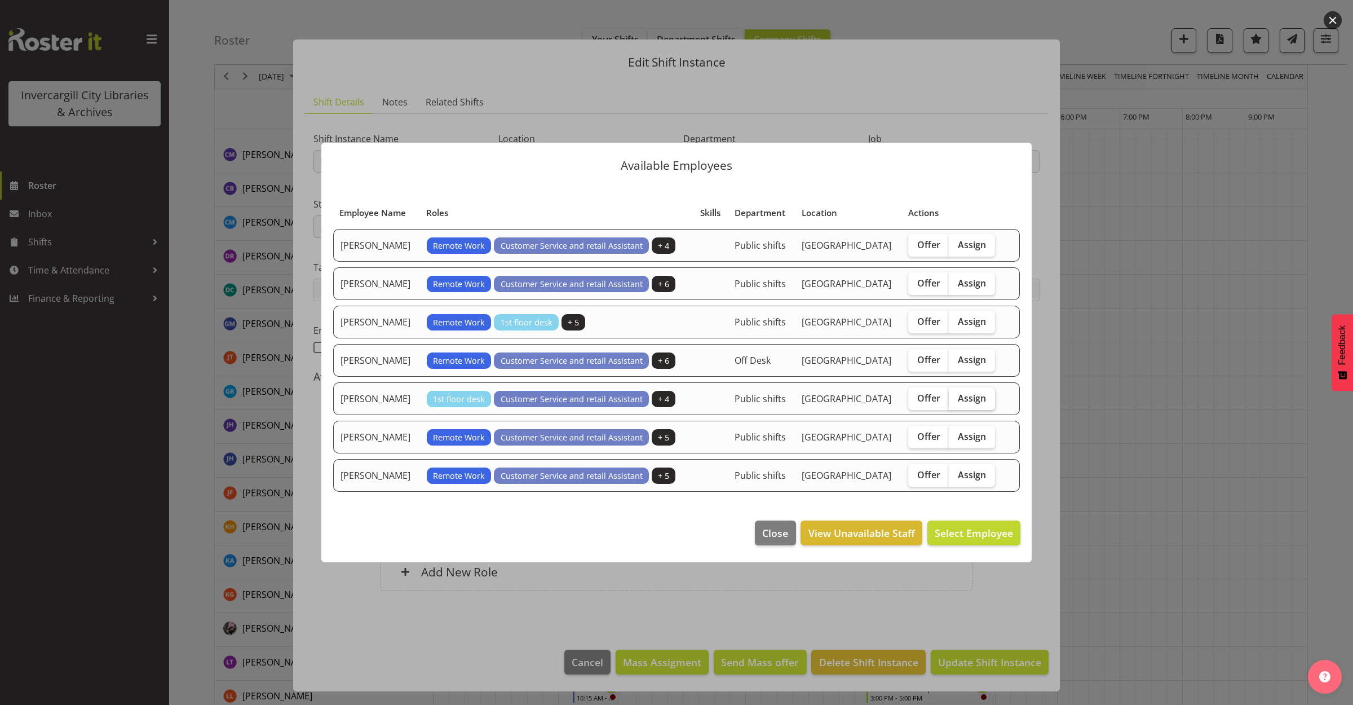
click at [970, 400] on span "Assign" at bounding box center [972, 397] width 28 height 11
click at [956, 400] on input "Assign" at bounding box center [952, 397] width 7 height 7
checkbox input "true"
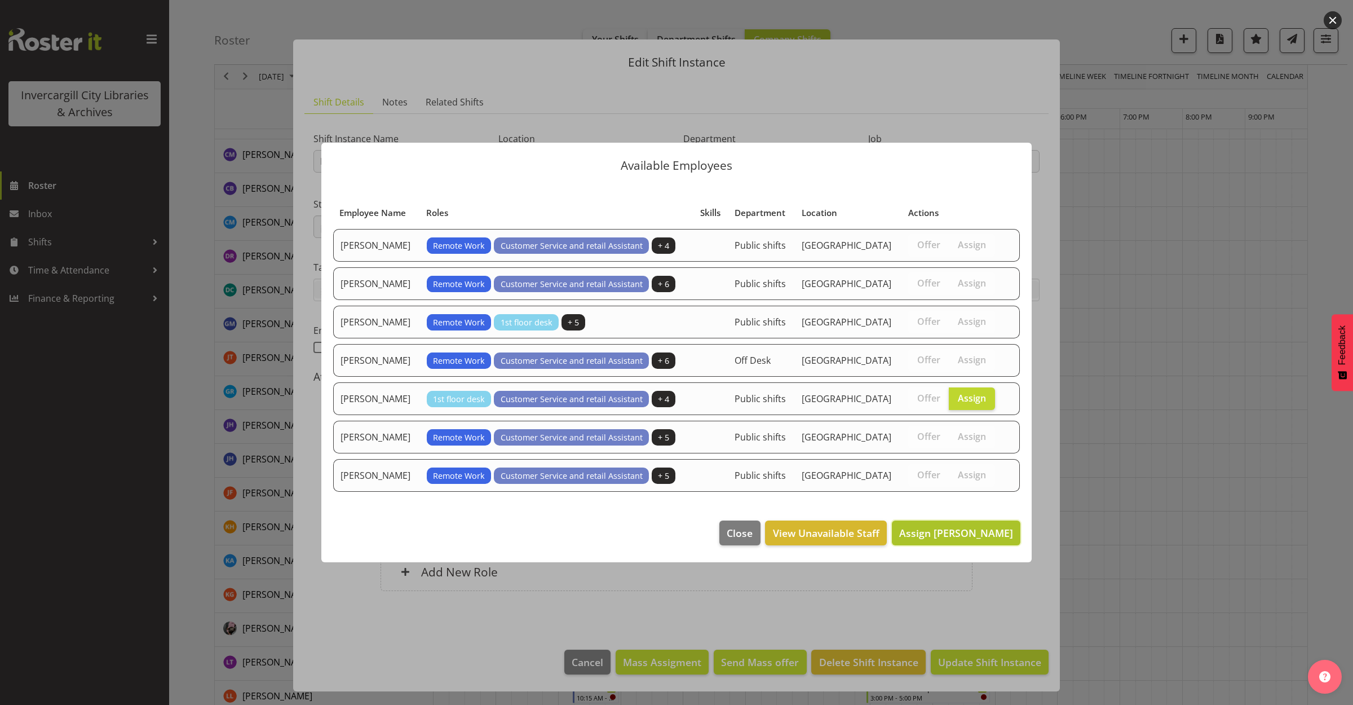
click at [957, 528] on span "Assign [PERSON_NAME]" at bounding box center [956, 533] width 114 height 14
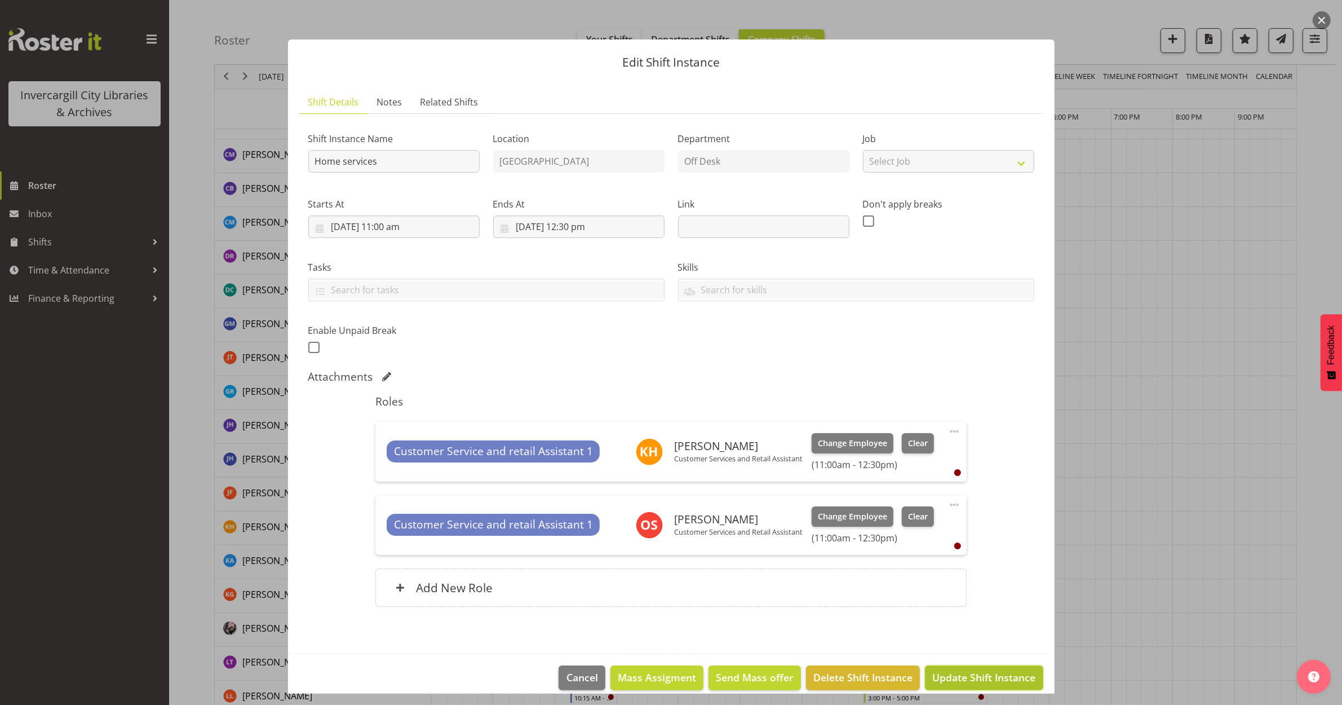
click at [974, 671] on span "Update Shift Instance" at bounding box center [983, 677] width 103 height 15
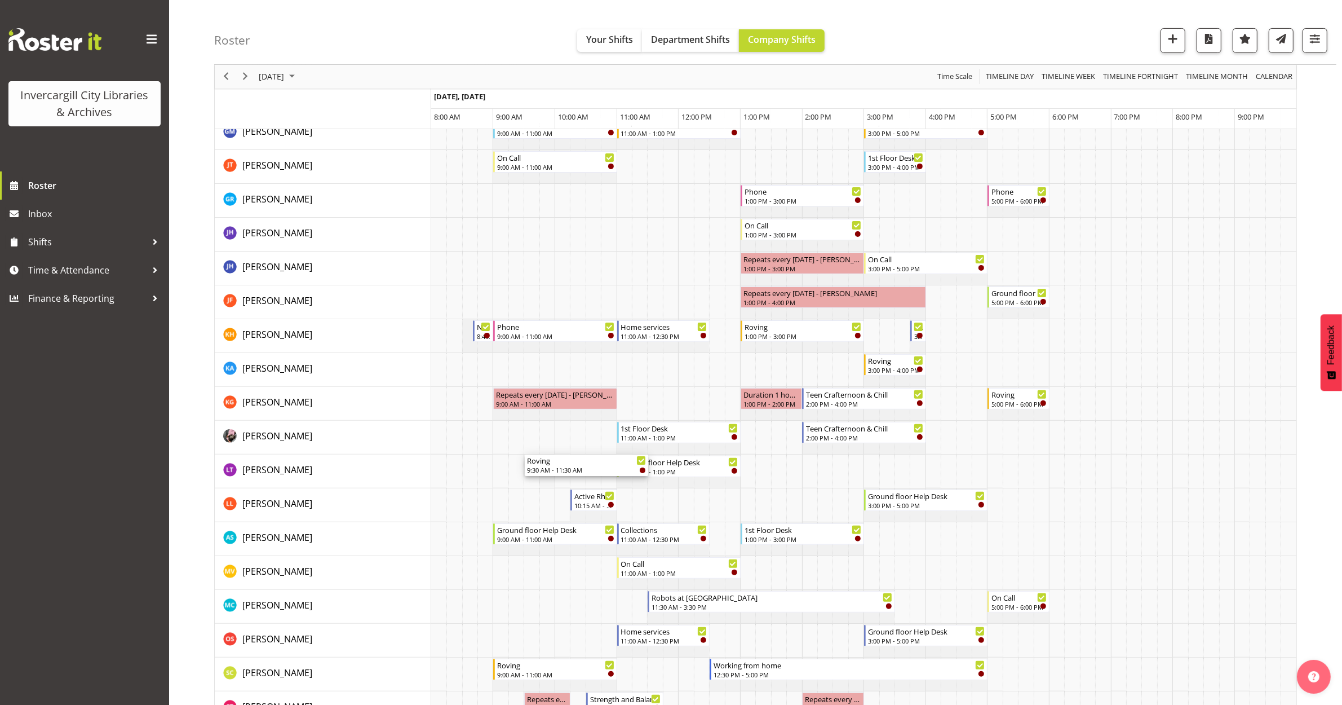
scroll to position [423, 0]
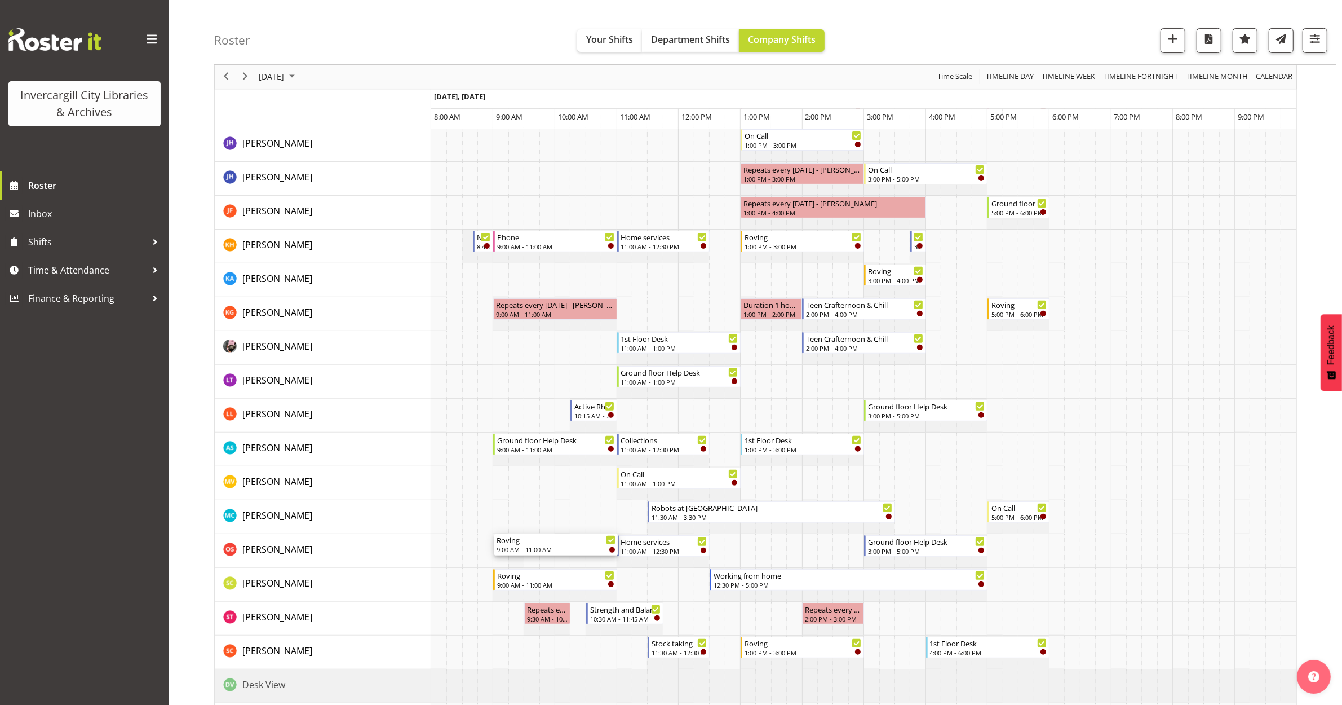
drag, startPoint x: 537, startPoint y: 288, endPoint x: 513, endPoint y: 562, distance: 275.1
click at [513, 562] on div "Active Rhyming 10:15 AM - 11:00 AM Roving 11:00 AM - 1:00 PM Duration 1 hours -…" at bounding box center [863, 432] width 865 height 1353
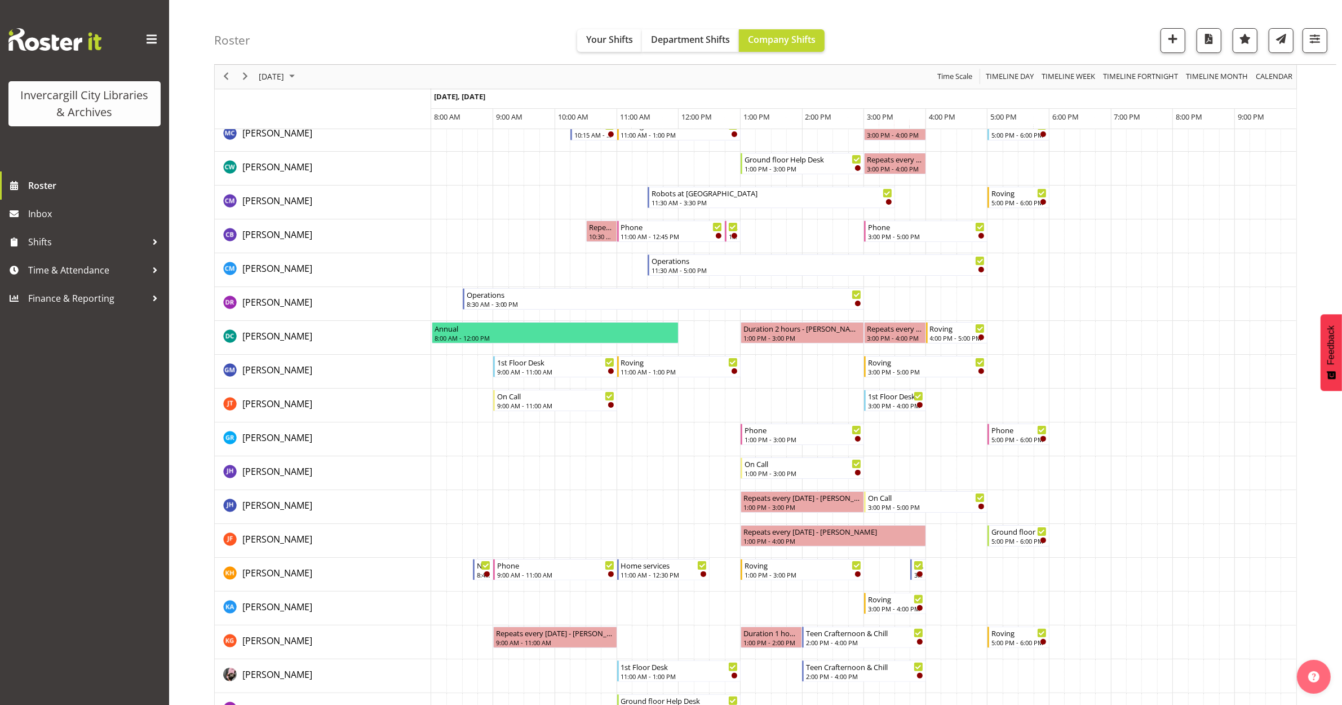
scroll to position [70, 0]
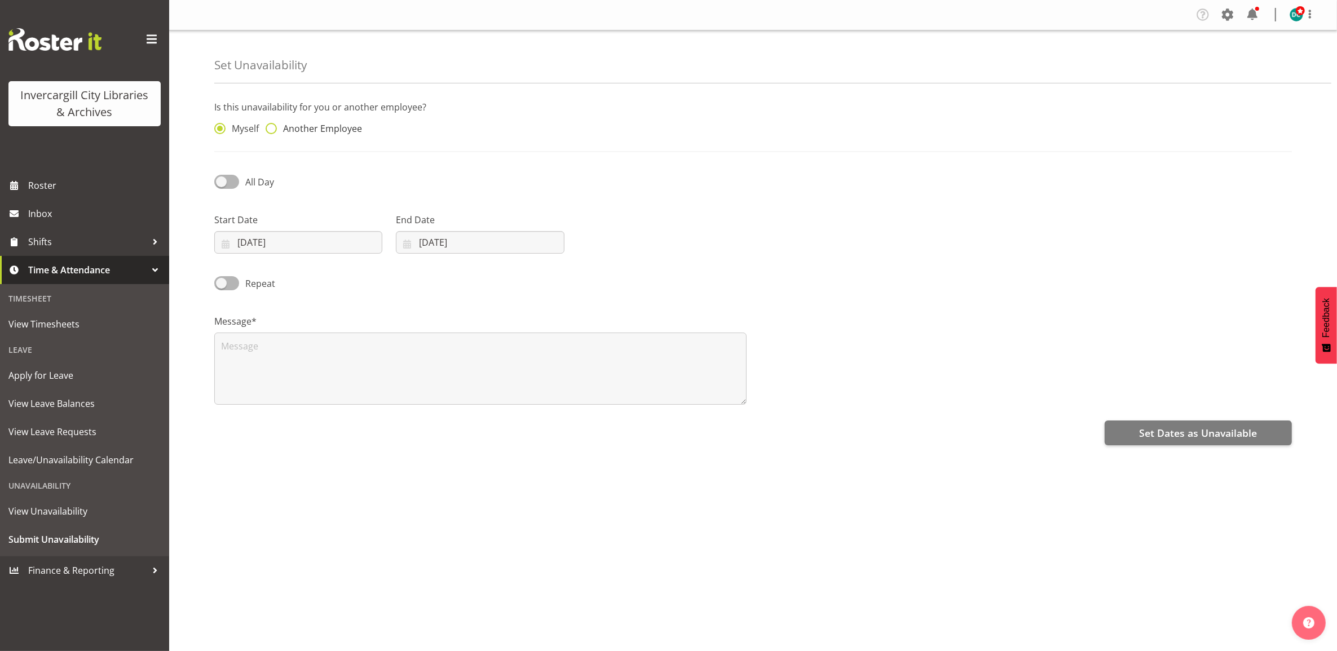
click at [280, 125] on span "Another Employee" at bounding box center [319, 128] width 85 height 11
click at [273, 125] on input "Another Employee" at bounding box center [269, 128] width 7 height 7
radio input "true"
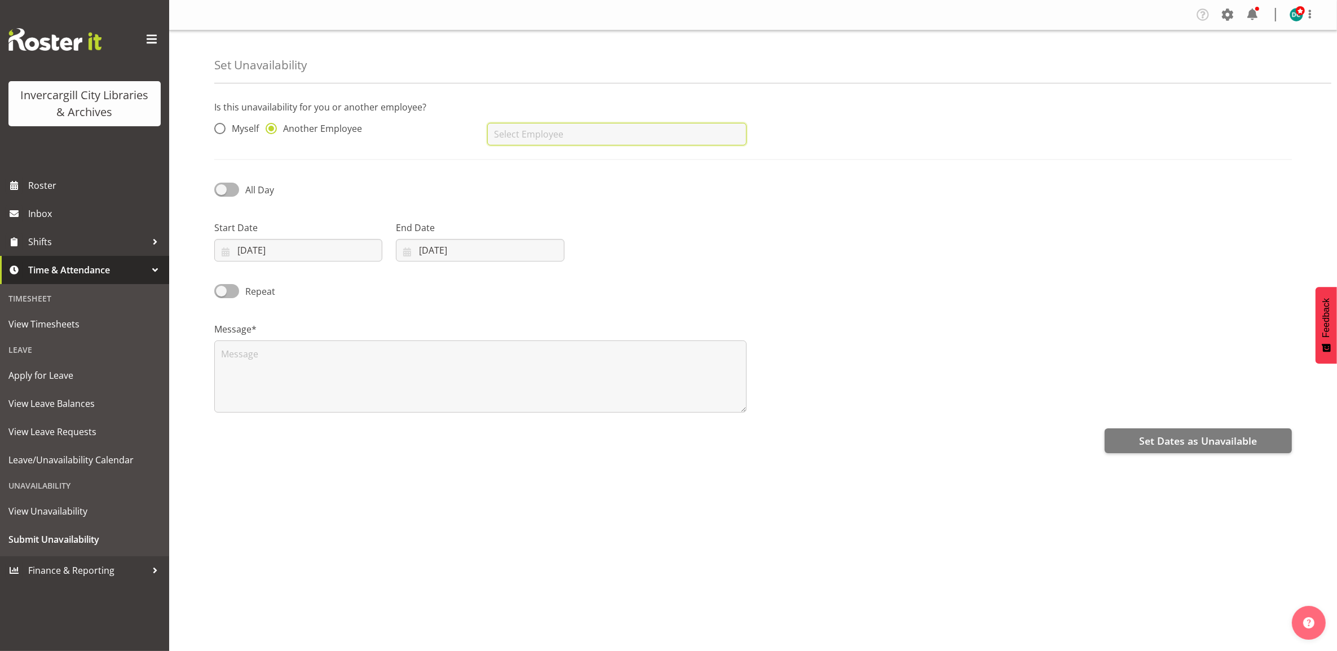
click at [502, 129] on input "text" at bounding box center [616, 134] width 259 height 23
click at [522, 162] on span "[PERSON_NAME]" at bounding box center [531, 162] width 70 height 12
type input "[PERSON_NAME]"
click at [223, 192] on span at bounding box center [226, 190] width 25 height 14
click at [222, 192] on input "All Day" at bounding box center [217, 189] width 7 height 7
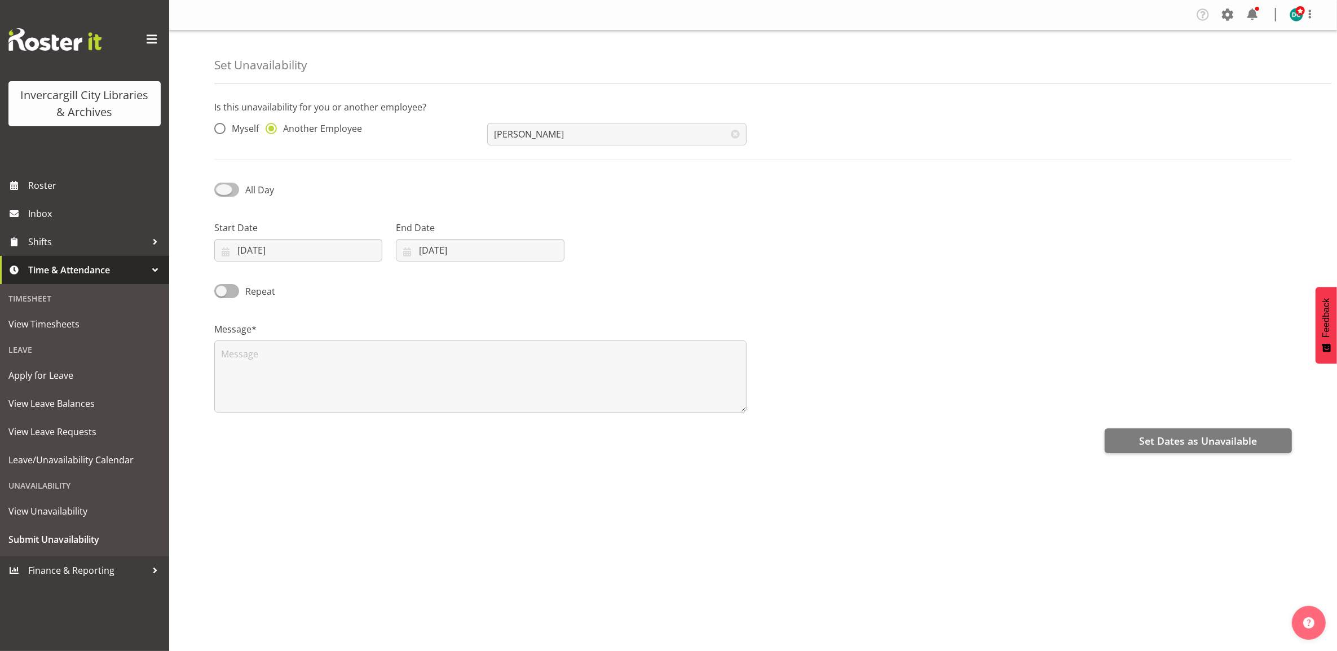
checkbox input "true"
click at [260, 250] on input "[DATE]" at bounding box center [298, 250] width 168 height 23
click at [281, 341] on span "2" at bounding box center [281, 342] width 5 height 11
type input "[DATE]"
click at [471, 255] on input "[DATE]" at bounding box center [480, 250] width 168 height 23
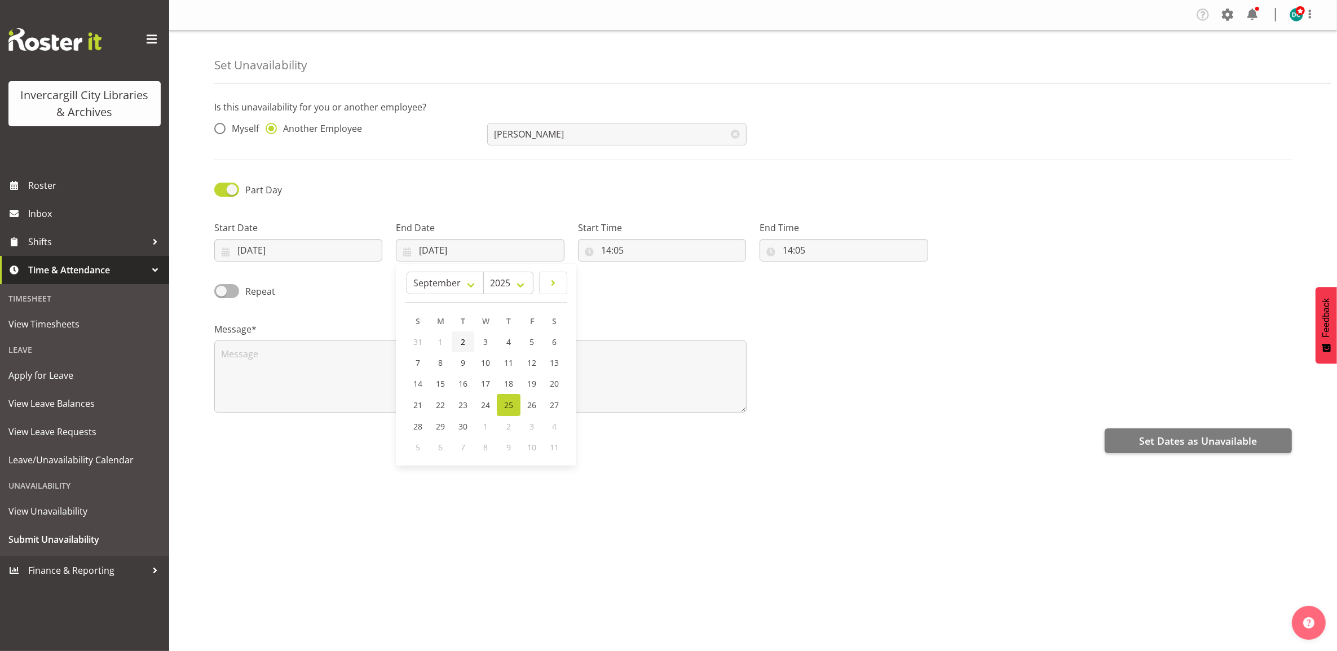
click at [466, 338] on link "2" at bounding box center [463, 341] width 23 height 21
type input "[DATE]"
click at [338, 250] on input "[DATE]" at bounding box center [298, 250] width 168 height 23
click at [306, 359] on span "10" at bounding box center [303, 362] width 9 height 11
type input "[DATE]"
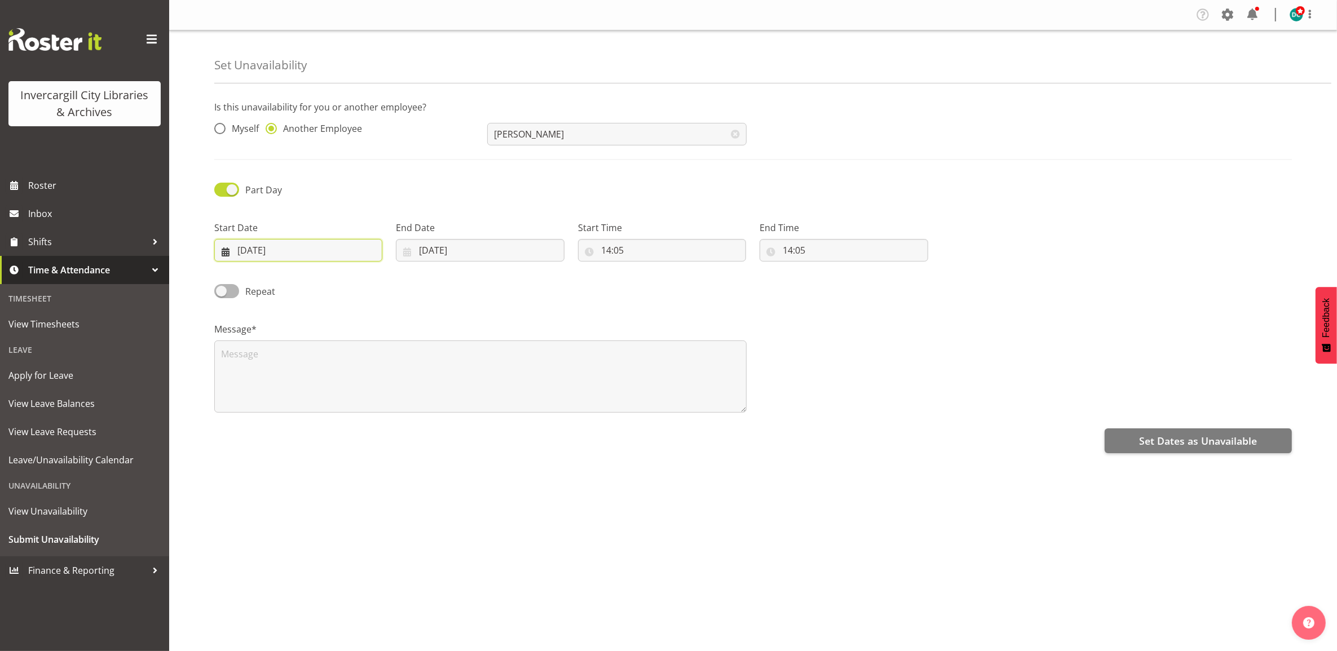
click at [291, 251] on input "[DATE]" at bounding box center [298, 250] width 168 height 23
click at [373, 277] on span at bounding box center [372, 283] width 11 height 14
select select "9"
click at [328, 342] on span "2" at bounding box center [327, 342] width 5 height 11
type input "[DATE]"
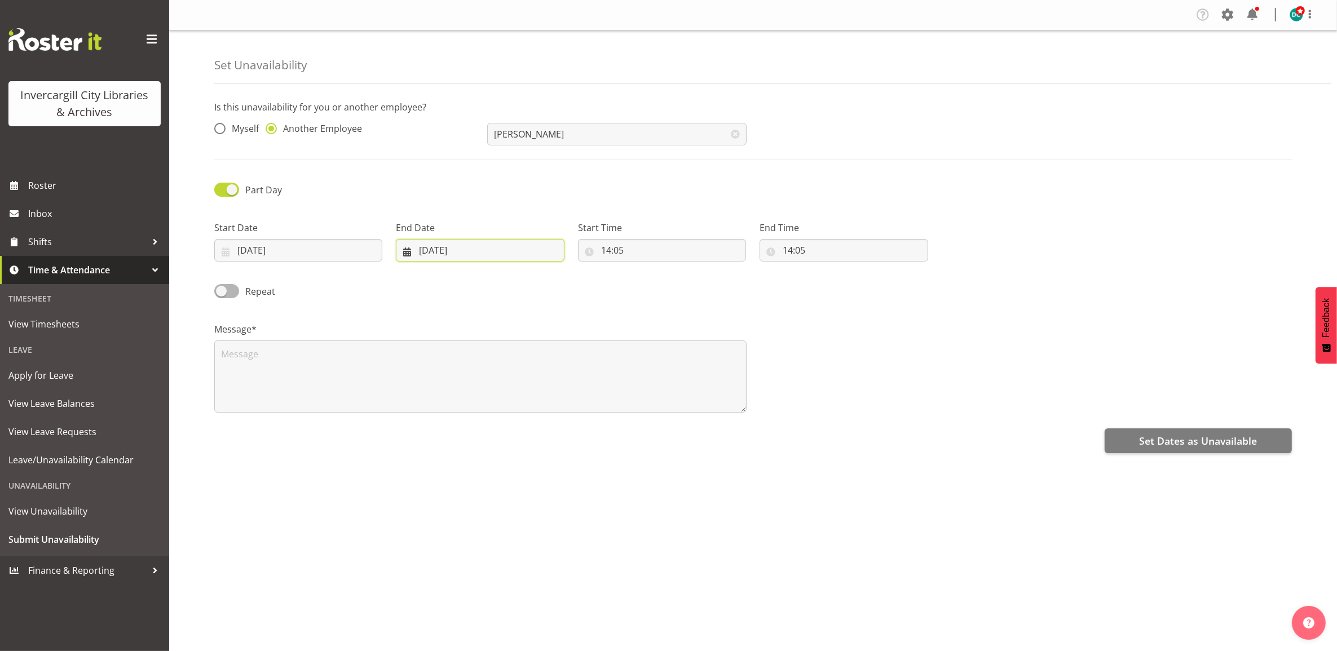
click at [537, 248] on input "[DATE]" at bounding box center [480, 250] width 168 height 23
click at [548, 280] on span at bounding box center [553, 283] width 14 height 14
select select "9"
click at [506, 343] on span "2" at bounding box center [508, 342] width 5 height 11
type input "[DATE]"
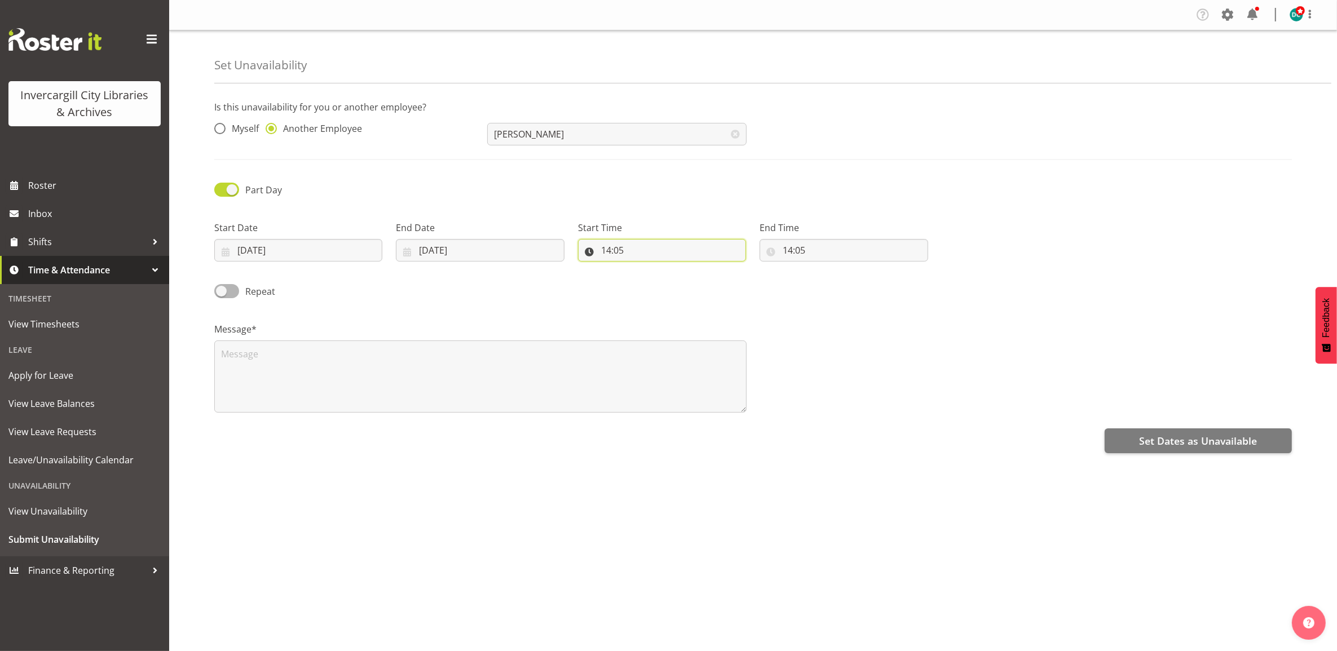
click at [609, 254] on input "14:05" at bounding box center [662, 250] width 168 height 23
click at [658, 280] on select "00 01 02 03 04 05 06 07 08 09 10 11 12 13 14 15 16 17 18 19 20 21 22 23" at bounding box center [654, 279] width 25 height 23
select select "10"
click at [642, 269] on select "00 01 02 03 04 05 06 07 08 09 10 11 12 13 14 15 16 17 18 19 20 21 22 23" at bounding box center [654, 279] width 25 height 23
type input "10:05"
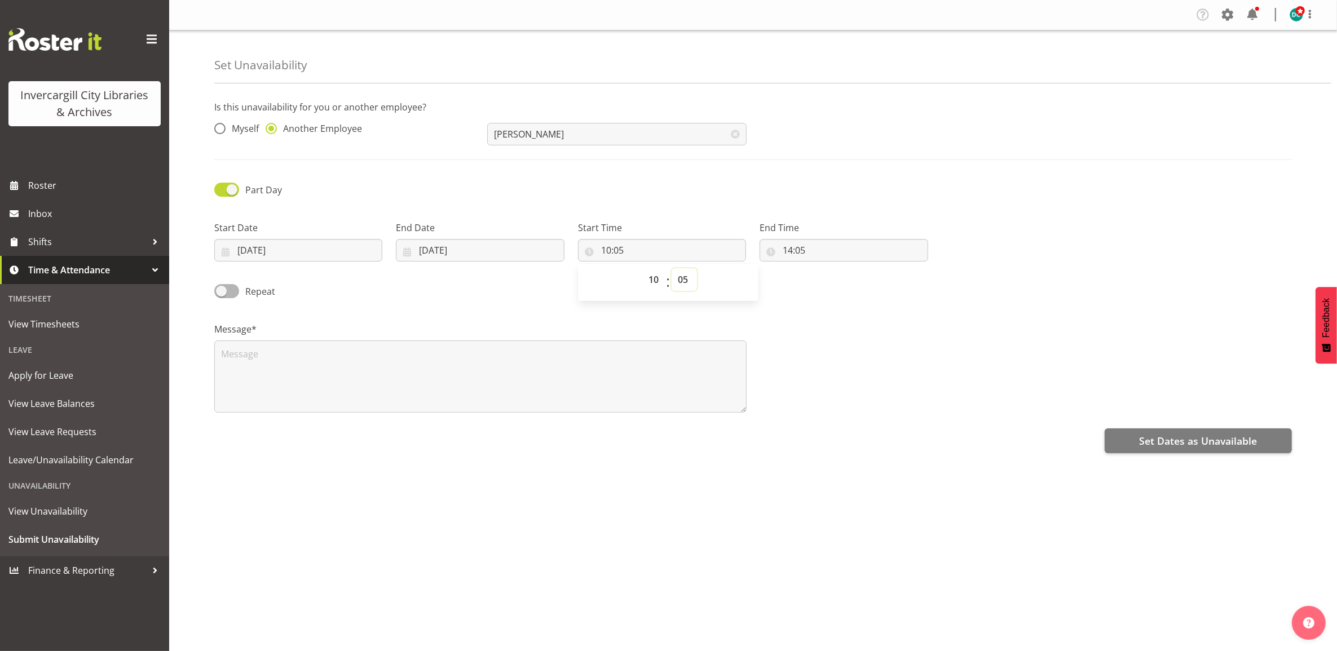
click at [688, 280] on select "00 01 02 03 04 05 06 07 08 09 10 11 12 13 14 15 16 17 18 19 20 21 22 23 24 25 2…" at bounding box center [683, 279] width 25 height 23
select select "30"
type input "10:30"
click at [788, 252] on input "14:05" at bounding box center [843, 250] width 168 height 23
drag, startPoint x: 823, startPoint y: 282, endPoint x: 838, endPoint y: 278, distance: 15.9
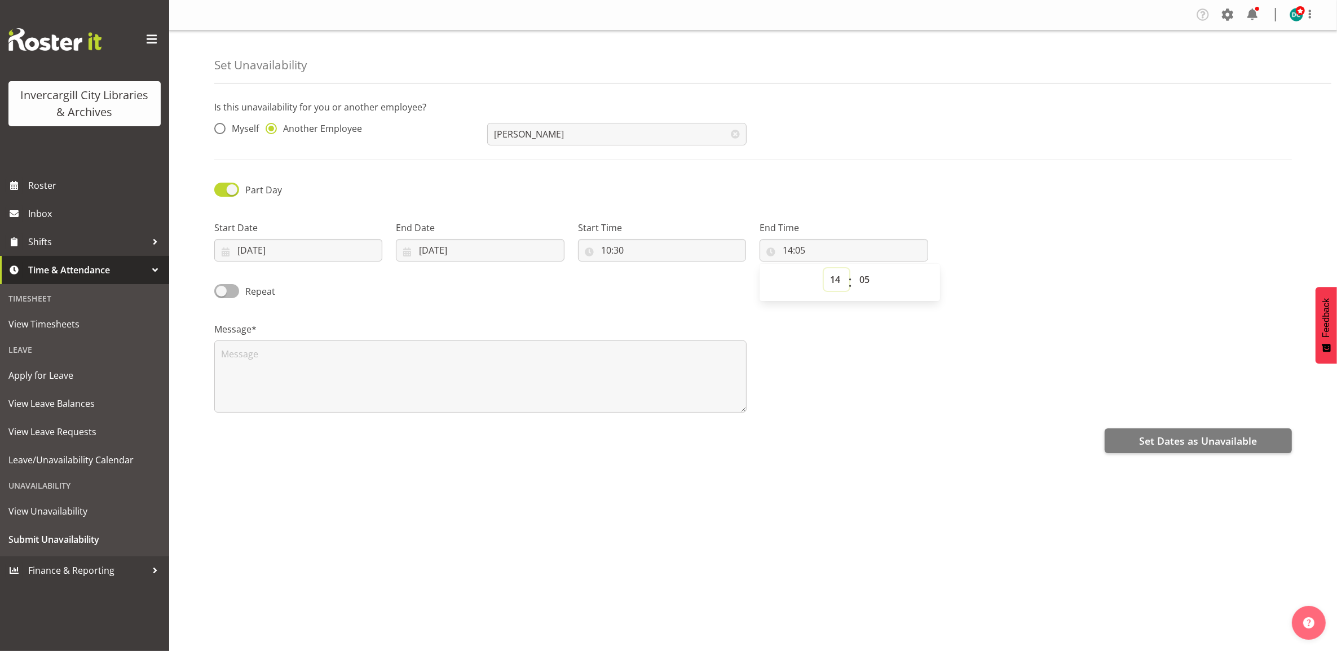
click at [830, 282] on select "00 01 02 03 04 05 06 07 08 09 10 11 12 13 14 15 16 17 18 19 20 21 22 23" at bounding box center [836, 279] width 25 height 23
select select "11"
click at [824, 269] on select "00 01 02 03 04 05 06 07 08 09 10 11 12 13 14 15 16 17 18 19 20 21 22 23" at bounding box center [836, 279] width 25 height 23
type input "11:05"
click at [863, 277] on select "00 01 02 03 04 05 06 07 08 09 10 11 12 13 14 15 16 17 18 19 20 21 22 23 24 25 2…" at bounding box center [865, 279] width 25 height 23
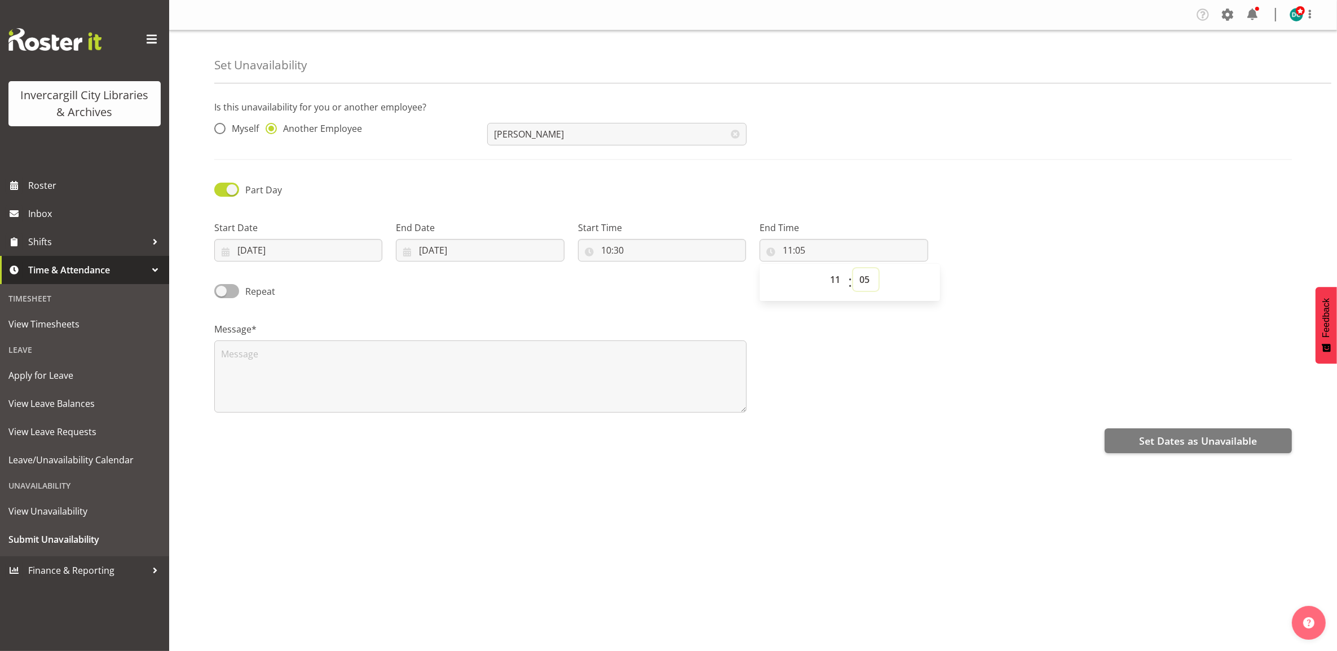
select select "30"
type input "11:30"
drag, startPoint x: 961, startPoint y: 368, endPoint x: 956, endPoint y: 370, distance: 5.8
click at [957, 370] on div "Message*" at bounding box center [752, 363] width 1091 height 113
click at [330, 358] on textarea at bounding box center [480, 377] width 532 height 72
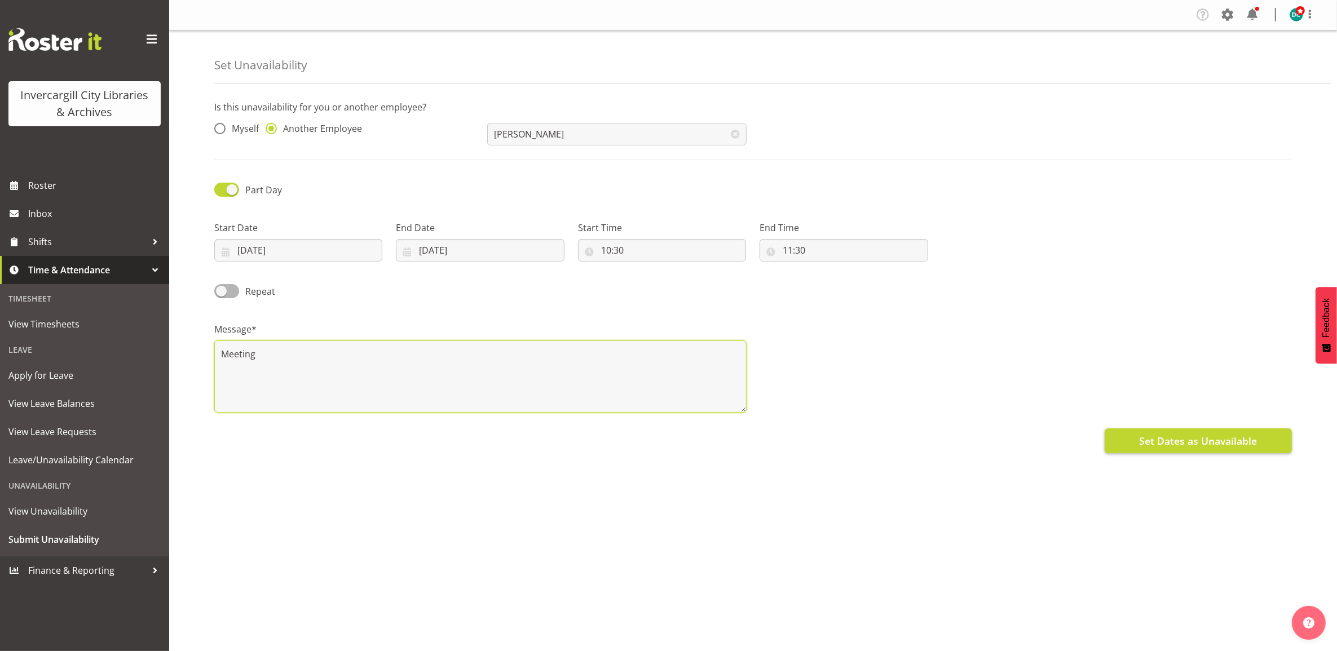
type textarea "Meeting"
click at [1222, 441] on span "Set Dates as Unavailable" at bounding box center [1198, 441] width 118 height 15
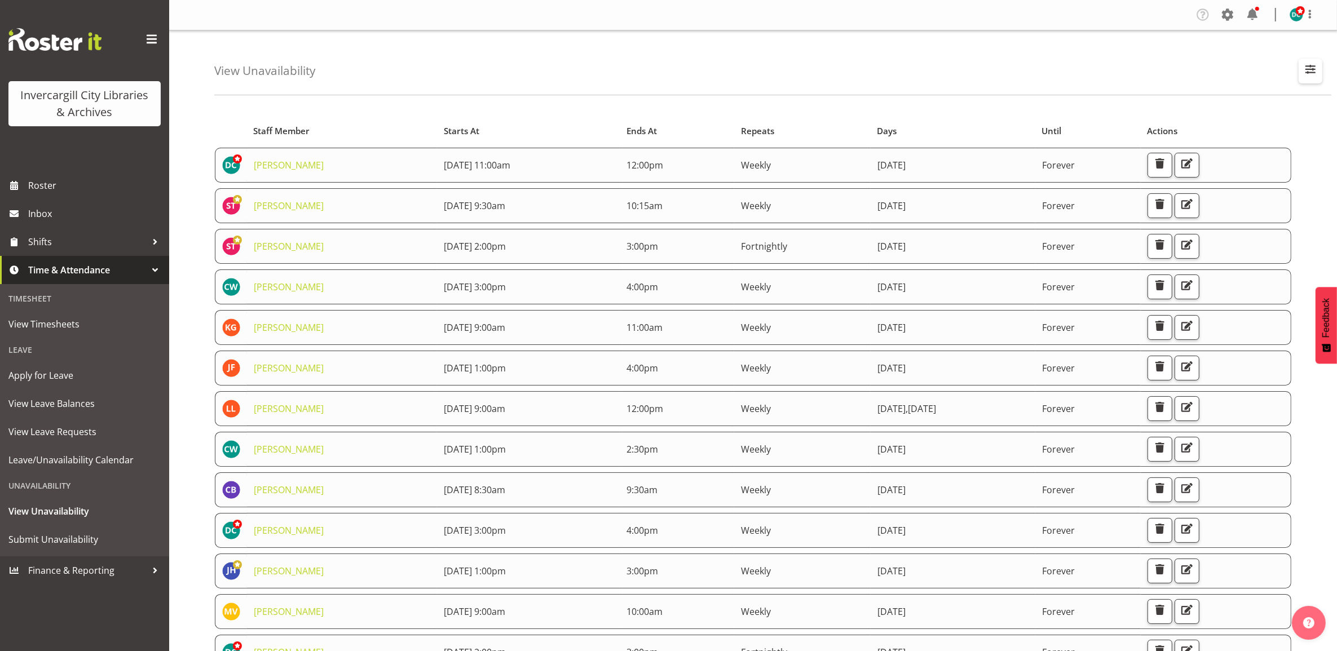
click at [1307, 73] on span "button" at bounding box center [1310, 69] width 15 height 15
click at [1179, 124] on input "text" at bounding box center [1237, 123] width 151 height 23
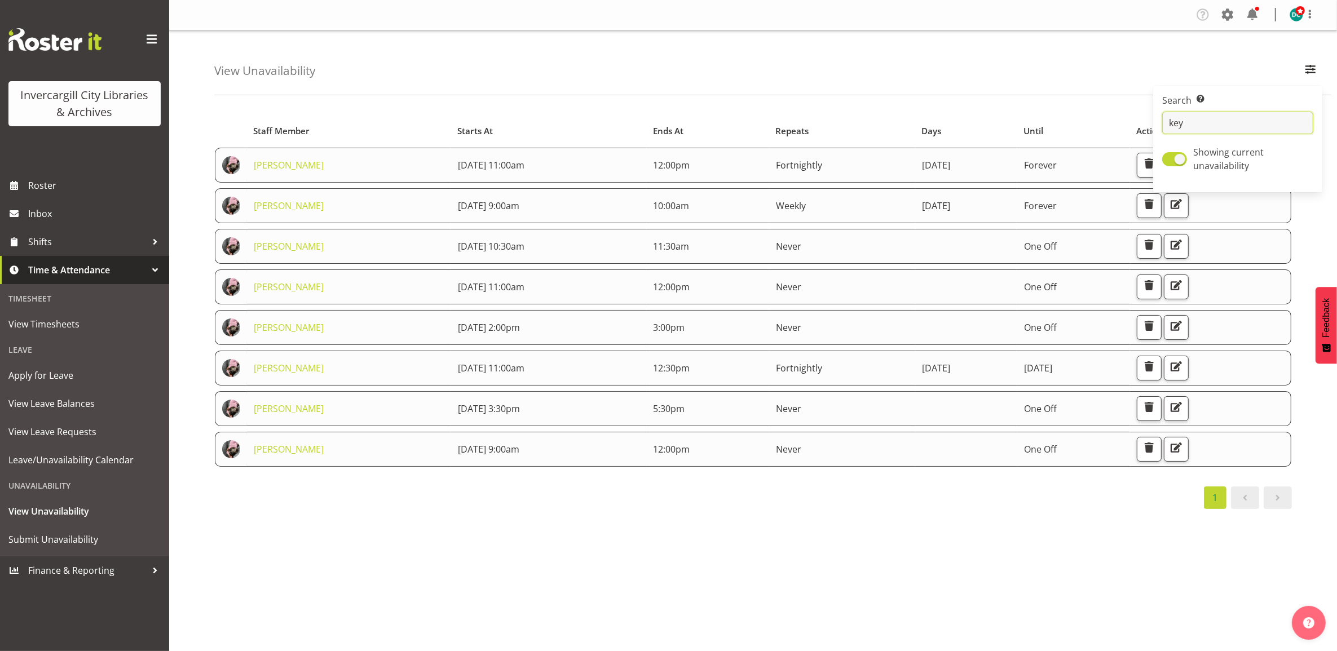
type input "keyu"
click at [1060, 63] on div "View Unavailability Search Search for a particular employee keyu Showing curren…" at bounding box center [772, 62] width 1117 height 65
click at [1183, 452] on span "button" at bounding box center [1176, 447] width 15 height 15
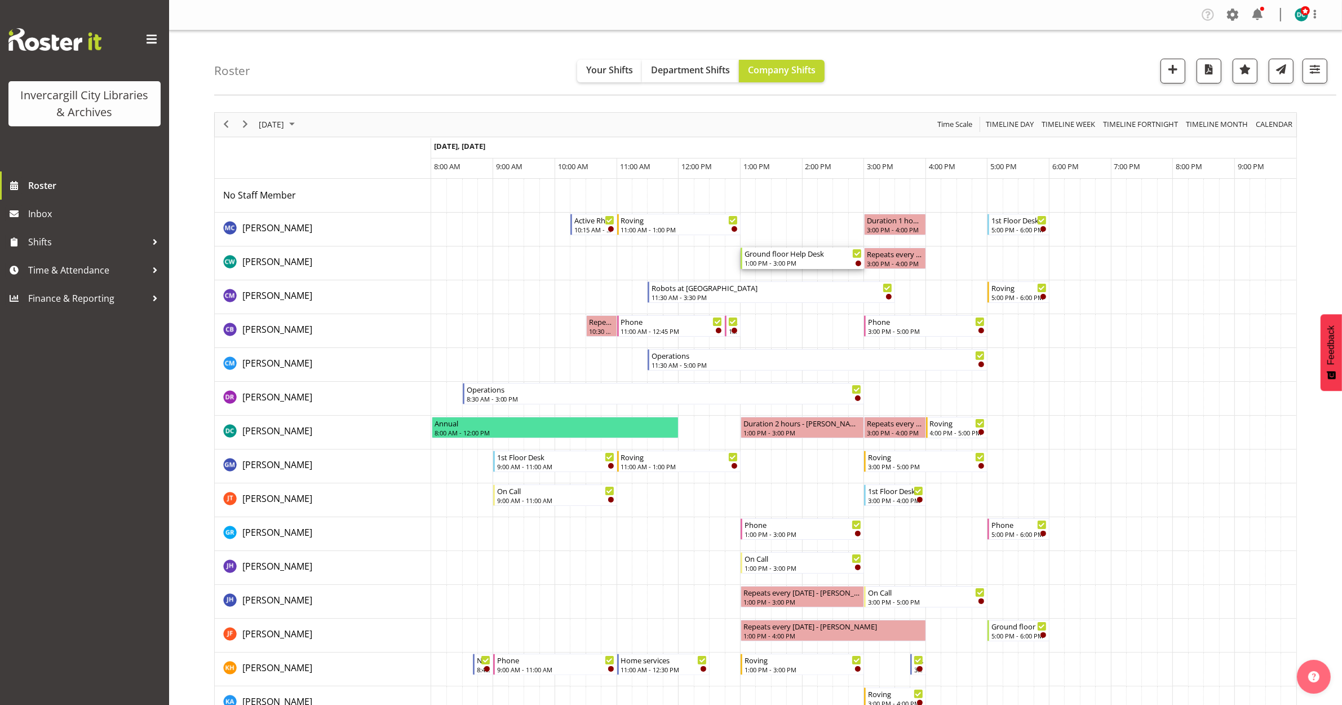
click at [802, 258] on div "Ground floor Help Desk" at bounding box center [803, 252] width 117 height 11
click at [0, 0] on div at bounding box center [0, 0] width 0 height 0
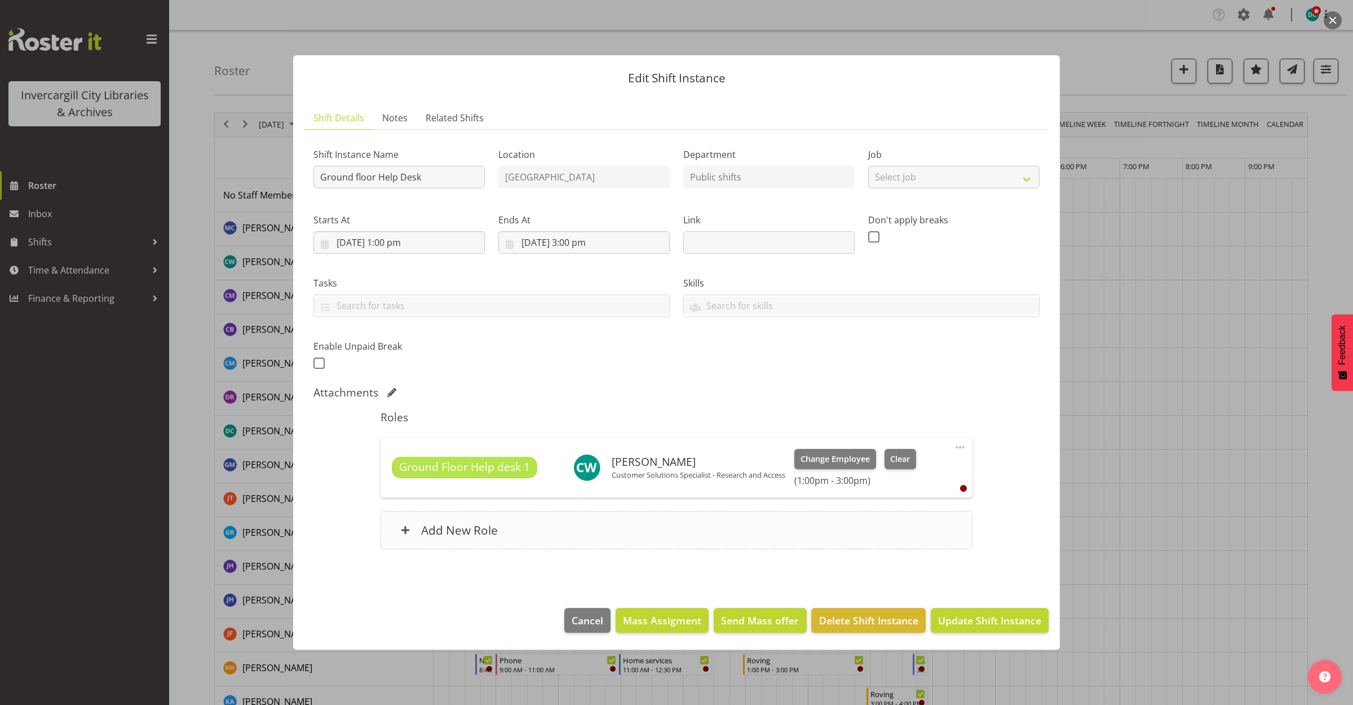
click at [702, 527] on div "Add New Role" at bounding box center [676, 530] width 591 height 38
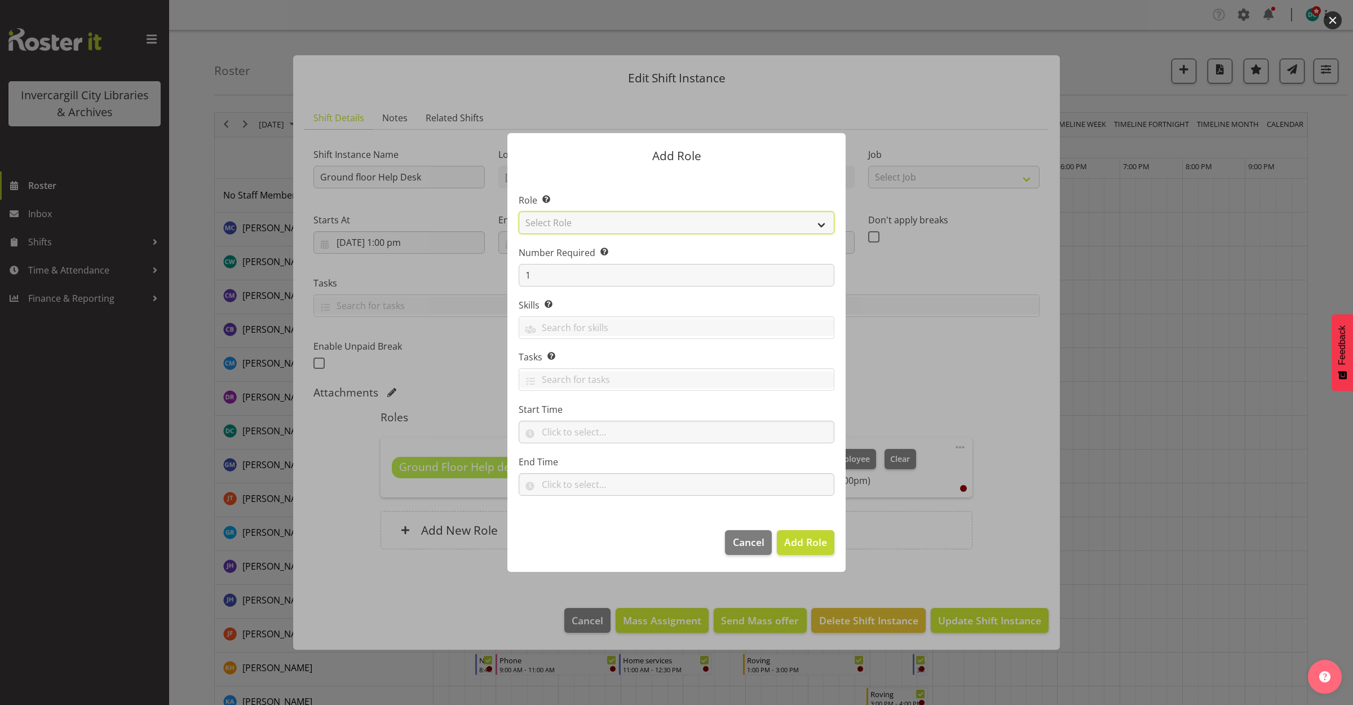
click at [636, 224] on select "Select Role 1st floor desk AQ operator Business Support Team member Casual Cust…" at bounding box center [677, 222] width 316 height 23
select select "1535"
click at [519, 211] on select "Select Role 1st floor desk AQ operator Business Support Team member Casual Cust…" at bounding box center [677, 222] width 316 height 23
click at [801, 545] on span "Add Role" at bounding box center [805, 542] width 43 height 14
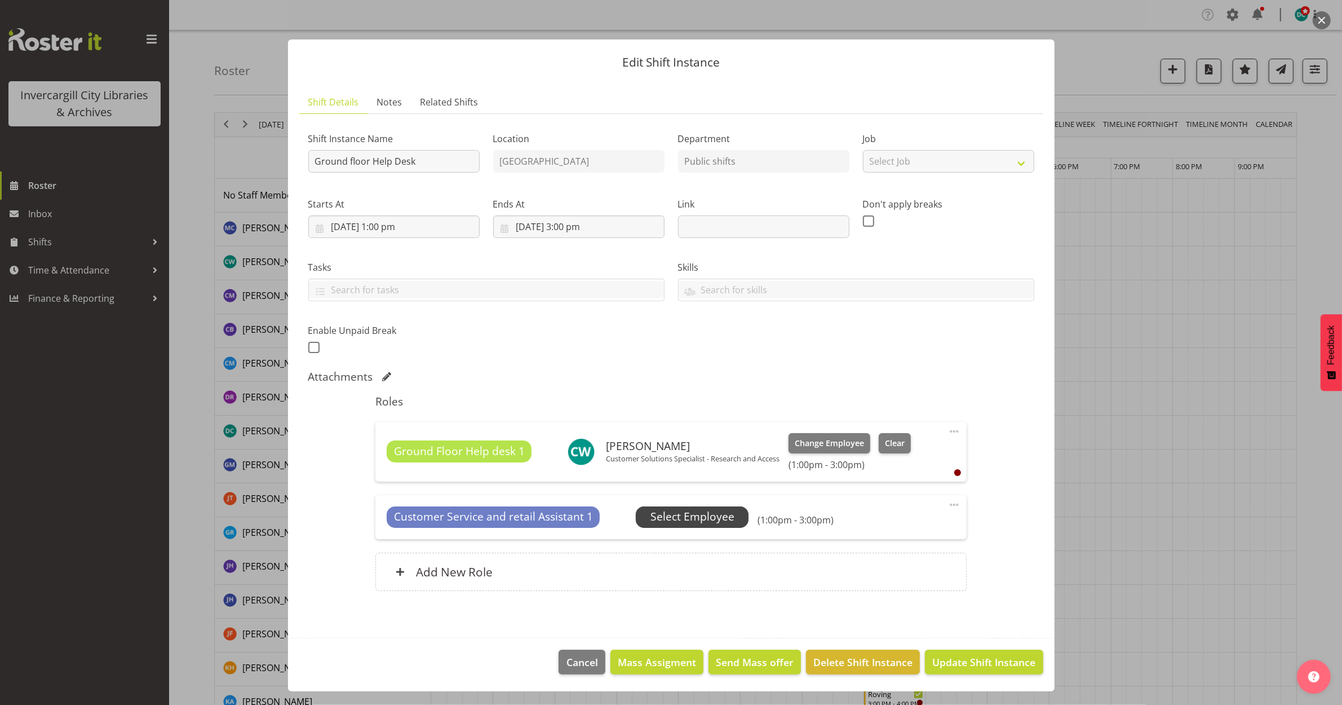
click at [693, 517] on span "Select Employee" at bounding box center [693, 517] width 84 height 16
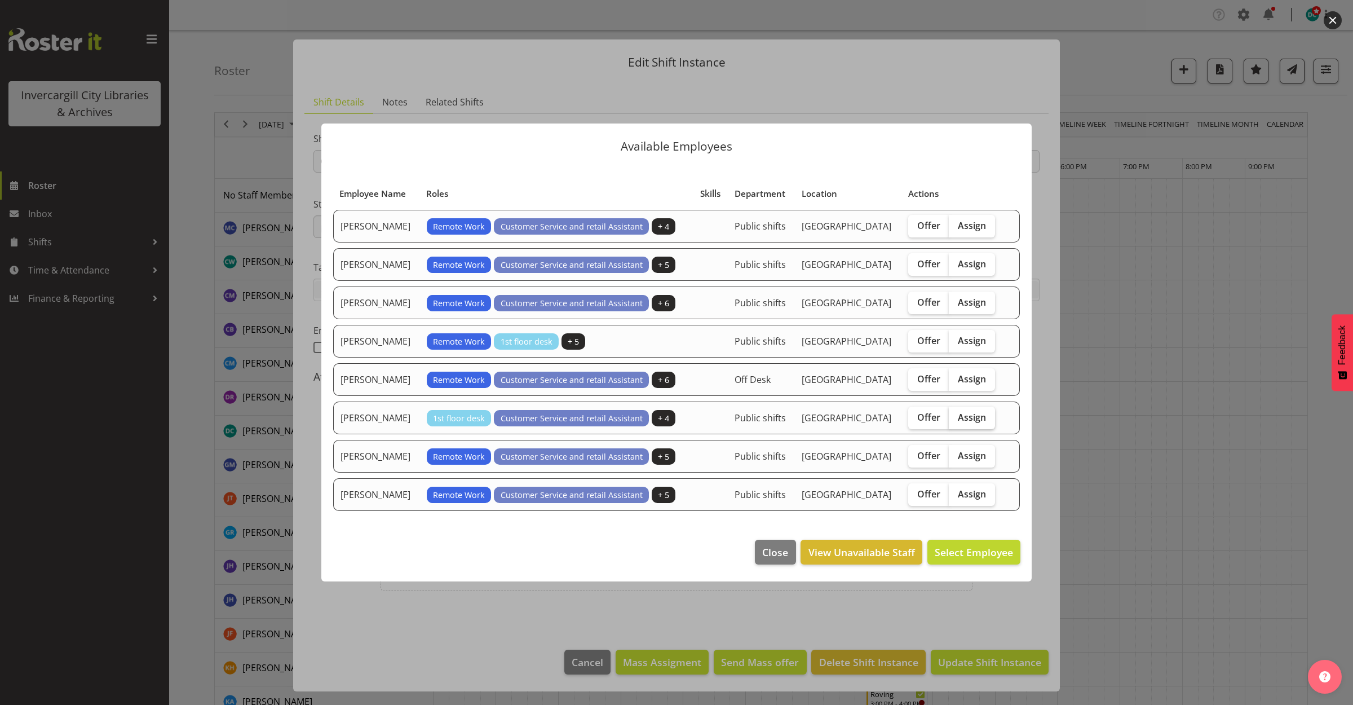
click at [979, 419] on span "Assign" at bounding box center [972, 417] width 28 height 11
click at [956, 419] on input "Assign" at bounding box center [952, 416] width 7 height 7
checkbox input "true"
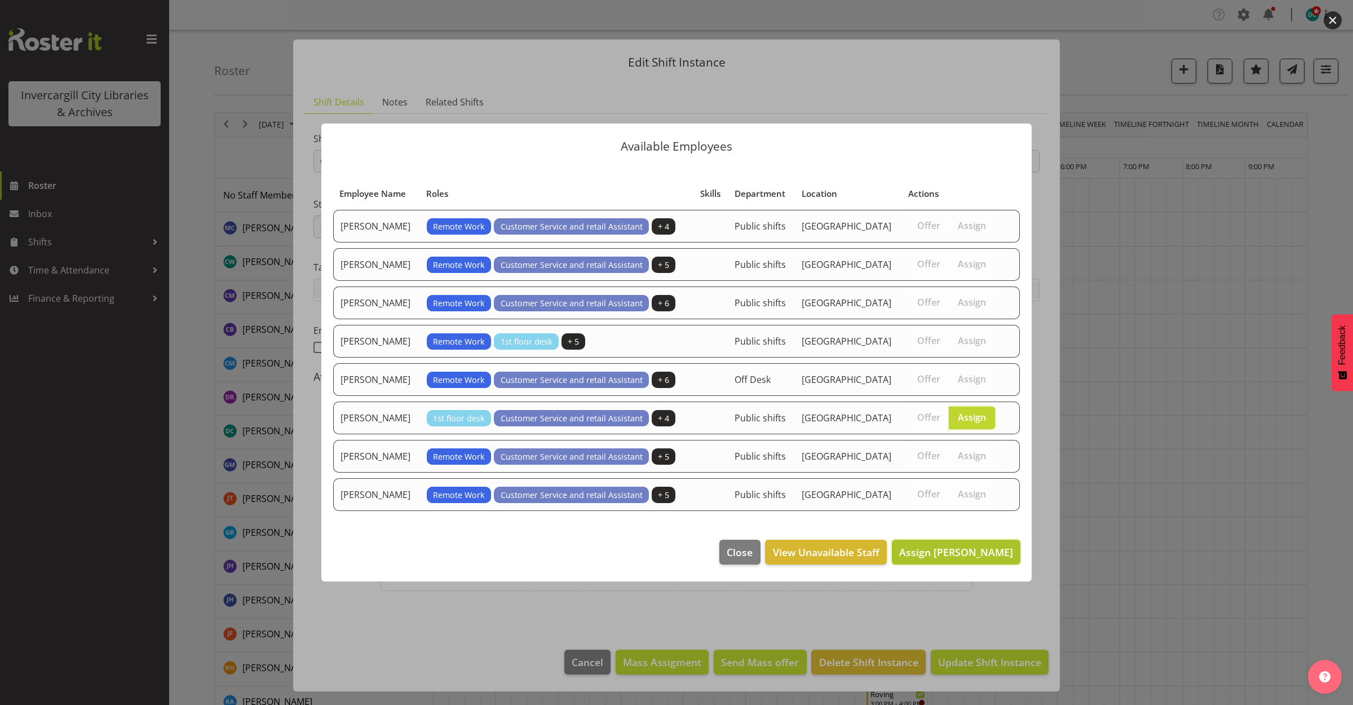
click at [958, 554] on span "Assign [PERSON_NAME]" at bounding box center [956, 552] width 114 height 14
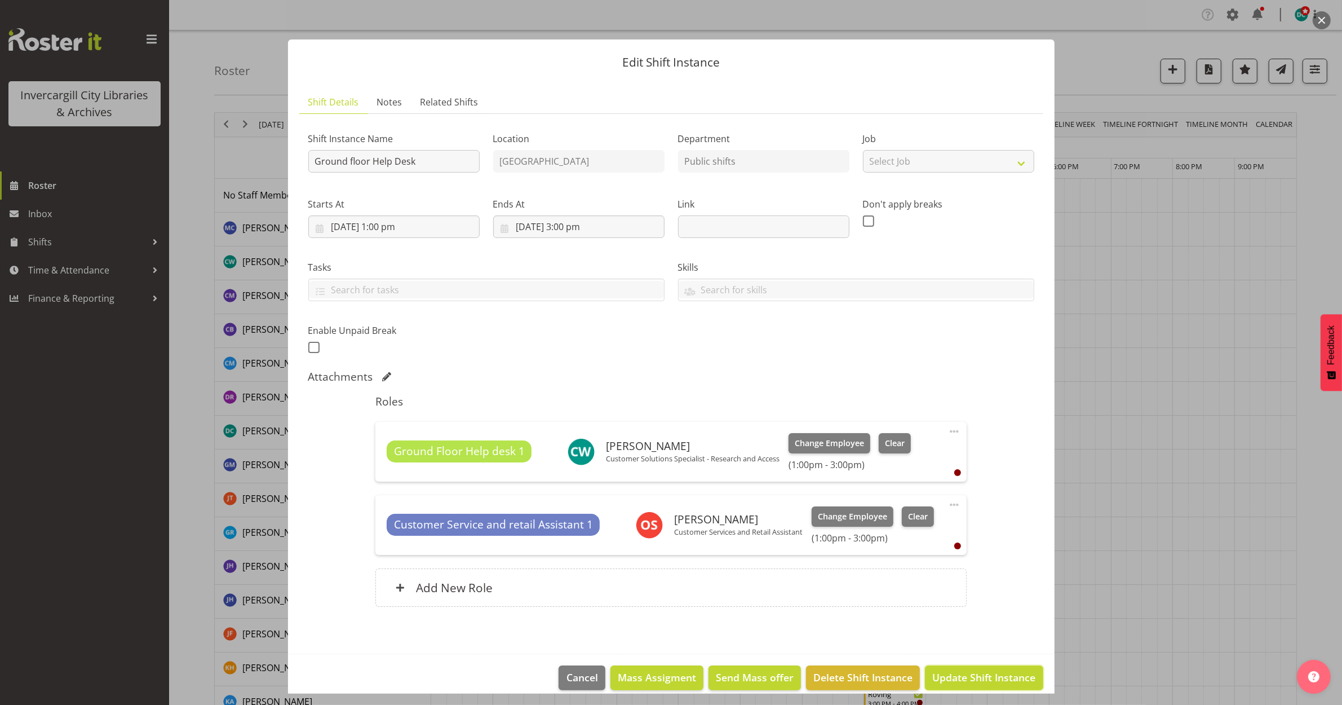
click at [965, 678] on span "Update Shift Instance" at bounding box center [983, 677] width 103 height 15
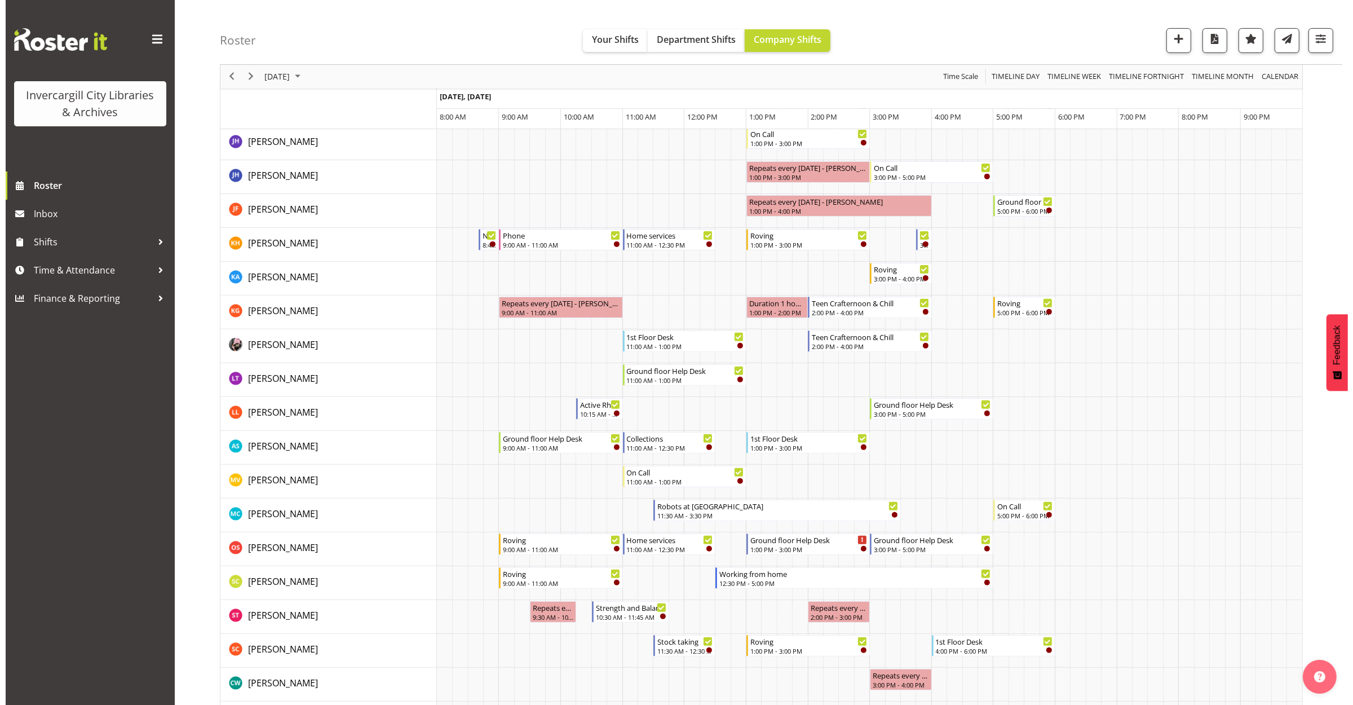
scroll to position [493, 0]
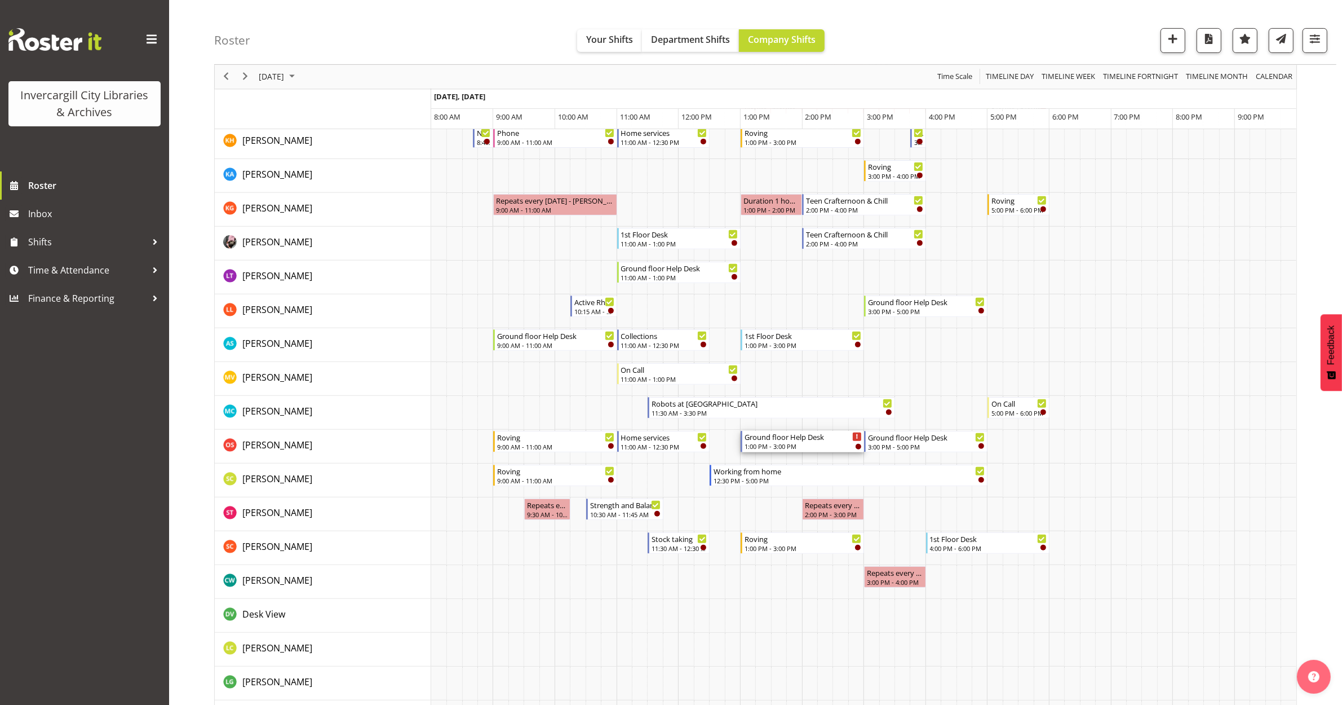
click at [775, 446] on div "1:00 PM - 3:00 PM" at bounding box center [803, 445] width 117 height 9
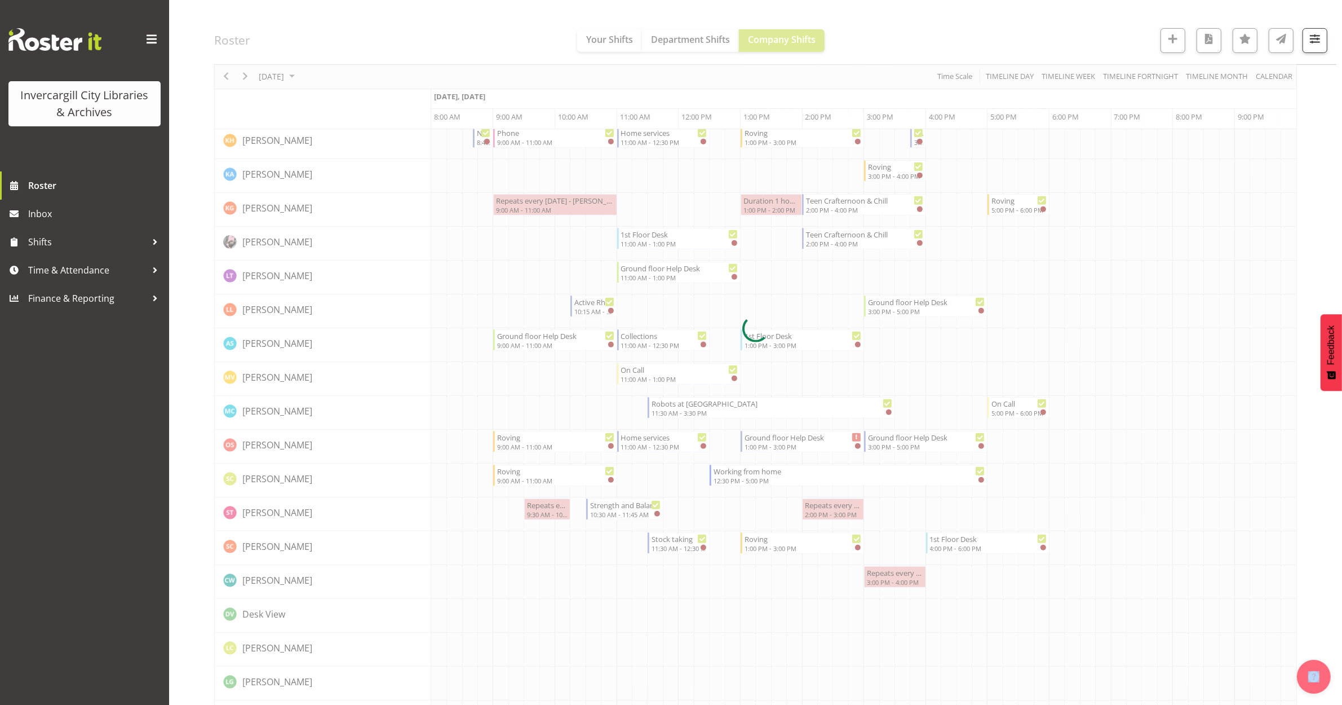
click at [775, 446] on div at bounding box center [755, 329] width 1083 height 1420
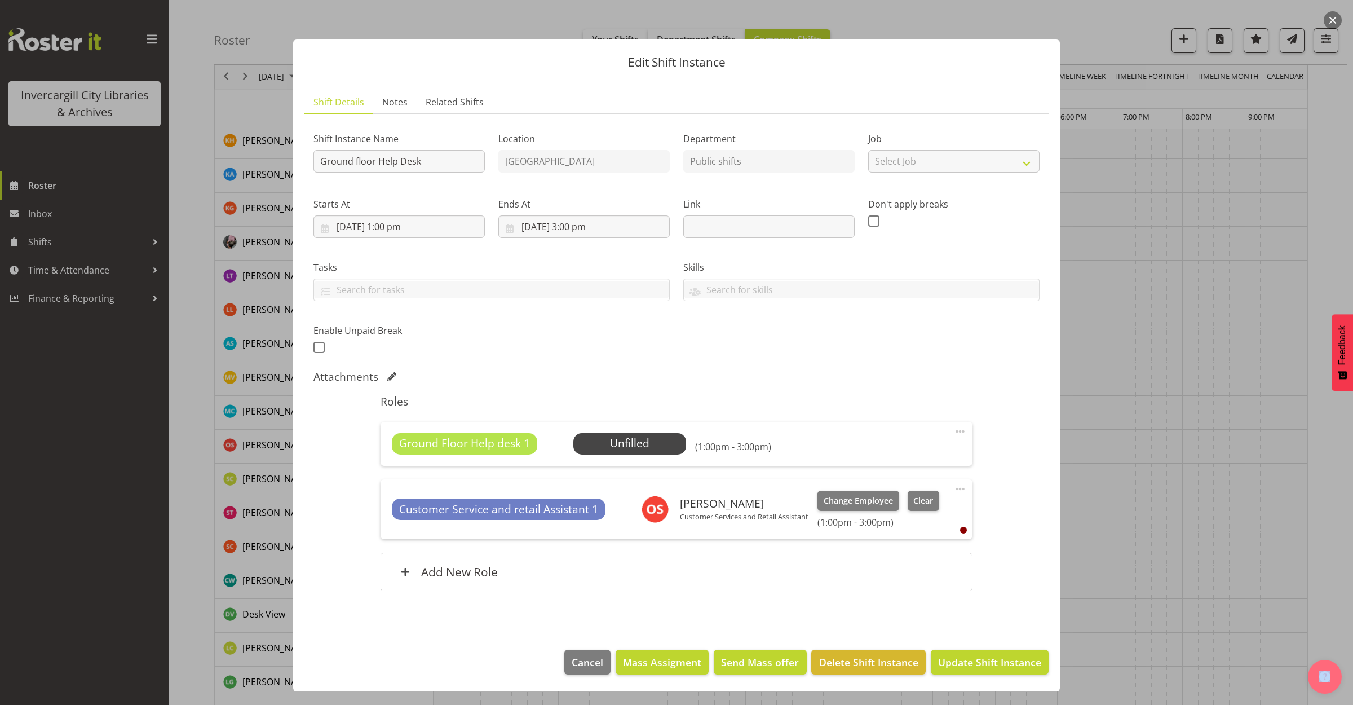
click at [961, 486] on span at bounding box center [960, 489] width 14 height 14
click at [905, 557] on link "Delete" at bounding box center [913, 554] width 108 height 20
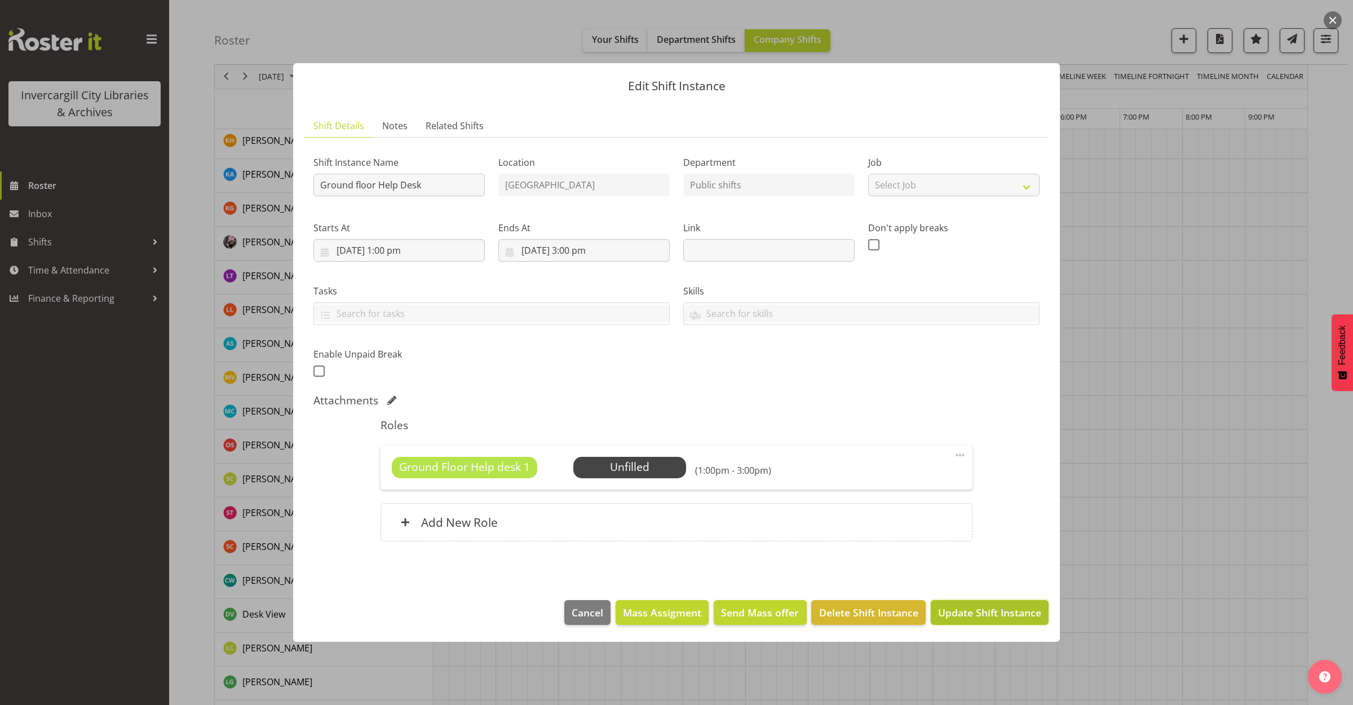
click at [997, 616] on span "Update Shift Instance" at bounding box center [989, 612] width 103 height 15
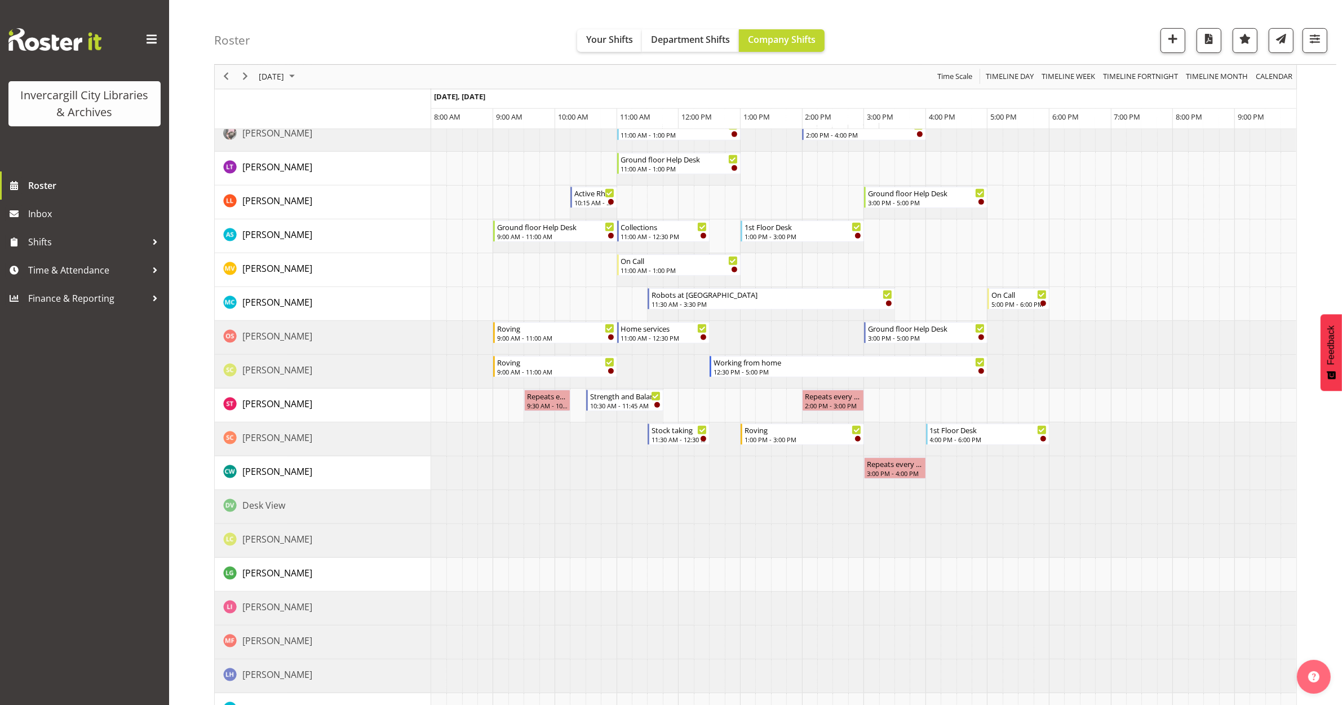
scroll to position [634, 0]
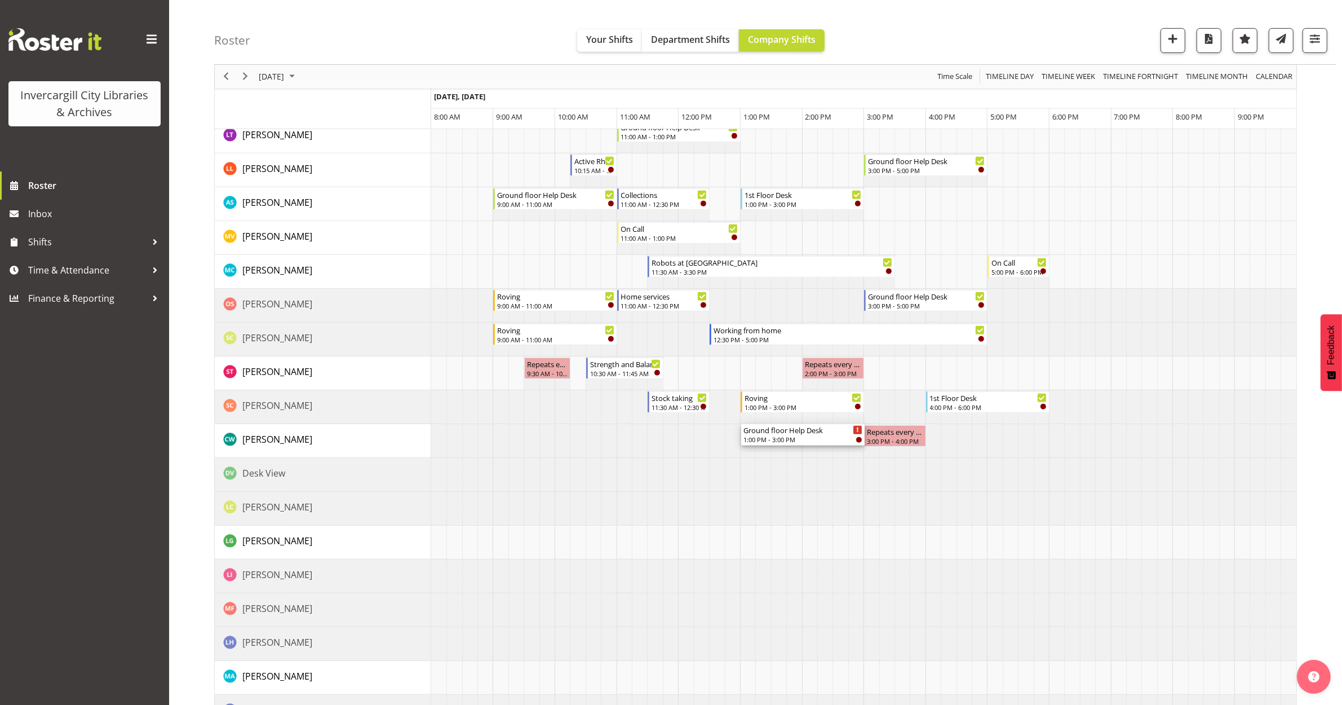
drag, startPoint x: 790, startPoint y: 257, endPoint x: 778, endPoint y: 454, distance: 198.3
click at [778, 454] on div "Ground floor Help Desk 1:00 PM - 3:00 PM Active Rhyming 10:15 AM - 11:00 AM Rov…" at bounding box center [863, 220] width 865 height 1353
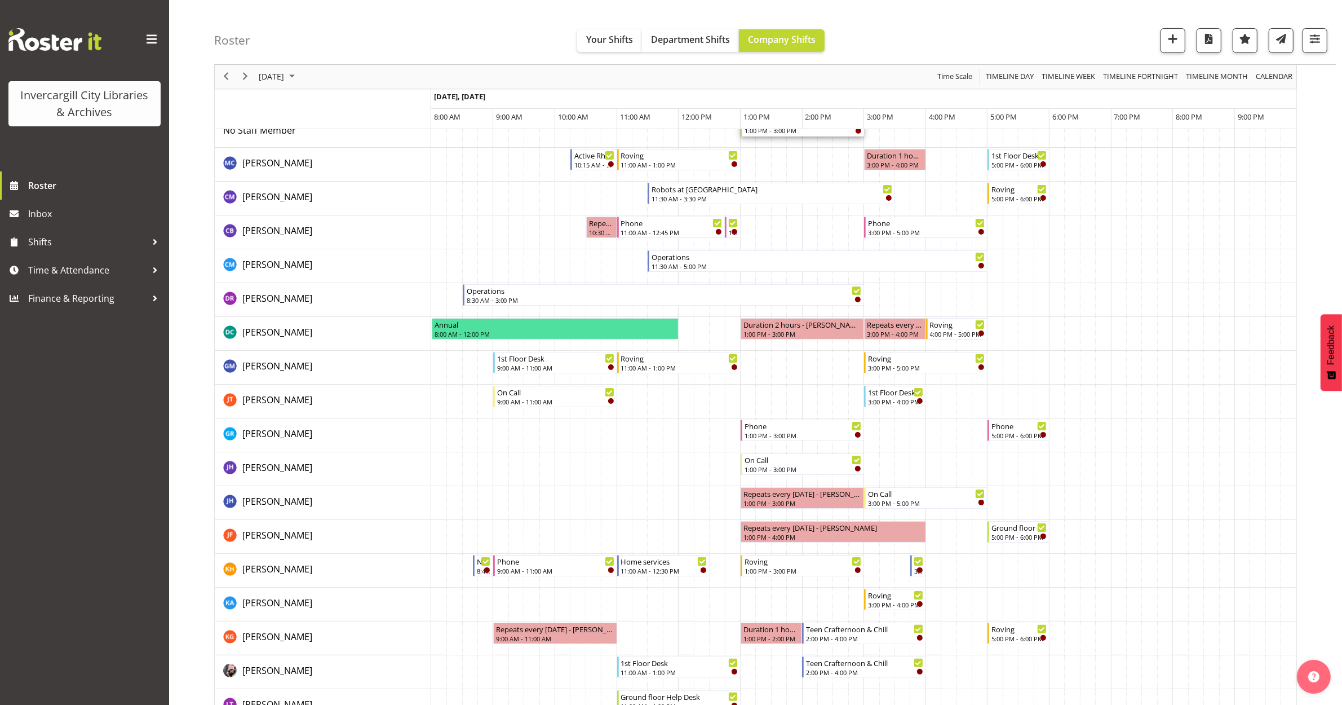
scroll to position [0, 0]
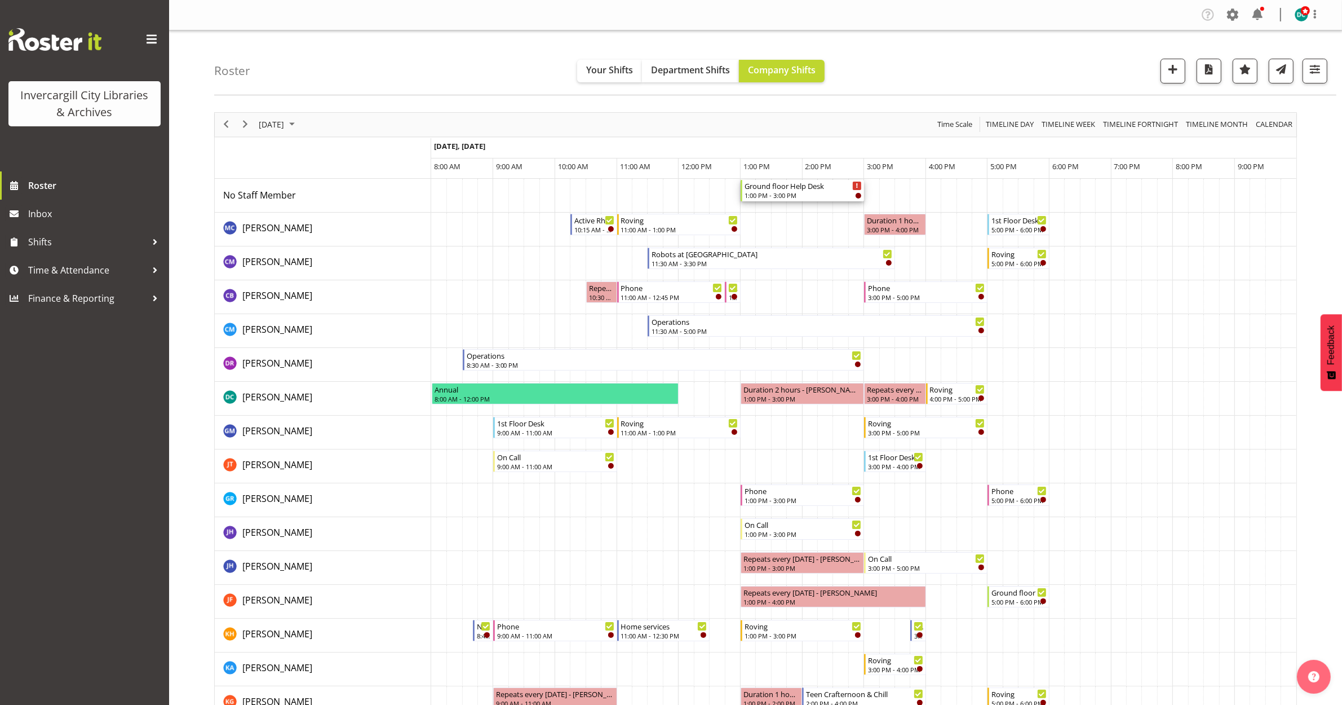
click at [794, 189] on div "Ground floor Help Desk" at bounding box center [803, 185] width 117 height 11
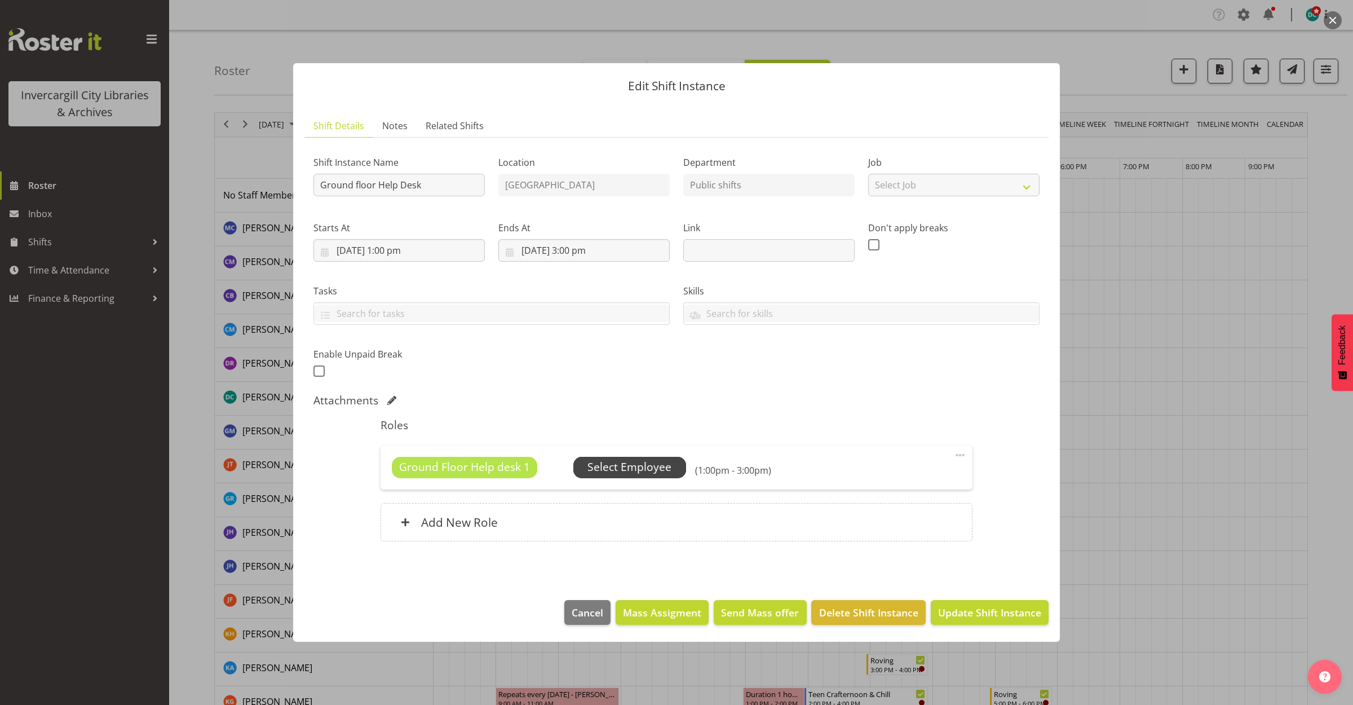
click at [593, 464] on span "Select Employee" at bounding box center [629, 467] width 84 height 16
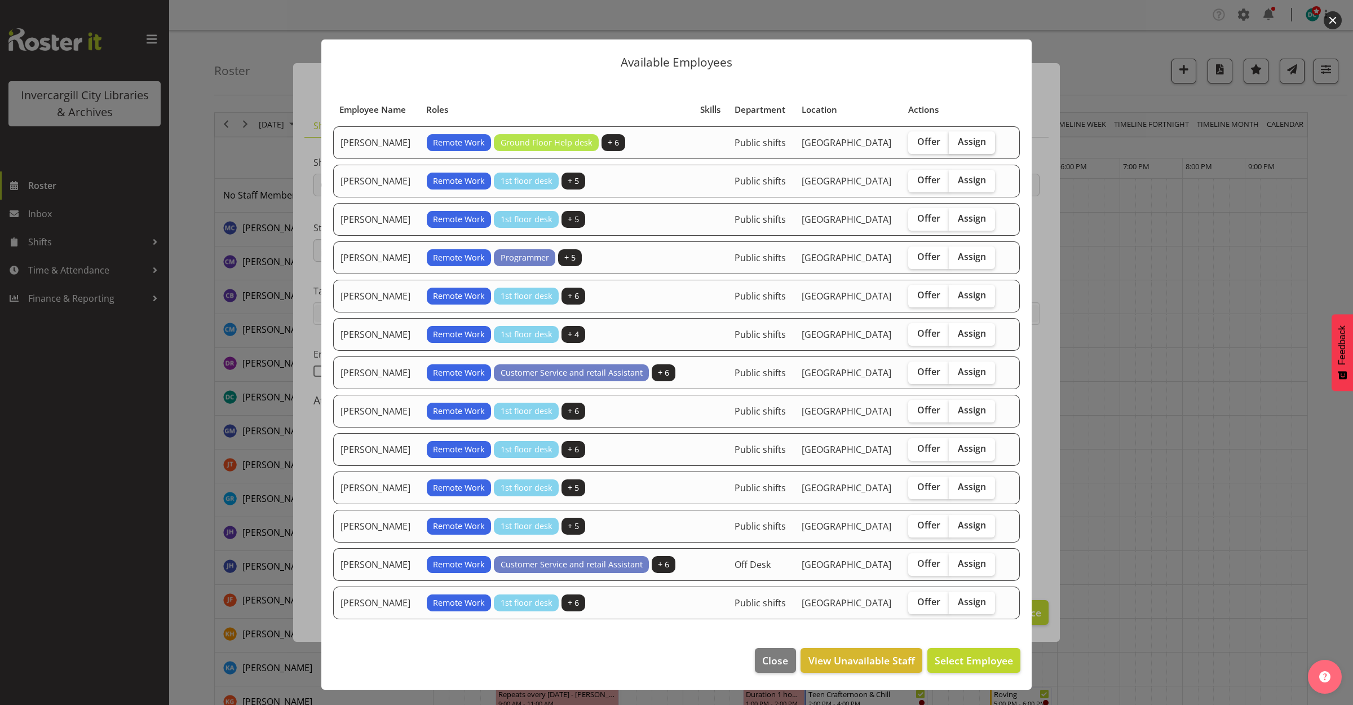
click at [983, 142] on span "Assign" at bounding box center [972, 141] width 28 height 11
click at [956, 142] on input "Assign" at bounding box center [952, 141] width 7 height 7
checkbox input "true"
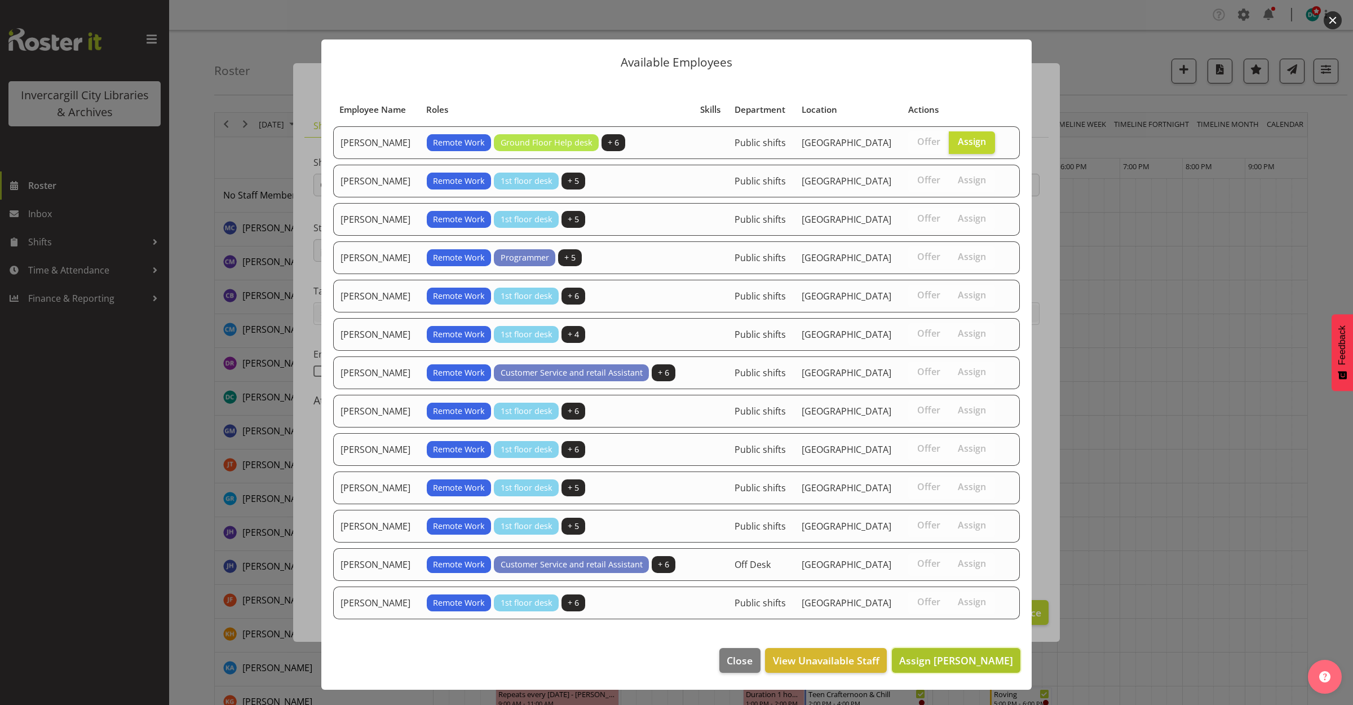
click at [938, 657] on button "Assign [PERSON_NAME]" at bounding box center [956, 660] width 129 height 25
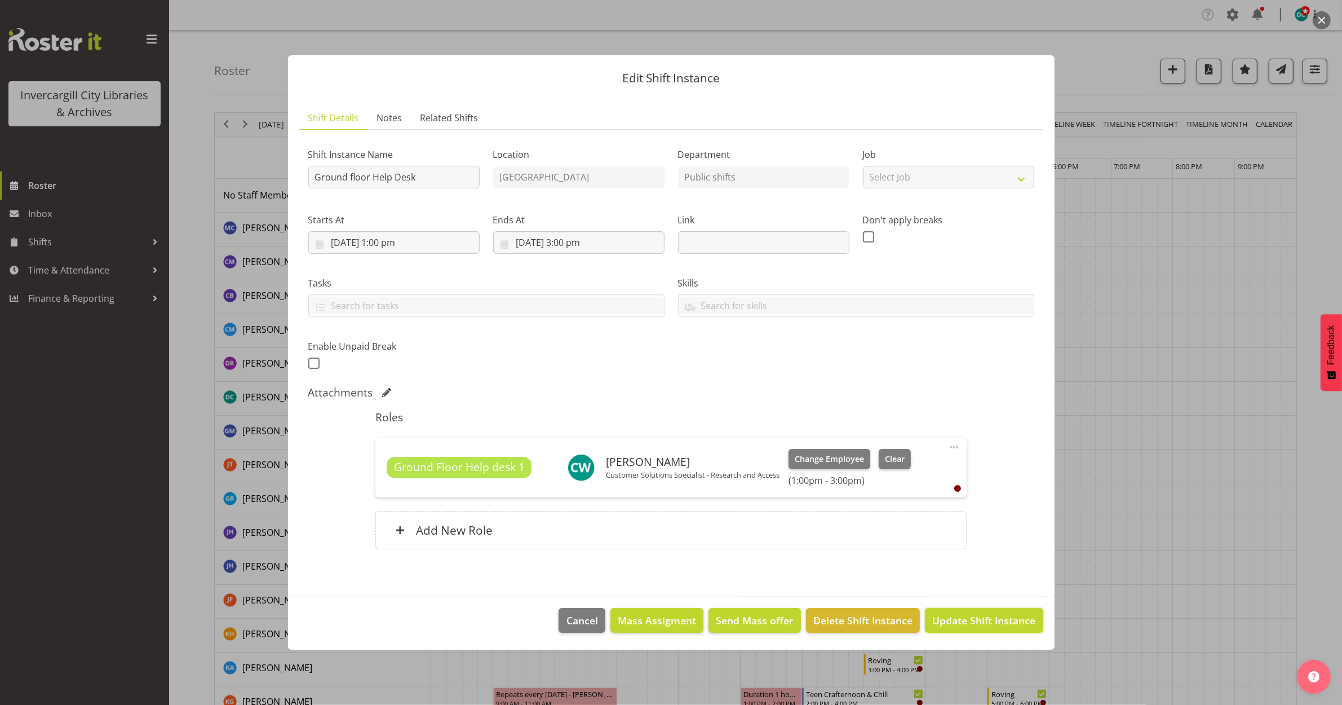
click at [957, 623] on span "Update Shift Instance" at bounding box center [983, 620] width 103 height 15
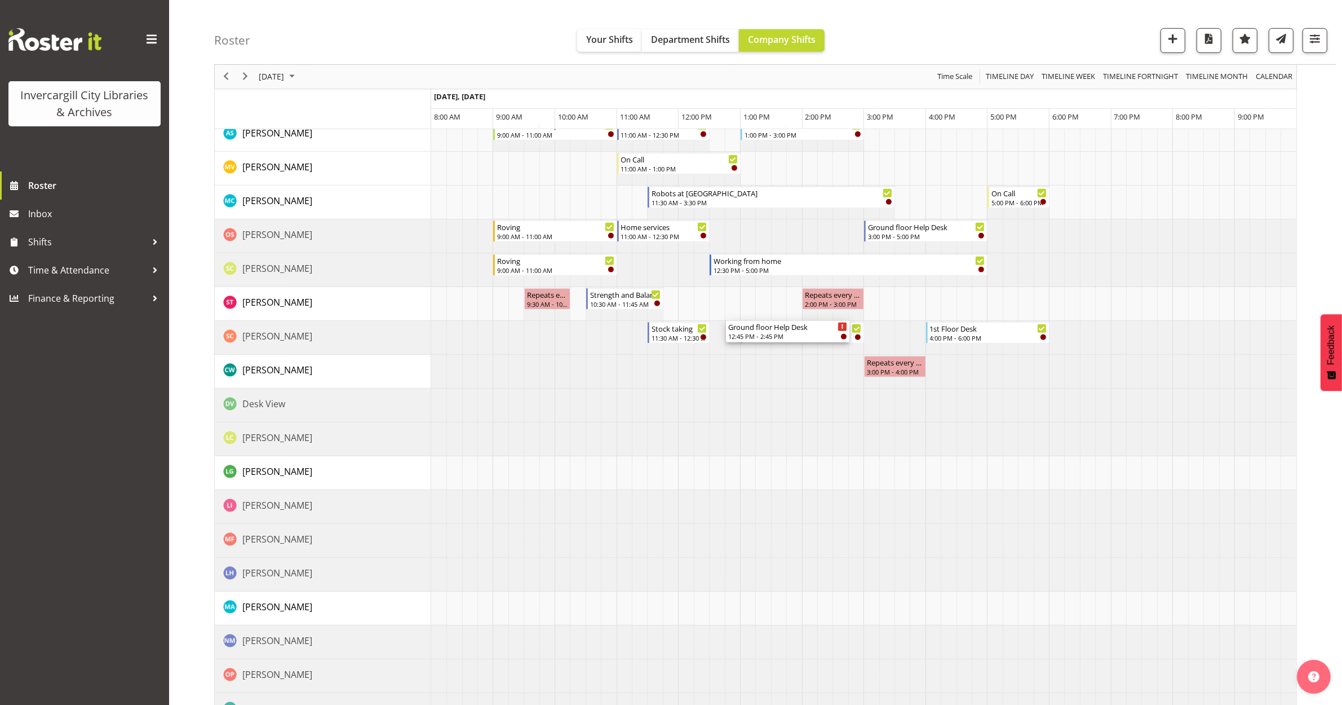
scroll to position [705, 0]
drag, startPoint x: 794, startPoint y: 371, endPoint x: 768, endPoint y: 379, distance: 27.1
click at [768, 379] on div "Ground floor Help Desk 1:00 PM - 3:00 PM Active Rhyming 10:15 AM - 11:00 AM Rov…" at bounding box center [863, 150] width 865 height 1353
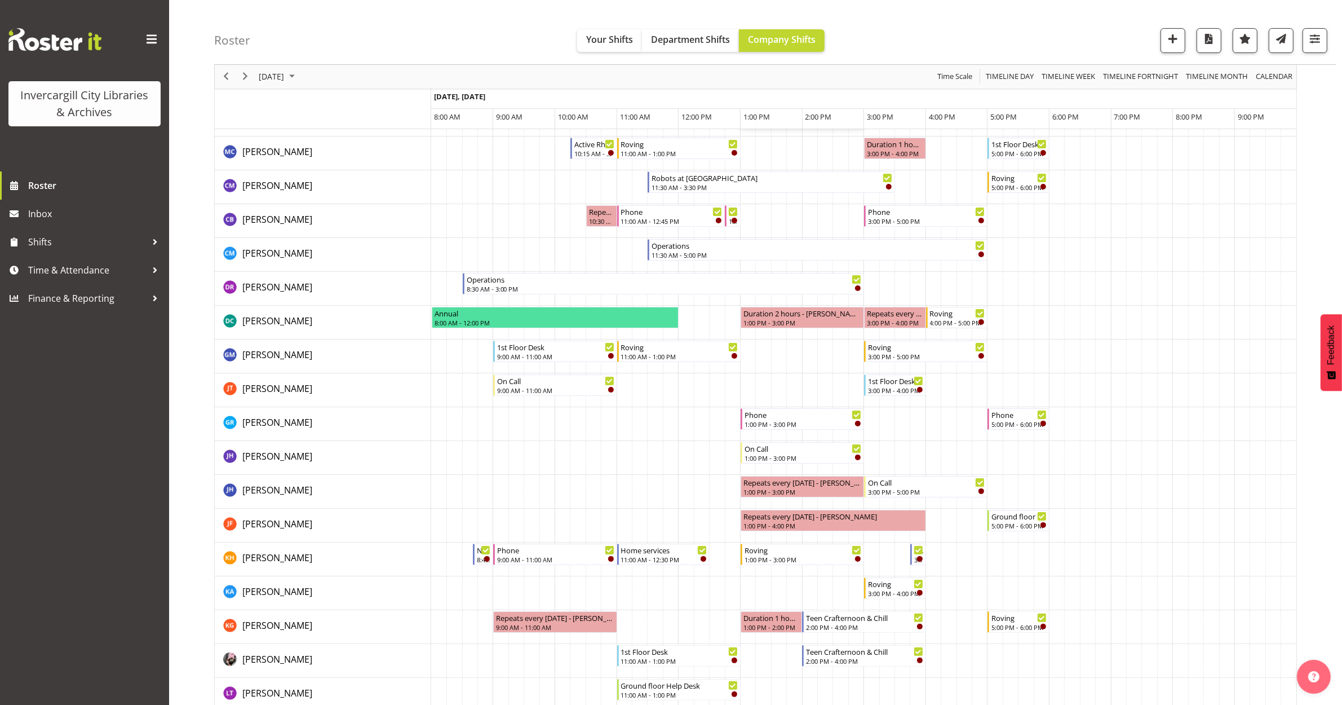
scroll to position [0, 0]
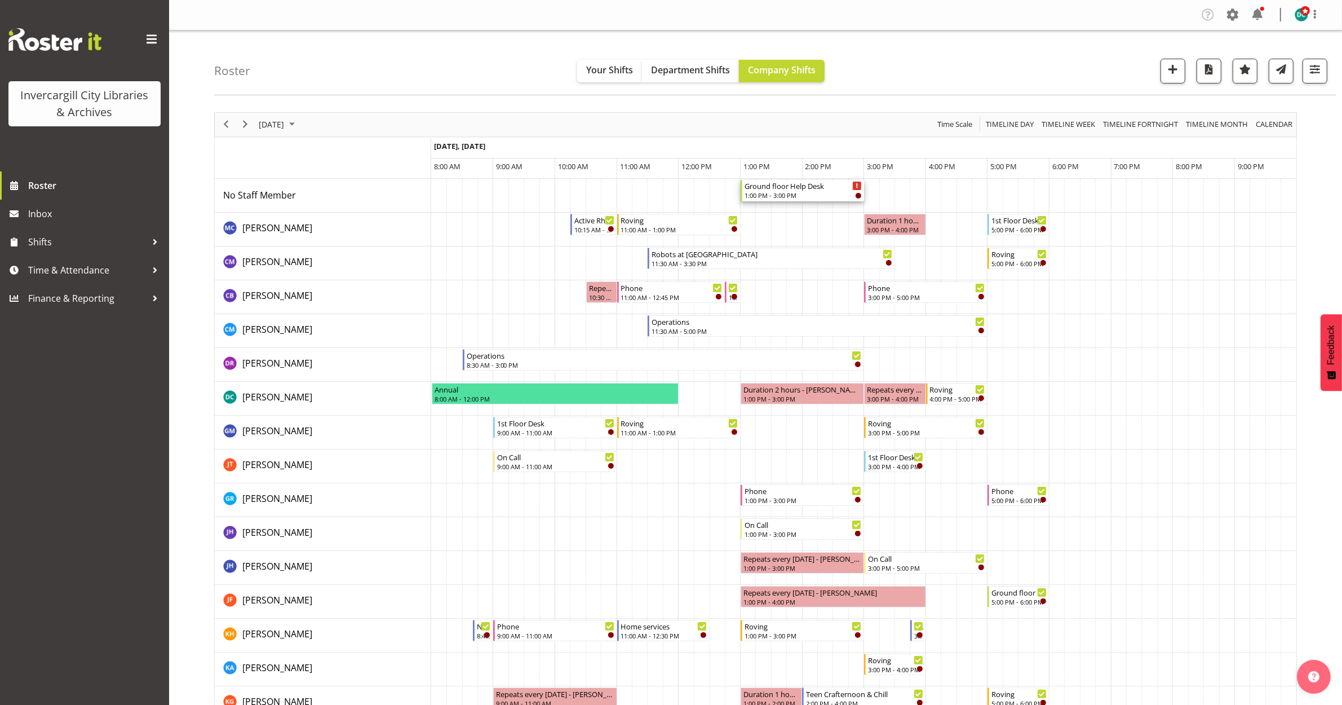
click at [810, 189] on div "Ground floor Help Desk" at bounding box center [803, 185] width 117 height 11
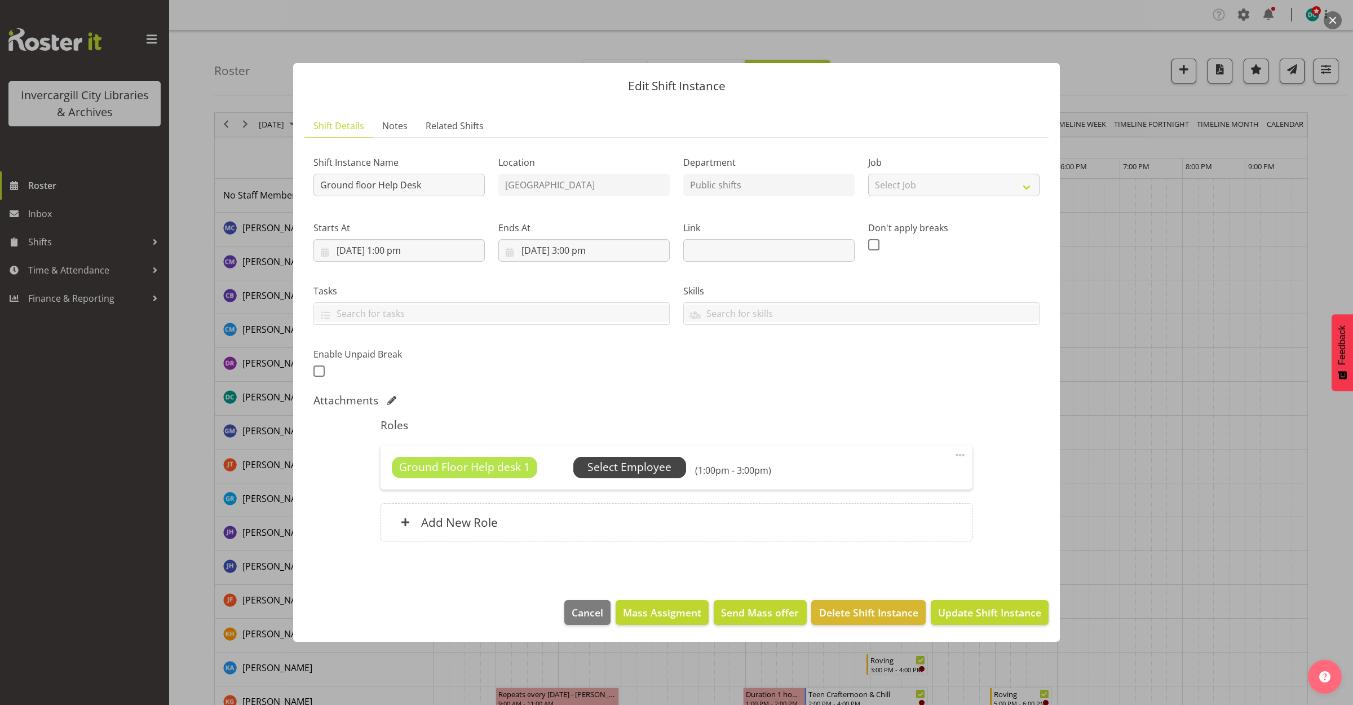
click at [649, 471] on span "Select Employee" at bounding box center [629, 467] width 84 height 16
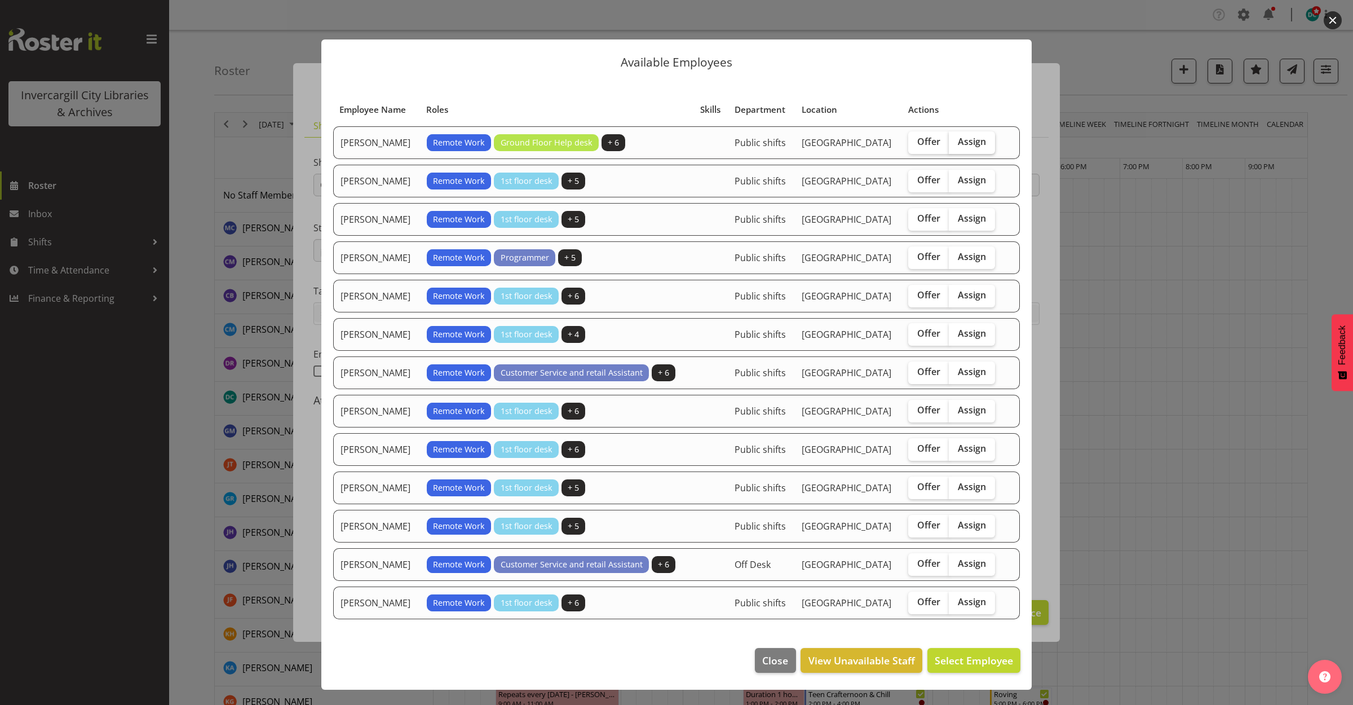
click at [965, 140] on span "Assign" at bounding box center [972, 141] width 28 height 11
click at [956, 140] on input "Assign" at bounding box center [952, 141] width 7 height 7
checkbox input "true"
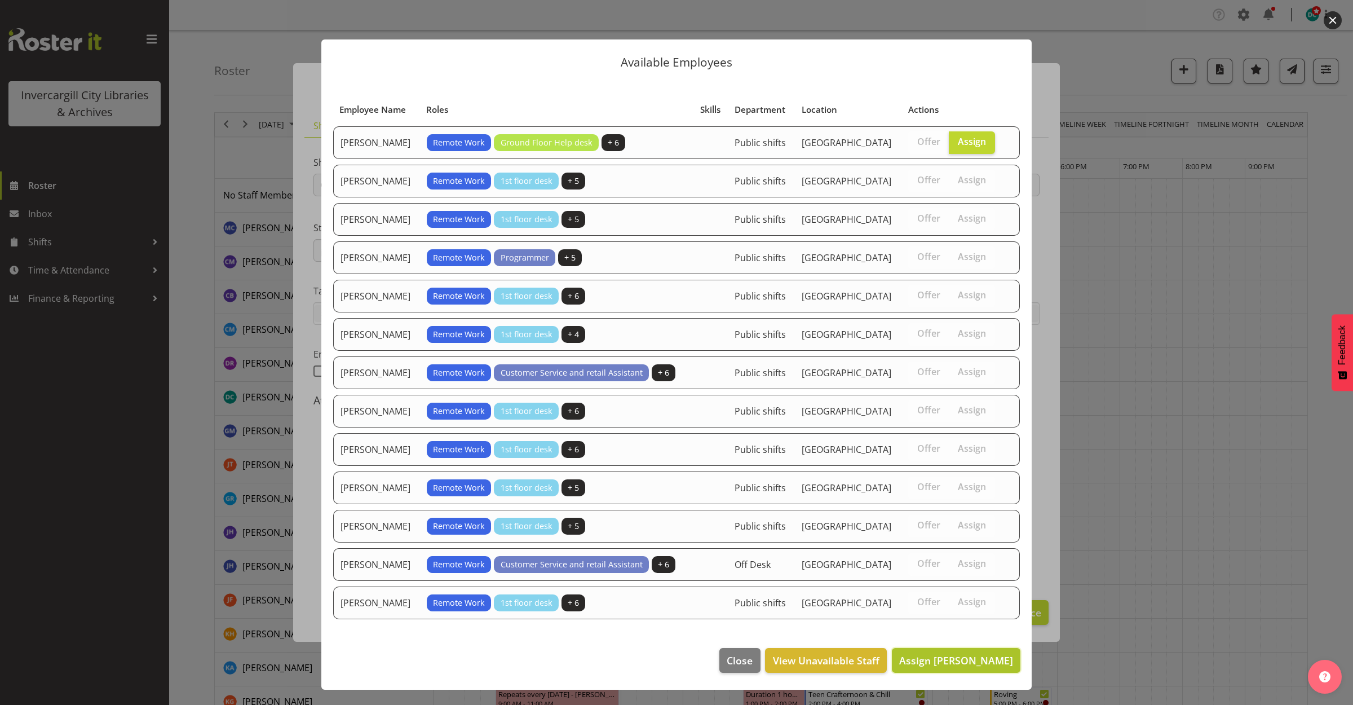
click at [927, 663] on span "Assign [PERSON_NAME]" at bounding box center [956, 660] width 114 height 14
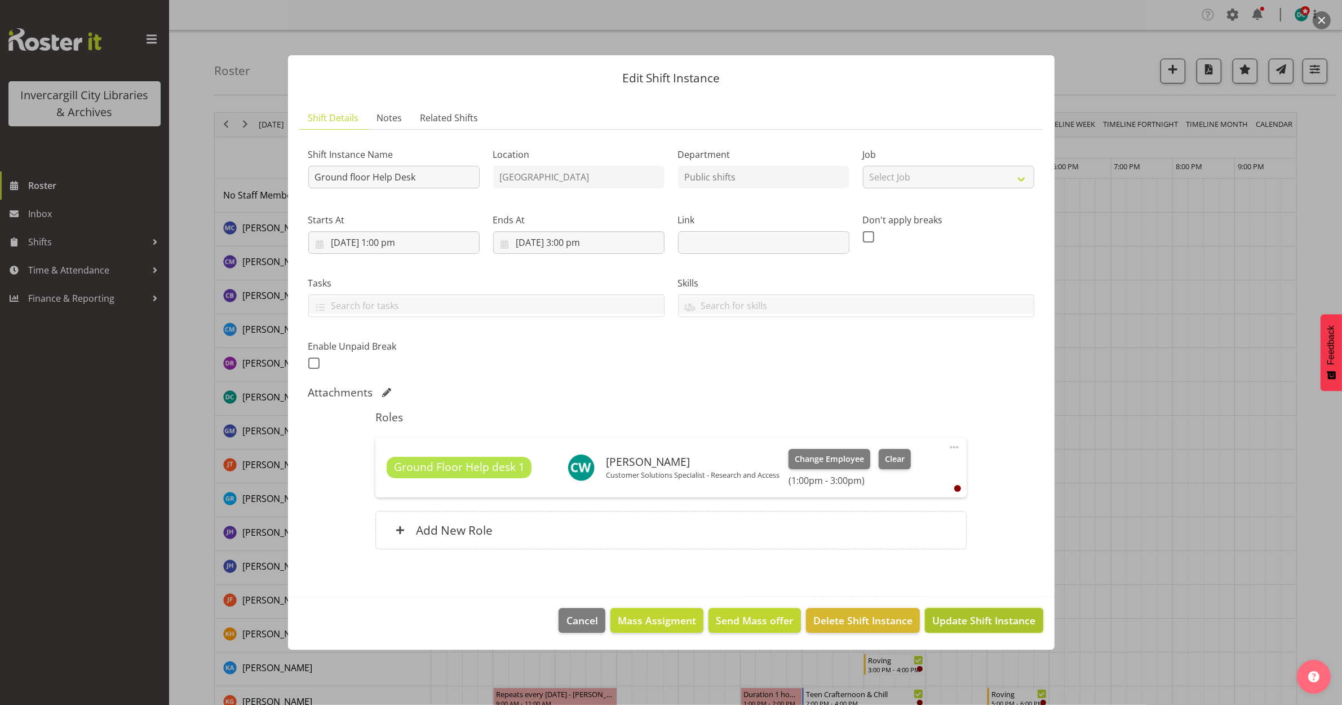
click at [948, 622] on span "Update Shift Instance" at bounding box center [983, 620] width 103 height 15
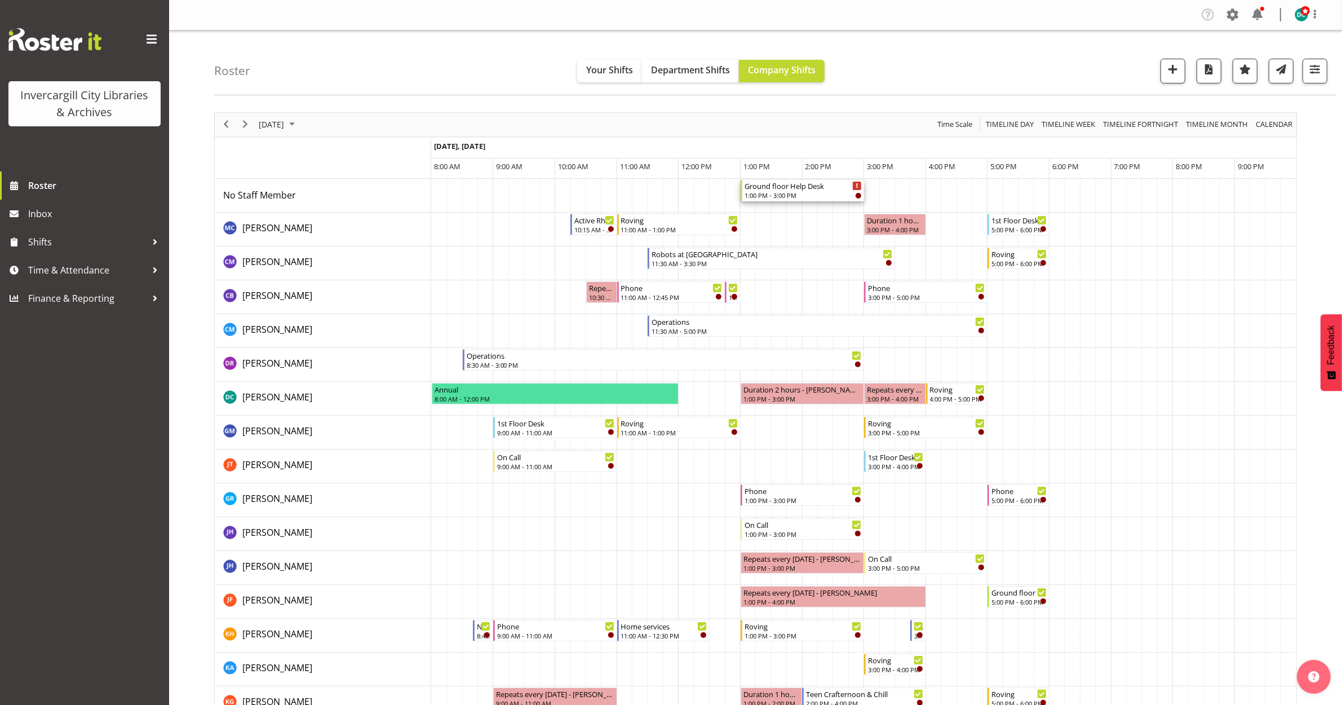
click at [815, 193] on div "1:00 PM - 3:00 PM" at bounding box center [803, 195] width 117 height 9
click at [0, 0] on div at bounding box center [0, 0] width 0 height 0
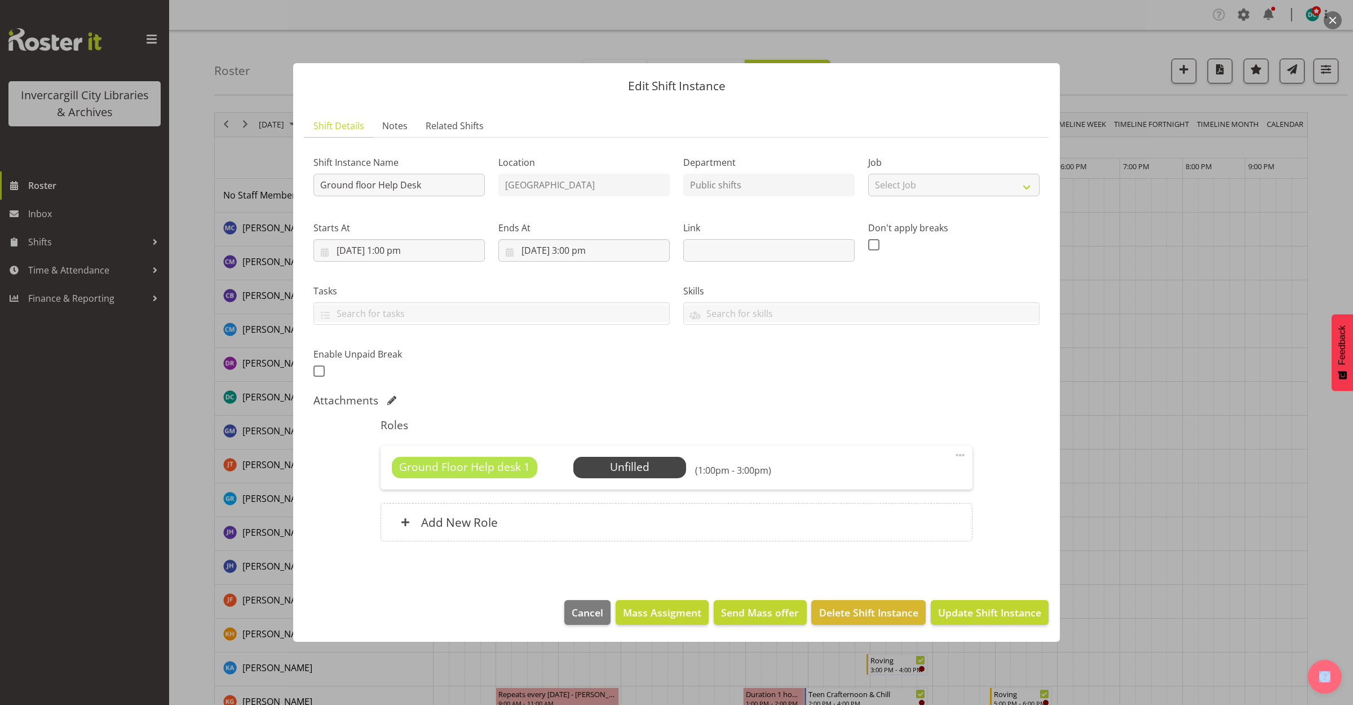
click at [959, 455] on span at bounding box center [960, 455] width 14 height 14
click at [910, 483] on link "Edit" at bounding box center [913, 480] width 108 height 20
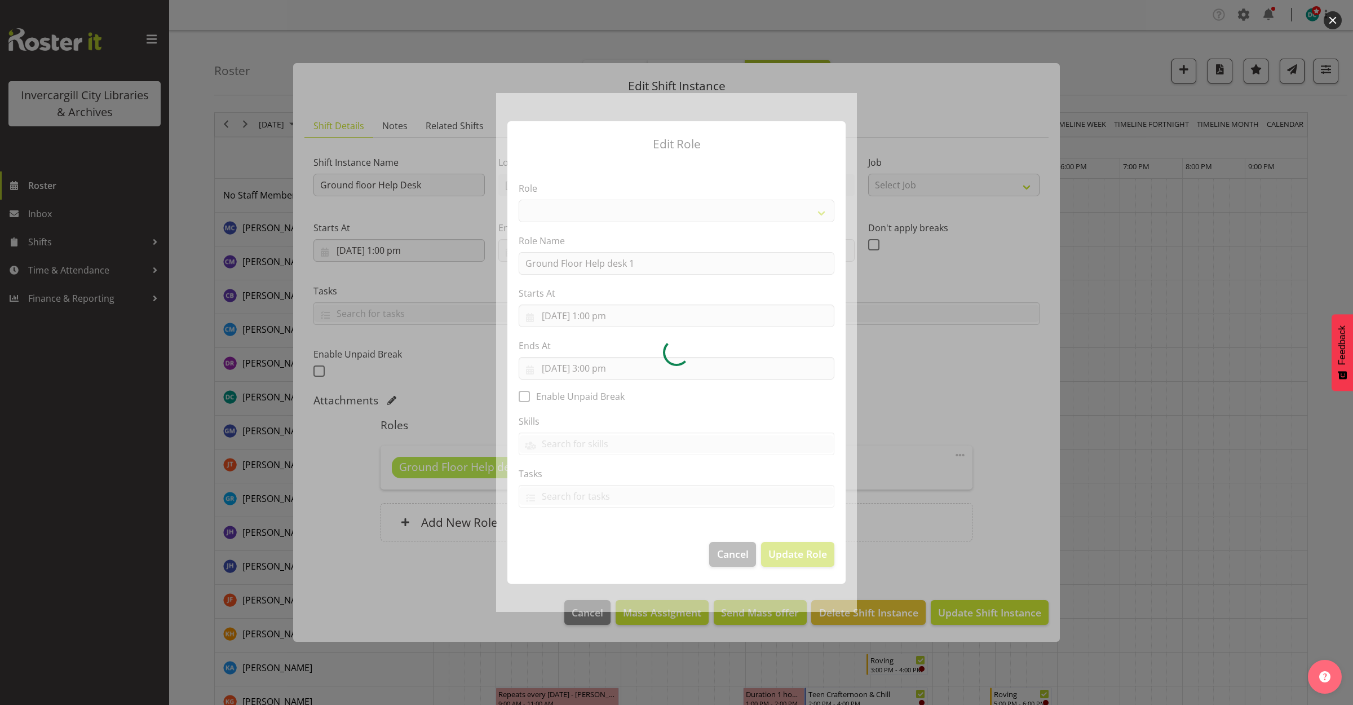
select select "1546"
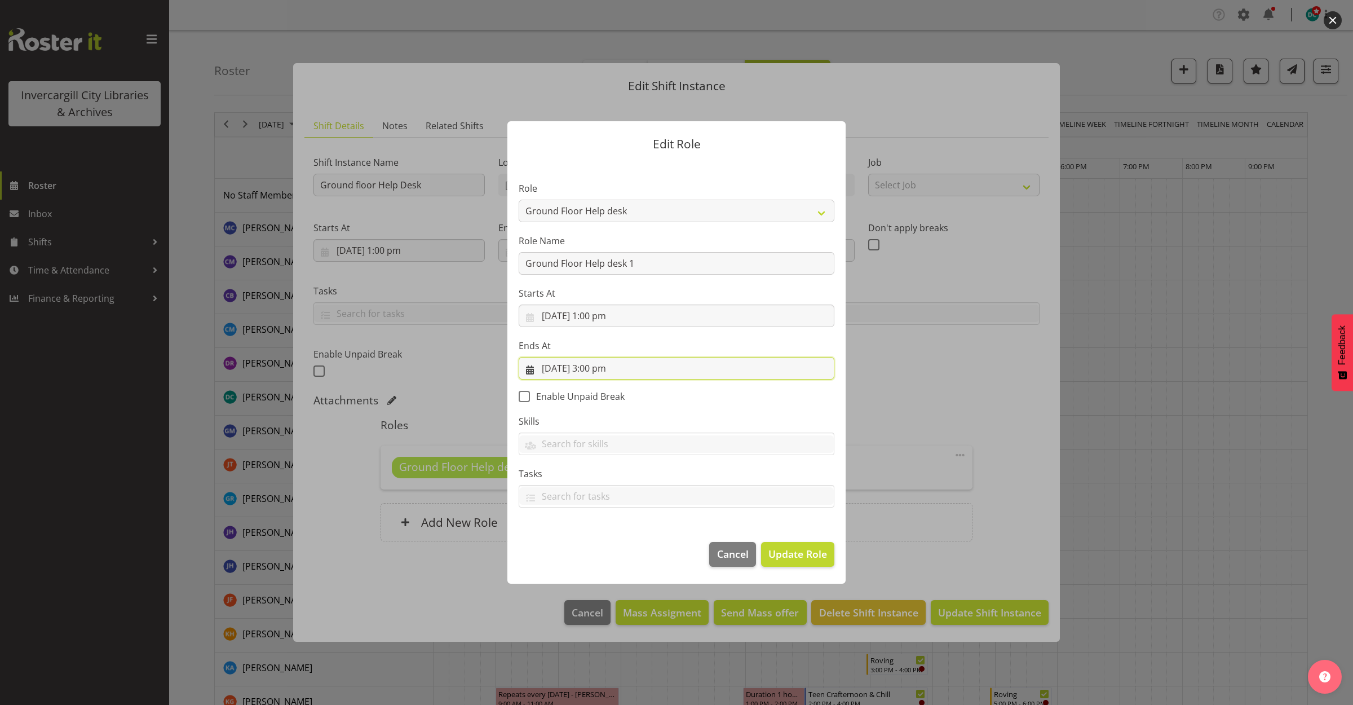
click at [692, 374] on input "30/09/2025, 3:00 pm" at bounding box center [677, 368] width 316 height 23
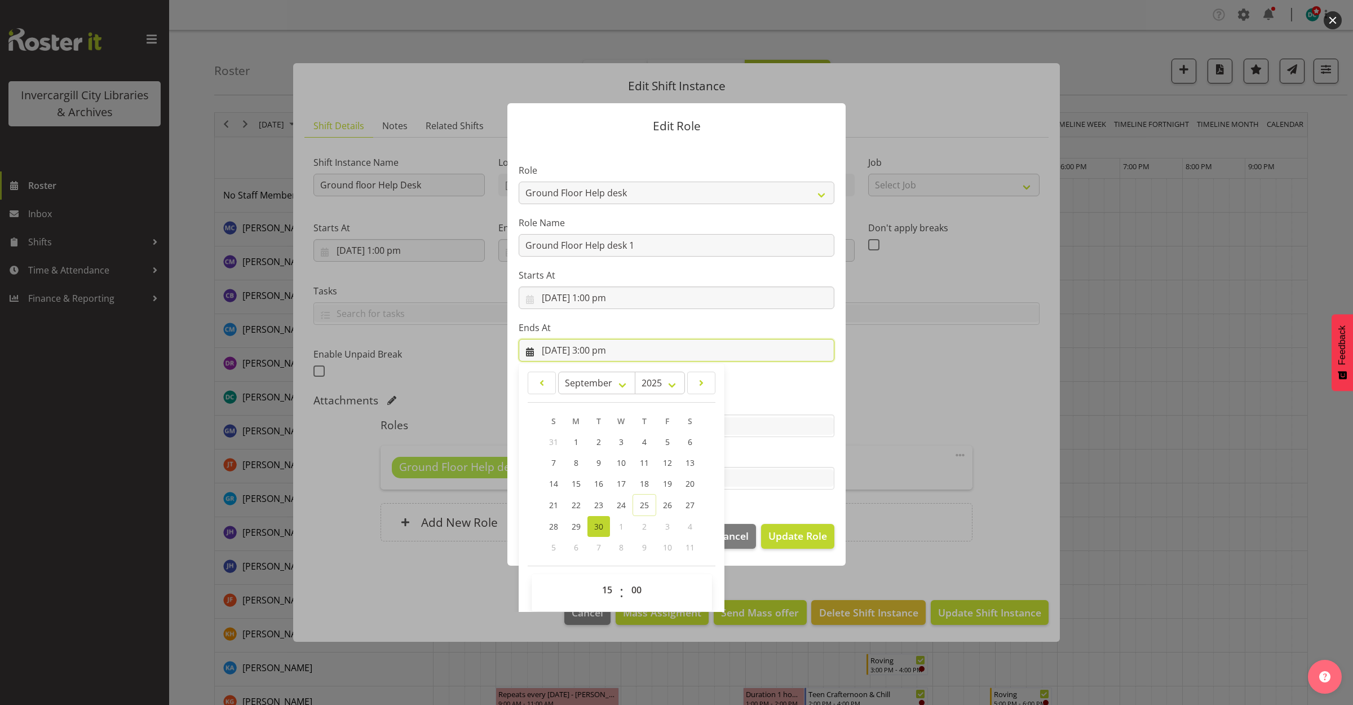
scroll to position [25, 0]
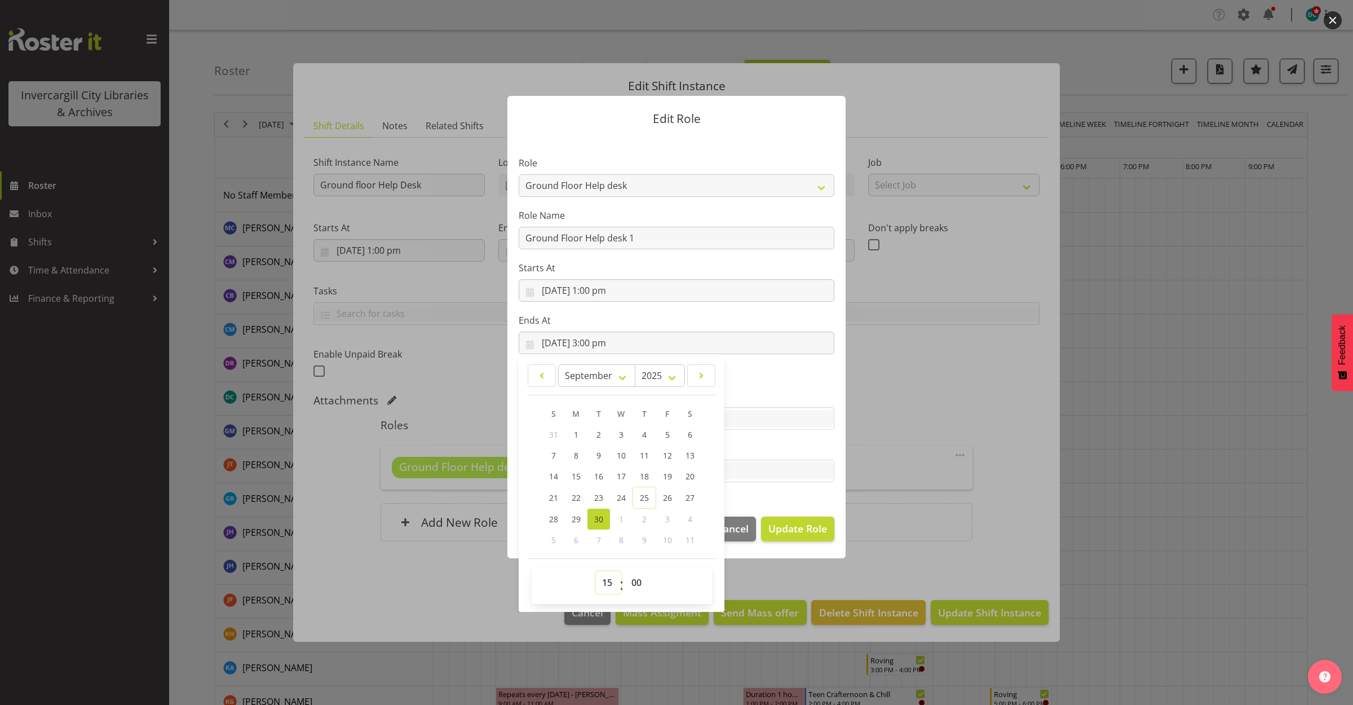
click at [602, 582] on select "00 01 02 03 04 05 06 07 08 09 10 11 12 13 14 15 16 17 18 19 20 21 22 23" at bounding box center [608, 582] width 25 height 23
select select "14"
type input "30/09/2025, 2:00 pm"
click at [631, 580] on select "00 01 02 03 04 05 06 07 08 09 10 11 12 13 14 15 16 17 18 19 20 21 22 23 24 25 2…" at bounding box center [637, 582] width 25 height 23
select select "59"
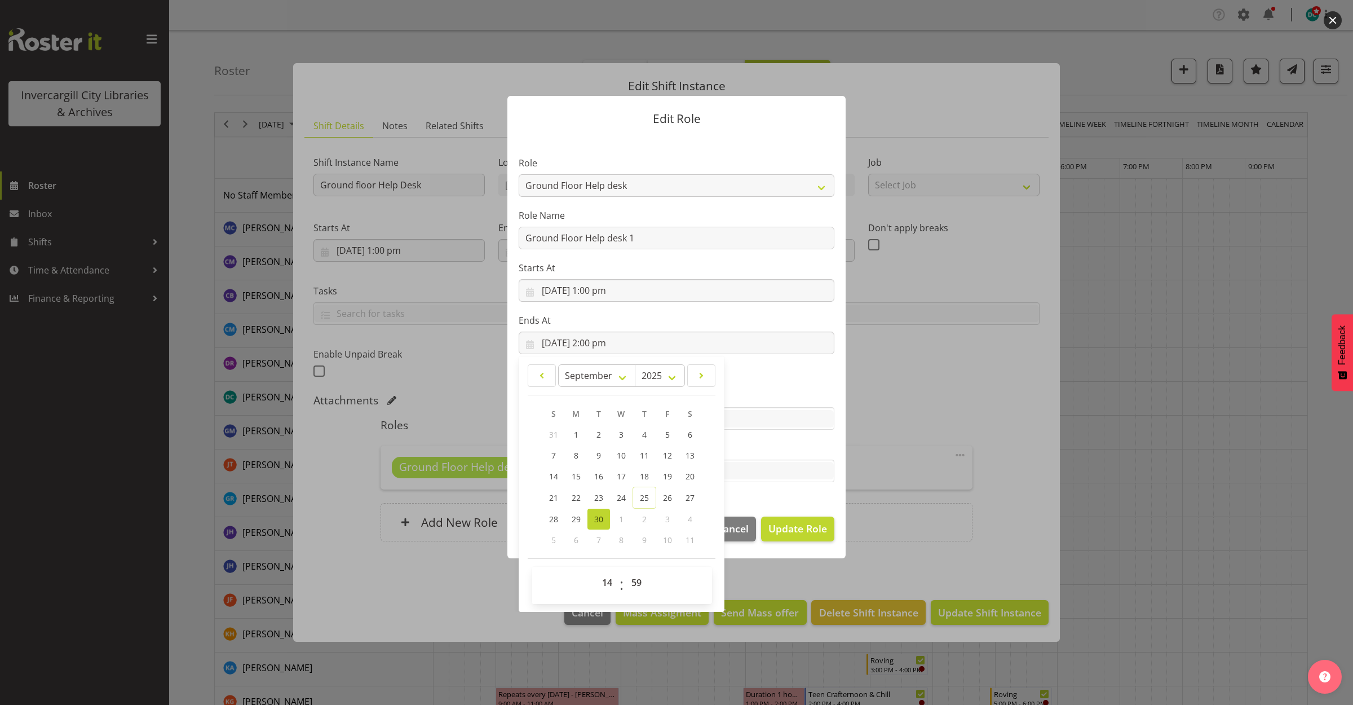
type input "30/09/2025, 2:59 pm"
click at [657, 580] on div "00 01 02 03 04 05 06 07 08 09 10 11 12 13 14 15 16 17 18 19 20 21 22 23 : 00 01…" at bounding box center [622, 585] width 180 height 28
click at [763, 479] on input "text" at bounding box center [676, 470] width 315 height 17
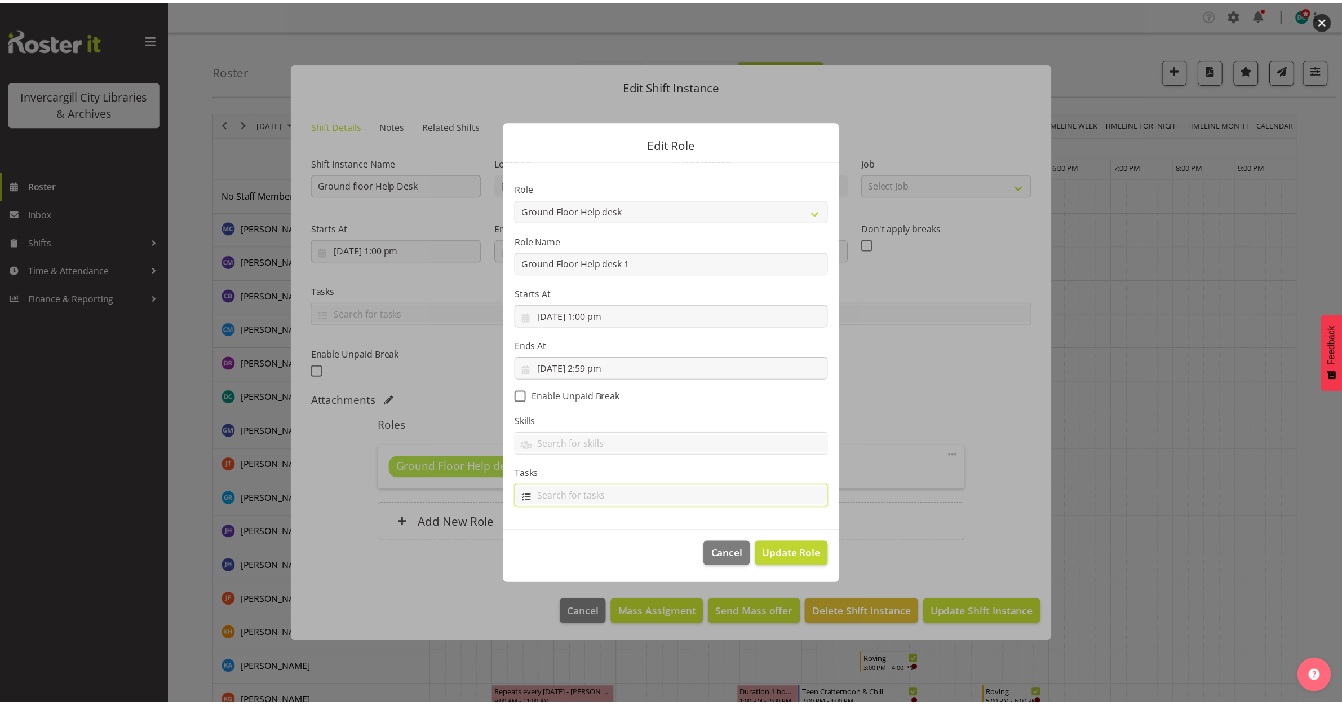
scroll to position [0, 0]
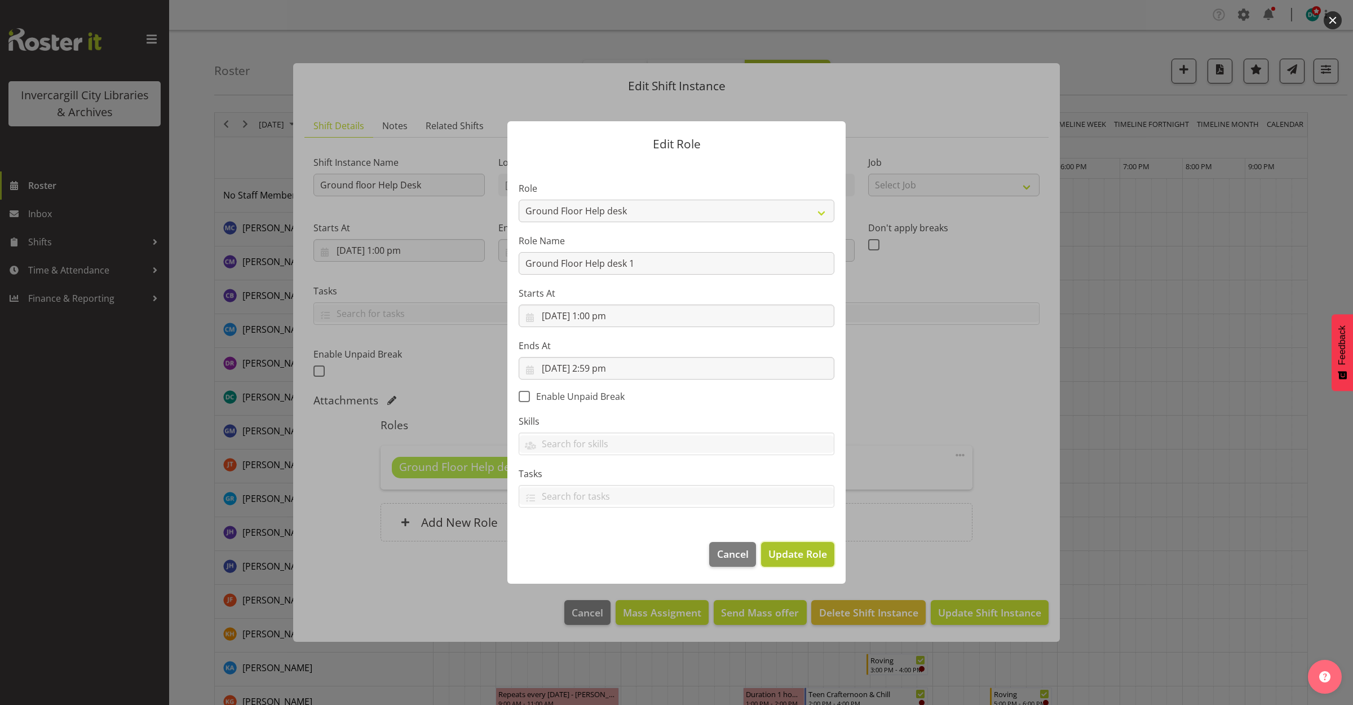
click at [786, 546] on button "Update Role" at bounding box center [797, 554] width 73 height 25
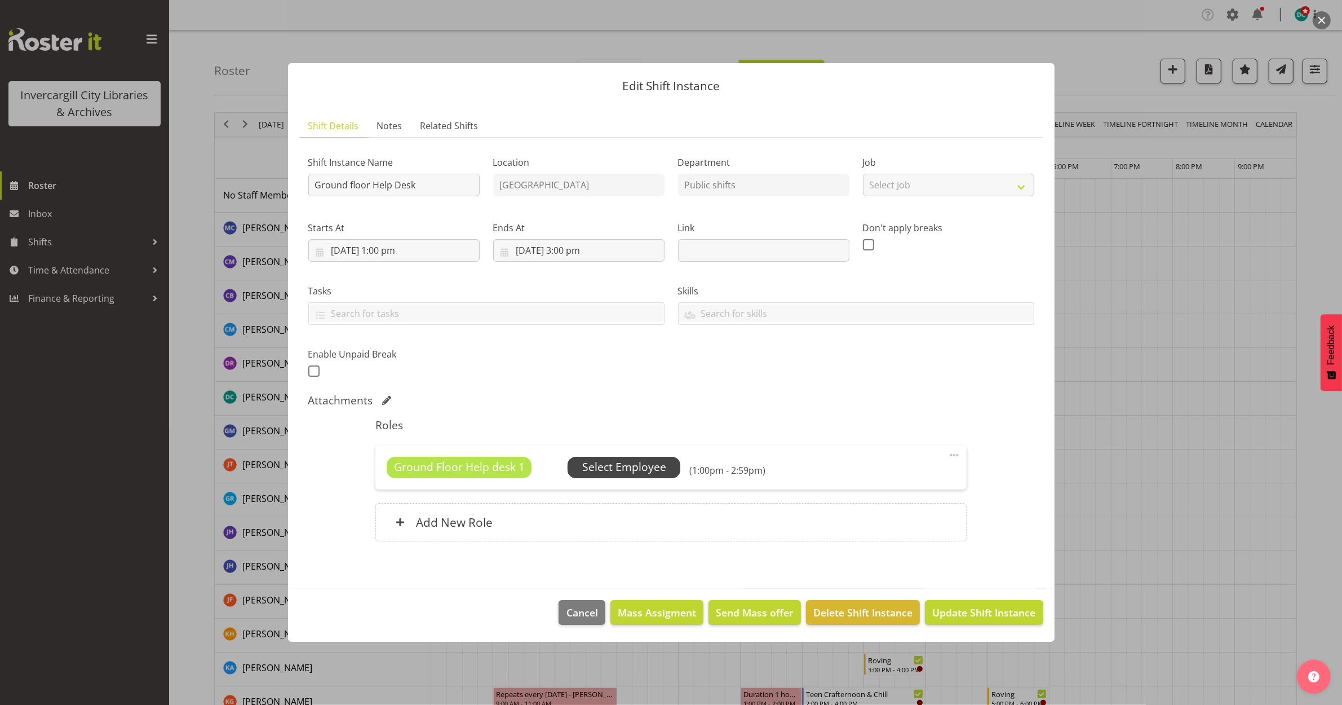
click at [620, 469] on span "Select Employee" at bounding box center [624, 467] width 84 height 16
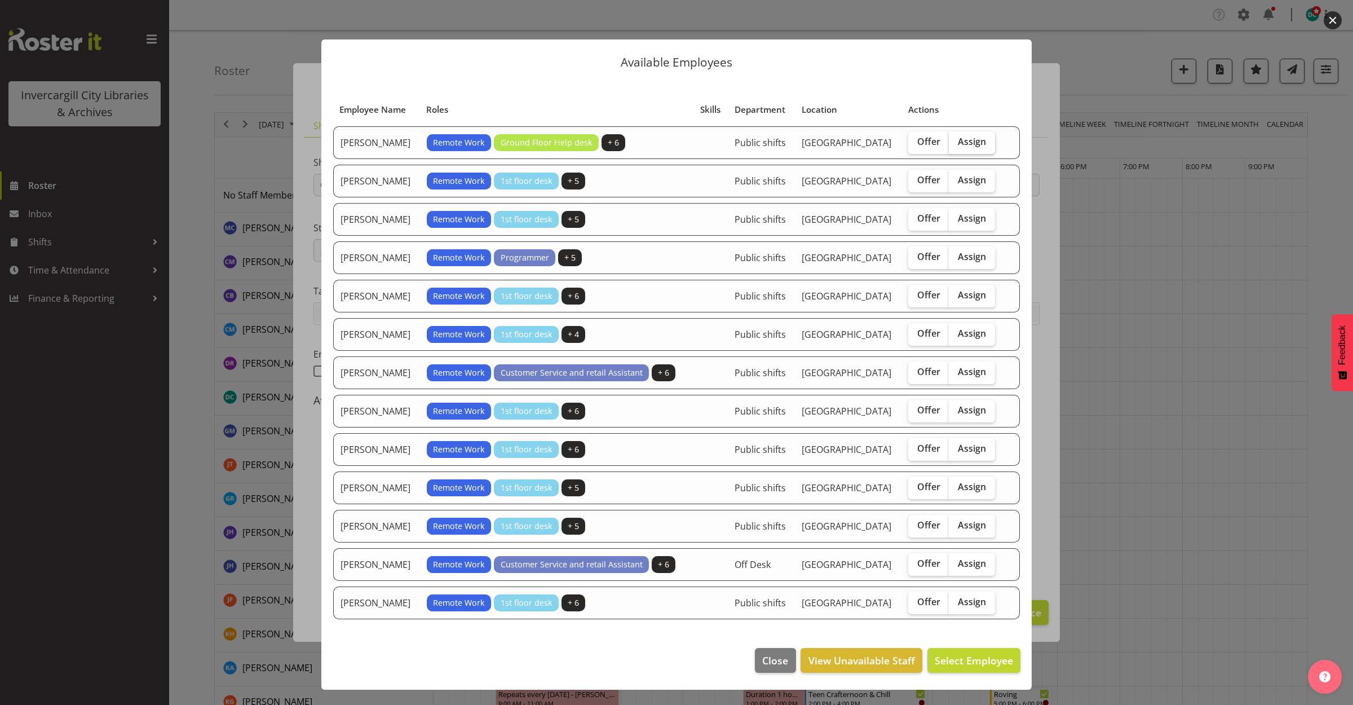
click at [963, 131] on label "Assign" at bounding box center [972, 142] width 46 height 23
click at [956, 138] on input "Assign" at bounding box center [952, 141] width 7 height 7
checkbox input "true"
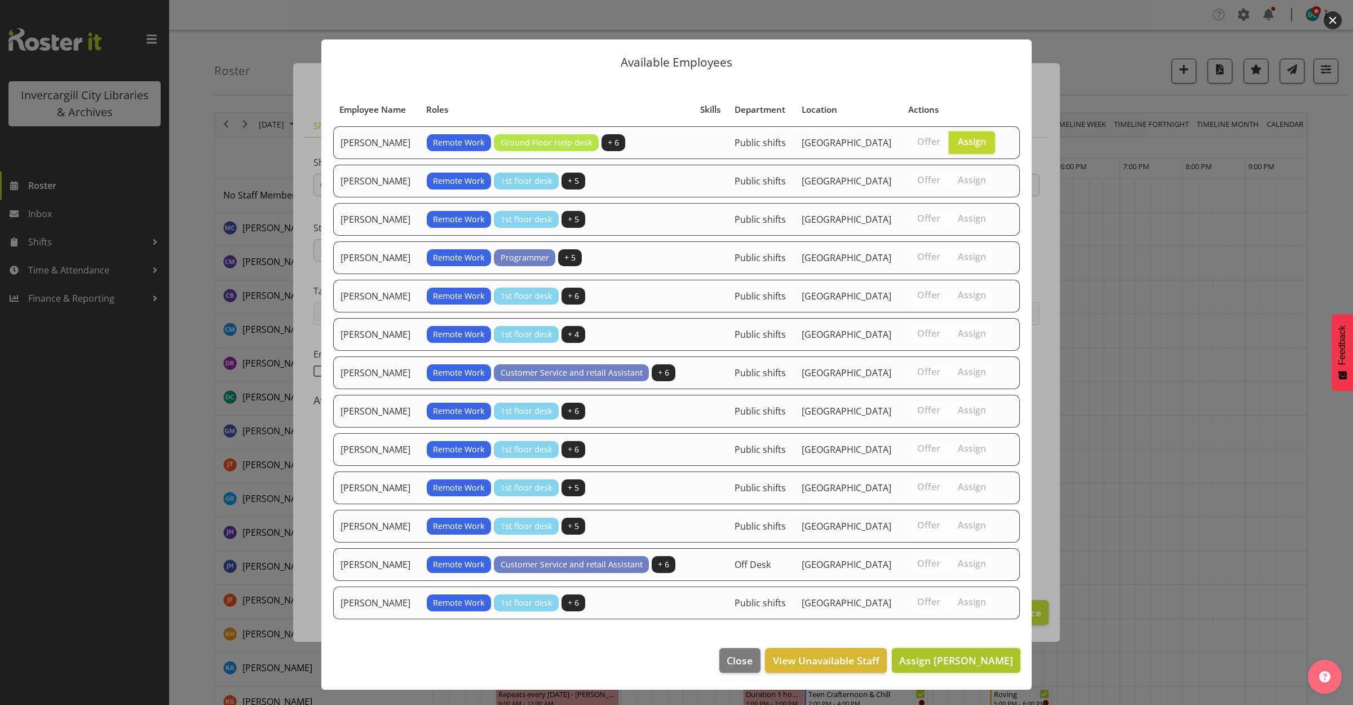
click at [919, 665] on span "Assign Catherine Wilson" at bounding box center [956, 660] width 114 height 14
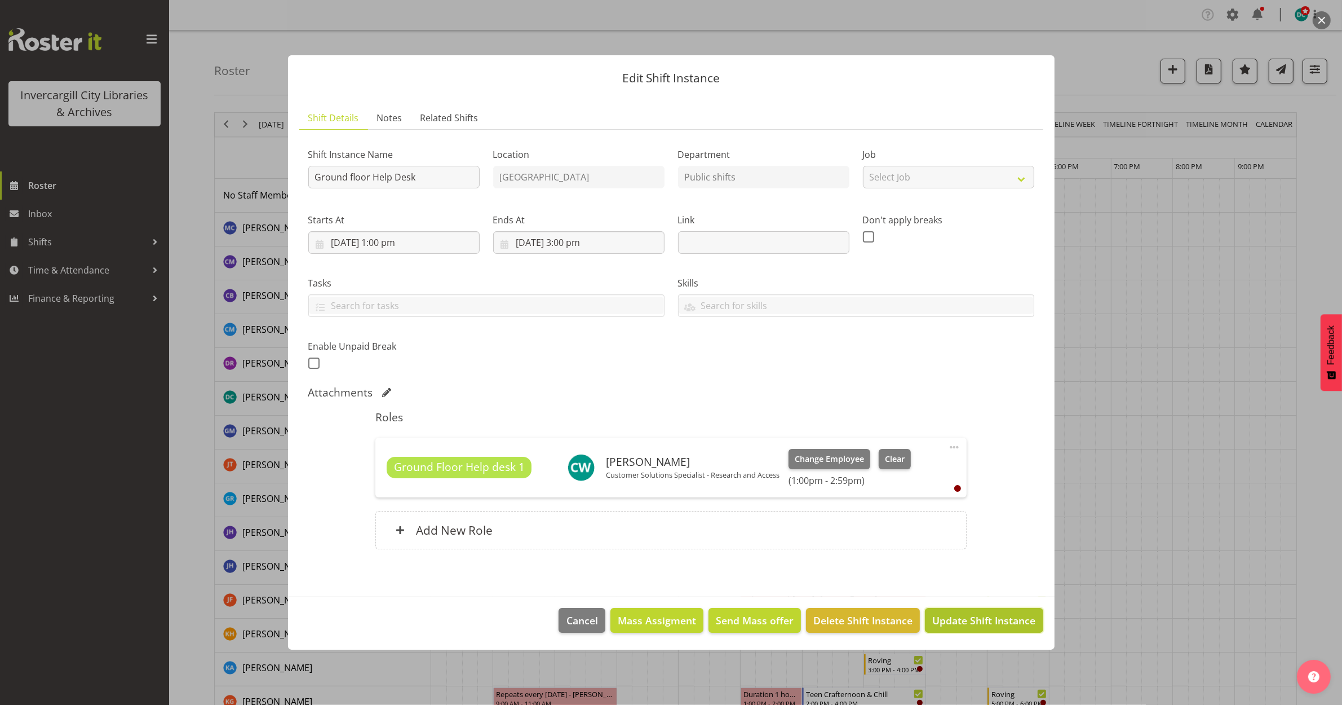
click at [965, 623] on span "Update Shift Instance" at bounding box center [983, 620] width 103 height 15
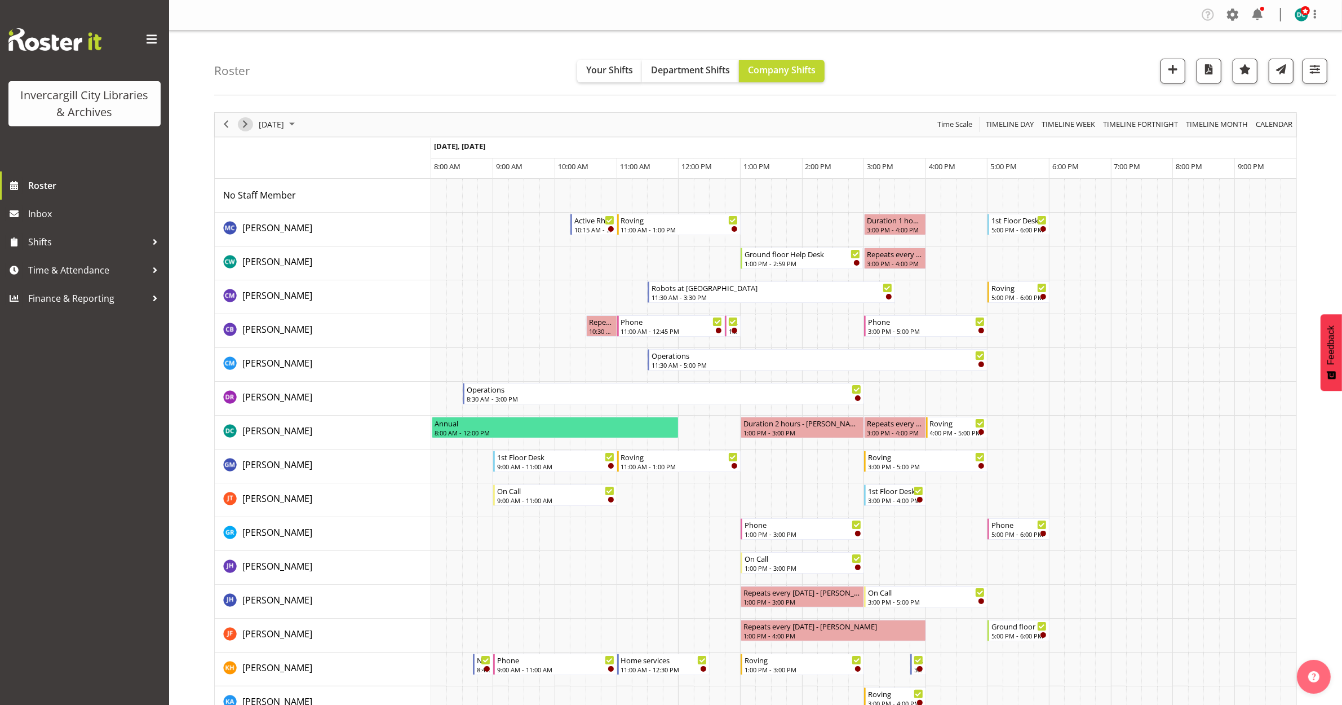
drag, startPoint x: 244, startPoint y: 129, endPoint x: 257, endPoint y: 185, distance: 57.8
click at [244, 129] on span "Next" at bounding box center [245, 124] width 14 height 14
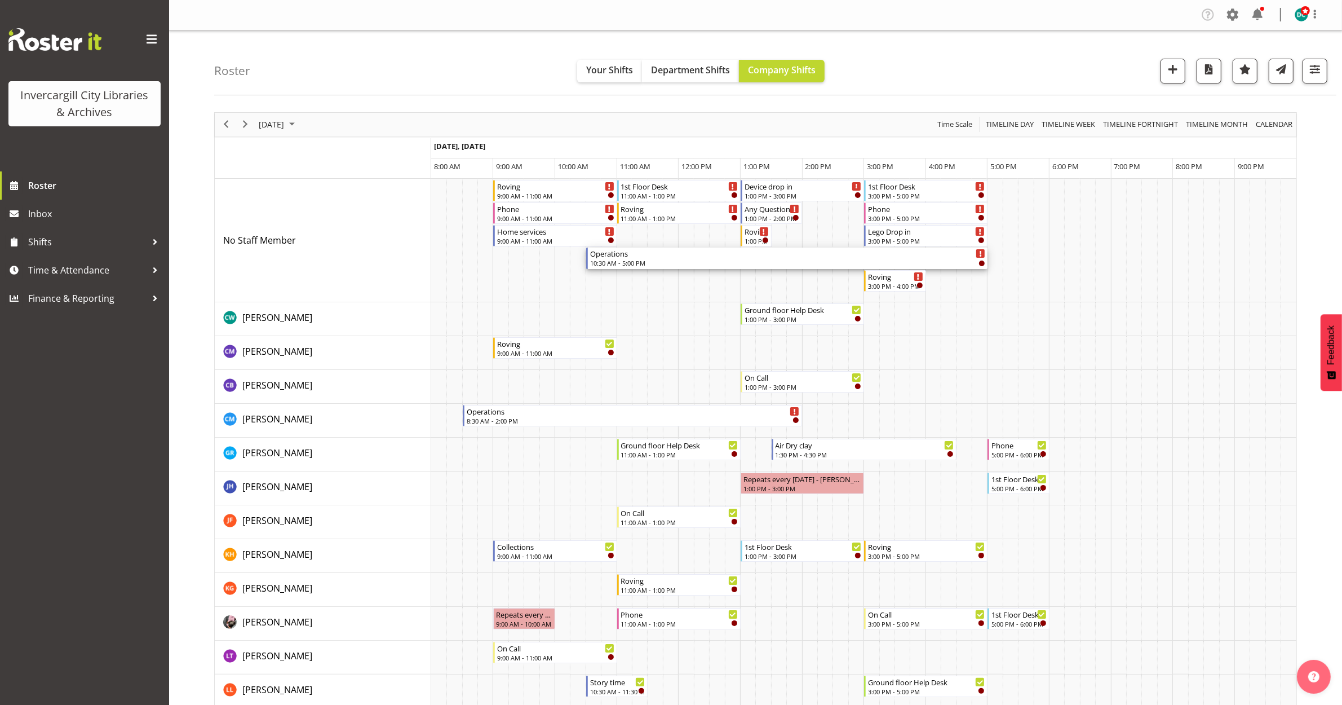
click at [723, 260] on div "10:30 AM - 5:00 PM" at bounding box center [787, 262] width 395 height 9
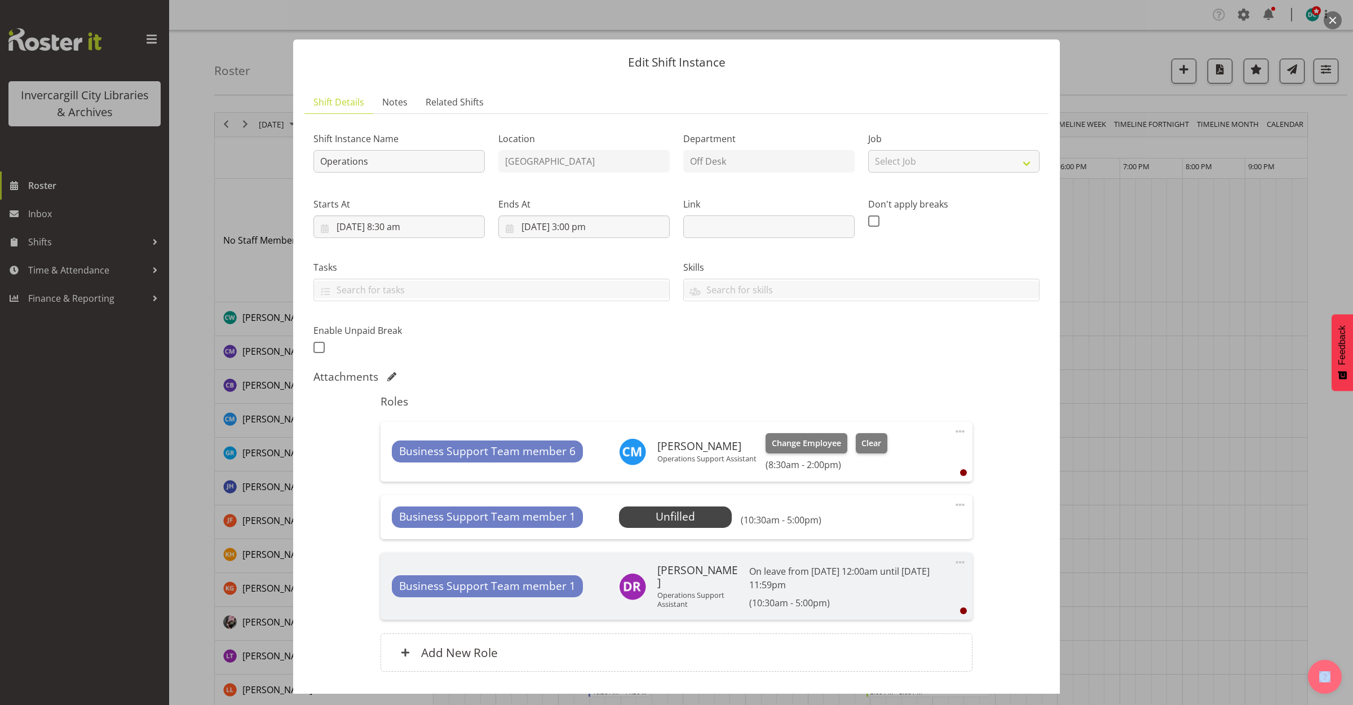
scroll to position [79, 0]
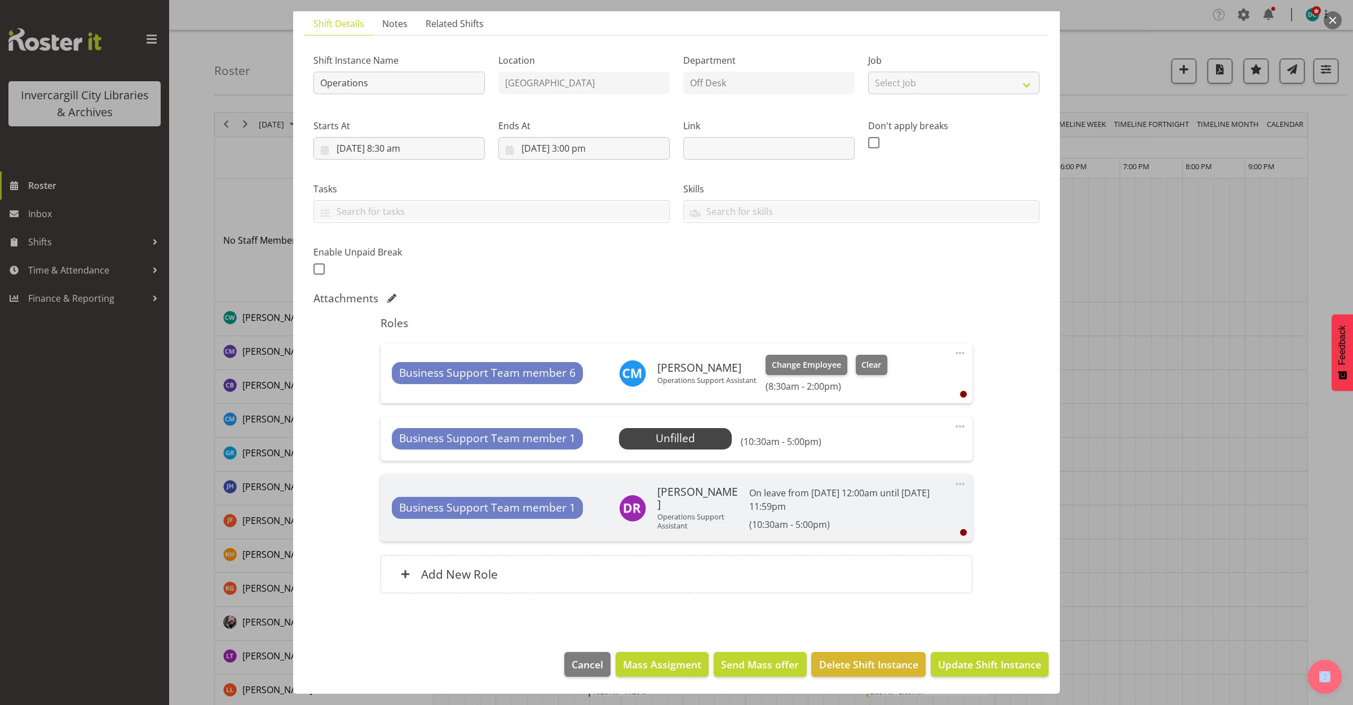
click at [953, 422] on span at bounding box center [960, 426] width 14 height 14
click at [874, 490] on link "Delete" at bounding box center [913, 491] width 108 height 20
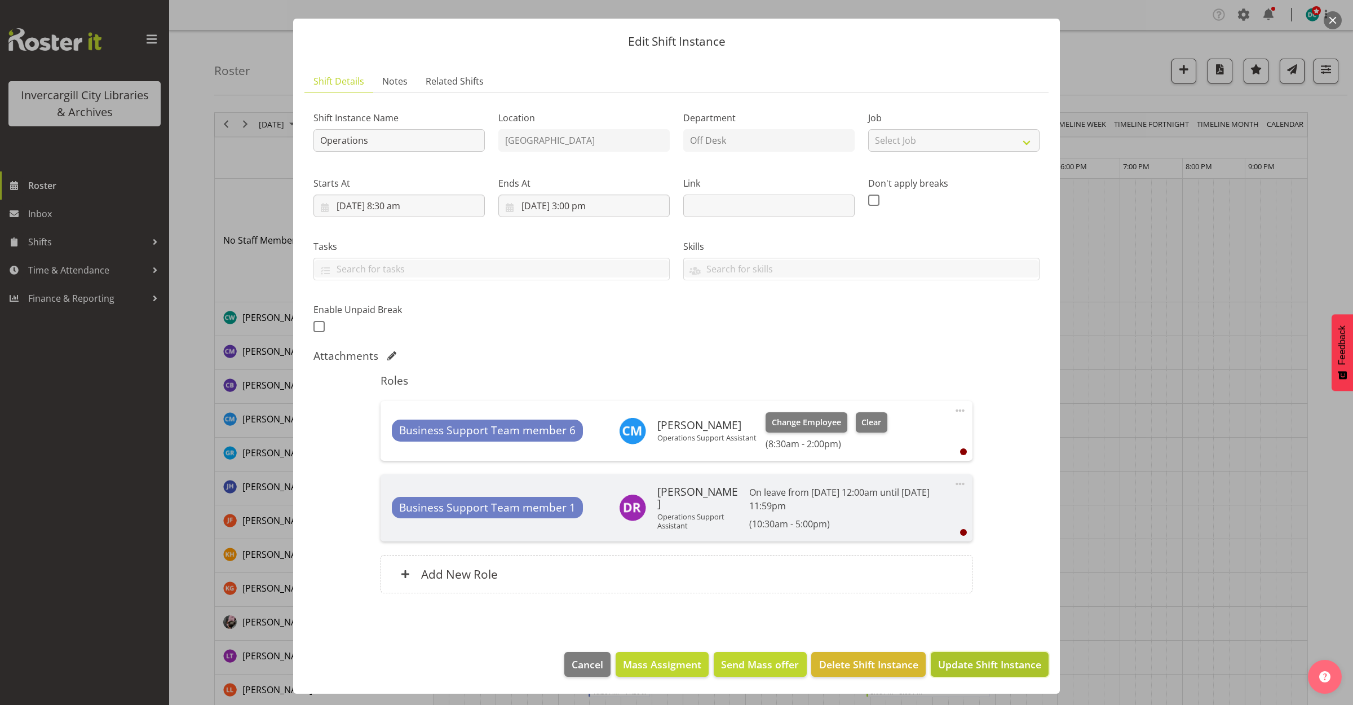
click at [957, 664] on span "Update Shift Instance" at bounding box center [989, 664] width 103 height 15
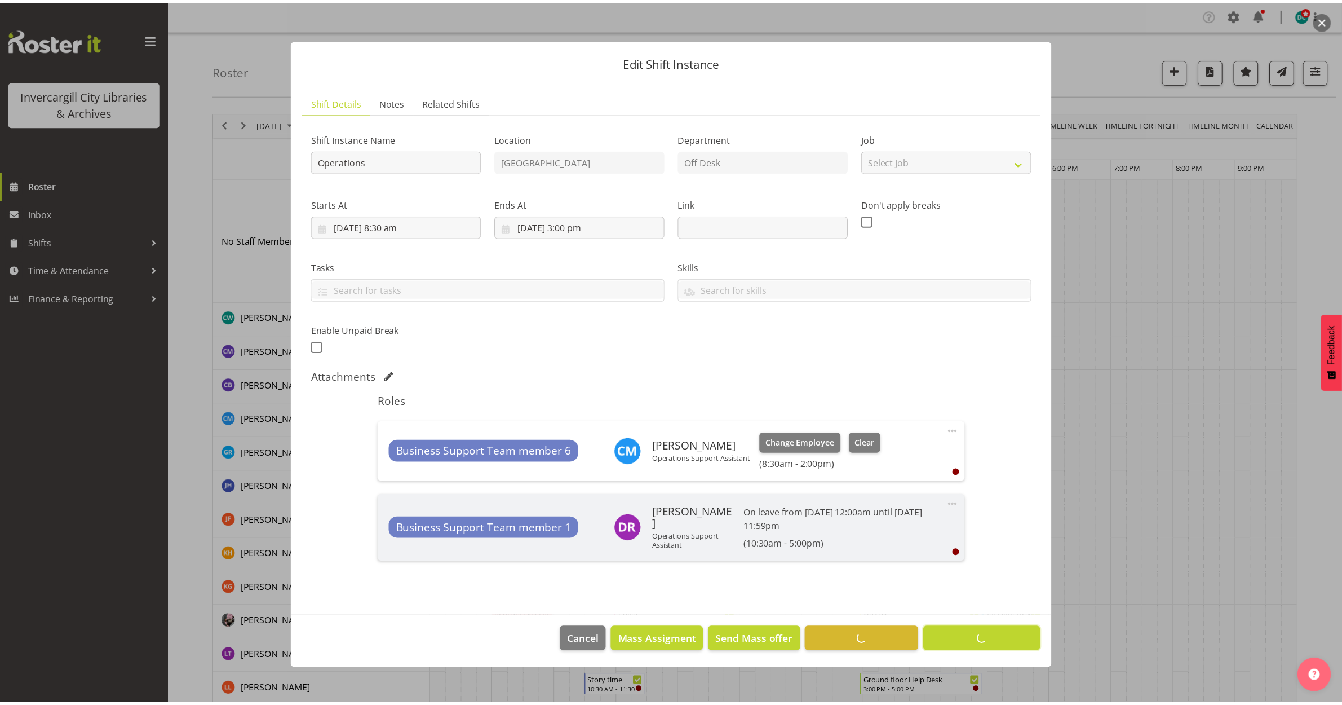
scroll to position [0, 0]
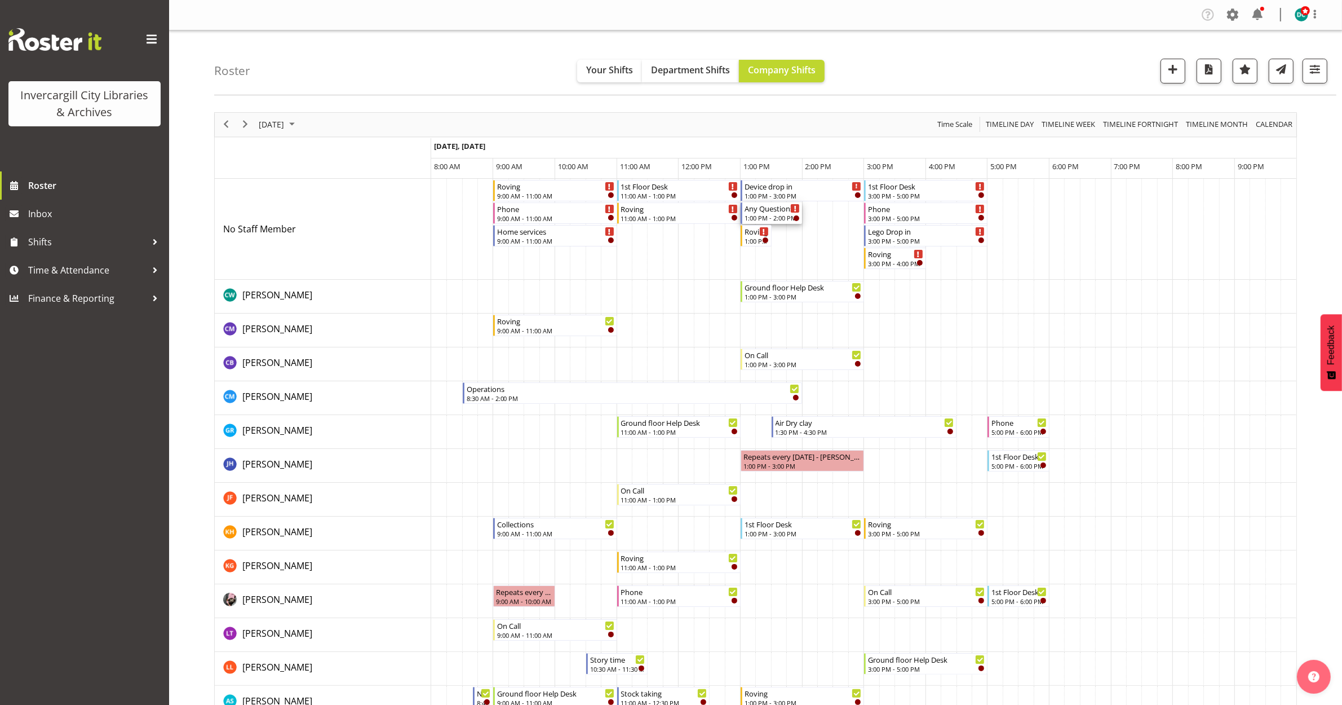
click at [766, 217] on div "1:00 PM - 2:00 PM" at bounding box center [773, 217] width 56 height 9
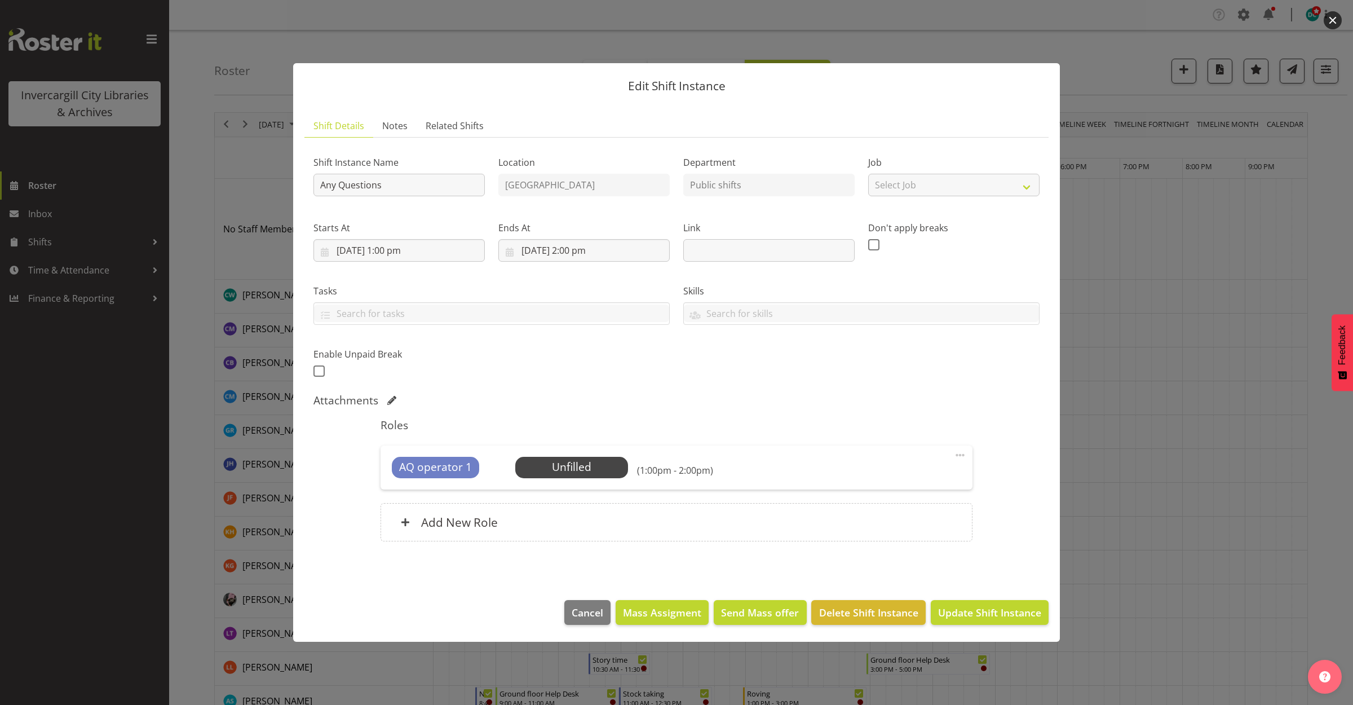
click at [1332, 19] on button "button" at bounding box center [1333, 20] width 18 height 18
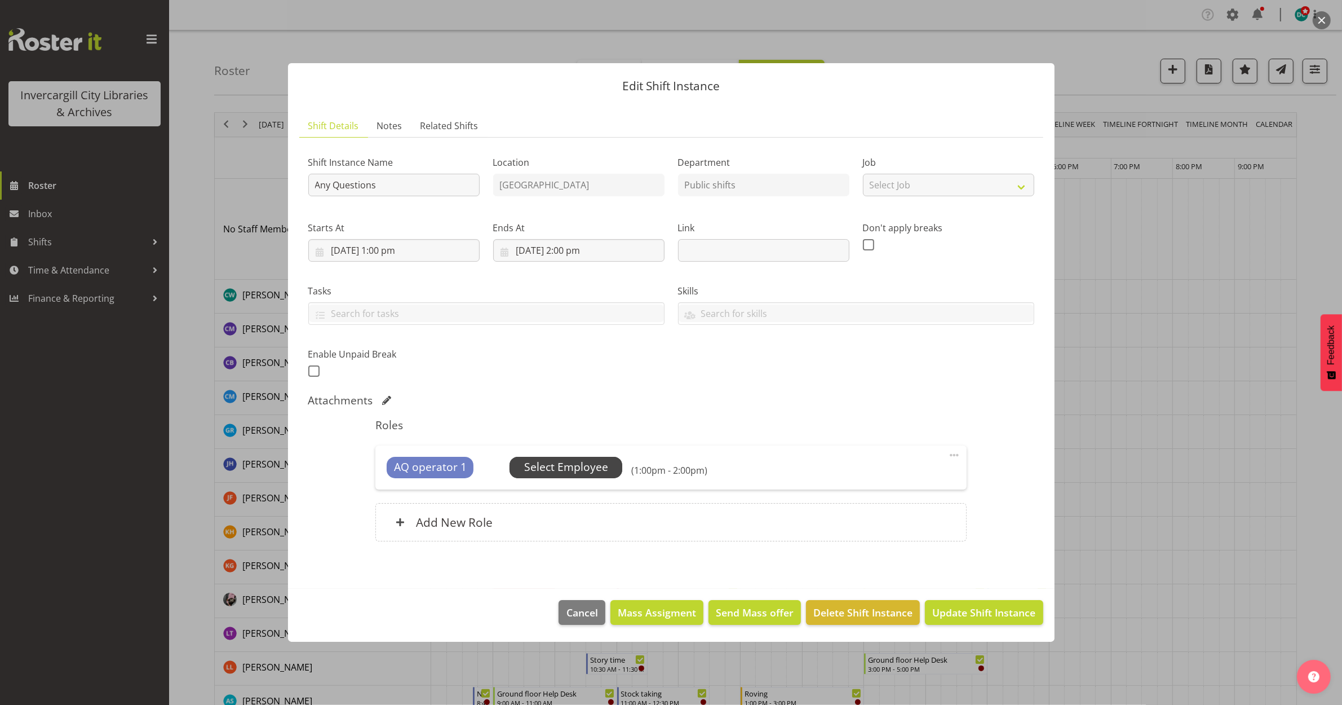
click at [550, 461] on span "Select Employee" at bounding box center [566, 467] width 84 height 16
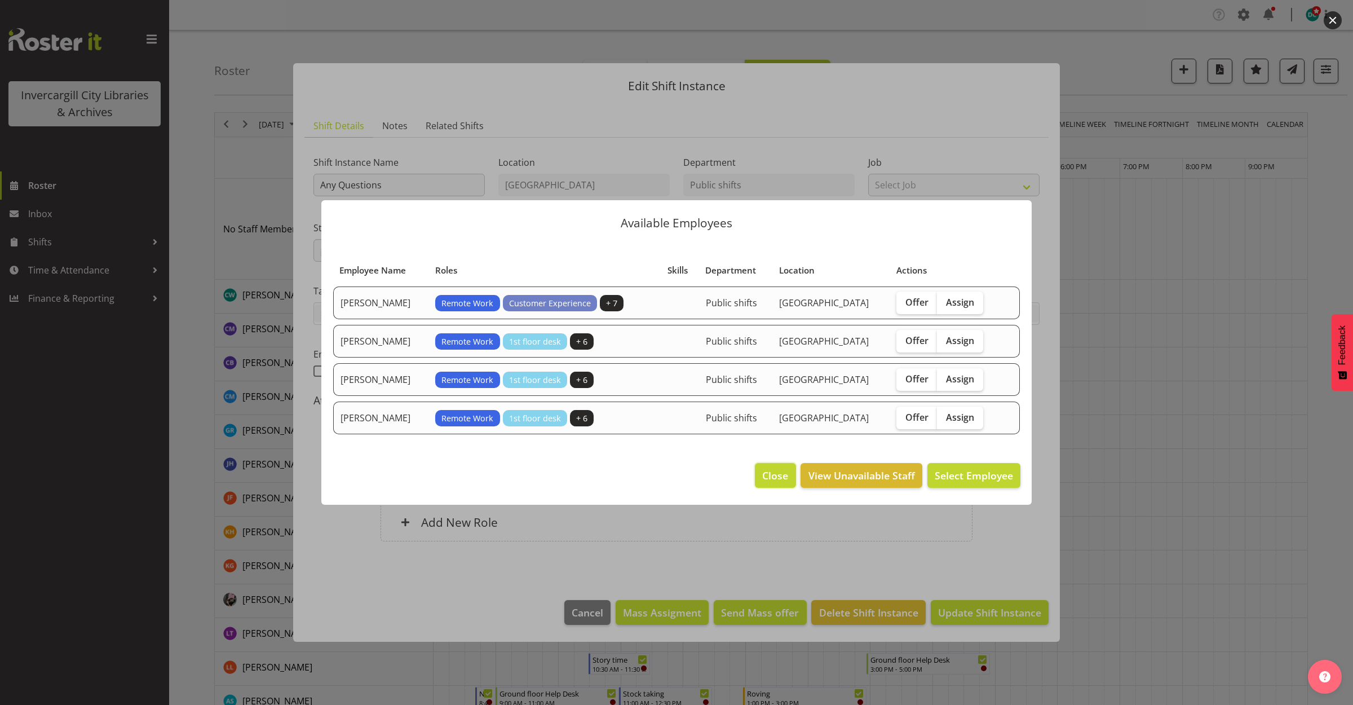
click at [772, 478] on span "Close" at bounding box center [775, 475] width 26 height 15
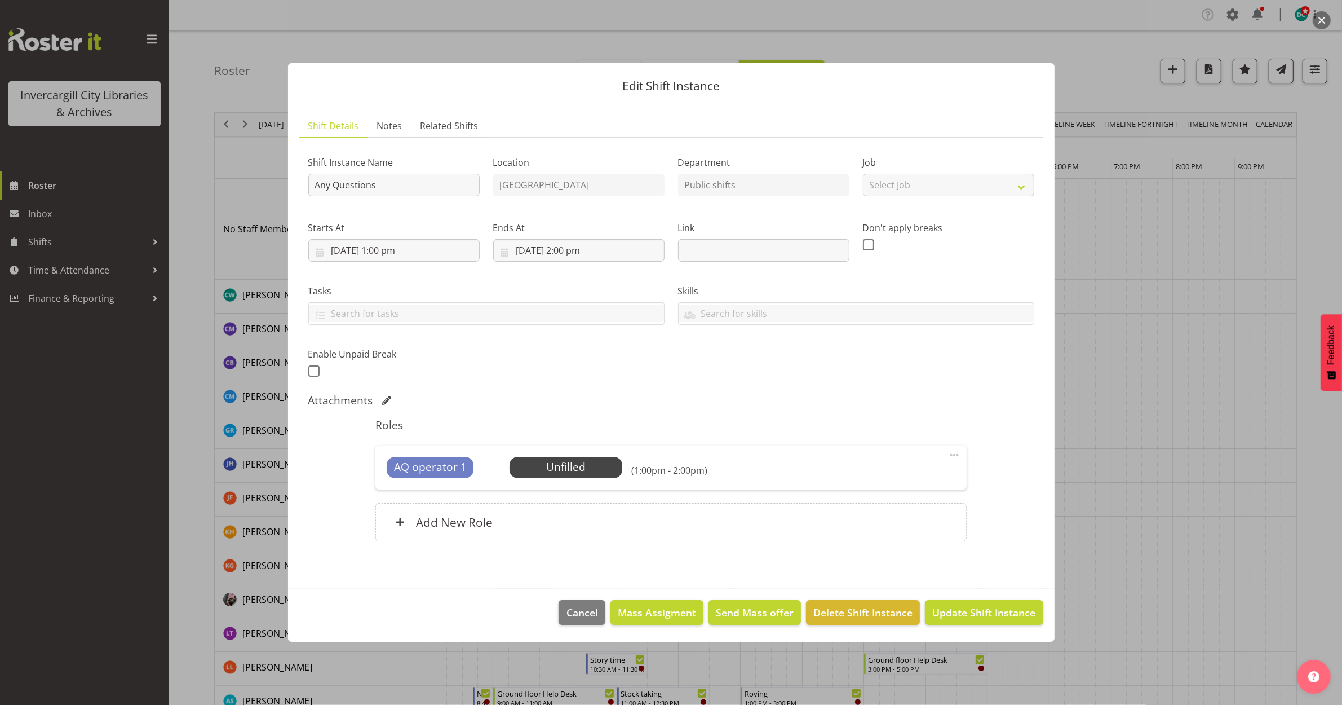
click at [957, 451] on span at bounding box center [955, 455] width 14 height 14
drag, startPoint x: 896, startPoint y: 559, endPoint x: 840, endPoint y: 624, distance: 85.9
click at [896, 559] on section "Shift Instance Name Any Questions Location Invercargill Library Department Publ…" at bounding box center [671, 351] width 744 height 426
click at [847, 611] on span "Delete Shift Instance" at bounding box center [863, 612] width 99 height 15
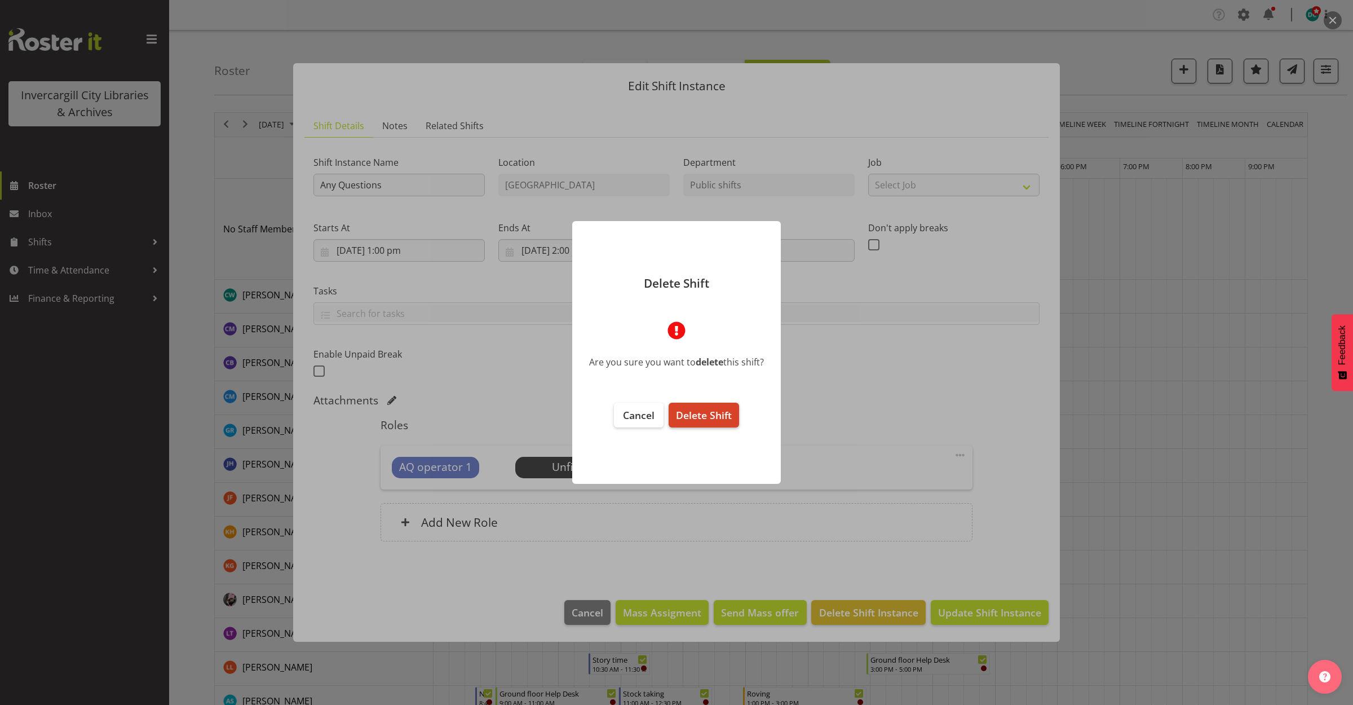
click at [711, 416] on span "Delete Shift" at bounding box center [704, 415] width 56 height 14
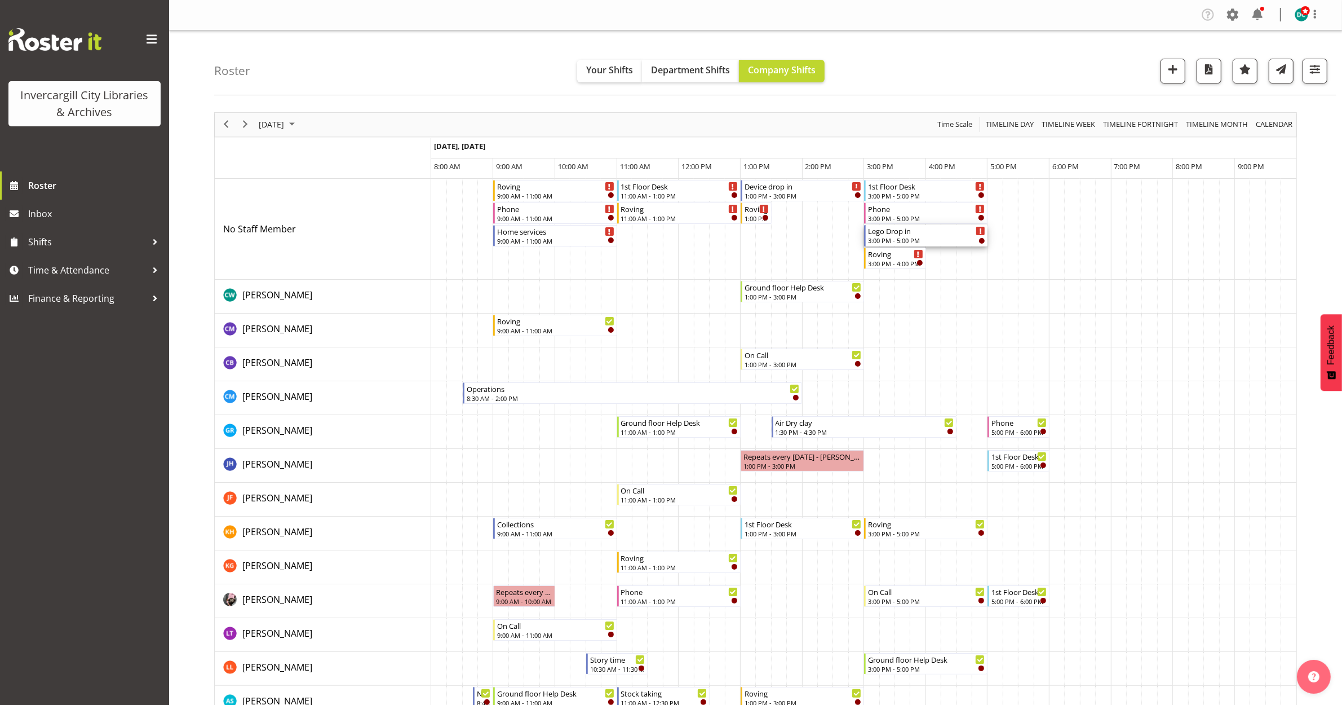
click at [921, 233] on div "Lego Drop in" at bounding box center [926, 230] width 117 height 11
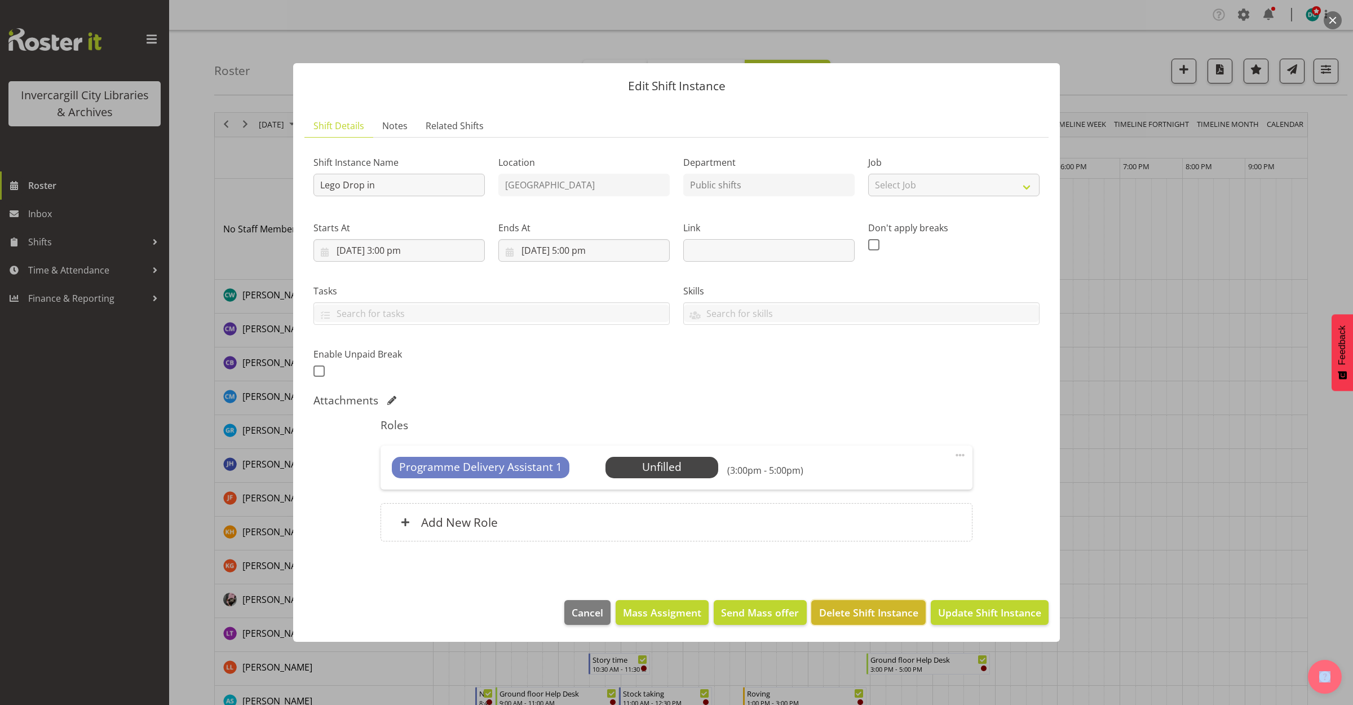
click at [877, 616] on span "Delete Shift Instance" at bounding box center [868, 612] width 99 height 15
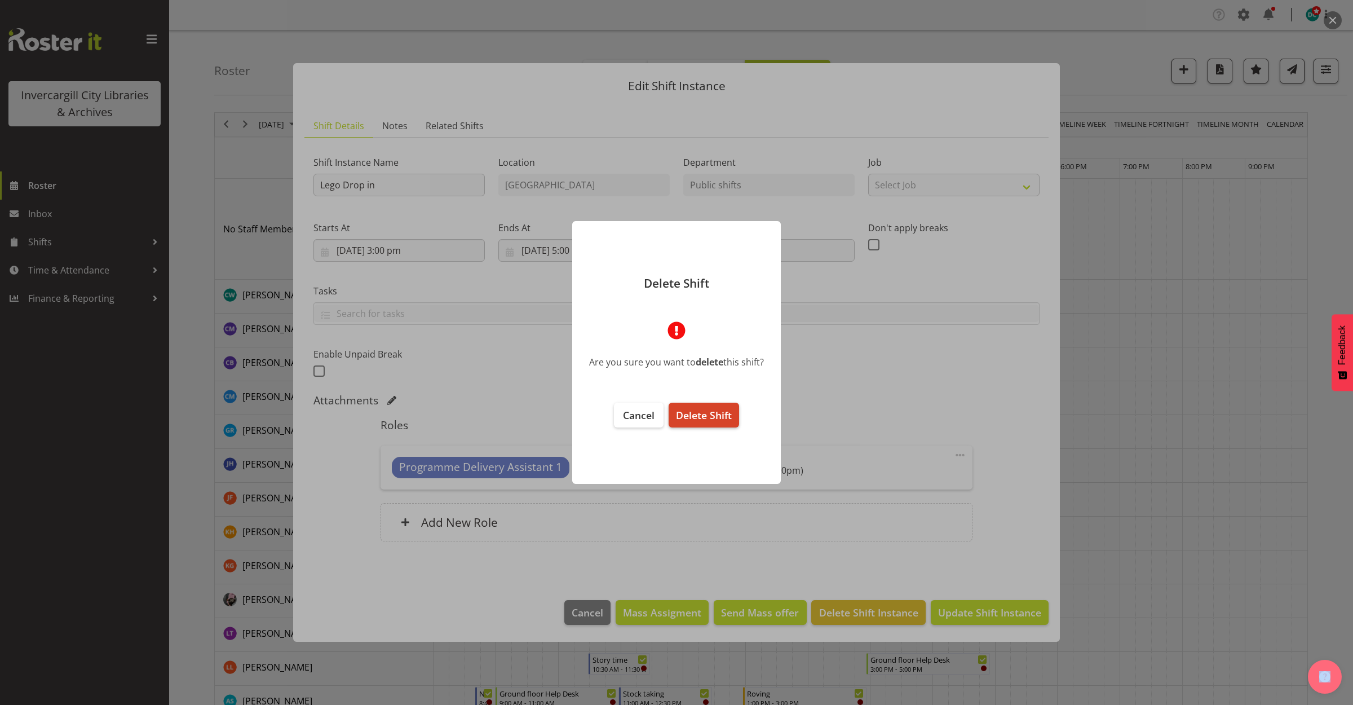
click at [720, 413] on span "Delete Shift" at bounding box center [704, 415] width 56 height 14
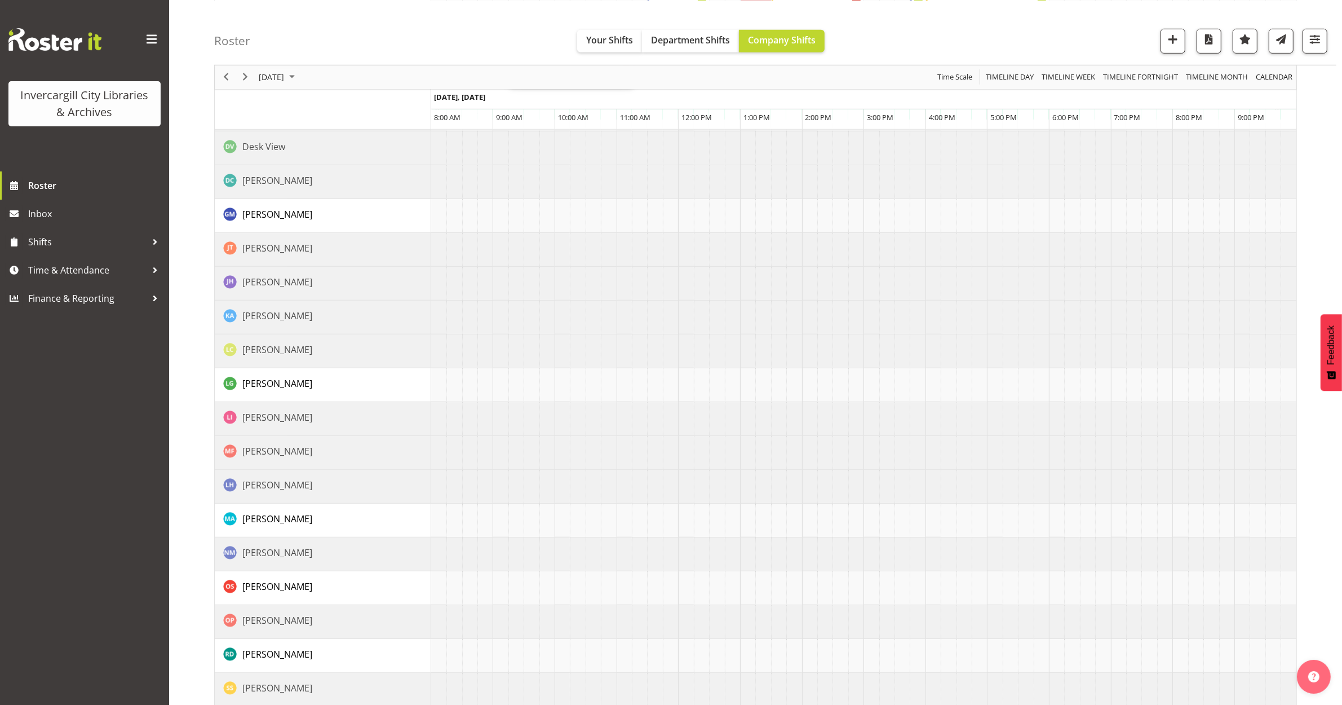
scroll to position [903, 0]
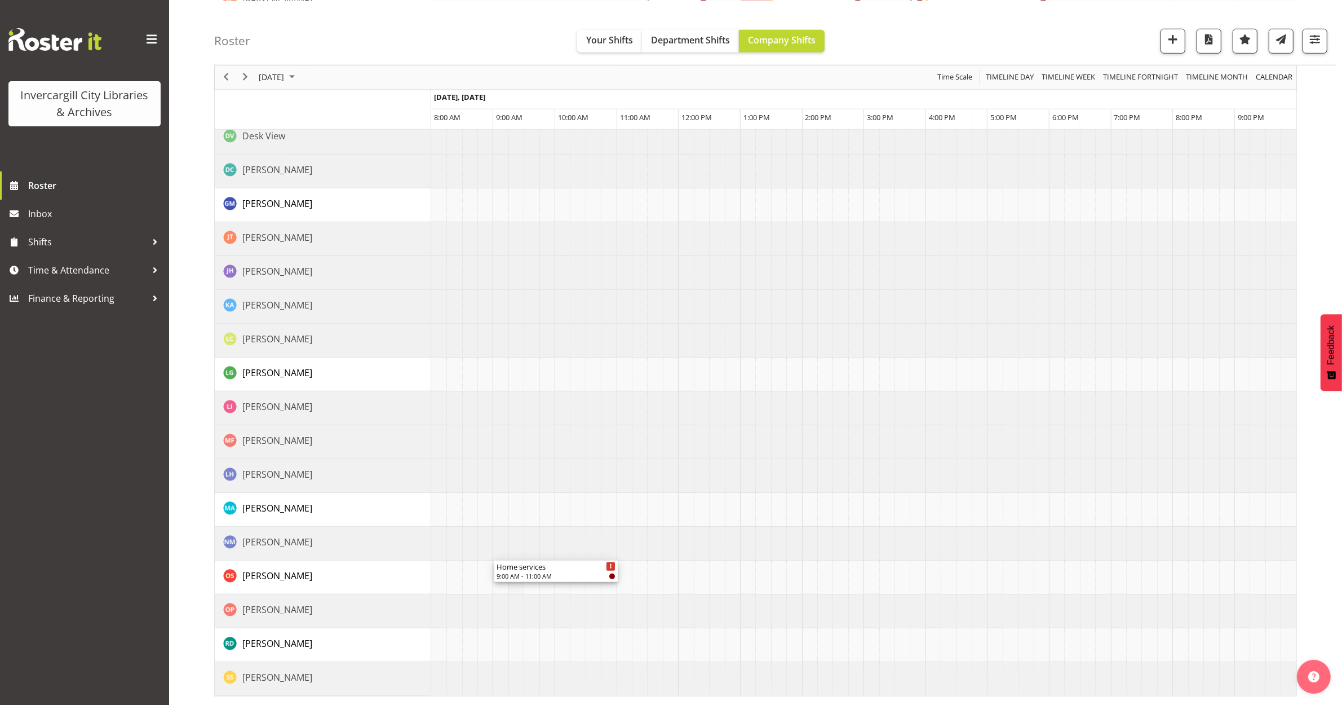
drag, startPoint x: 530, startPoint y: 271, endPoint x: 520, endPoint y: 588, distance: 317.5
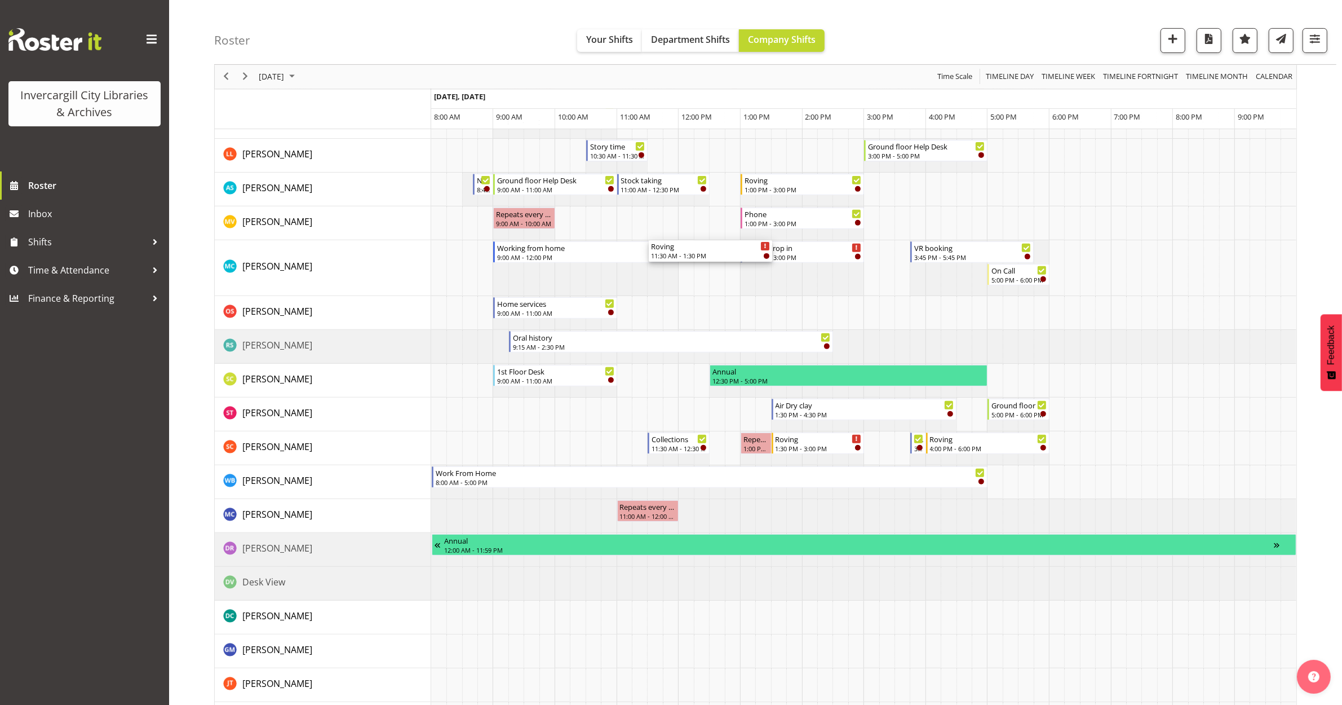
scroll to position [564, 0]
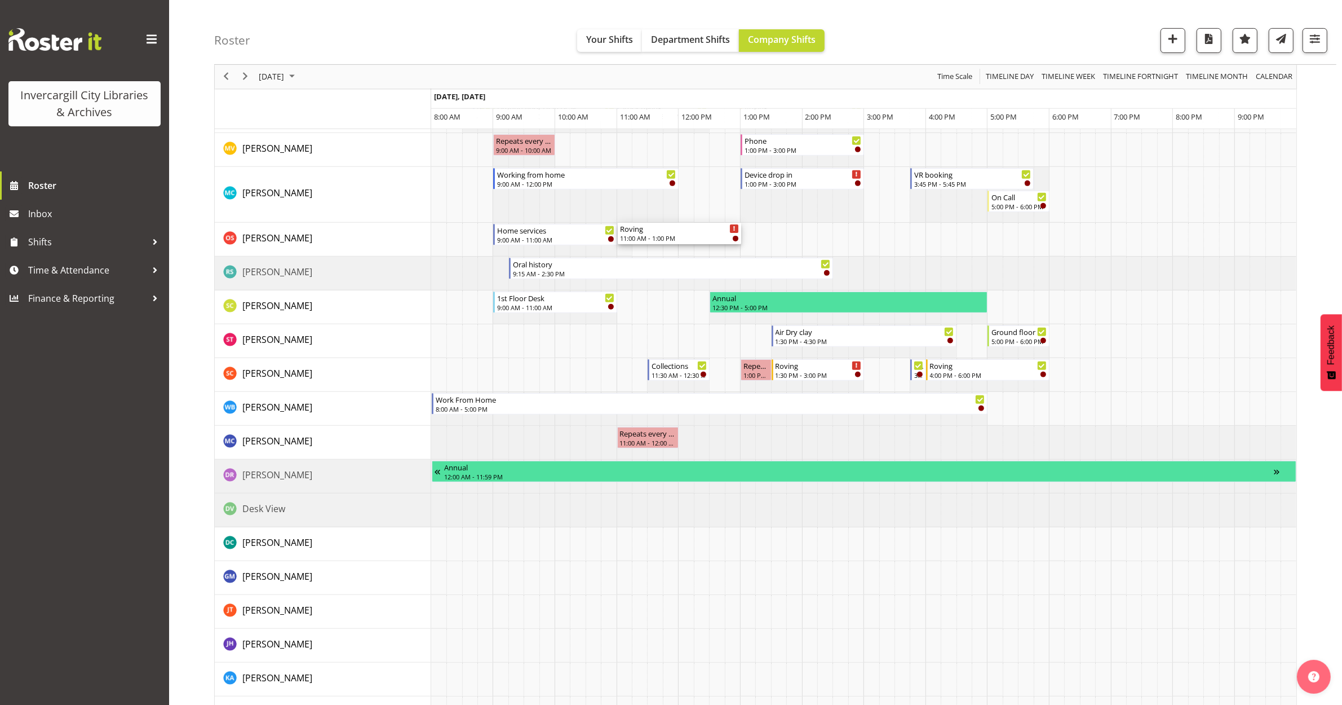
drag, startPoint x: 665, startPoint y: 210, endPoint x: 630, endPoint y: 246, distance: 51.0
click at [630, 246] on div "Roving 9:00 AM - 11:00 AM Phone 9:00 AM - 11:00 AM 1st Floor Desk 11:00 AM - 1:…" at bounding box center [863, 325] width 865 height 1420
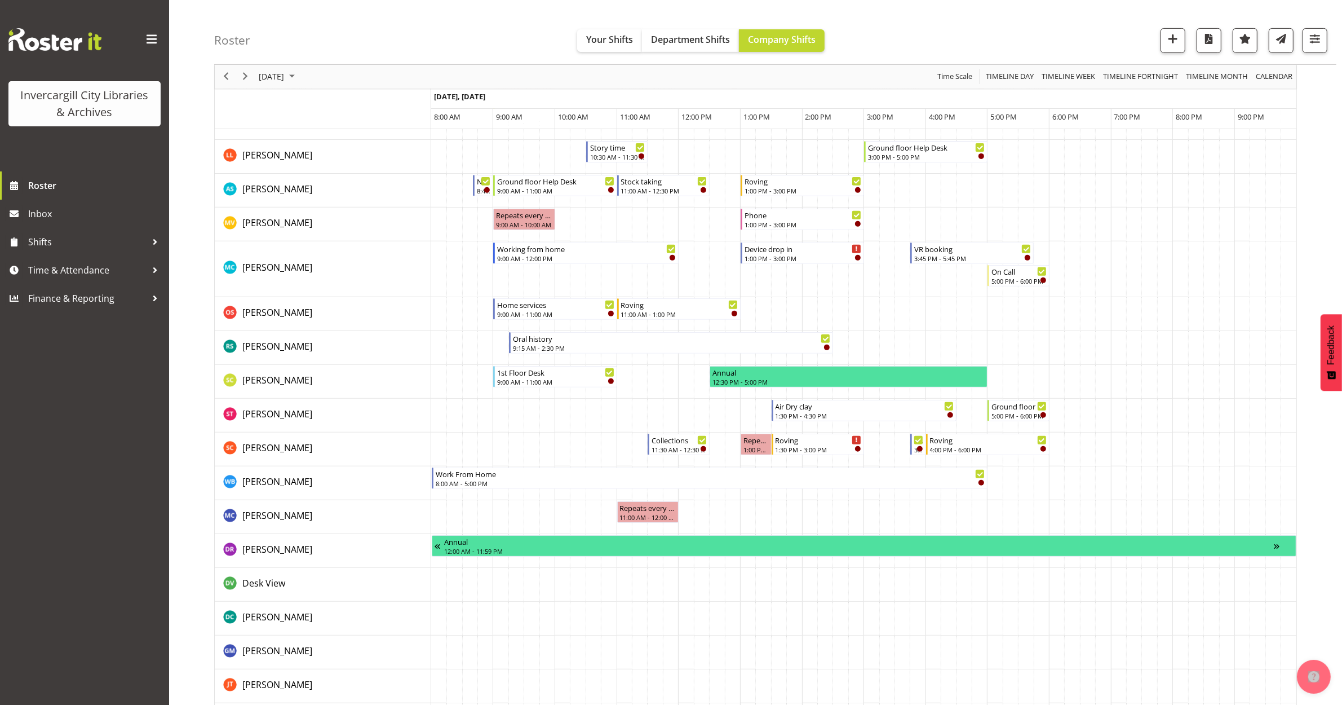
scroll to position [493, 0]
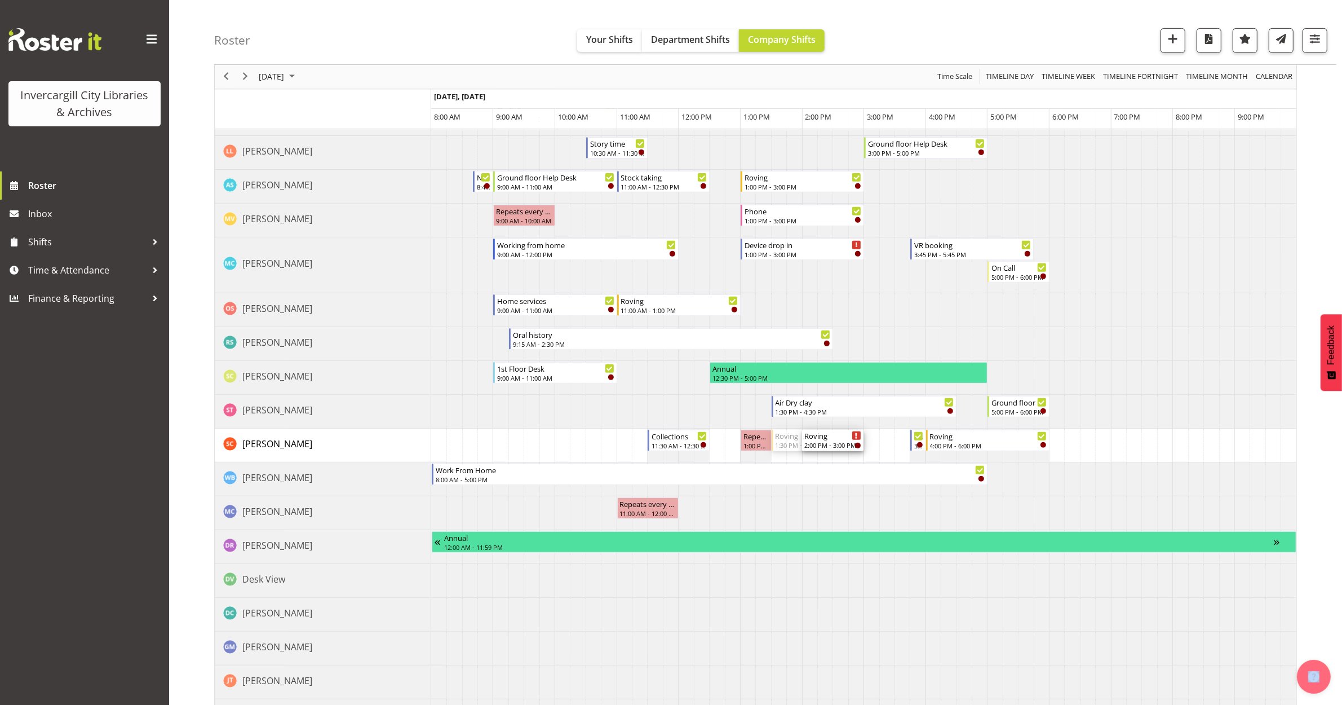
drag, startPoint x: 773, startPoint y: 437, endPoint x: 807, endPoint y: 443, distance: 34.8
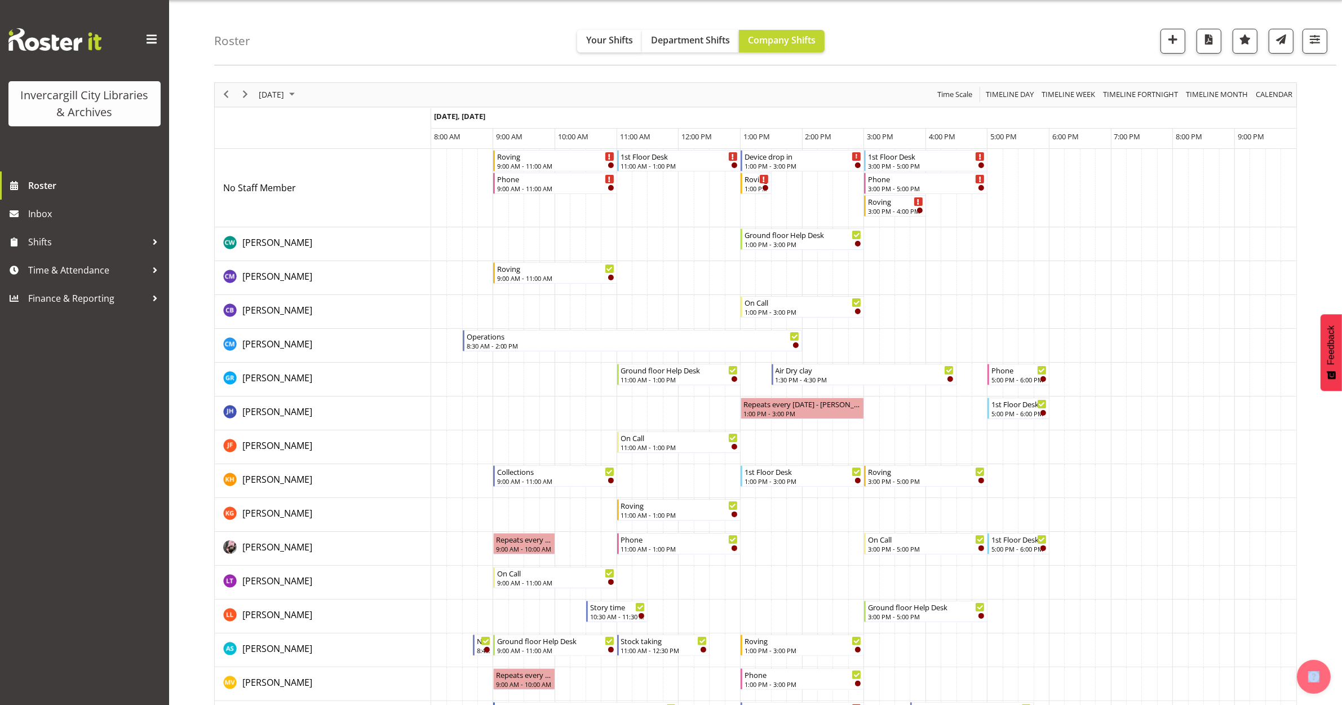
scroll to position [0, 0]
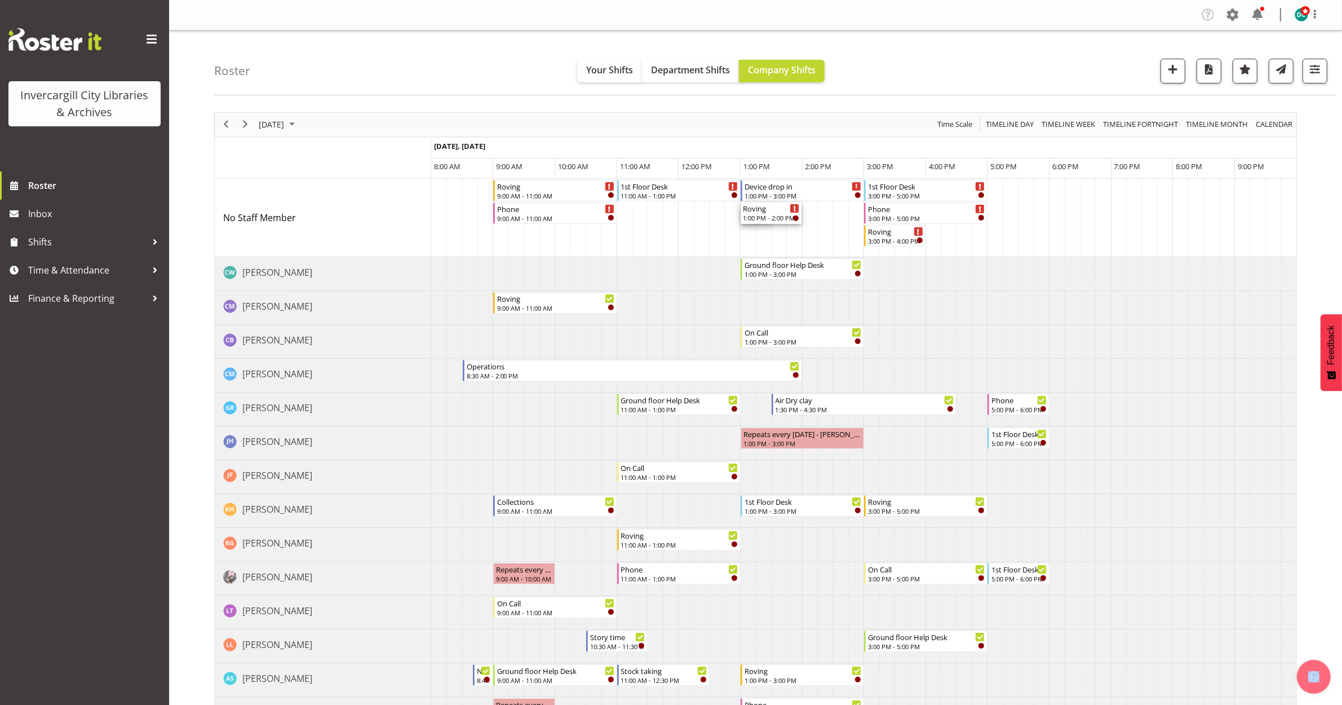
drag, startPoint x: 770, startPoint y: 216, endPoint x: 797, endPoint y: 221, distance: 27.0
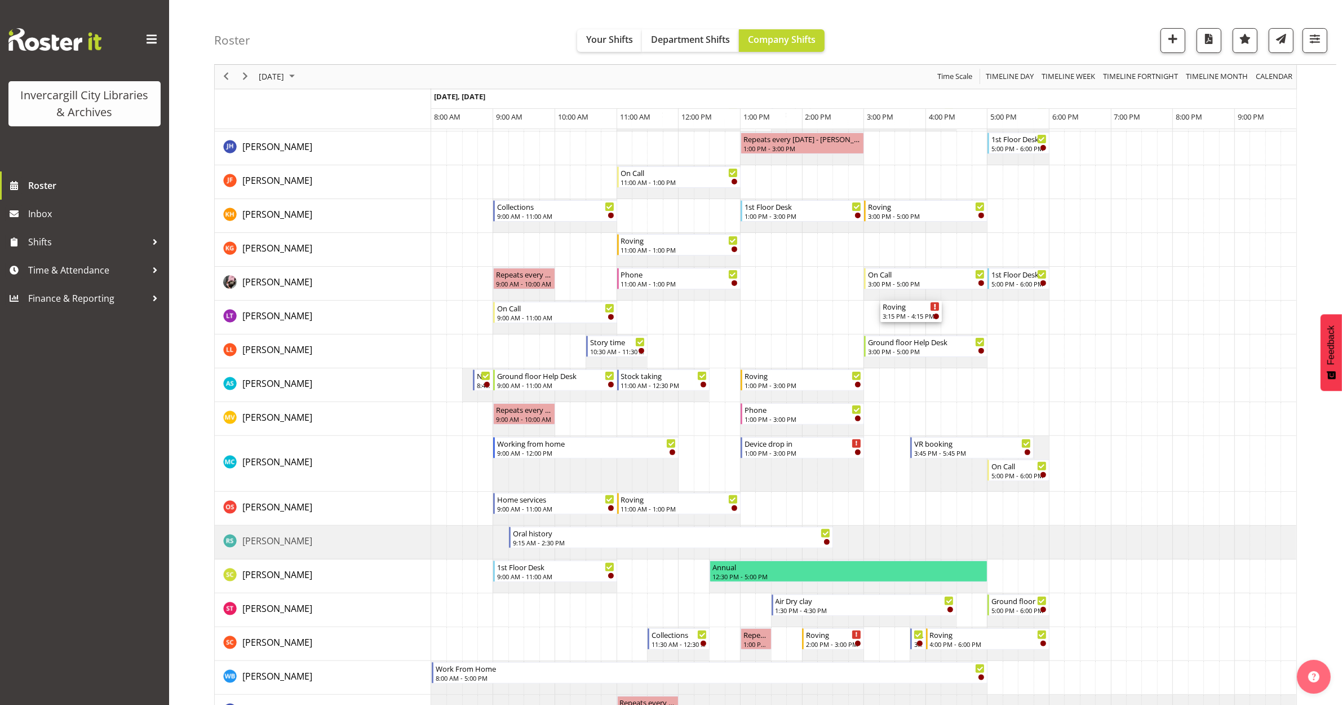
scroll to position [352, 0]
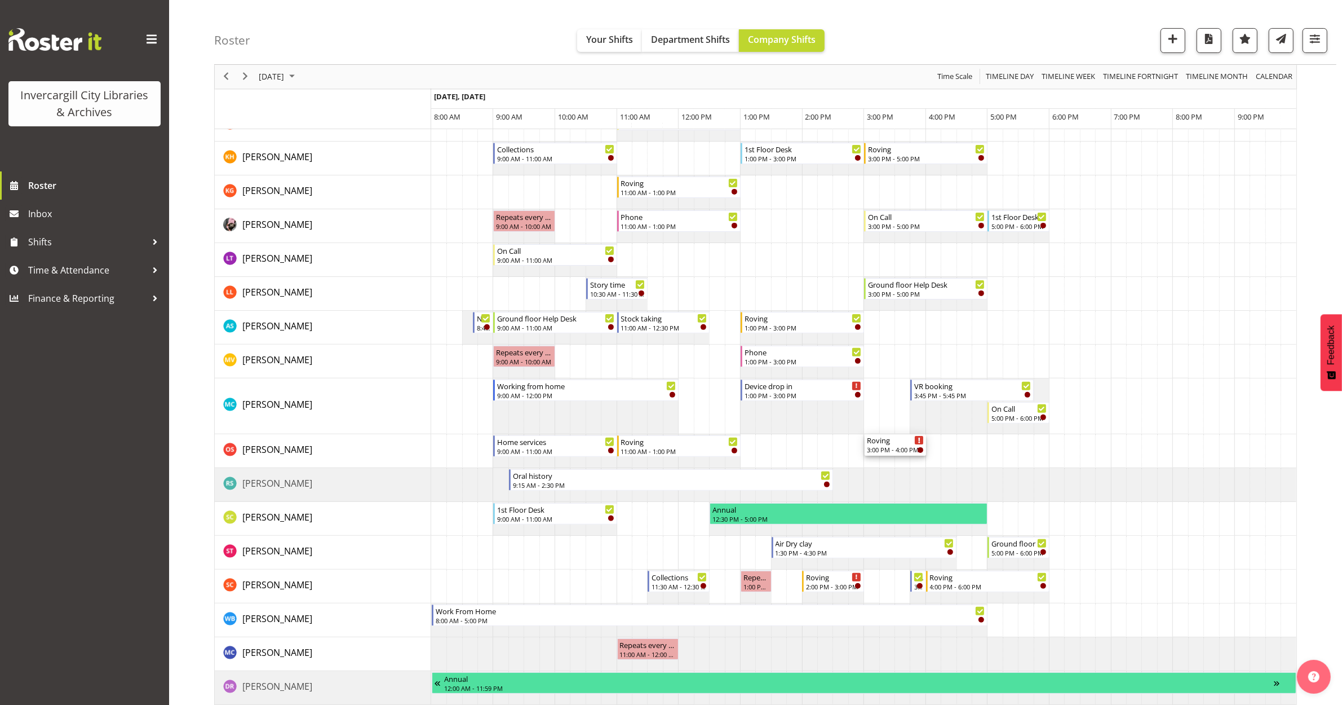
drag, startPoint x: 901, startPoint y: 232, endPoint x: 880, endPoint y: 445, distance: 214.7
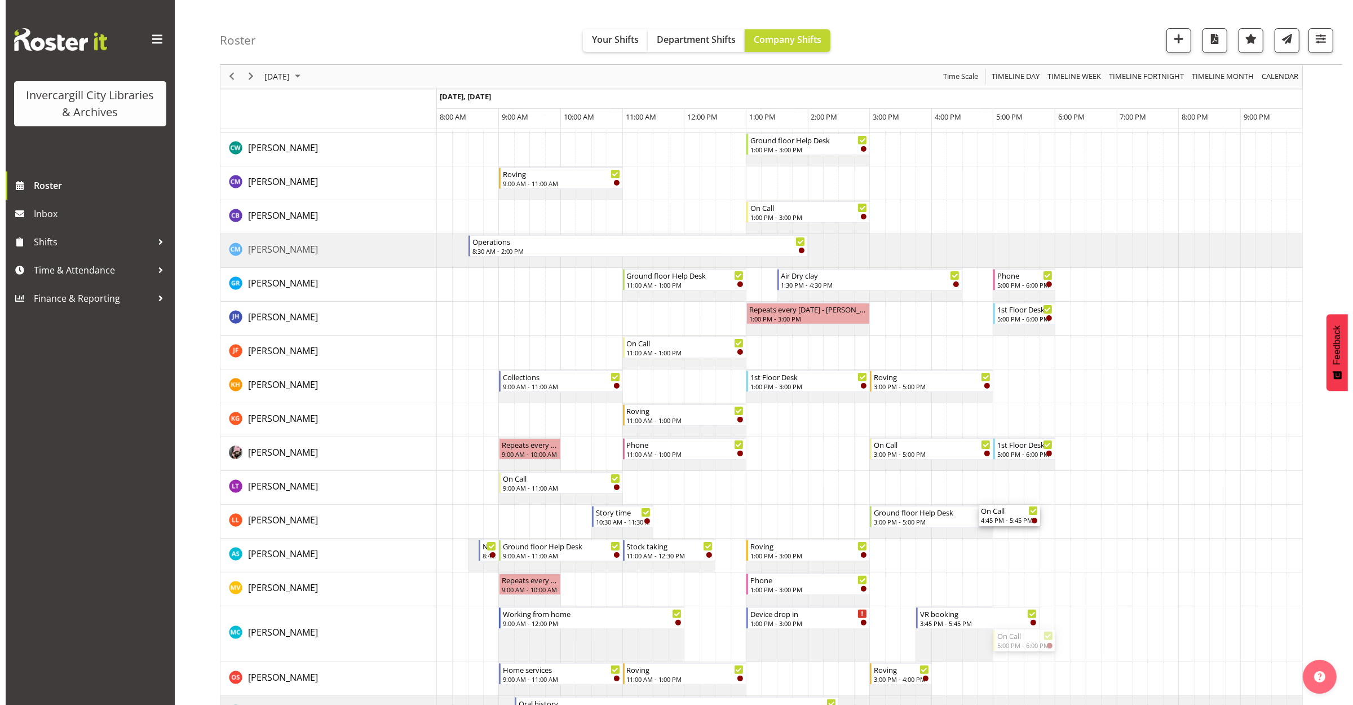
scroll to position [0, 0]
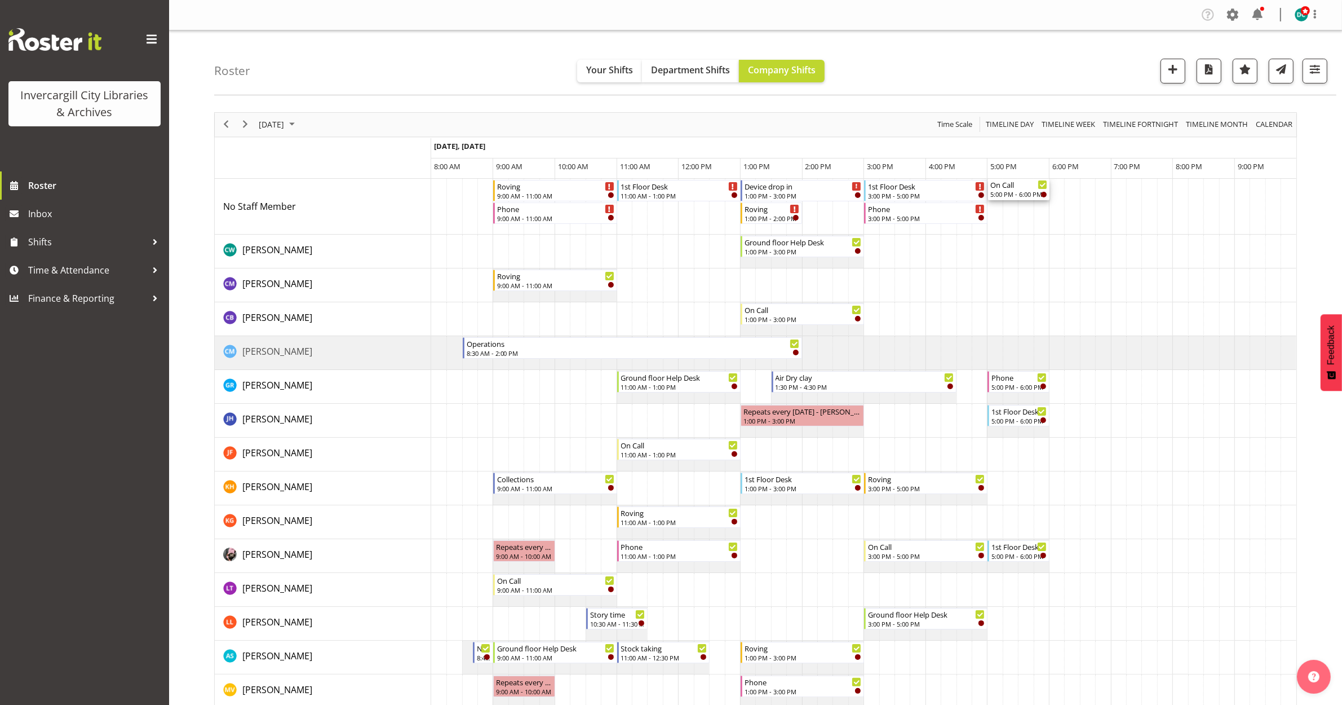
drag, startPoint x: 1016, startPoint y: 468, endPoint x: 998, endPoint y: 227, distance: 242.0
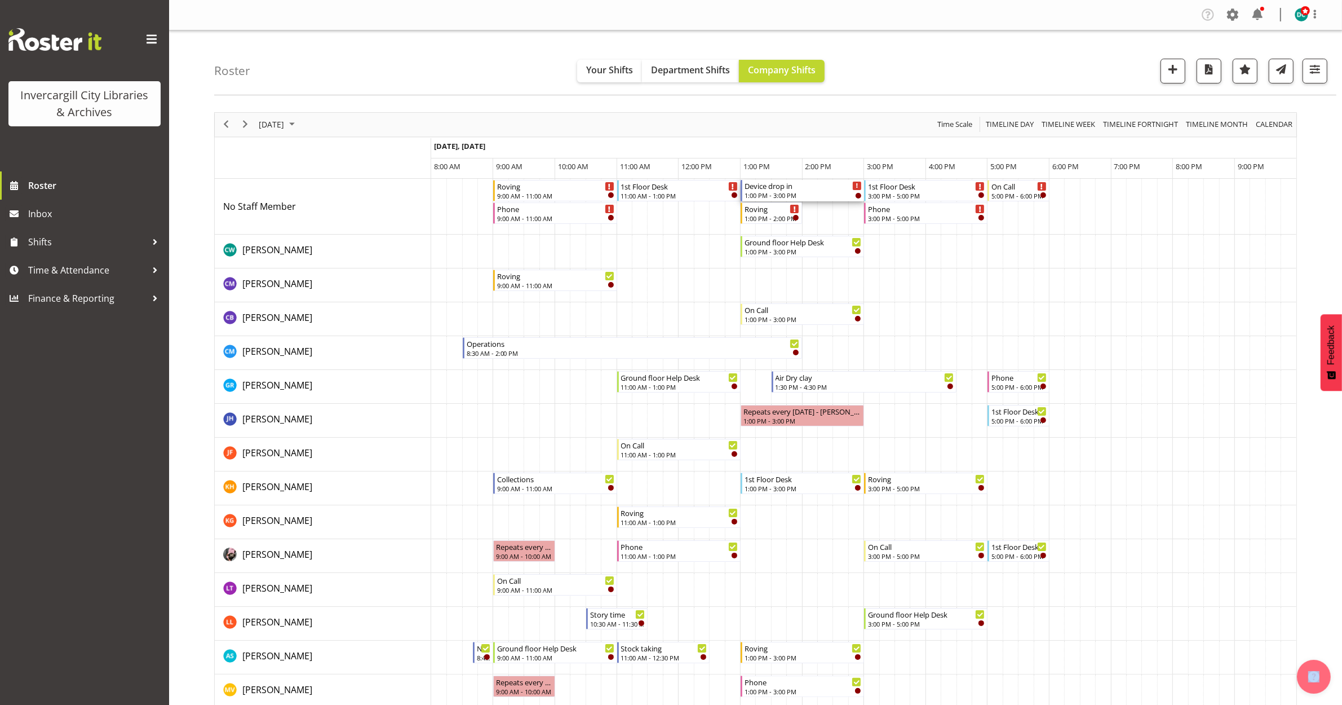
click at [793, 191] on div "Device drop in" at bounding box center [803, 185] width 117 height 11
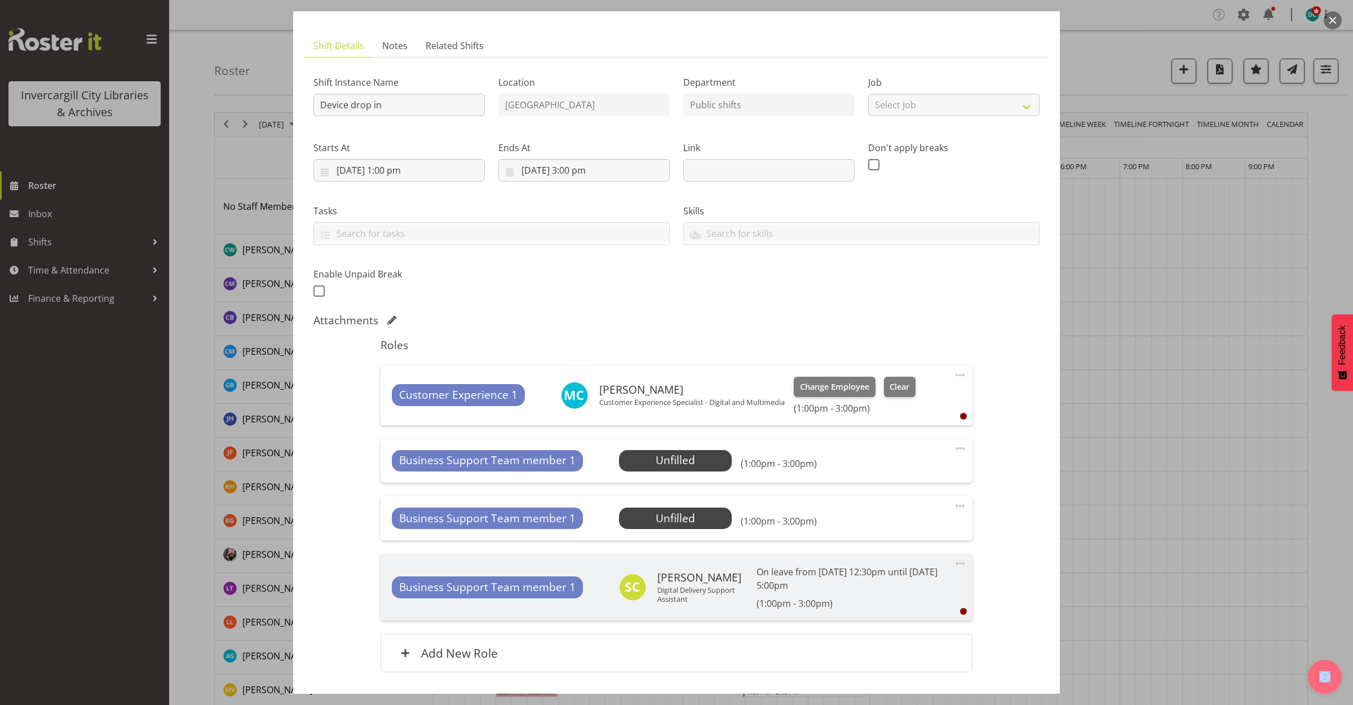
scroll to position [136, 0]
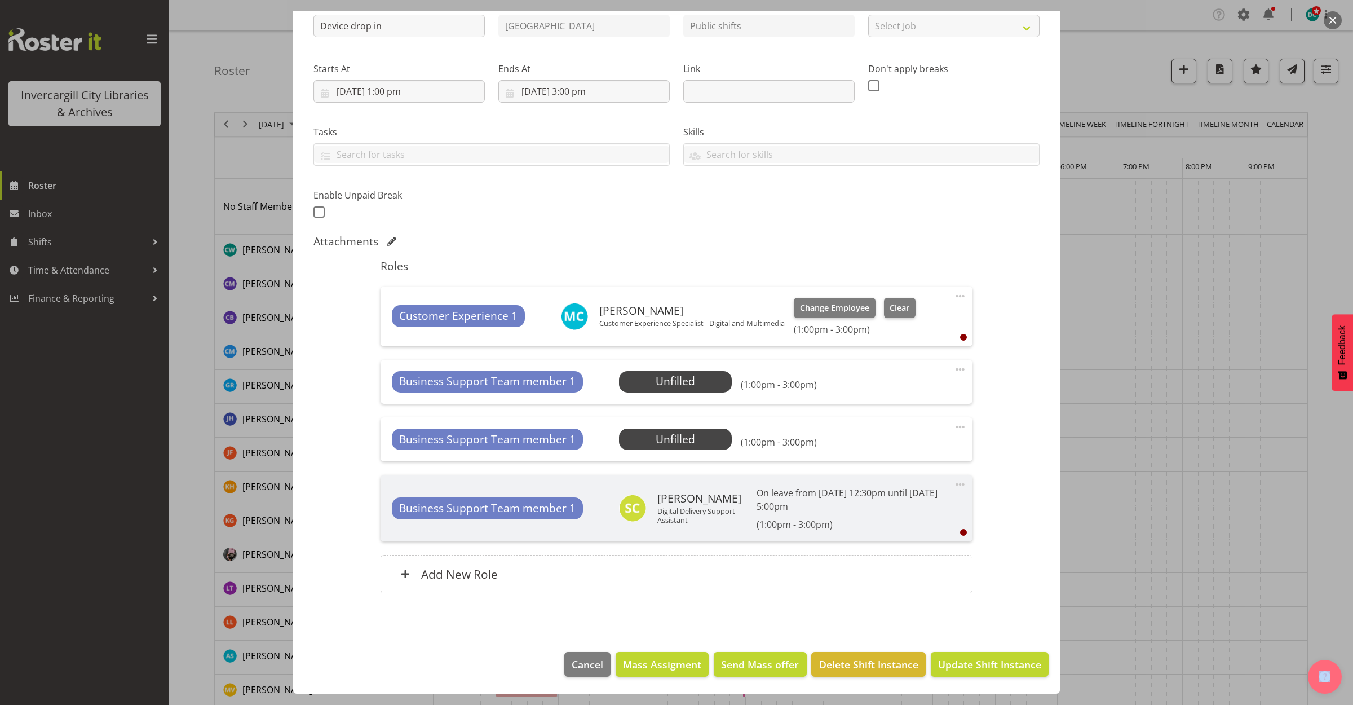
click at [953, 368] on span at bounding box center [960, 369] width 14 height 14
click at [912, 431] on link "Delete" at bounding box center [913, 435] width 108 height 20
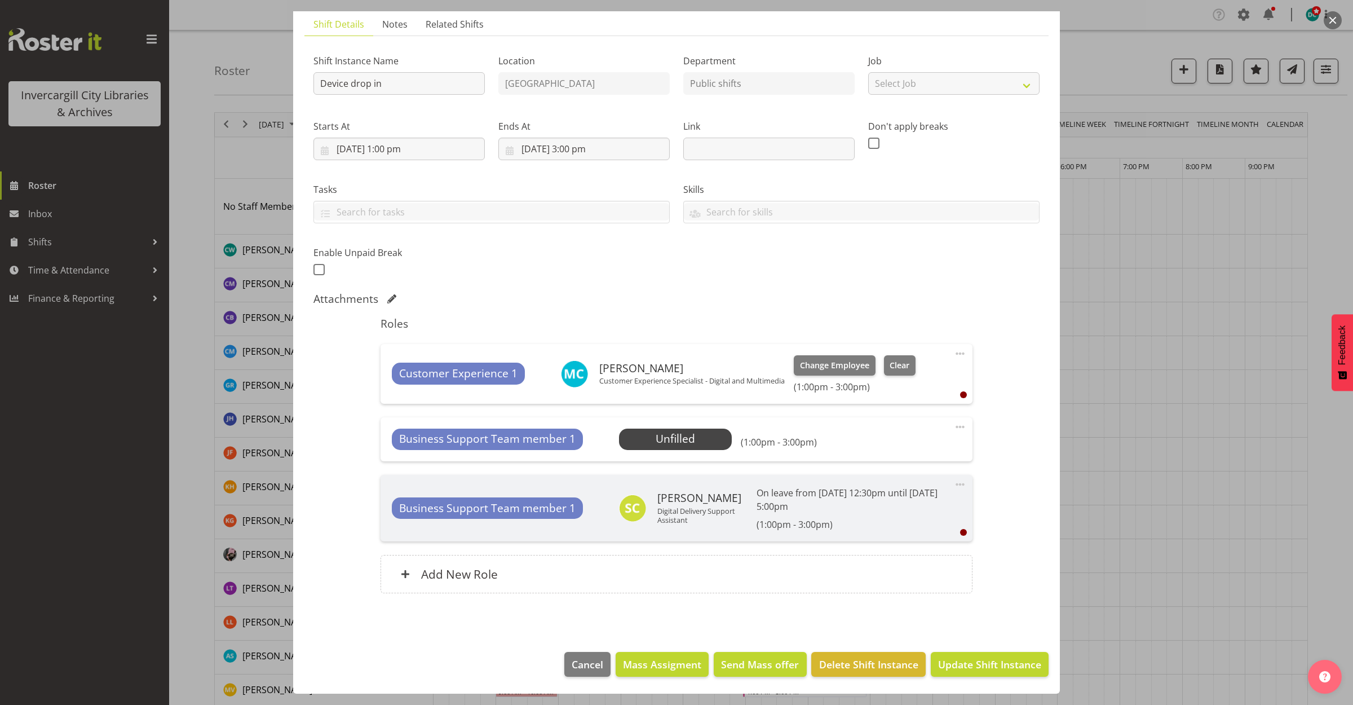
click at [953, 423] on span at bounding box center [960, 427] width 14 height 14
click at [881, 490] on link "Delete" at bounding box center [913, 492] width 108 height 20
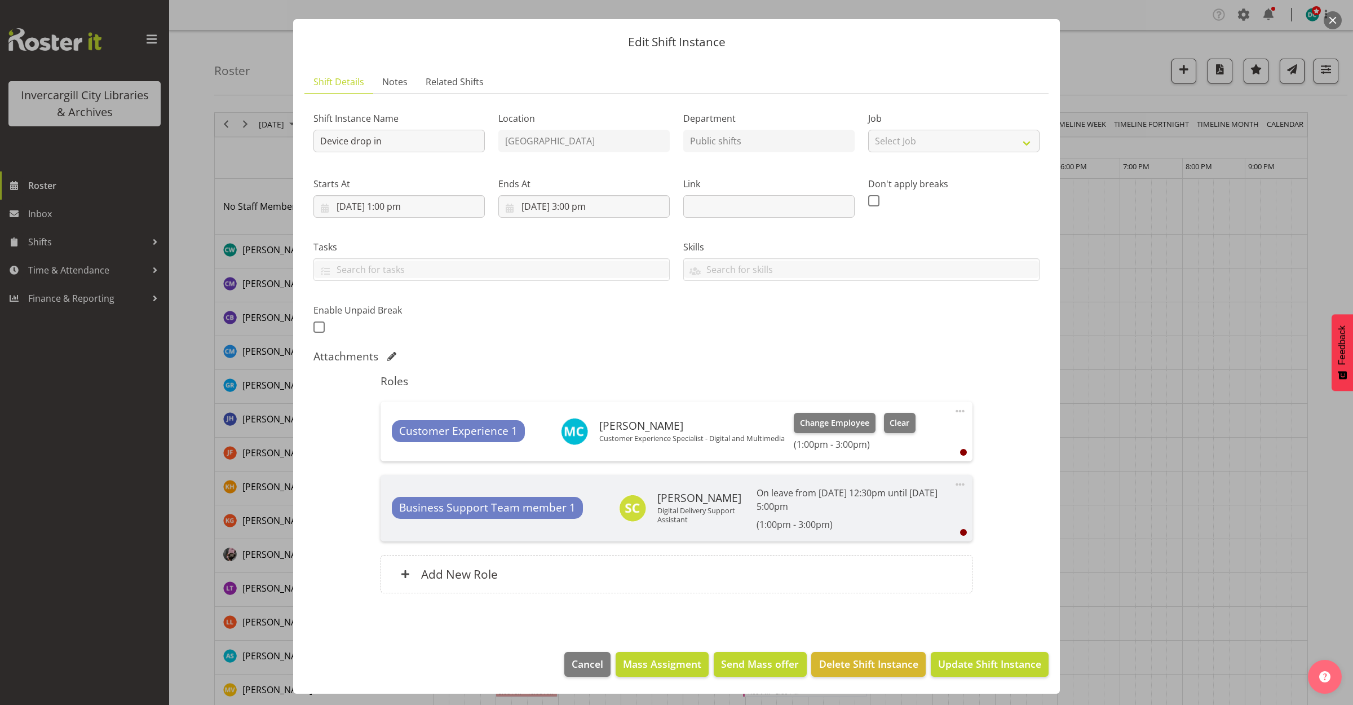
scroll to position [21, 0]
click at [971, 666] on span "Update Shift Instance" at bounding box center [989, 663] width 103 height 15
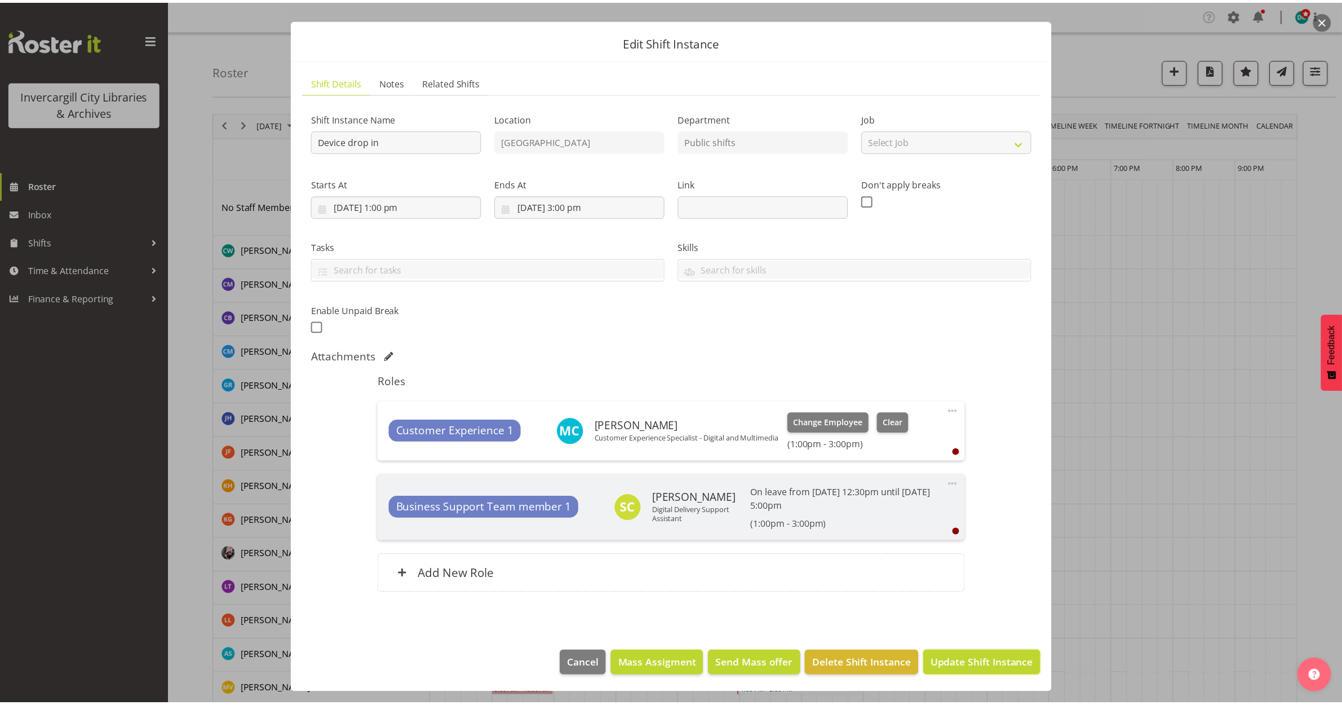
scroll to position [0, 0]
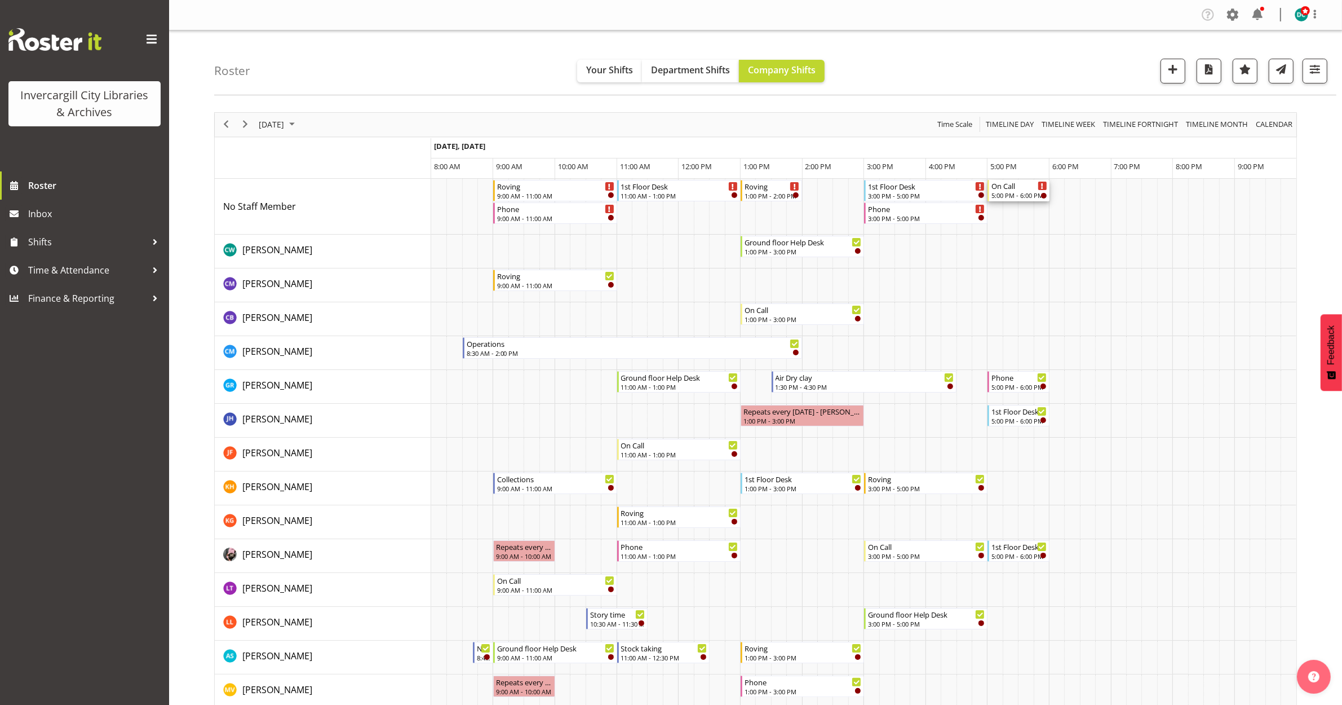
click at [1022, 195] on div "5:00 PM - 6:00 PM" at bounding box center [1020, 195] width 56 height 9
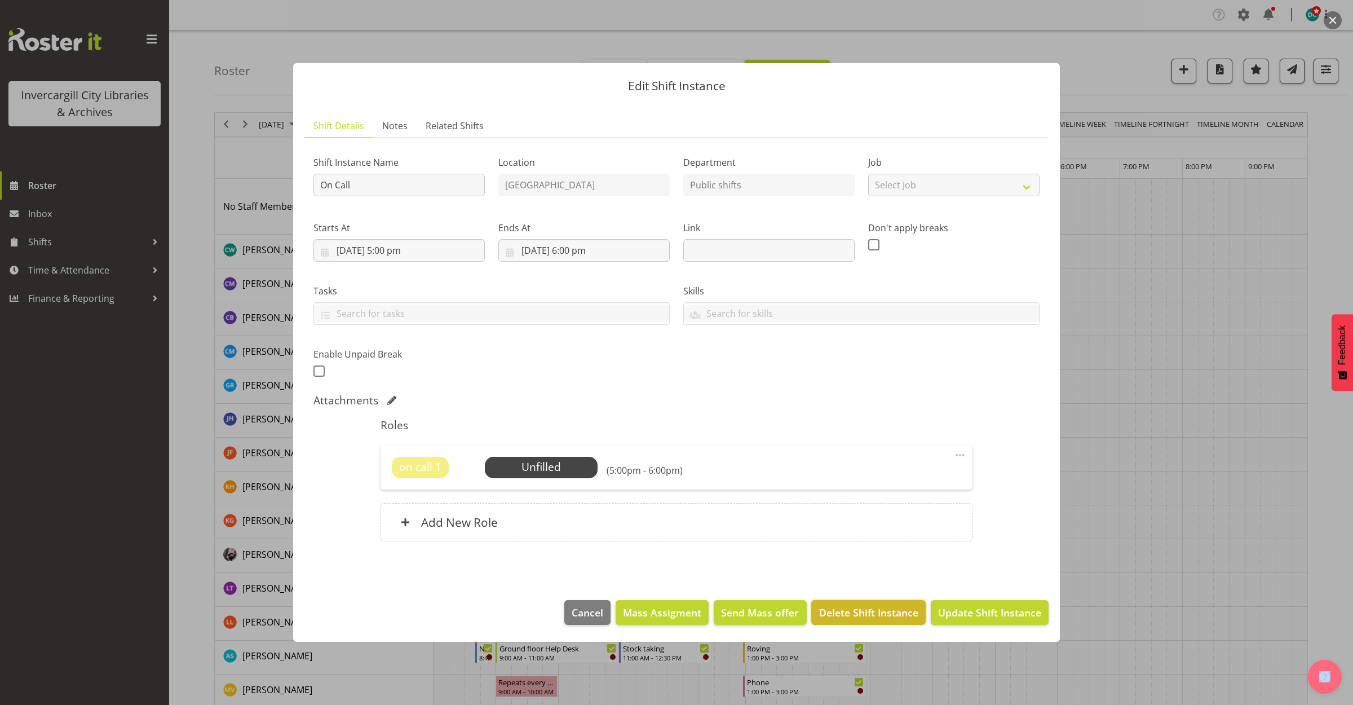
click at [892, 616] on span "Delete Shift Instance" at bounding box center [868, 612] width 99 height 15
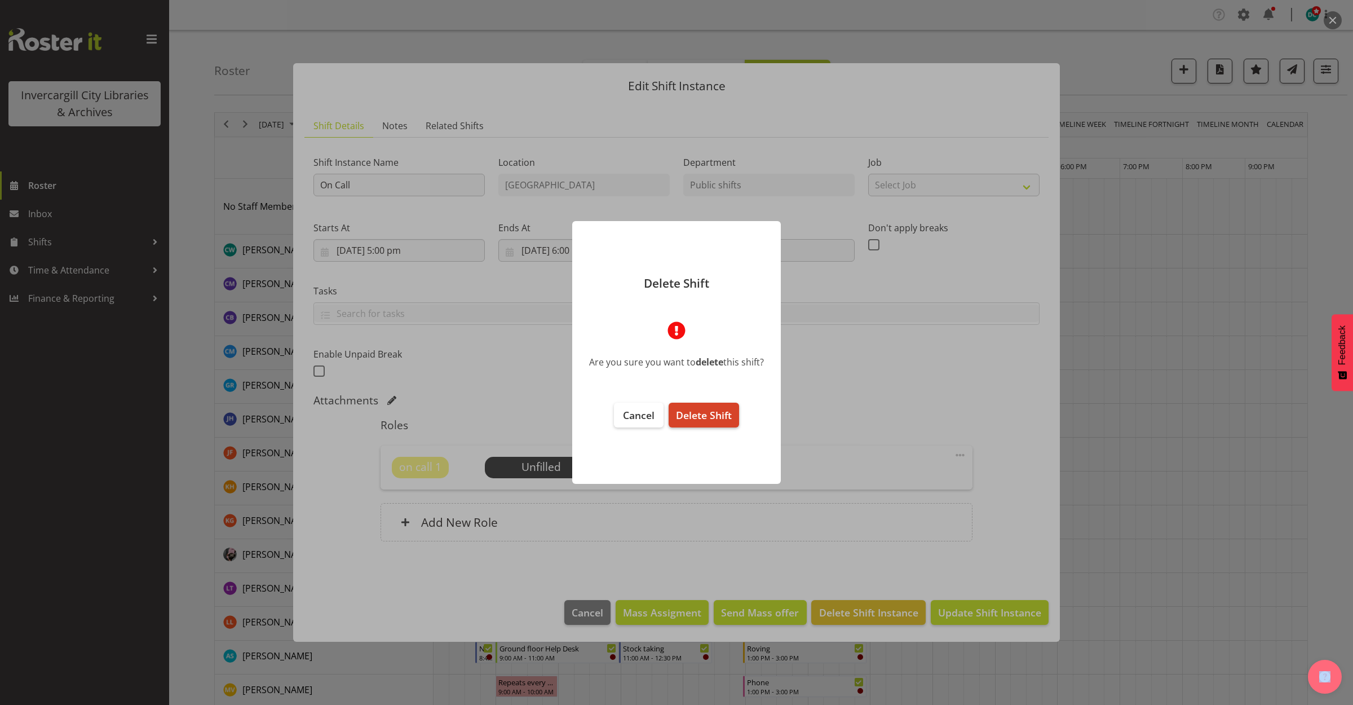
click at [695, 413] on span "Delete Shift" at bounding box center [704, 415] width 56 height 14
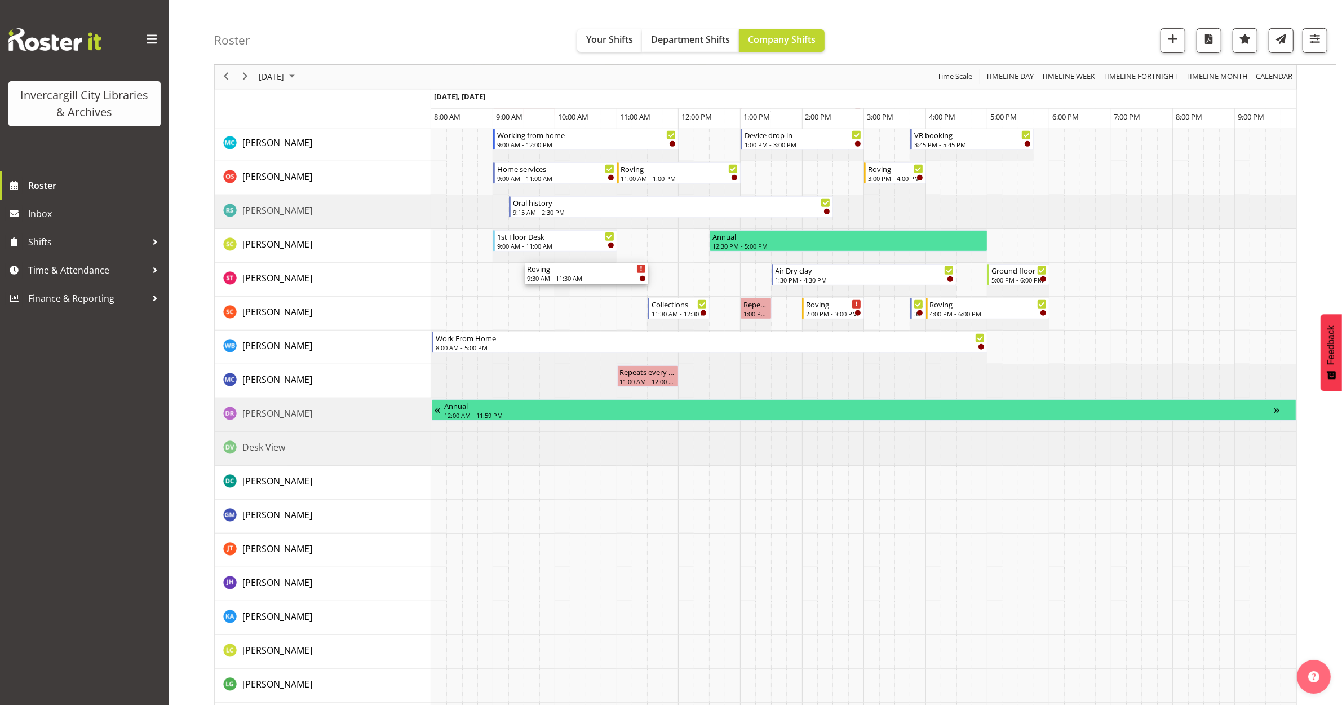
scroll to position [705, 0]
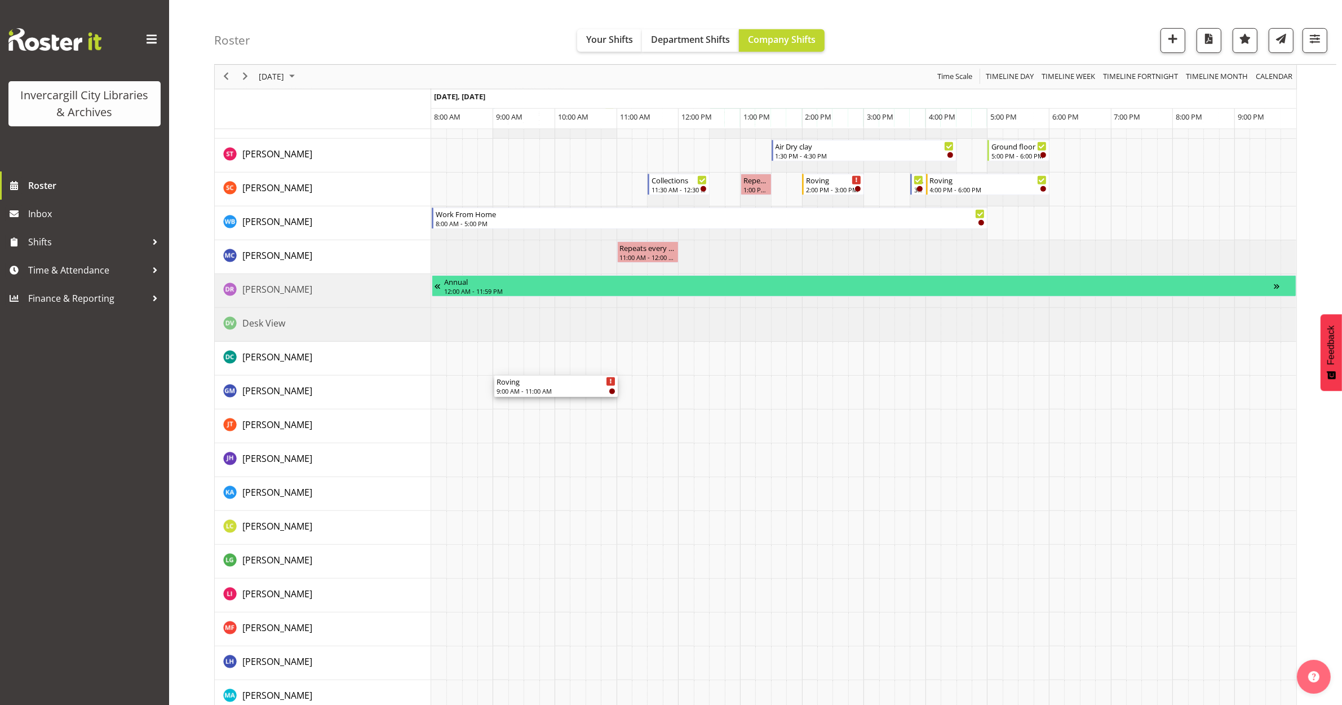
drag, startPoint x: 548, startPoint y: 431, endPoint x: 537, endPoint y: 399, distance: 34.1
click at [537, 399] on div "Roving 9:00 AM - 11:00 AM Phone 9:00 AM - 11:00 AM 1st Floor Desk 11:00 AM - 1:…" at bounding box center [863, 161] width 865 height 1375
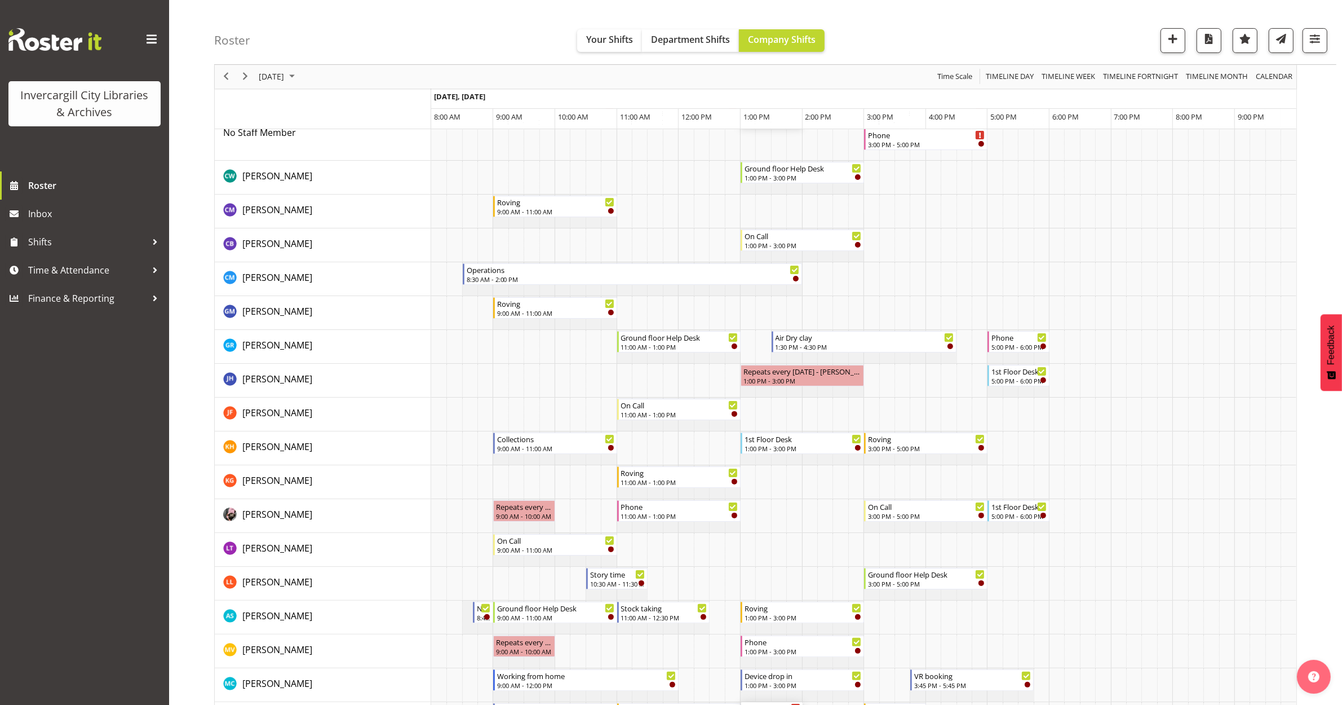
scroll to position [70, 0]
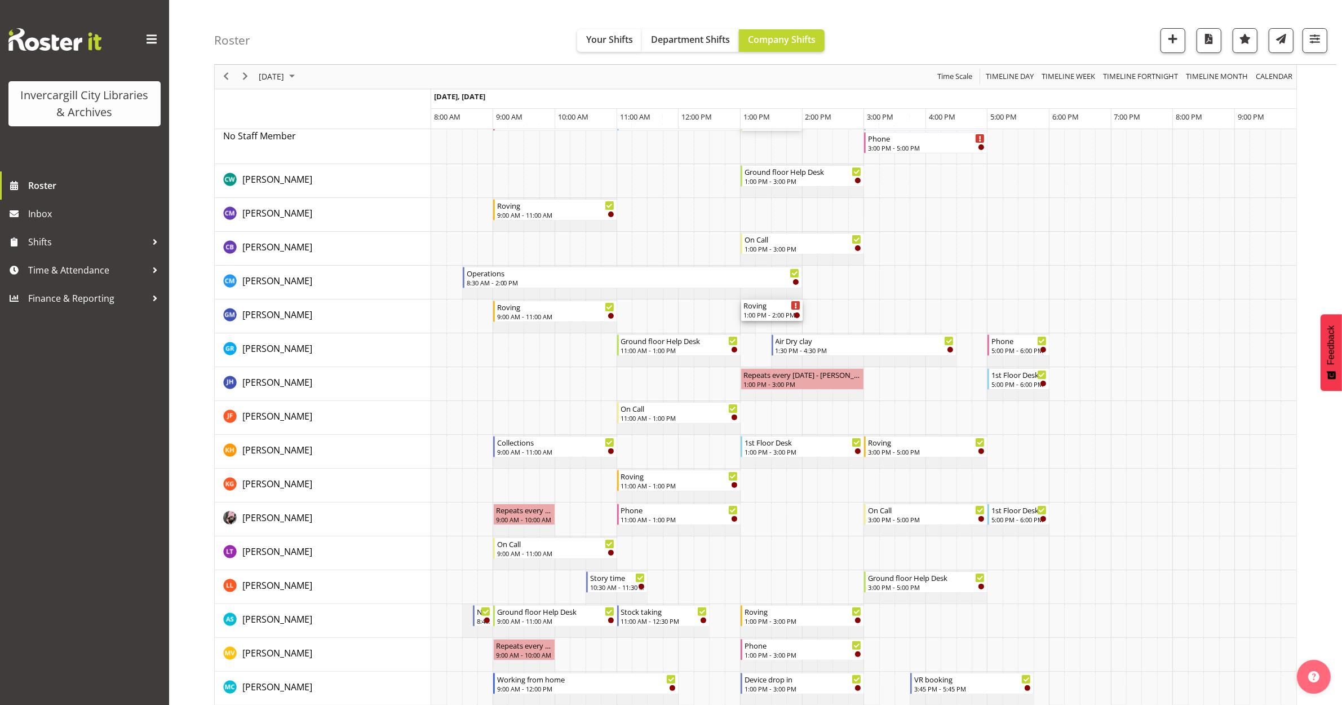
drag, startPoint x: 764, startPoint y: 187, endPoint x: 753, endPoint y: 328, distance: 142.0
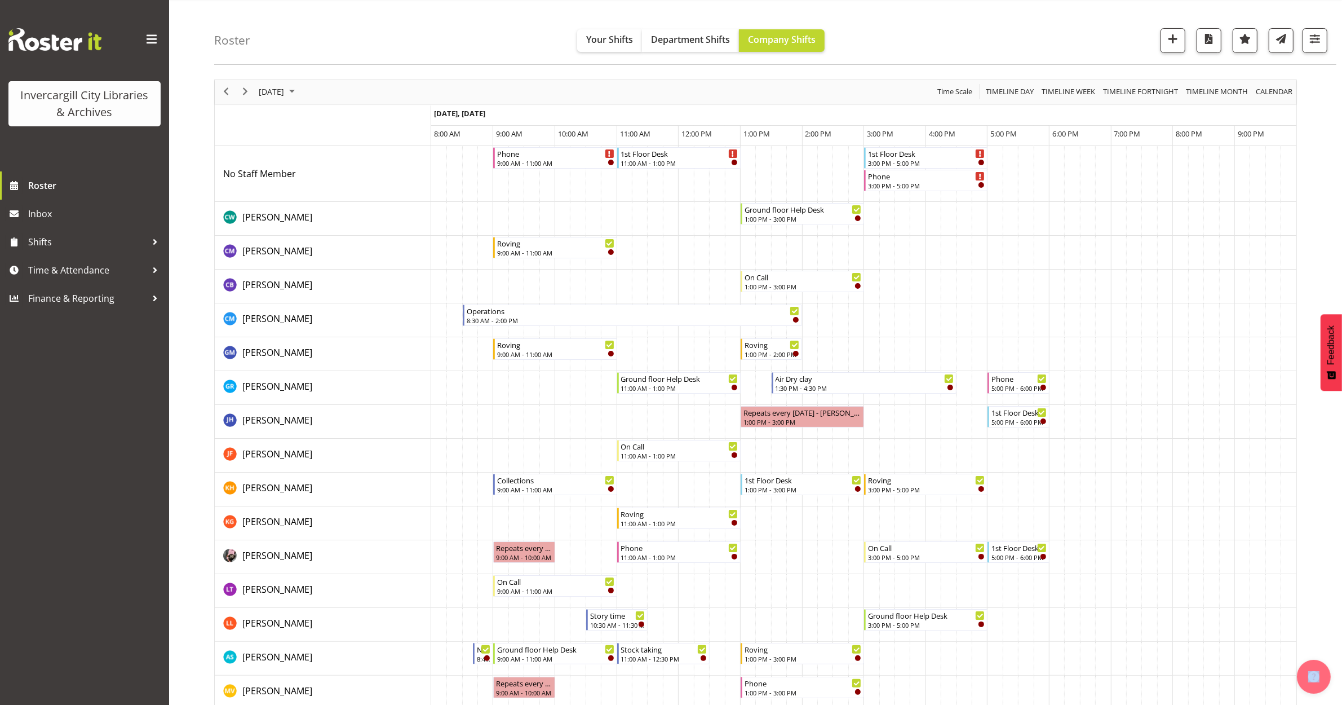
scroll to position [0, 0]
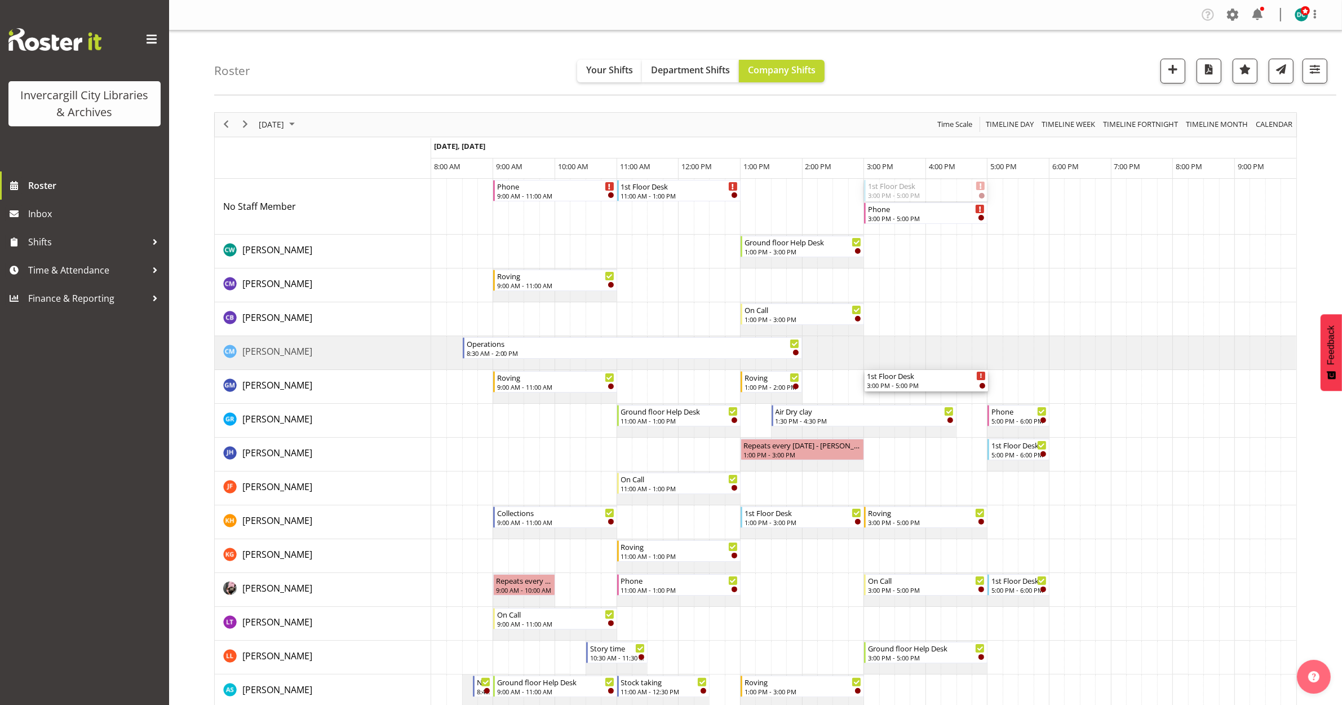
drag, startPoint x: 925, startPoint y: 254, endPoint x: 902, endPoint y: 376, distance: 123.8
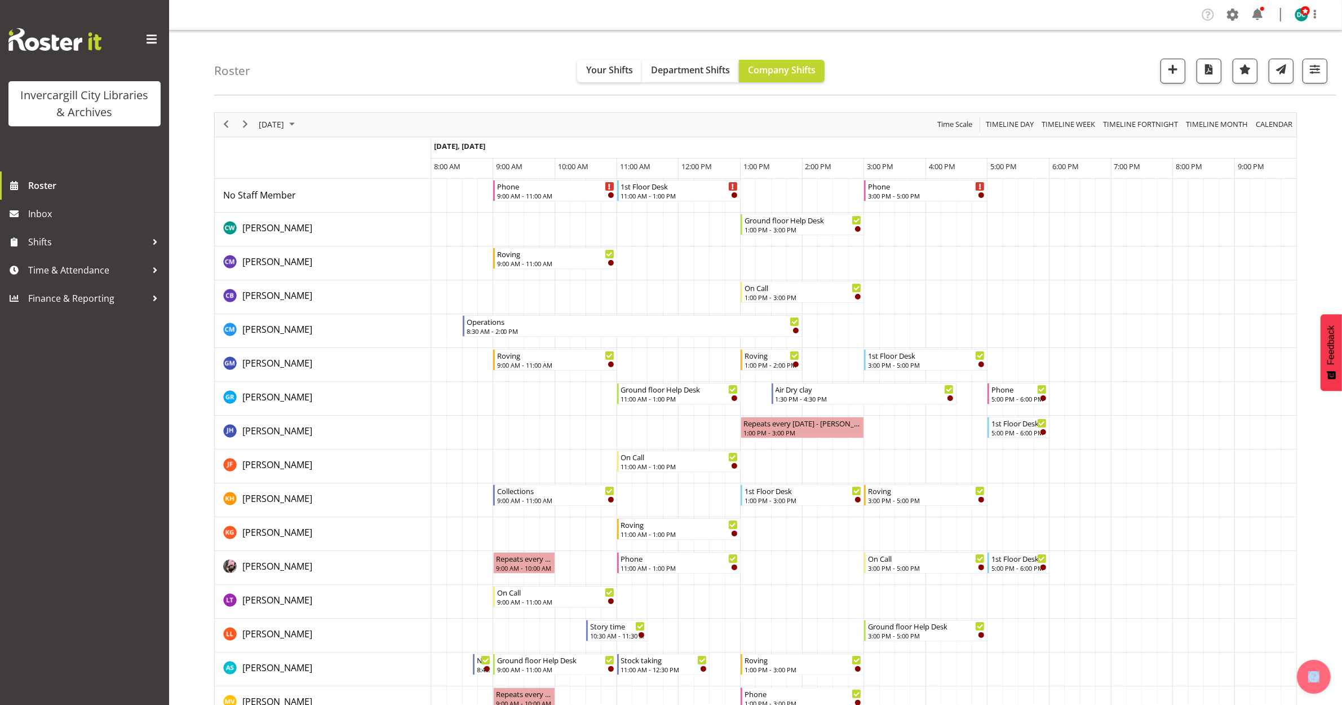
click at [642, 362] on td "Timeline Day of October 1, 2025" at bounding box center [639, 365] width 15 height 34
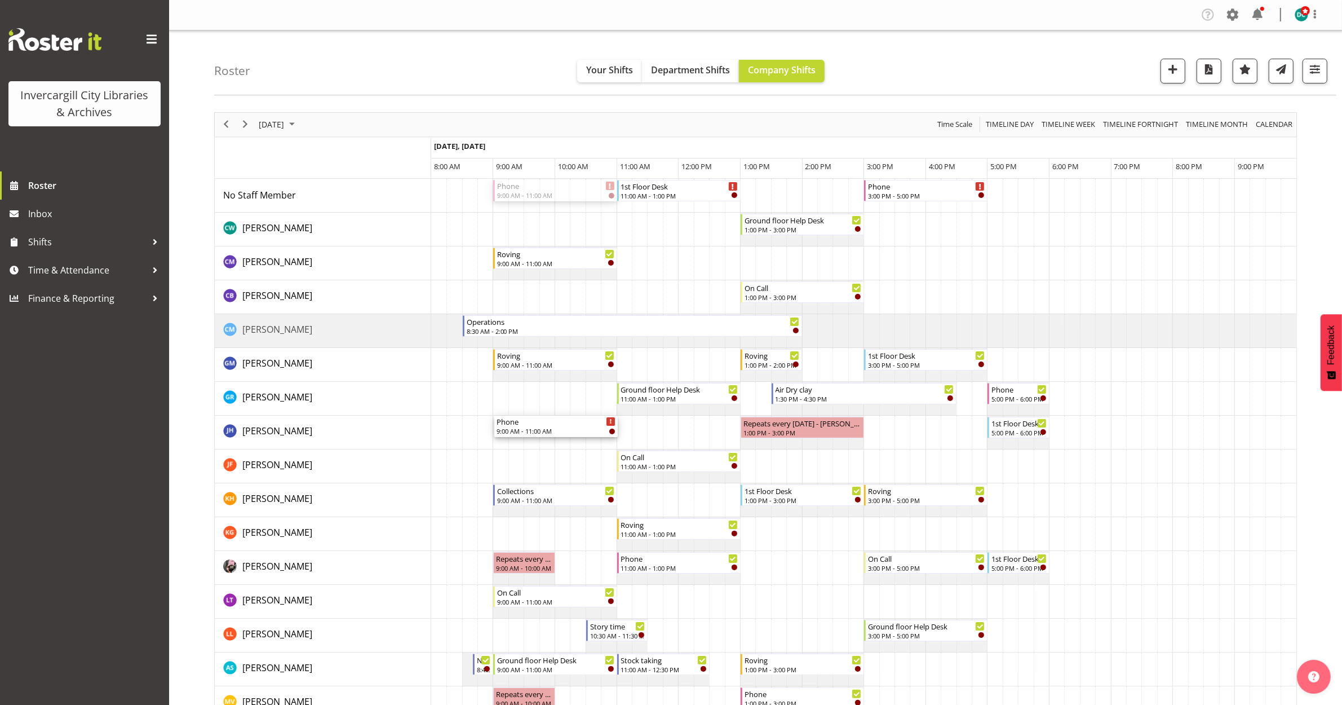
drag, startPoint x: 554, startPoint y: 191, endPoint x: 515, endPoint y: 446, distance: 259.0
drag, startPoint x: 940, startPoint y: 246, endPoint x: 934, endPoint y: 269, distance: 24.5
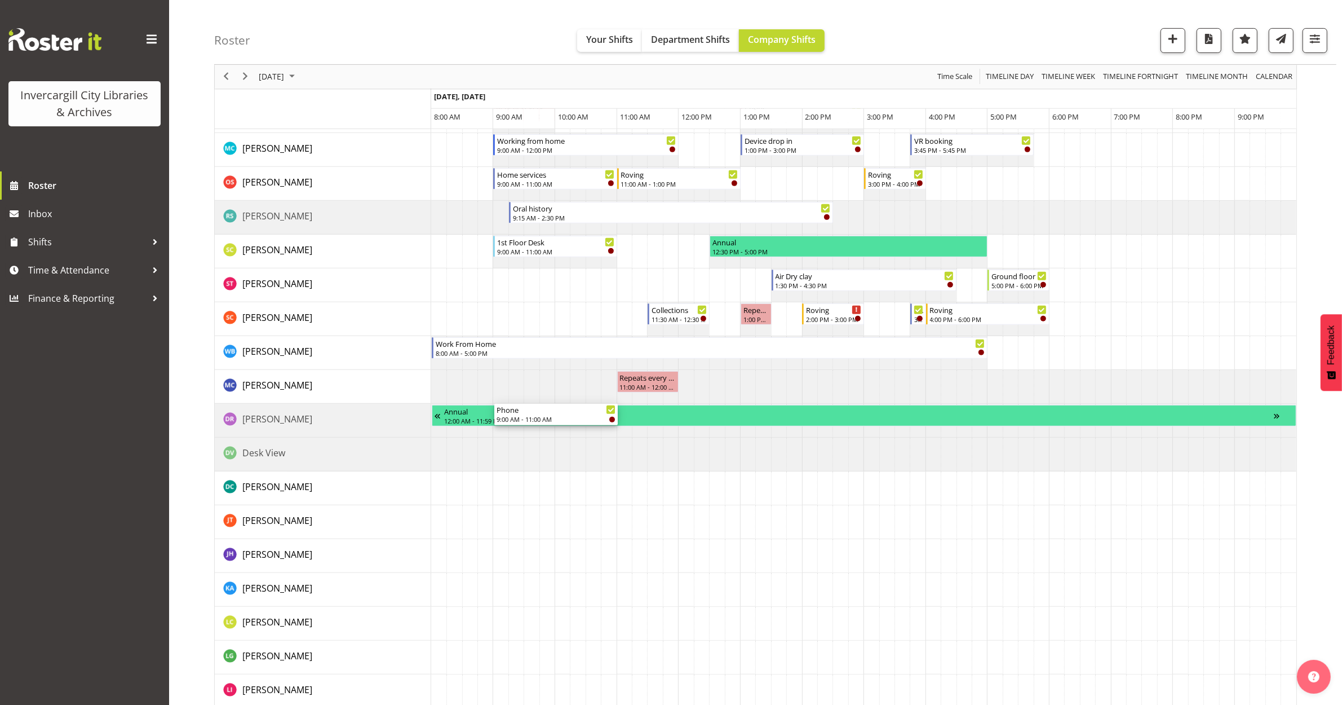
scroll to position [634, 0]
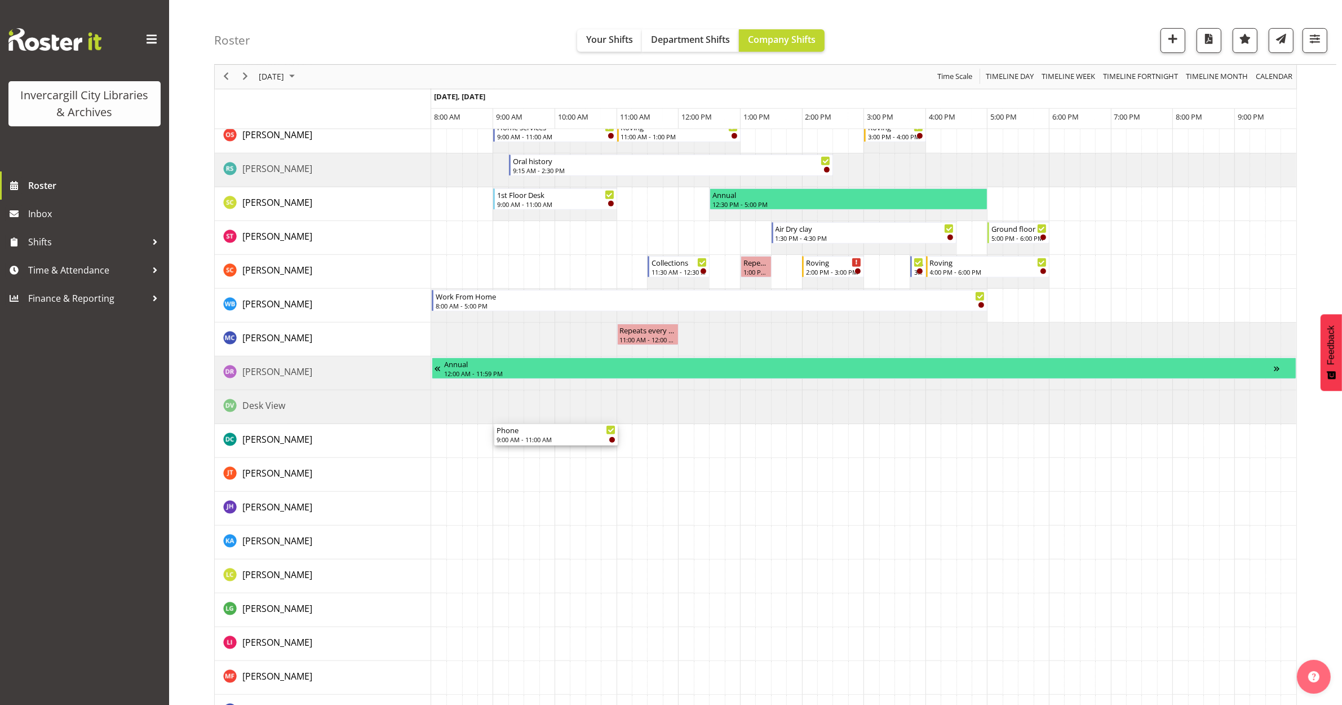
drag, startPoint x: 524, startPoint y: 426, endPoint x: 494, endPoint y: 446, distance: 36.1
click at [494, 446] on div "1st Floor Desk 11:00 AM - 1:00 PM Ground floor Help Desk 1:00 PM - 3:00 PM Rovi…" at bounding box center [863, 220] width 865 height 1353
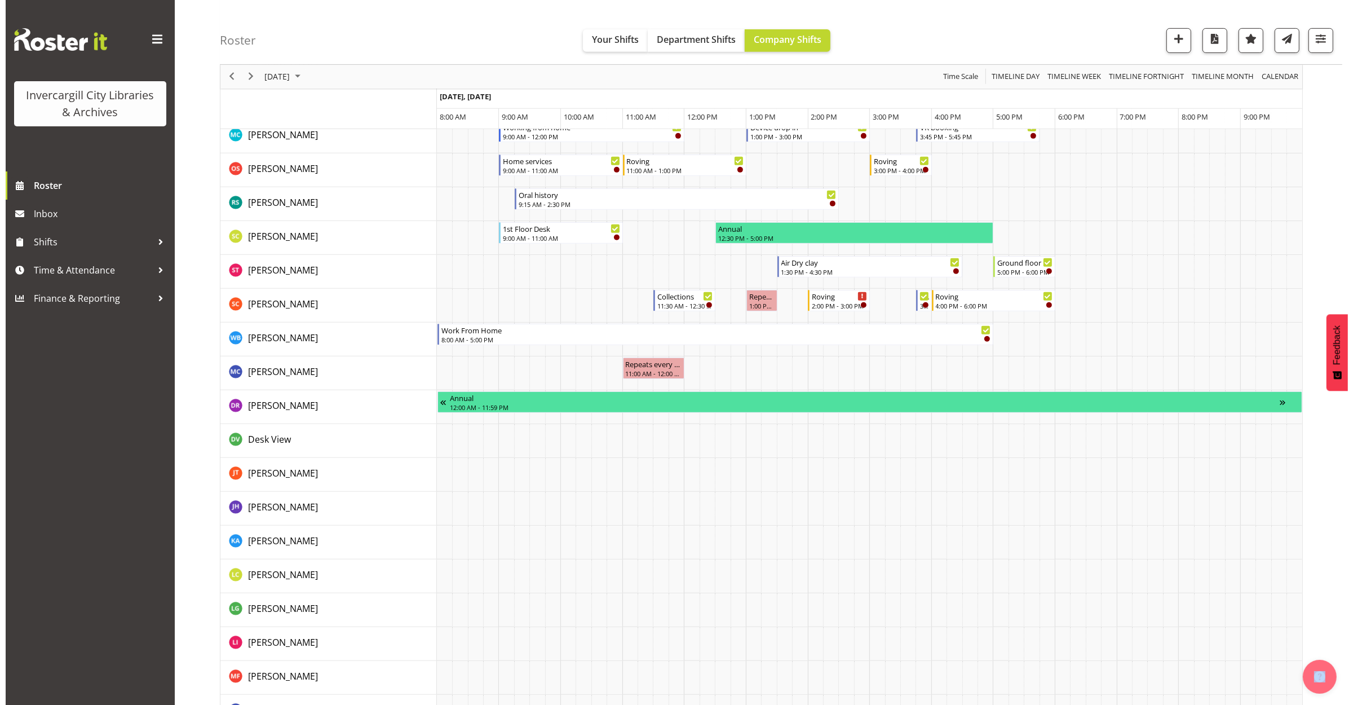
scroll to position [0, 0]
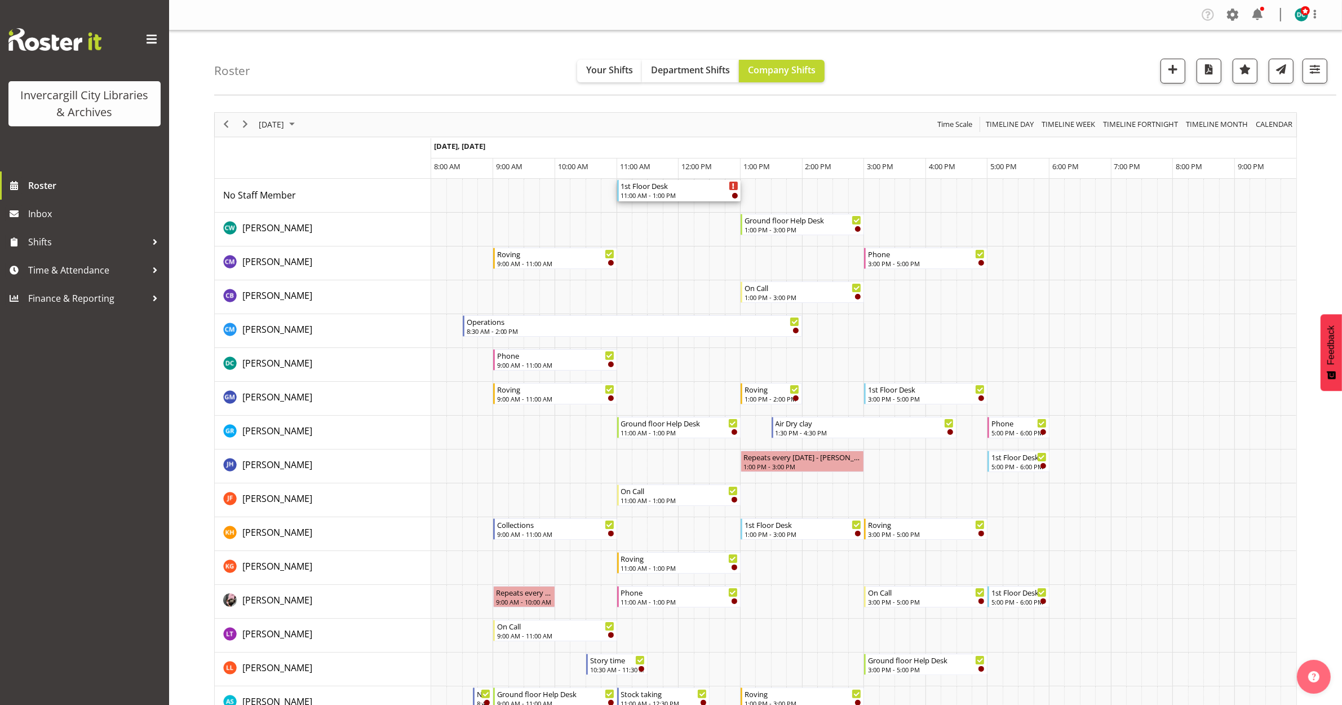
click at [666, 190] on div "1st Floor Desk" at bounding box center [679, 185] width 117 height 11
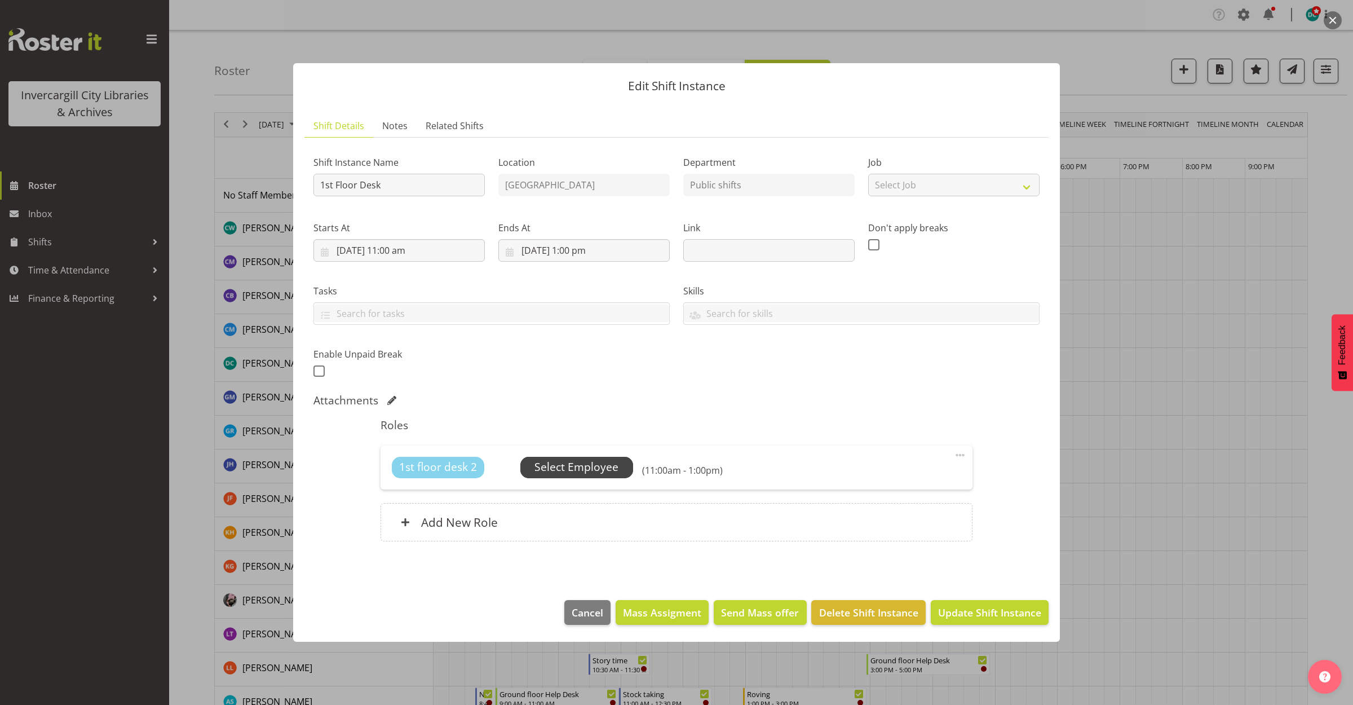
click at [598, 461] on span "Select Employee" at bounding box center [576, 467] width 84 height 16
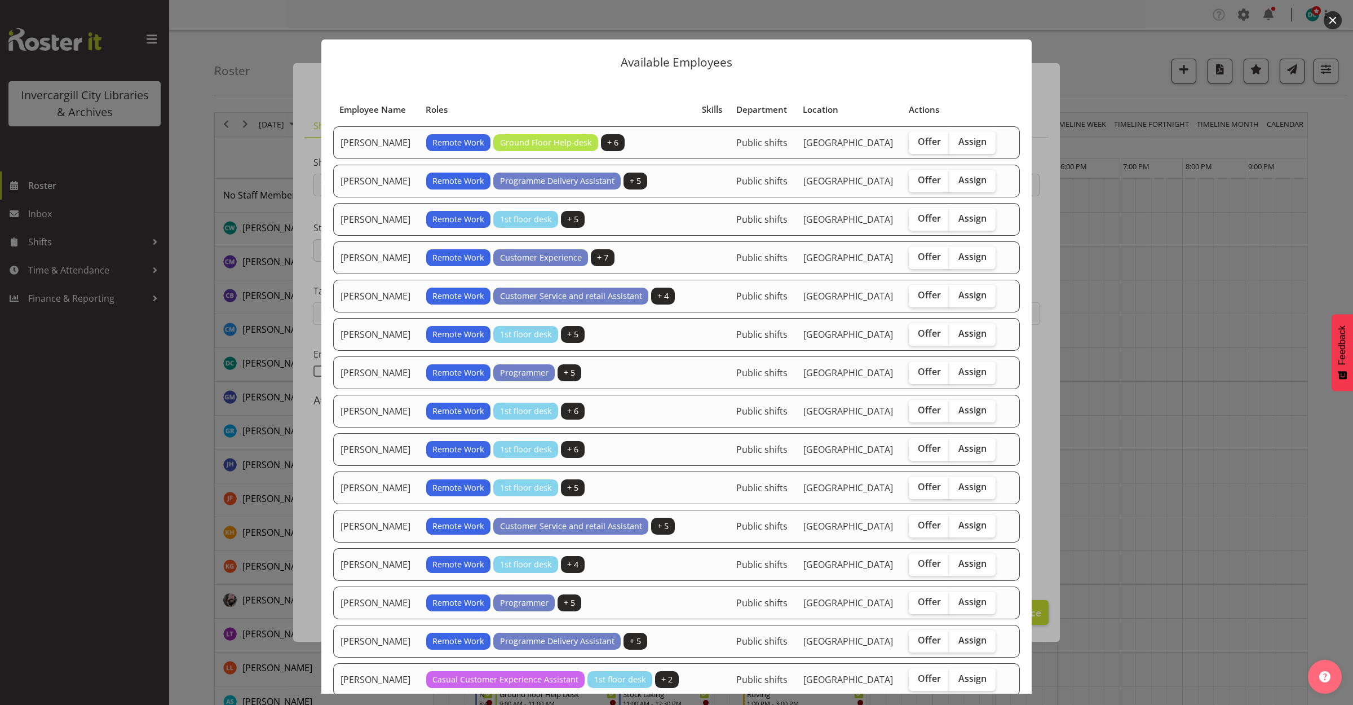
click at [1336, 12] on button "button" at bounding box center [1333, 20] width 18 height 18
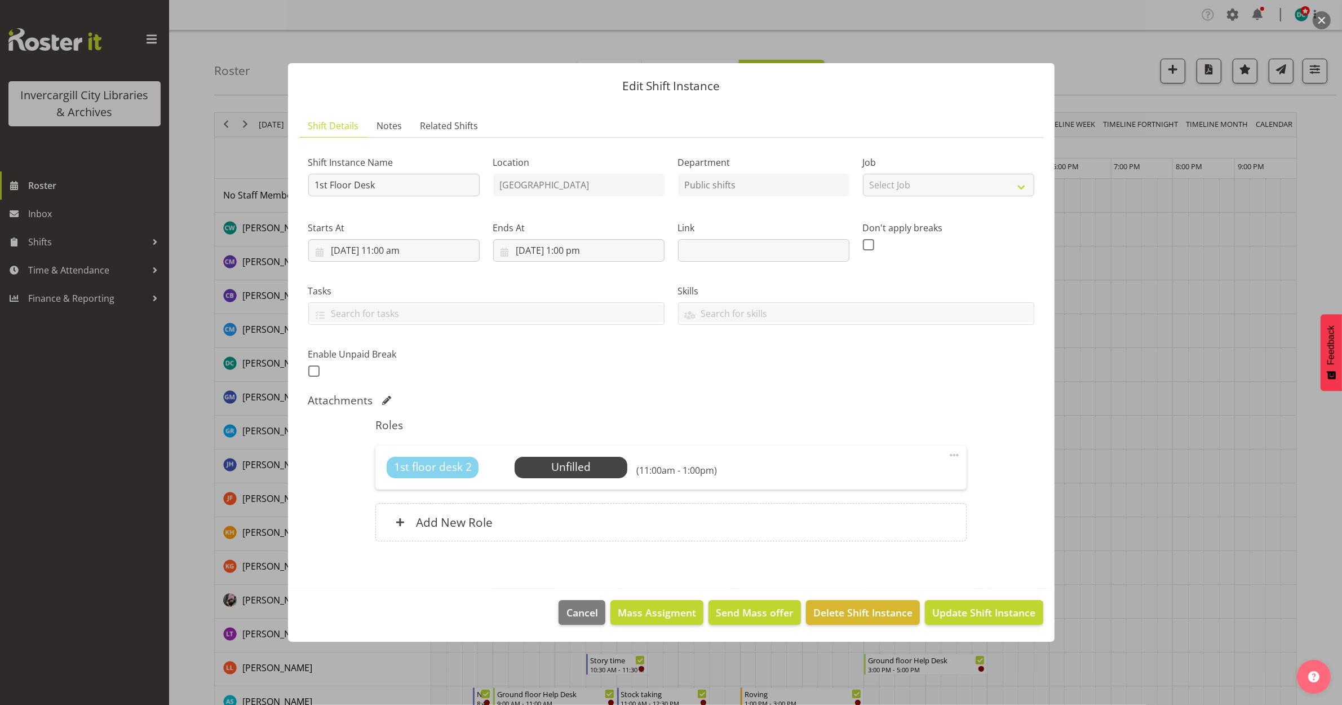
click at [957, 454] on span at bounding box center [955, 455] width 14 height 14
click at [874, 481] on link "Edit" at bounding box center [907, 480] width 108 height 20
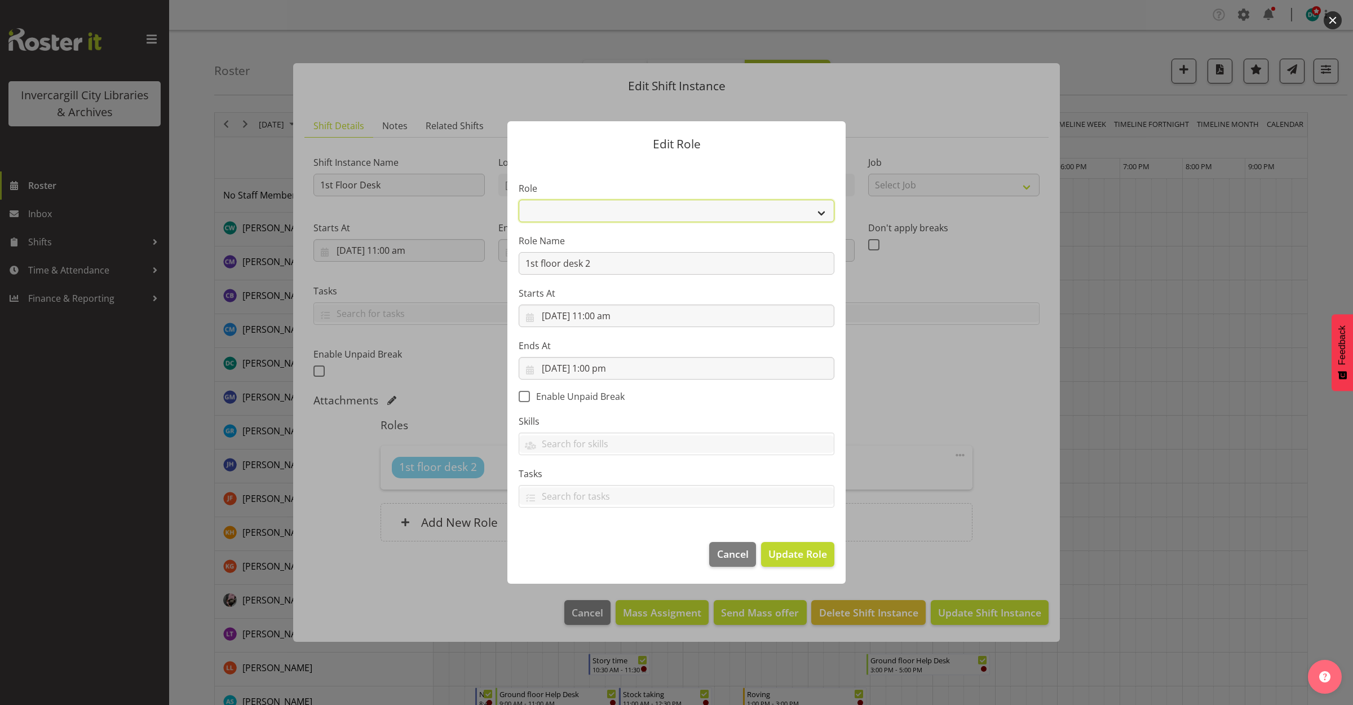
click at [581, 211] on select "1st floor desk AQ operator Business Support Team member Casual Customer Experie…" at bounding box center [677, 211] width 316 height 23
select select "1515"
click at [519, 200] on select "1st floor desk AQ operator Business Support Team member Casual Customer Experie…" at bounding box center [677, 211] width 316 height 23
click at [784, 554] on span "Update Role" at bounding box center [797, 553] width 59 height 15
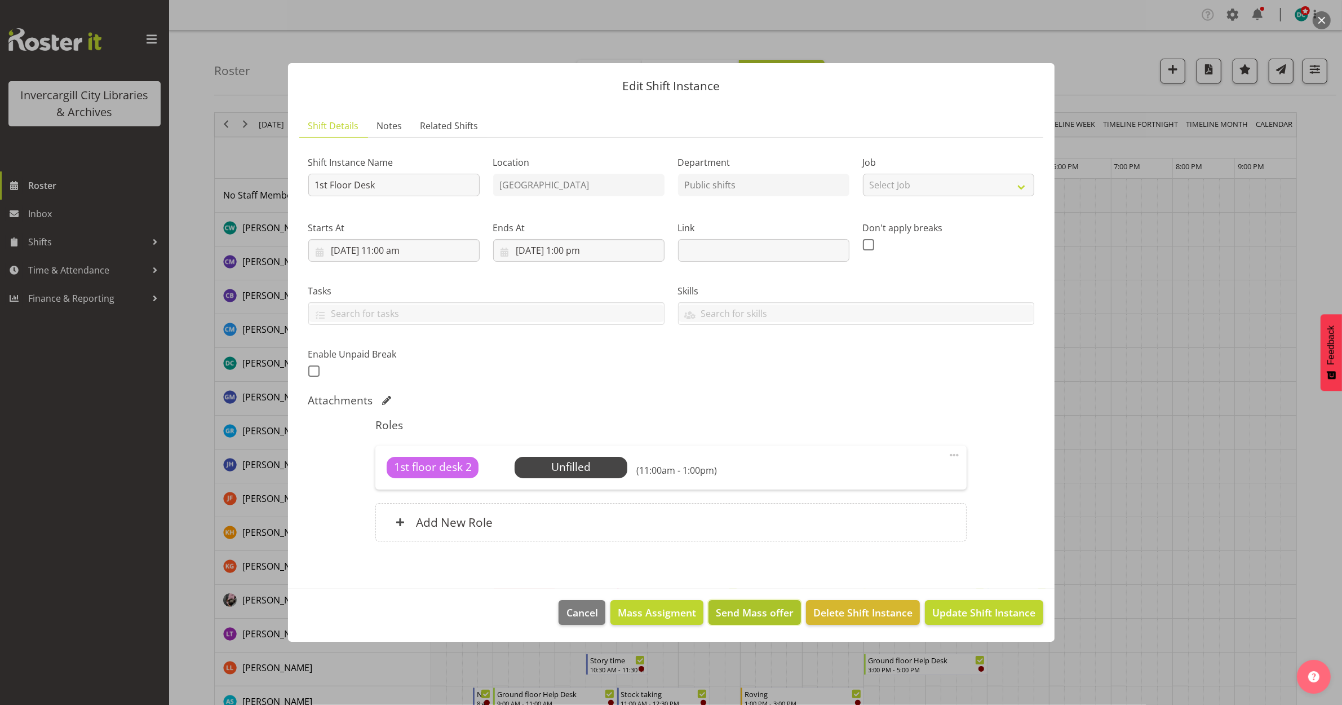
click at [753, 620] on button "Send Mass offer" at bounding box center [755, 612] width 92 height 25
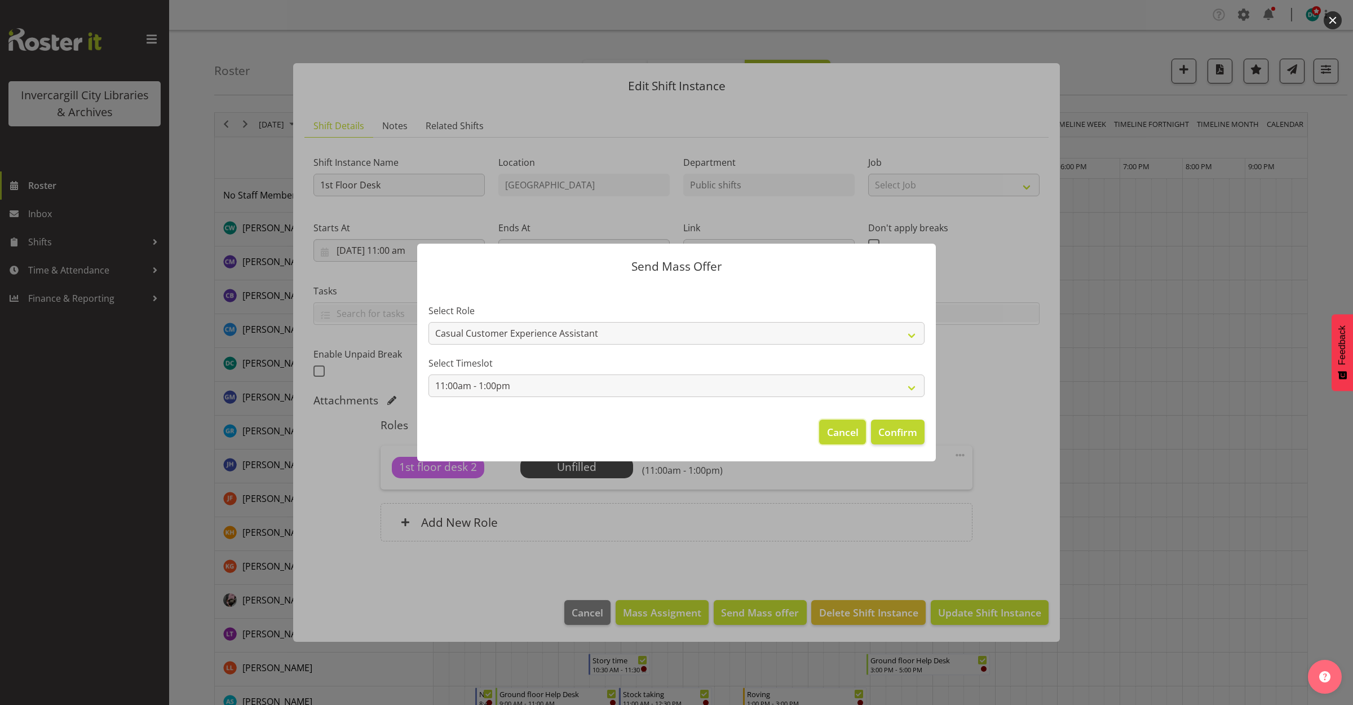
click at [840, 434] on span "Cancel" at bounding box center [843, 432] width 32 height 15
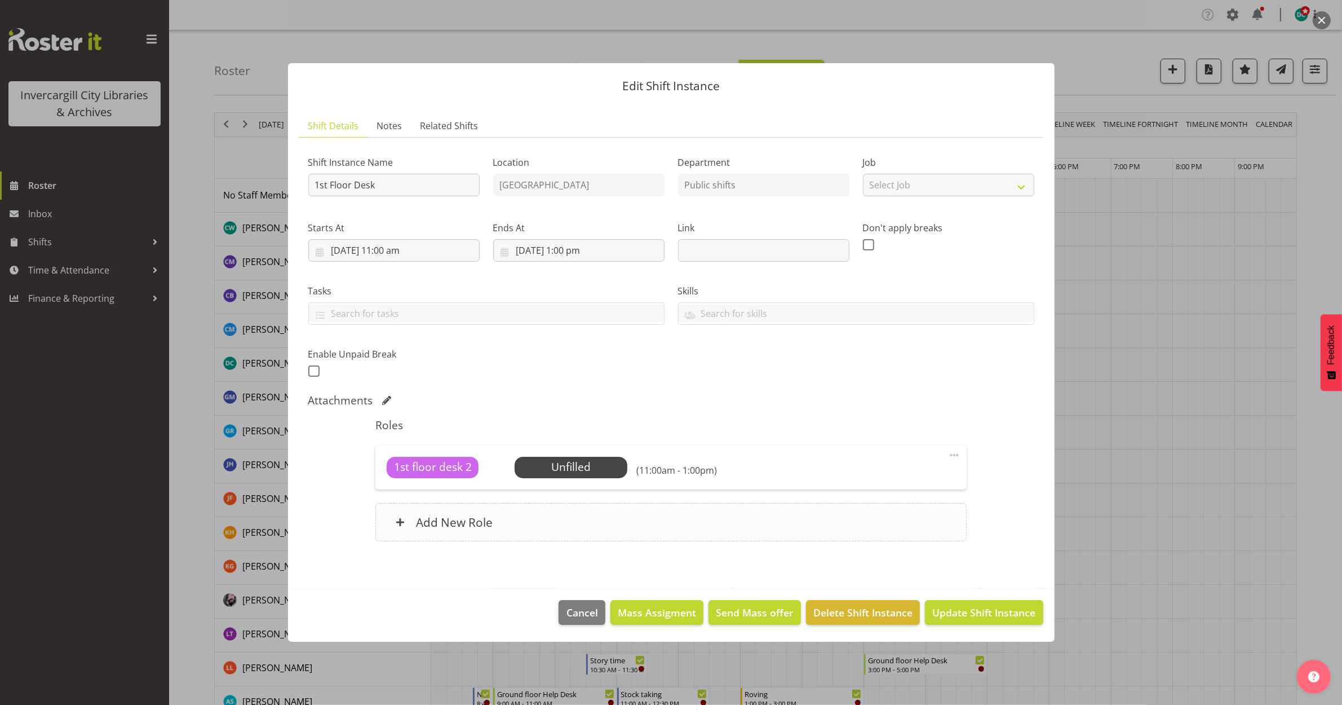
click at [568, 508] on div "Add New Role" at bounding box center [670, 522] width 591 height 38
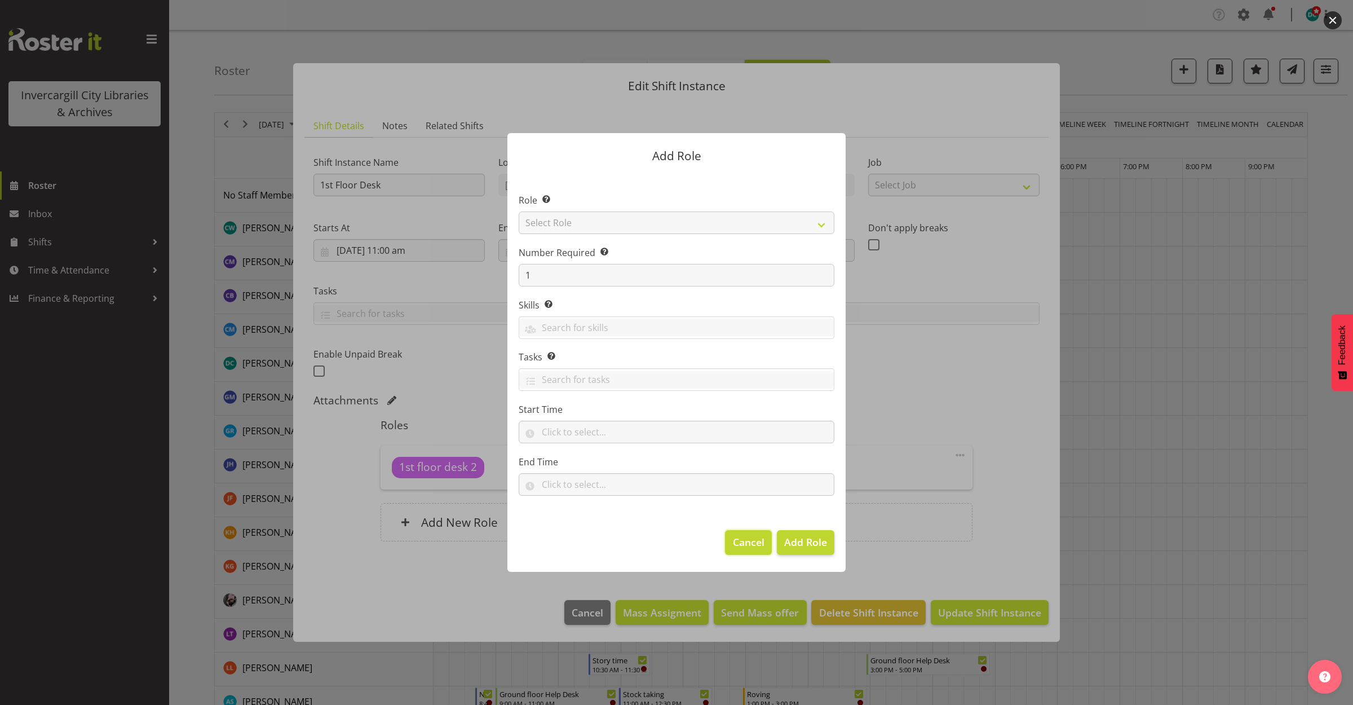
click at [743, 542] on span "Cancel" at bounding box center [749, 541] width 32 height 15
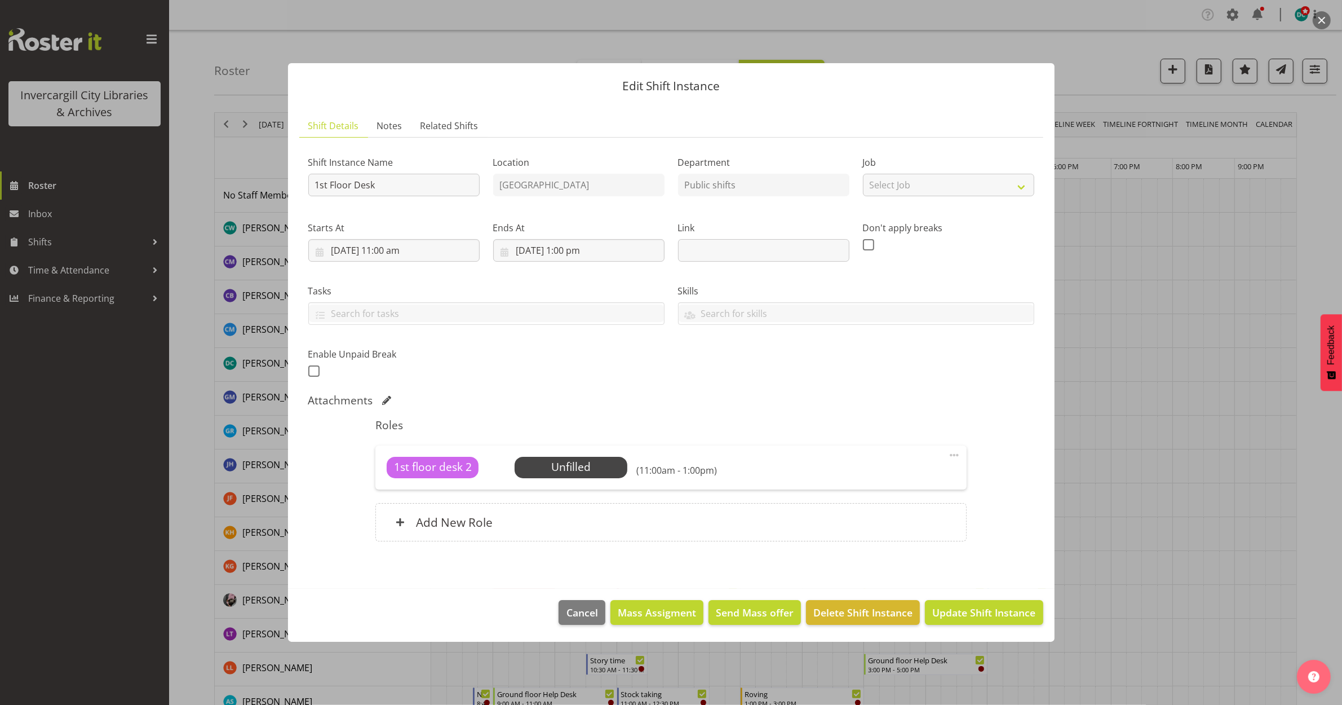
click at [959, 454] on span at bounding box center [955, 455] width 14 height 14
click at [912, 478] on link "Edit" at bounding box center [907, 480] width 108 height 20
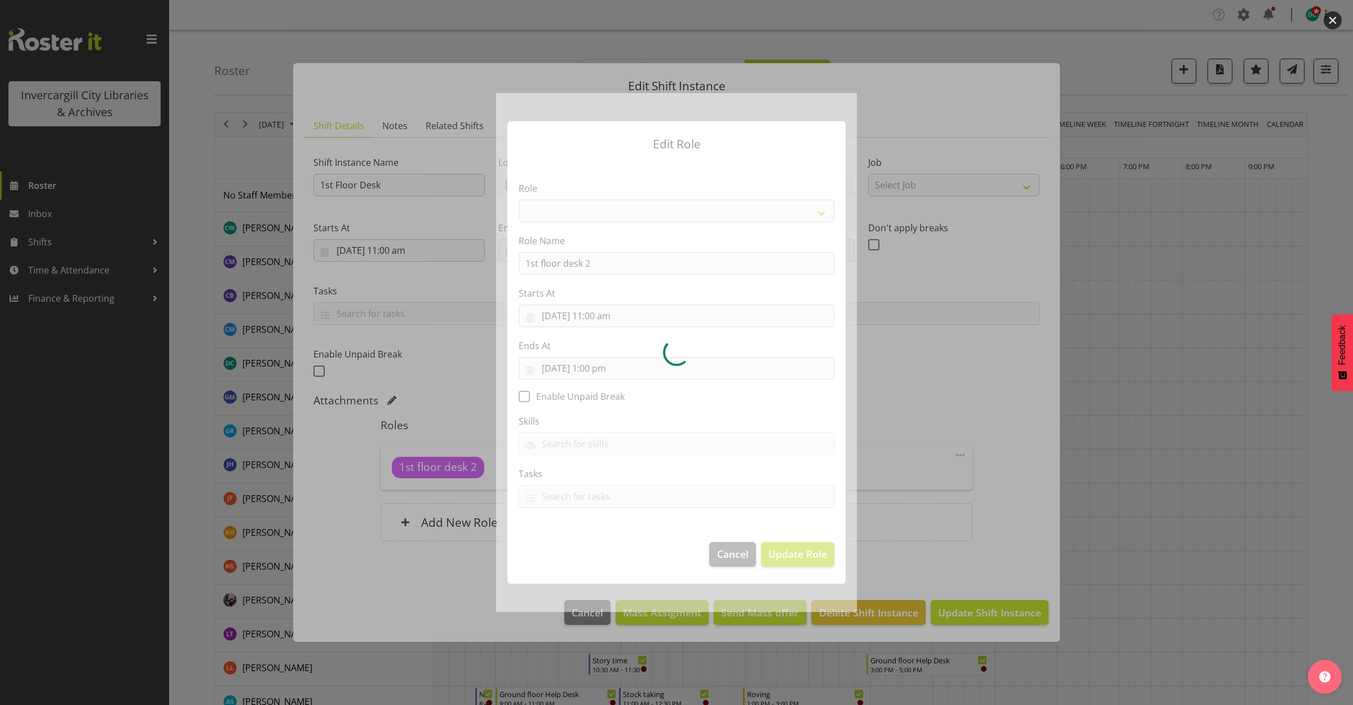
select select "1515"
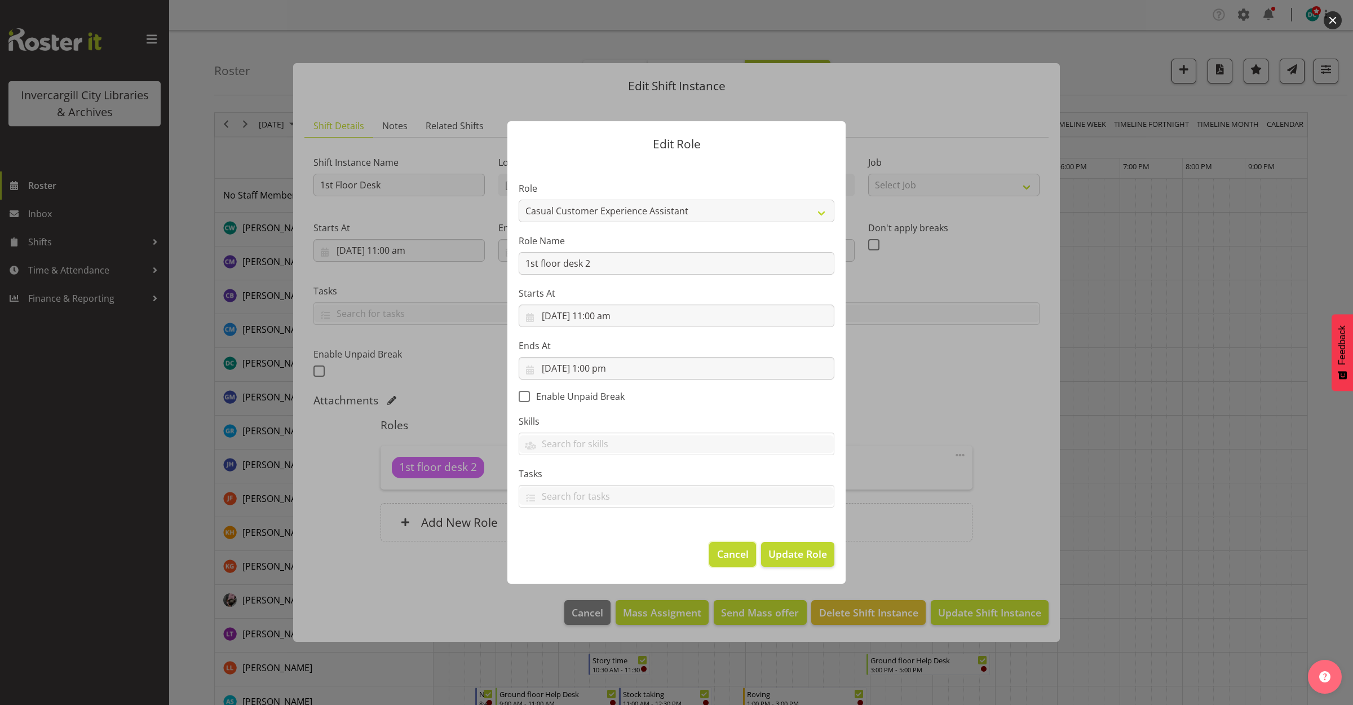
click at [733, 553] on span "Cancel" at bounding box center [733, 553] width 32 height 15
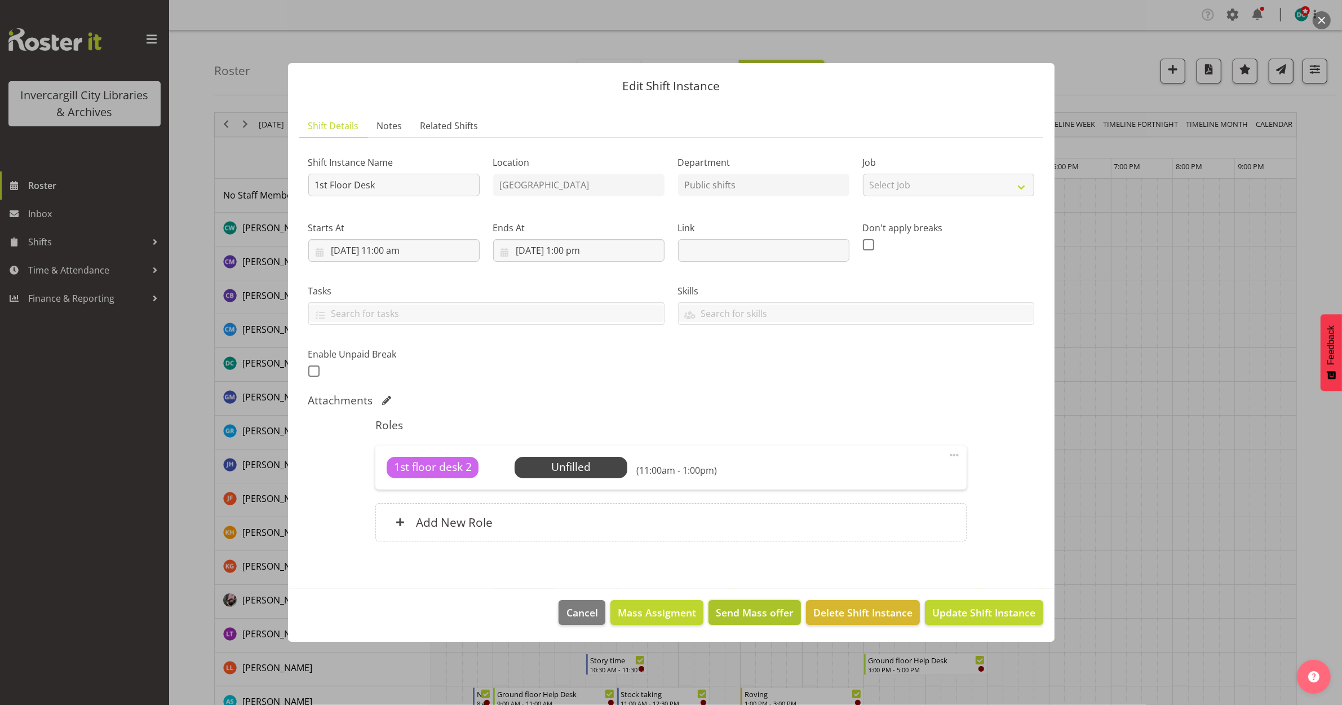
click at [754, 613] on span "Send Mass offer" at bounding box center [755, 612] width 78 height 15
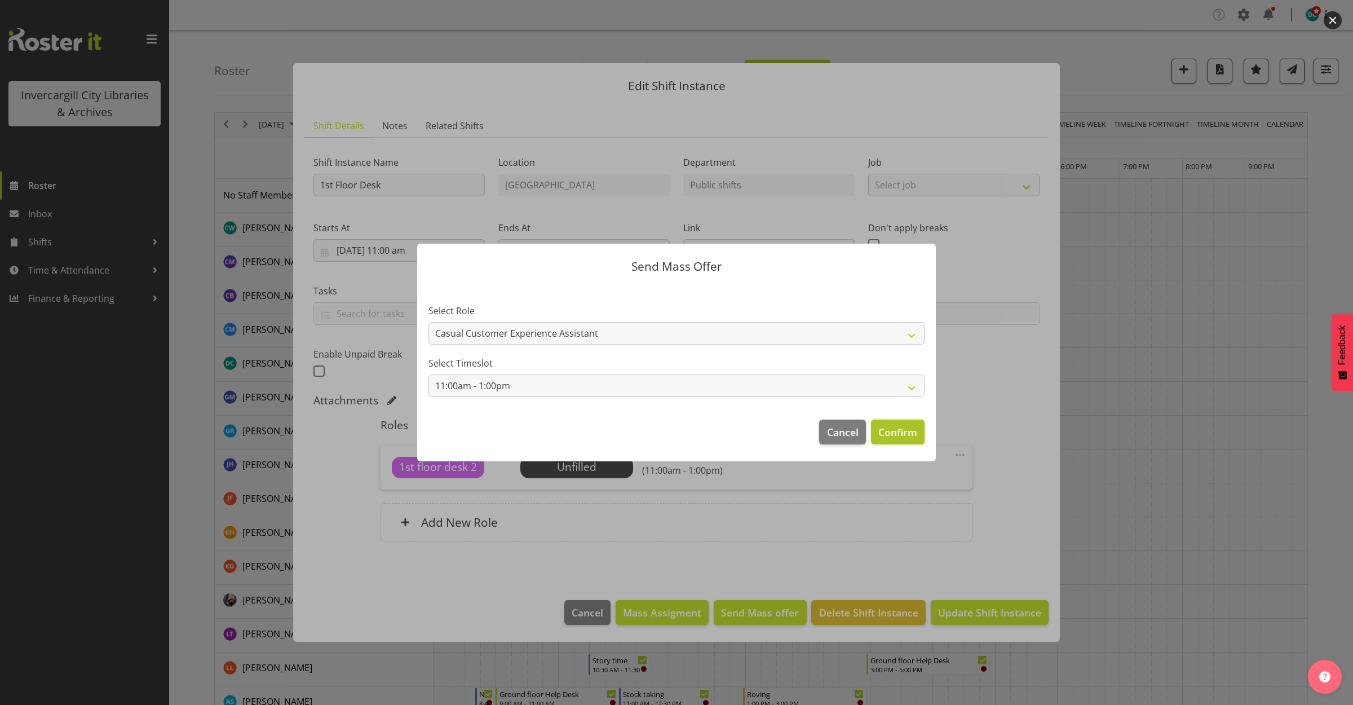
click at [888, 426] on span "Confirm" at bounding box center [897, 432] width 39 height 15
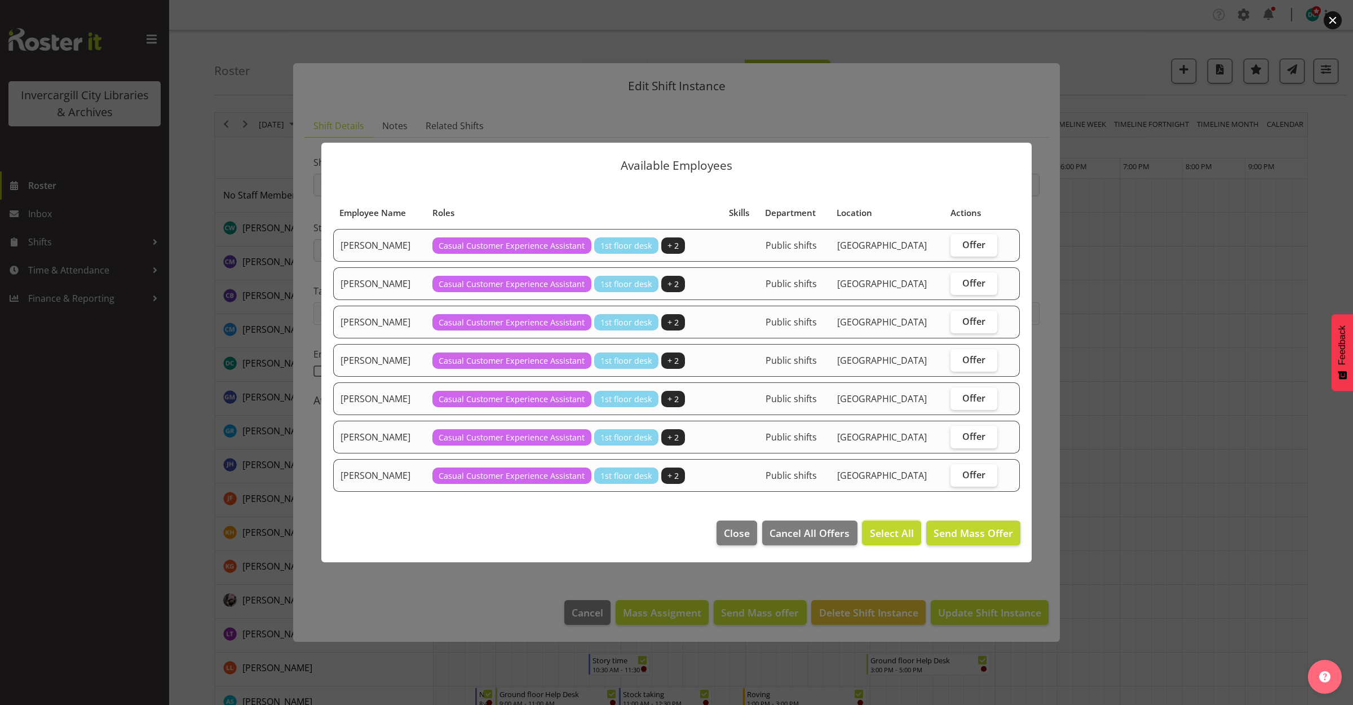
click at [890, 538] on span "Select All" at bounding box center [892, 532] width 44 height 15
checkbox input "true"
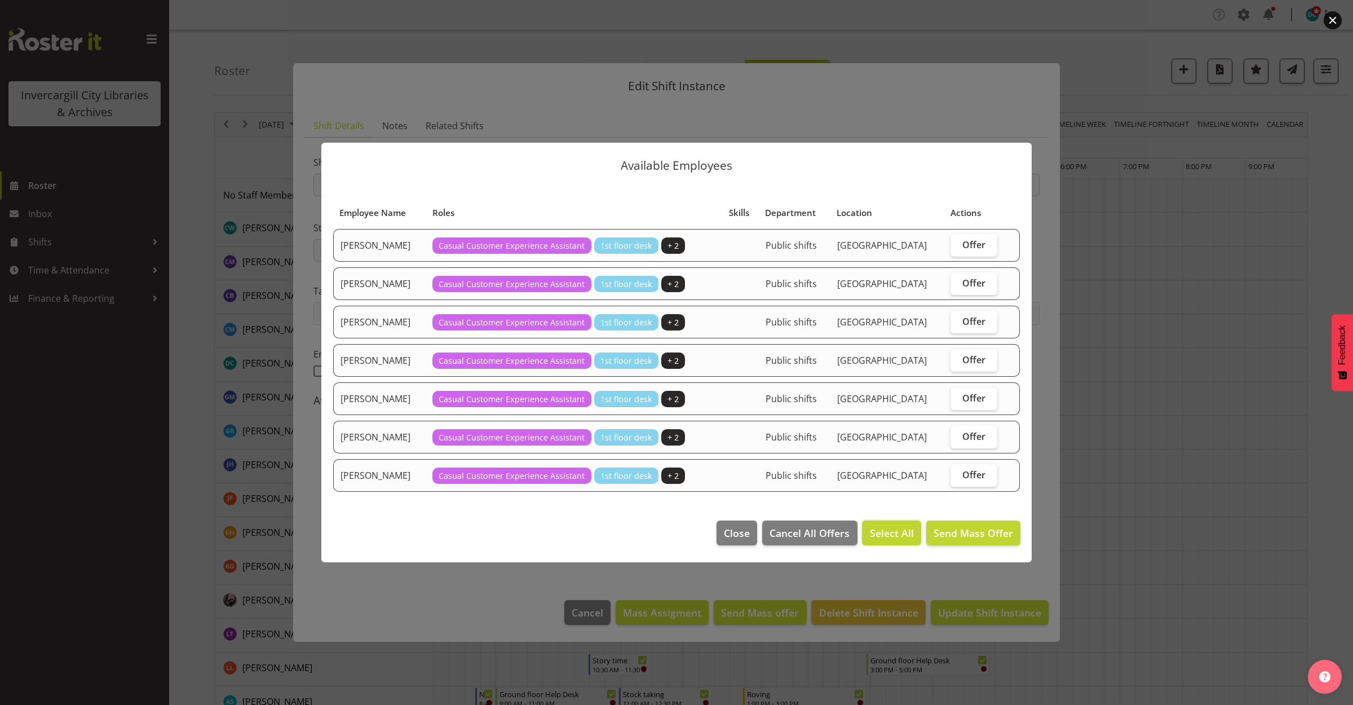
checkbox input "true"
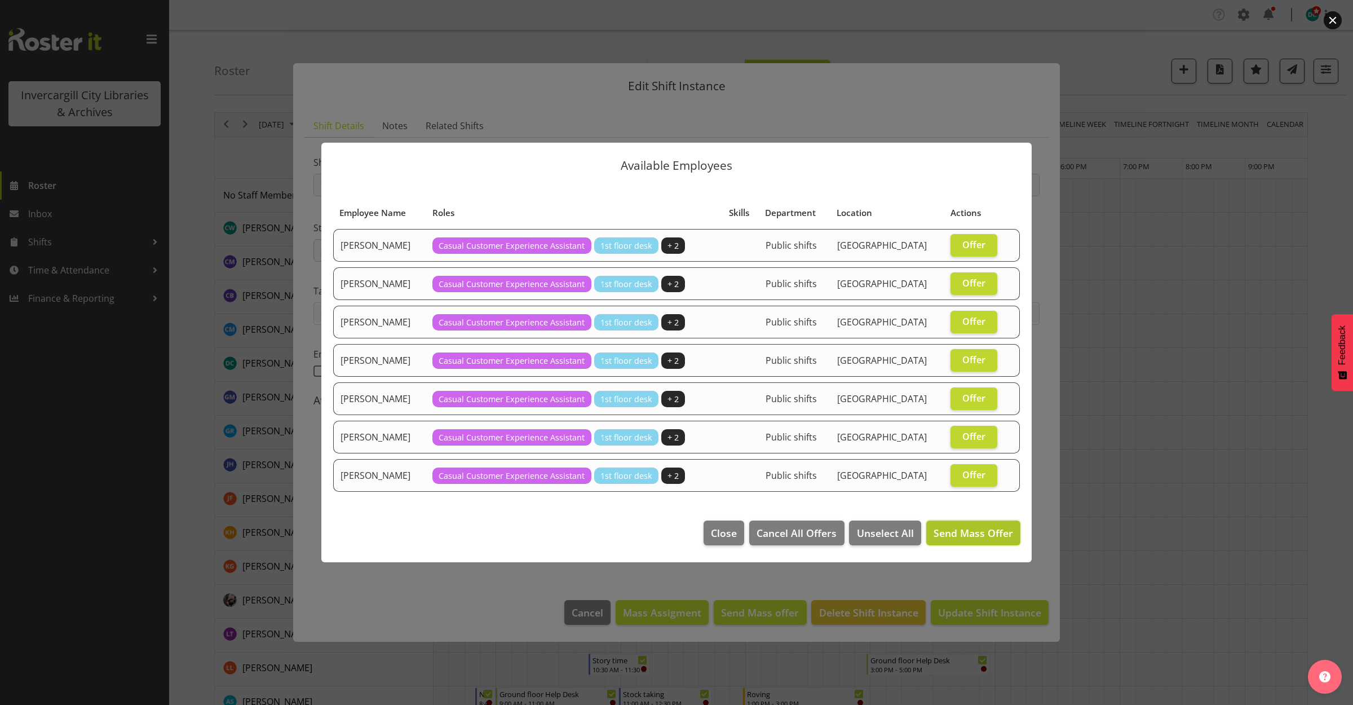
click at [963, 528] on span "Send Mass Offer" at bounding box center [973, 533] width 79 height 14
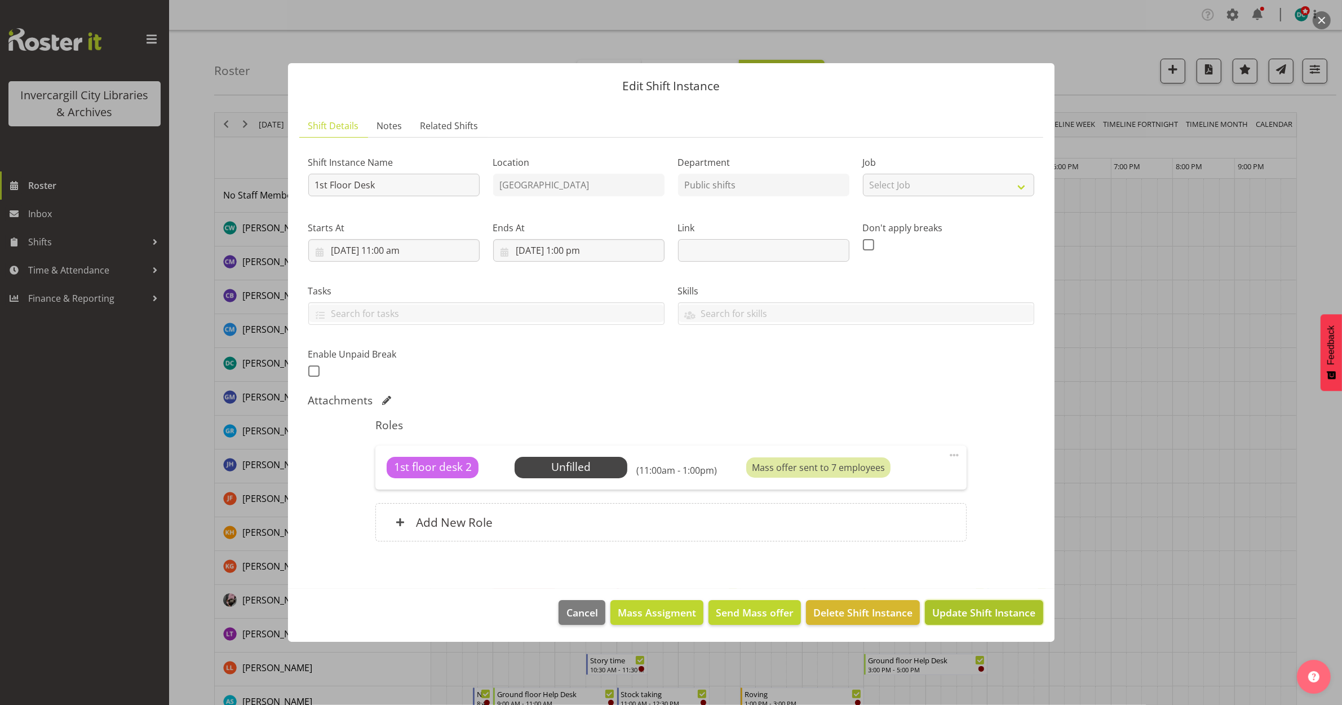
click at [988, 612] on span "Update Shift Instance" at bounding box center [983, 612] width 103 height 15
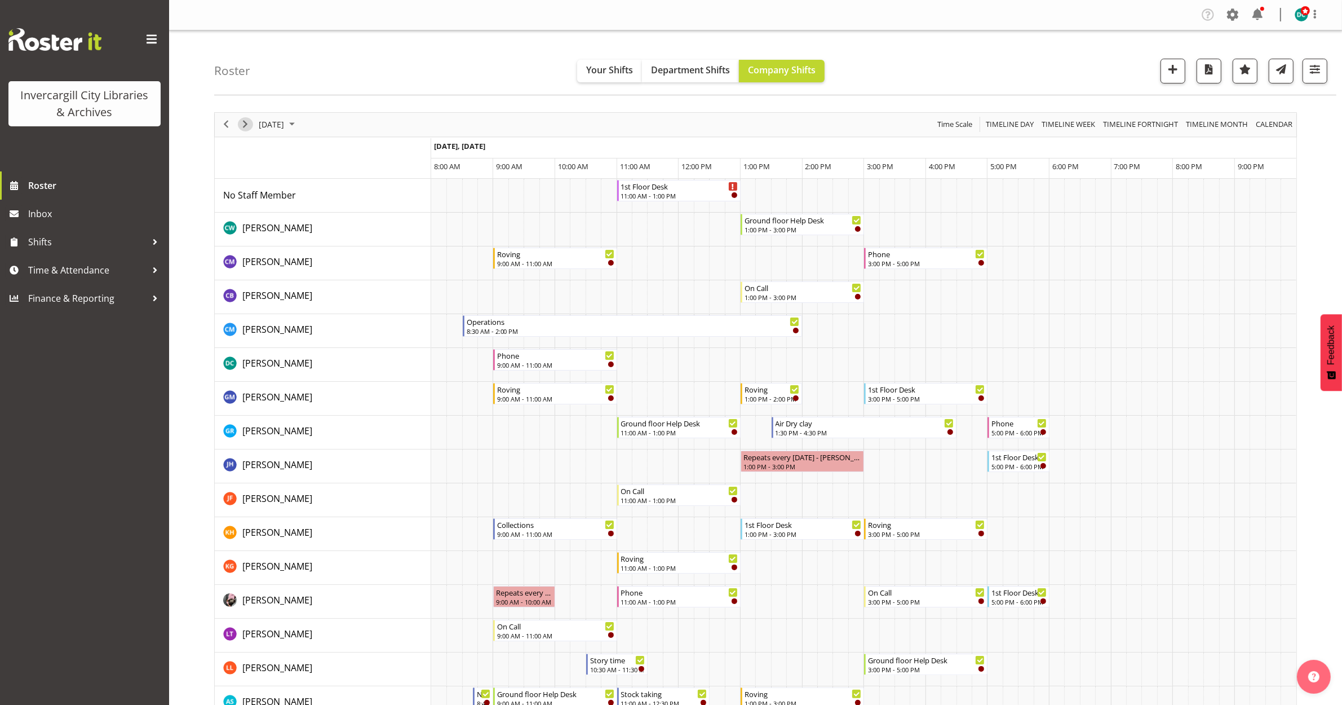
click at [249, 130] on span "Next" at bounding box center [245, 124] width 14 height 14
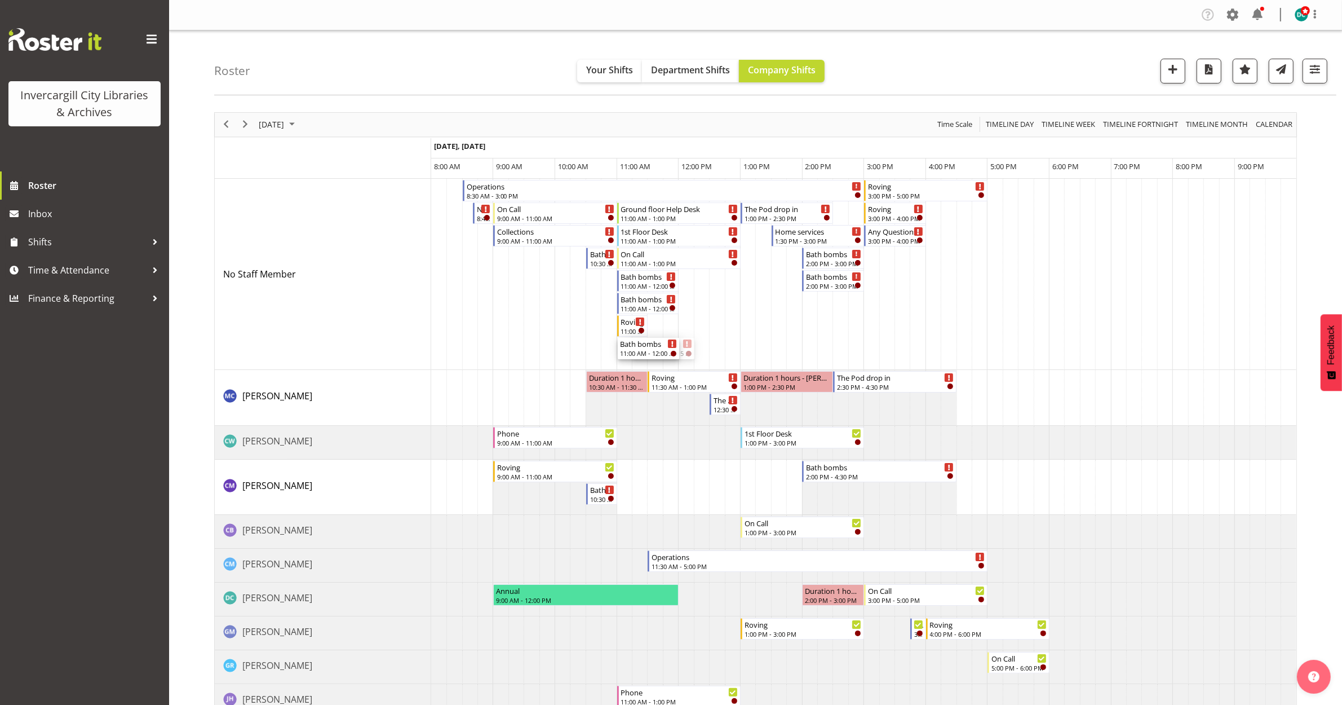
drag, startPoint x: 658, startPoint y: 351, endPoint x: 629, endPoint y: 356, distance: 29.7
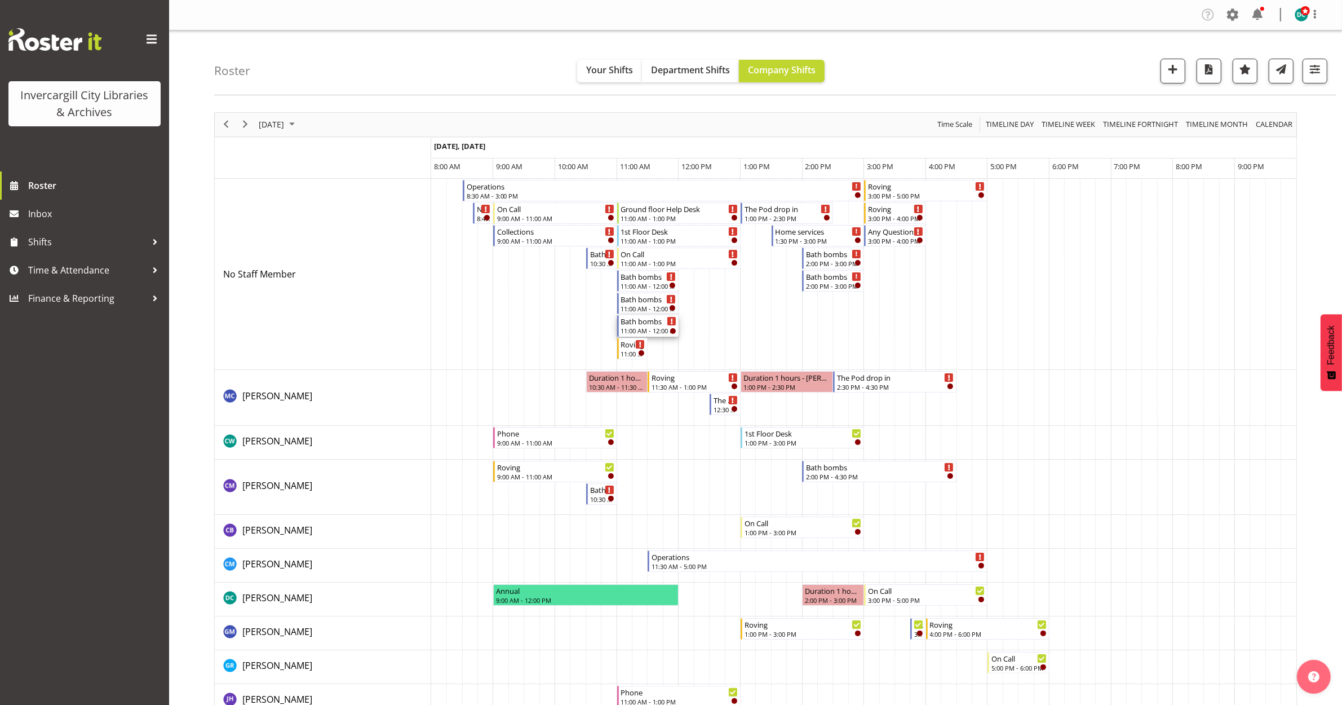
click at [642, 322] on div "Bath bombs" at bounding box center [649, 320] width 56 height 11
click at [0, 0] on div at bounding box center [0, 0] width 0 height 0
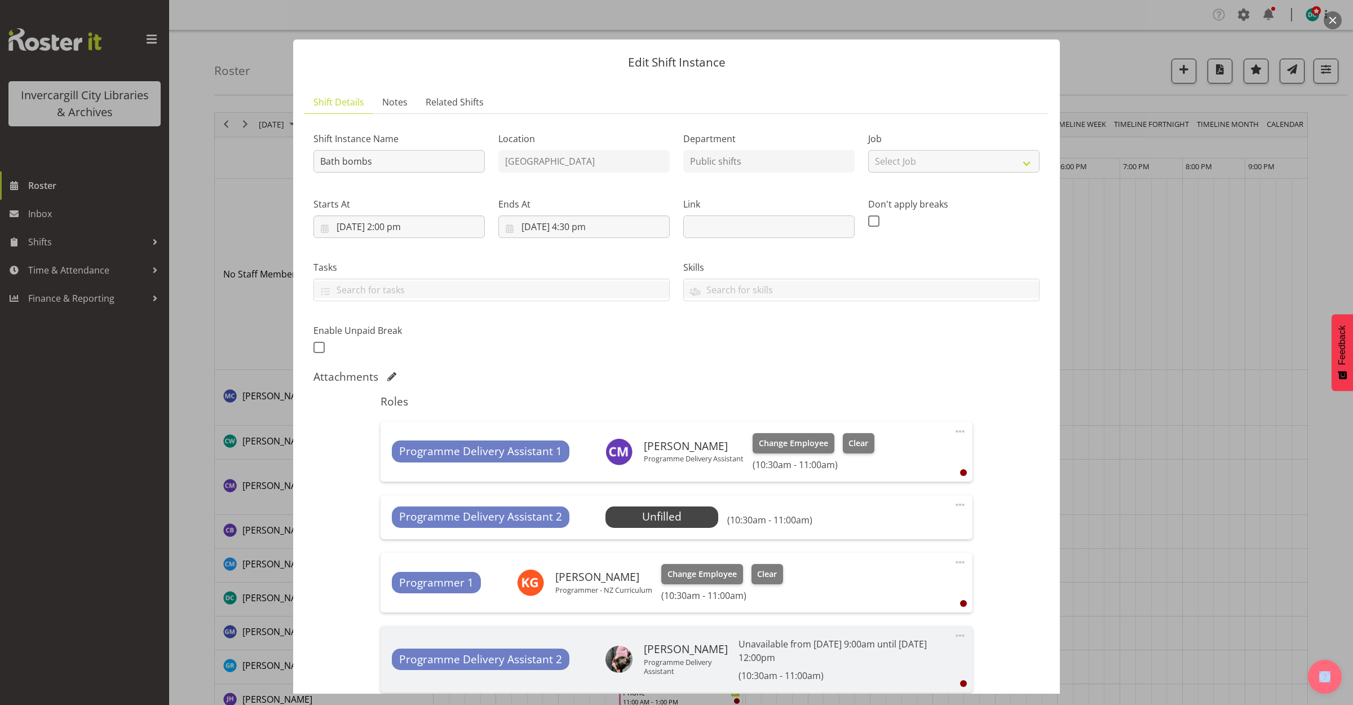
click at [1333, 23] on button "button" at bounding box center [1333, 20] width 18 height 18
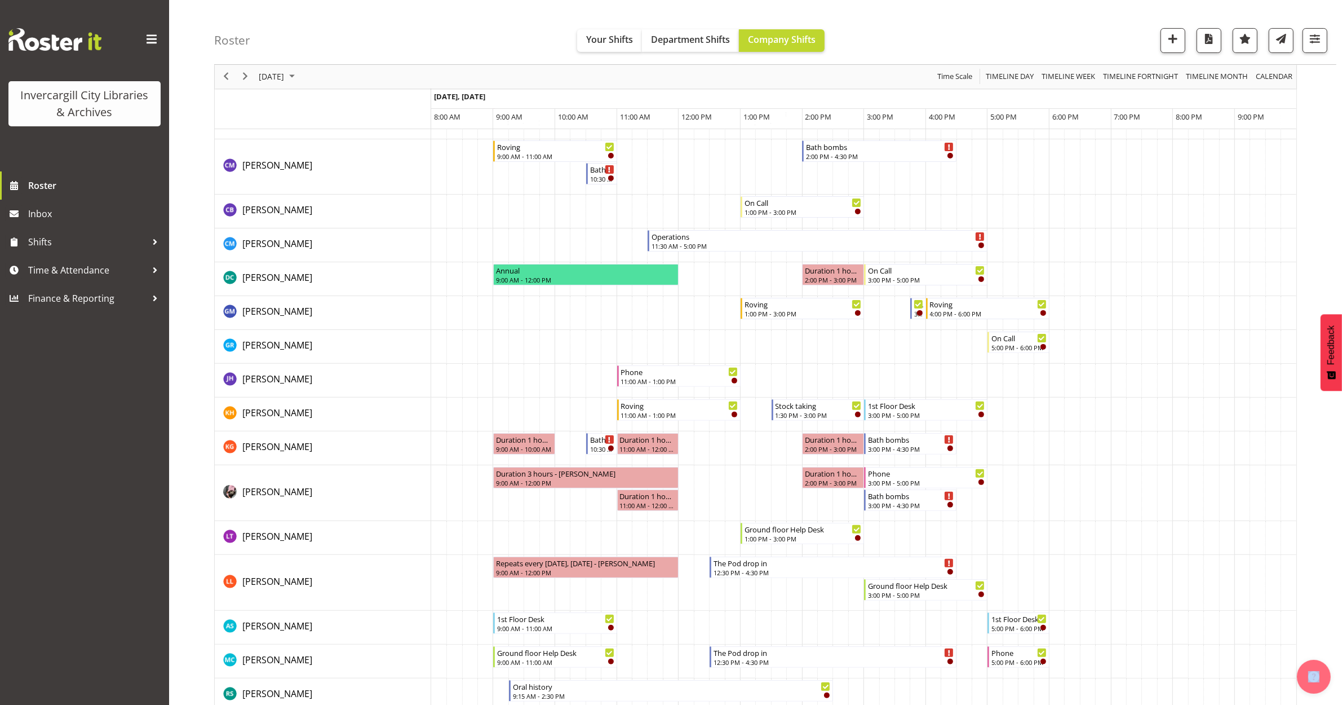
scroll to position [352, 0]
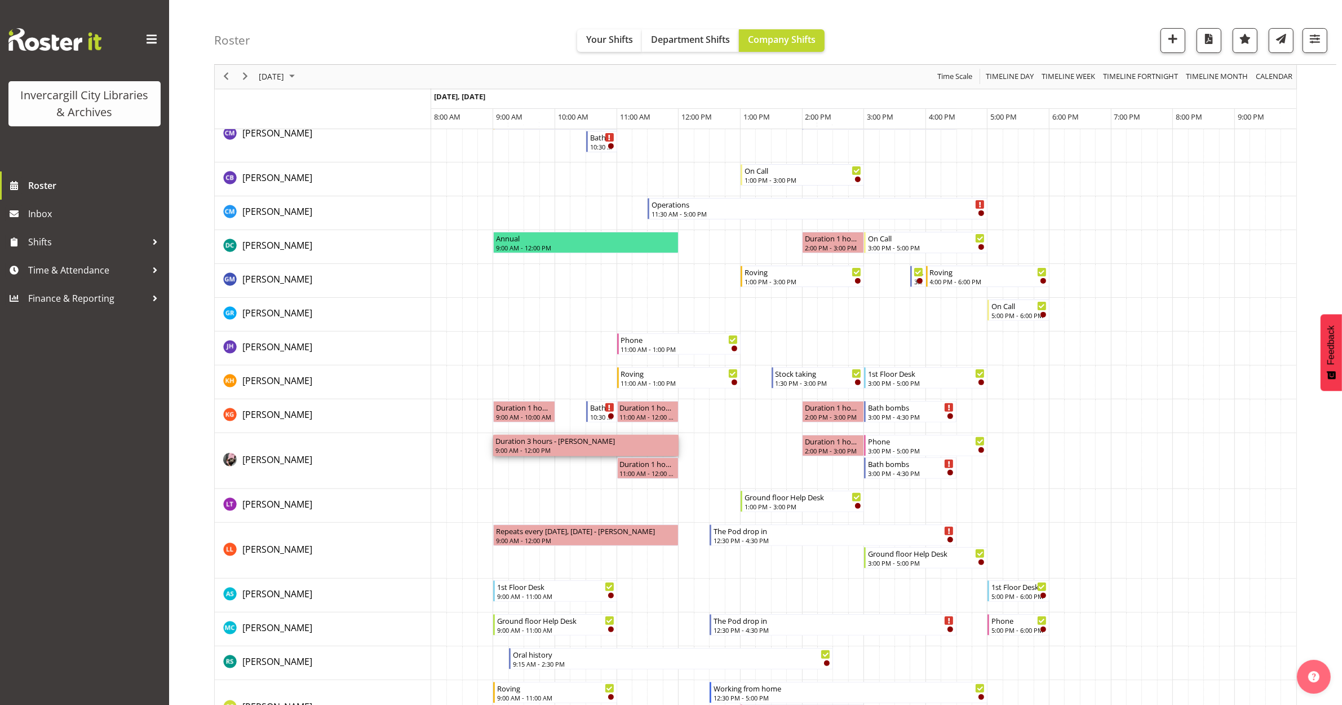
click at [571, 450] on div "9:00 AM - 12:00 PM" at bounding box center [586, 449] width 181 height 9
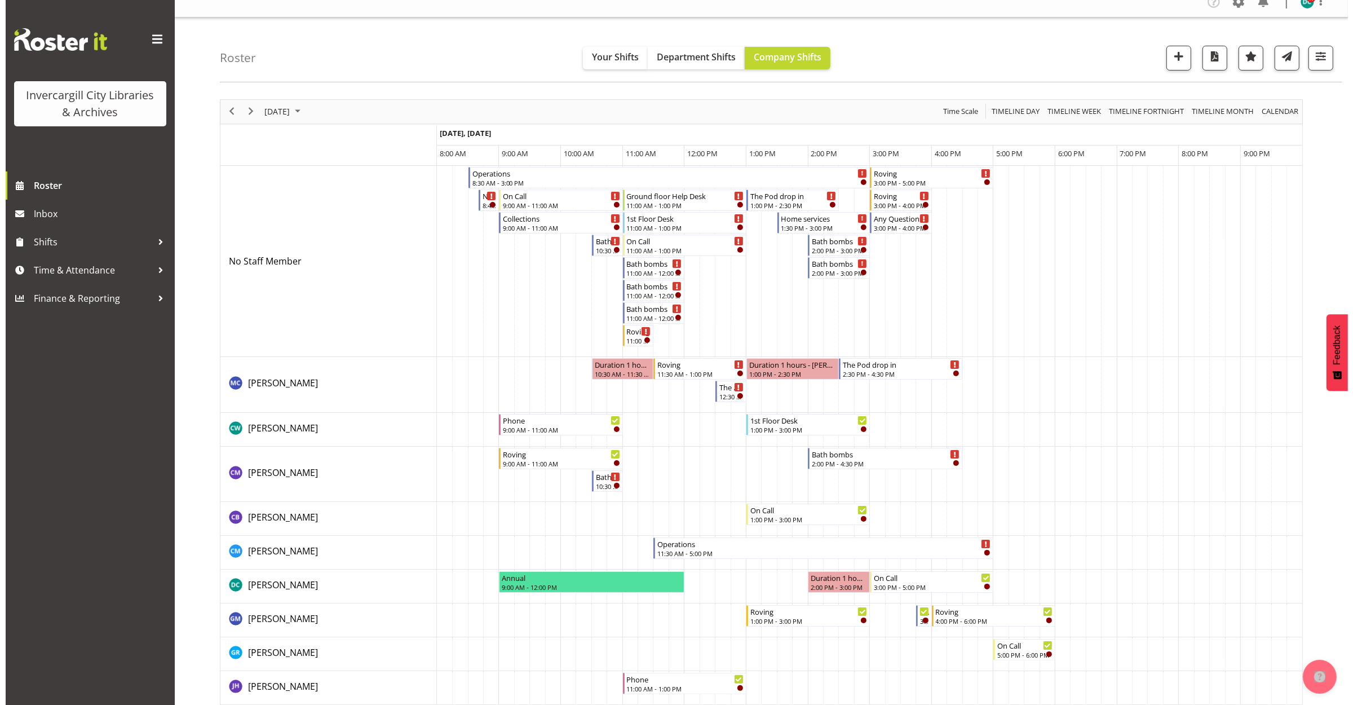
scroll to position [0, 0]
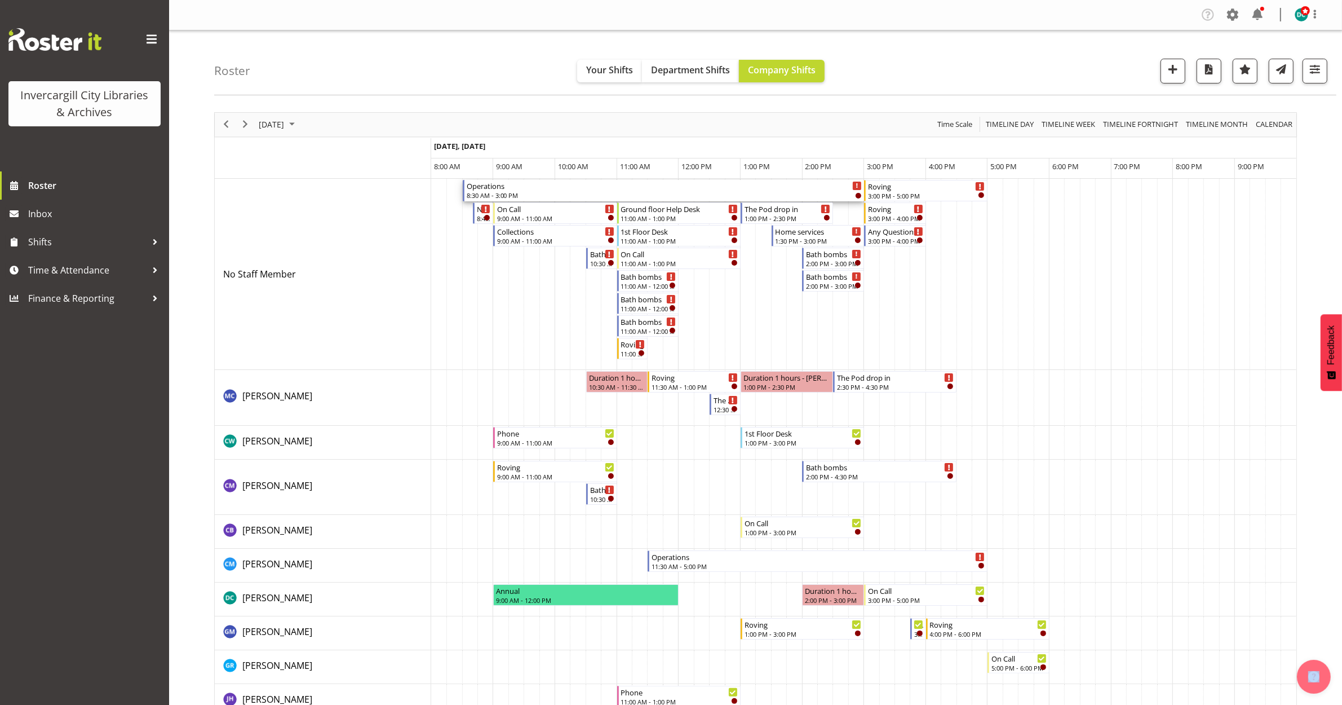
click at [578, 194] on div "8:30 AM - 3:00 PM" at bounding box center [664, 195] width 395 height 9
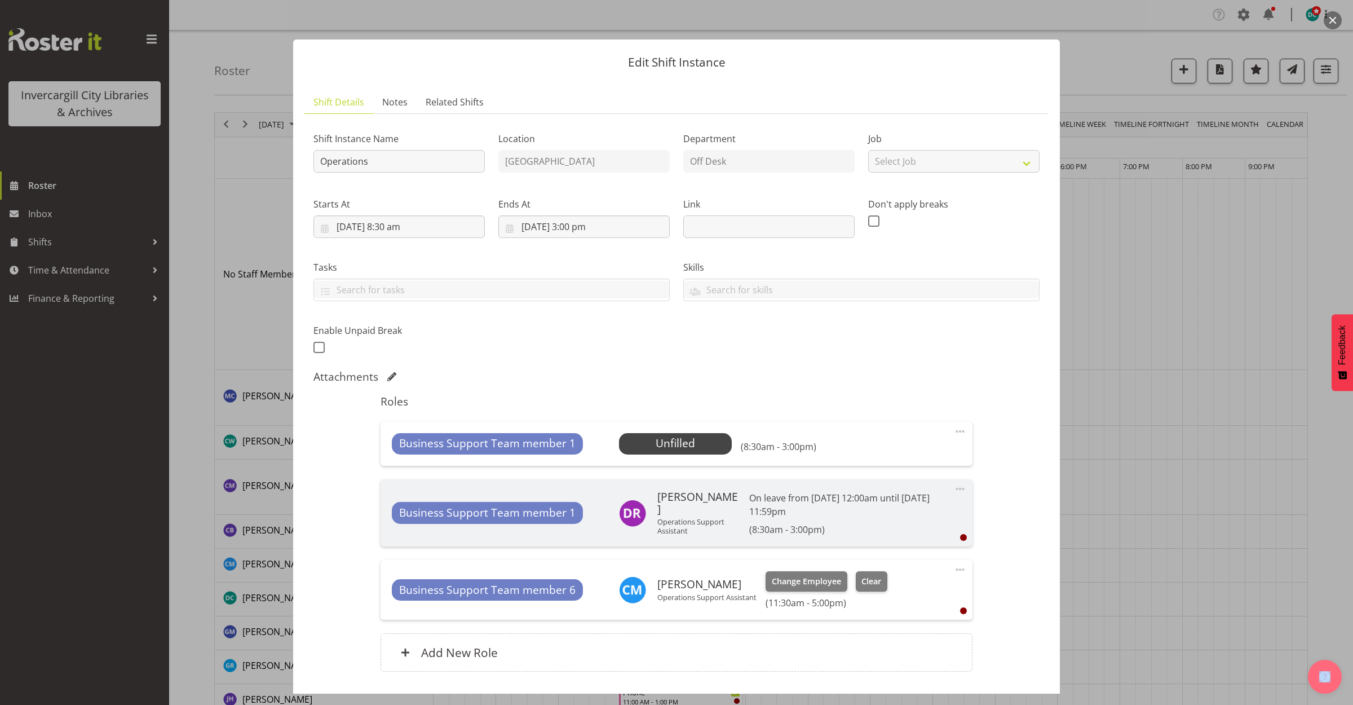
click at [953, 430] on span at bounding box center [960, 432] width 14 height 14
click at [892, 489] on link "Delete" at bounding box center [913, 497] width 108 height 20
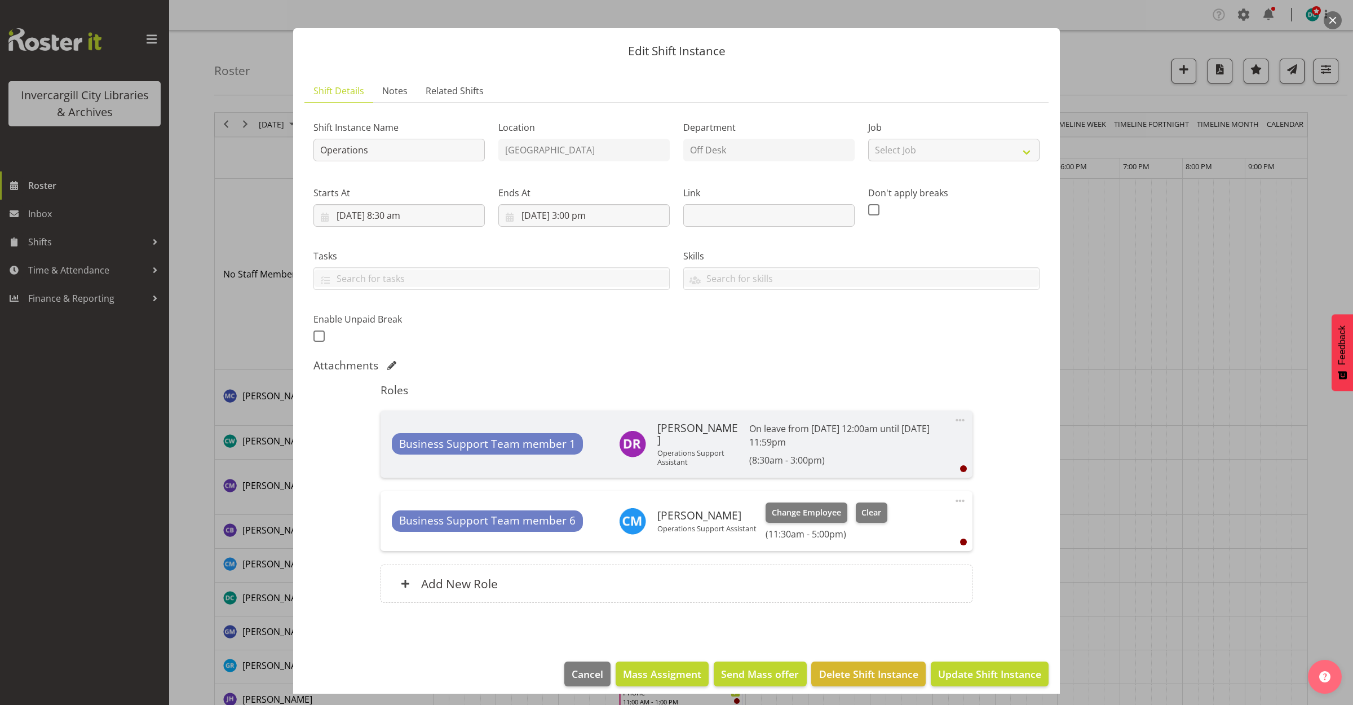
scroll to position [21, 0]
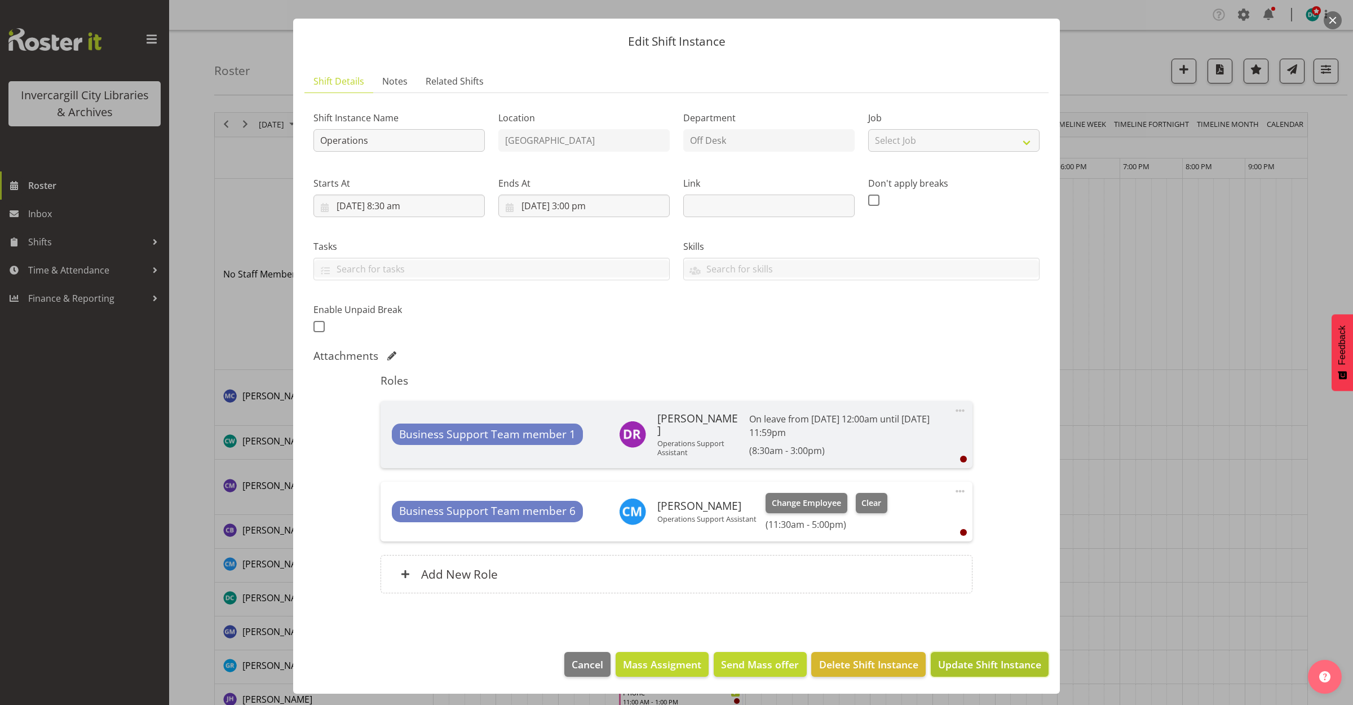
click at [950, 662] on span "Update Shift Instance" at bounding box center [989, 664] width 103 height 15
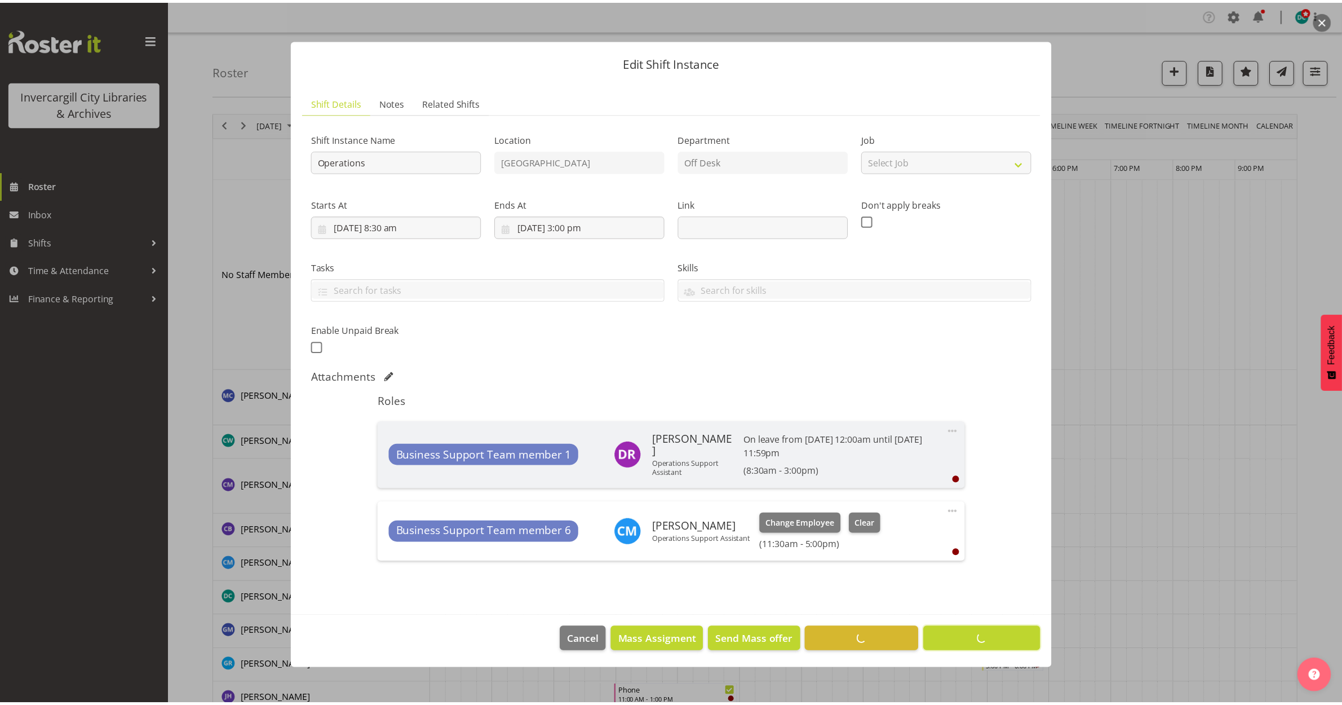
scroll to position [0, 0]
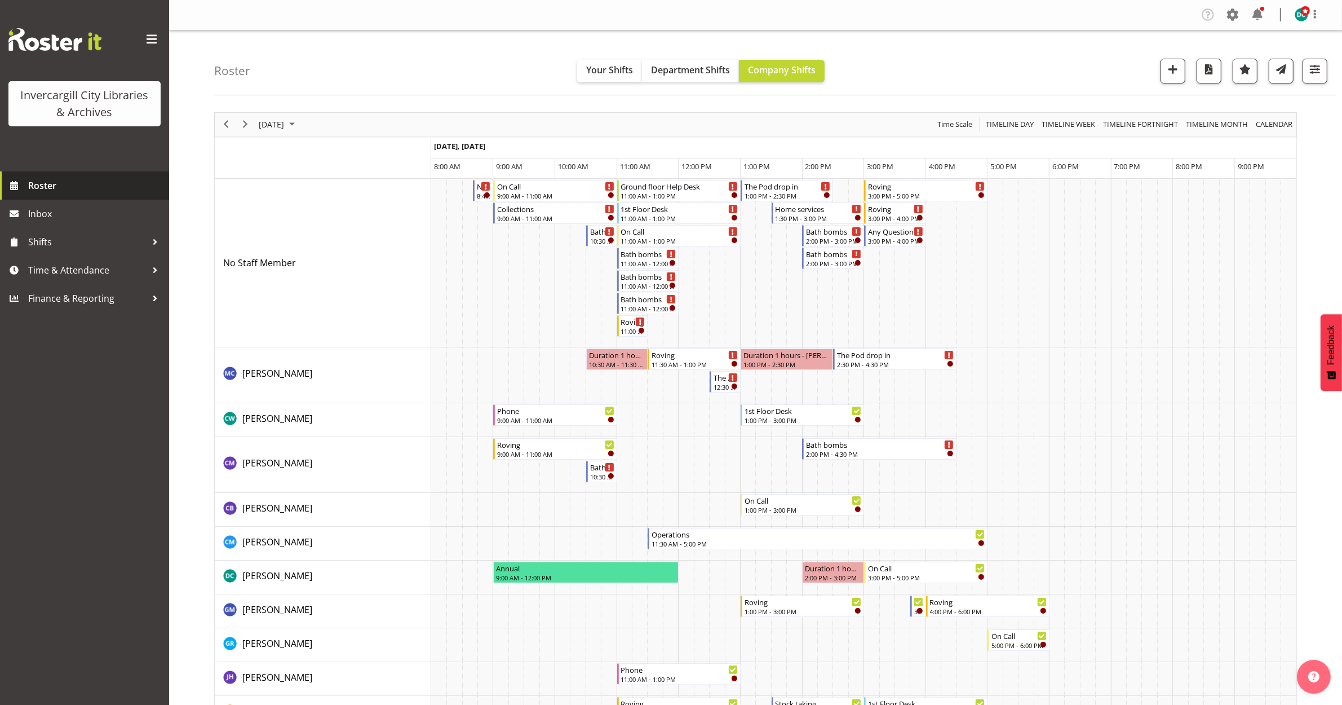
click at [63, 186] on span "Roster" at bounding box center [95, 185] width 135 height 17
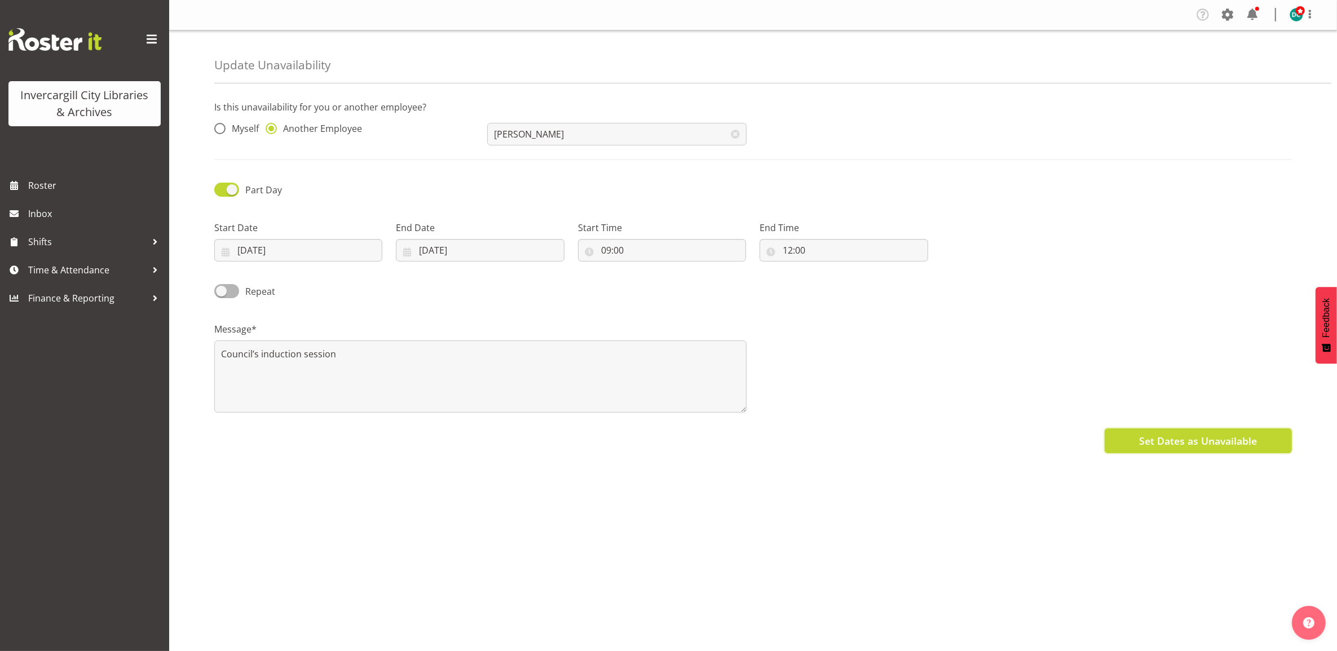
click at [1182, 444] on span "Set Dates as Unavailable" at bounding box center [1198, 441] width 118 height 15
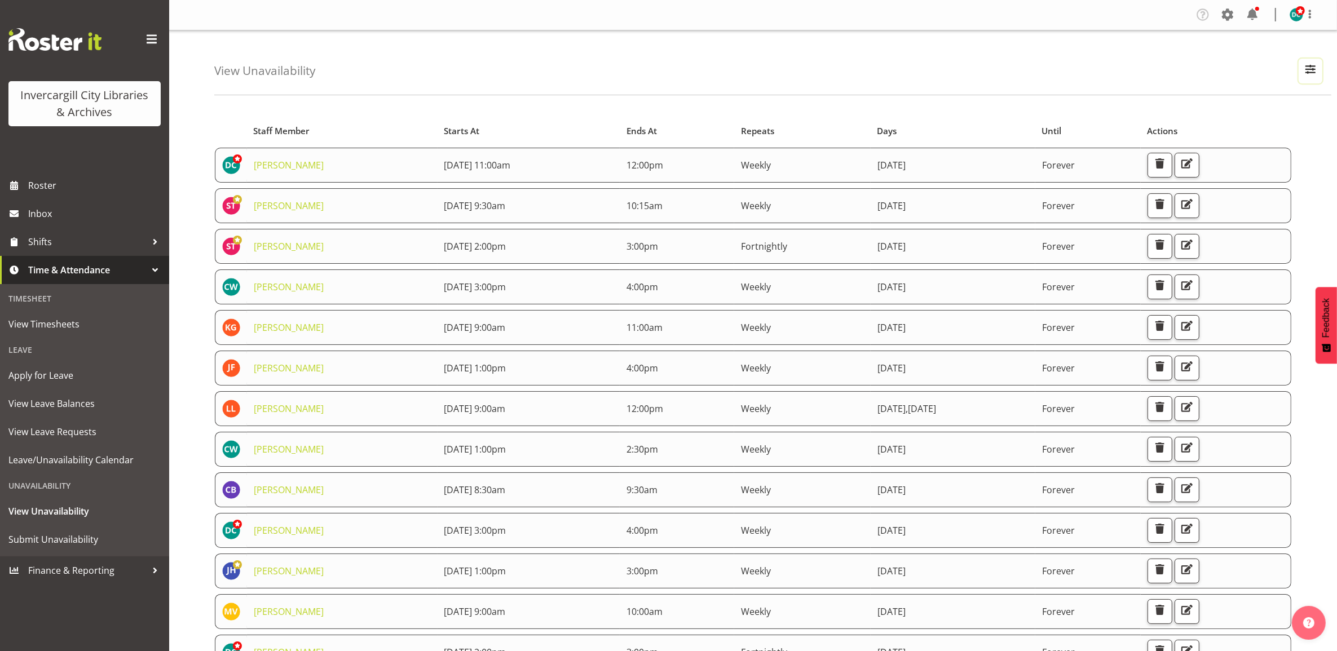
drag, startPoint x: 1312, startPoint y: 74, endPoint x: 1289, endPoint y: 68, distance: 23.9
click at [1311, 73] on span "button" at bounding box center [1310, 69] width 15 height 15
click at [1208, 126] on input "text" at bounding box center [1237, 123] width 151 height 23
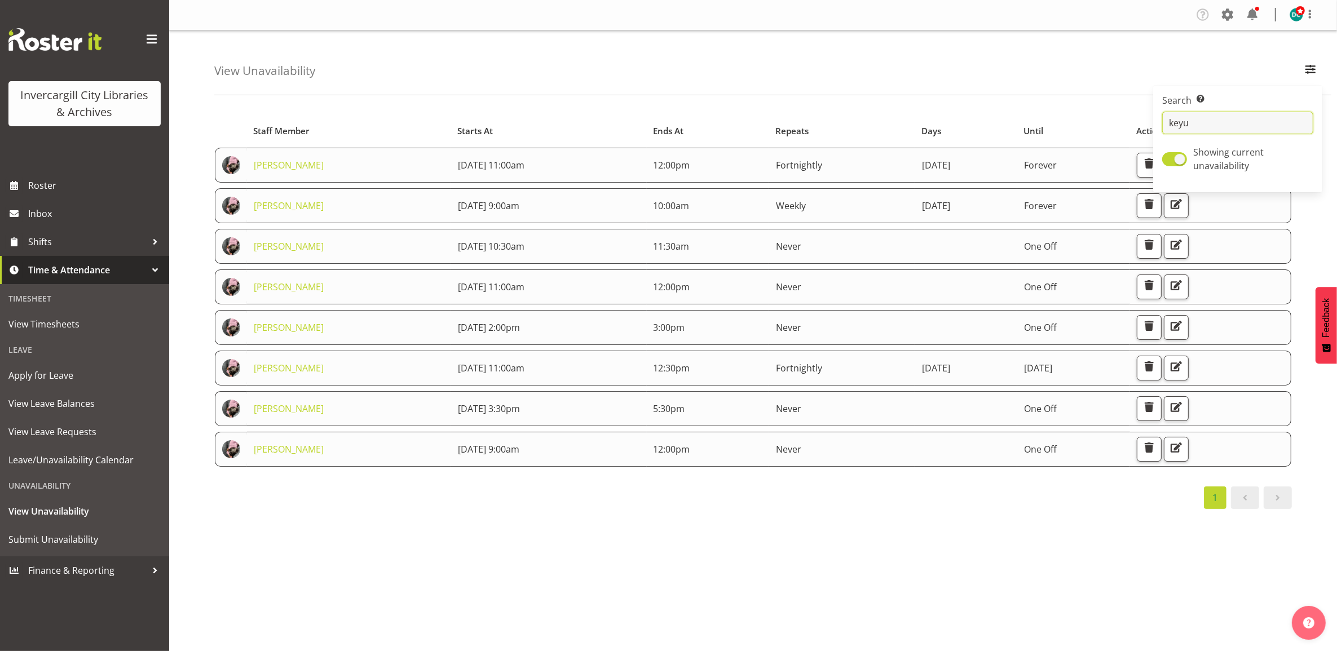
type input "keyu"
click at [648, 547] on div "Starts At Staff Member Starts At Ends At Repeats Days Until Actions [PERSON_NAM…" at bounding box center [775, 329] width 1122 height 451
click at [1156, 280] on span "button" at bounding box center [1149, 285] width 15 height 15
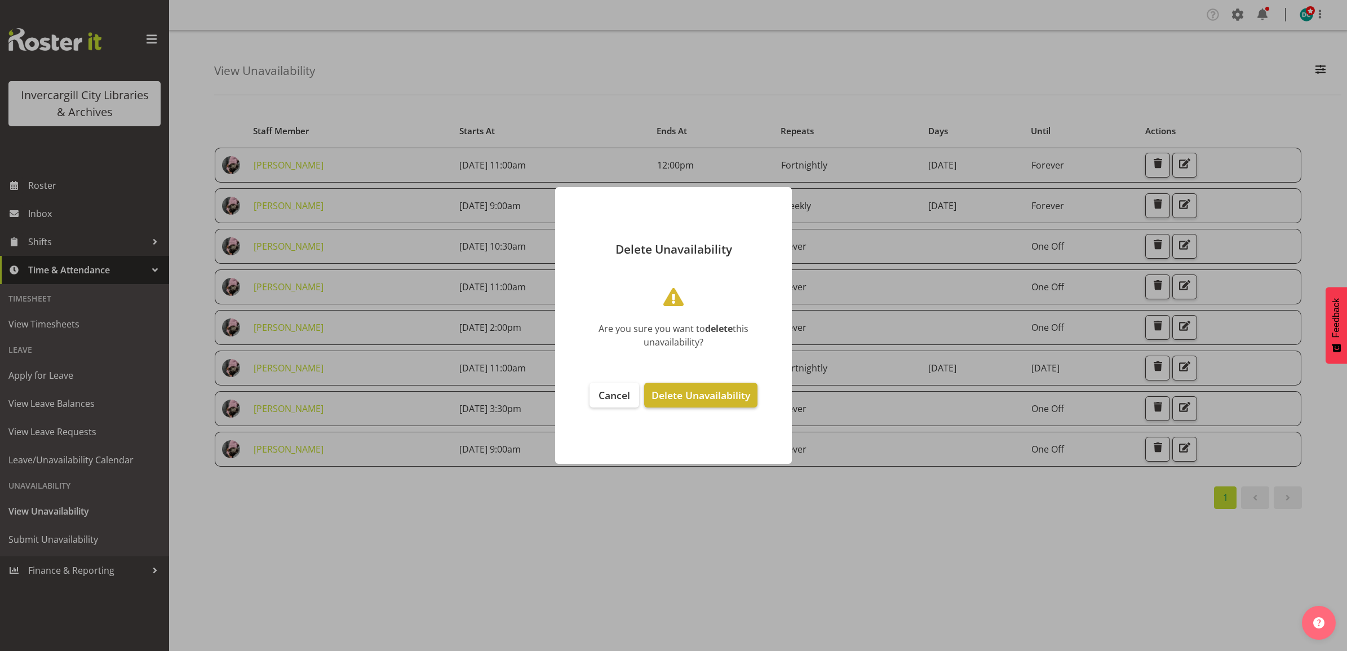
click at [727, 396] on span "Delete Unavailability" at bounding box center [701, 395] width 99 height 14
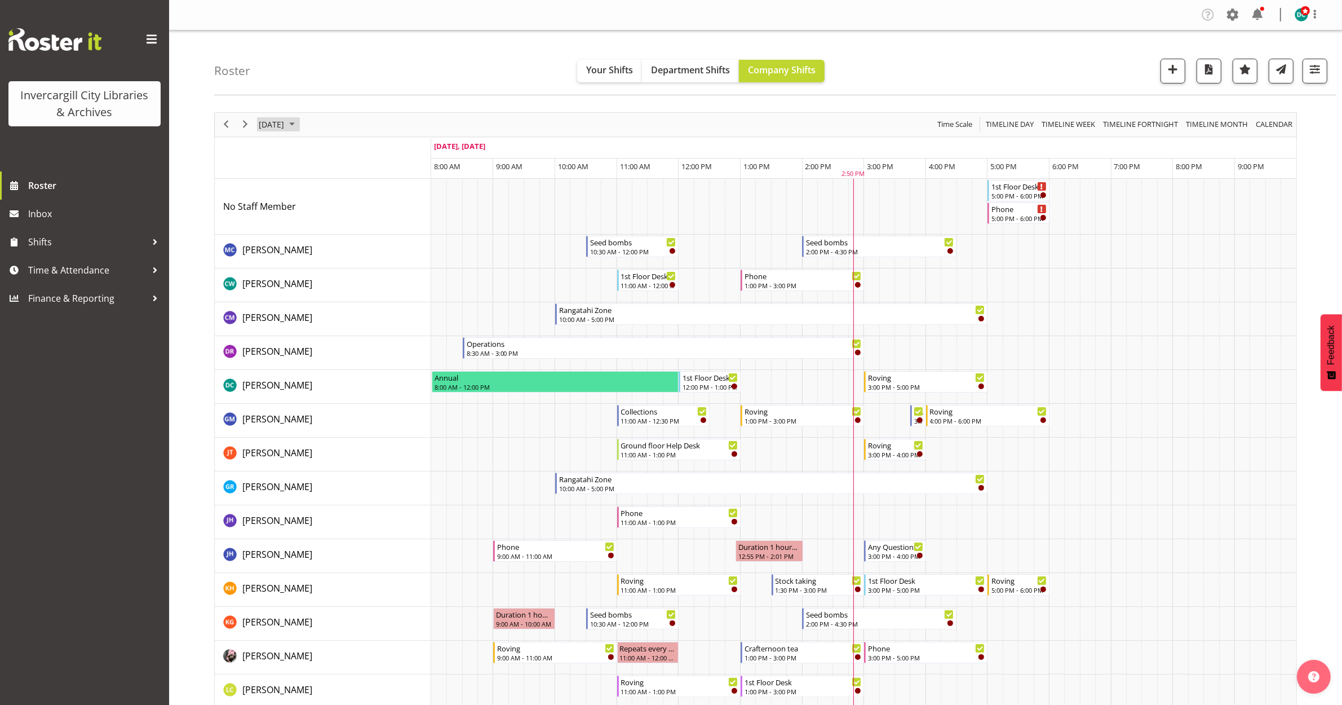
click at [285, 125] on span "[DATE]" at bounding box center [272, 124] width 28 height 14
click at [381, 151] on span "next month" at bounding box center [378, 153] width 20 height 20
click at [346, 186] on span "2" at bounding box center [342, 191] width 17 height 17
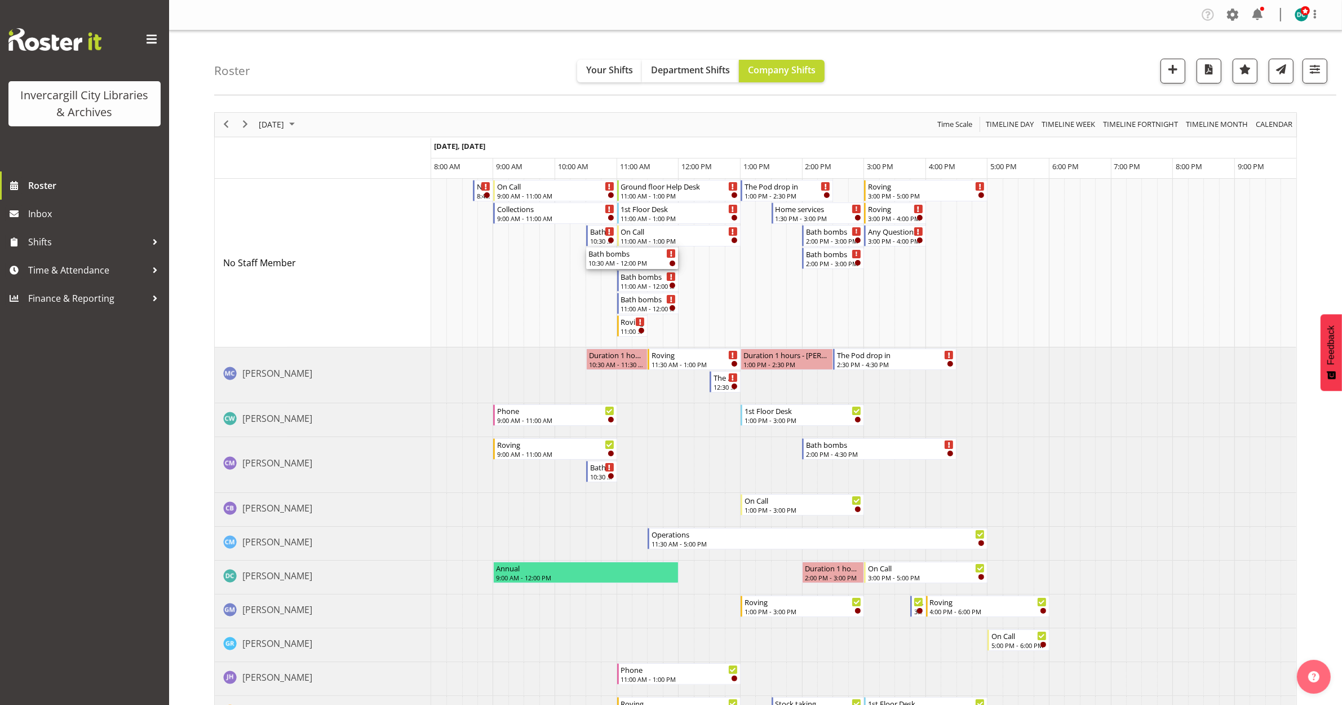
drag, startPoint x: 618, startPoint y: 258, endPoint x: 598, endPoint y: 260, distance: 20.9
drag, startPoint x: 620, startPoint y: 280, endPoint x: 593, endPoint y: 278, distance: 27.7
drag, startPoint x: 618, startPoint y: 306, endPoint x: 593, endPoint y: 304, distance: 25.4
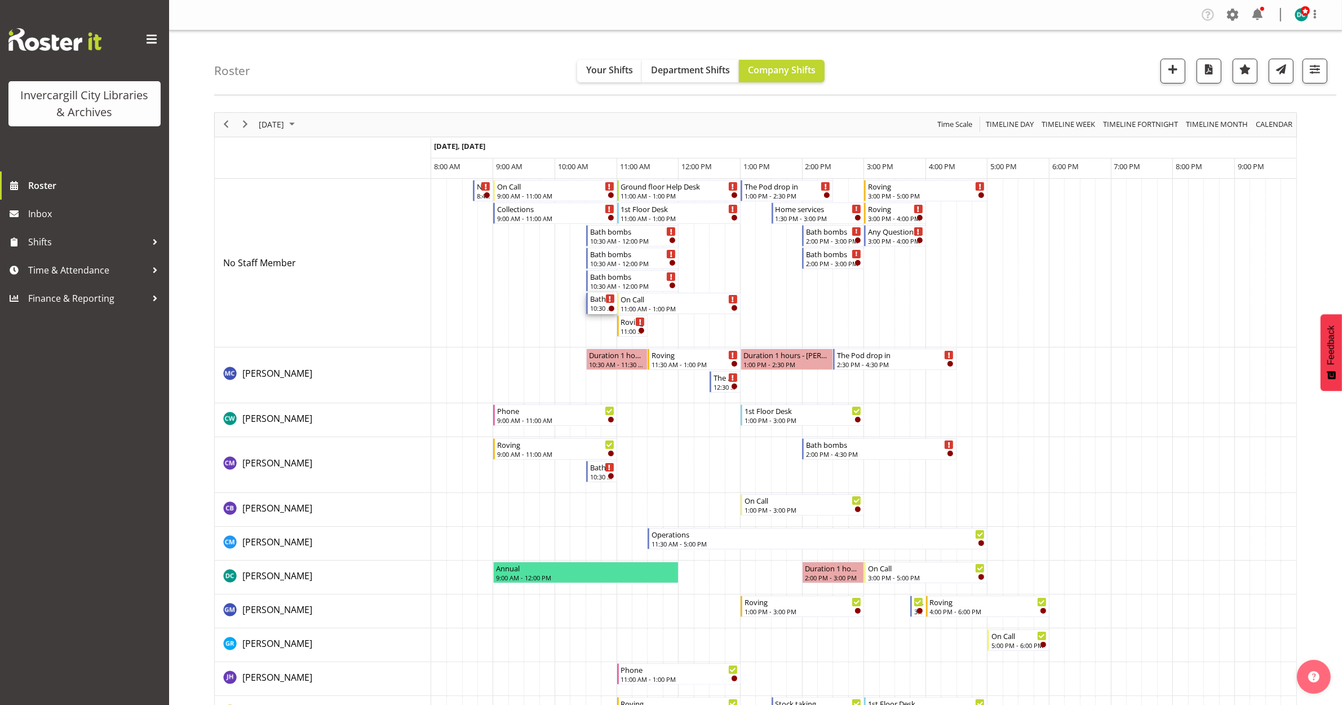
click at [598, 302] on div "Bath bombs" at bounding box center [602, 298] width 25 height 11
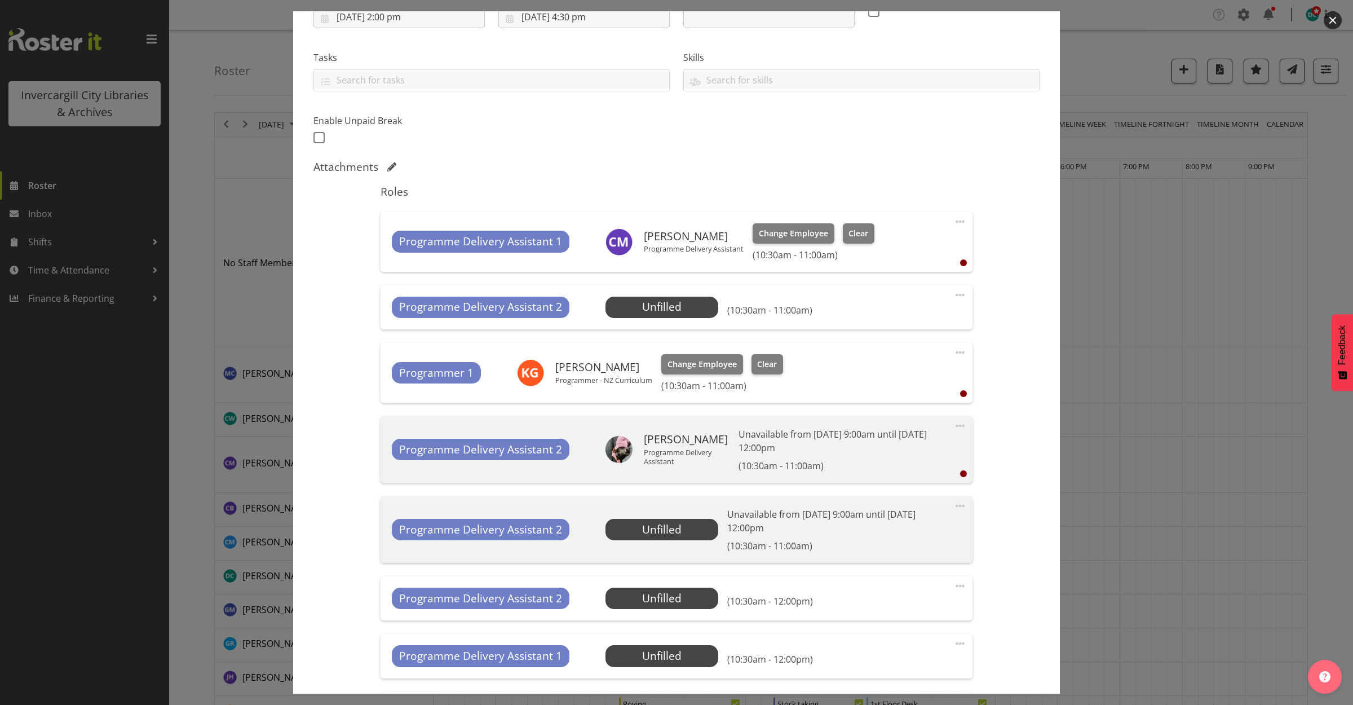
scroll to position [211, 0]
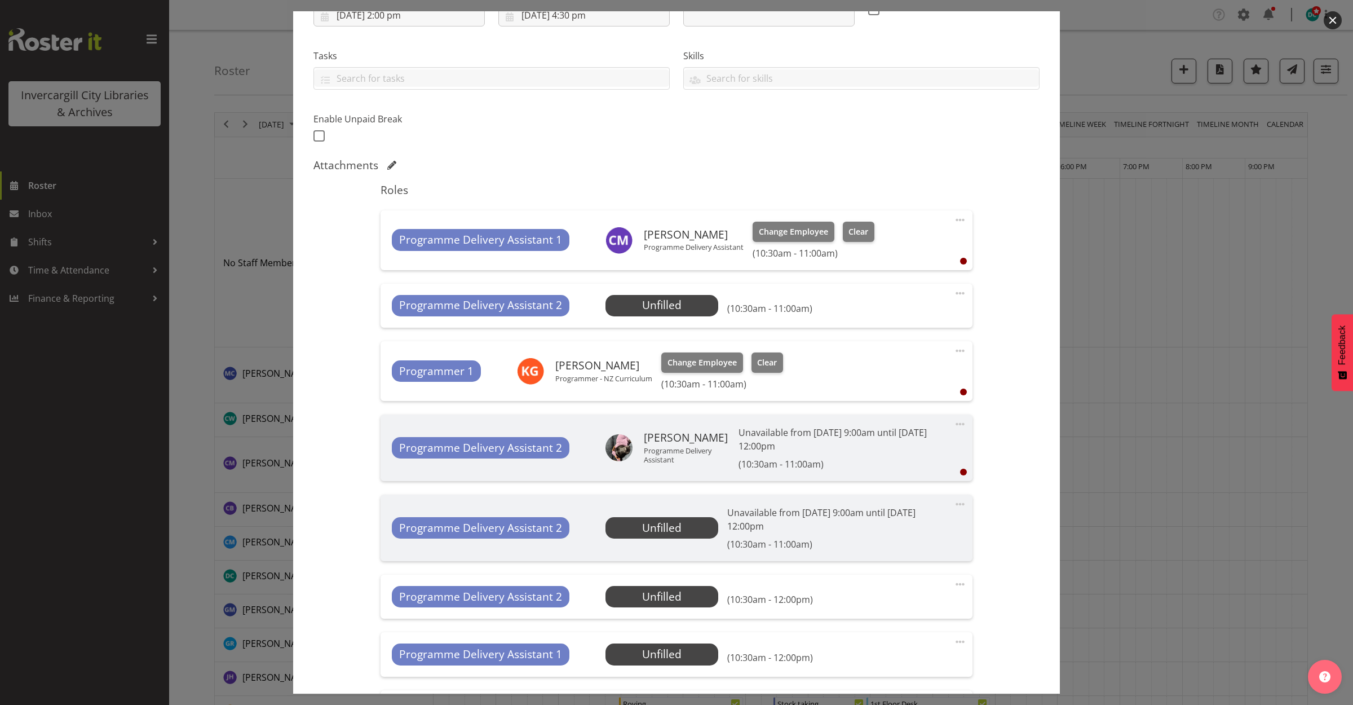
click at [953, 296] on span at bounding box center [960, 293] width 14 height 14
click at [890, 355] on link "Delete" at bounding box center [913, 358] width 108 height 20
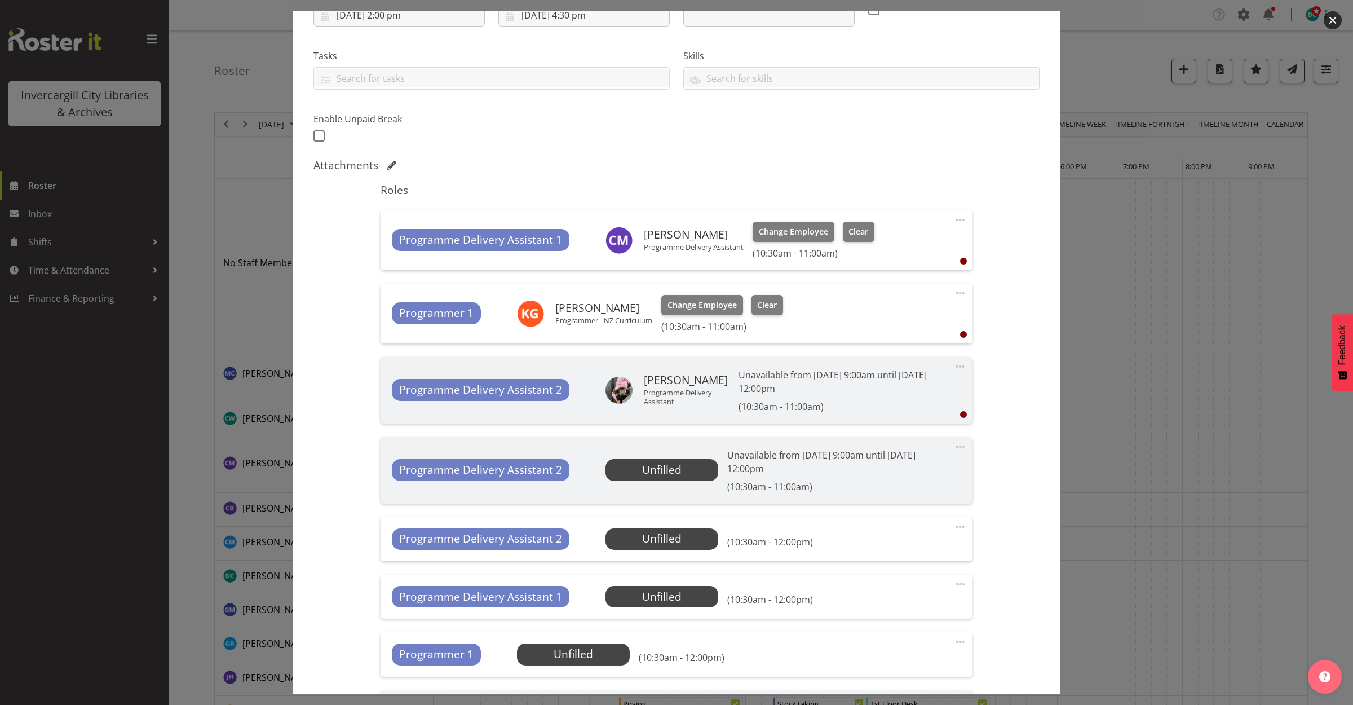
click at [953, 446] on span at bounding box center [960, 447] width 14 height 14
click at [866, 530] on div "Programme Delivery Assistant 2 Unfilled Select Employee (10:30am - 12:00pm)" at bounding box center [676, 538] width 569 height 21
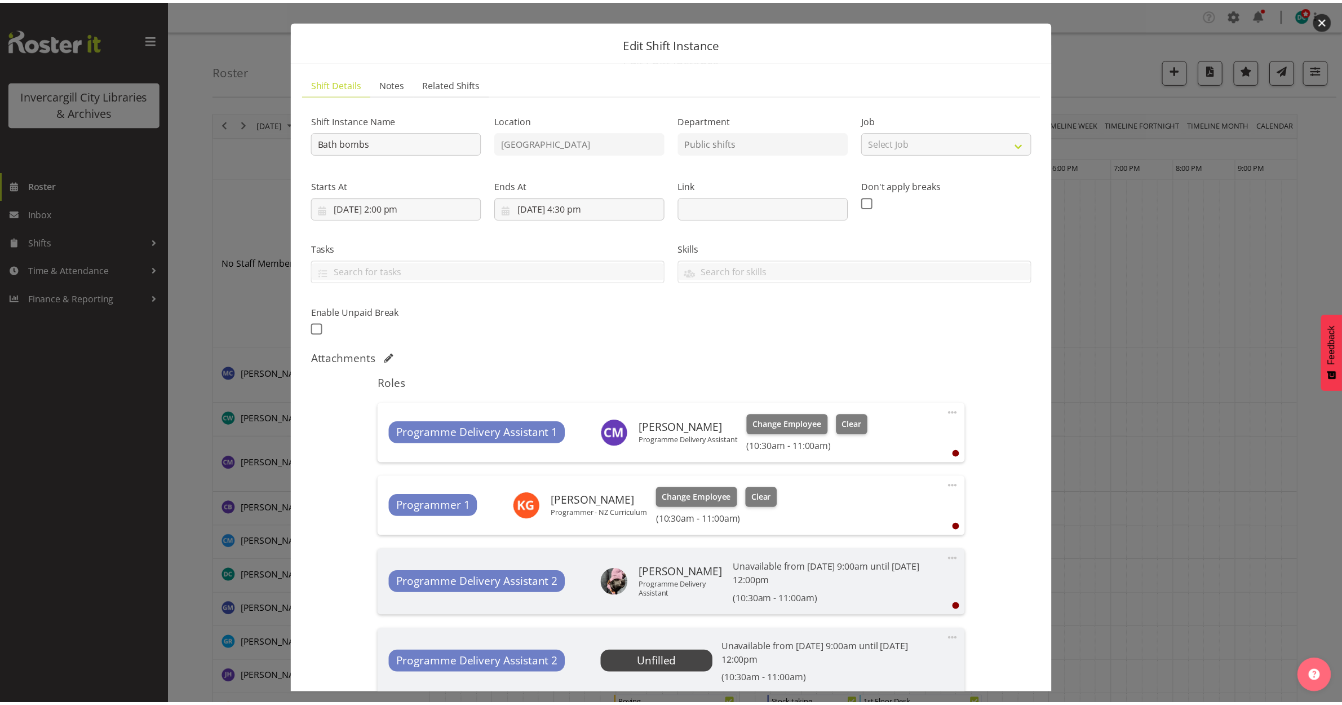
scroll to position [0, 0]
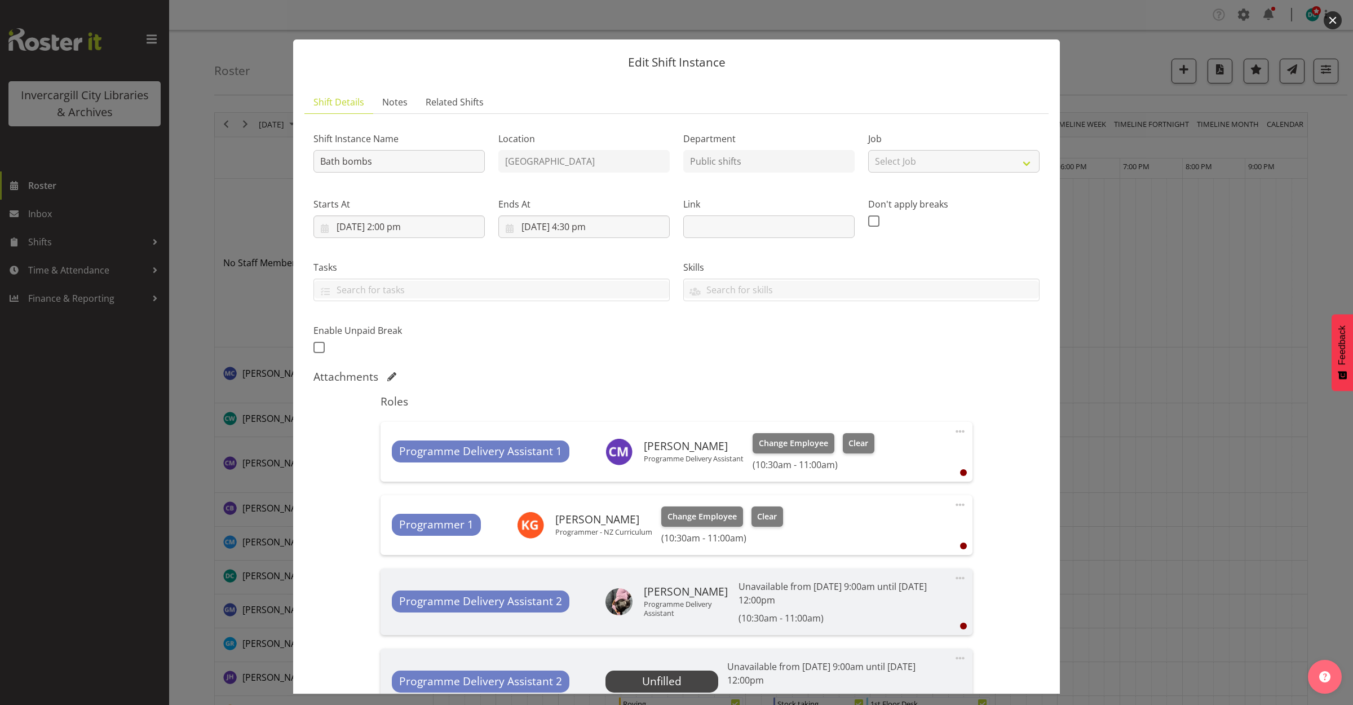
click at [1330, 20] on button "button" at bounding box center [1333, 20] width 18 height 18
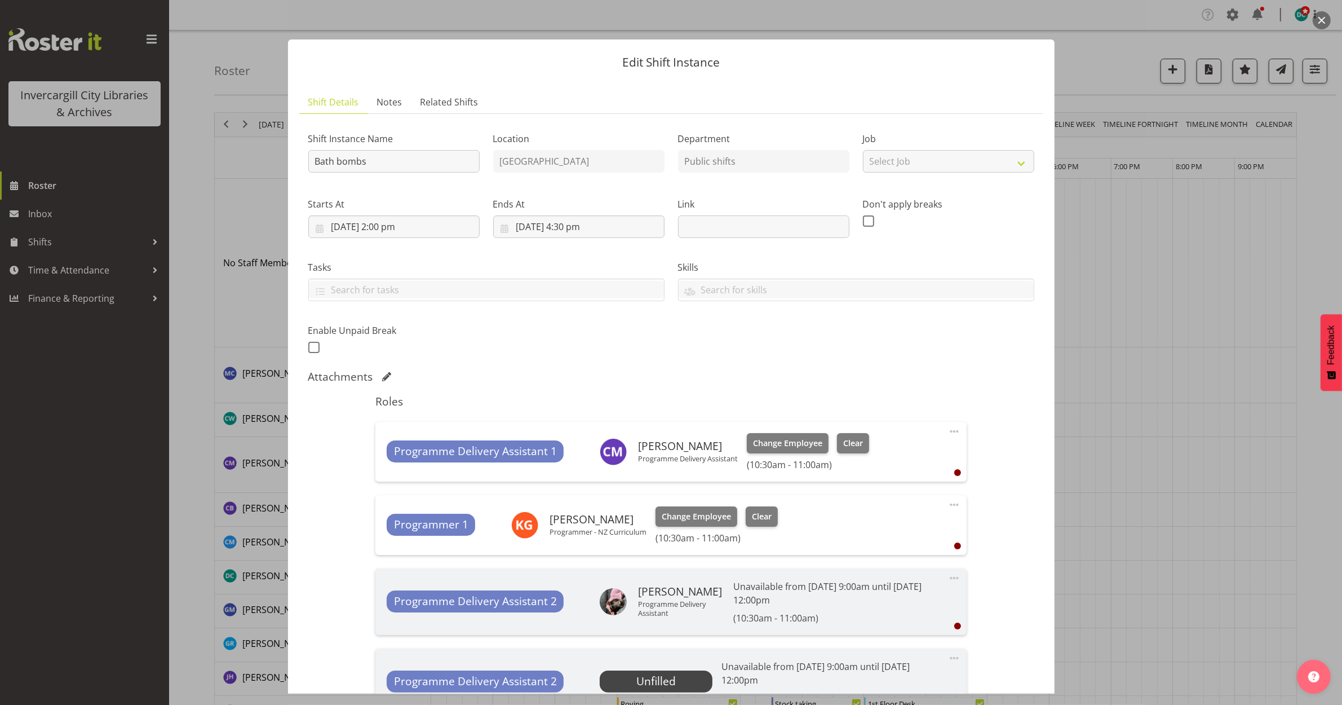
click at [1324, 21] on button "button" at bounding box center [1322, 20] width 18 height 18
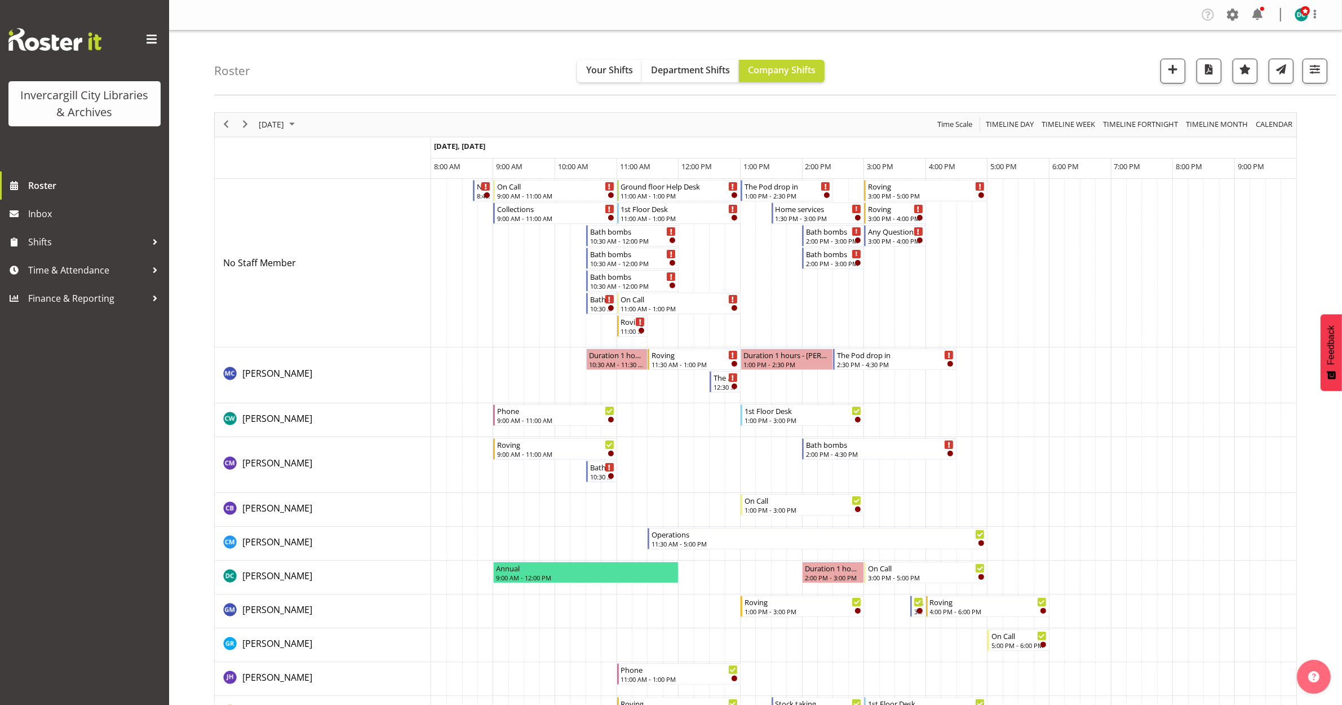
click at [609, 236] on td "Timeline Day of October 2, 2025" at bounding box center [608, 263] width 15 height 169
click at [613, 235] on div "Bath bombs" at bounding box center [633, 230] width 86 height 11
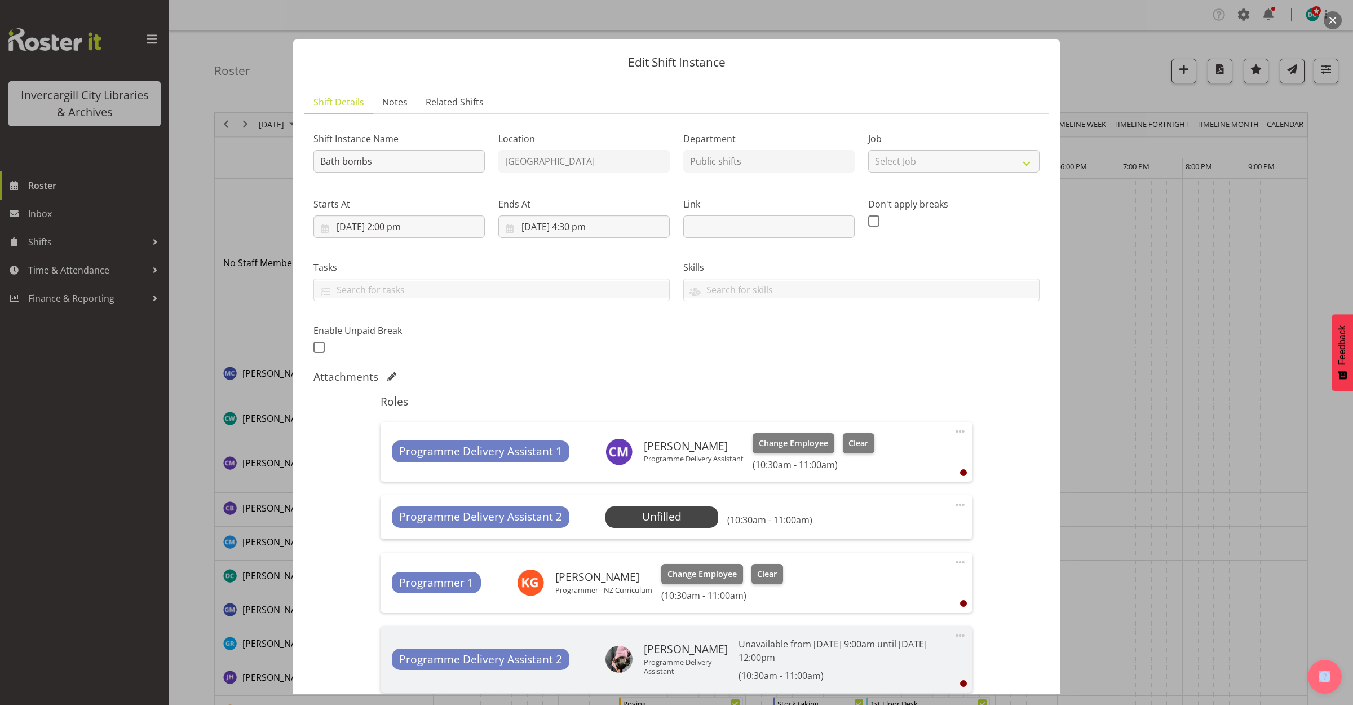
click at [1333, 23] on button "button" at bounding box center [1333, 20] width 18 height 18
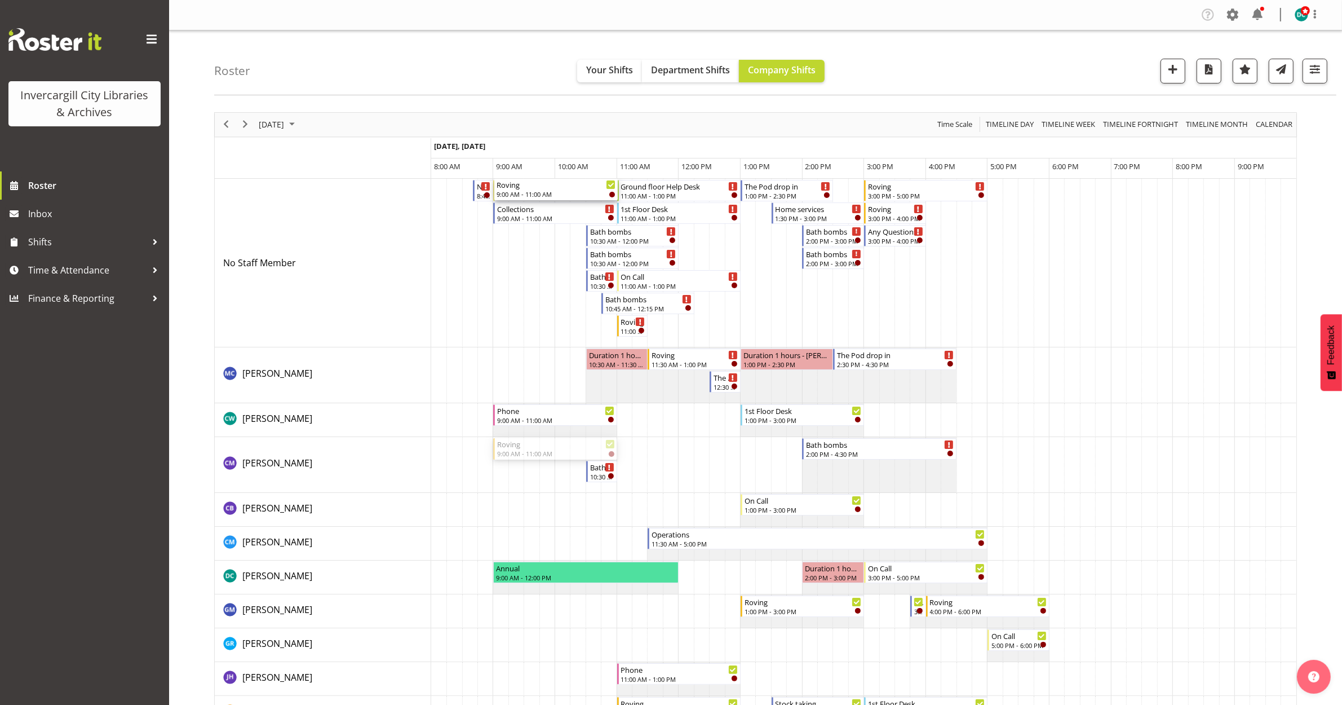
drag, startPoint x: 554, startPoint y: 451, endPoint x: 516, endPoint y: 234, distance: 220.3
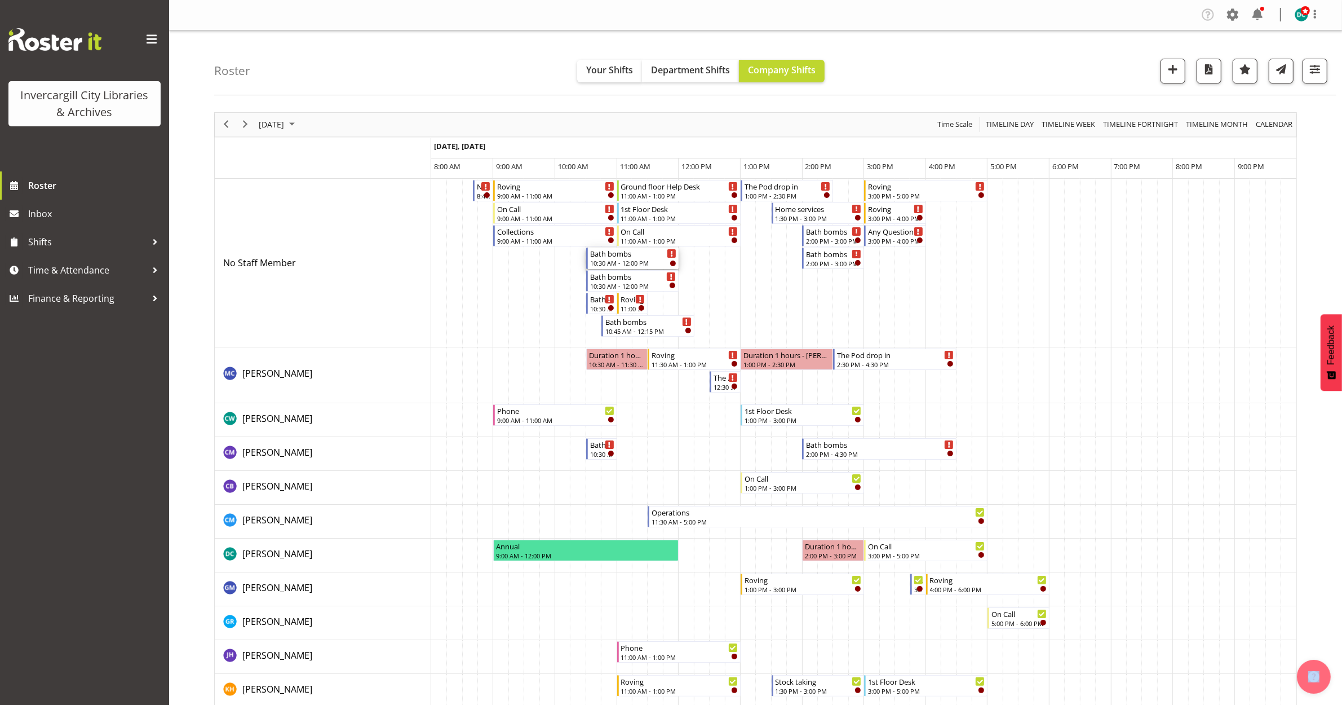
click at [613, 258] on div "Bath bombs" at bounding box center [633, 252] width 86 height 11
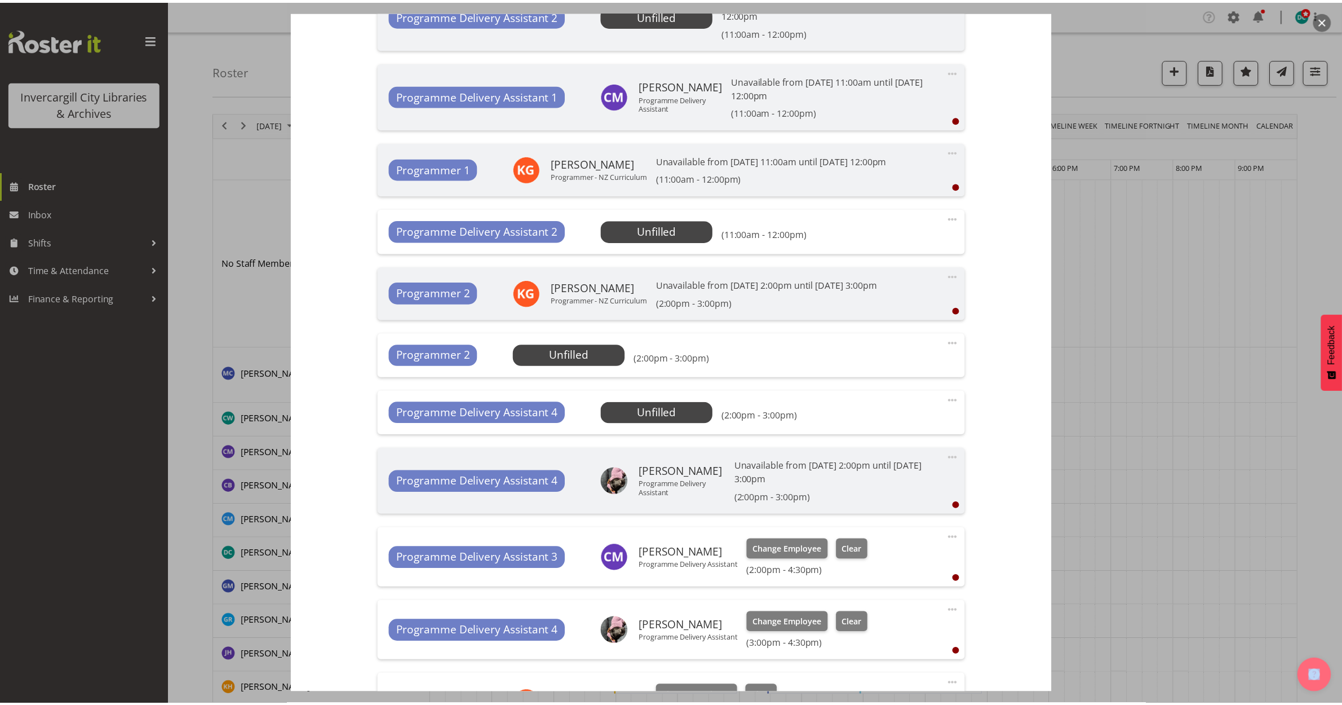
scroll to position [1252, 0]
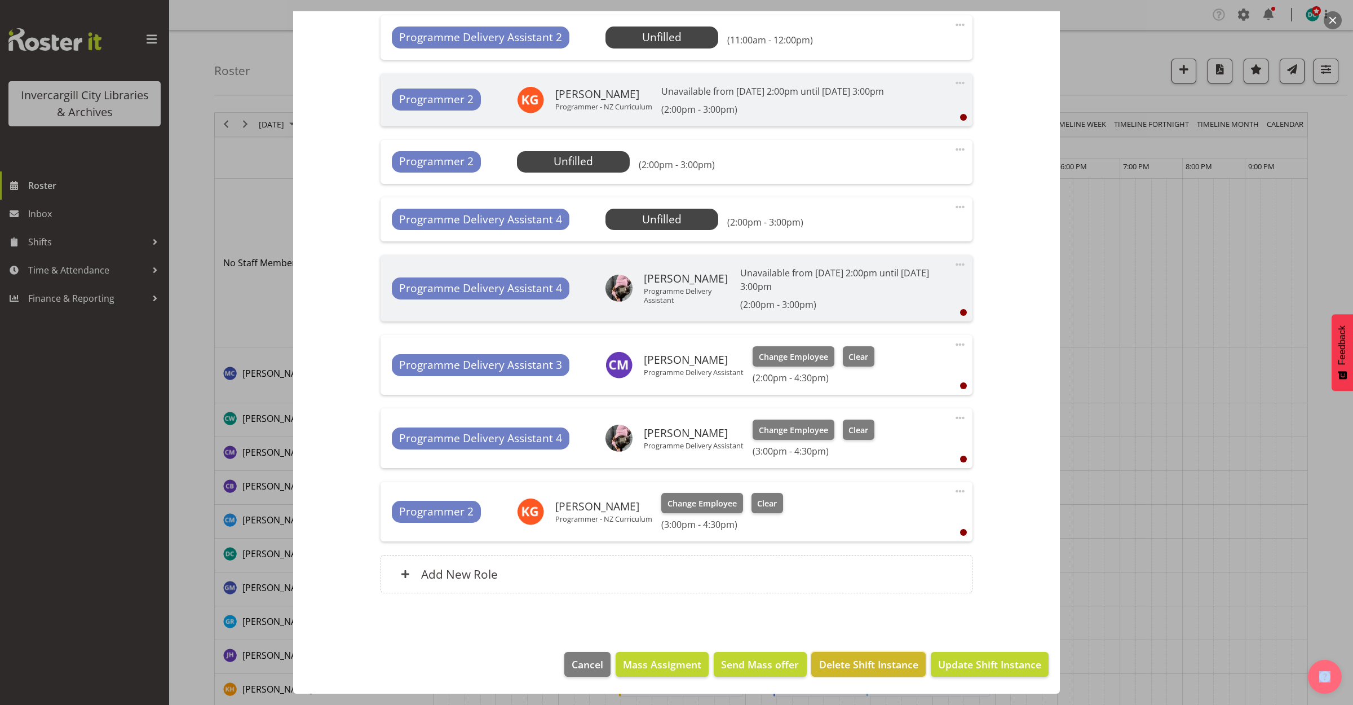
click at [860, 663] on span "Delete Shift Instance" at bounding box center [868, 664] width 99 height 15
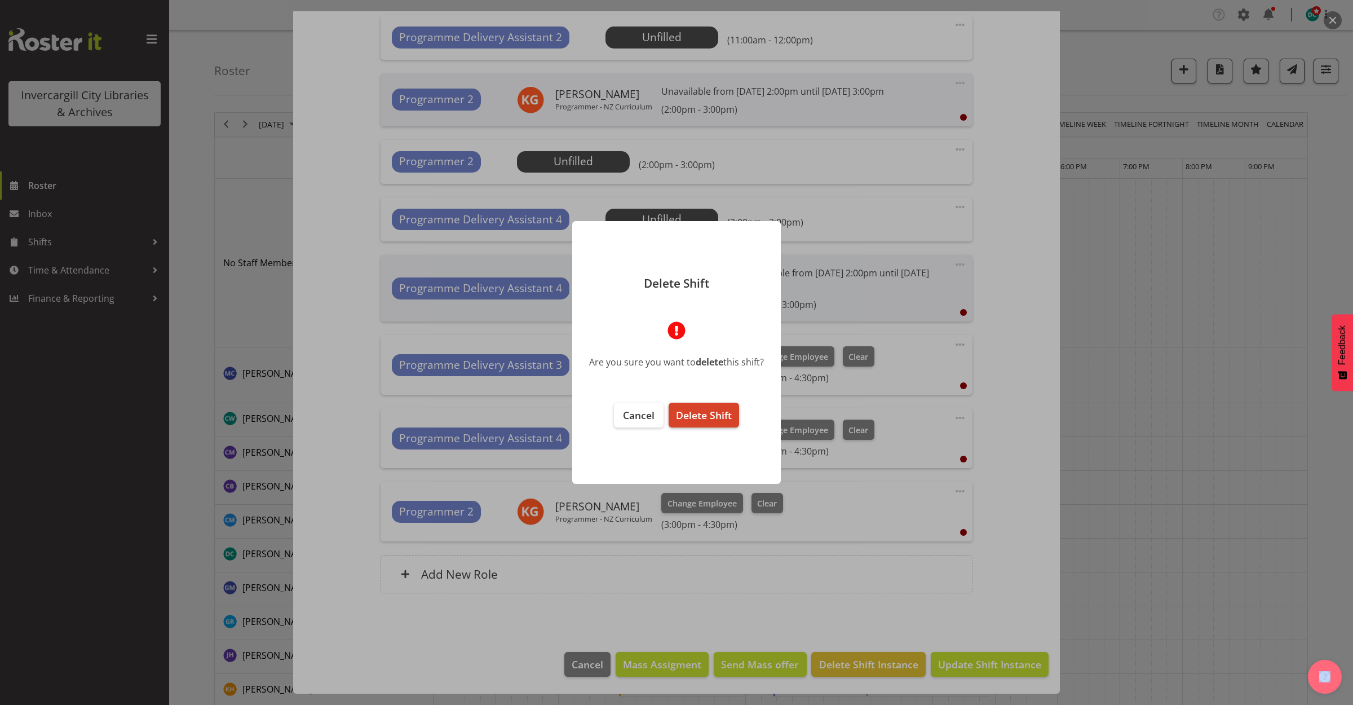
click at [709, 417] on span "Delete Shift" at bounding box center [704, 415] width 56 height 14
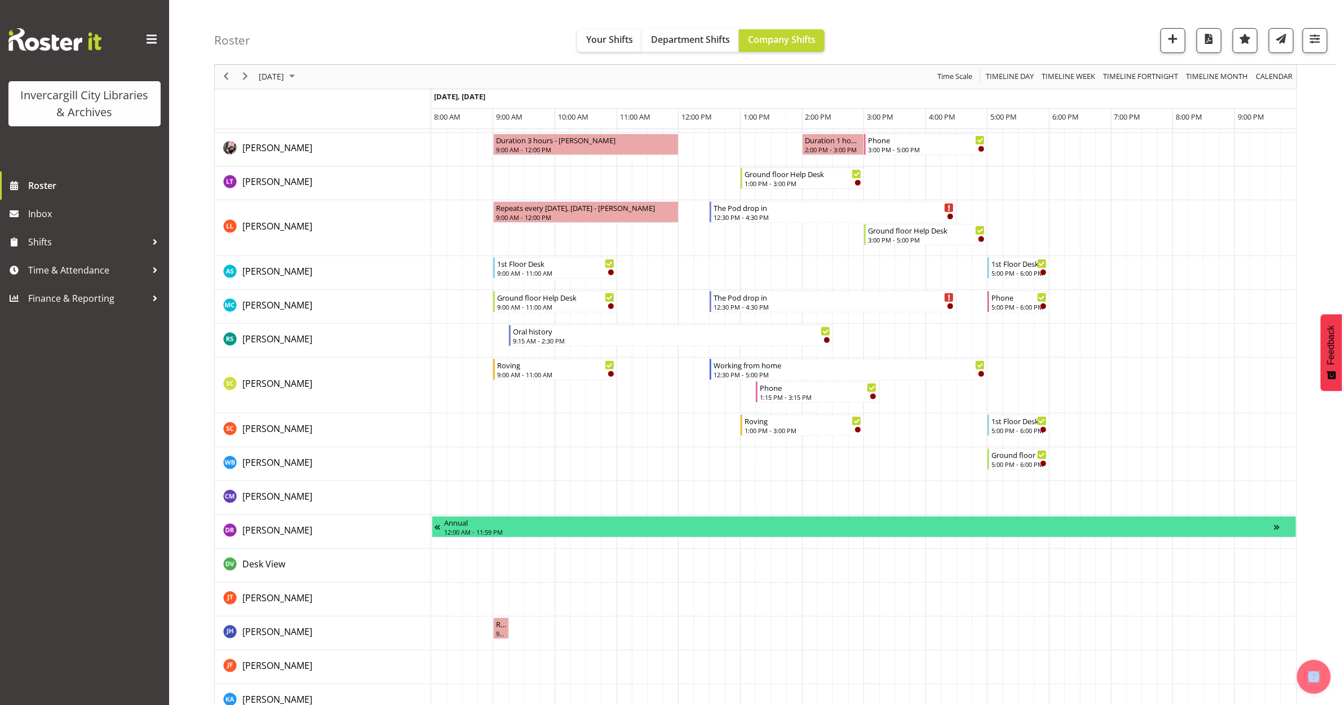
scroll to position [493, 0]
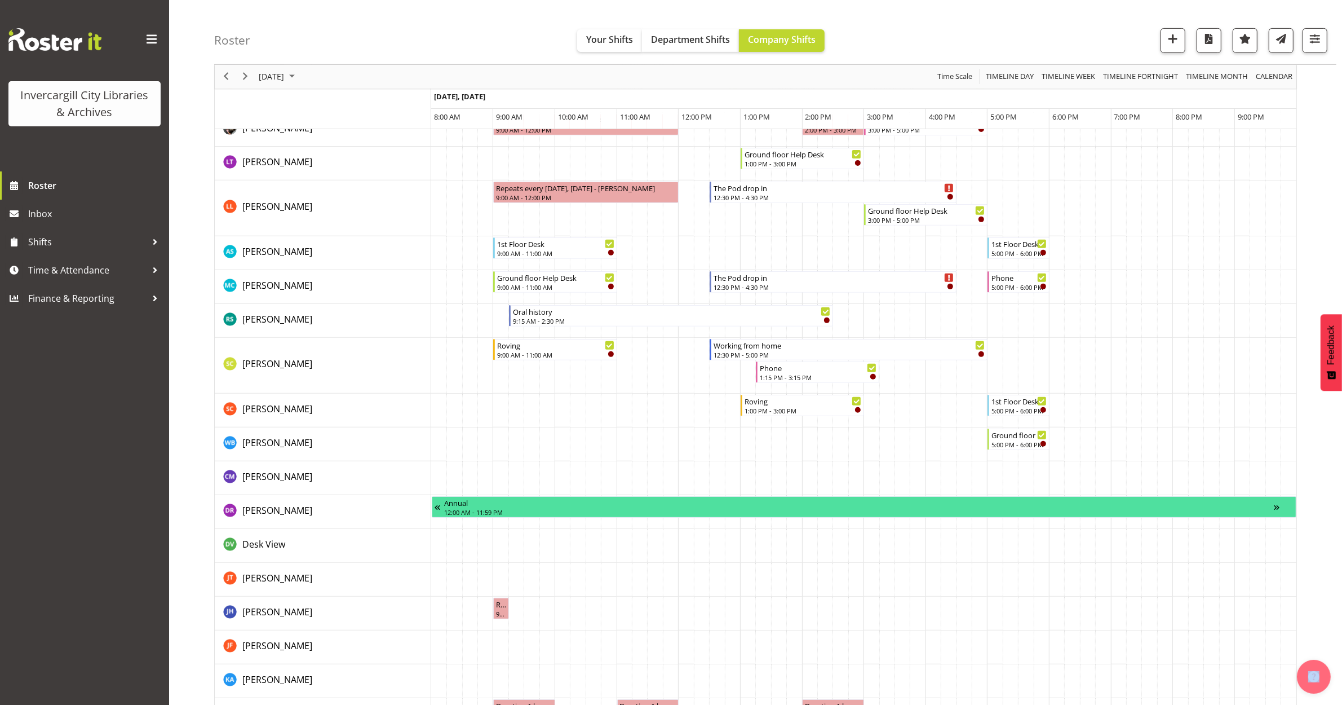
drag, startPoint x: 790, startPoint y: 379, endPoint x: 771, endPoint y: 400, distance: 29.1
click at [771, 400] on tbody "Timeline Day of October 2, 2025" at bounding box center [863, 428] width 865 height 1486
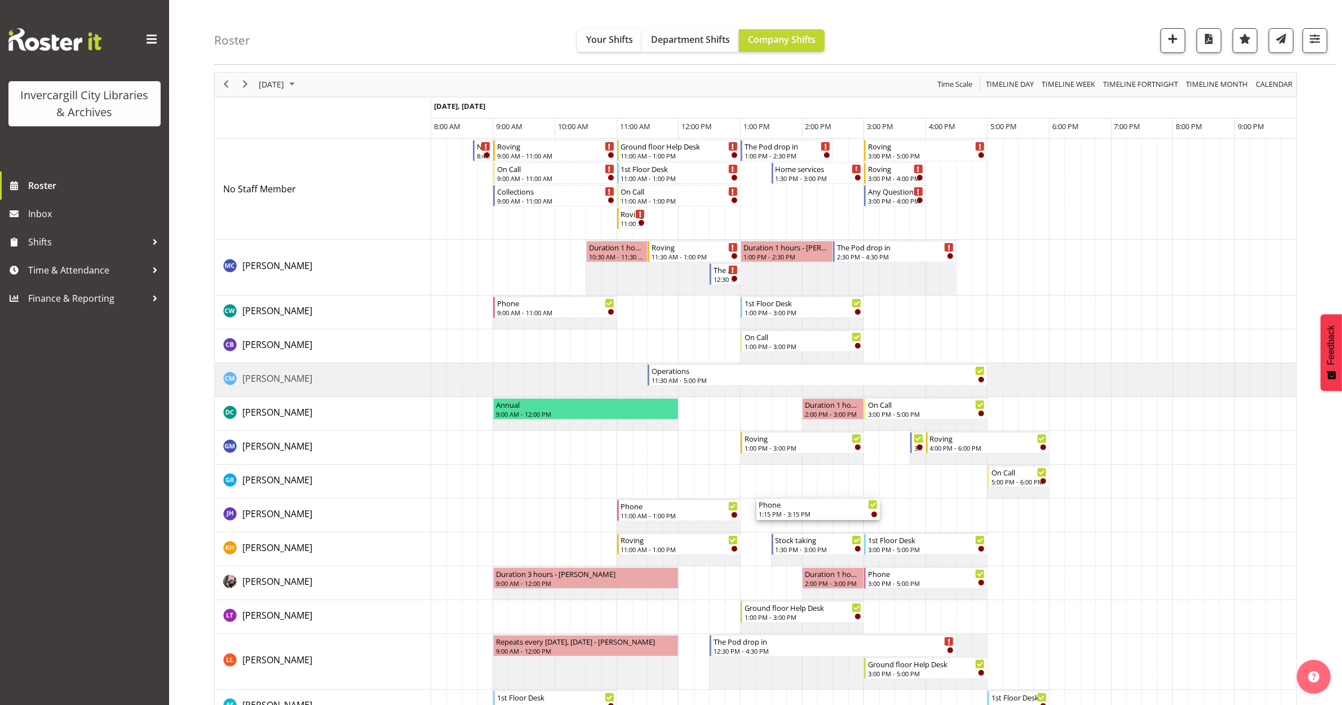
scroll to position [0, 0]
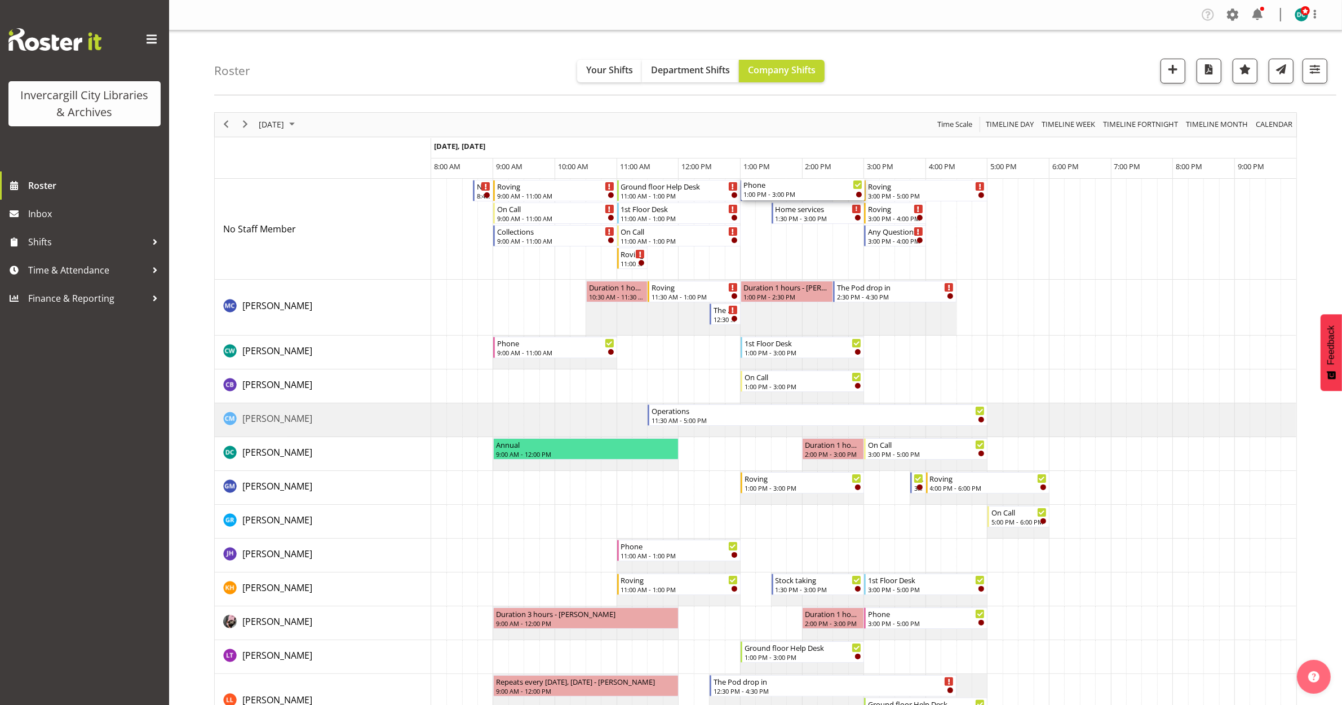
drag, startPoint x: 776, startPoint y: 290, endPoint x: 747, endPoint y: 242, distance: 56.2
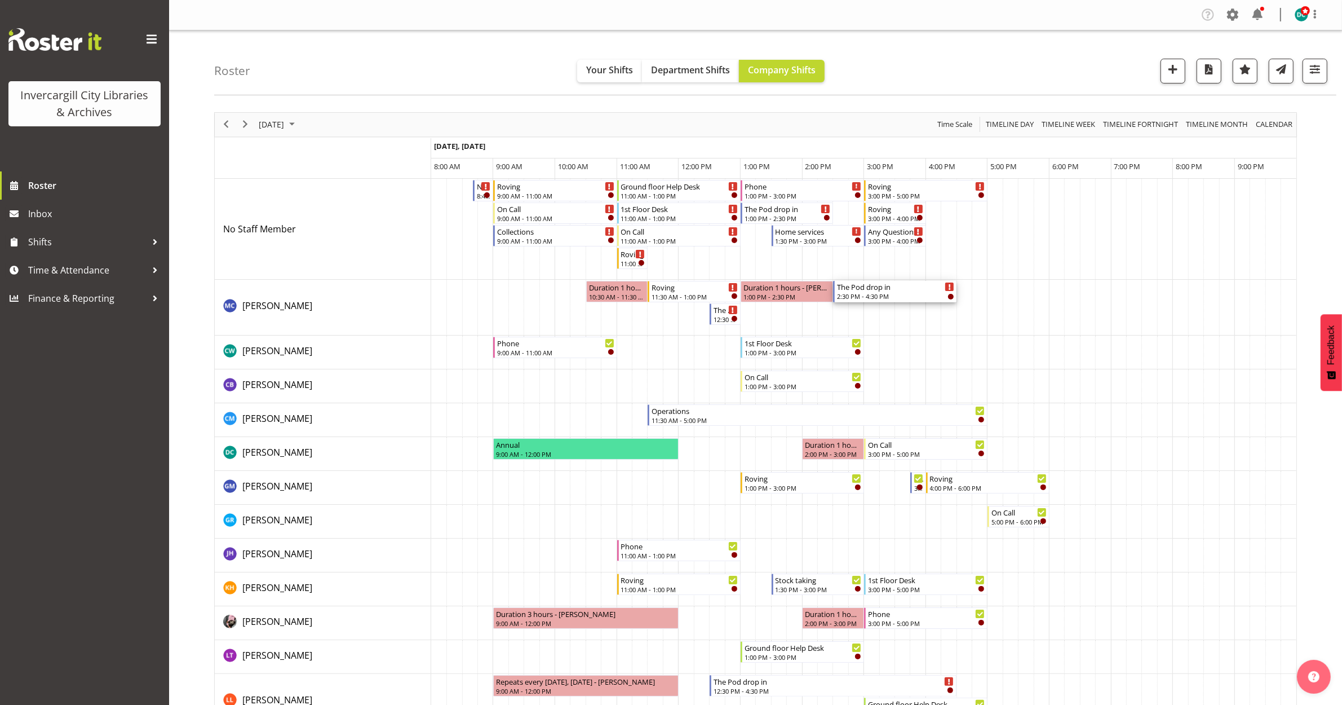
click at [879, 292] on div "The Pod drop in 2:30 PM - 4:30 PM" at bounding box center [895, 291] width 117 height 21
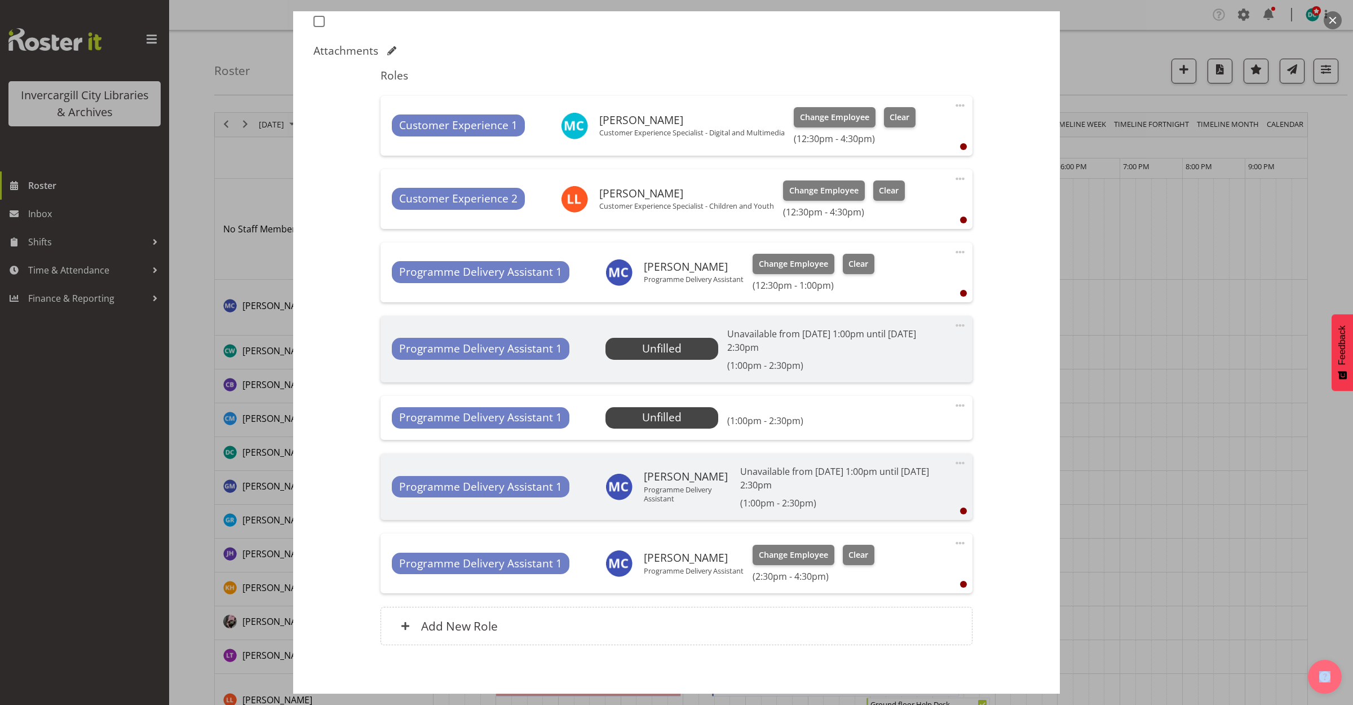
scroll to position [378, 0]
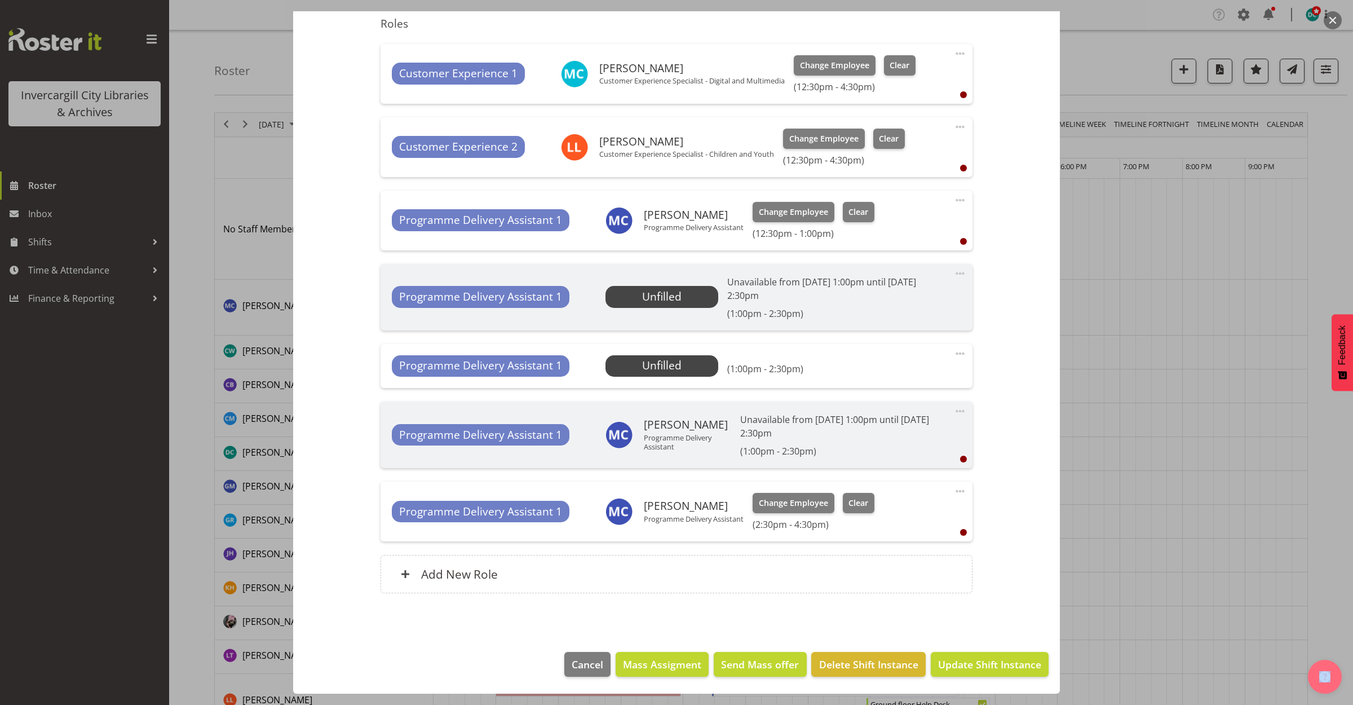
click at [953, 488] on span at bounding box center [960, 491] width 14 height 14
click at [867, 554] on link "Delete" at bounding box center [913, 556] width 108 height 20
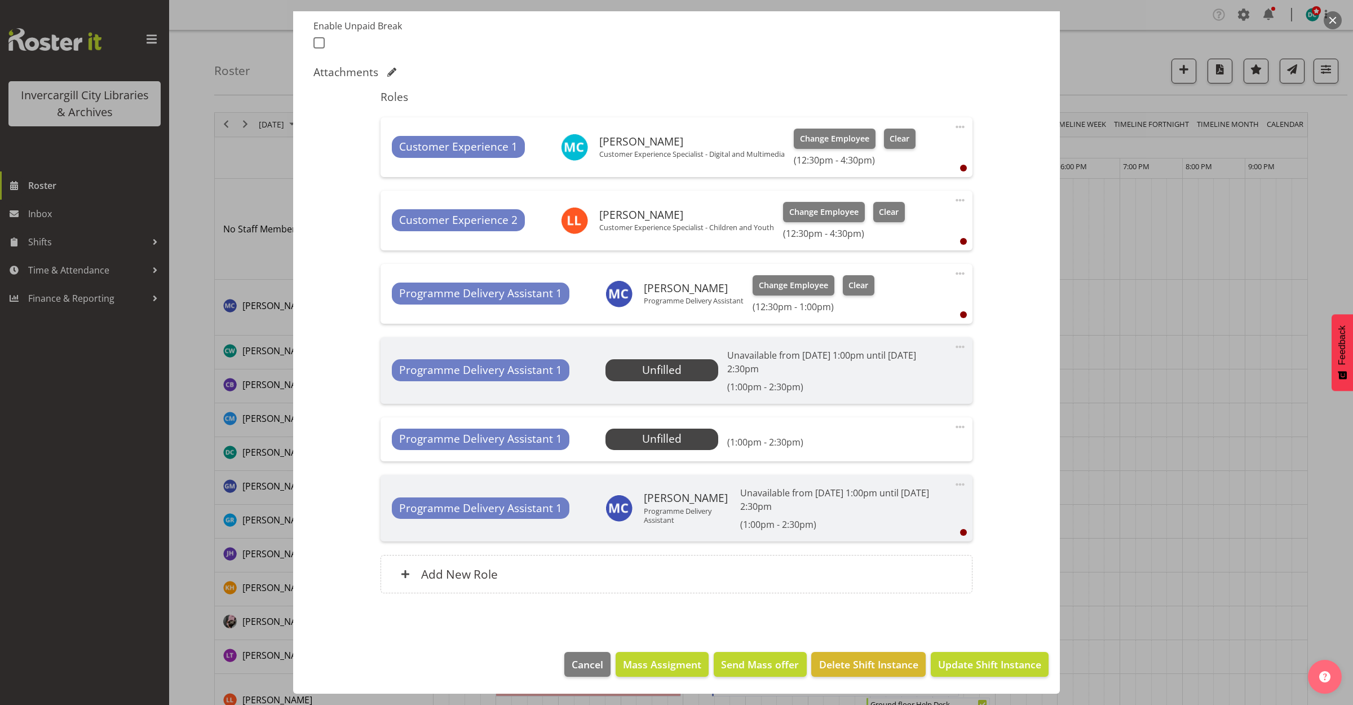
scroll to position [305, 0]
click at [953, 272] on span at bounding box center [960, 274] width 14 height 14
click at [892, 336] on link "Delete" at bounding box center [913, 339] width 108 height 20
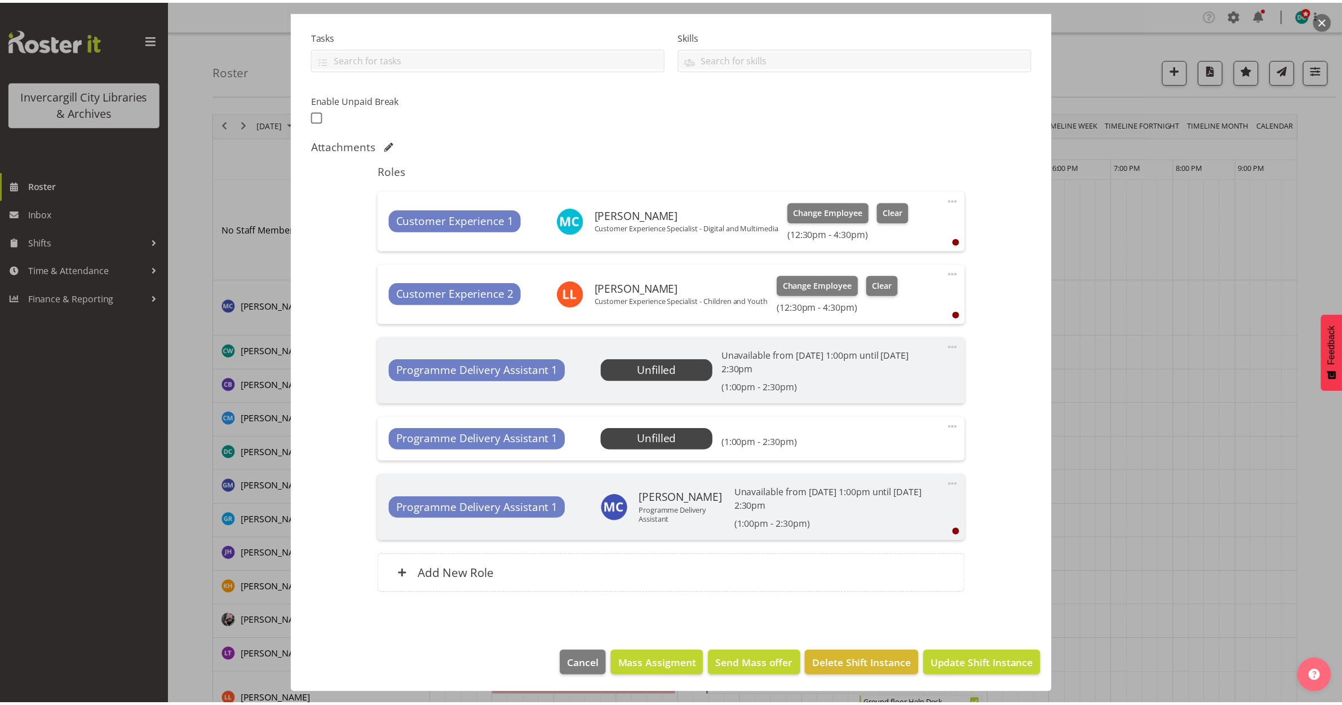
scroll to position [232, 0]
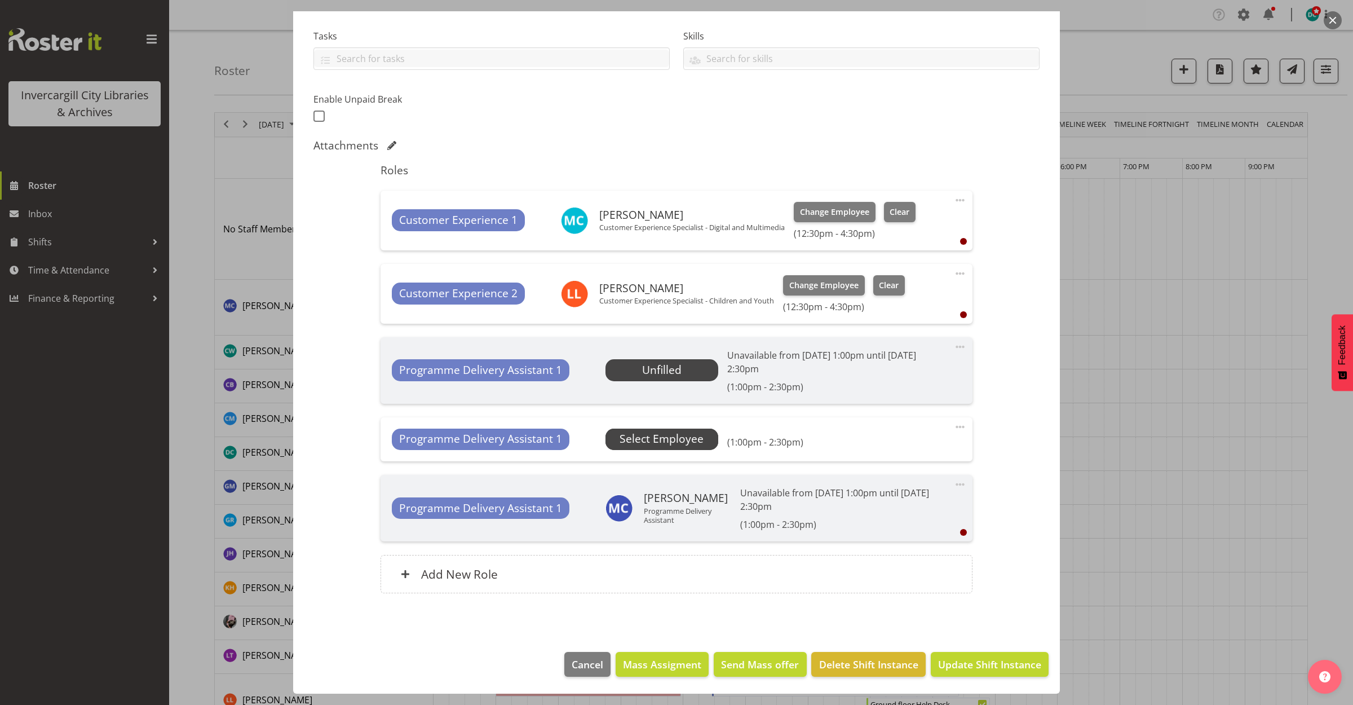
click at [672, 441] on span "Select Employee" at bounding box center [662, 439] width 84 height 16
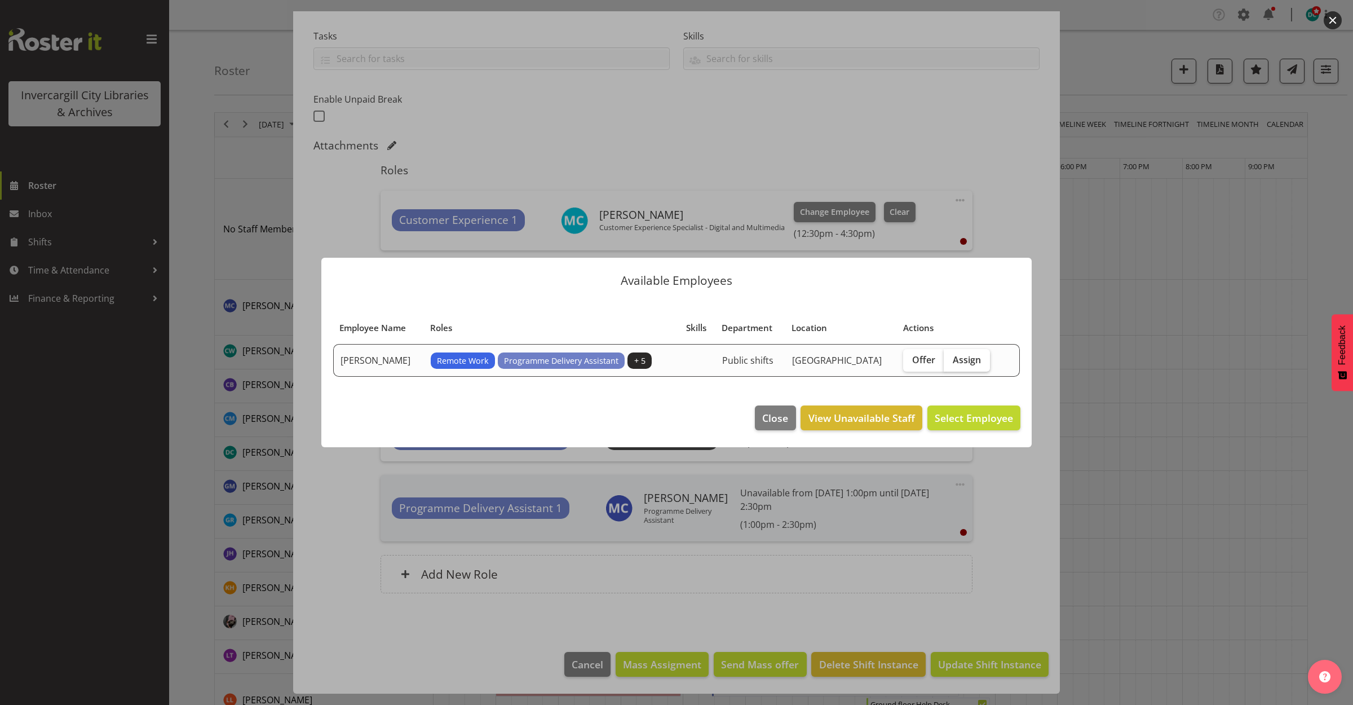
click at [957, 361] on span "Assign" at bounding box center [967, 359] width 28 height 11
click at [951, 361] on input "Assign" at bounding box center [947, 359] width 7 height 7
click at [958, 361] on span "Assign" at bounding box center [967, 359] width 28 height 11
click at [951, 361] on input "Assign" at bounding box center [947, 359] width 7 height 7
checkbox input "false"
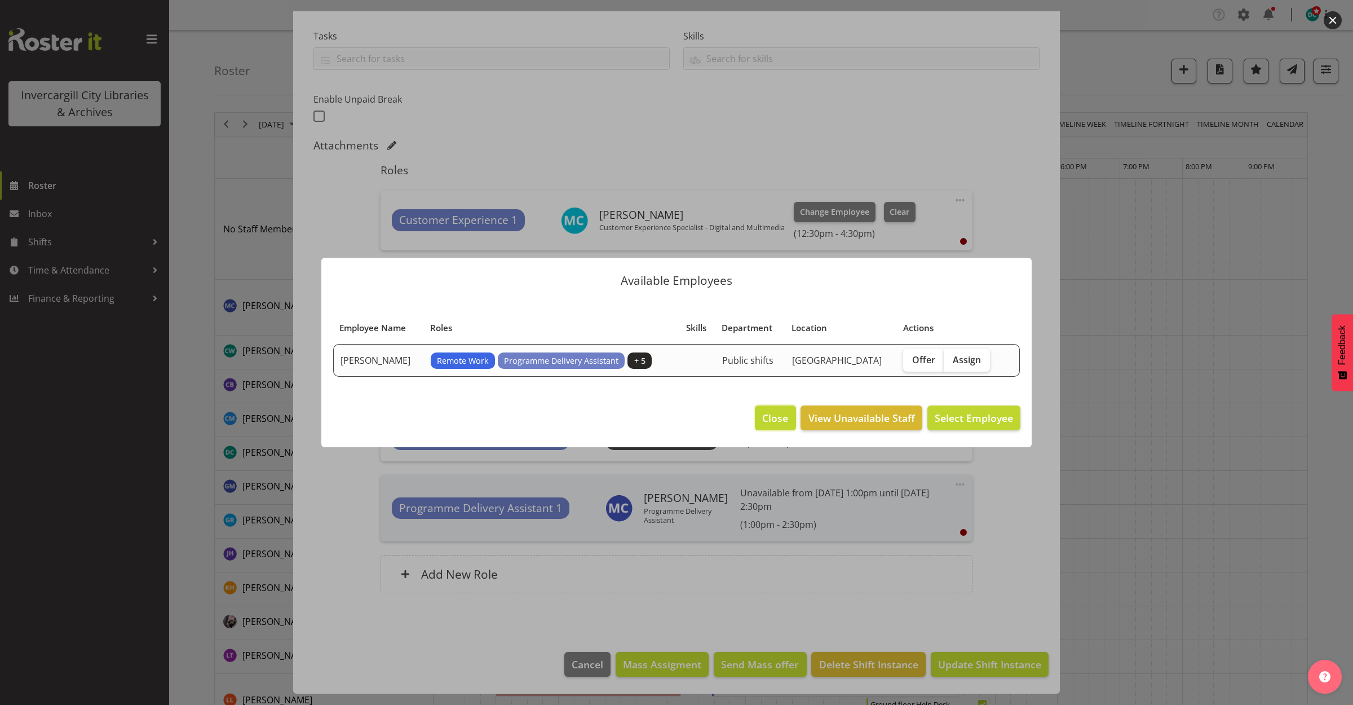
click at [771, 414] on span "Close" at bounding box center [775, 417] width 26 height 15
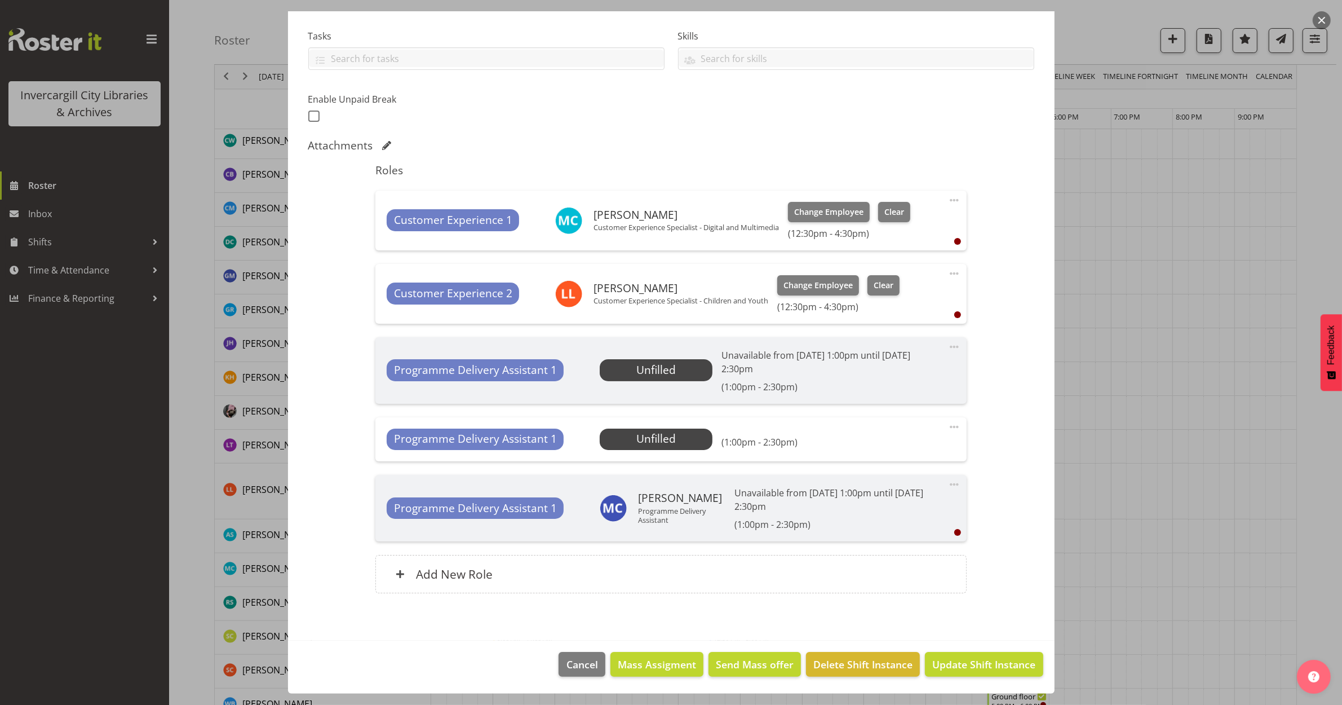
scroll to position [211, 0]
click at [946, 657] on span "Update Shift Instance" at bounding box center [983, 664] width 103 height 15
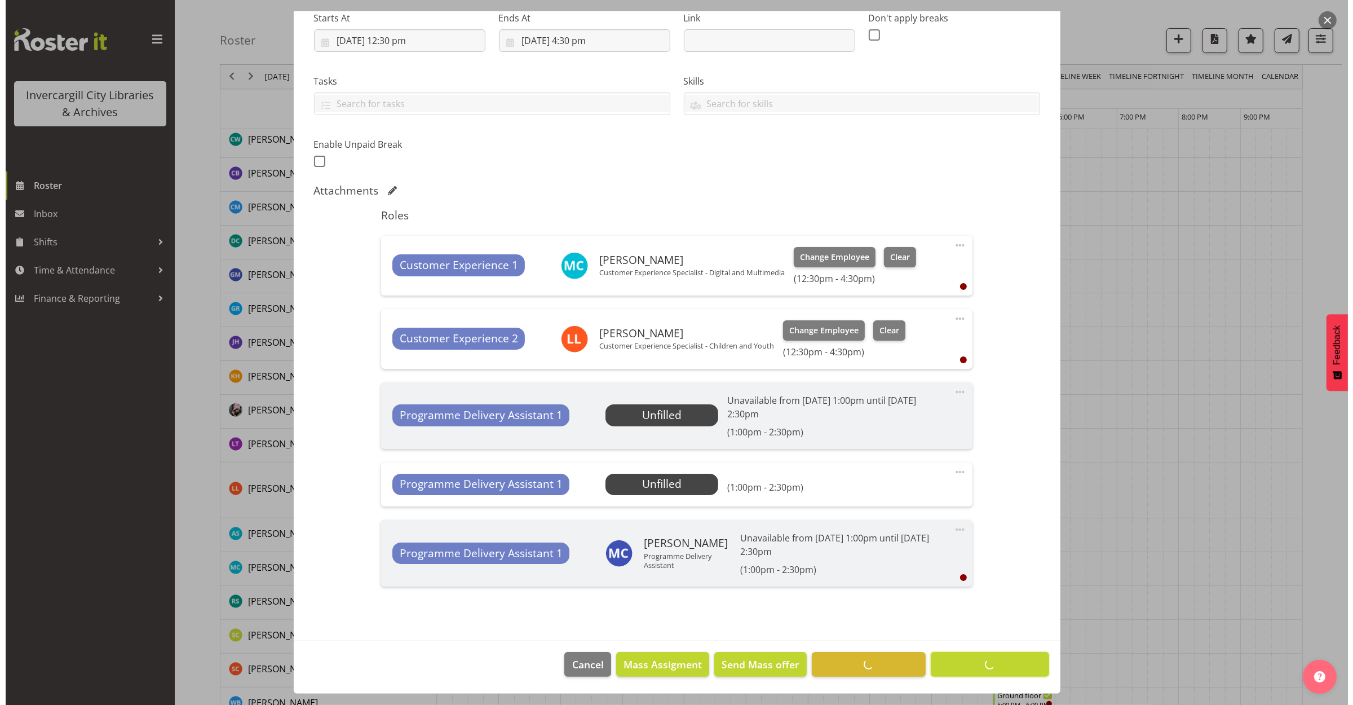
scroll to position [0, 0]
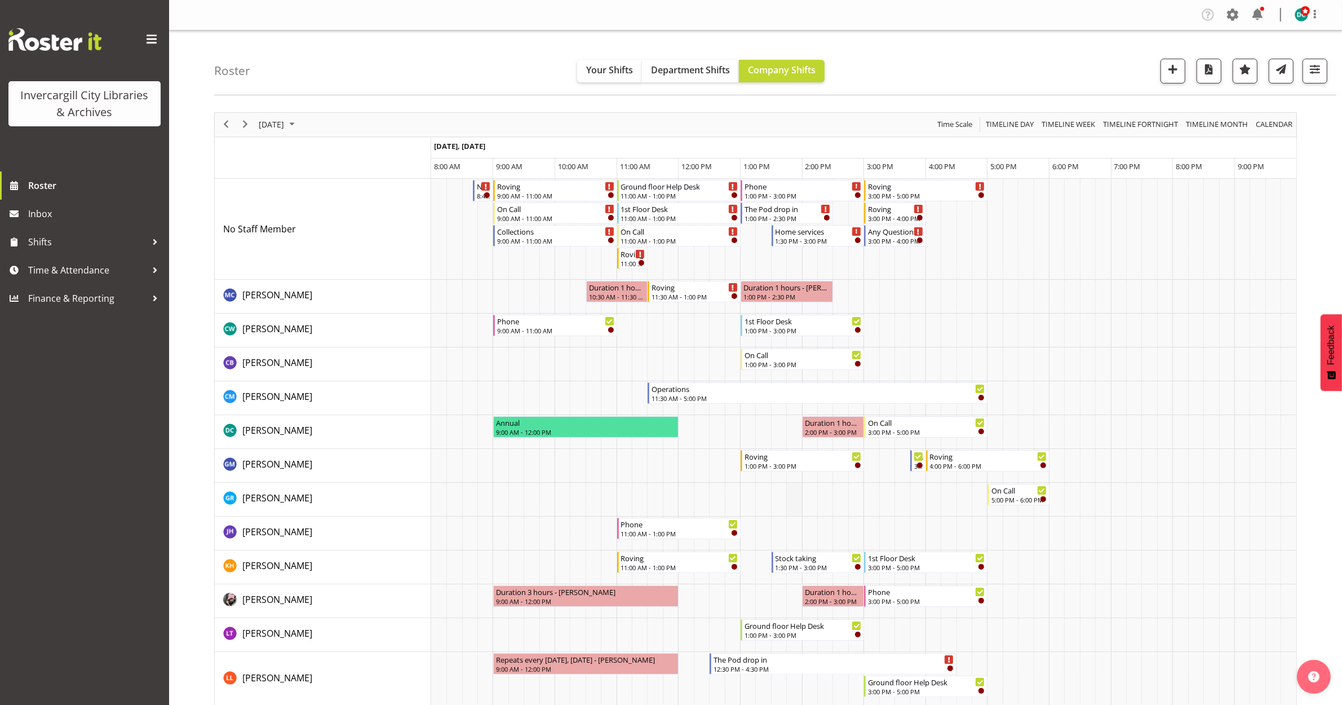
click at [797, 505] on td "Timeline Day of October 2, 2025" at bounding box center [793, 500] width 15 height 34
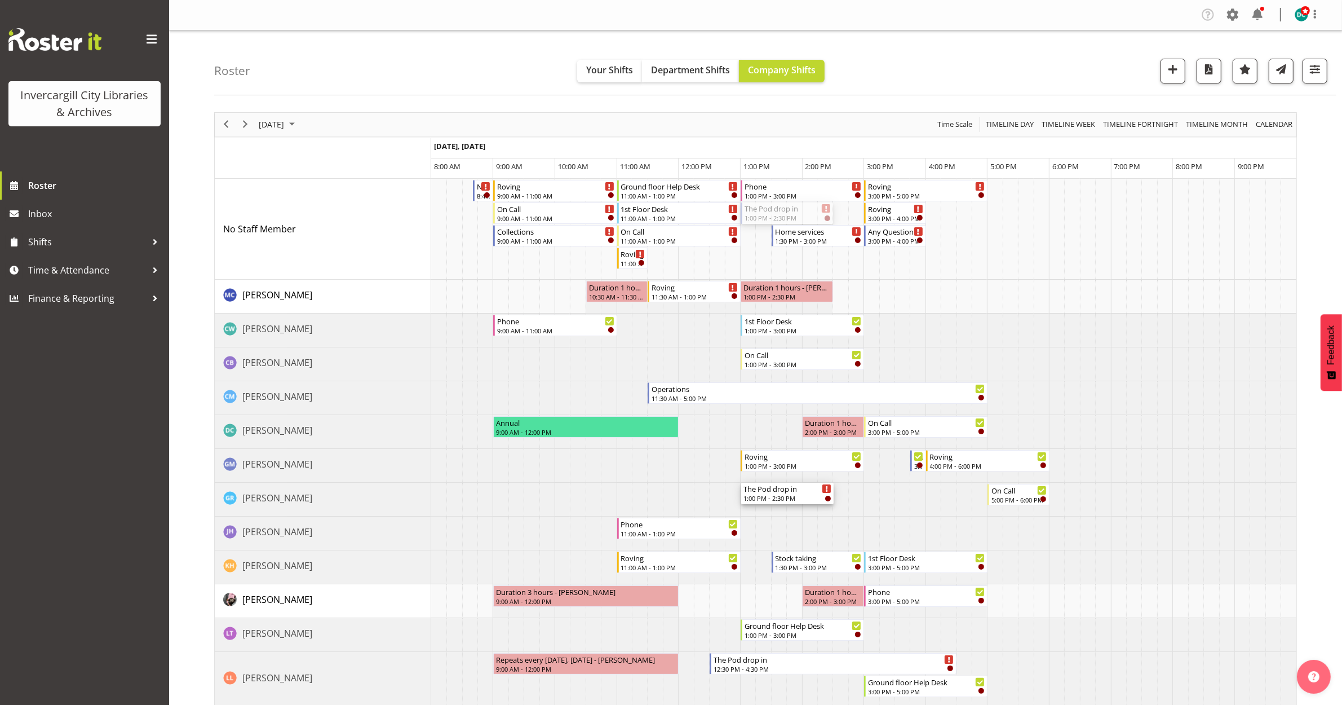
drag, startPoint x: 788, startPoint y: 209, endPoint x: 781, endPoint y: 491, distance: 282.0
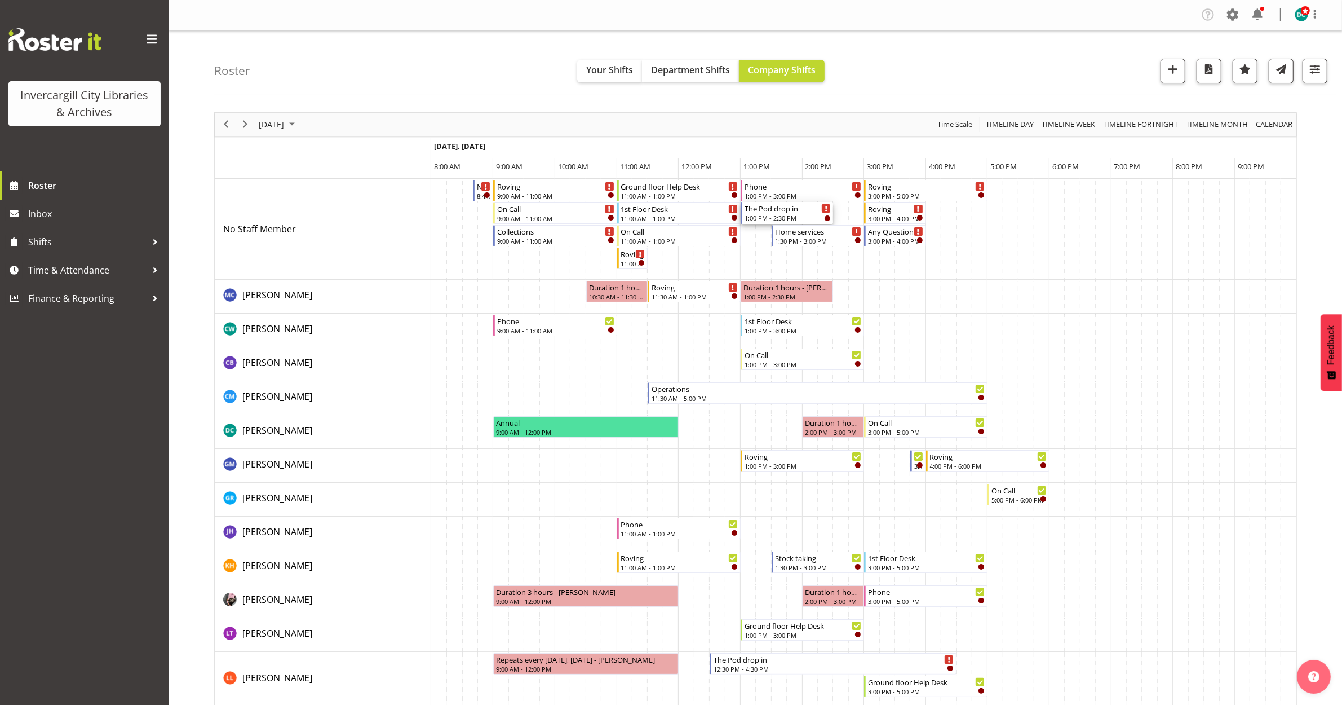
click at [779, 214] on div "1:00 PM - 2:30 PM" at bounding box center [788, 217] width 86 height 9
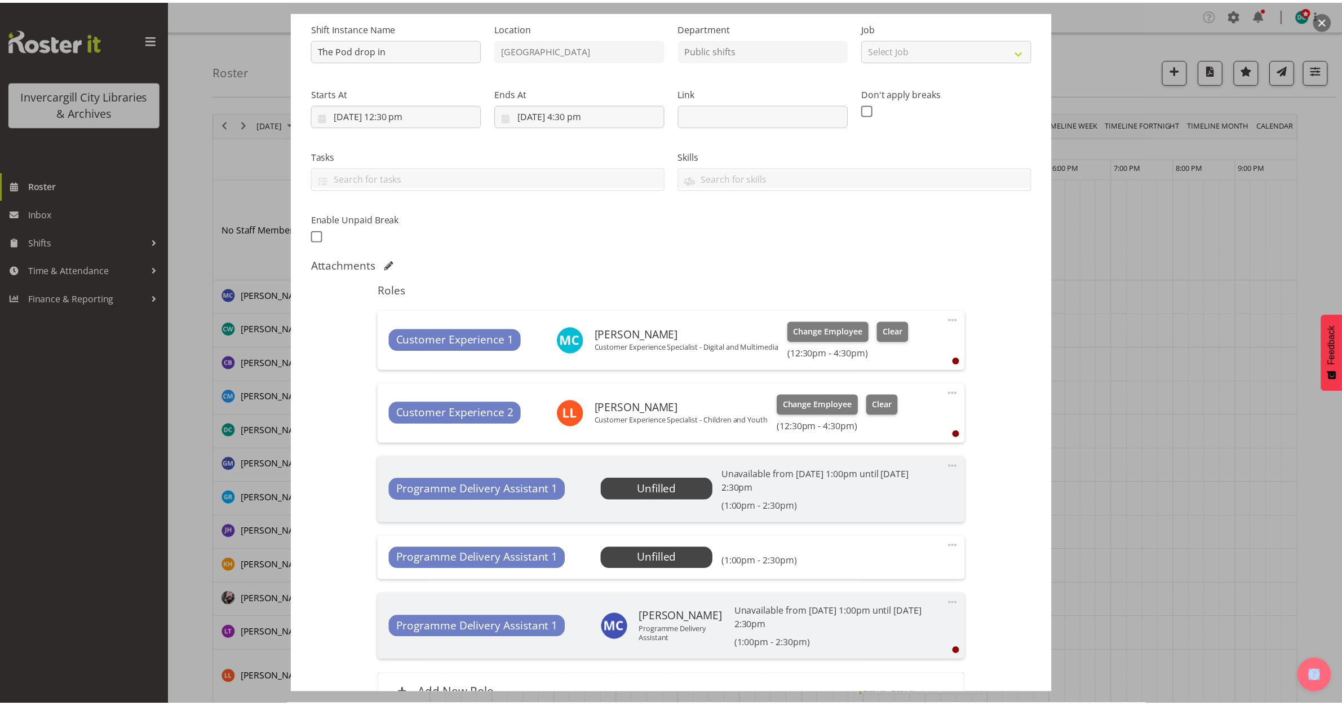
scroll to position [211, 0]
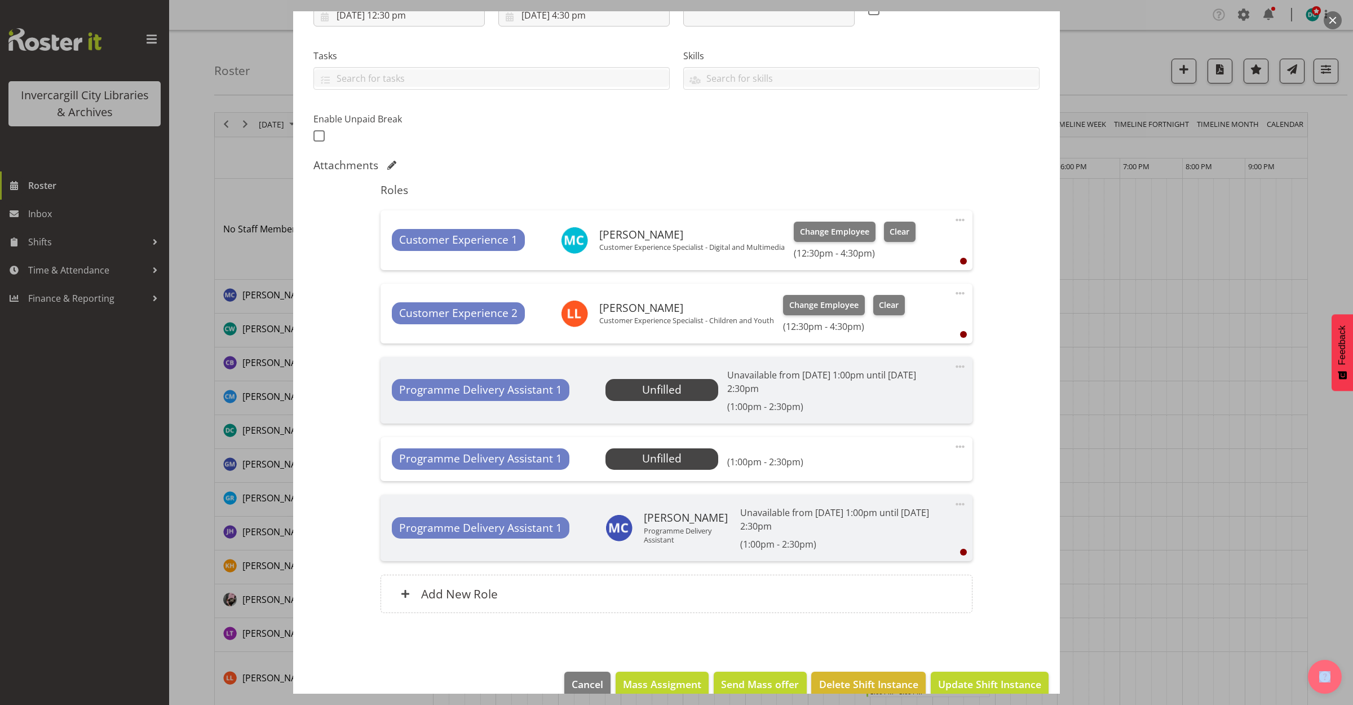
click at [953, 443] on span at bounding box center [960, 447] width 14 height 14
click at [895, 475] on link "Edit" at bounding box center [913, 471] width 108 height 20
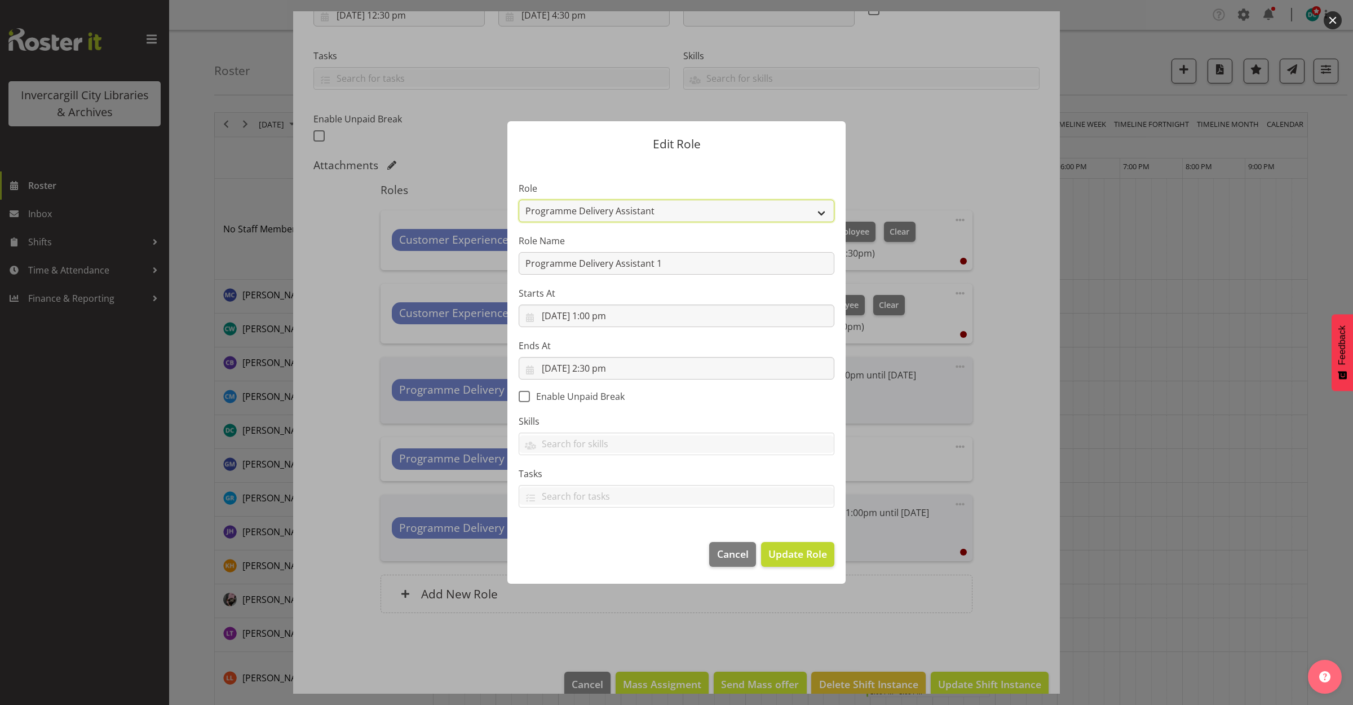
click at [601, 209] on select "1st floor desk AQ operator Business Support Team member Casual Customer Experie…" at bounding box center [677, 211] width 316 height 23
select select "1518"
click at [519, 200] on select "1st floor desk AQ operator Business Support Team member Casual Customer Experie…" at bounding box center [677, 211] width 316 height 23
click at [804, 556] on span "Update Role" at bounding box center [797, 553] width 59 height 15
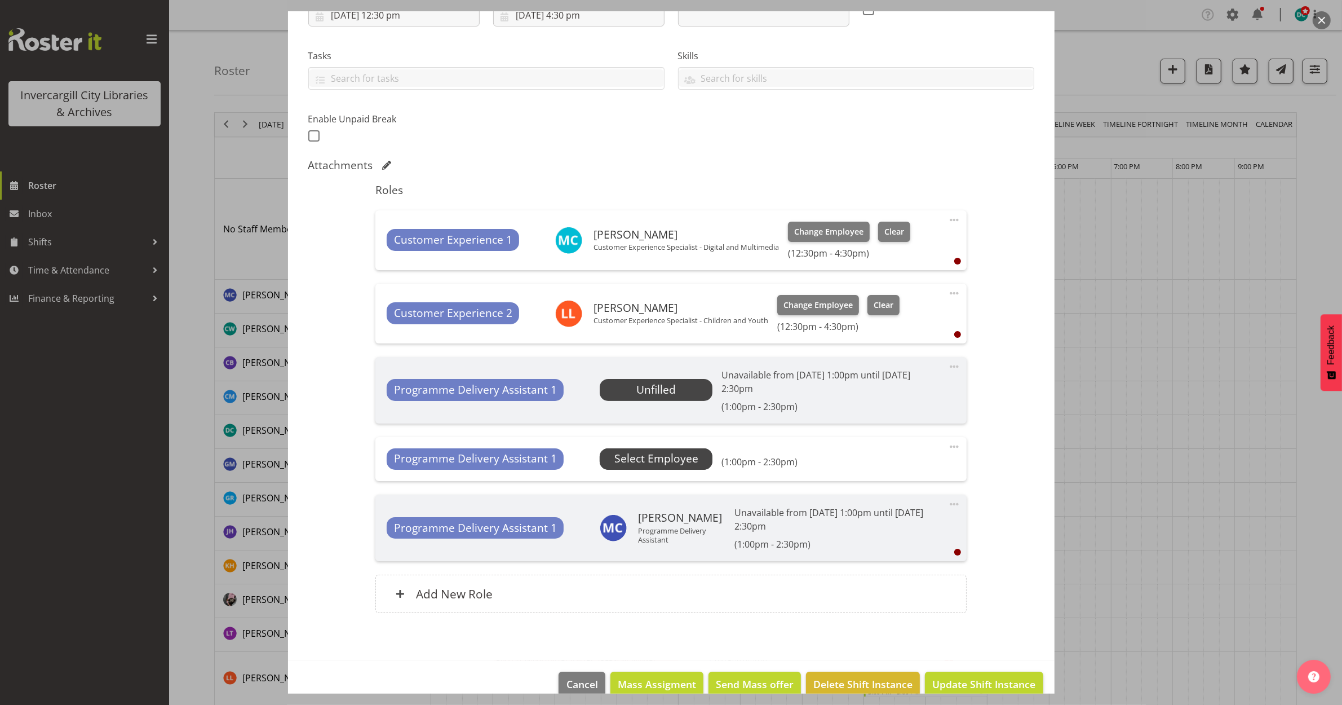
click at [657, 458] on span "Select Employee" at bounding box center [657, 458] width 84 height 16
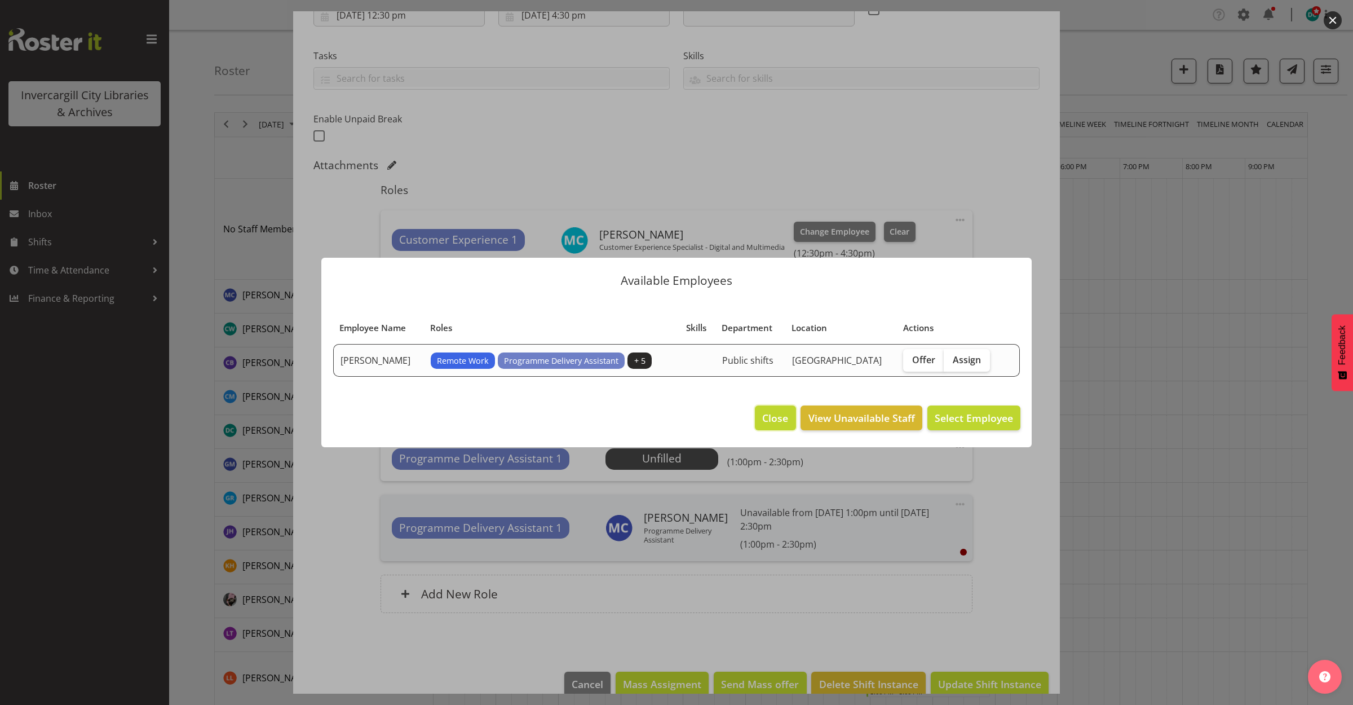
click at [768, 415] on span "Close" at bounding box center [775, 417] width 26 height 15
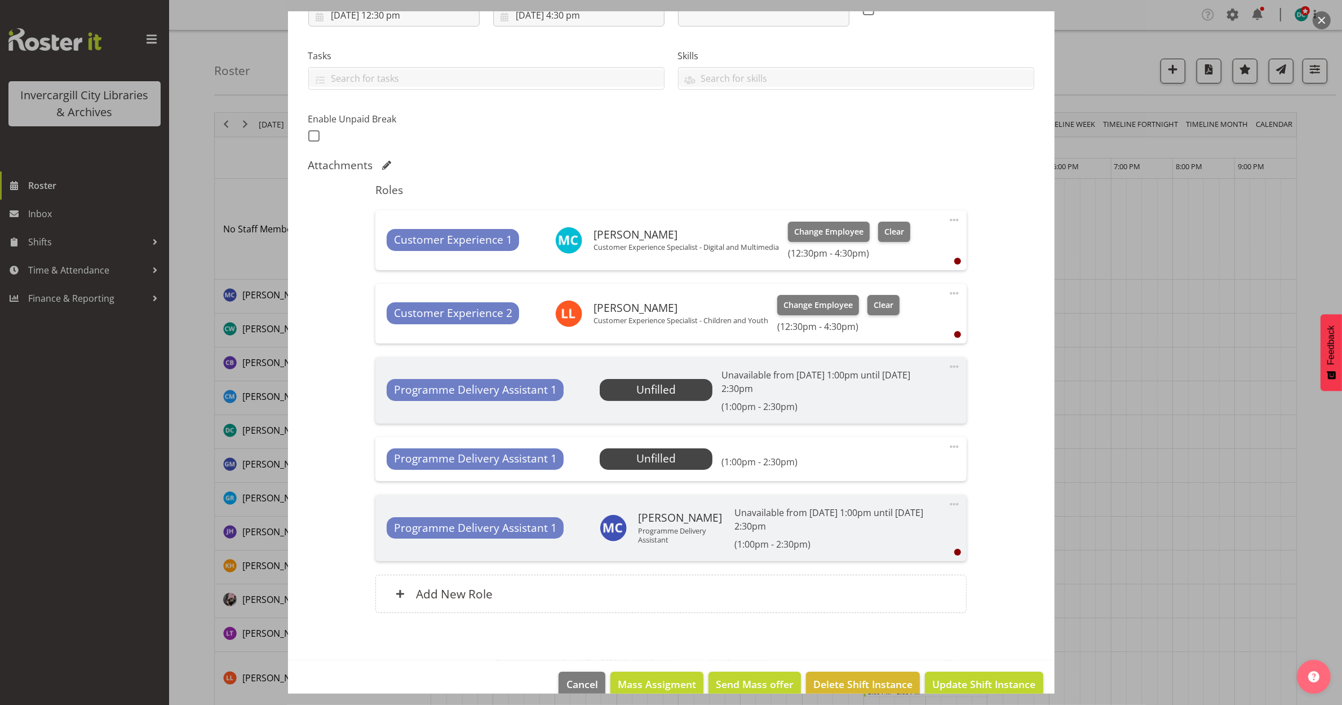
click at [948, 444] on span at bounding box center [955, 447] width 14 height 14
click at [884, 517] on link "Delete" at bounding box center [907, 512] width 108 height 20
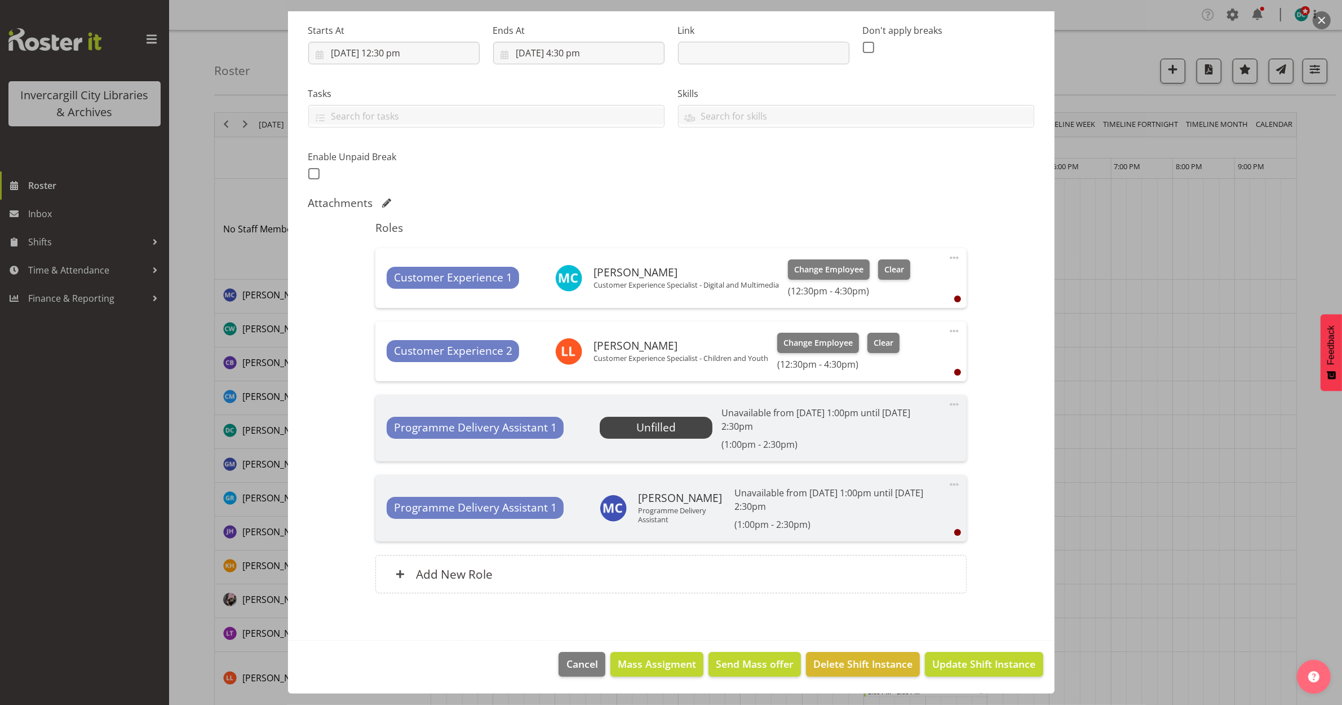
scroll to position [174, 0]
click at [686, 575] on div "Add New Role" at bounding box center [670, 574] width 591 height 38
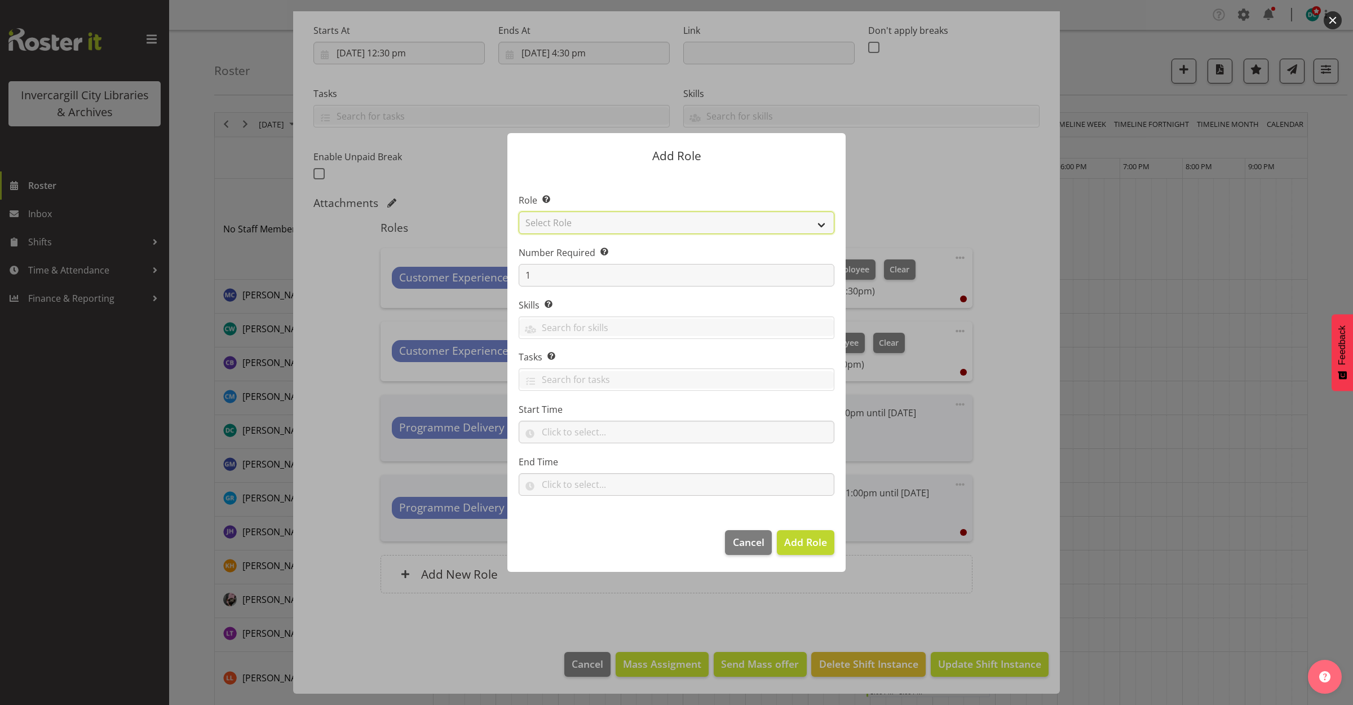
click at [640, 218] on select "Select Role 1st floor desk AQ operator Business Support Team member Casual Cust…" at bounding box center [677, 222] width 316 height 23
select select "1518"
click at [519, 211] on select "Select Role 1st floor desk AQ operator Business Support Team member Casual Cust…" at bounding box center [677, 222] width 316 height 23
click at [808, 538] on span "Add Role" at bounding box center [805, 542] width 43 height 14
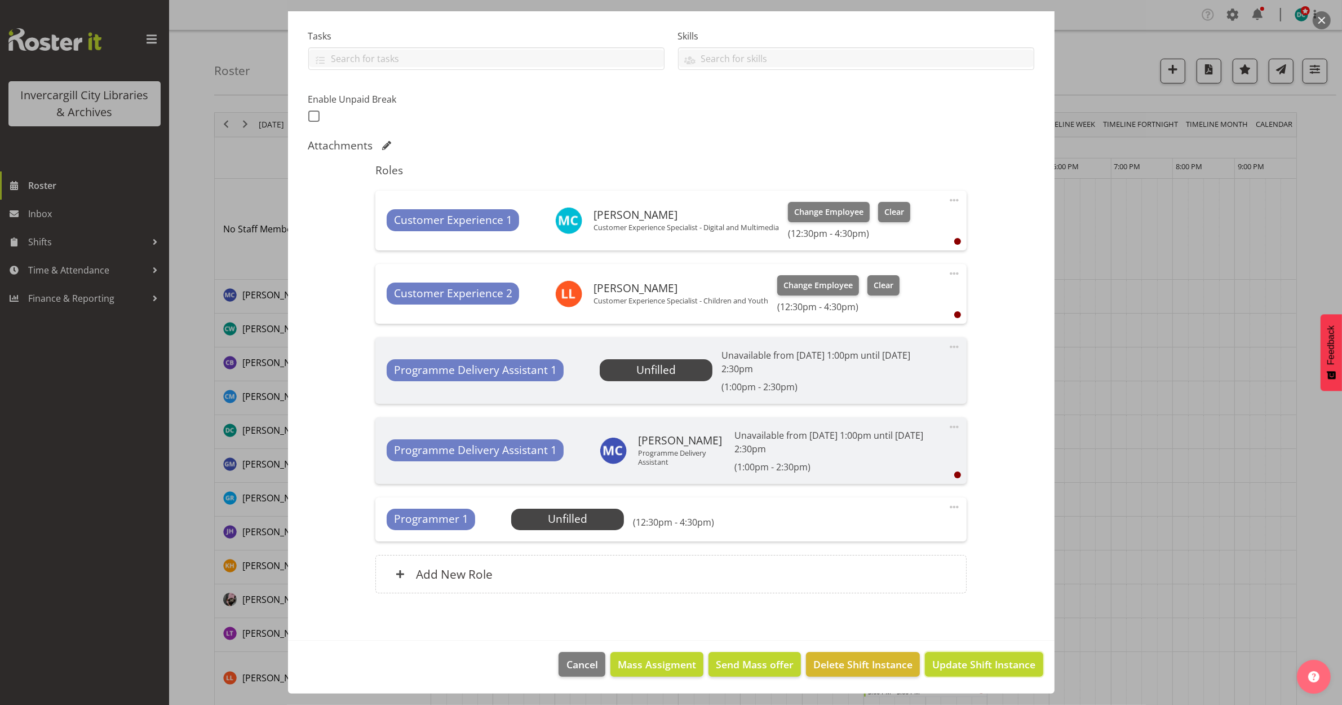
click at [951, 658] on span "Update Shift Instance" at bounding box center [983, 664] width 103 height 15
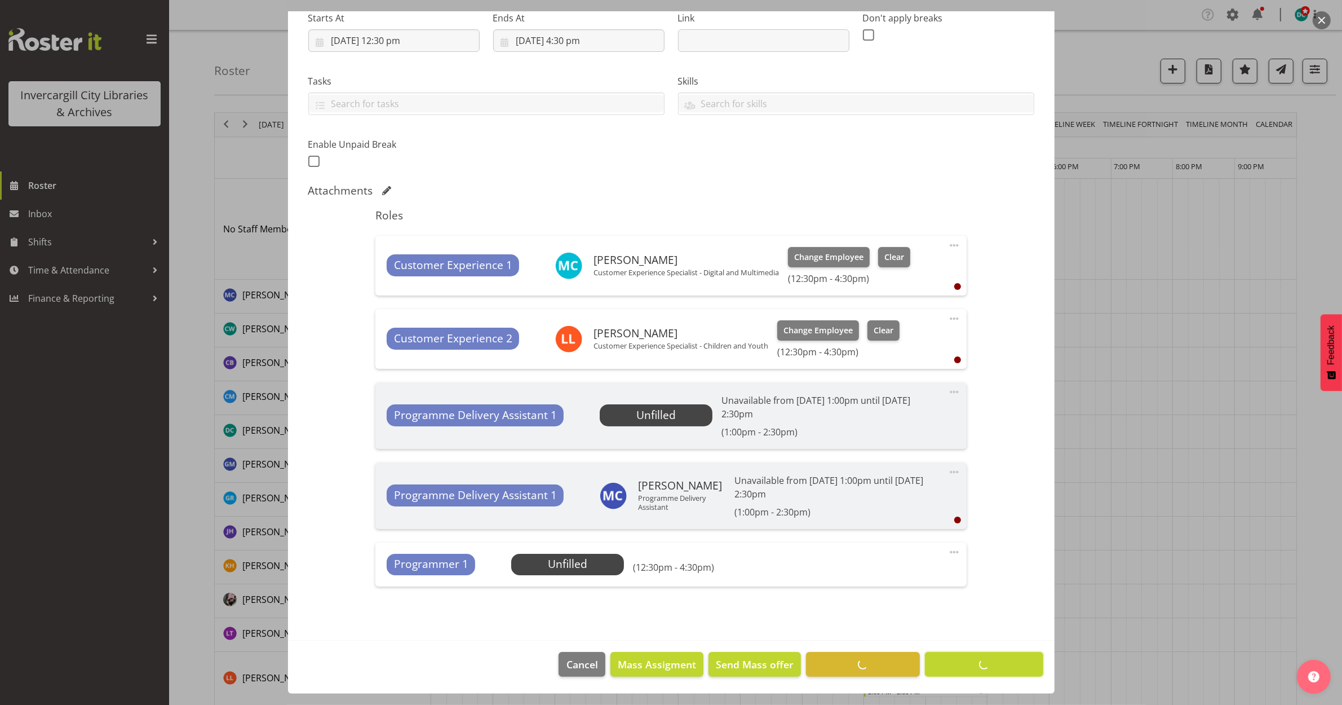
scroll to position [187, 0]
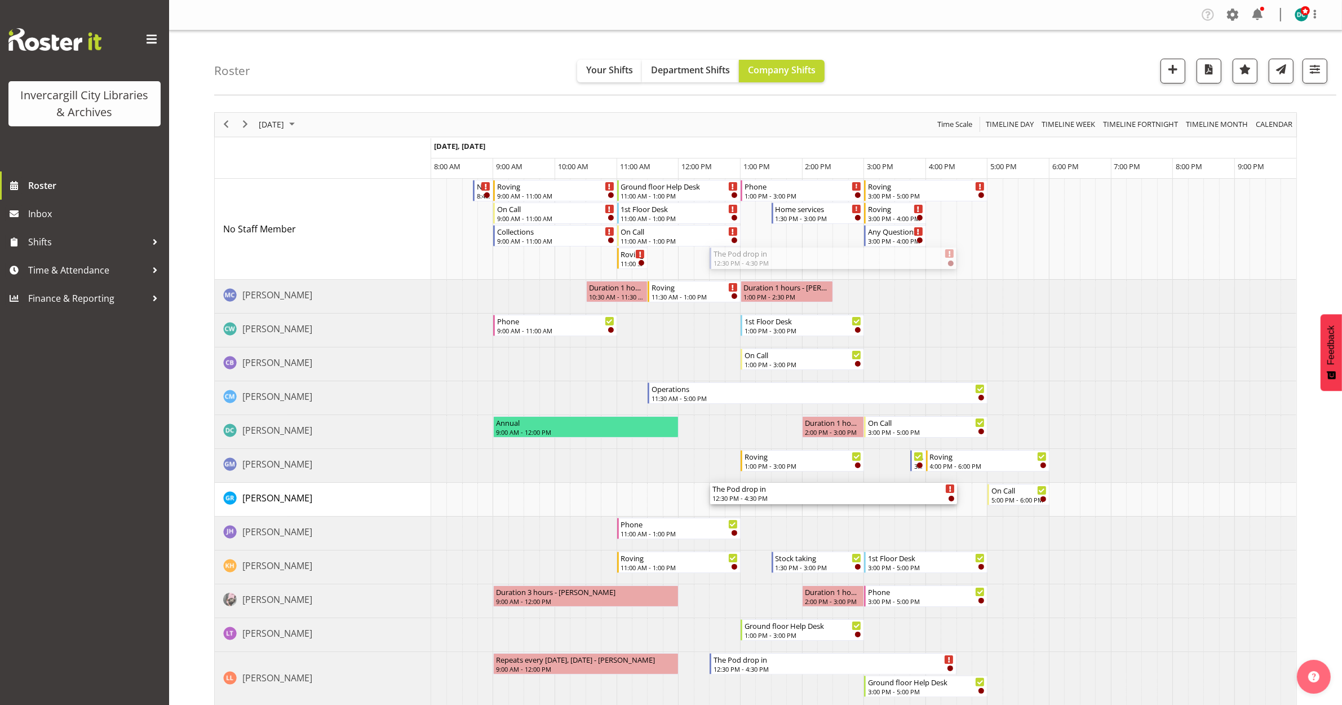
drag, startPoint x: 779, startPoint y: 258, endPoint x: 759, endPoint y: 494, distance: 237.0
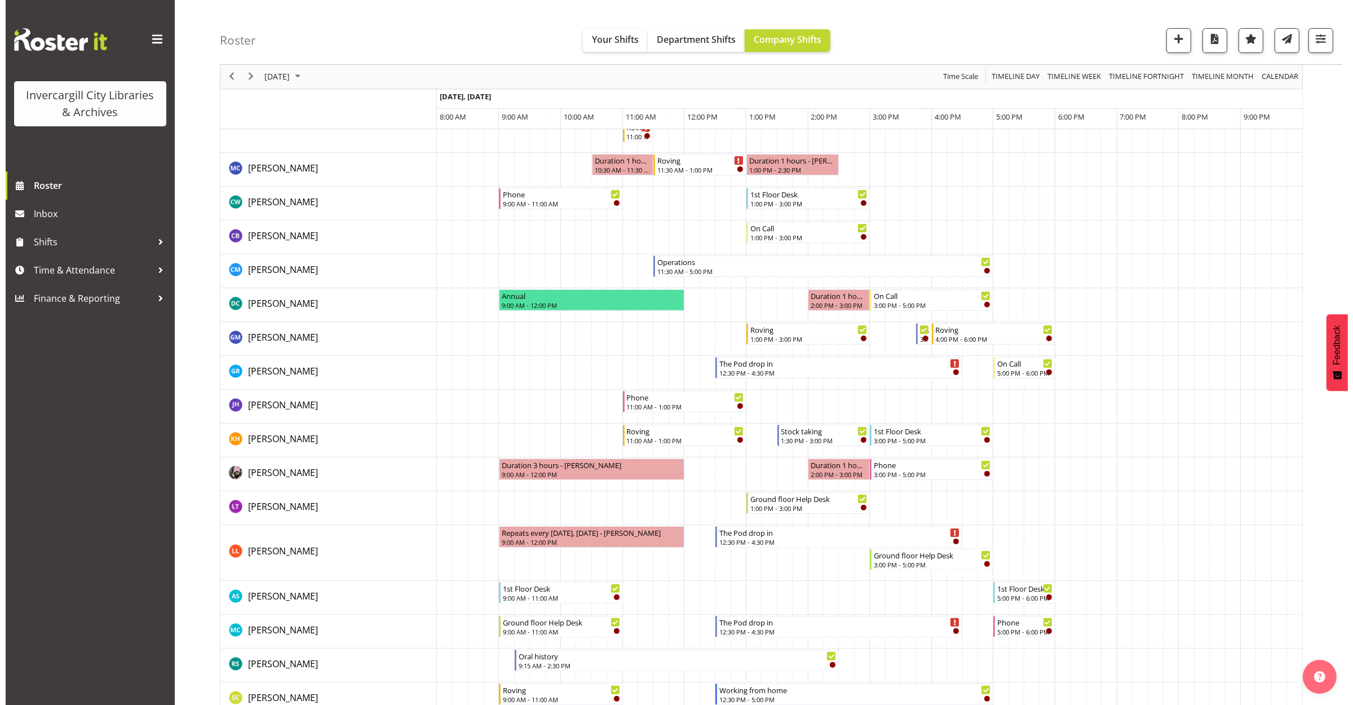
scroll to position [211, 0]
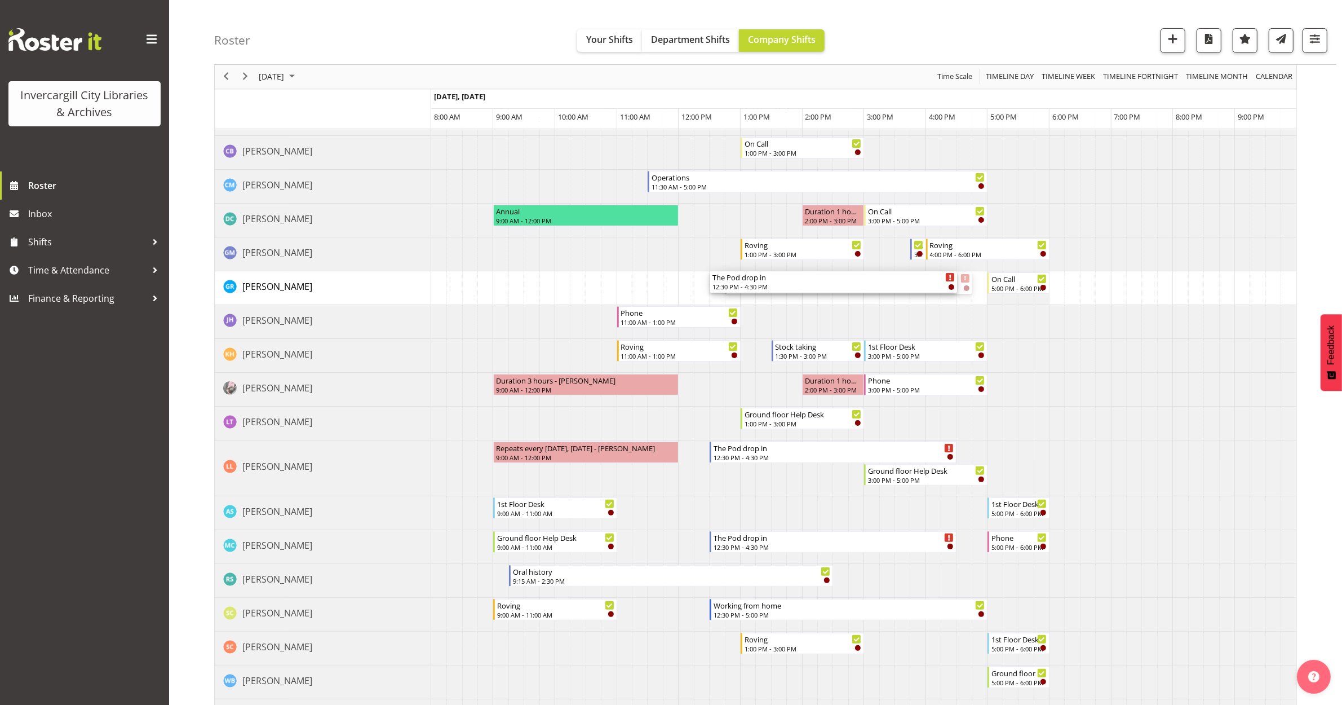
drag, startPoint x: 884, startPoint y: 290, endPoint x: 841, endPoint y: 299, distance: 43.7
click at [841, 298] on div "Newspapers 8:40 AM - 9:00 AM Roving 9:00 AM - 11:00 AM On Call 9:00 AM - 11:00 …" at bounding box center [863, 688] width 865 height 1442
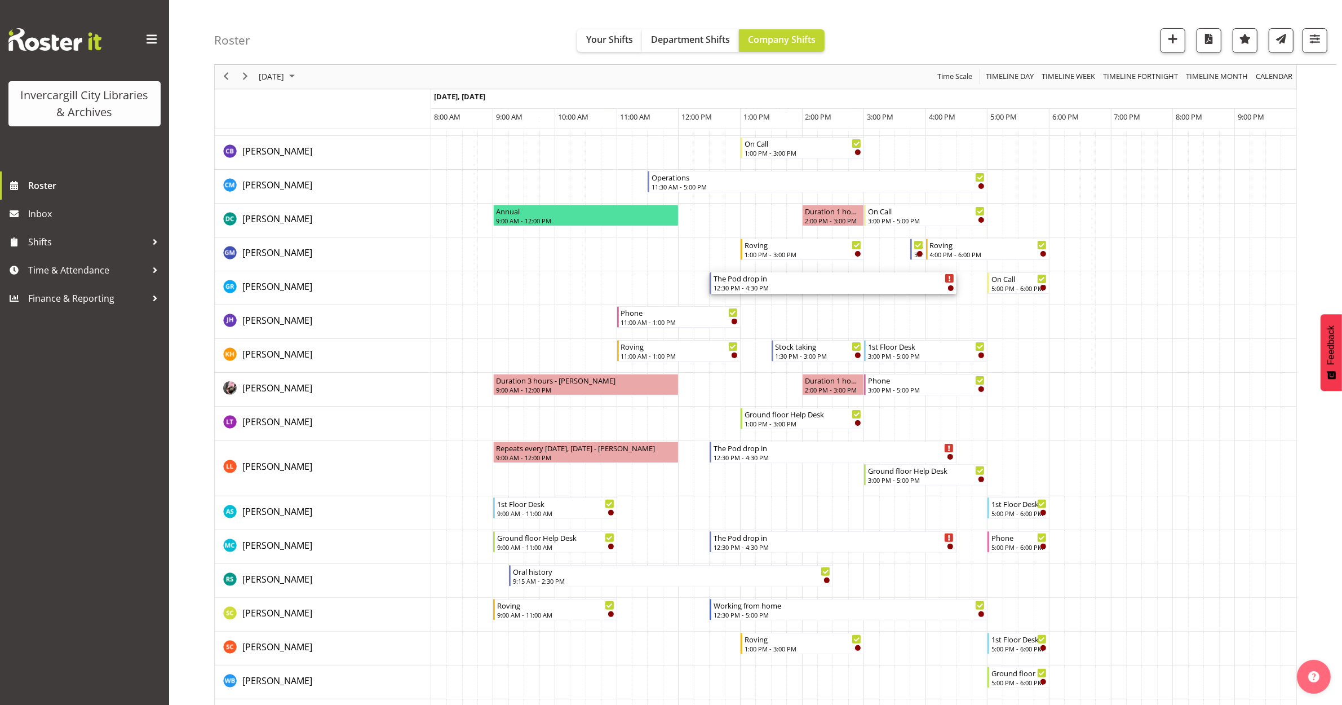
click at [836, 286] on div "12:30 PM - 4:30 PM" at bounding box center [834, 287] width 241 height 9
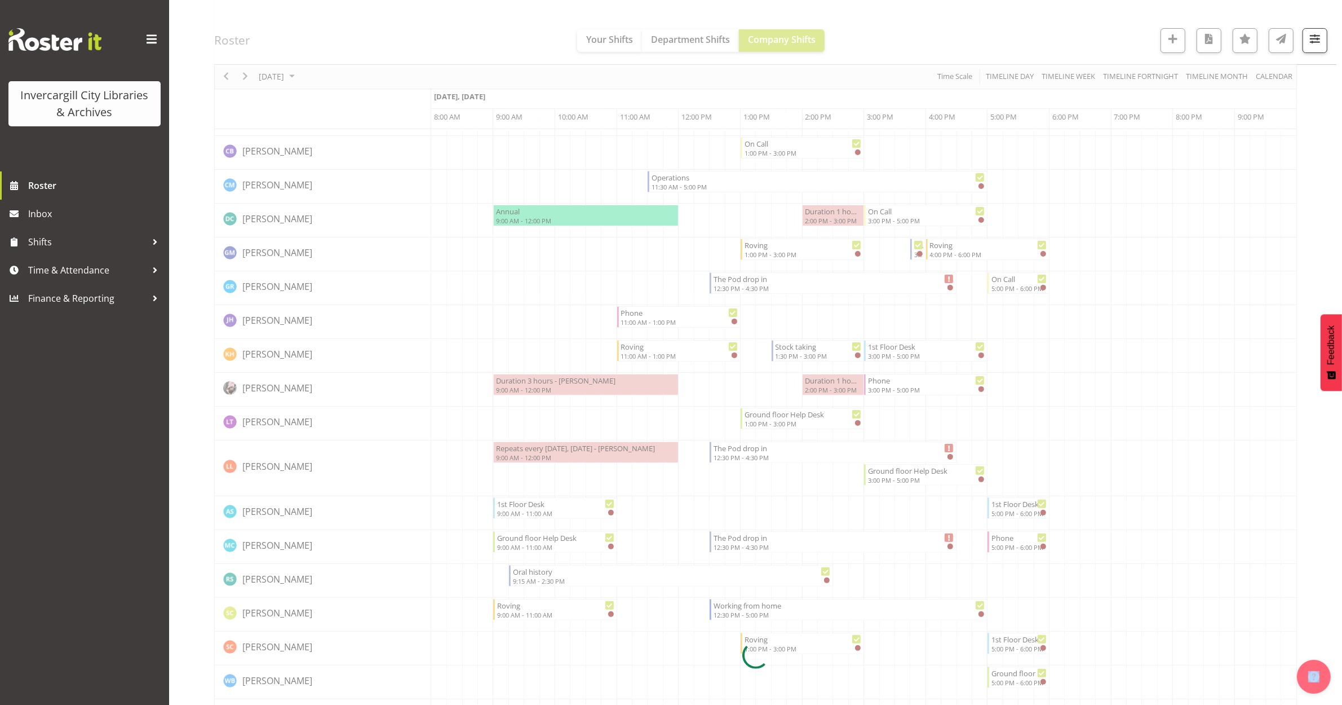
click at [836, 288] on div at bounding box center [755, 655] width 1083 height 1509
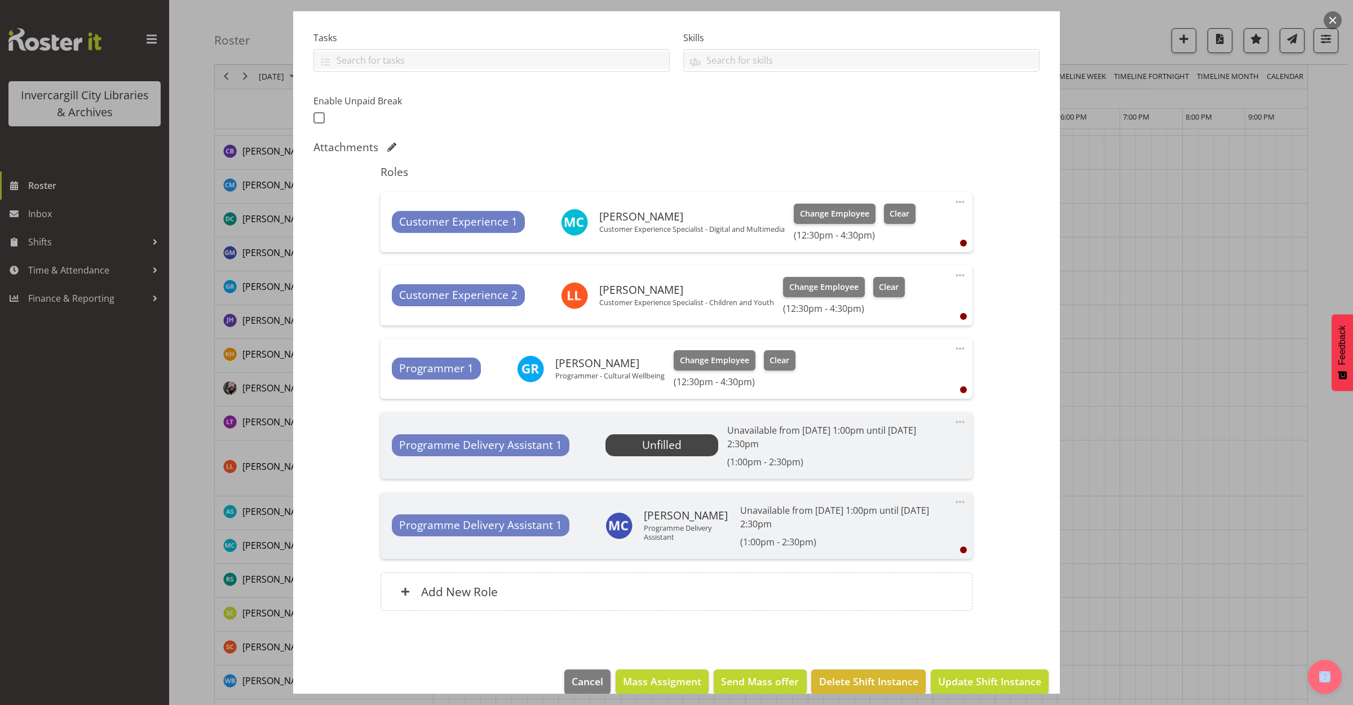
scroll to position [247, 0]
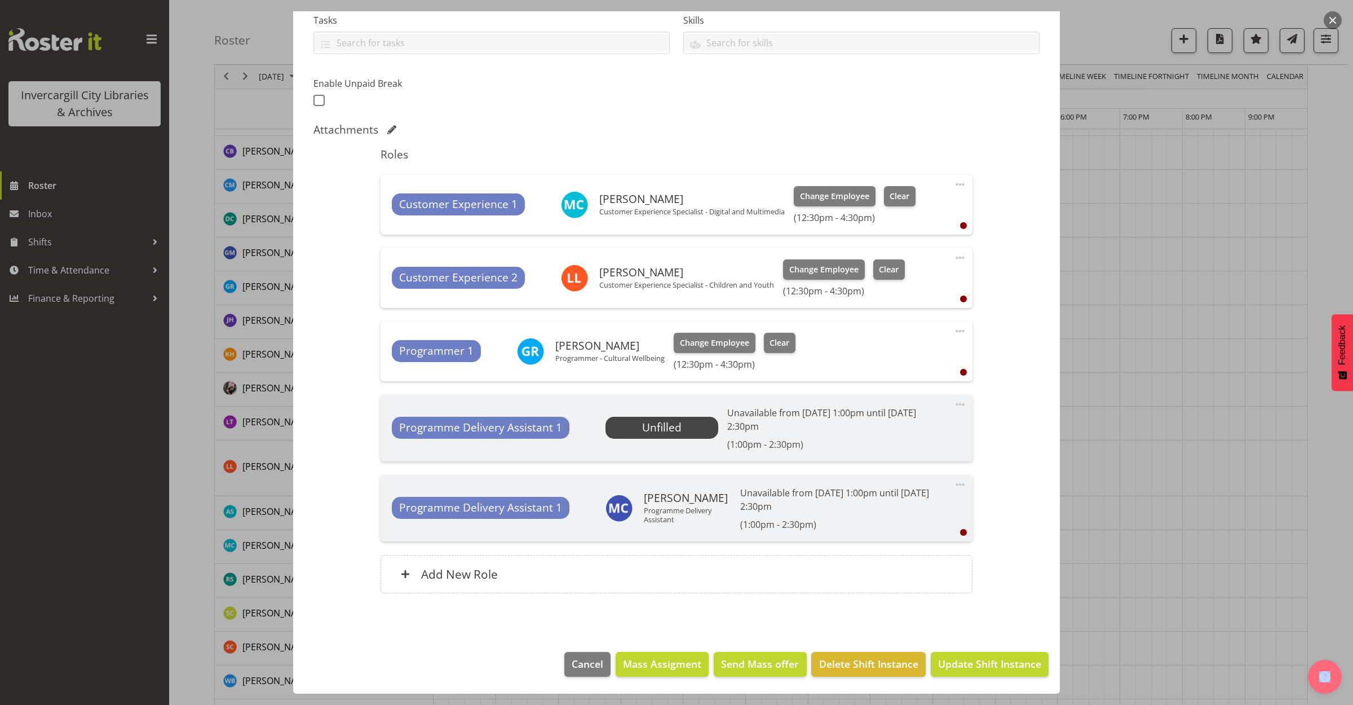
click at [953, 404] on span at bounding box center [960, 404] width 14 height 14
click at [956, 400] on span at bounding box center [960, 404] width 14 height 14
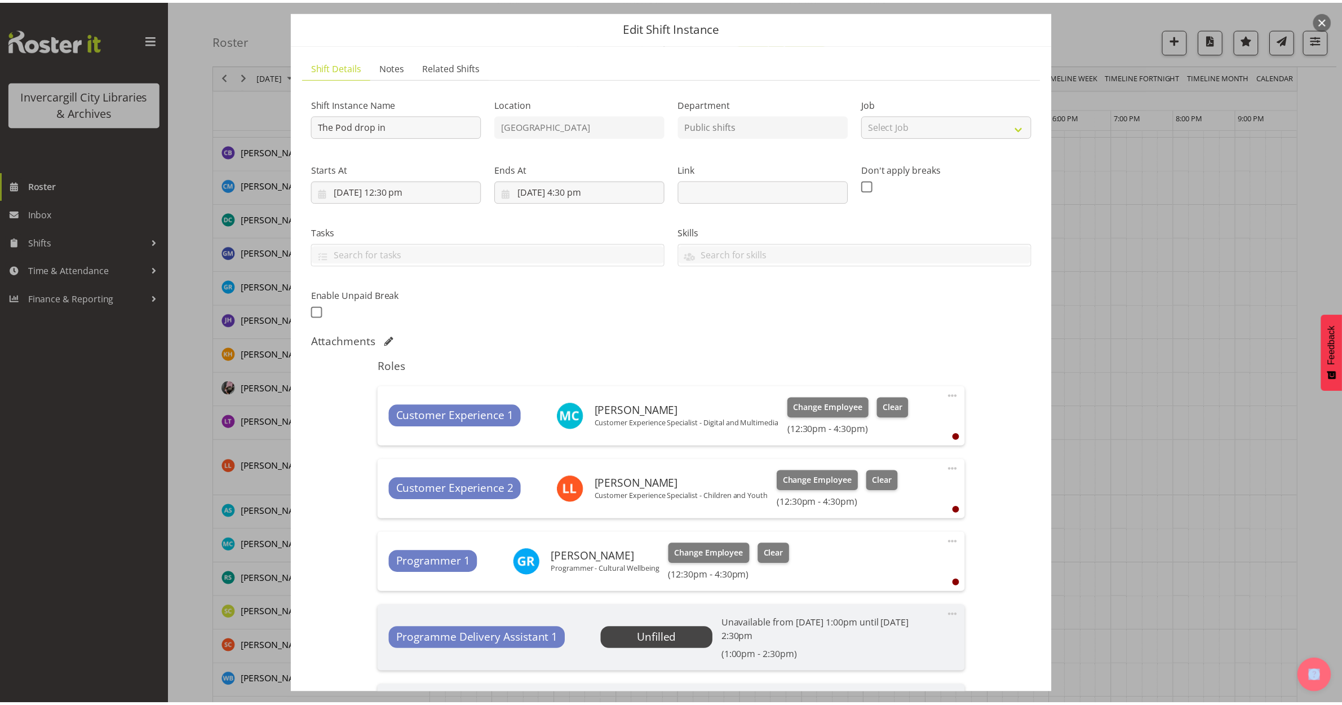
scroll to position [0, 0]
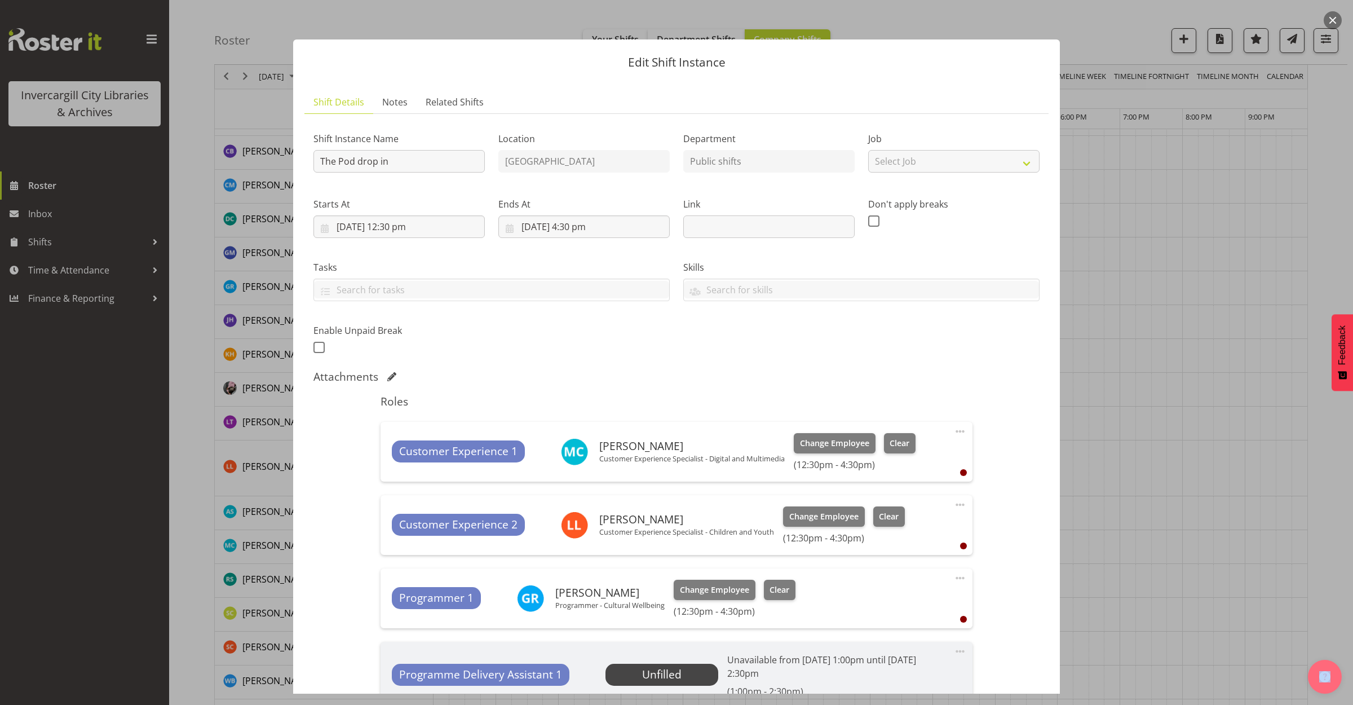
click at [1331, 23] on button "button" at bounding box center [1333, 20] width 18 height 18
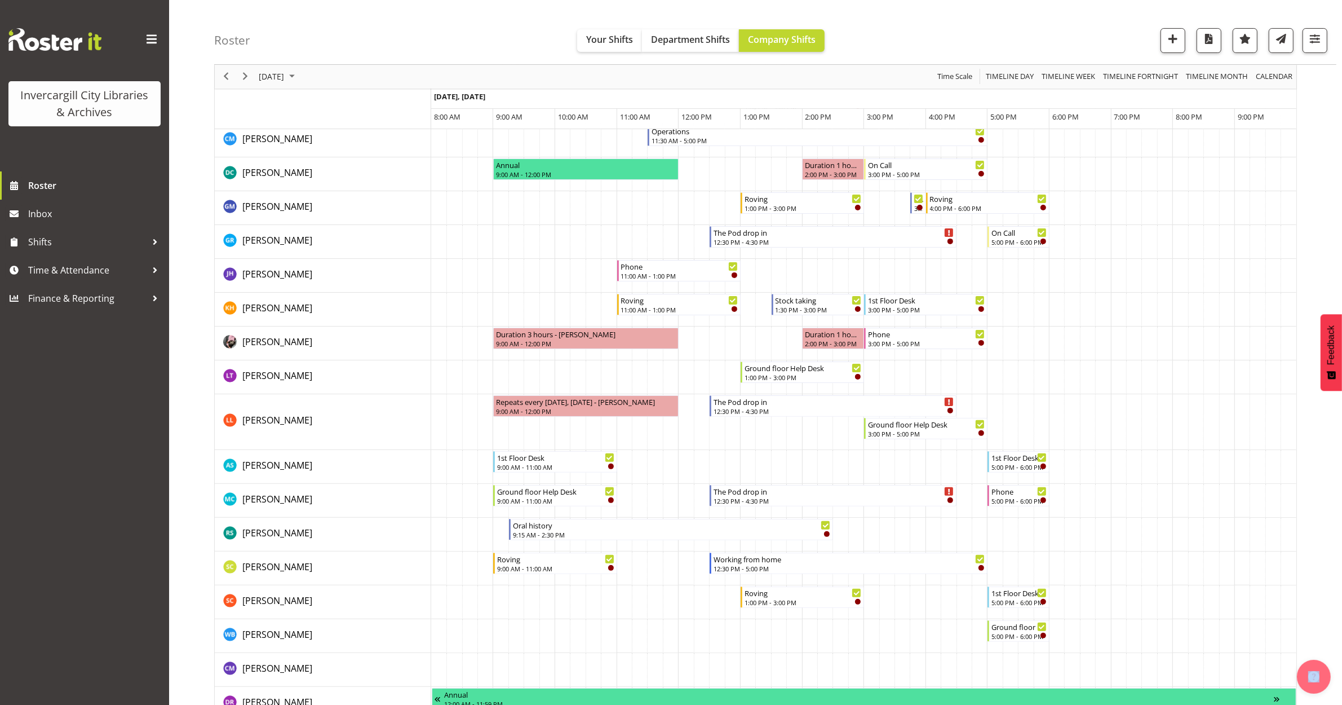
scroll to position [282, 0]
